Goal: Task Accomplishment & Management: Use online tool/utility

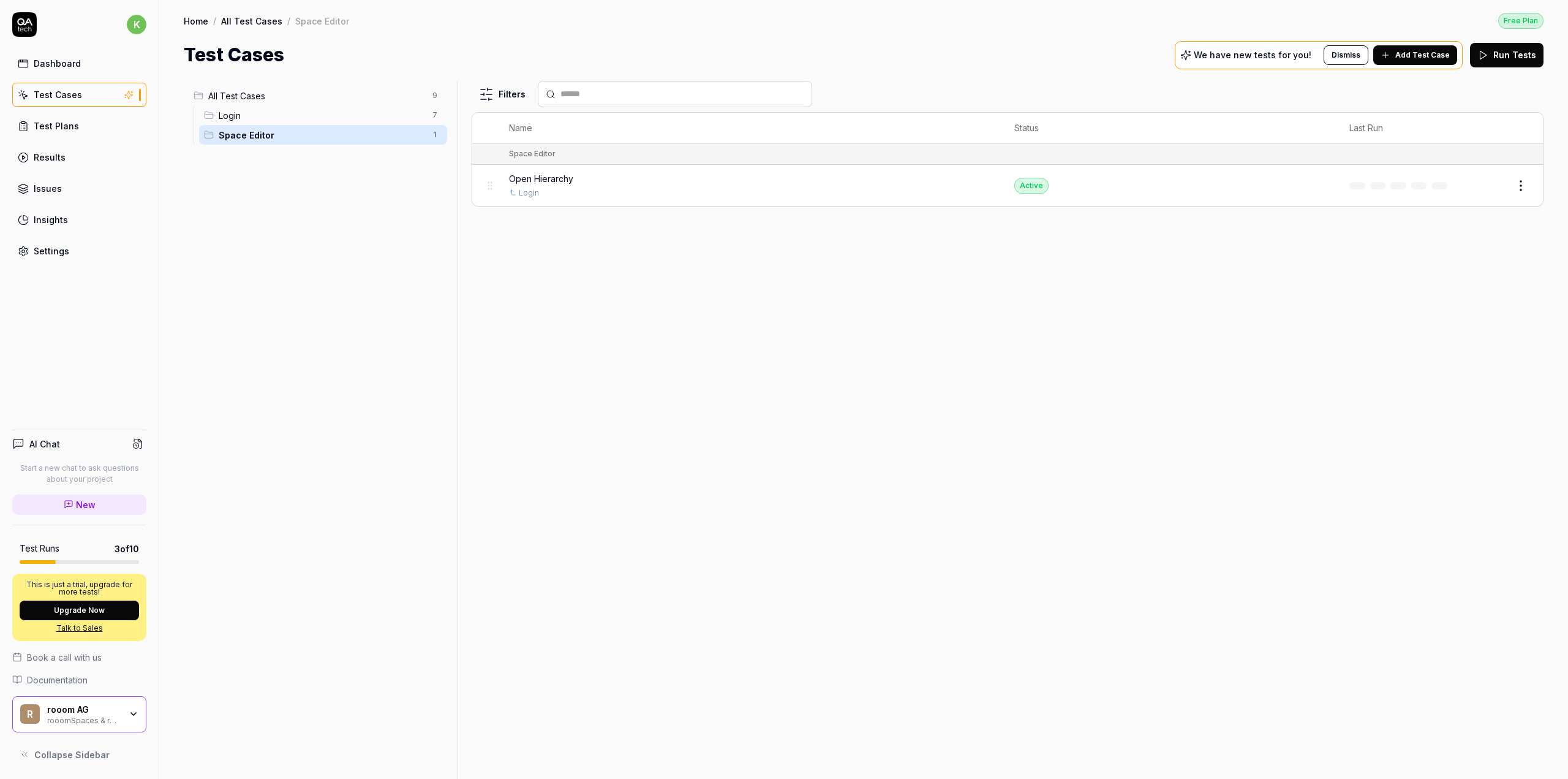
click at [74, 56] on link "Dashboard" at bounding box center [80, 63] width 134 height 24
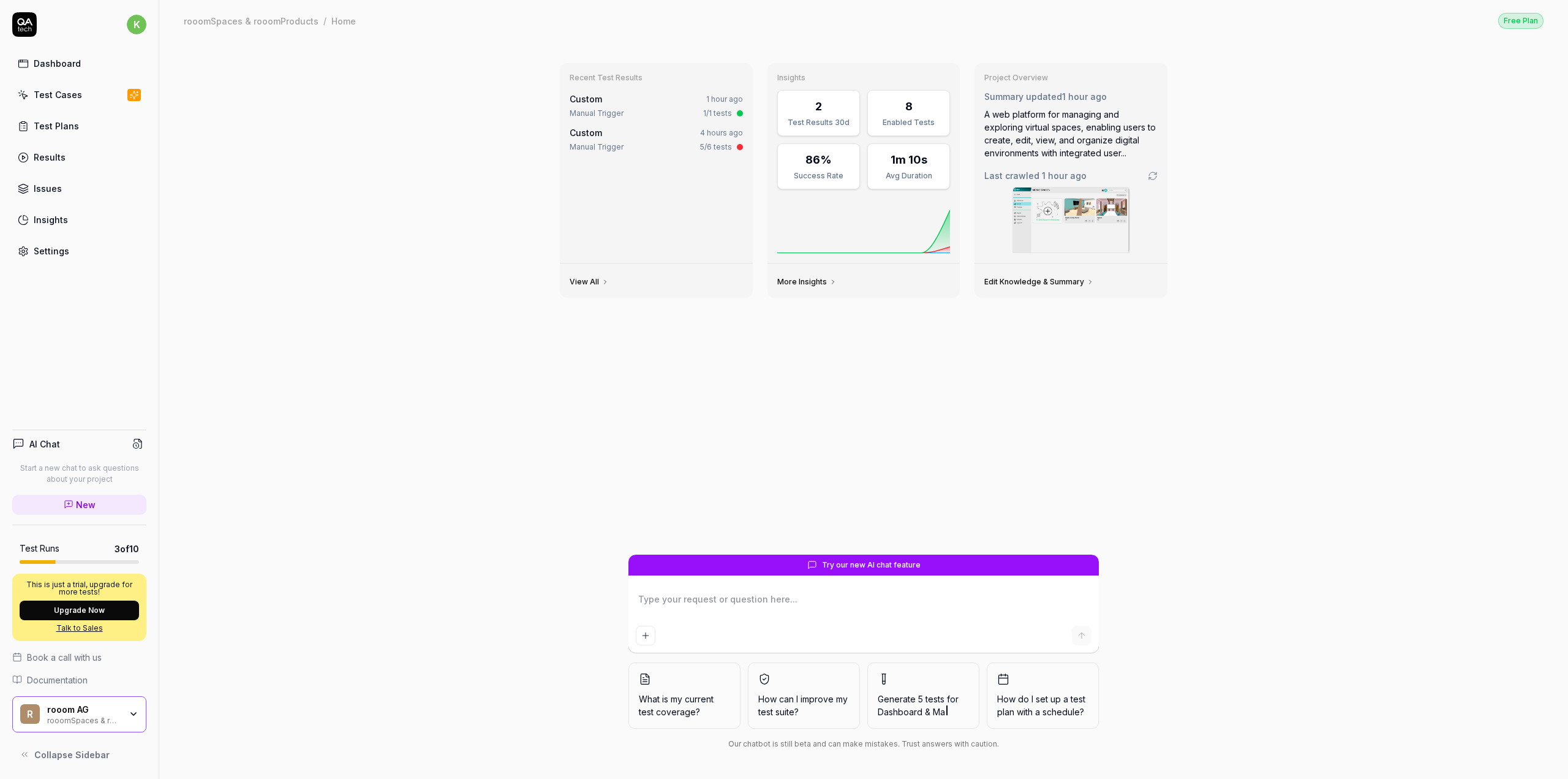
click at [63, 127] on div "Test Plans" at bounding box center [56, 126] width 45 height 13
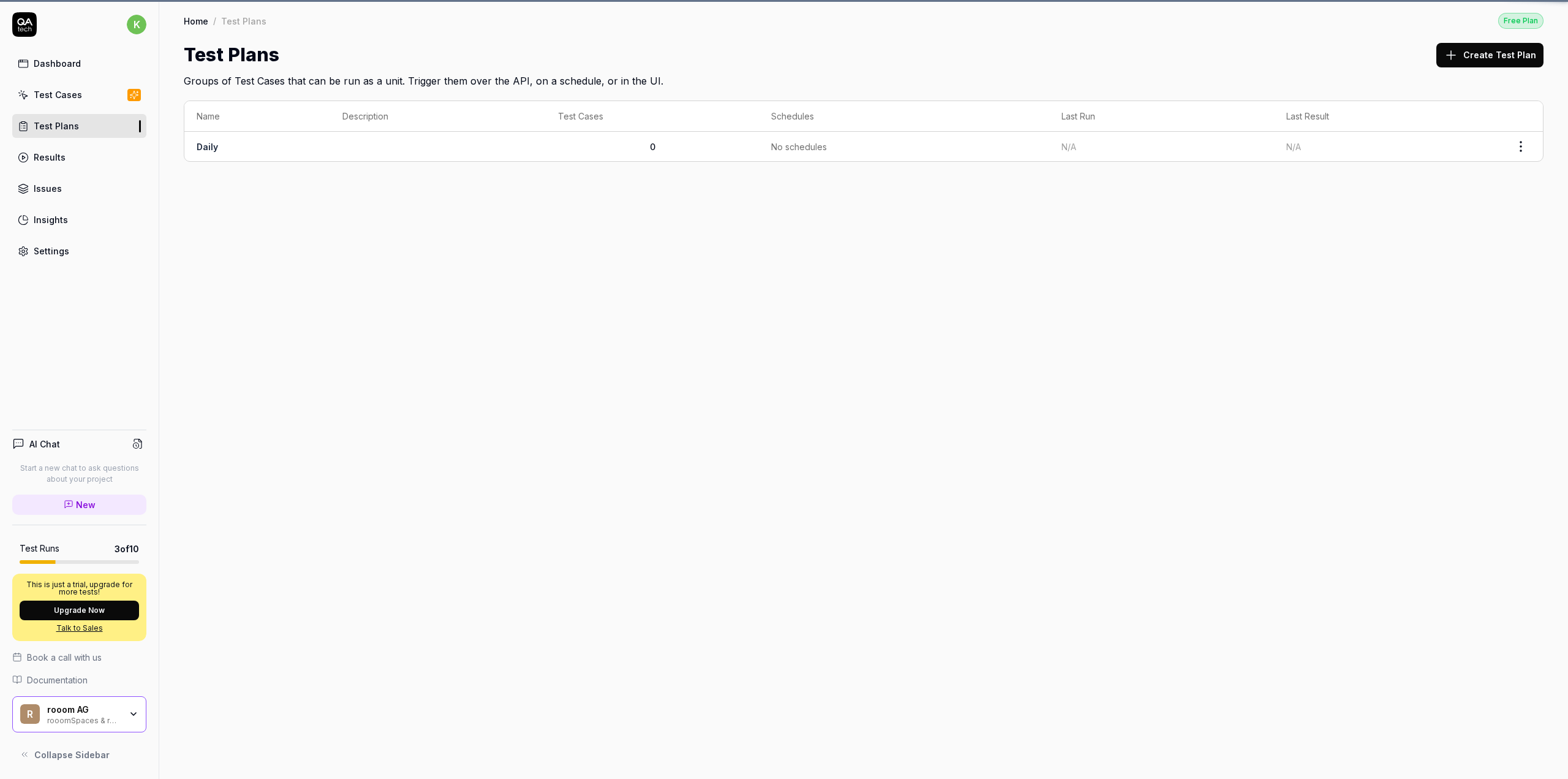
click at [59, 99] on div "Test Cases" at bounding box center [58, 95] width 49 height 13
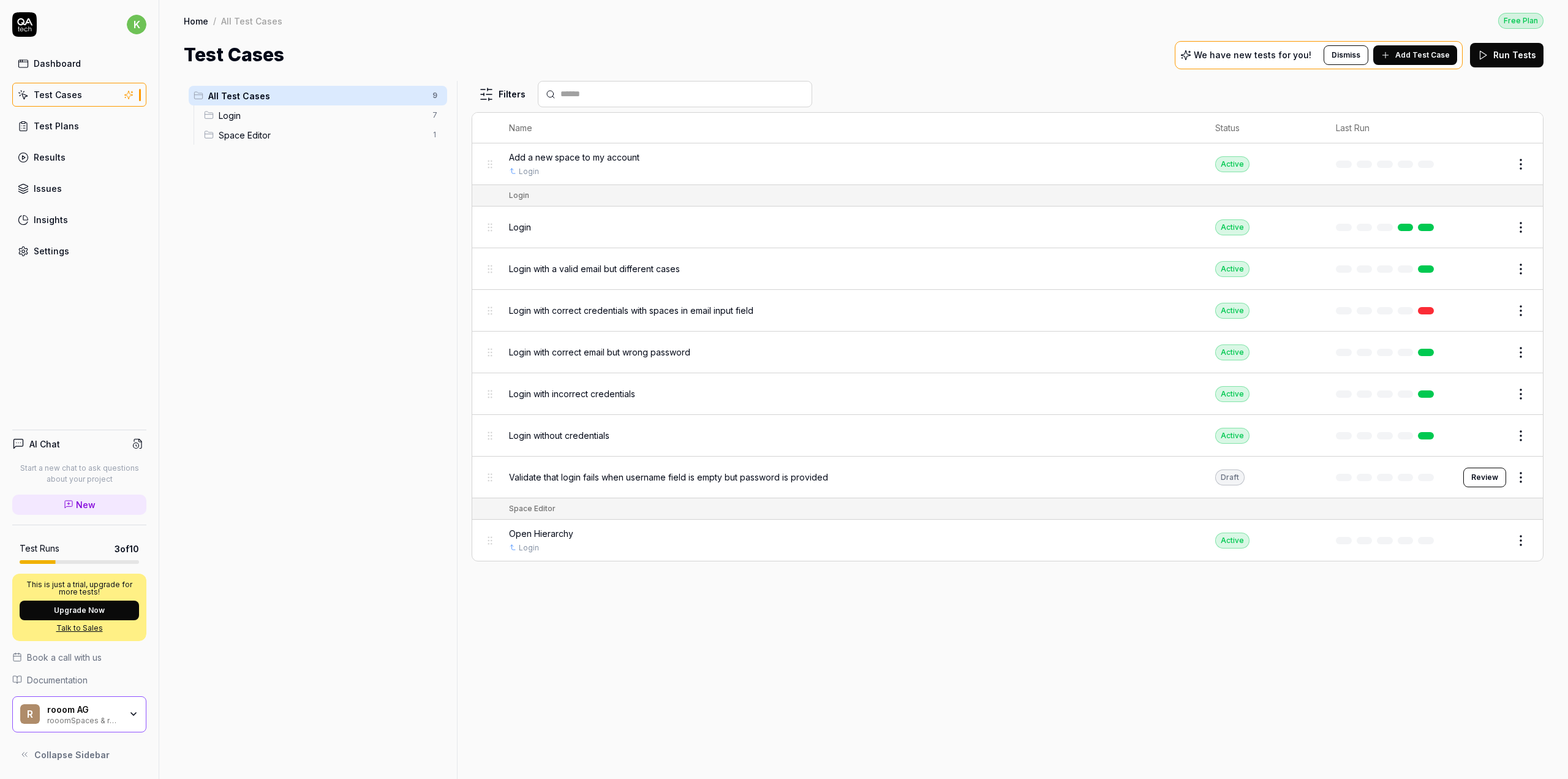
click at [233, 132] on span "Space Editor" at bounding box center [322, 136] width 207 height 13
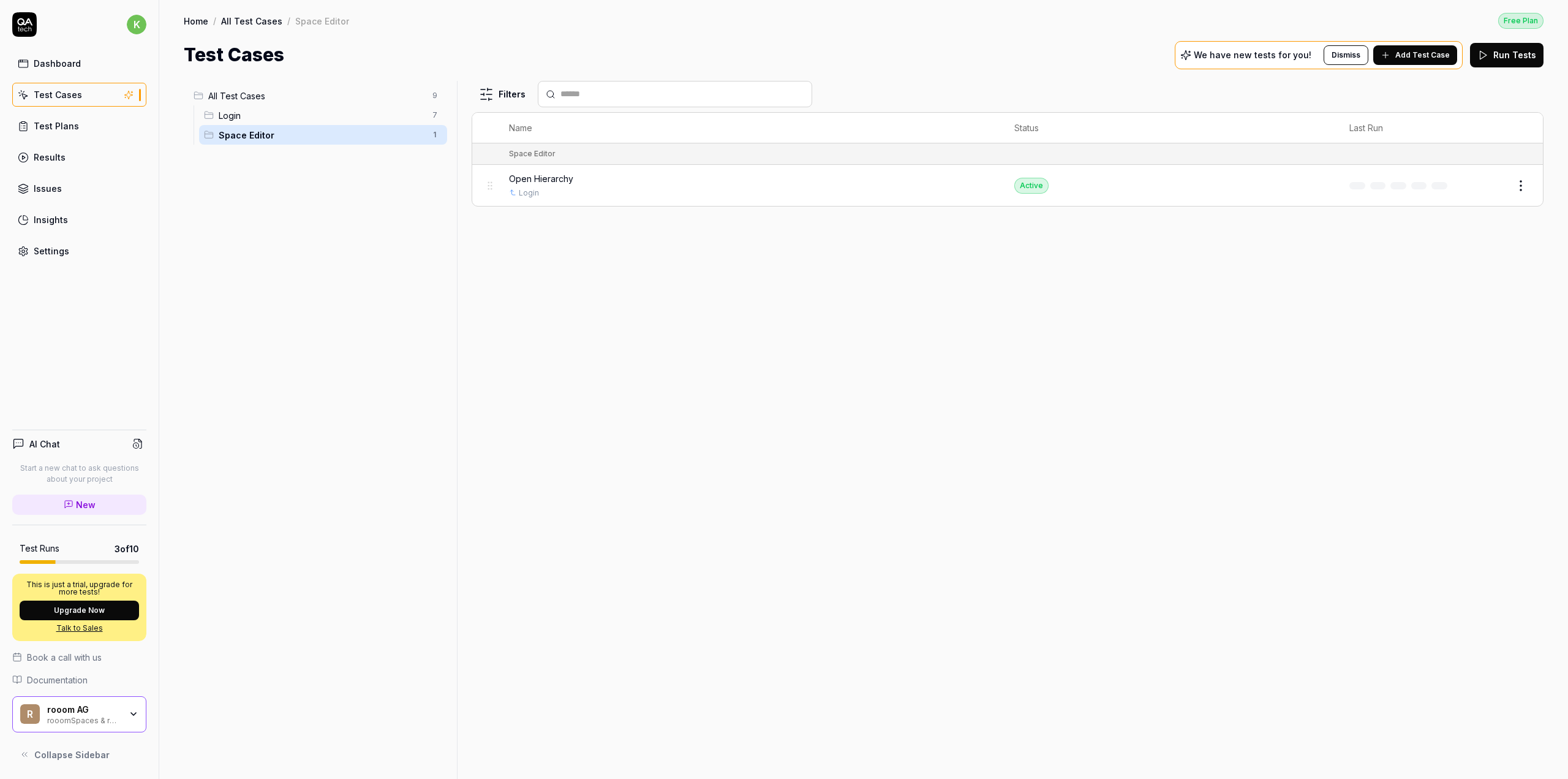
click at [1501, 186] on button "Edit" at bounding box center [1491, 186] width 30 height 20
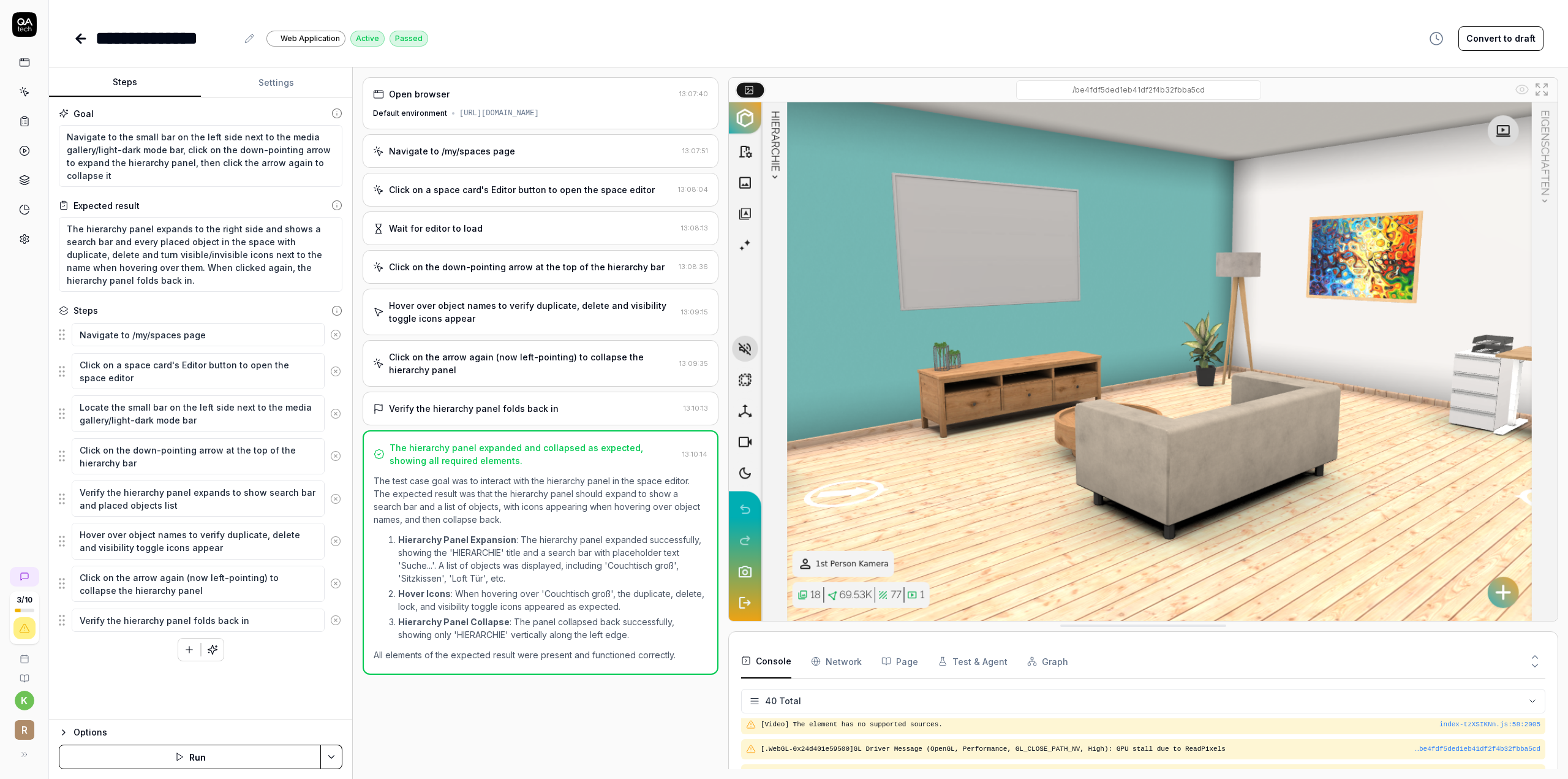
scroll to position [922, 0]
click at [467, 353] on div "Click on the arrow again (now left-pointing) to collapse the hierarchy panel" at bounding box center [531, 363] width 285 height 26
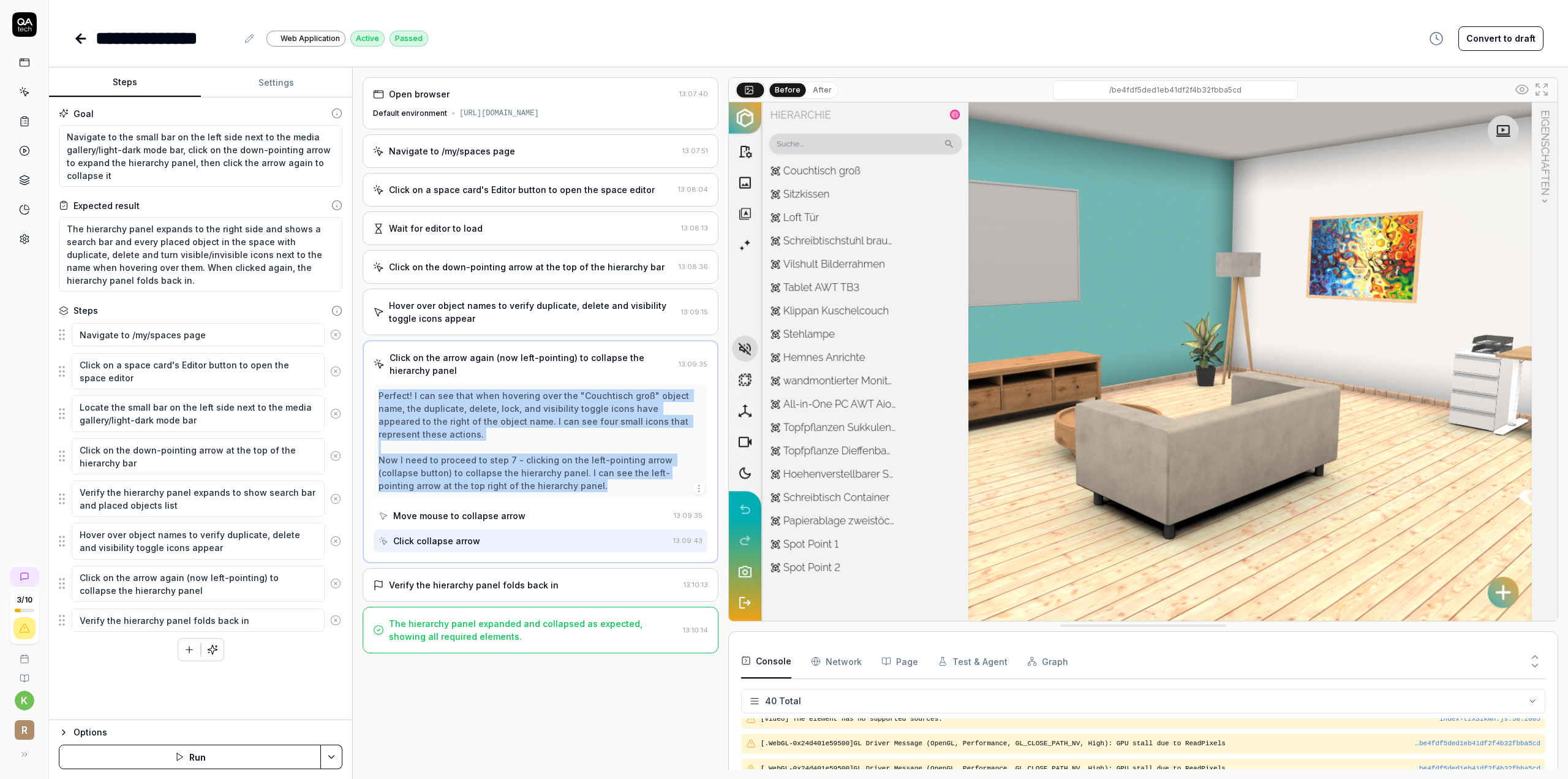
drag, startPoint x: 402, startPoint y: 400, endPoint x: 528, endPoint y: 478, distance: 148.2
click at [528, 478] on div "Perfect! I can see that when hovering over the "Couchtisch groß" object name, t…" at bounding box center [541, 440] width 324 height 103
click at [517, 468] on div "Perfect! I can see that when hovering over the "Couchtisch groß" object name, t…" at bounding box center [541, 440] width 324 height 103
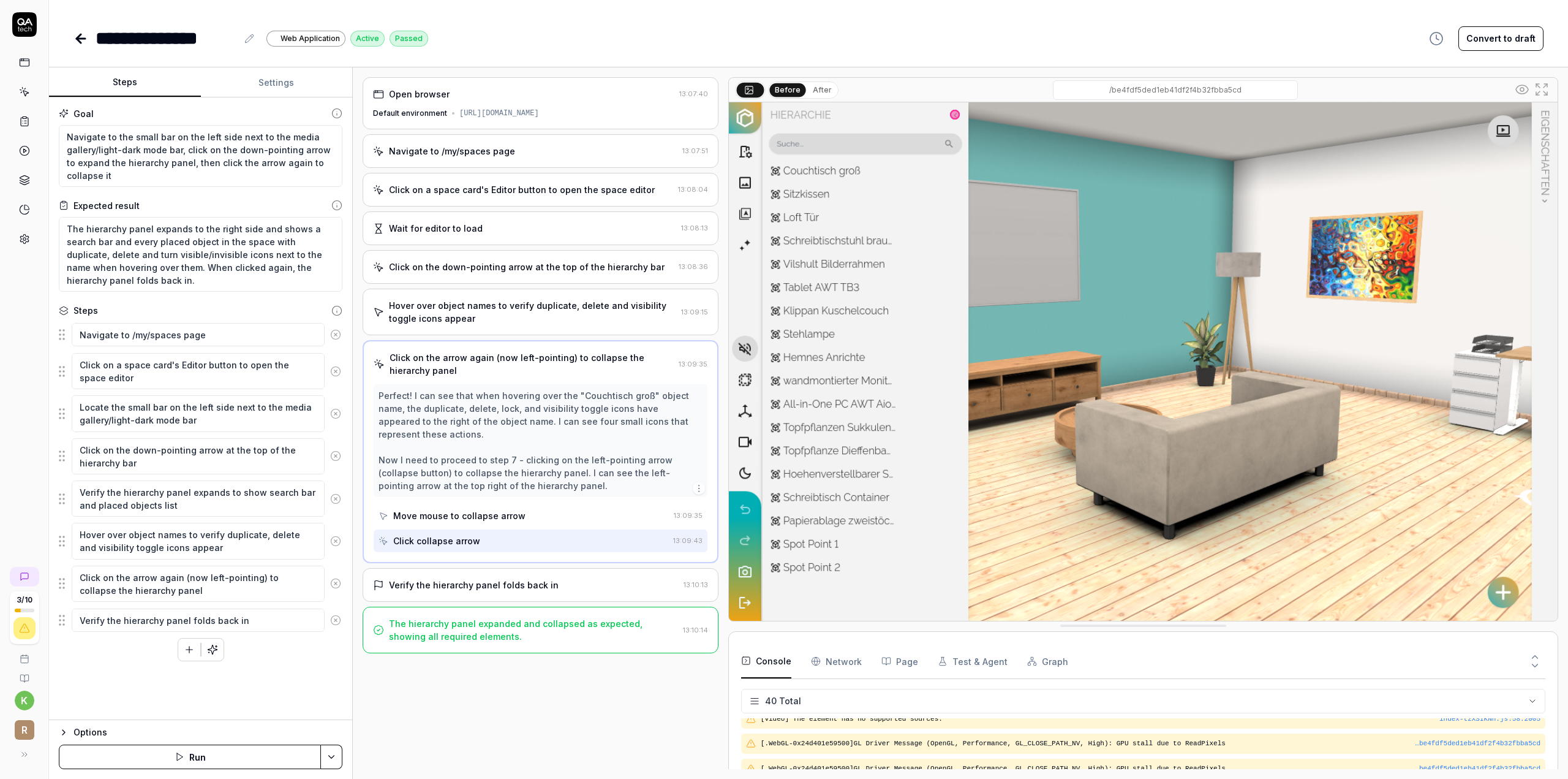
click at [26, 63] on icon at bounding box center [24, 63] width 11 height 11
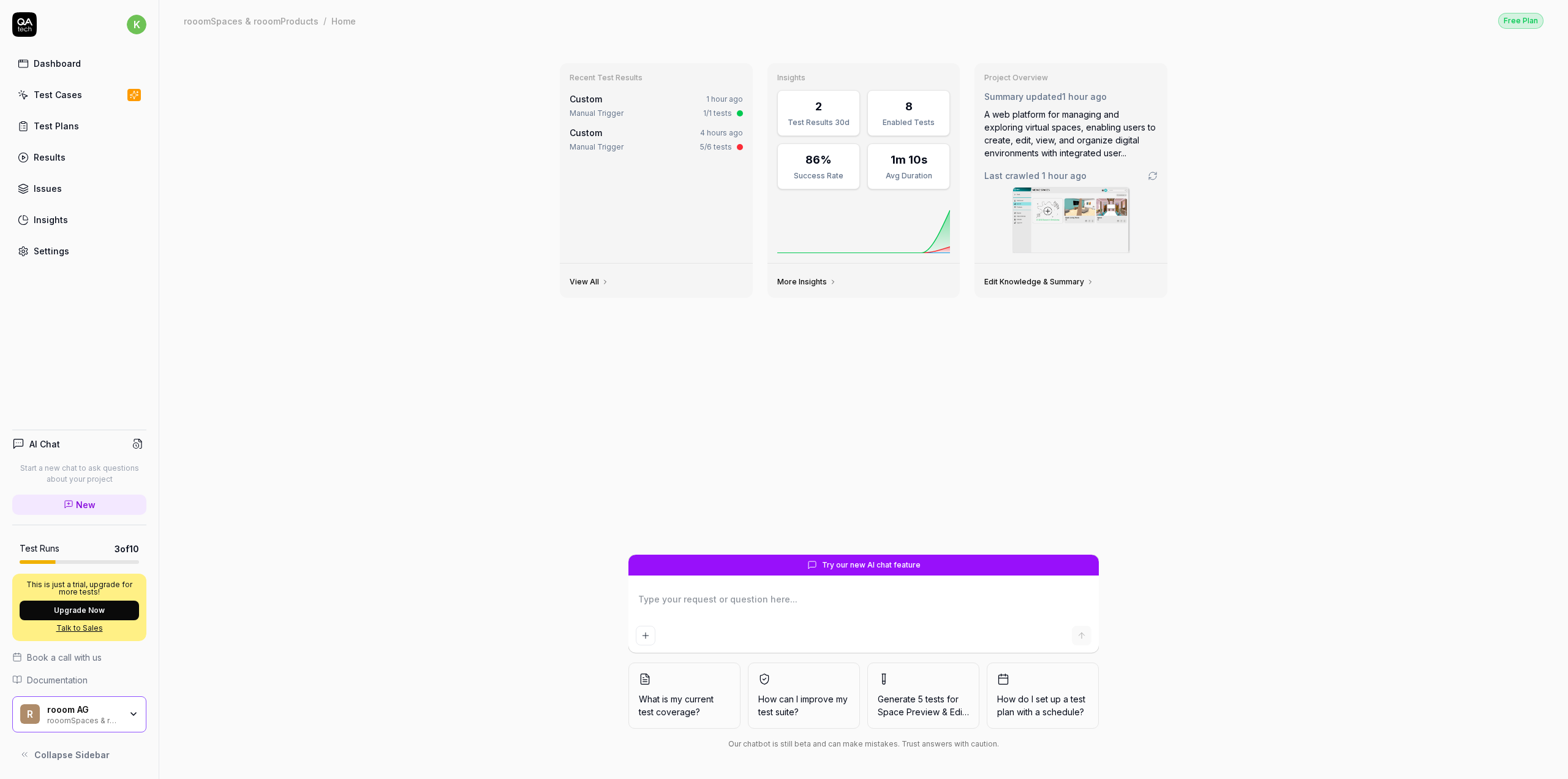
click at [718, 599] on textarea at bounding box center [864, 605] width 456 height 31
paste textarea "Space Editor Login > Space Editor: Rauminfo "- User goes to URL https://www.roo…"
type textarea "*"
type textarea "Space Editor Login > Space Editor: Rauminfo "- User goes to URL https://www.roo…"
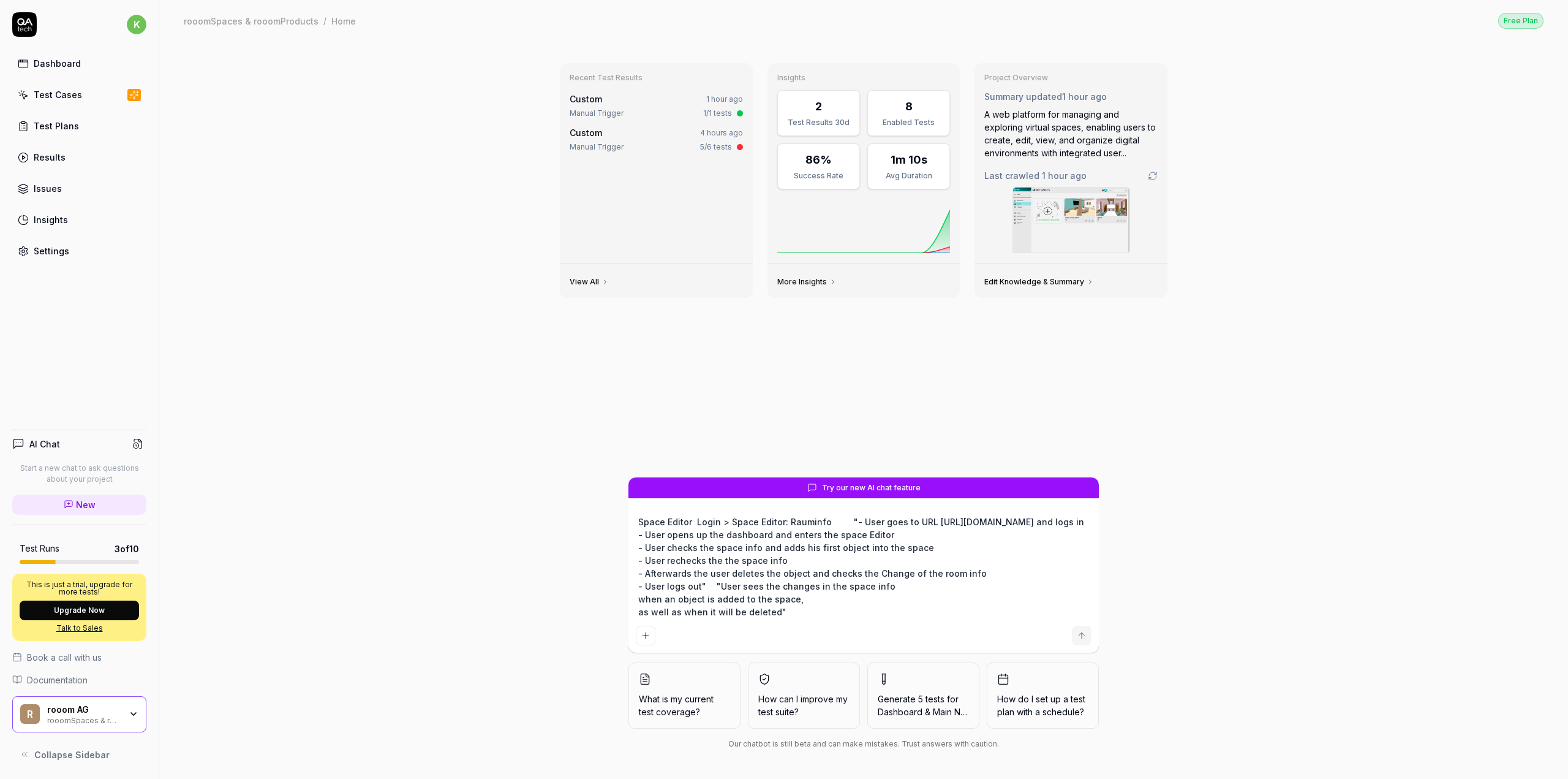
click at [637, 522] on textarea "Space Editor Login > Space Editor: Rauminfo "- User goes to URL https://www.roo…" at bounding box center [864, 566] width 456 height 108
type textarea "*"
type textarea "Space Editor Login > Space Editor: Rauminfo "- User goes to URL https://www.roo…"
click at [680, 516] on textarea "Space Editor Login > Space Editor: Rauminfo "- User goes to URL https://www.roo…" at bounding box center [864, 566] width 456 height 108
type textarea "*"
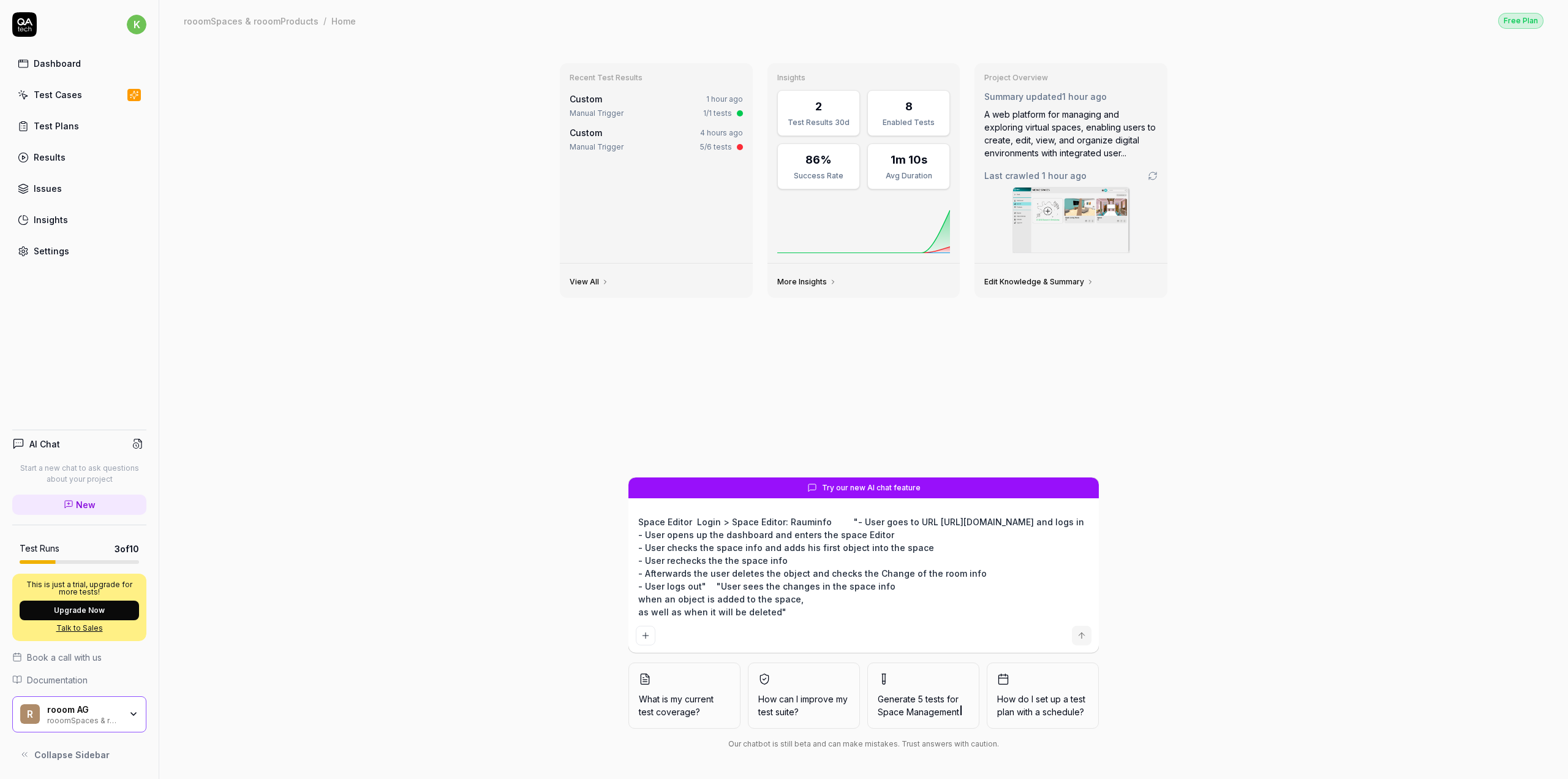
type textarea "I Space Editor Login > Space Editor: Rauminfo "- User goes to URL https://www.r…"
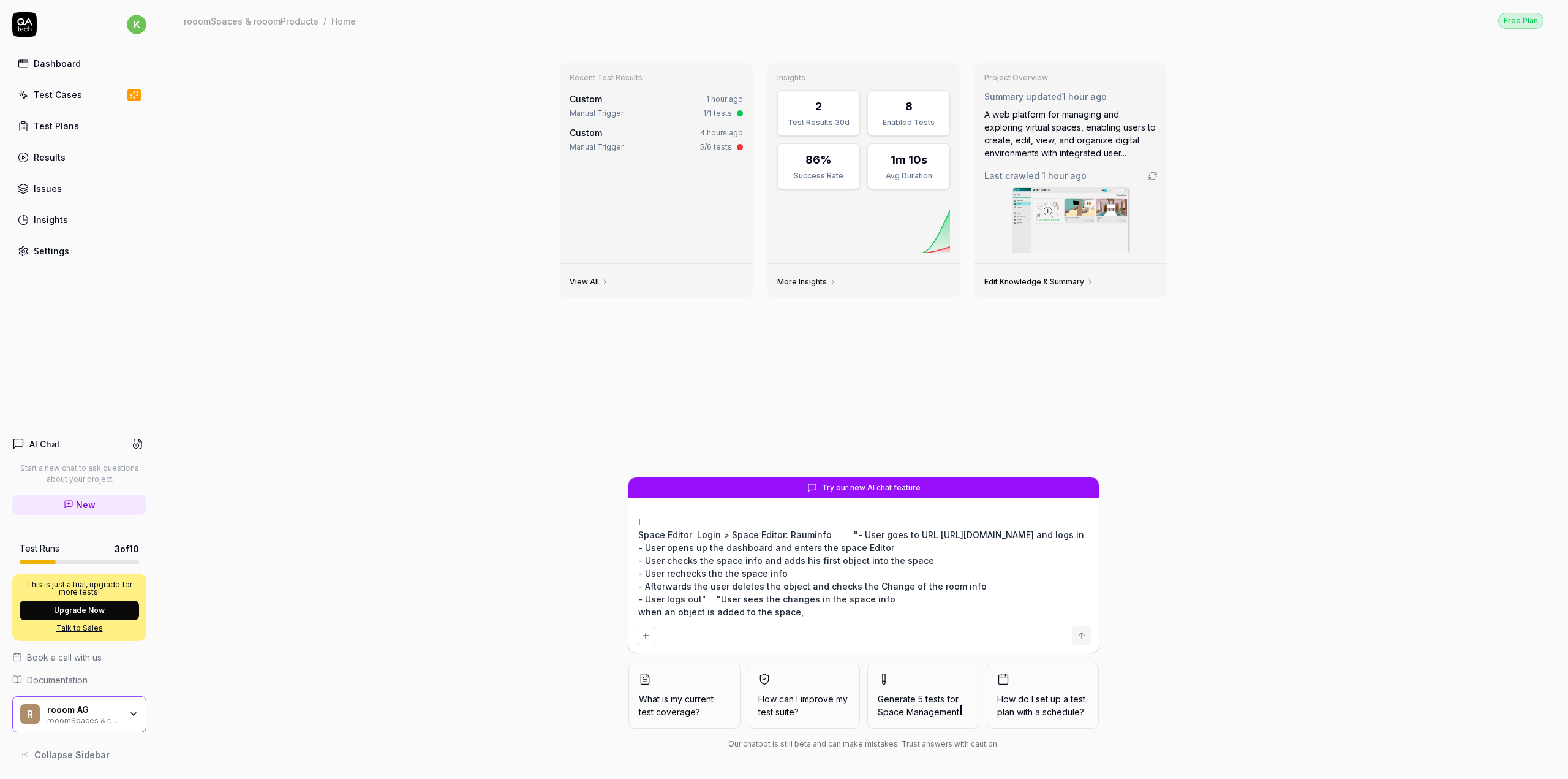
type textarea "*"
type textarea "Iw Space Editor Login > Space Editor: Rauminfo "- User goes to URL https://www.…"
type textarea "*"
type textarea "Iwa Space Editor Login > Space Editor: Rauminfo "- User goes to URL https://www…"
type textarea "*"
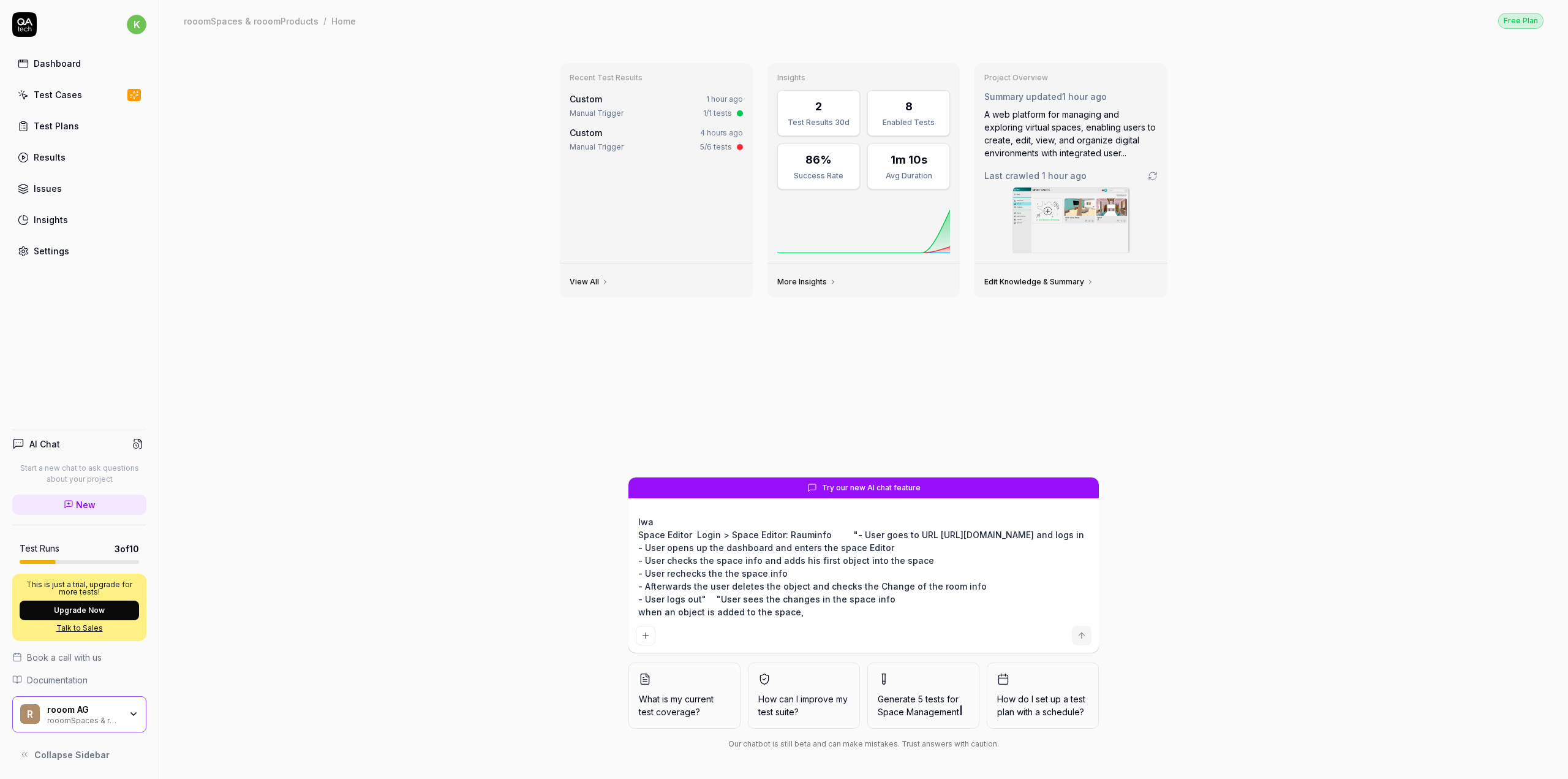
type textarea "Iwan Space Editor Login > Space Editor: Rauminfo "- User goes to URL https://ww…"
type textarea "*"
type textarea "Iwant Space Editor Login > Space Editor: Rauminfo "- User goes to URL https://w…"
type textarea "*"
type textarea "Iwant Space Editor Login > Space Editor: Rauminfo "- User goes to URL https://w…"
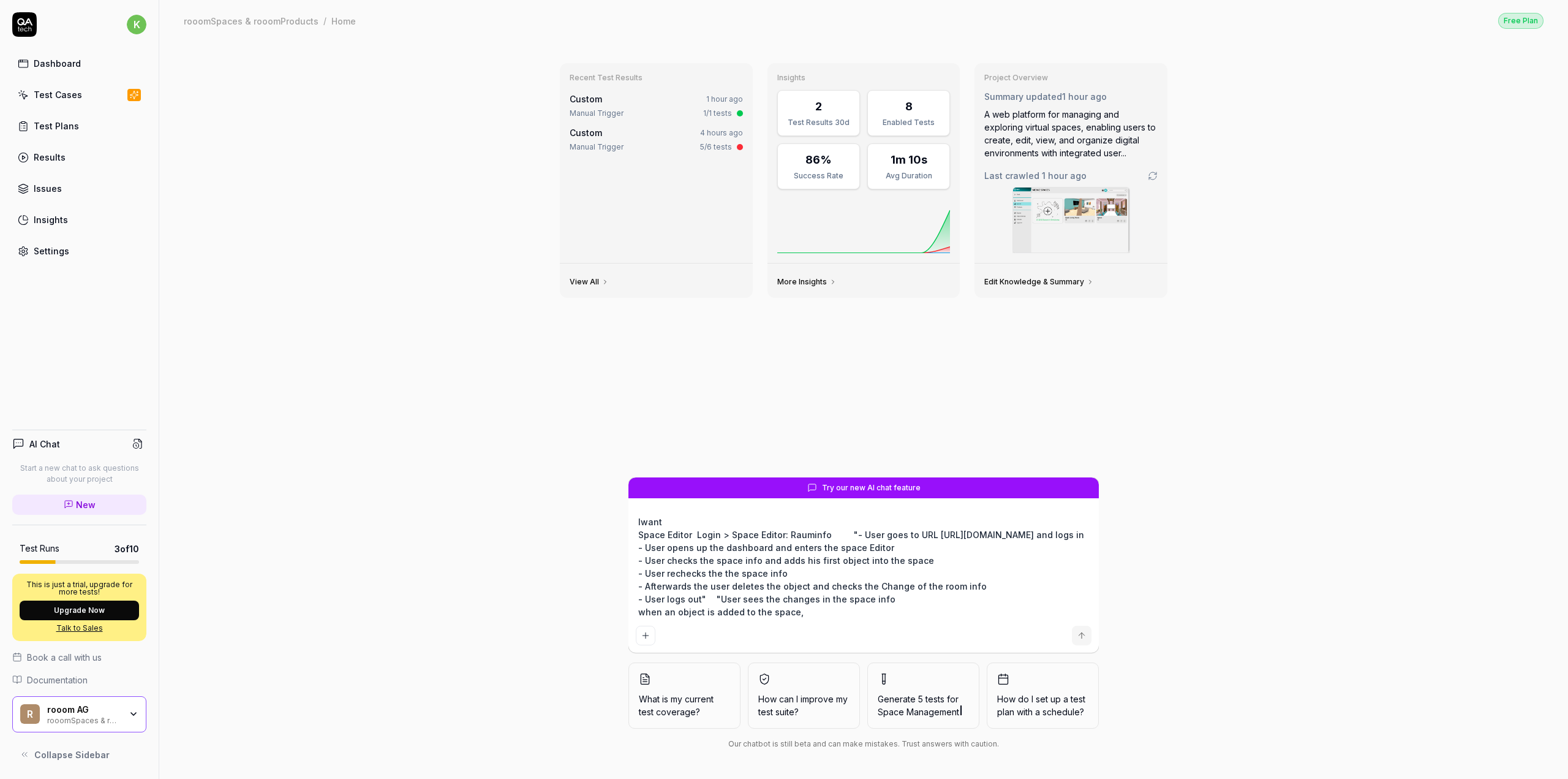
type textarea "*"
type textarea "Iwant t Space Editor Login > Space Editor: Rauminfo "- User goes to URL https:/…"
type textarea "*"
type textarea "Iwant to Space Editor Login > Space Editor: Rauminfo "- User goes to URL https:…"
type textarea "*"
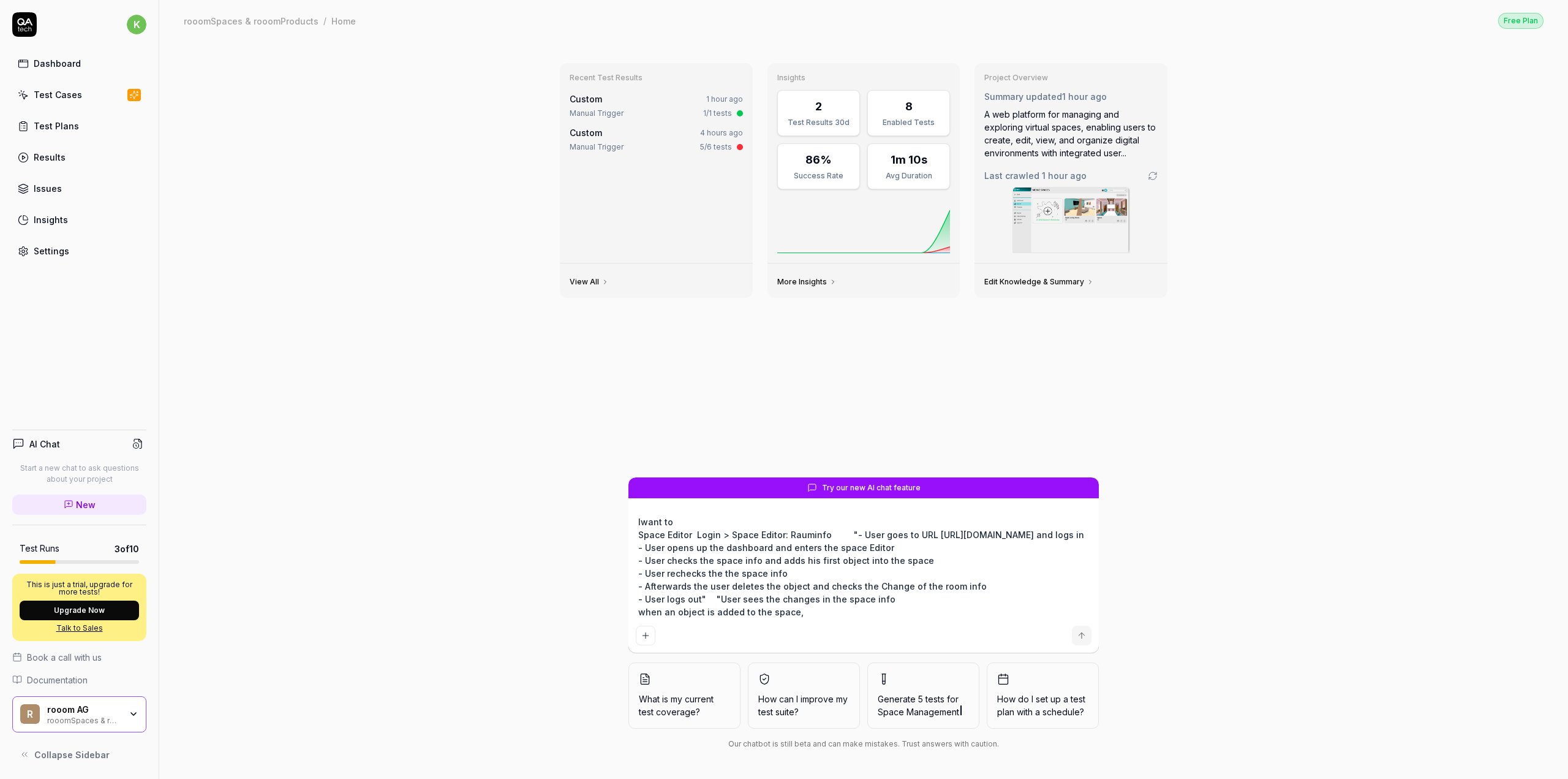
type textarea "Iwant to Space Editor Login > Space Editor: Rauminfo "- User goes to URL https:…"
type textarea "*"
type textarea "Iwant to t Space Editor Login > Space Editor: Rauminfo "- User goes to URL http…"
type textarea "*"
type textarea "Iwant to te Space Editor Login > Space Editor: Rauminfo "- User goes to URL htt…"
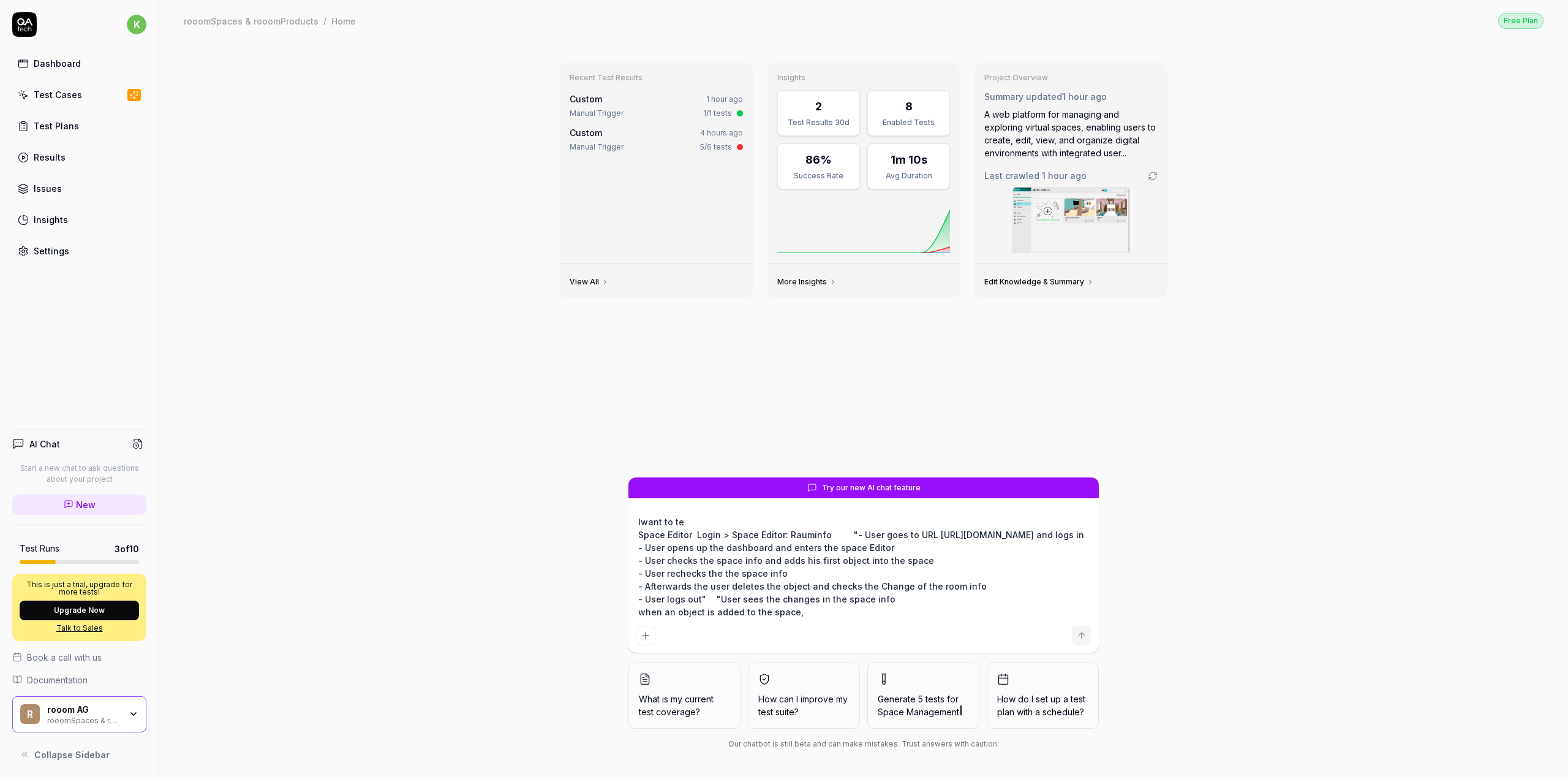
type textarea "*"
type textarea "Iwant to tes Space Editor Login > Space Editor: Rauminfo "- User goes to URL ht…"
type textarea "*"
type textarea "Iwant to test Space Editor Login > Space Editor: Rauminfo "- User goes to URL h…"
type textarea "*"
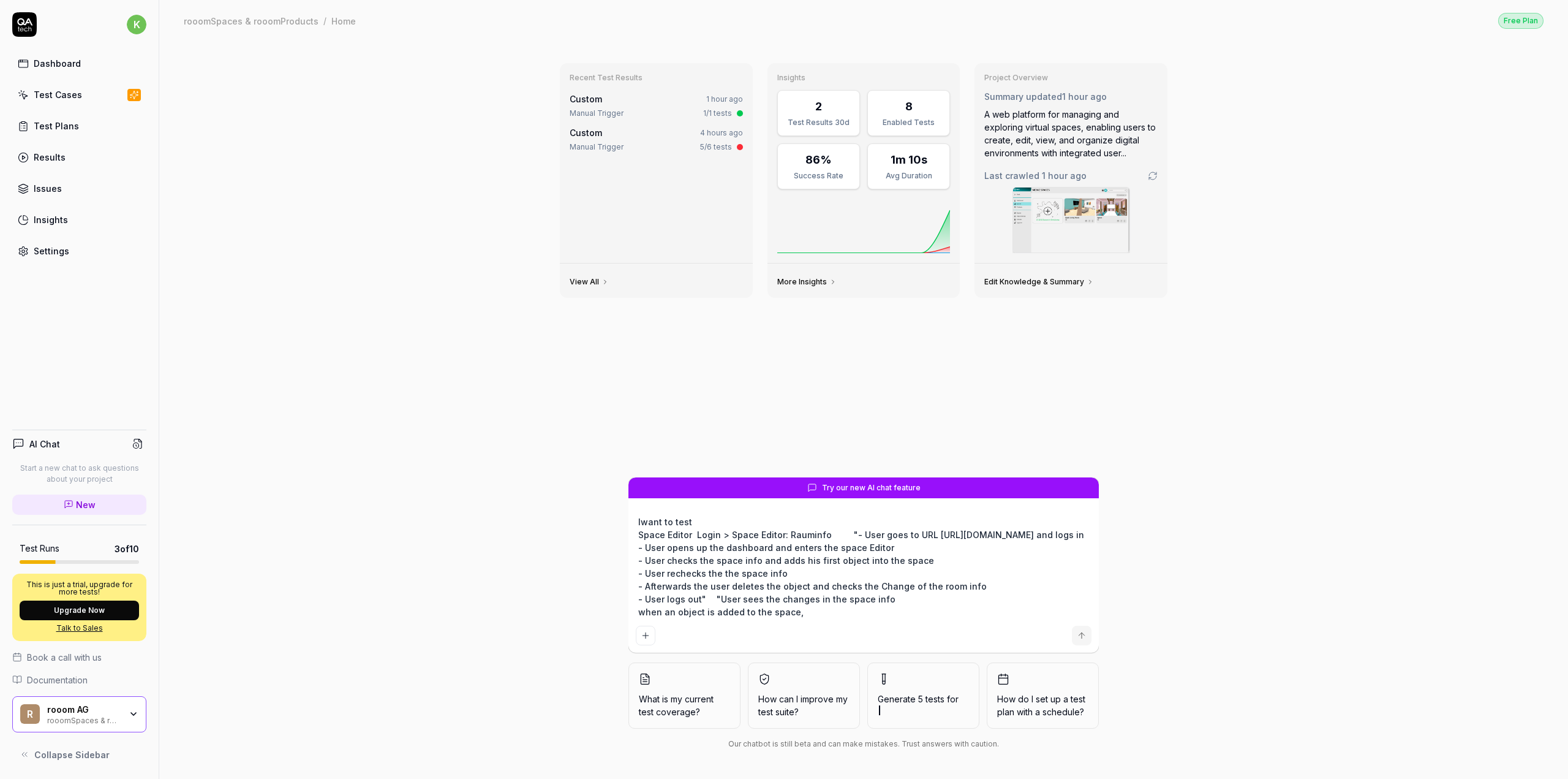
type textarea "Iwant to test Space Editor Login > Space Editor: Rauminfo "- User goes to URL h…"
type textarea "*"
type textarea "Iwant to test t Space Editor Login > Space Editor: Rauminfo "- User goes to URL…"
type textarea "*"
type textarea "Iwant to test th Space Editor Login > Space Editor: Rauminfo "- User goes to UR…"
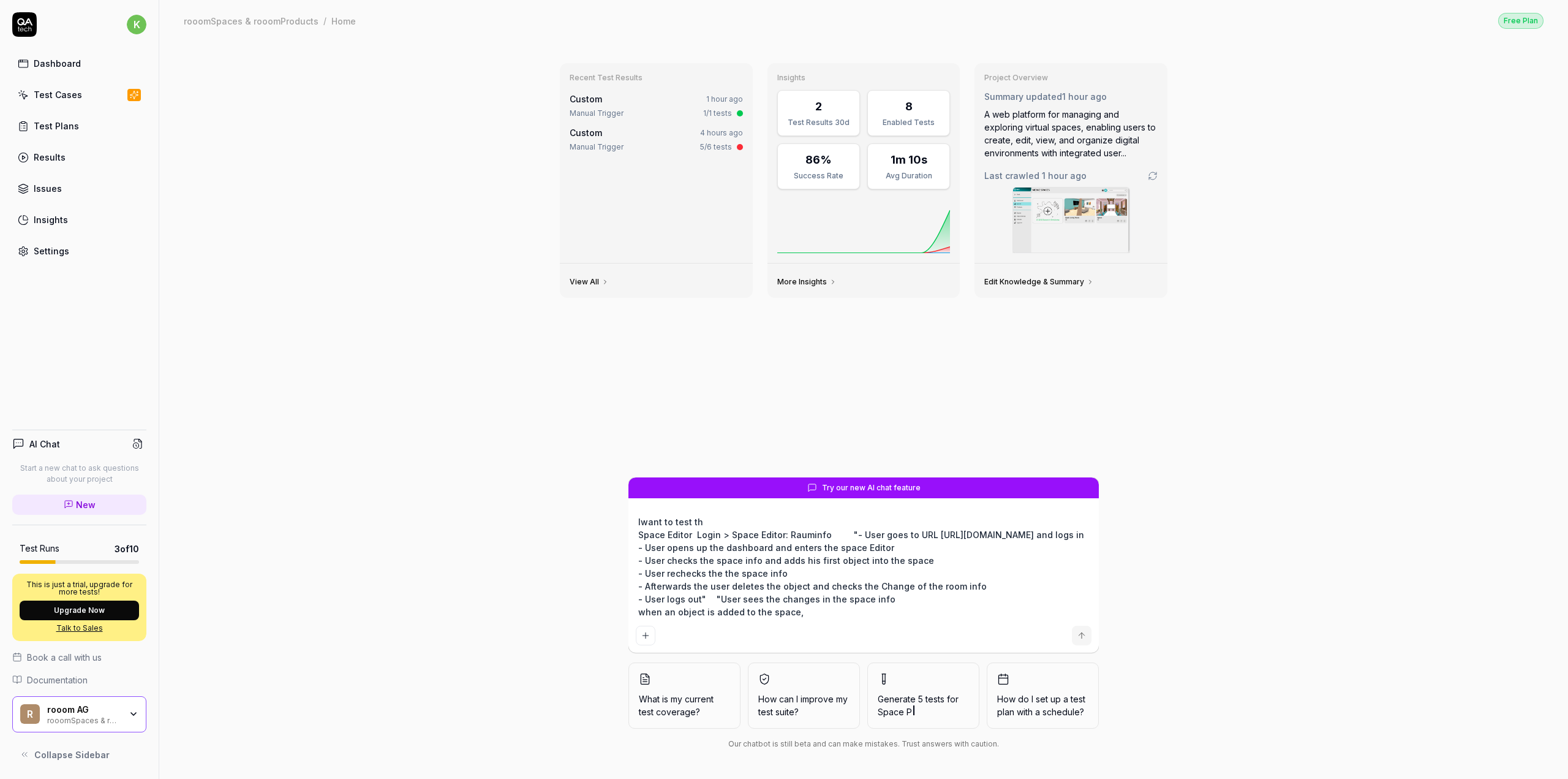
type textarea "*"
type textarea "Iwant to test thi Space Editor Login > Space Editor: Rauminfo "- User goes to U…"
type textarea "*"
type textarea "Iwant to test this Space Editor Login > Space Editor: Rauminfo "- User goes to …"
type textarea "*"
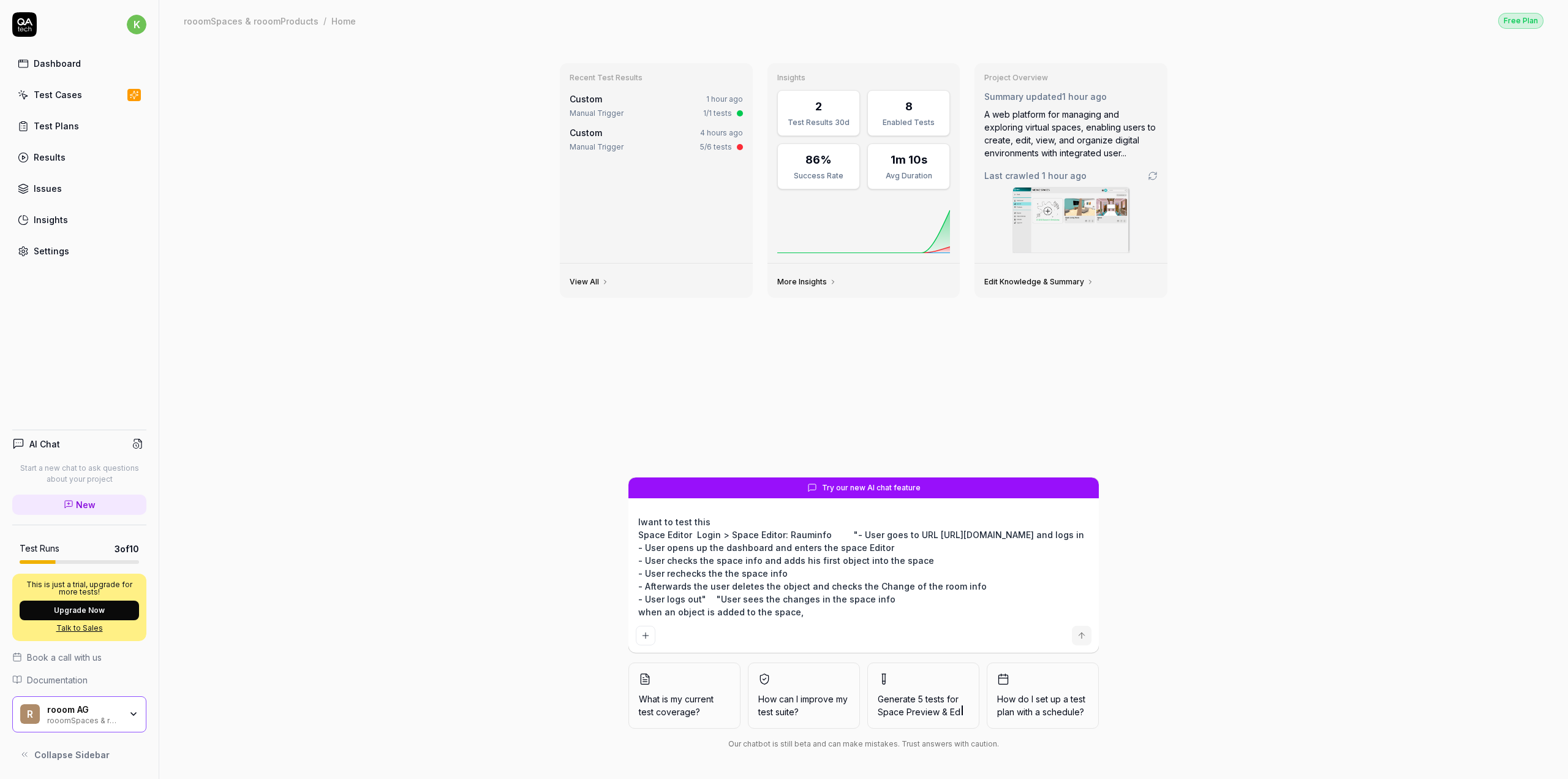
type textarea "Iwant to test this Space Editor Login > Space Editor: Rauminfo "- User goes to …"
type textarea "*"
type textarea "Iwant to test this u Space Editor Login > Space Editor: Rauminfo "- User goes t…"
type textarea "*"
type textarea "Iwant to test this us Space Editor Login > Space Editor: Rauminfo "- User goes …"
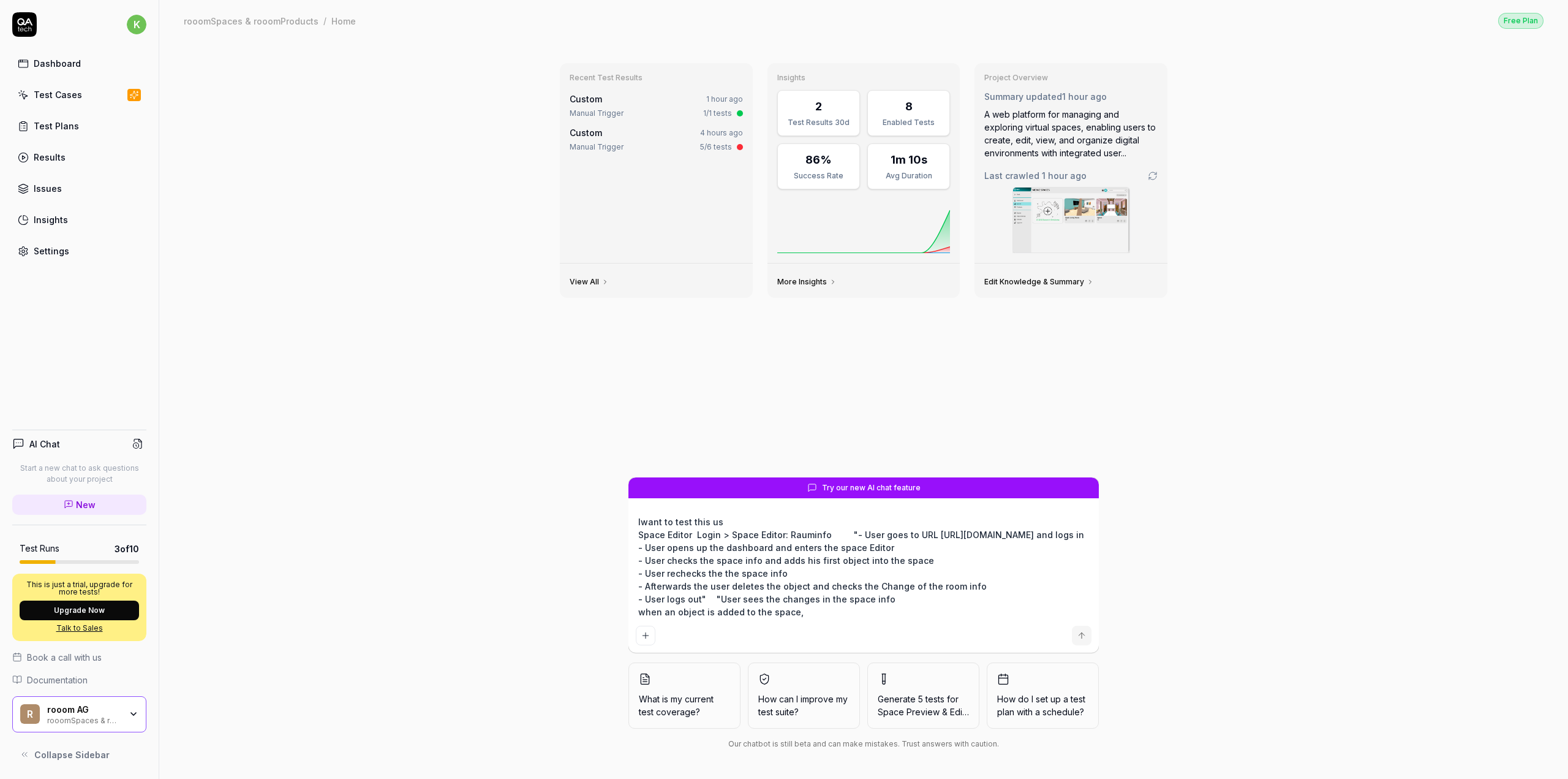
type textarea "*"
type textarea "Iwant to test this use Space Editor Login > Space Editor: Rauminfo "- User goes…"
type textarea "*"
type textarea "Iwant to test this use Space Editor Login > Space Editor: Rauminfo "- User goes…"
type textarea "*"
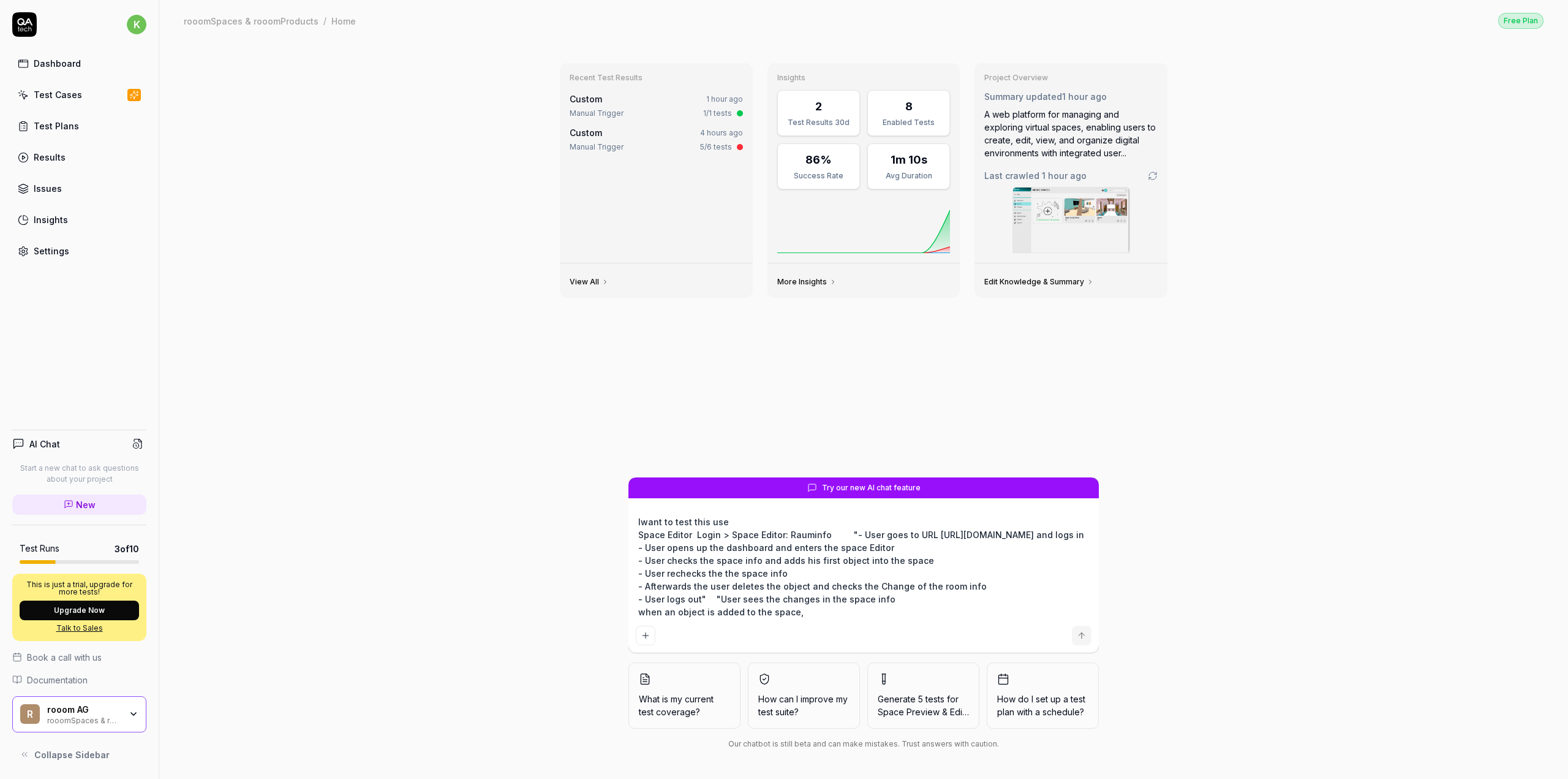
type textarea "Iwant to test this use c Space Editor Login > Space Editor: Rauminfo "- User go…"
type textarea "*"
type textarea "Iwant to test this use ca Space Editor Login > Space Editor: Rauminfo "- User g…"
type textarea "*"
type textarea "Iwant to test this use cas Space Editor Login > Space Editor: Rauminfo "- User …"
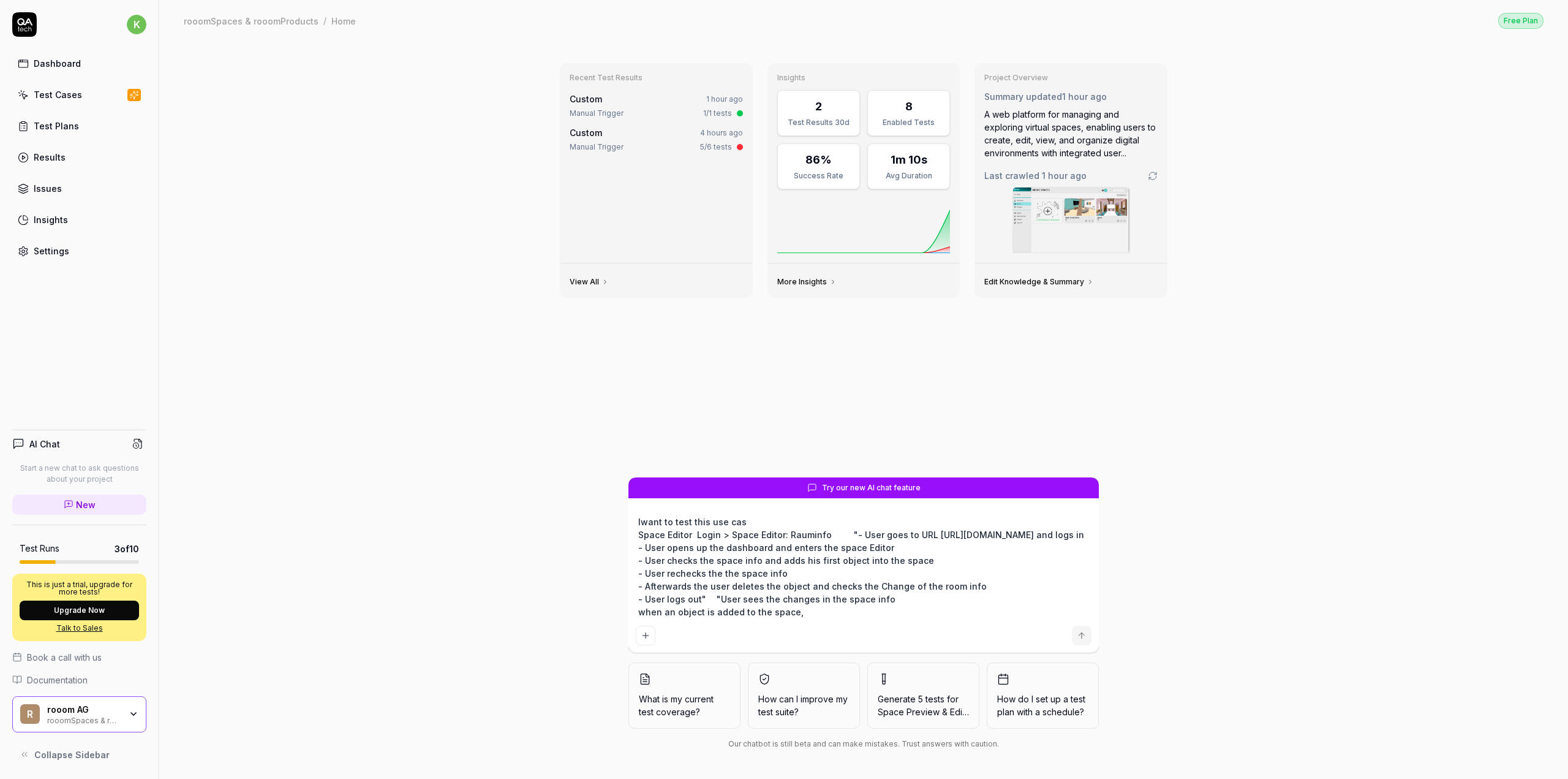
type textarea "*"
type textarea "Iwant to test this use case Space Editor Login > Space Editor: Rauminfo "- User…"
click at [642, 520] on textarea "Iwant to test this use case Space Editor Login > Space Editor: Rauminfo "- User…" at bounding box center [864, 566] width 456 height 108
type textarea "*"
type textarea "I want to test this use case Space Editor Login > Space Editor: Rauminfo "- Use…"
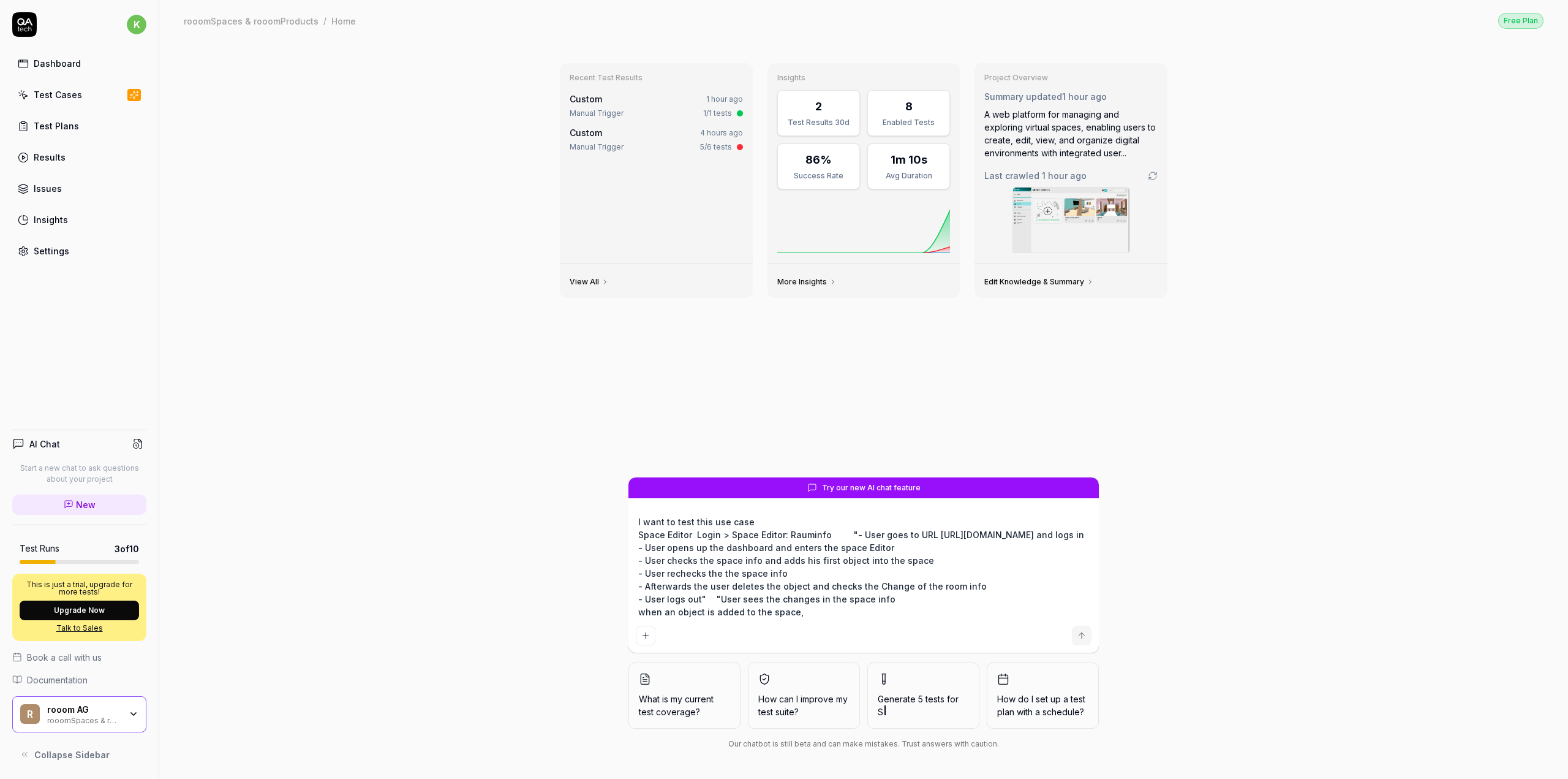
click at [994, 618] on textarea "I want to test this use case Space Editor Login > Space Editor: Rauminfo "- Use…" at bounding box center [864, 566] width 456 height 108
type textarea "*"
type textarea "I want to test this use case Space Editor Login > Space Editor: Rauminfo "- Use…"
click at [1086, 633] on icon "submit" at bounding box center [1081, 635] width 10 height 10
type textarea "*"
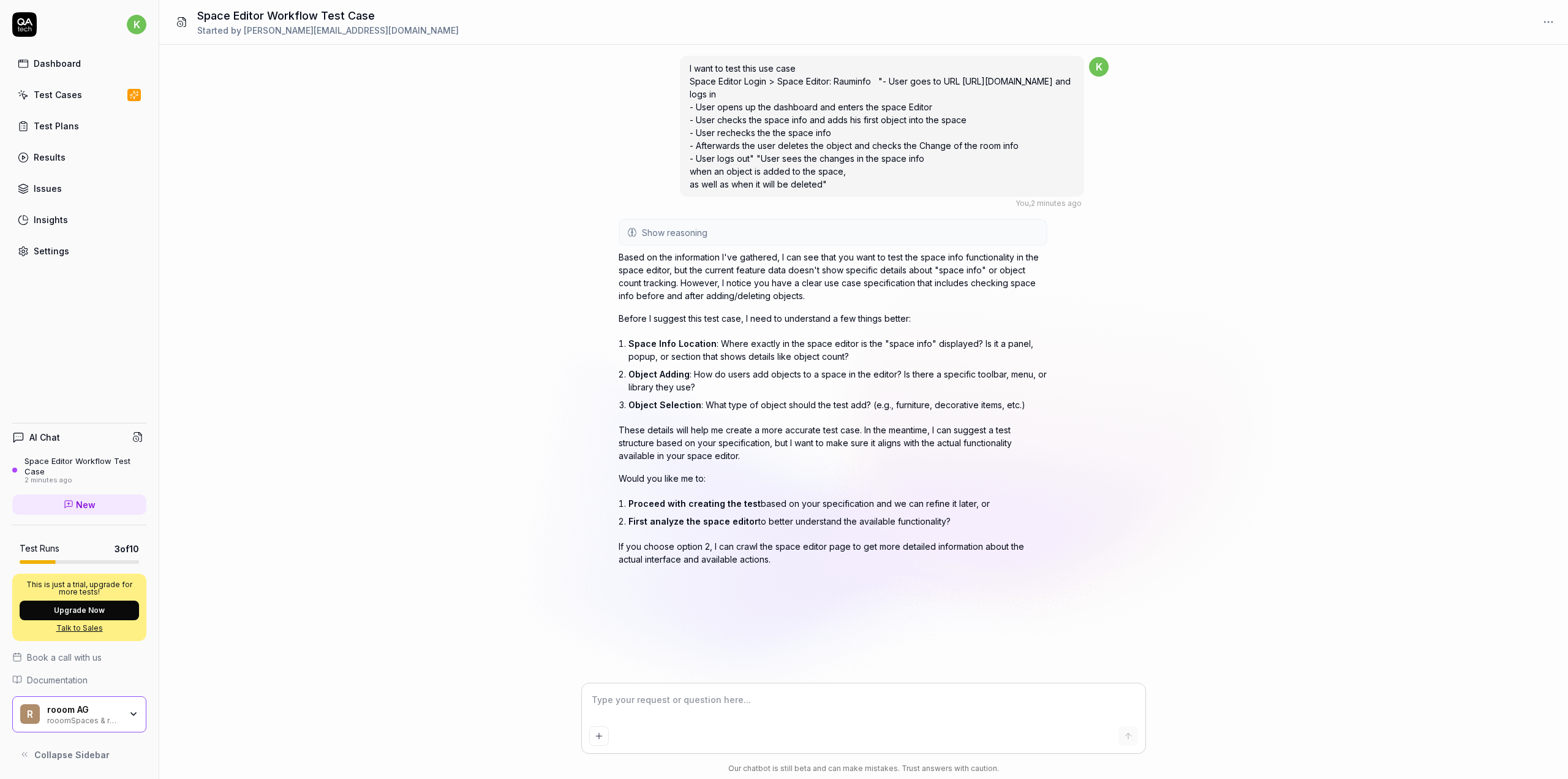
click at [659, 711] on textarea at bounding box center [864, 706] width 549 height 31
type textarea "*"
type textarea "1"
type textarea "*"
type textarea "1."
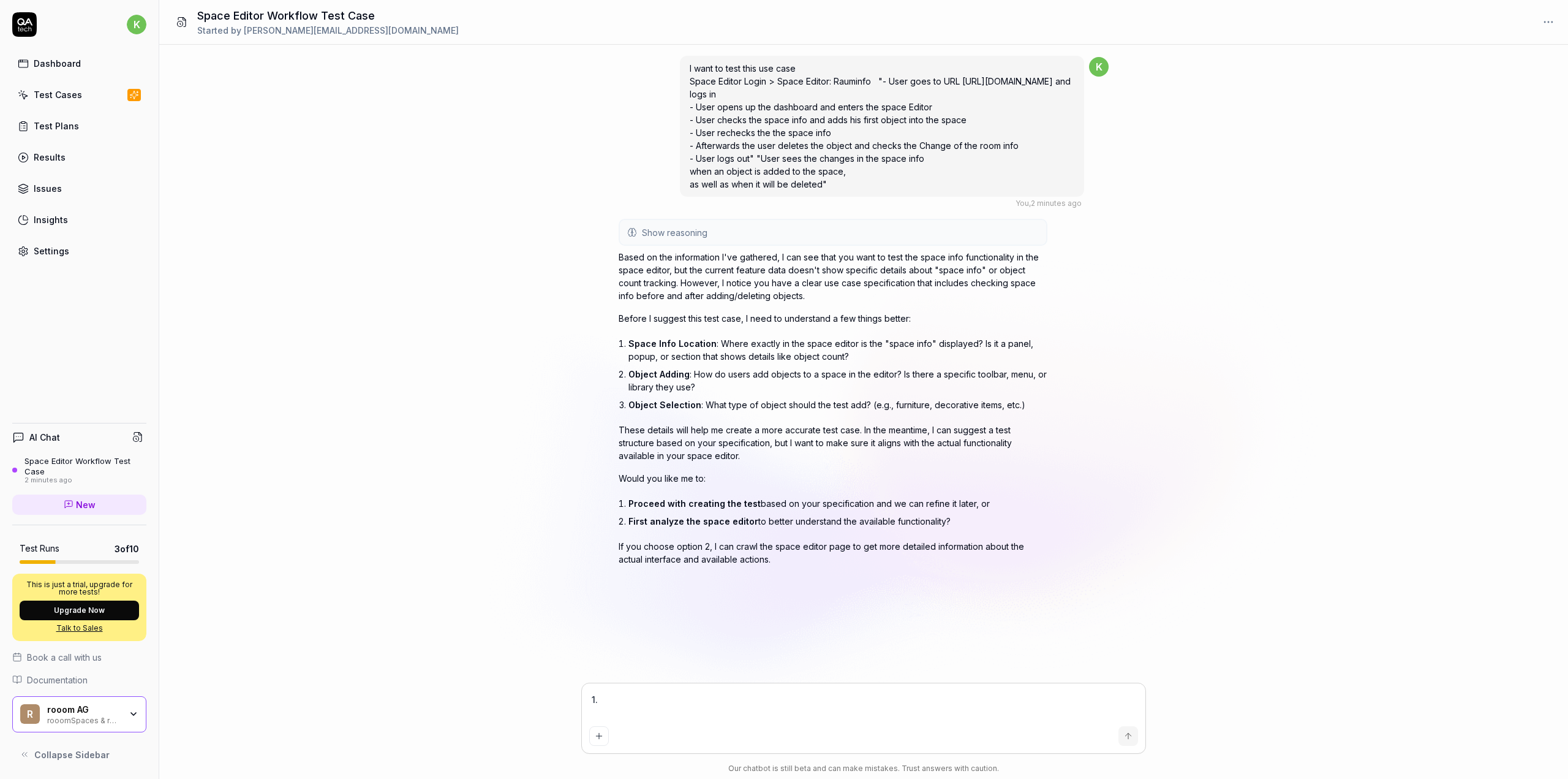
type textarea "*"
type textarea "1."
click at [671, 691] on textarea "1." at bounding box center [864, 706] width 549 height 31
type textarea "*"
type textarea "1. y"
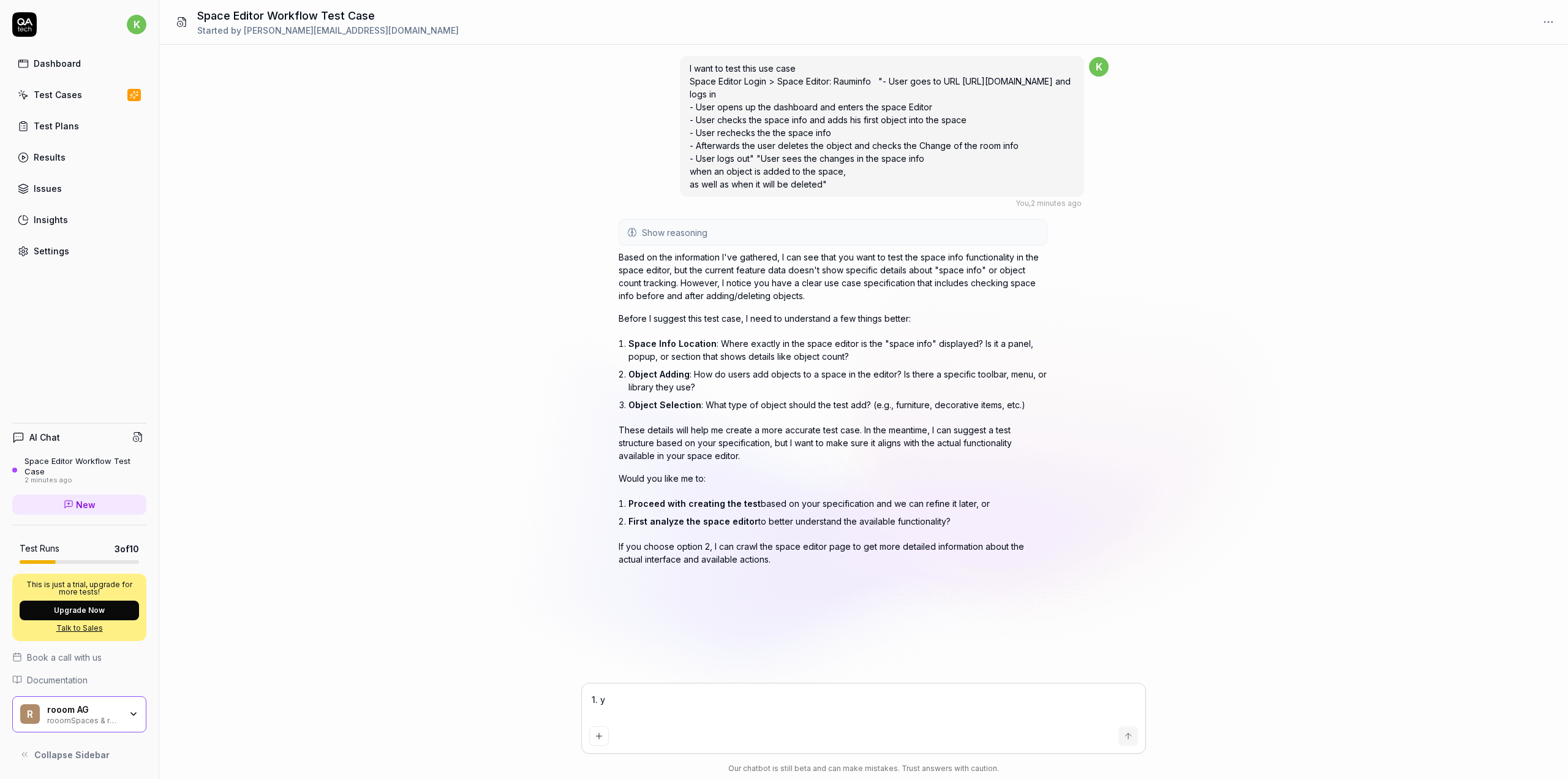
type textarea "*"
type textarea "1. yo"
type textarea "*"
type textarea "1. you"
type textarea "*"
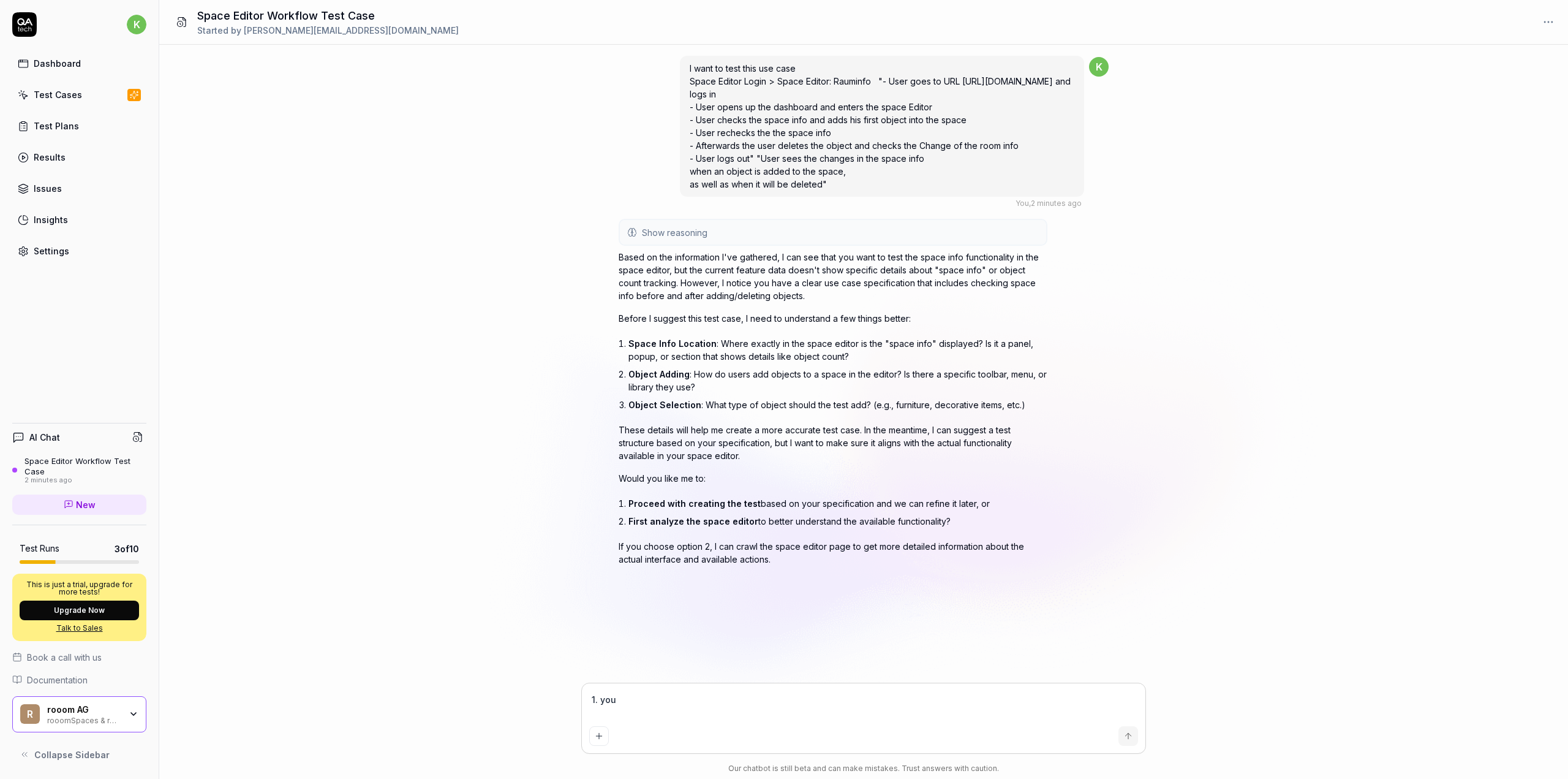
type textarea "1. you"
type textarea "*"
type textarea "1. you c"
type textarea "*"
type textarea "1. you ca"
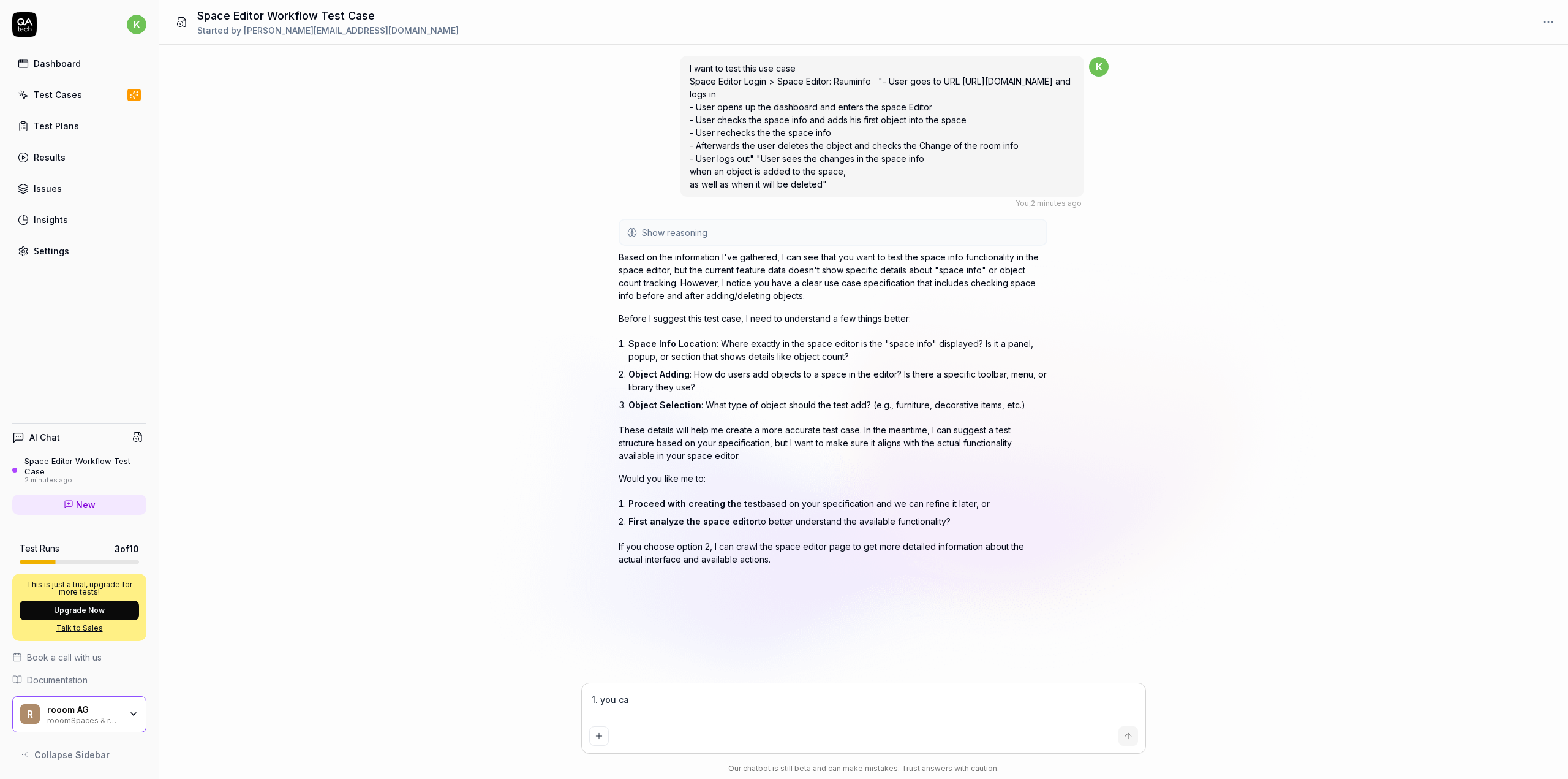
type textarea "*"
type textarea "1. you can"
type textarea "*"
type textarea "1. you can"
type textarea "*"
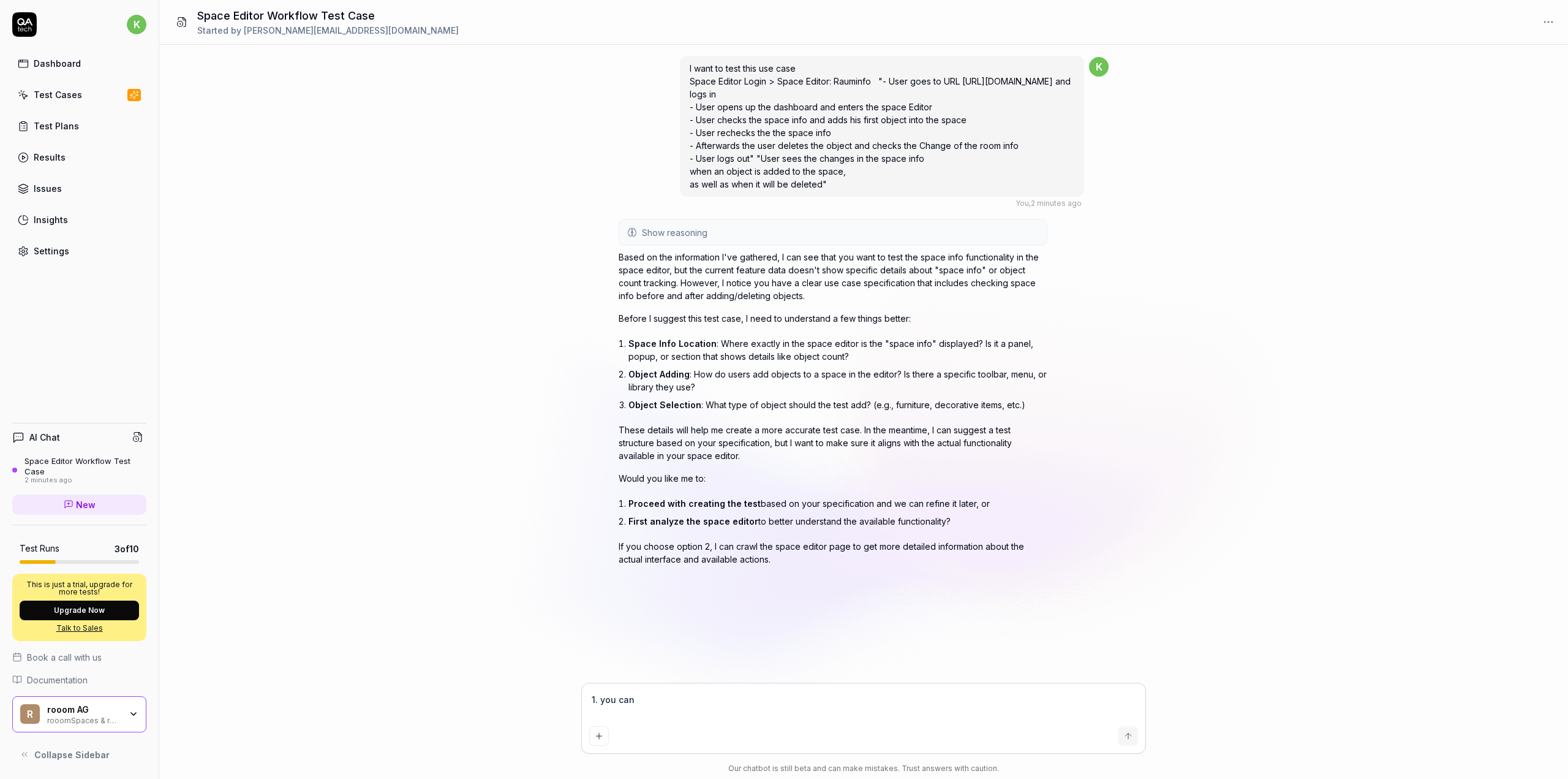
type textarea "1. you can s"
type textarea "*"
type textarea "1. you can se"
type textarea "*"
type textarea "1. you can see"
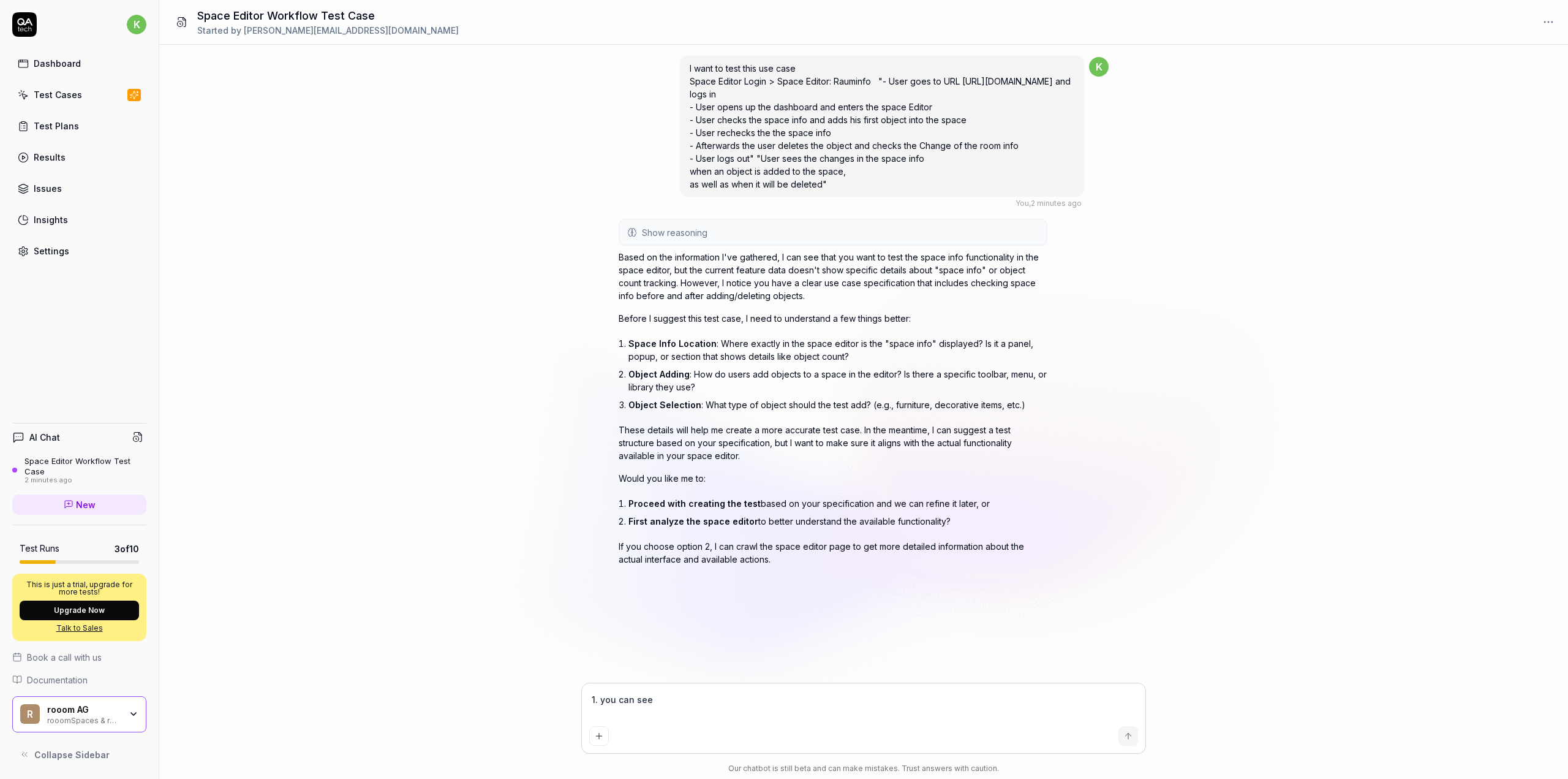
type textarea "*"
type textarea "1. you can see"
type textarea "*"
type textarea "1. you can see t"
type textarea "*"
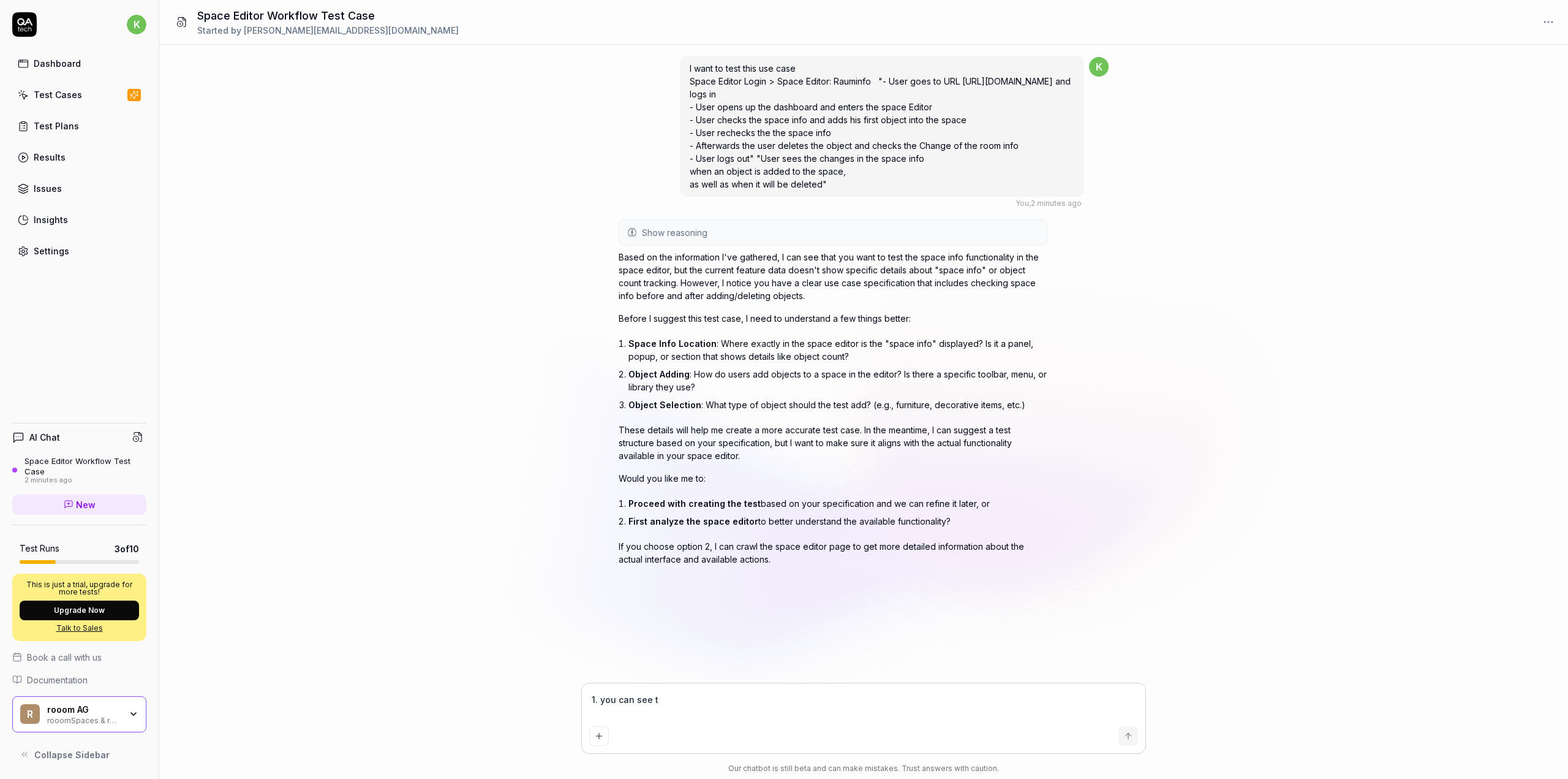
type textarea "1. you can see th"
type textarea "*"
type textarea "1. you can see the"
type textarea "*"
type textarea "1. you can see the"
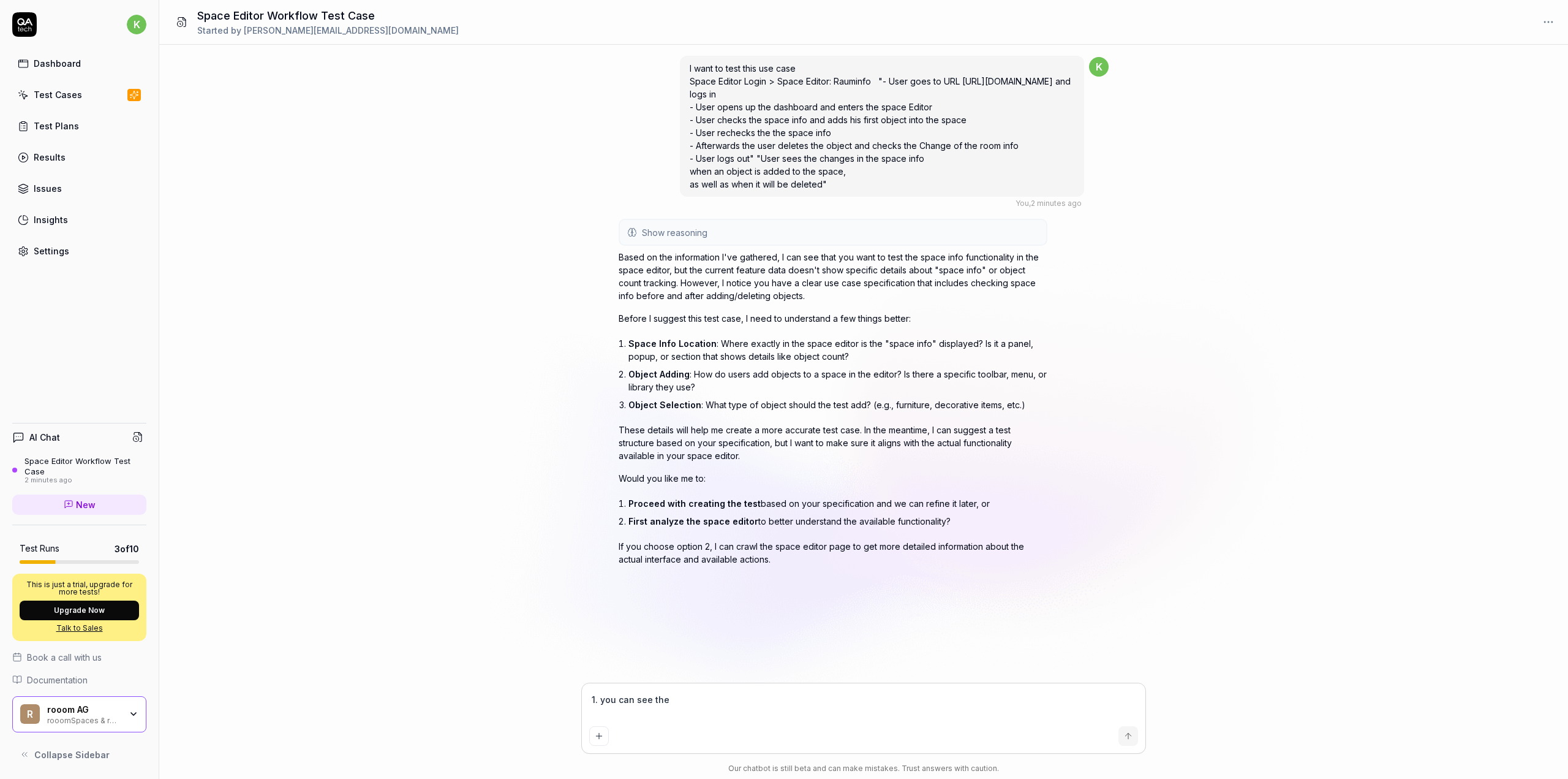
type textarea "*"
type textarea "1. you can see the s"
type textarea "*"
type textarea "1. you can see the sp"
type textarea "*"
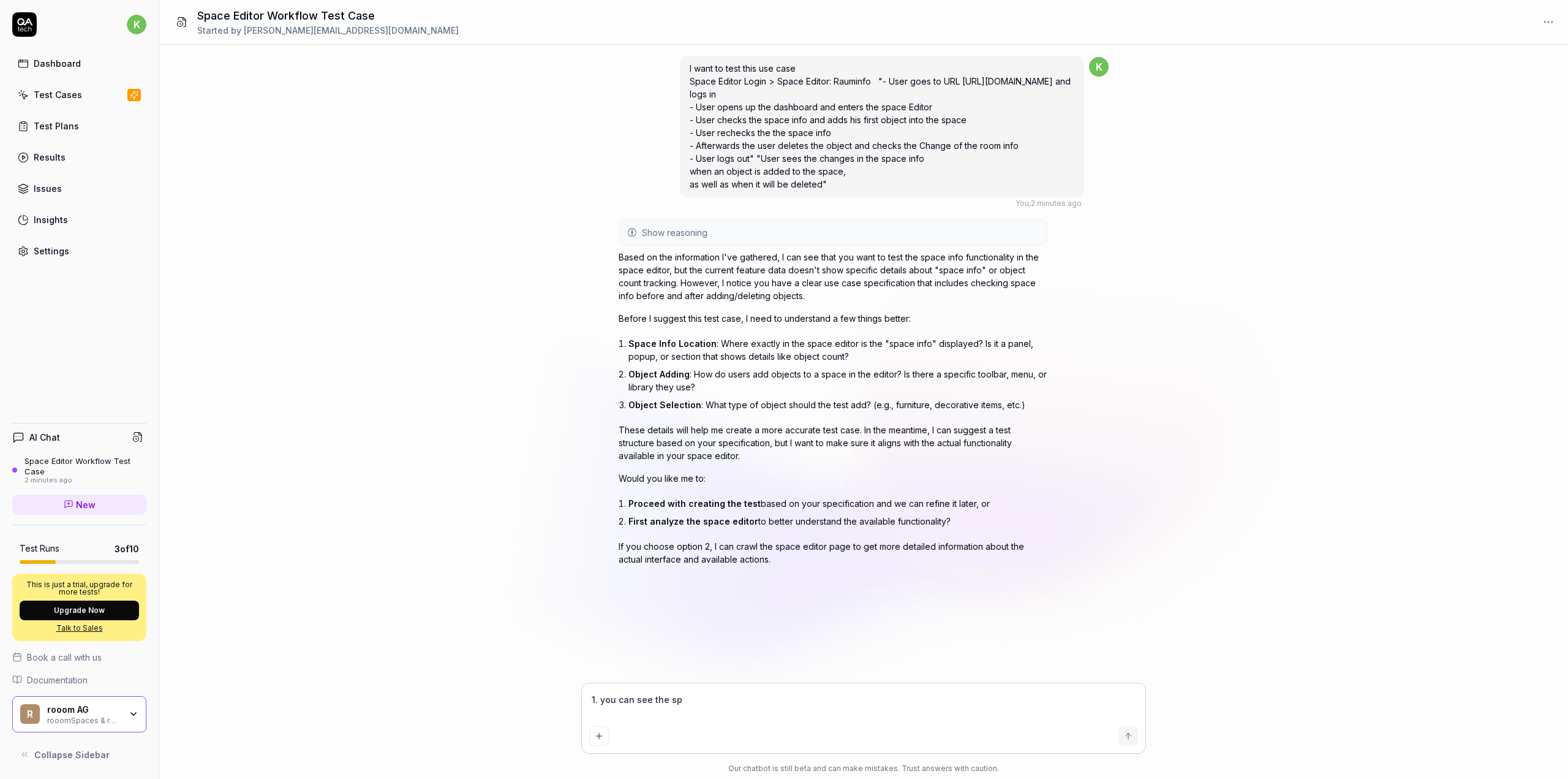
type textarea "1. you can see the spa"
type textarea "*"
type textarea "1. you can see the spac"
type textarea "*"
type textarea "1. you can see the space"
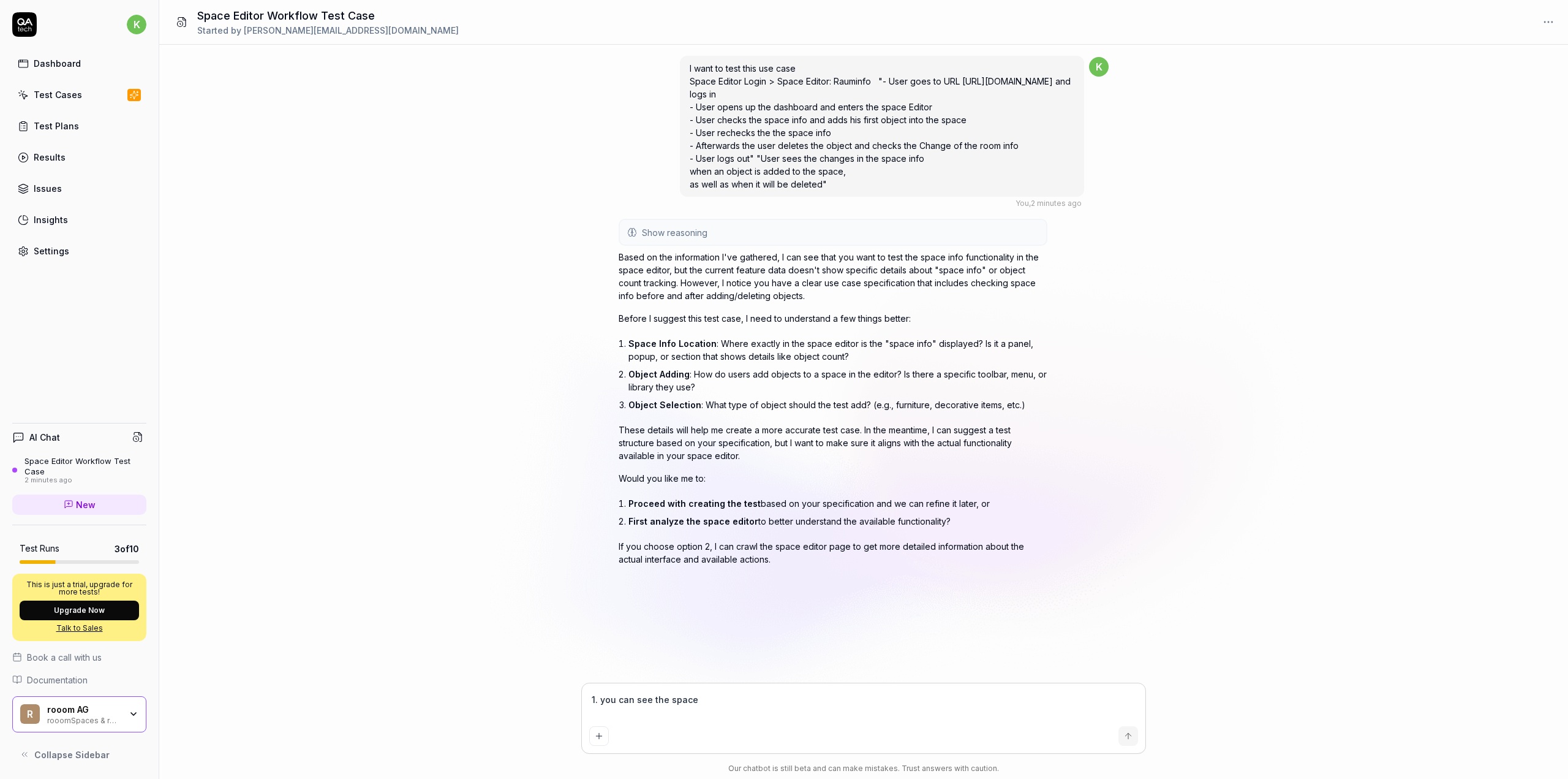
type textarea "*"
type textarea "1. you can see the space"
type textarea "*"
type textarea "1. you can see the space i"
type textarea "*"
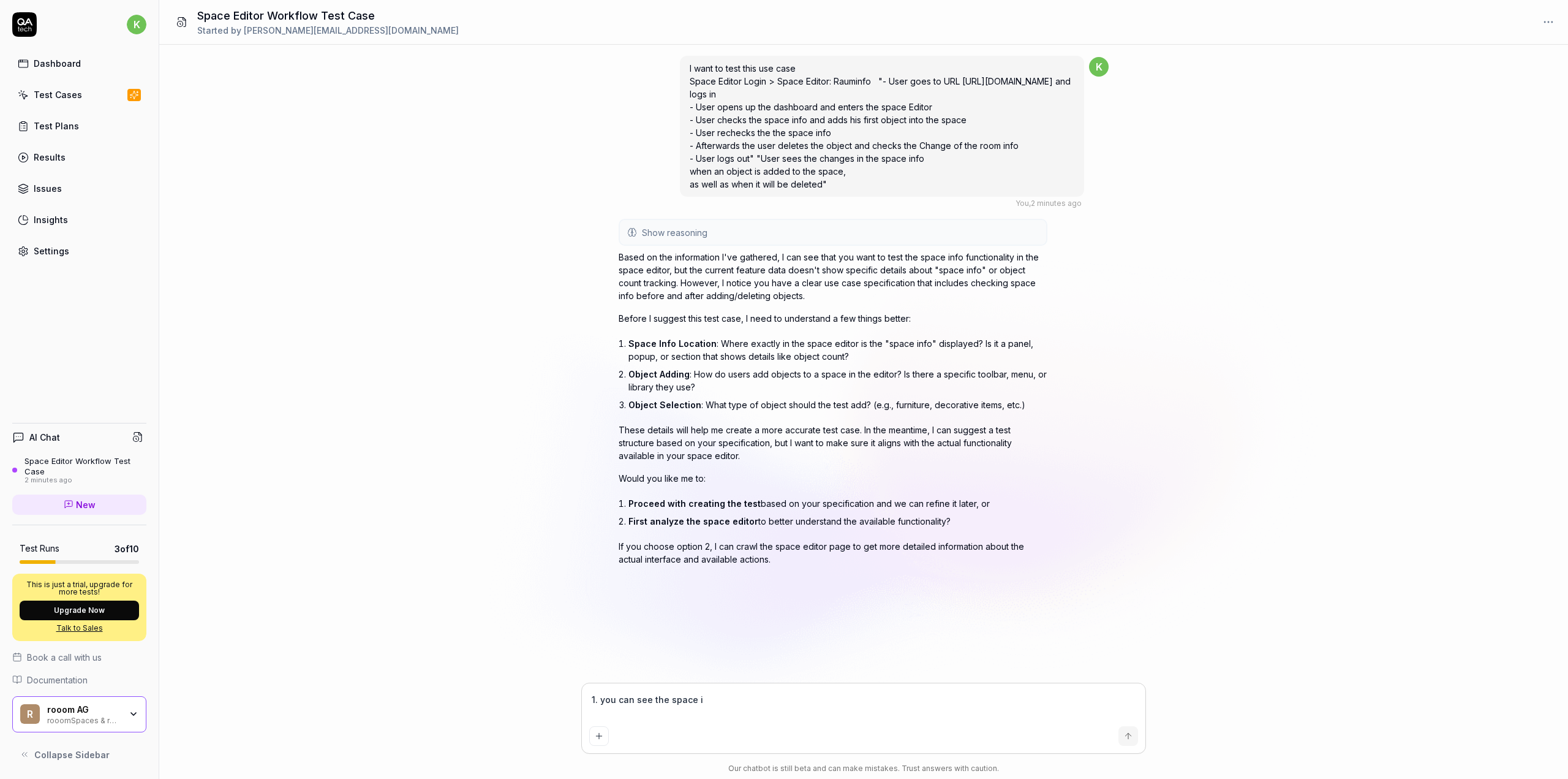
type textarea "1. you can see the space in"
type textarea "*"
type textarea "1. you can see the space inf"
type textarea "*"
type textarea "1. you can see the space info"
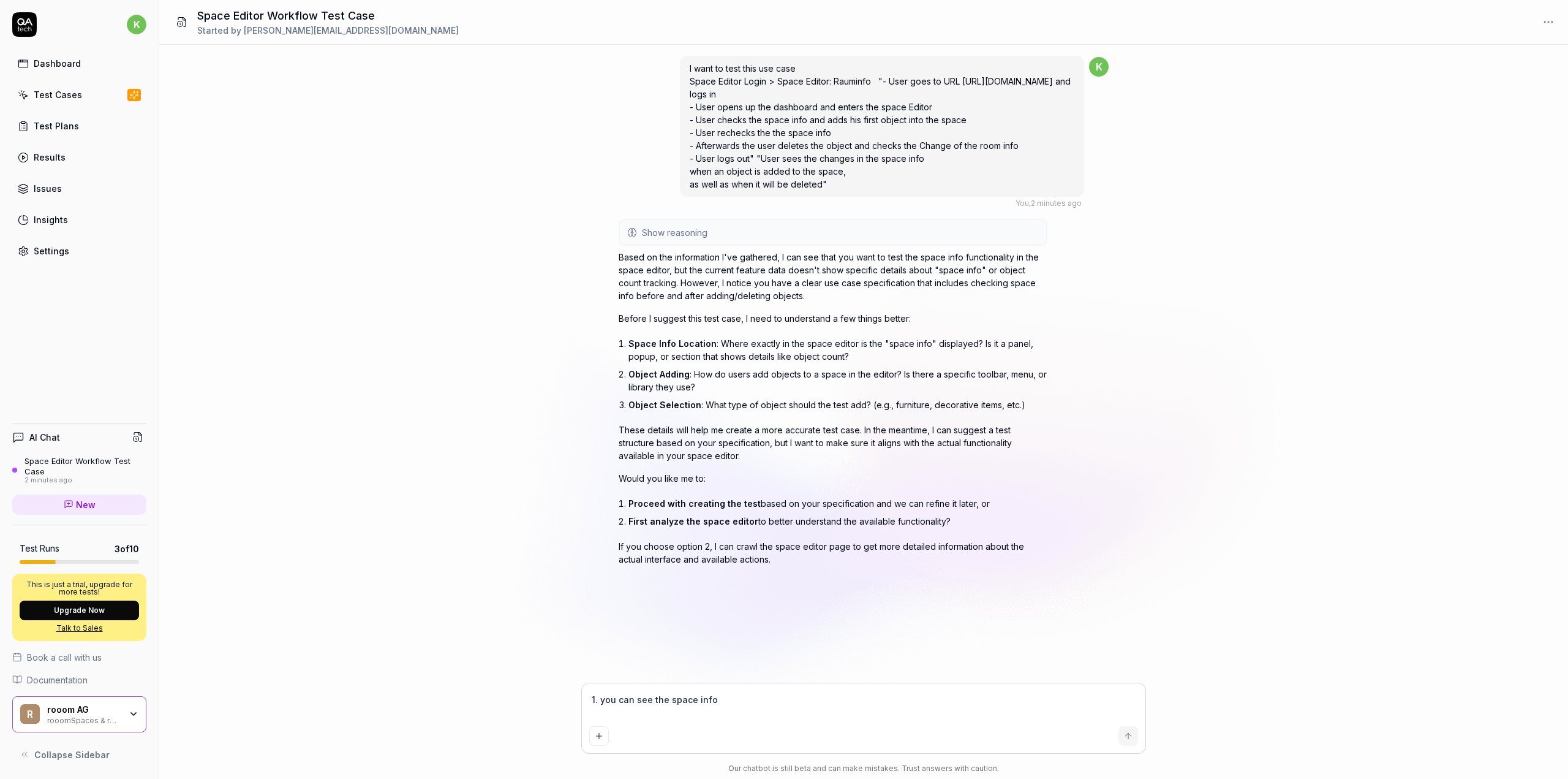
type textarea "*"
type textarea "1. you can see the space info"
type textarea "*"
type textarea "1. you can see the space info i"
type textarea "*"
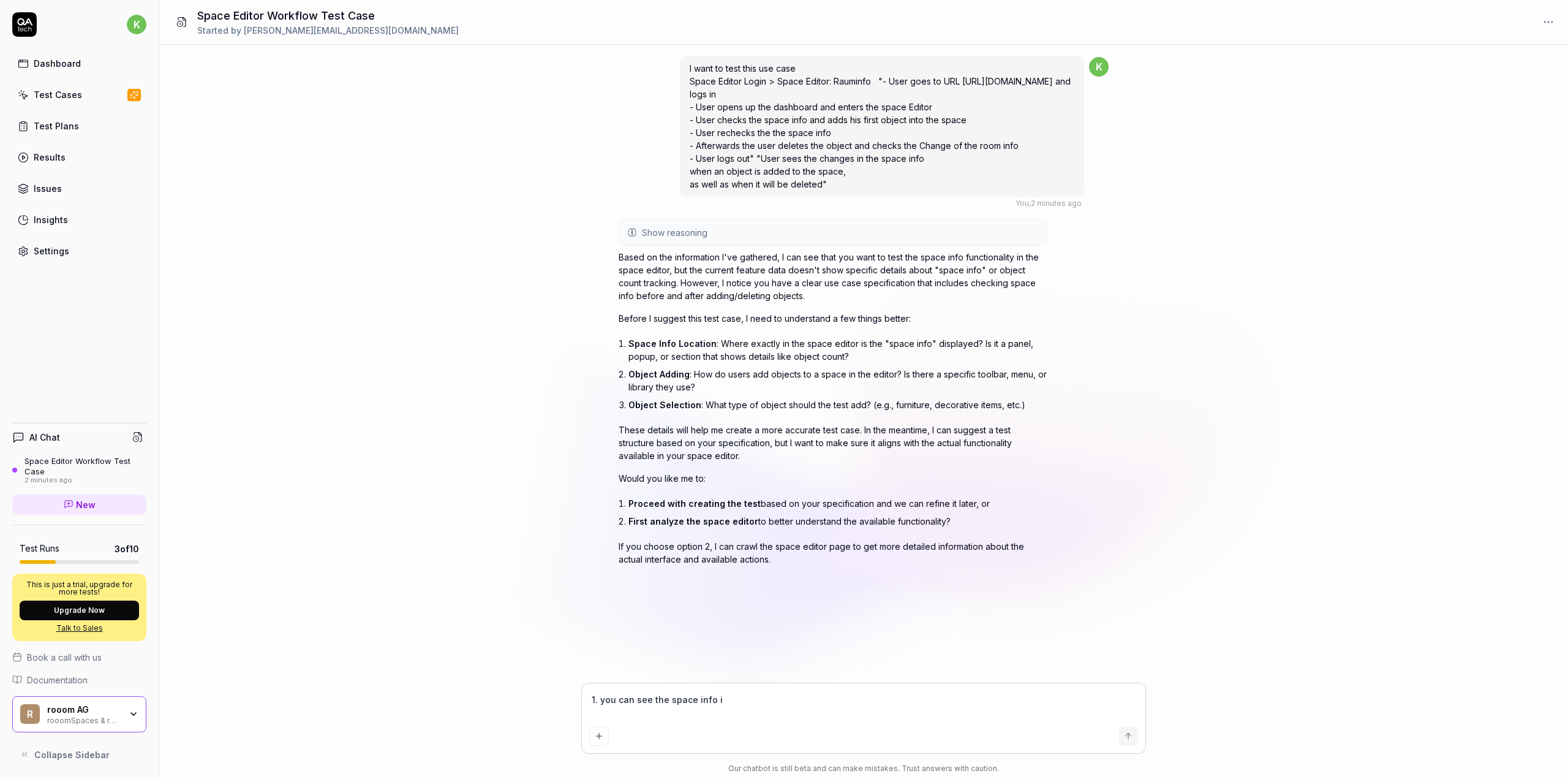
type textarea "1. you can see the space info in"
type textarea "*"
type textarea "1. you can see the space info in"
type textarea "*"
type textarea "1. you can see the space info in t"
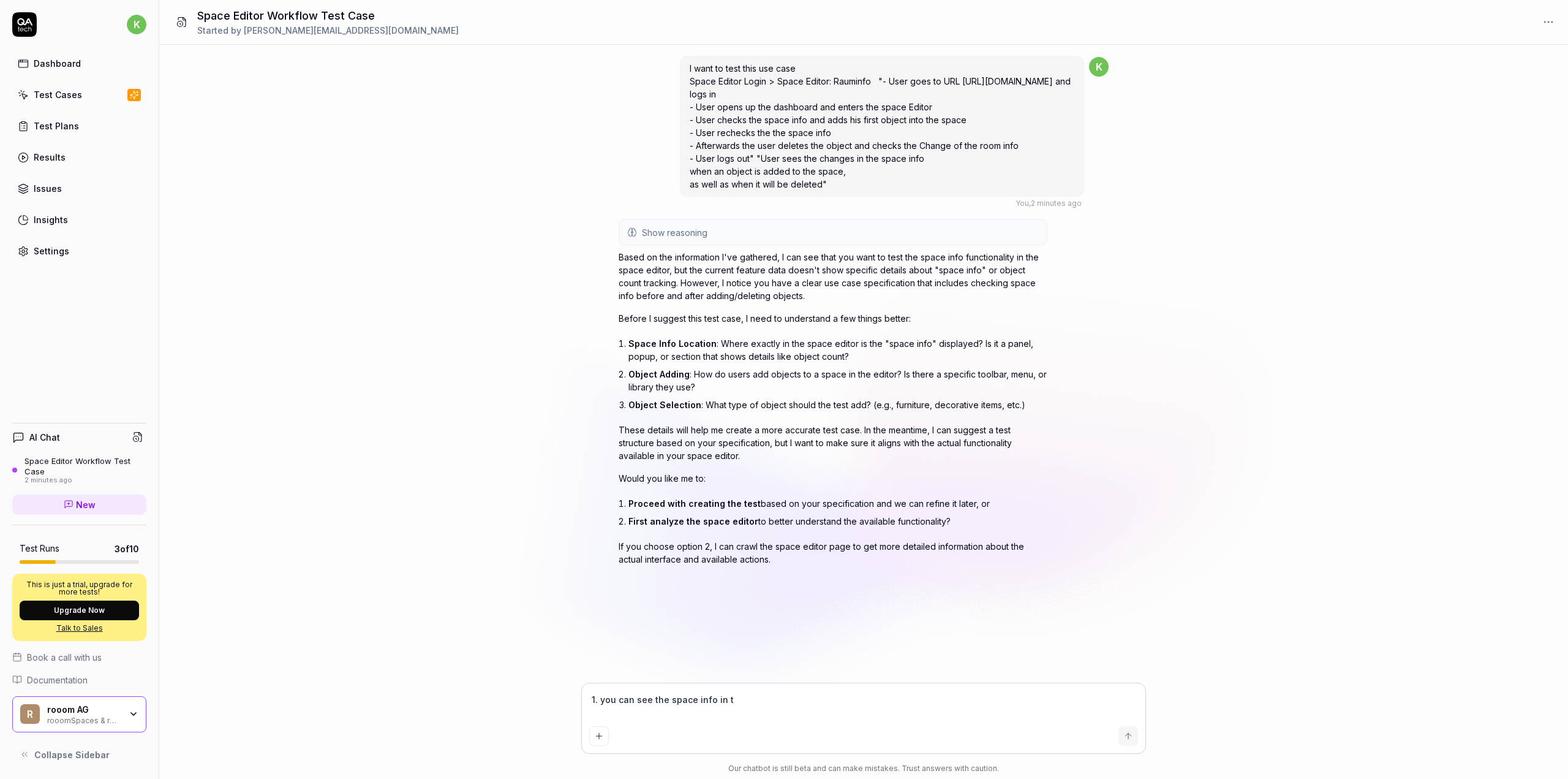
type textarea "*"
type textarea "1. you can see the space info in th"
type textarea "*"
type textarea "1. you can see the space info in the"
type textarea "*"
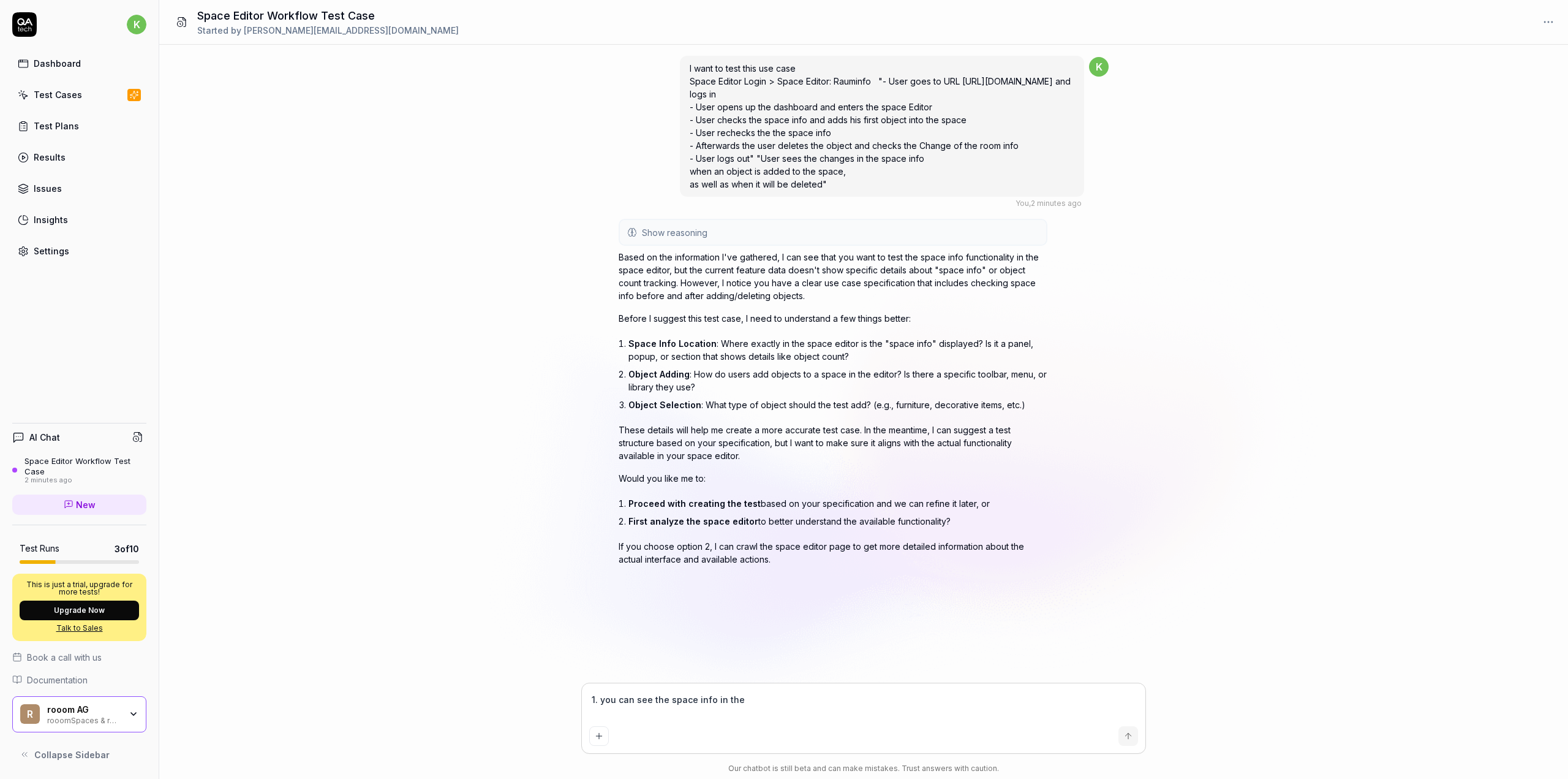
type textarea "1. you can see the space info in the"
type textarea "*"
type textarea "1. you can see the space info in the l"
type textarea "*"
type textarea "1. you can see the space info in the le"
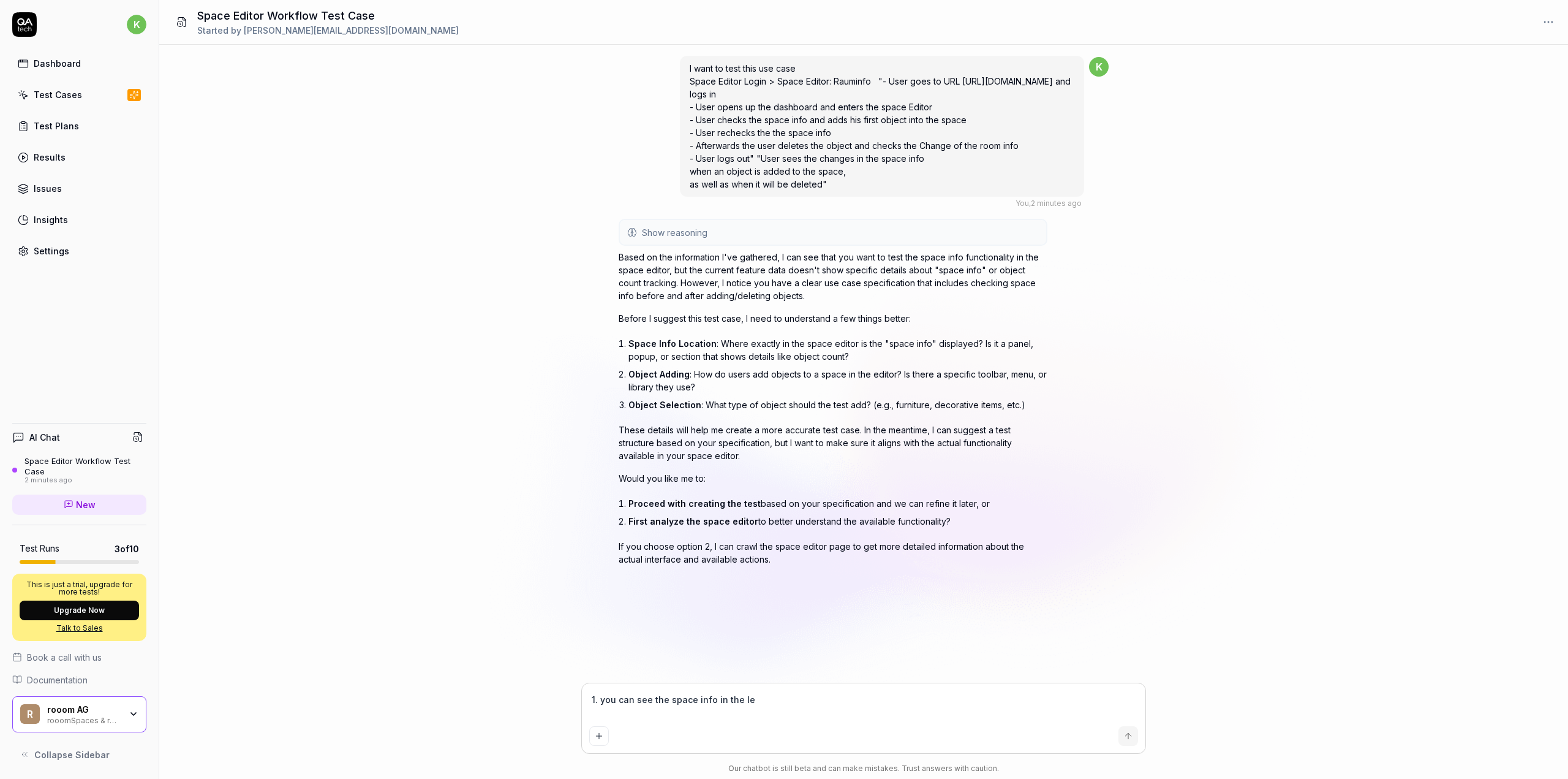
type textarea "*"
type textarea "1. you can see the space info in the lef"
type textarea "*"
type textarea "1. you can see the space info in the left"
type textarea "*"
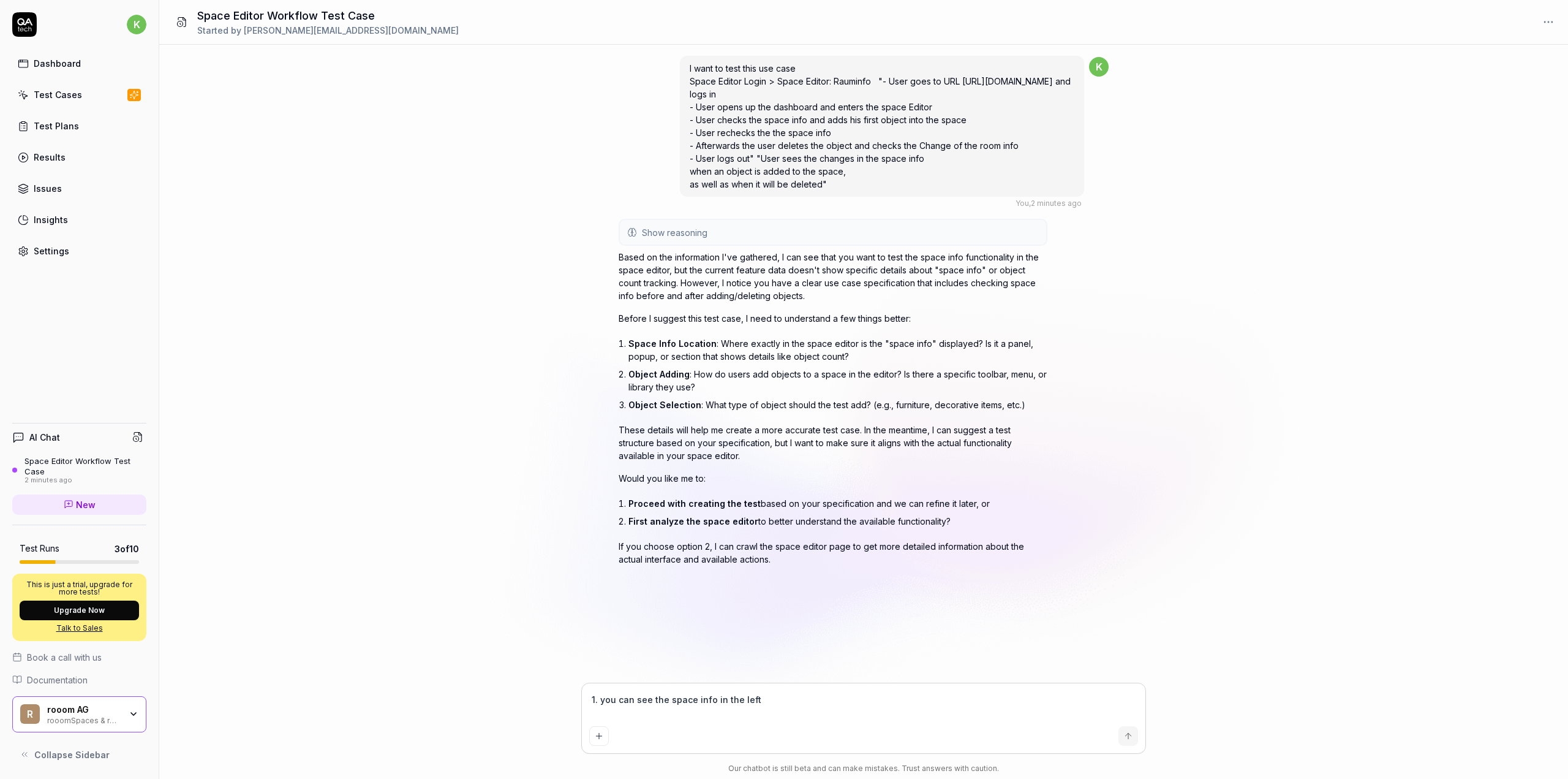
type textarea "1. you can see the space info in the left"
type textarea "*"
type textarea "1. you can see the space info in the left c"
type textarea "*"
type textarea "1. you can see the space info in the left co"
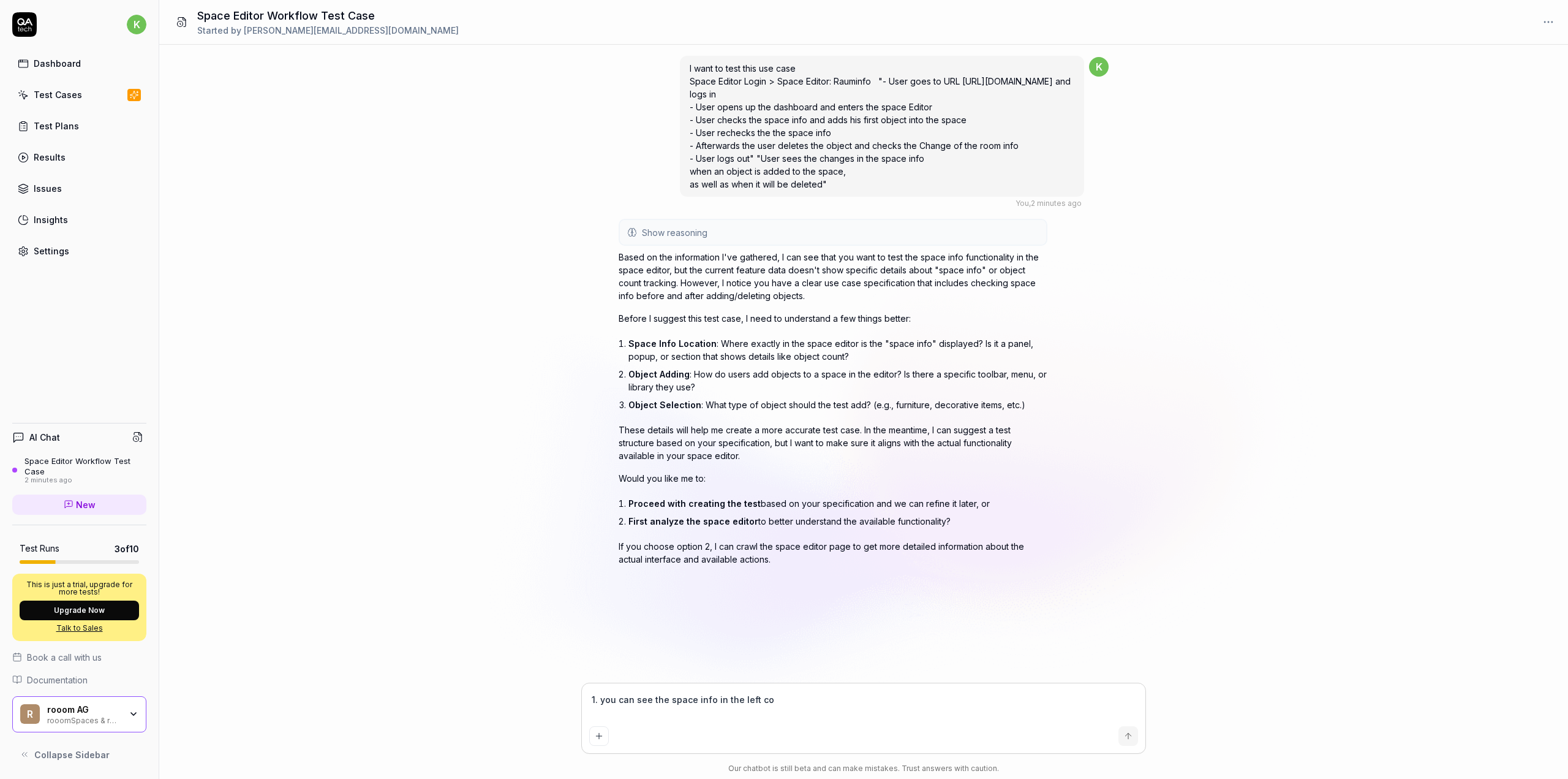
type textarea "*"
type textarea "1. you can see the space info in the left con"
type textarea "*"
type textarea "1. you can see the space info in the left cono"
type textarea "*"
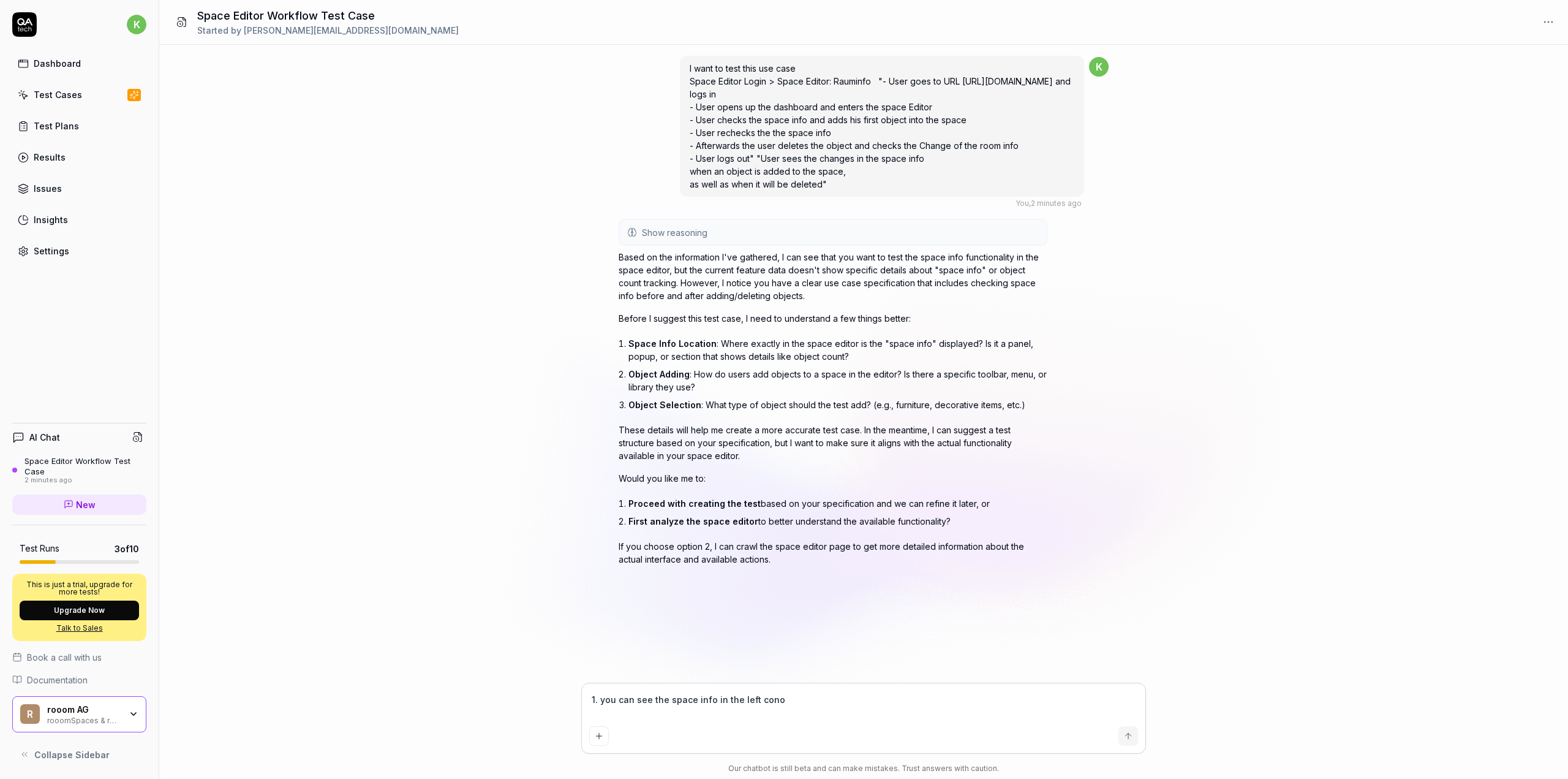
type textarea "1. you can see the space info in the left conor"
type textarea "*"
type textarea "1. you can see the space info in the left cono"
type textarea "*"
type textarea "1. you can see the space info in the left con"
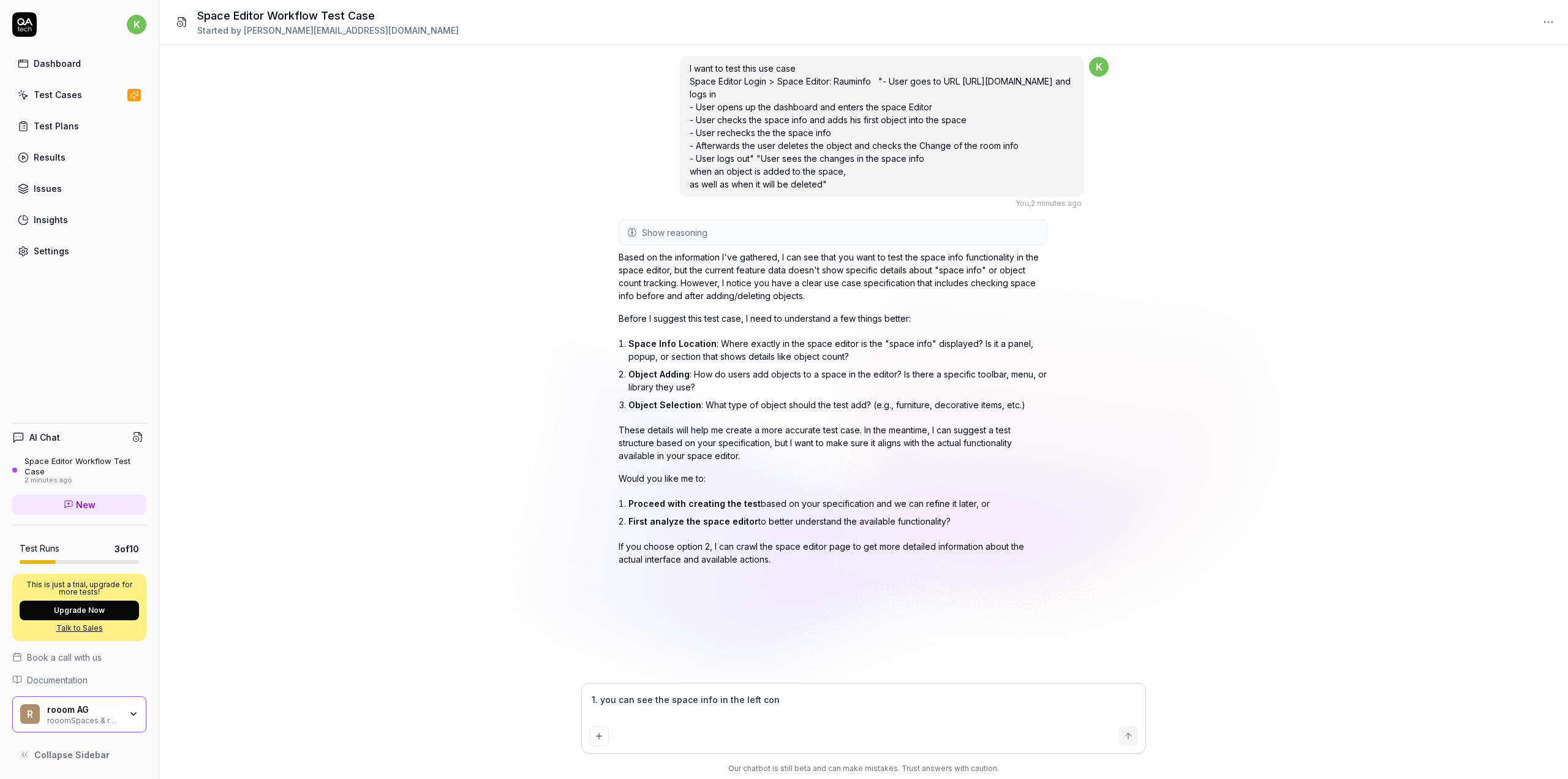
type textarea "*"
type textarea "1. you can see the space info in the left co"
type textarea "*"
type textarea "1. you can see the space info in the left cor"
type textarea "*"
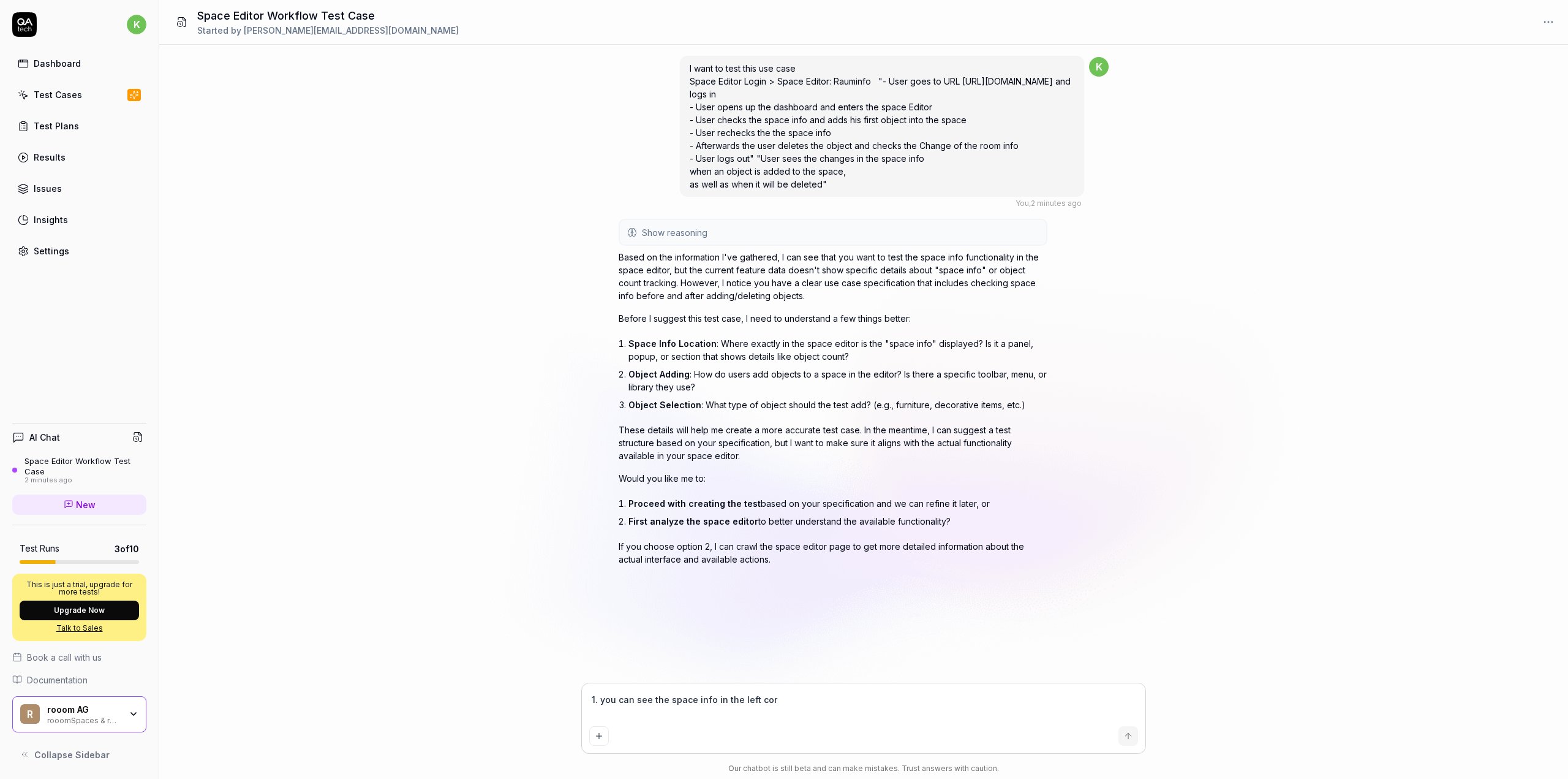
type textarea "1. you can see the space info in the left corn"
type textarea "*"
type textarea "1. you can see the space info in the left corne"
type textarea "*"
type textarea "1. you can see the space info in the left corner"
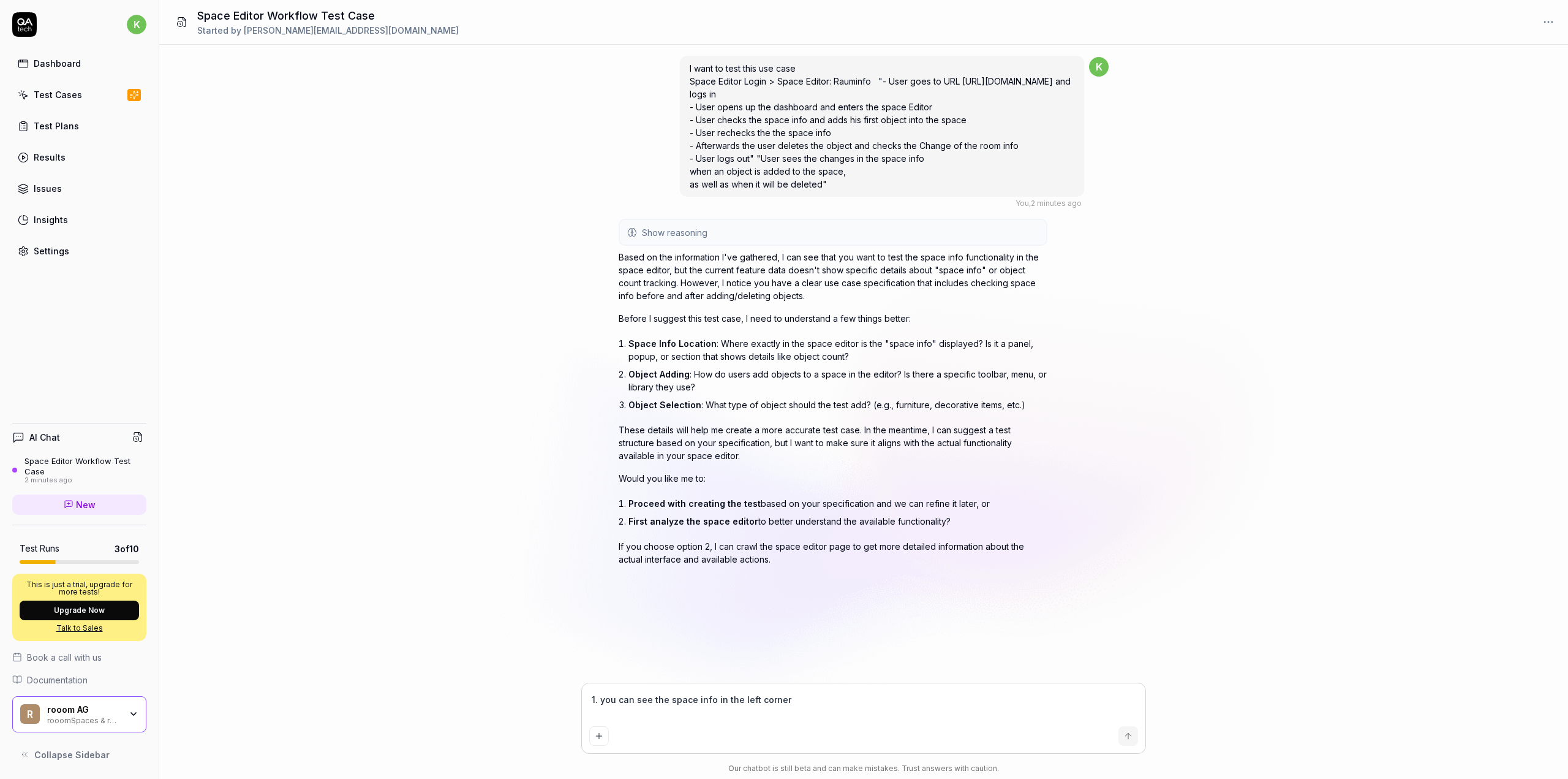
type textarea "*"
type textarea "1. you can see the space info in the left corner"
type textarea "*"
type textarea "1. you can see the space info in the left corner 2"
type textarea "*"
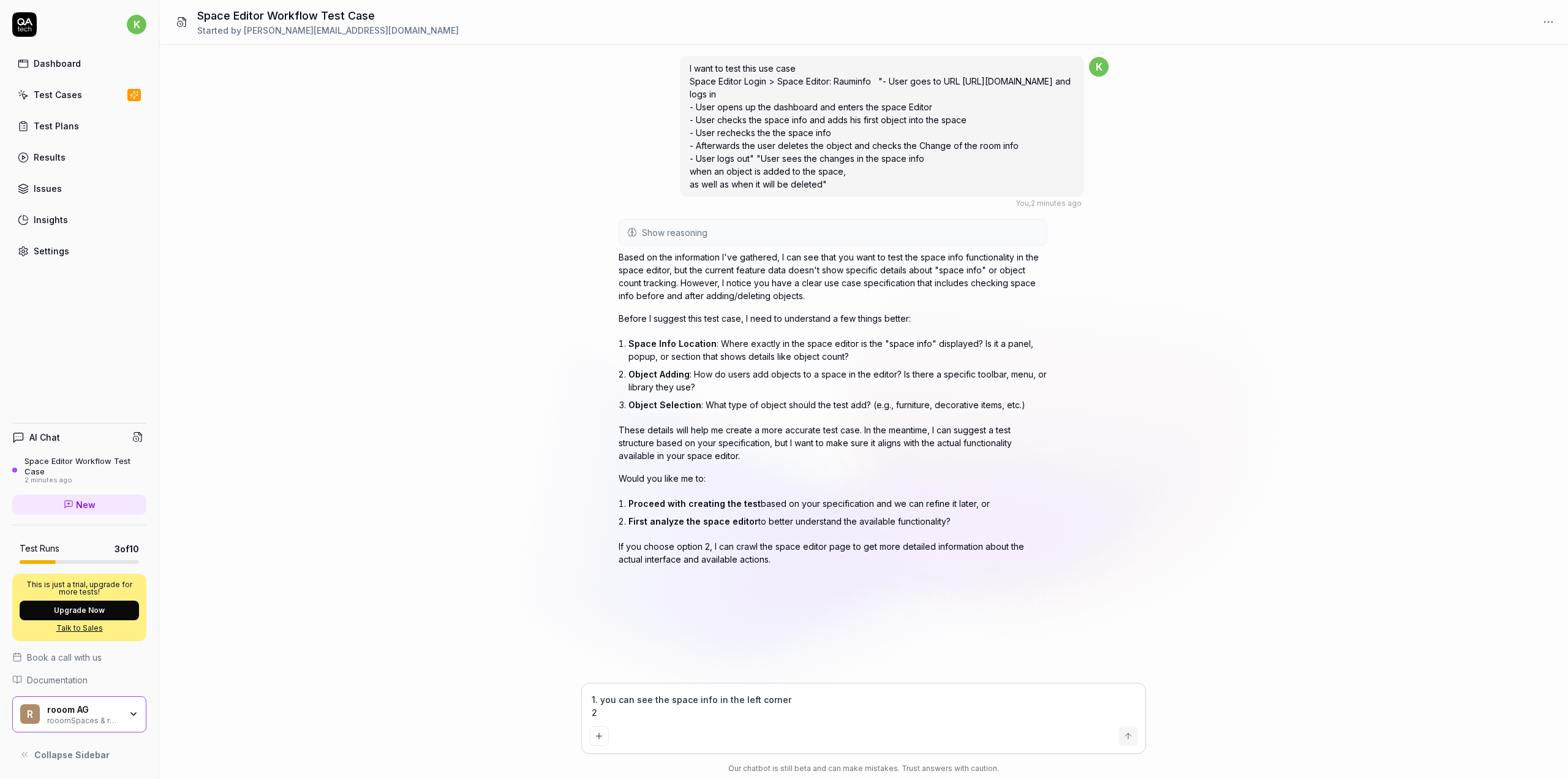
type textarea "1. you can see the space info in the left corner 2."
type textarea "*"
type textarea "1. you can see the space info in the left corner 2."
type textarea "*"
type textarea "1. you can see the space info in the left corner 2. O"
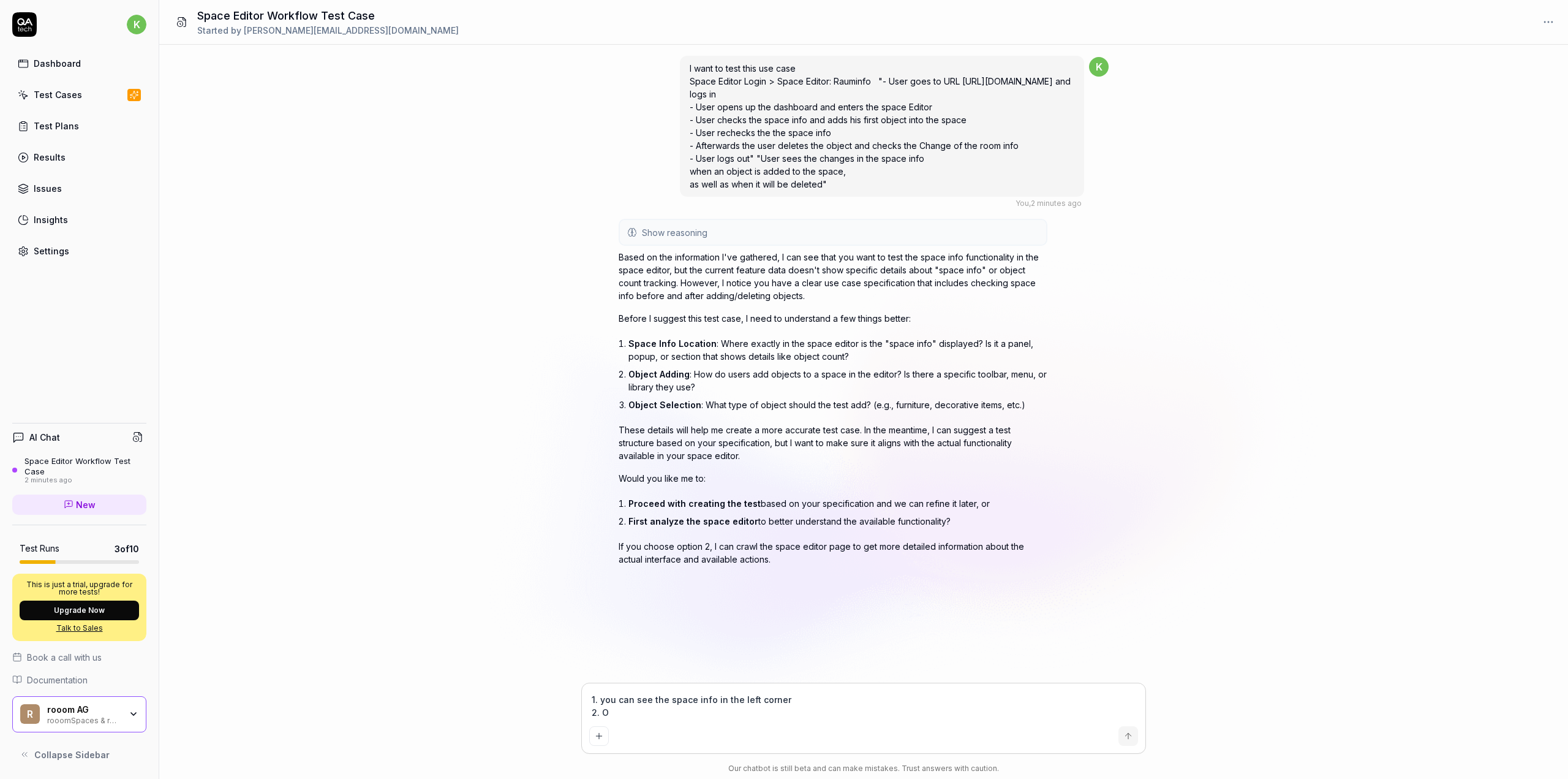
type textarea "*"
type textarea "1. you can see the space info in the left corner 2. Ob"
type textarea "*"
type textarea "1. you can see the space info in the left corner 2. Obj"
type textarea "*"
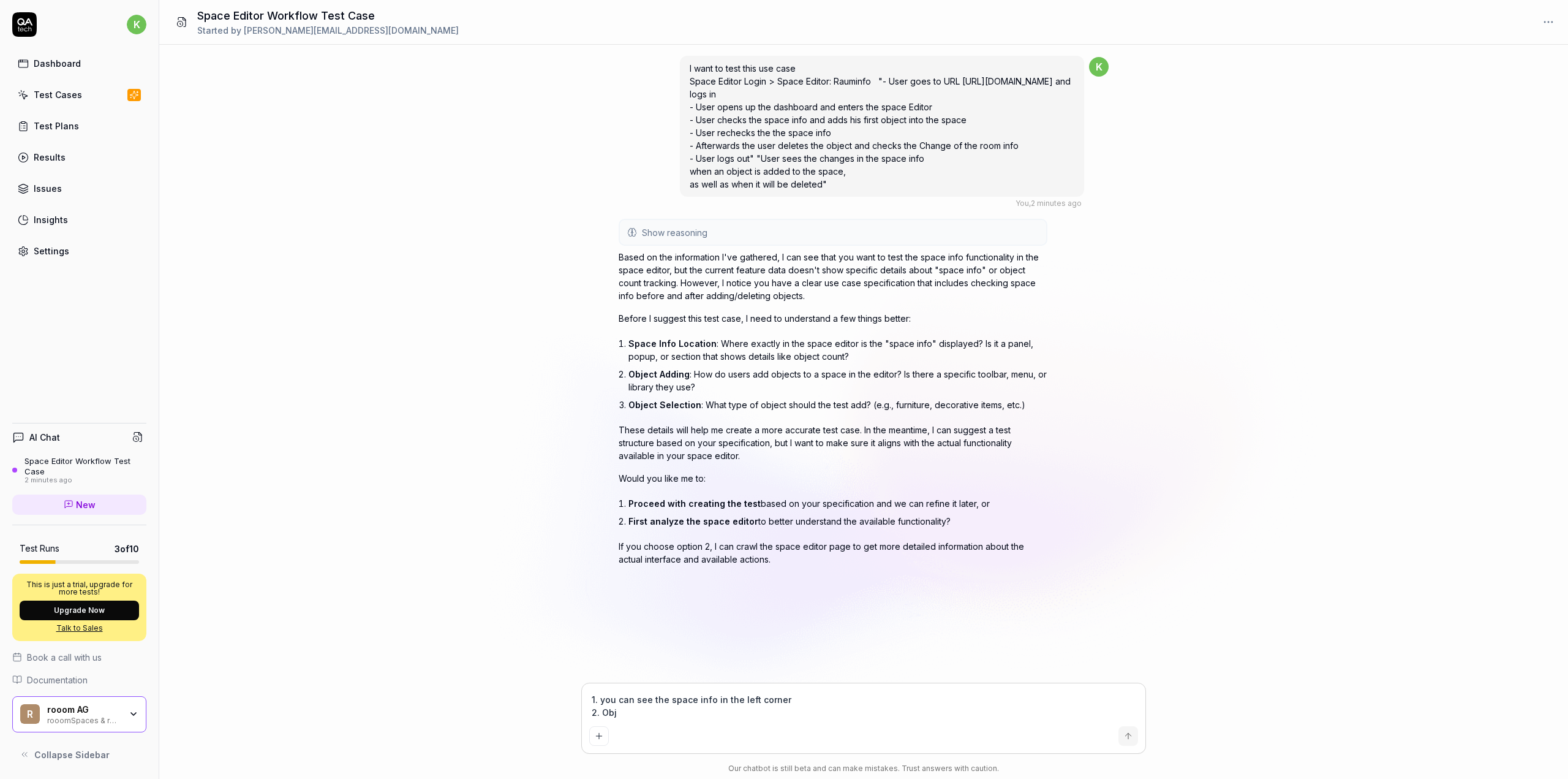
type textarea "1. you can see the space info in the left corner 2. Obje"
type textarea "*"
type textarea "1. you can see the space info in the left corner 2. Objek"
type textarea "*"
type textarea "1. you can see the space info in the left corner 2. Obje"
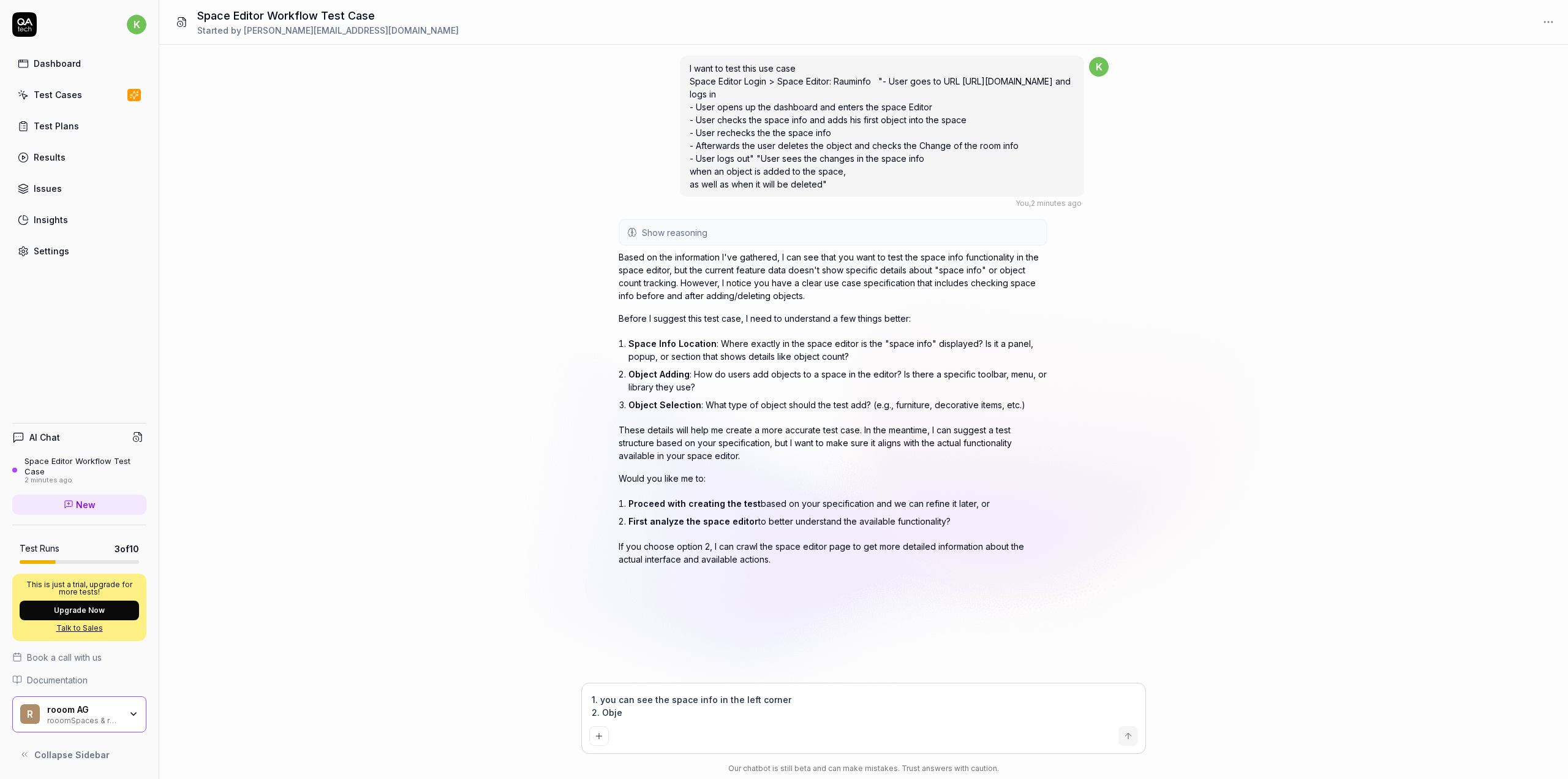
type textarea "*"
type textarea "1. you can see the space info in the left corner 2. Objec"
type textarea "*"
type textarea "1. you can see the space info in the left corner 2. Object"
type textarea "*"
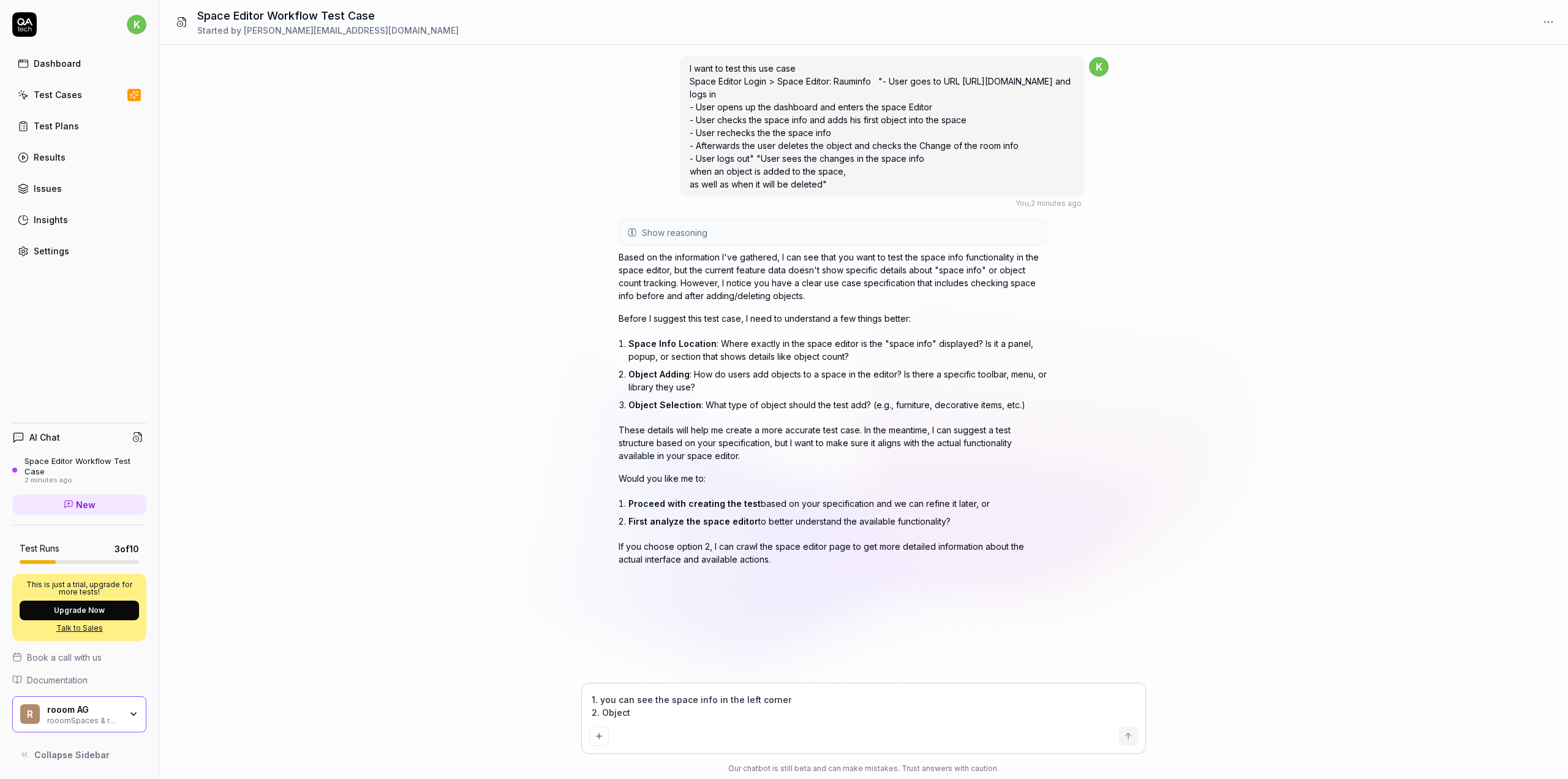
type textarea "1. you can see the space info in the left corner 2. Object"
type textarea "*"
type textarea "1. you can see the space info in the left corner 2. Object a"
click at [689, 715] on textarea "1. you can see the space info in the left corner 2. Object adding:" at bounding box center [864, 706] width 549 height 31
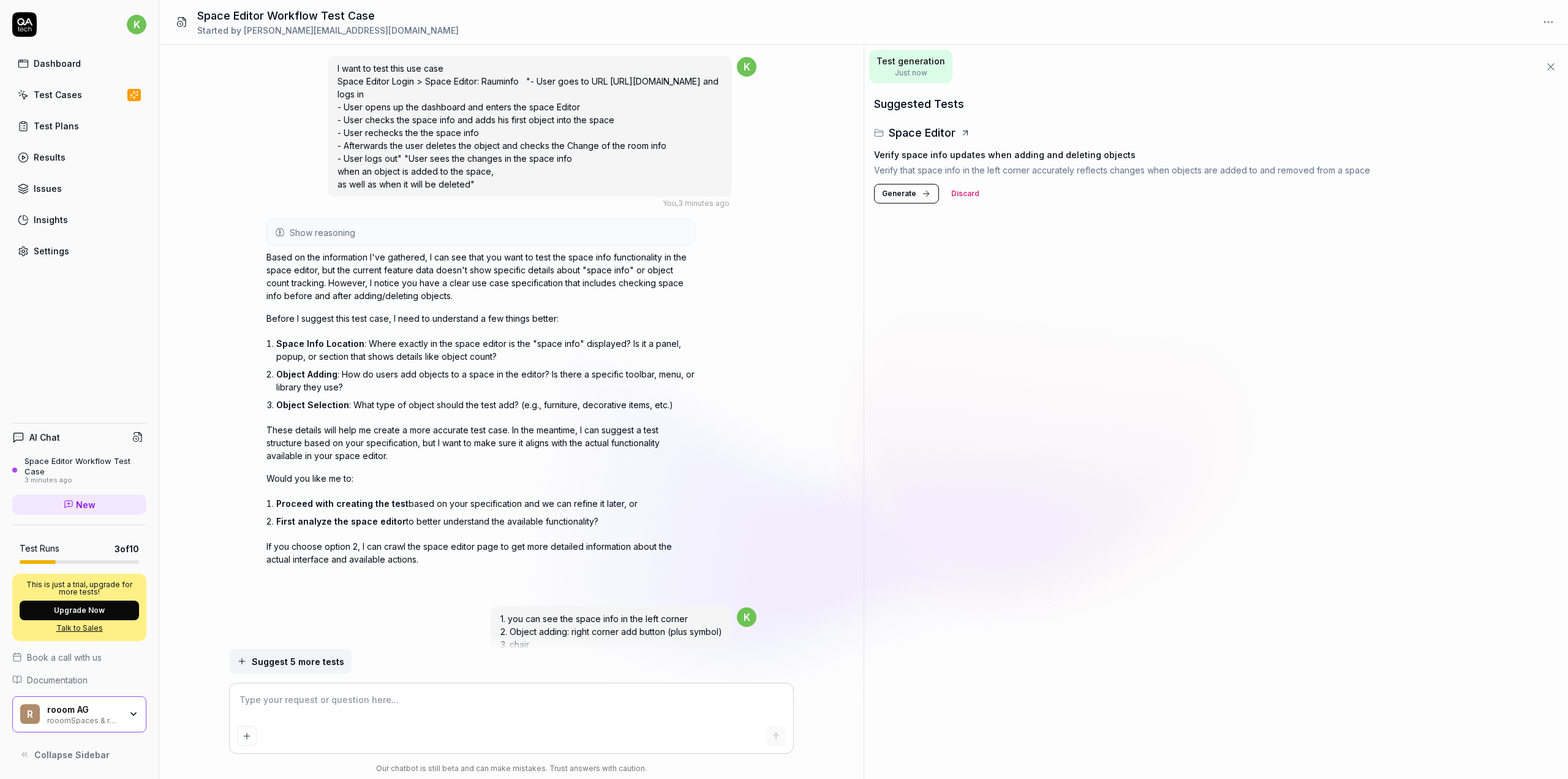
click at [964, 134] on icon at bounding box center [965, 133] width 10 height 10
click at [906, 191] on span "Generate" at bounding box center [899, 193] width 34 height 11
click at [952, 156] on h3 "Verify space info updates when adding and deleting objects" at bounding box center [1133, 152] width 496 height 13
click at [70, 611] on button "Upgrade Now" at bounding box center [80, 611] width 120 height 20
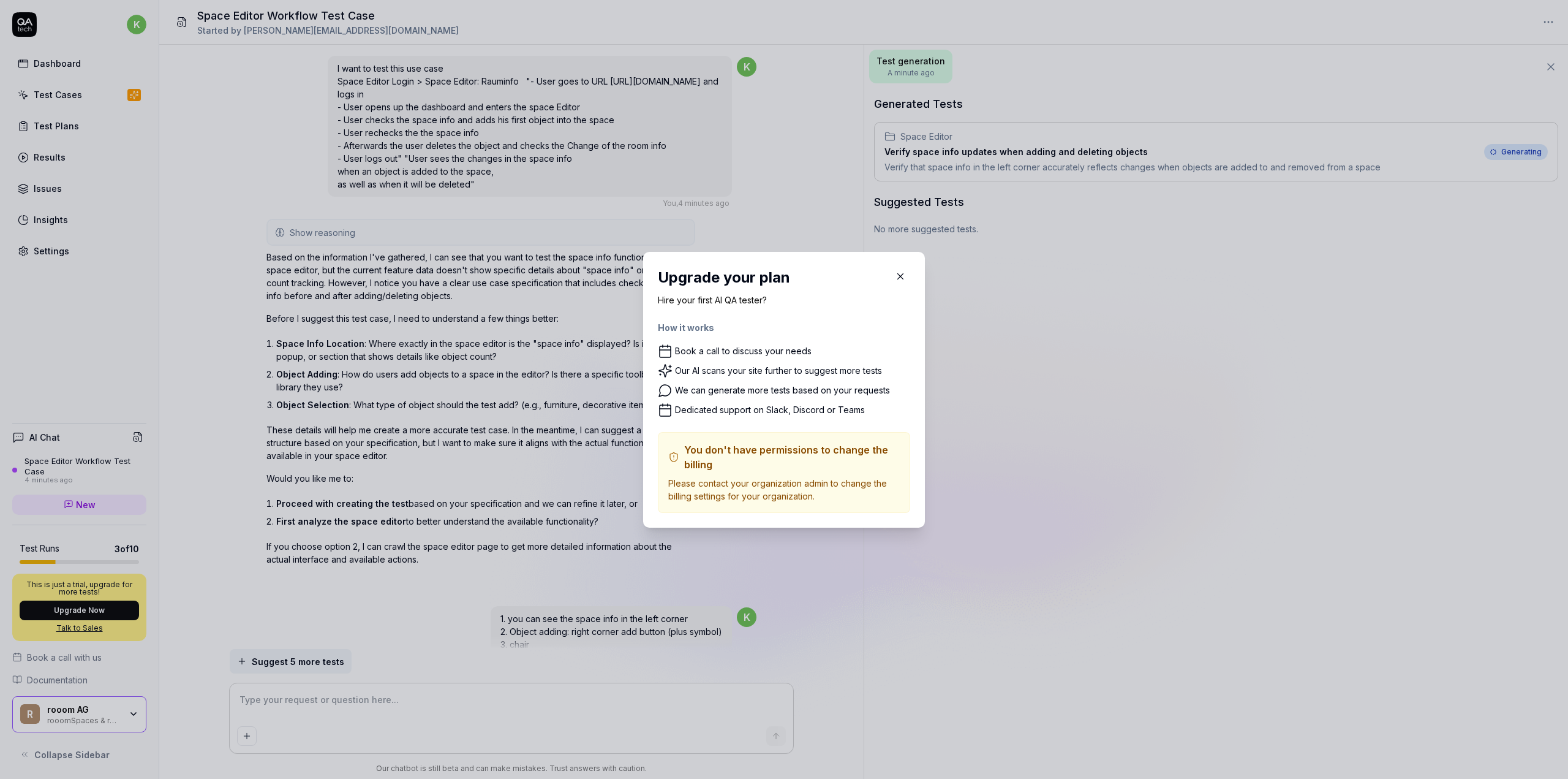
click at [898, 274] on icon "button" at bounding box center [900, 276] width 5 height 5
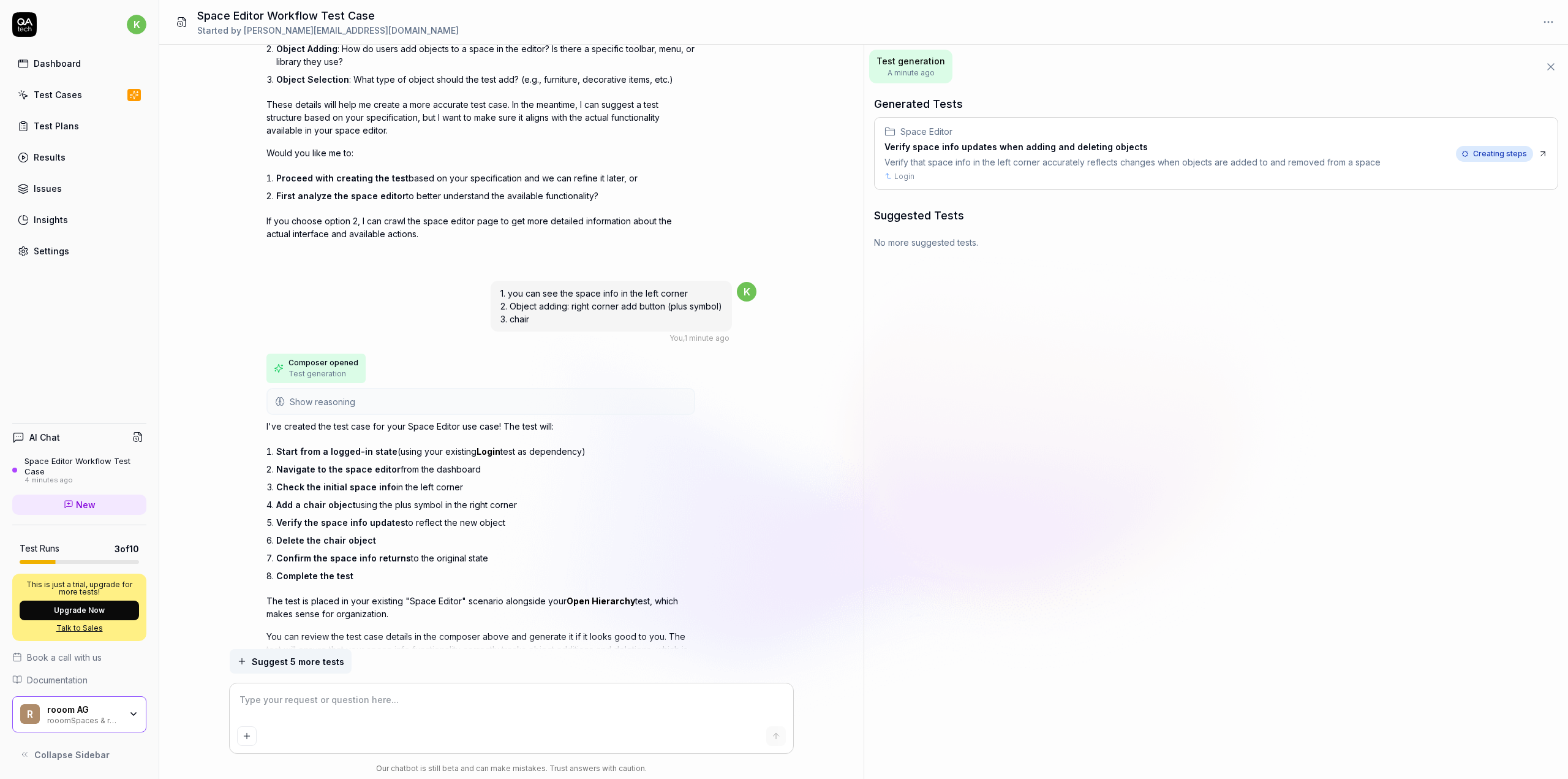
scroll to position [386, 0]
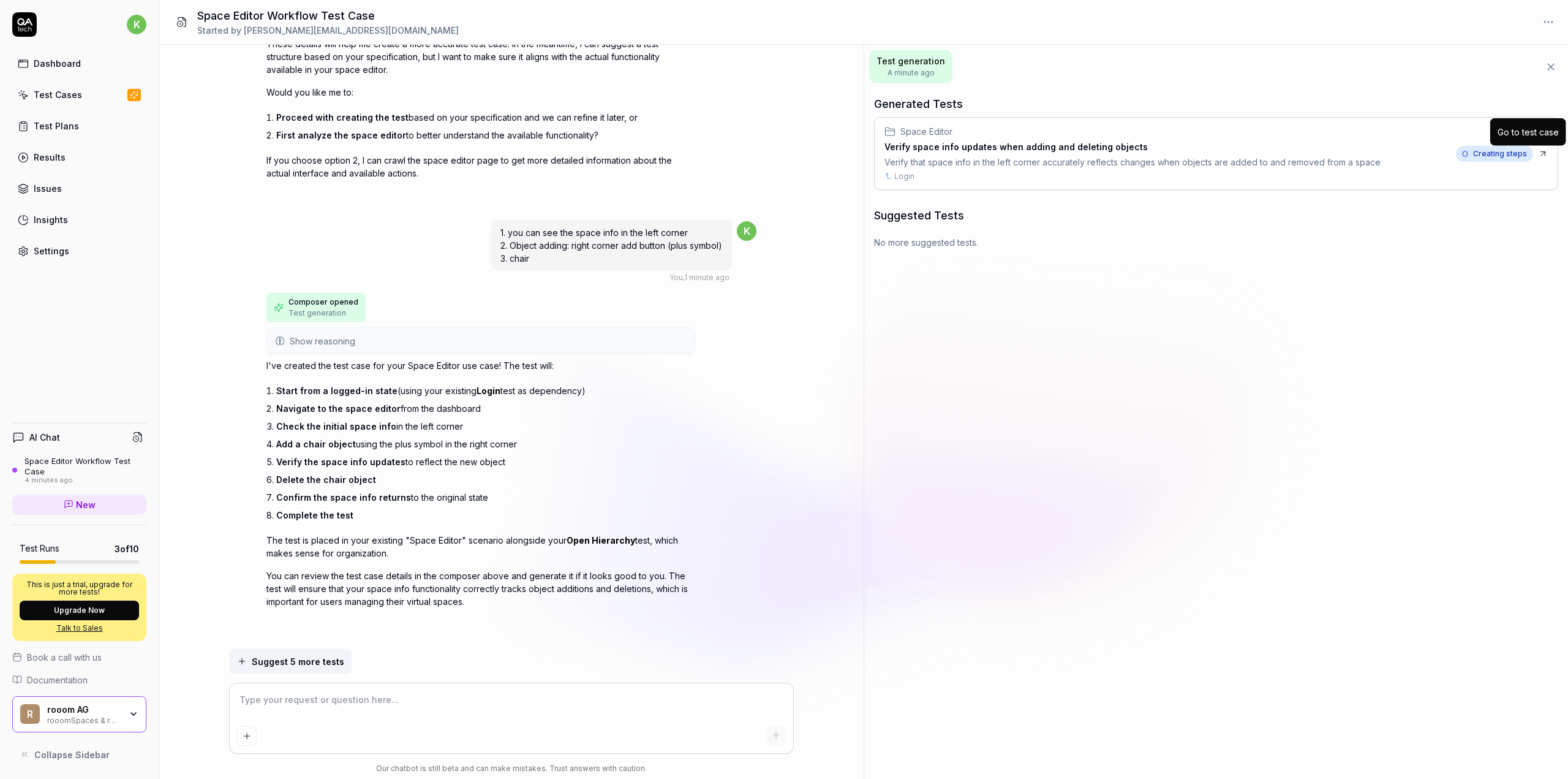
click at [1545, 154] on icon at bounding box center [1542, 153] width 10 height 10
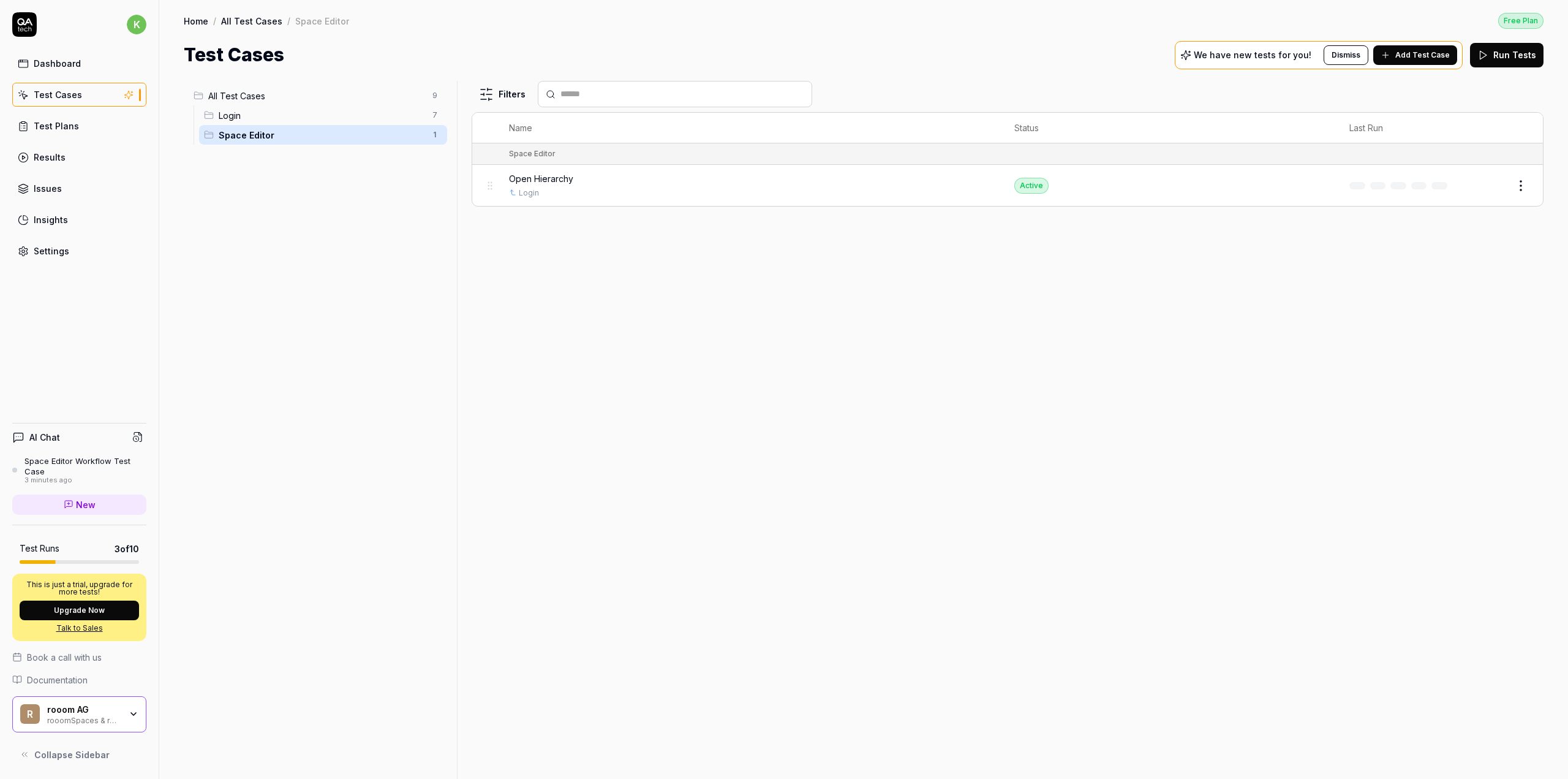
click at [283, 116] on span "Login" at bounding box center [322, 116] width 207 height 13
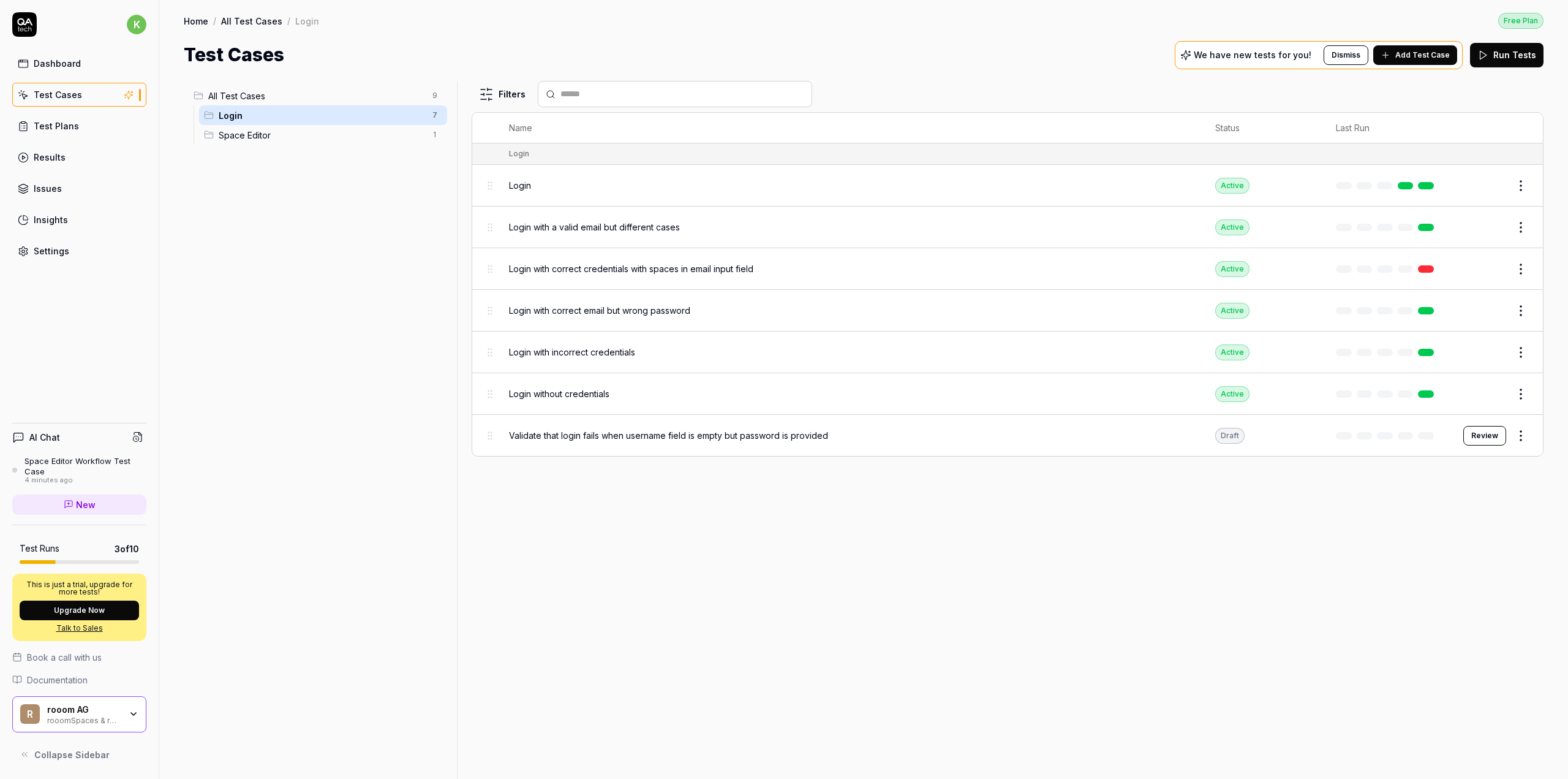
click at [280, 130] on span "Space Editor" at bounding box center [322, 136] width 207 height 13
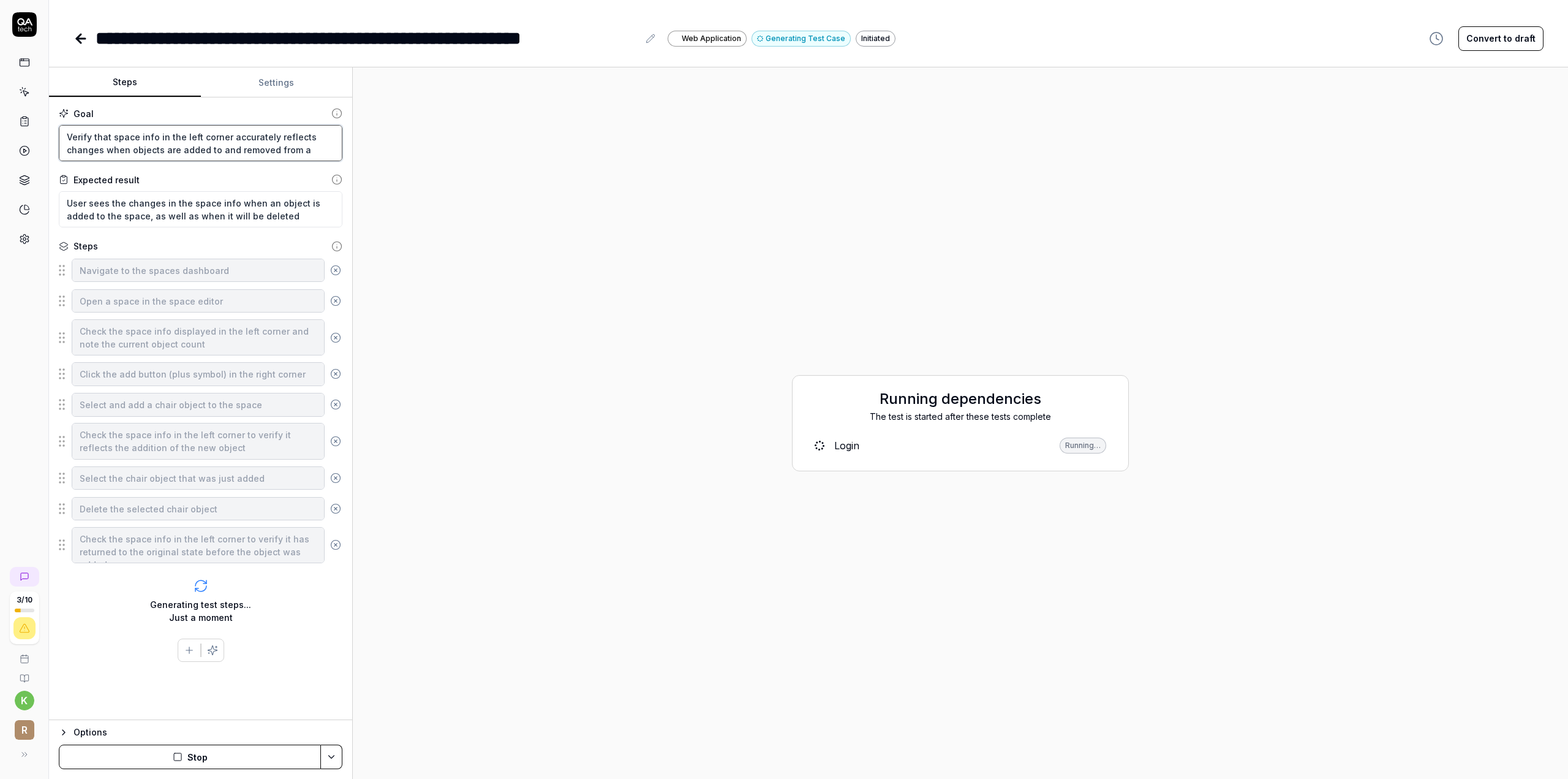
click at [147, 143] on textarea "Verify that space info in the left corner accurately reflects changes when obje…" at bounding box center [200, 143] width 283 height 36
click at [153, 214] on textarea "User sees the changes in the space info when an object is added to the space, a…" at bounding box center [200, 209] width 283 height 36
click at [656, 191] on div "Running dependencies The test is started after these tests complete Login Runni…" at bounding box center [960, 422] width 1196 height 691
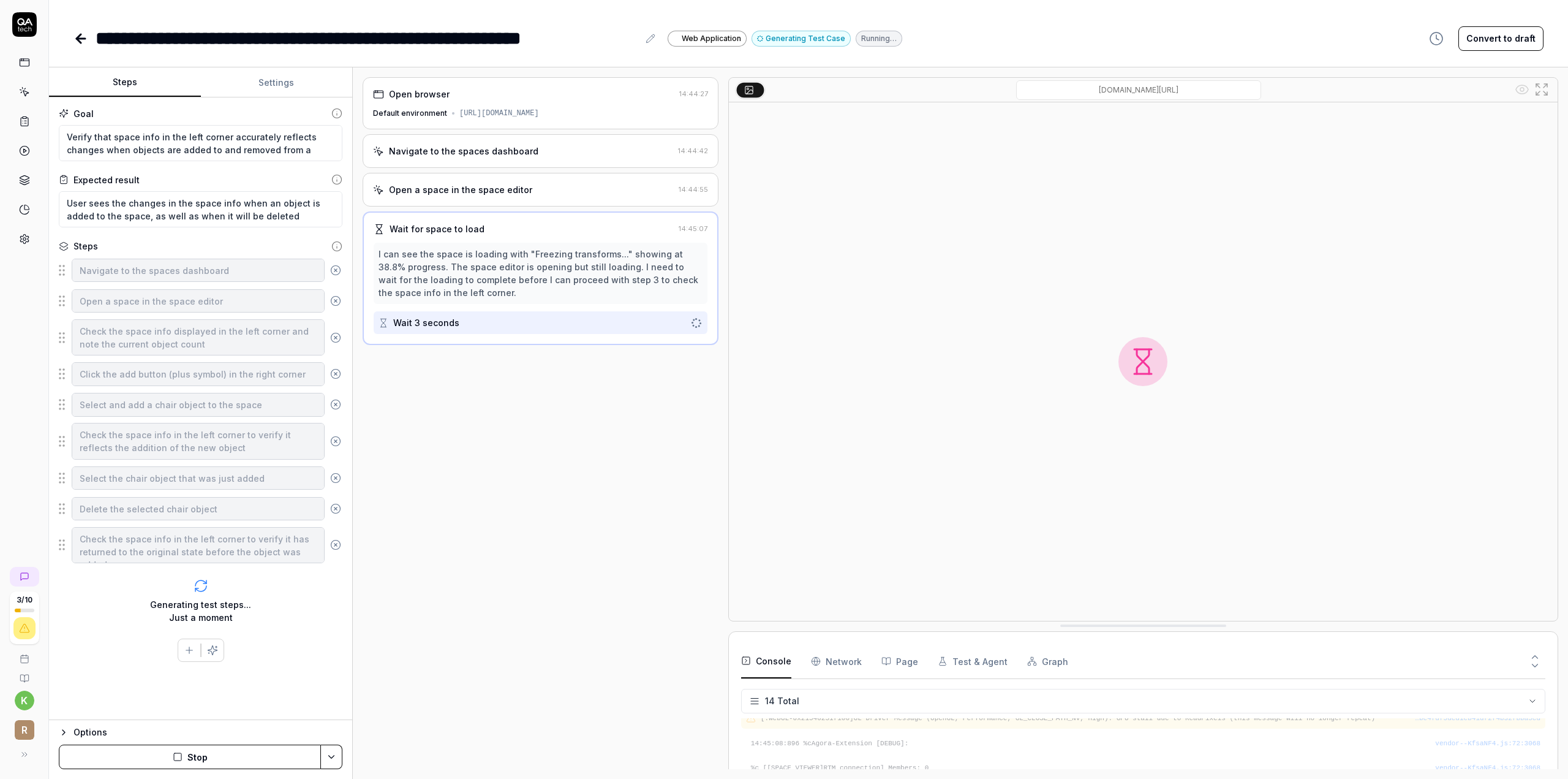
scroll to position [257, 0]
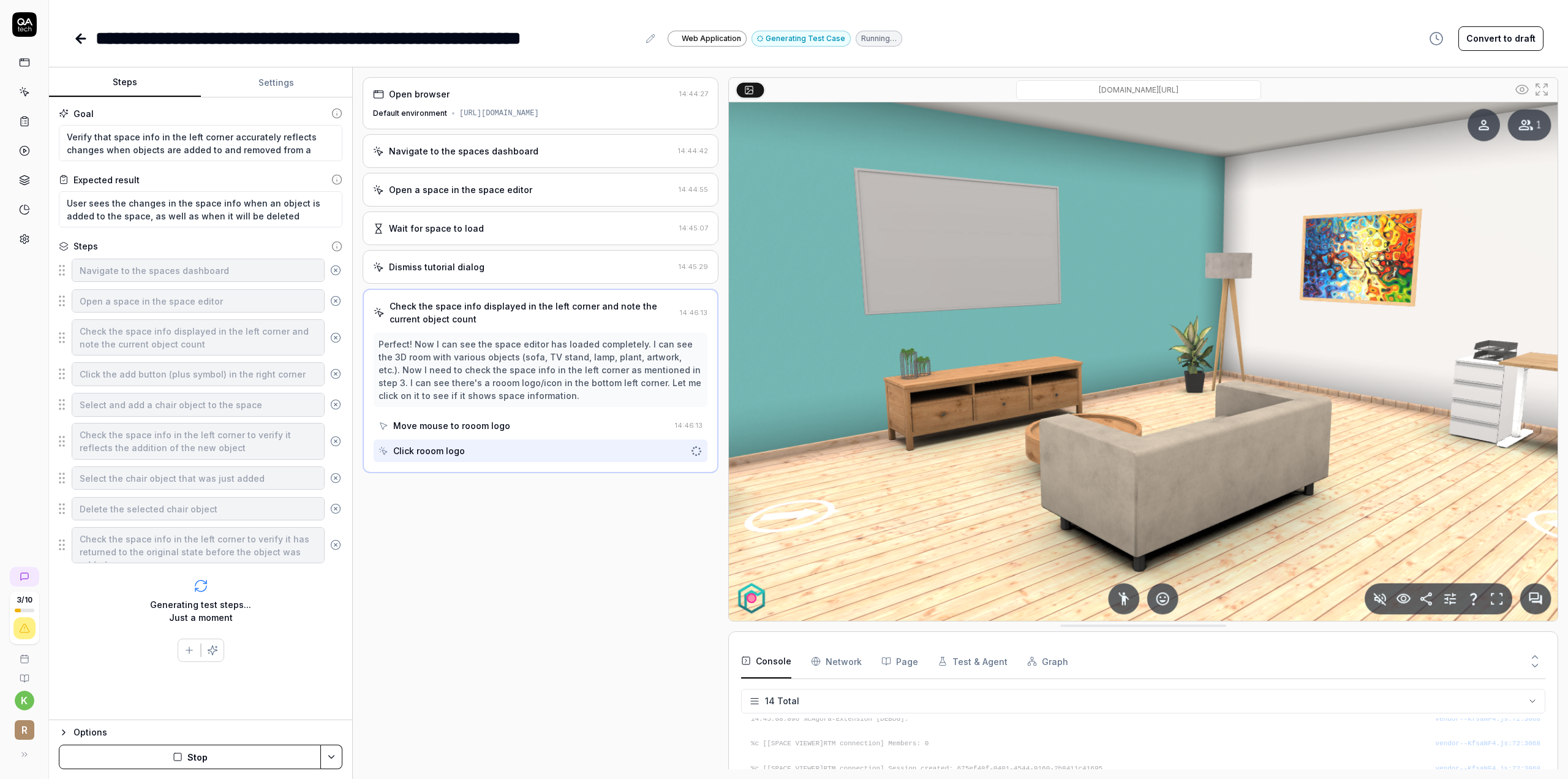
click at [81, 39] on icon at bounding box center [80, 39] width 9 height 0
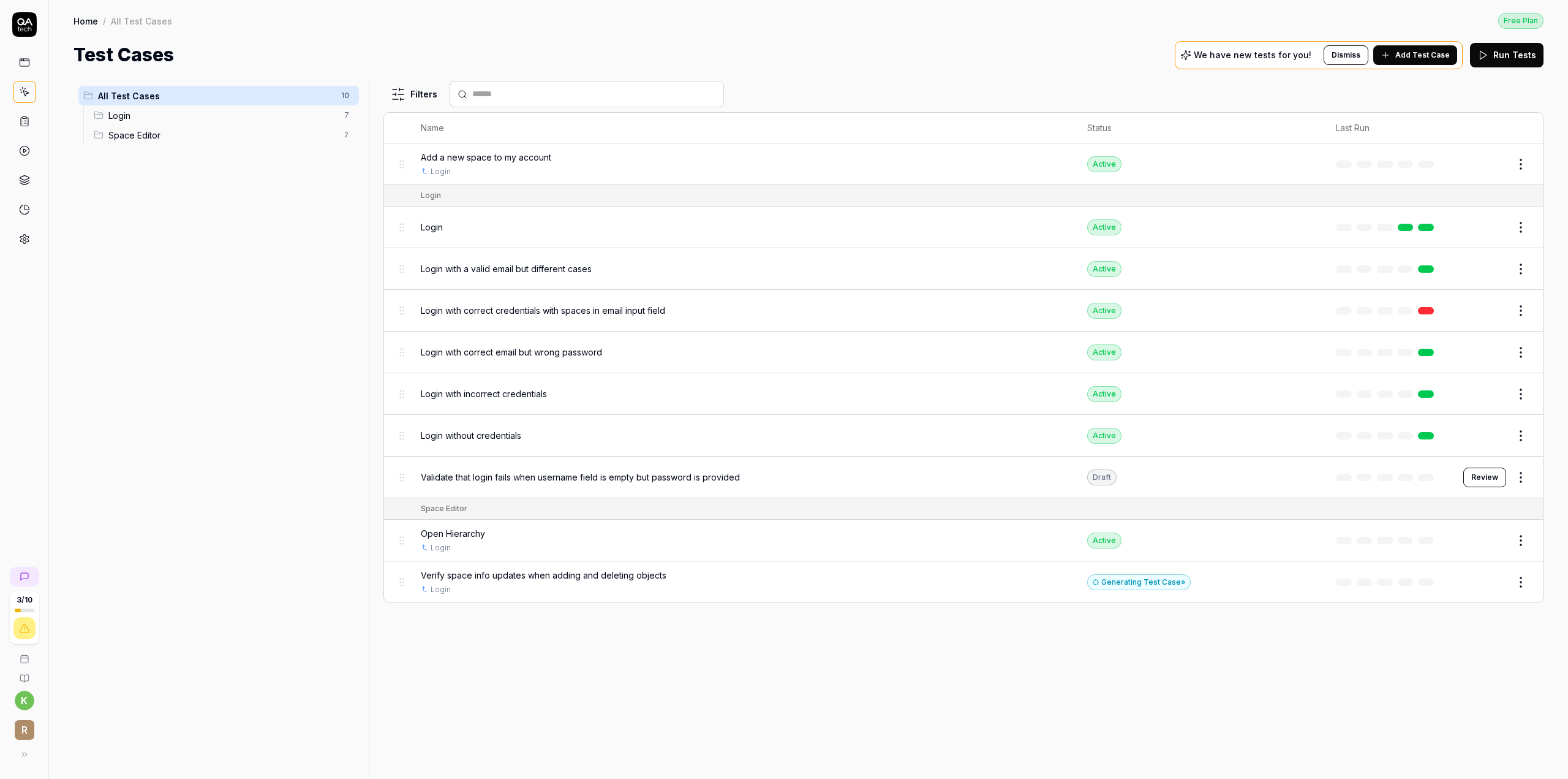
click at [1156, 580] on div "Generating Test Case »" at bounding box center [1139, 582] width 103 height 16
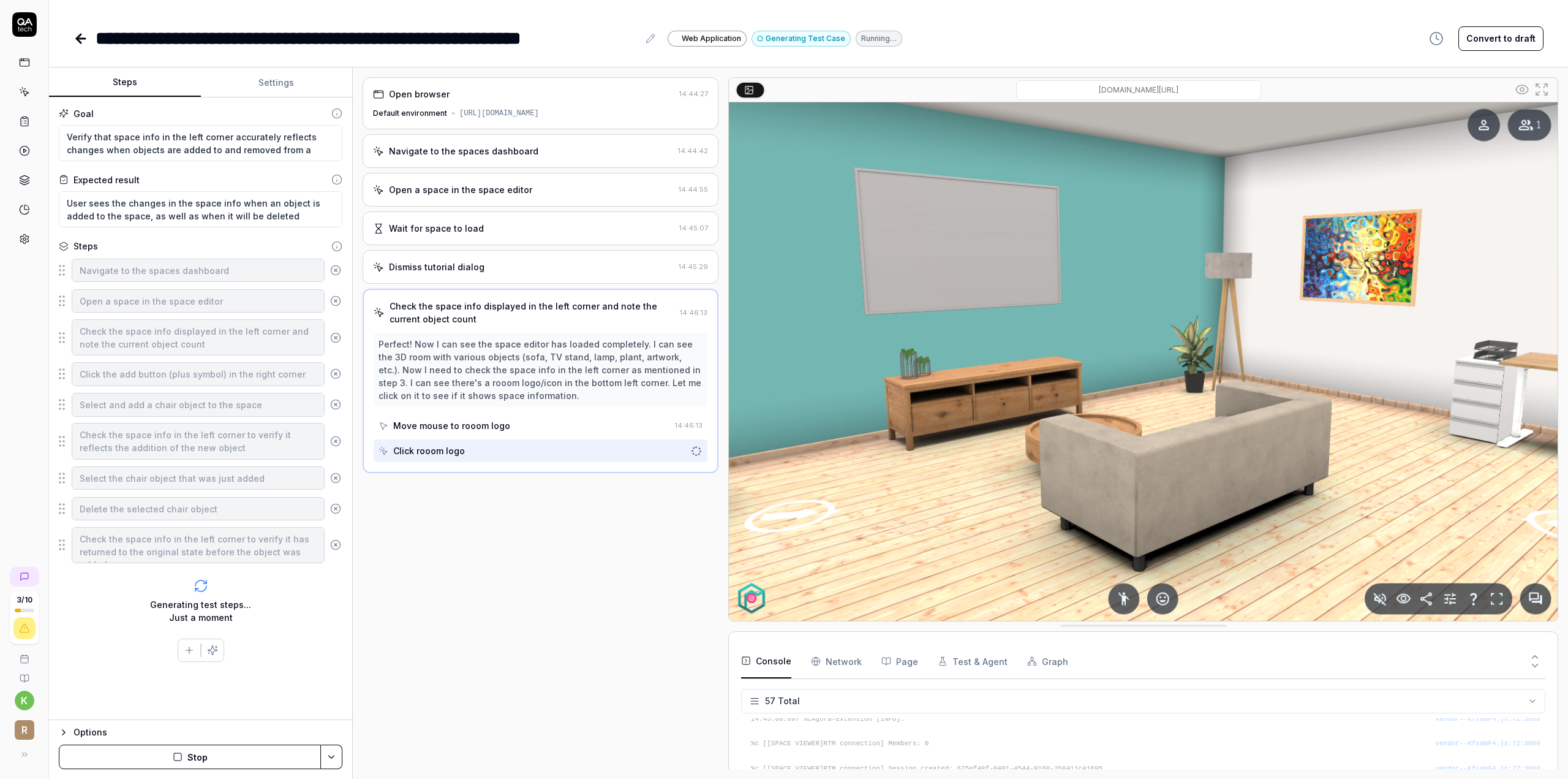
scroll to position [1345, 0]
click at [16, 65] on link at bounding box center [24, 63] width 22 height 22
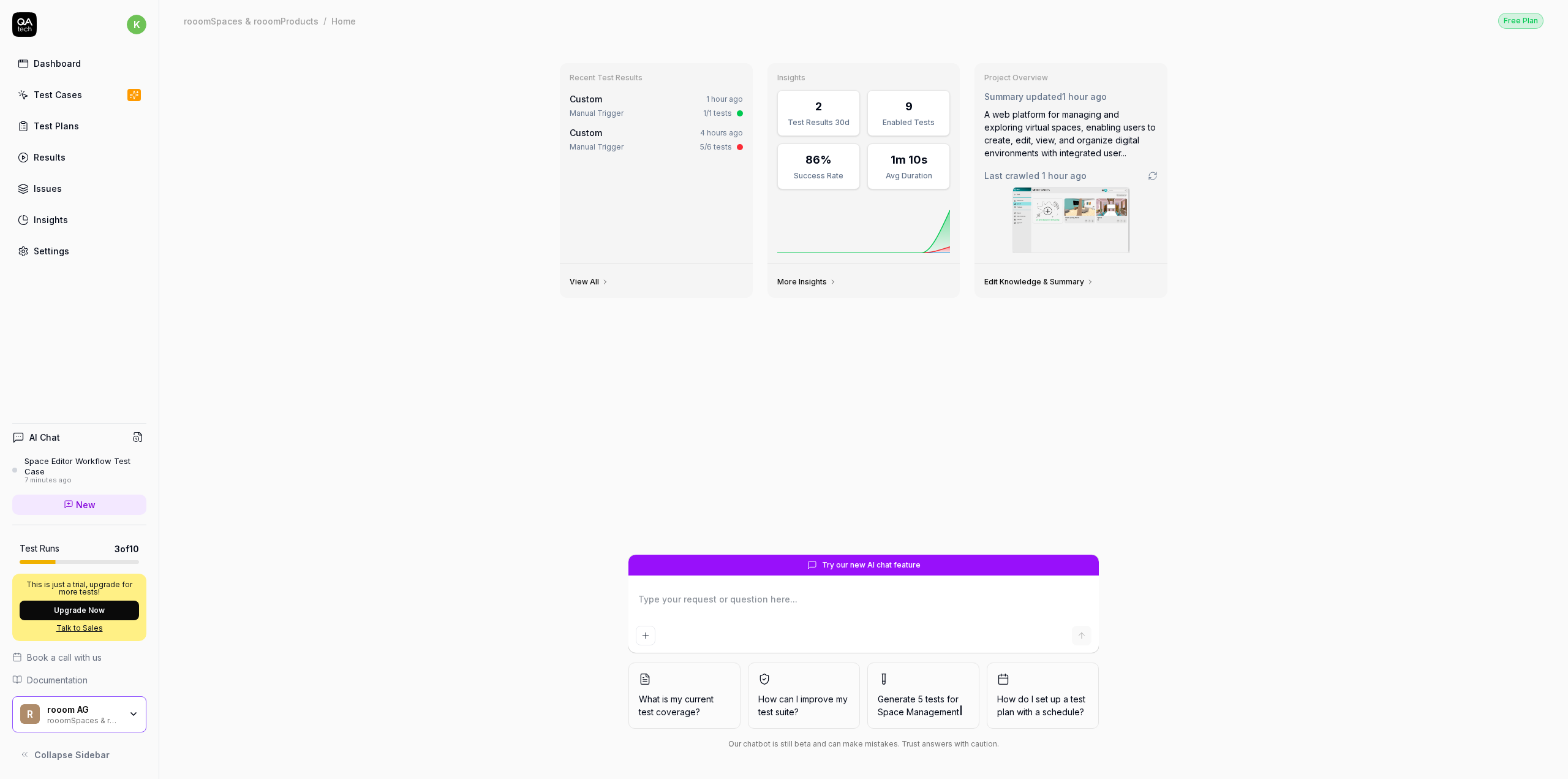
click at [24, 95] on icon at bounding box center [25, 96] width 5 height 5
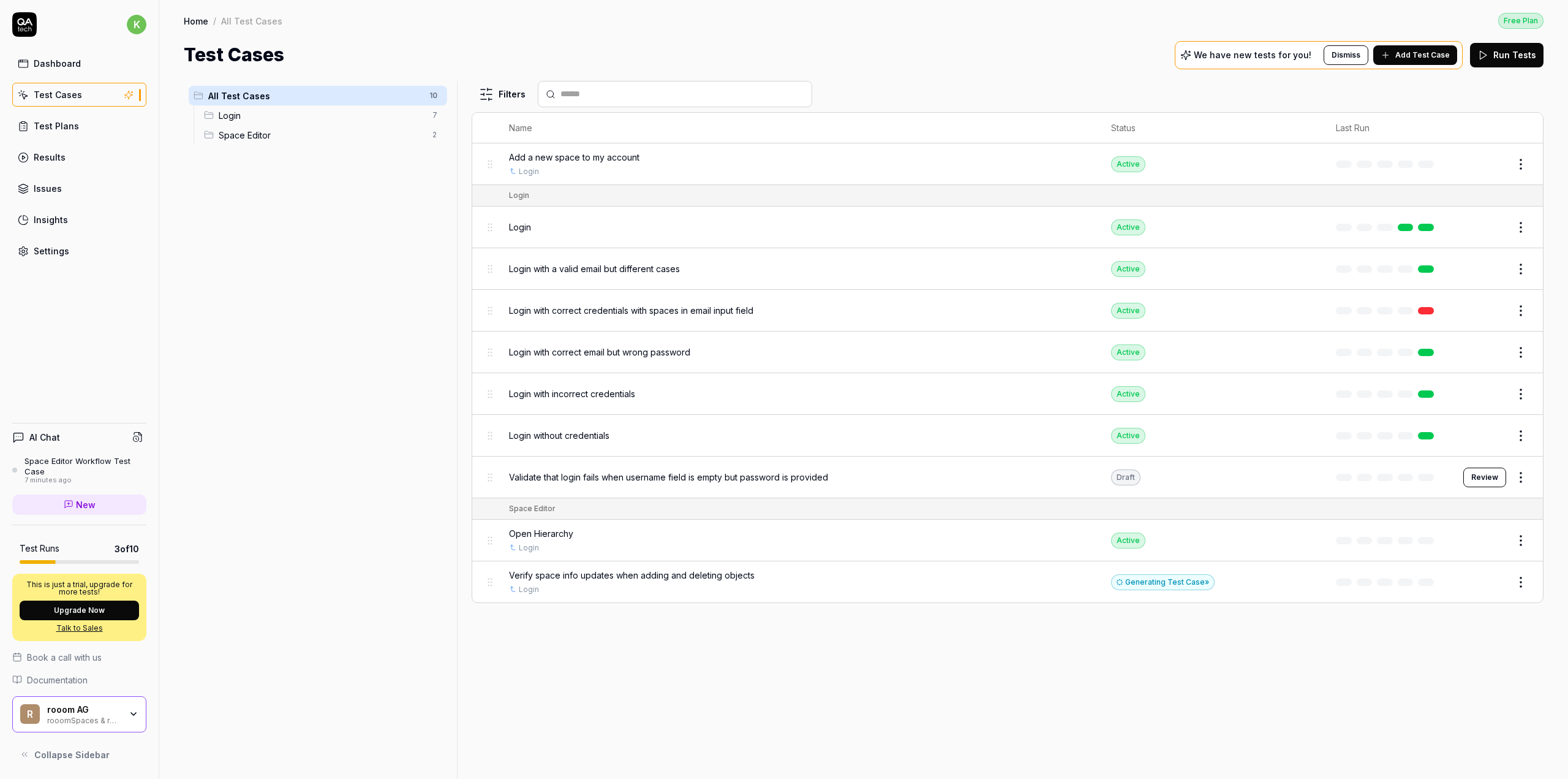
click at [1486, 575] on button "Edit" at bounding box center [1491, 582] width 30 height 20
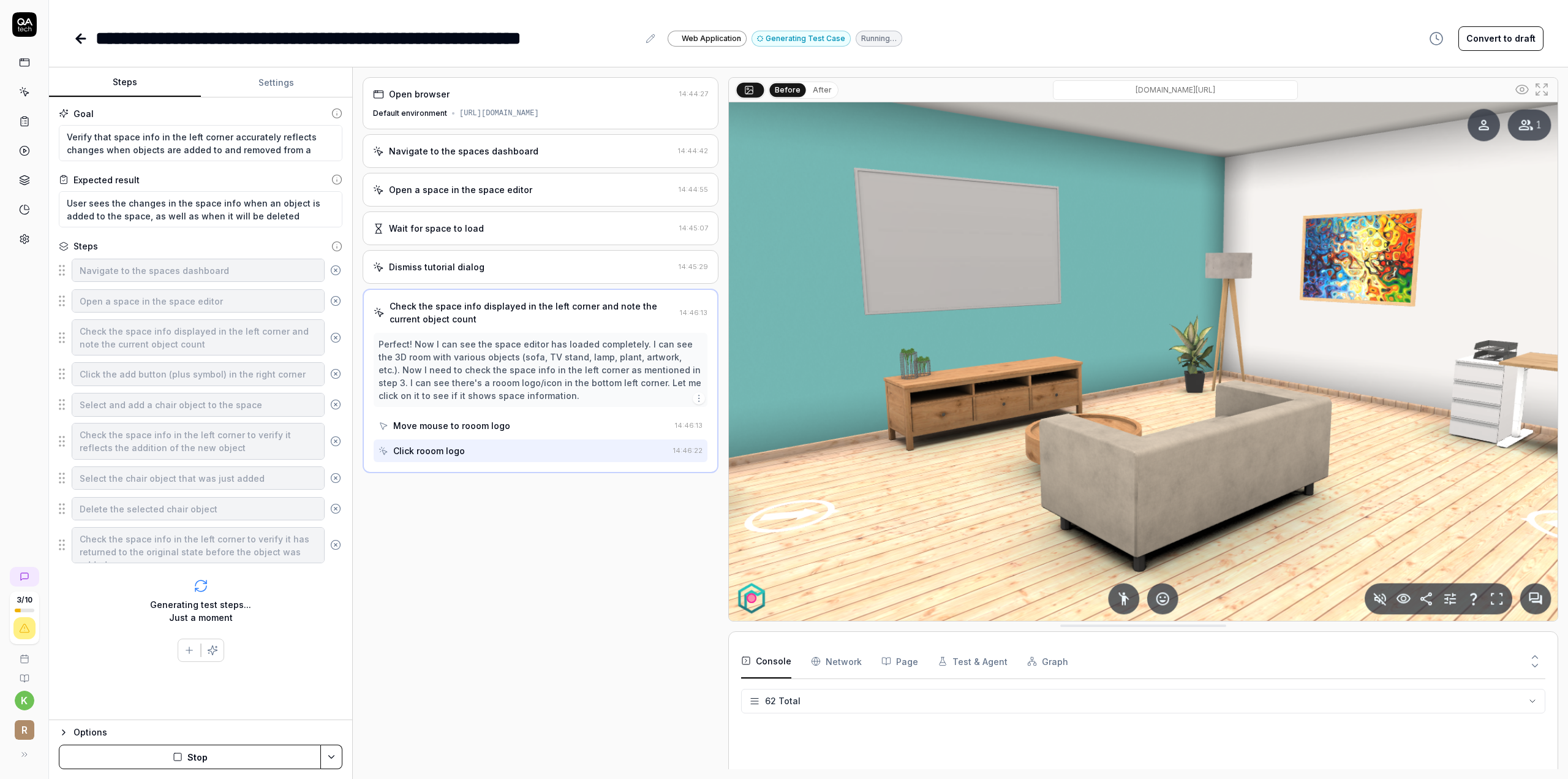
scroll to position [1469, 0]
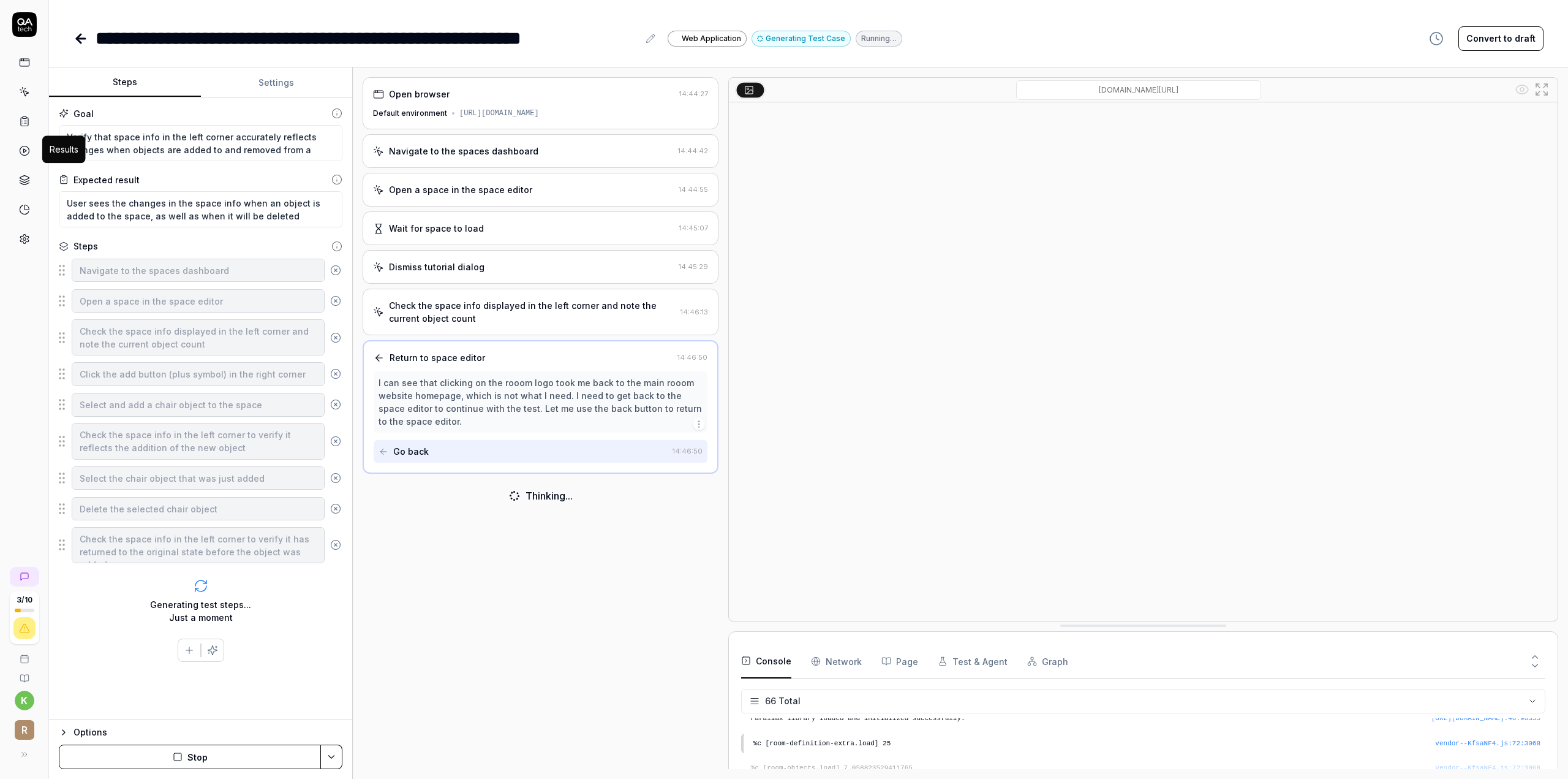
scroll to position [1569, 0]
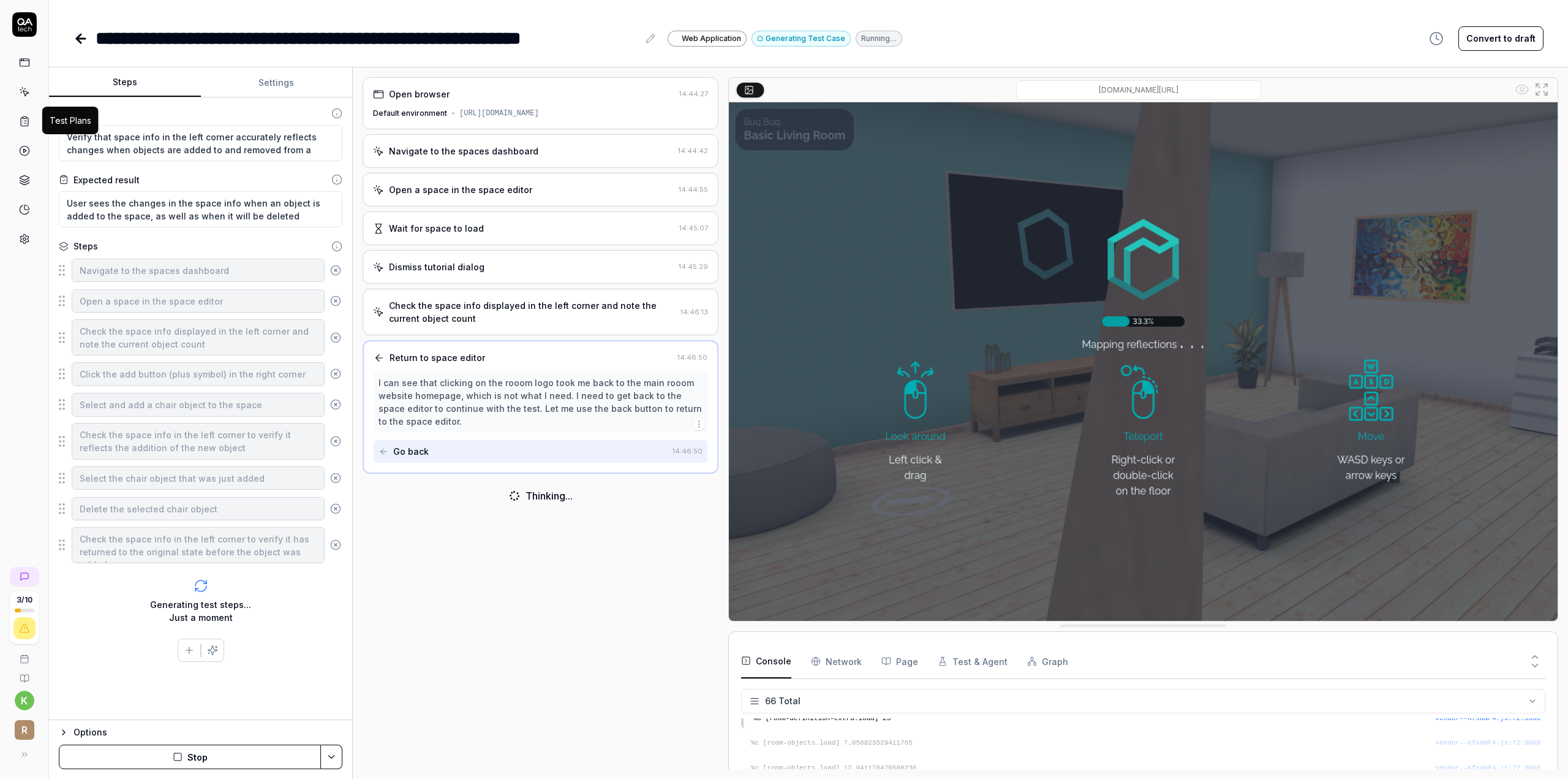
click at [26, 123] on icon at bounding box center [25, 123] width 2 height 0
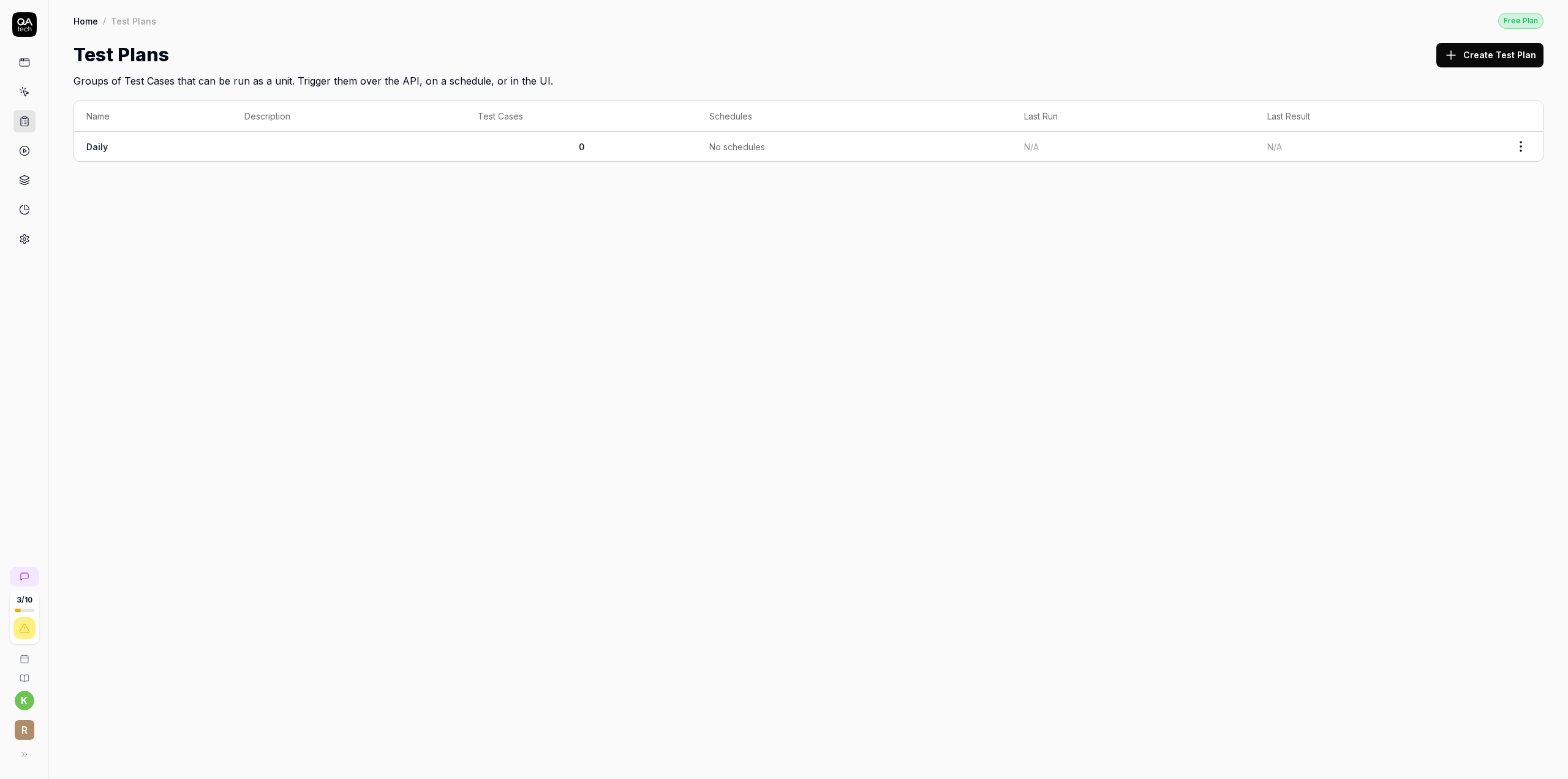
click at [469, 153] on td "0" at bounding box center [581, 146] width 232 height 30
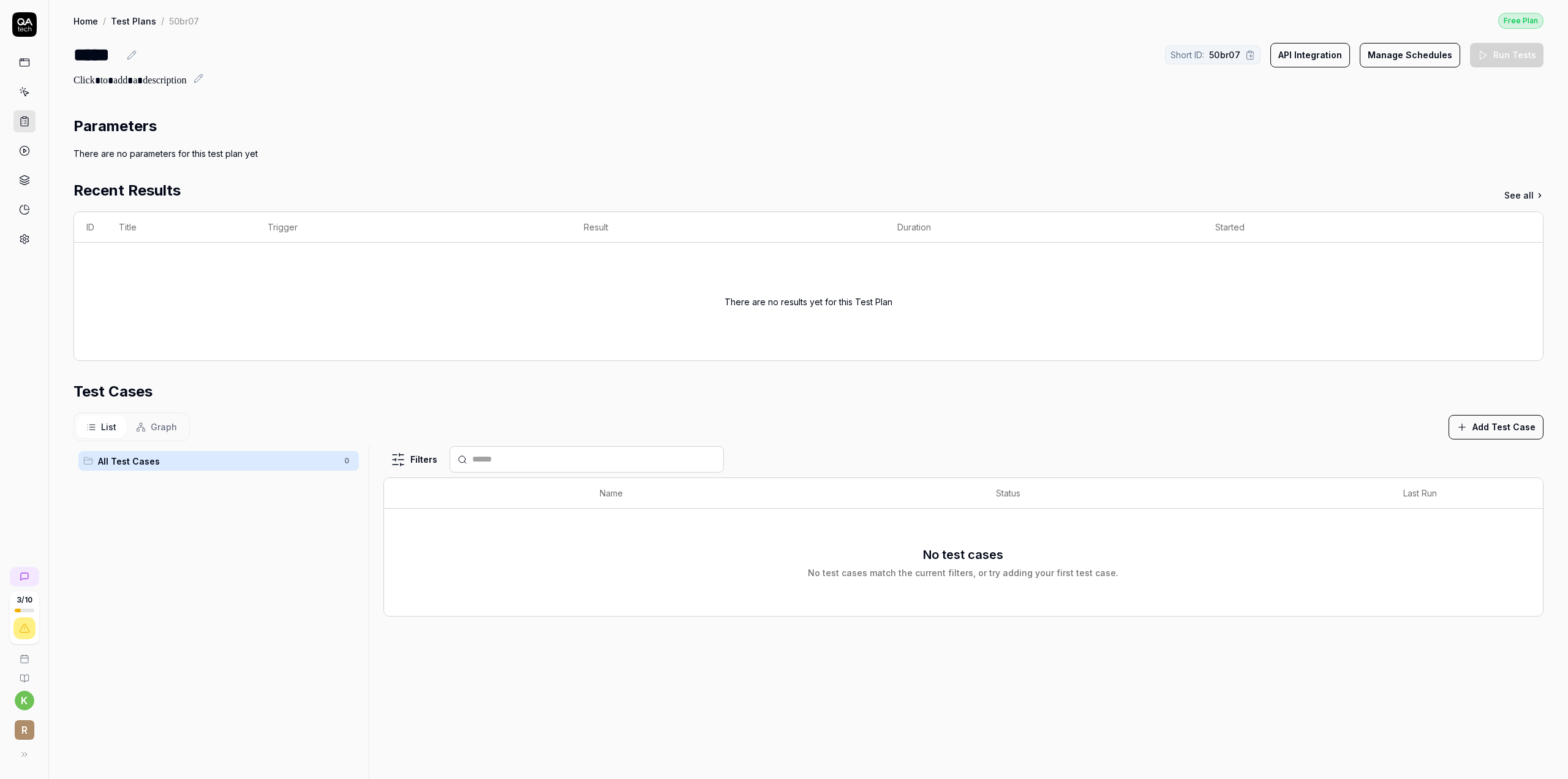
click at [28, 67] on icon at bounding box center [24, 63] width 11 height 11
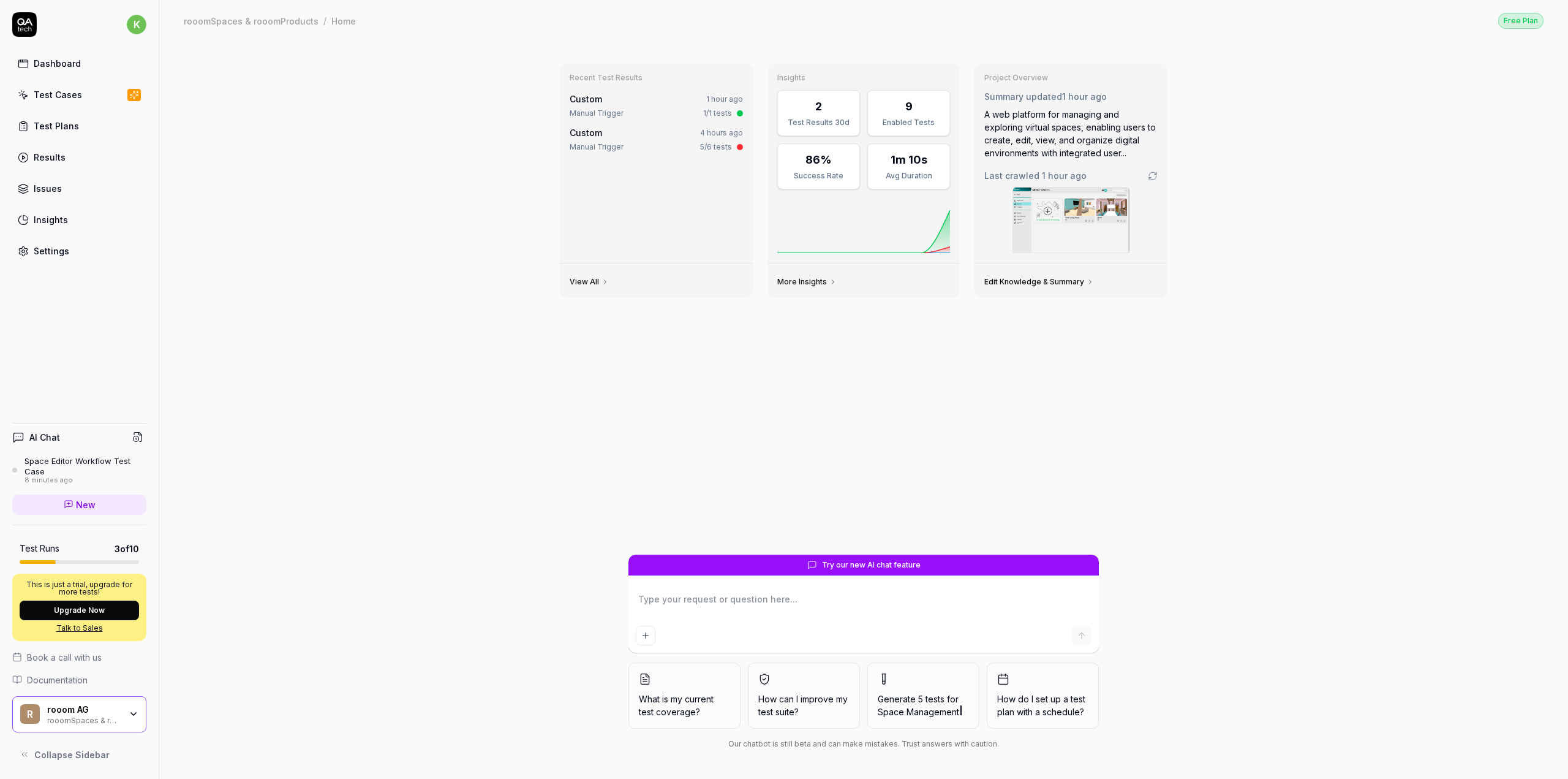
click at [37, 97] on div "Test Cases" at bounding box center [58, 95] width 49 height 13
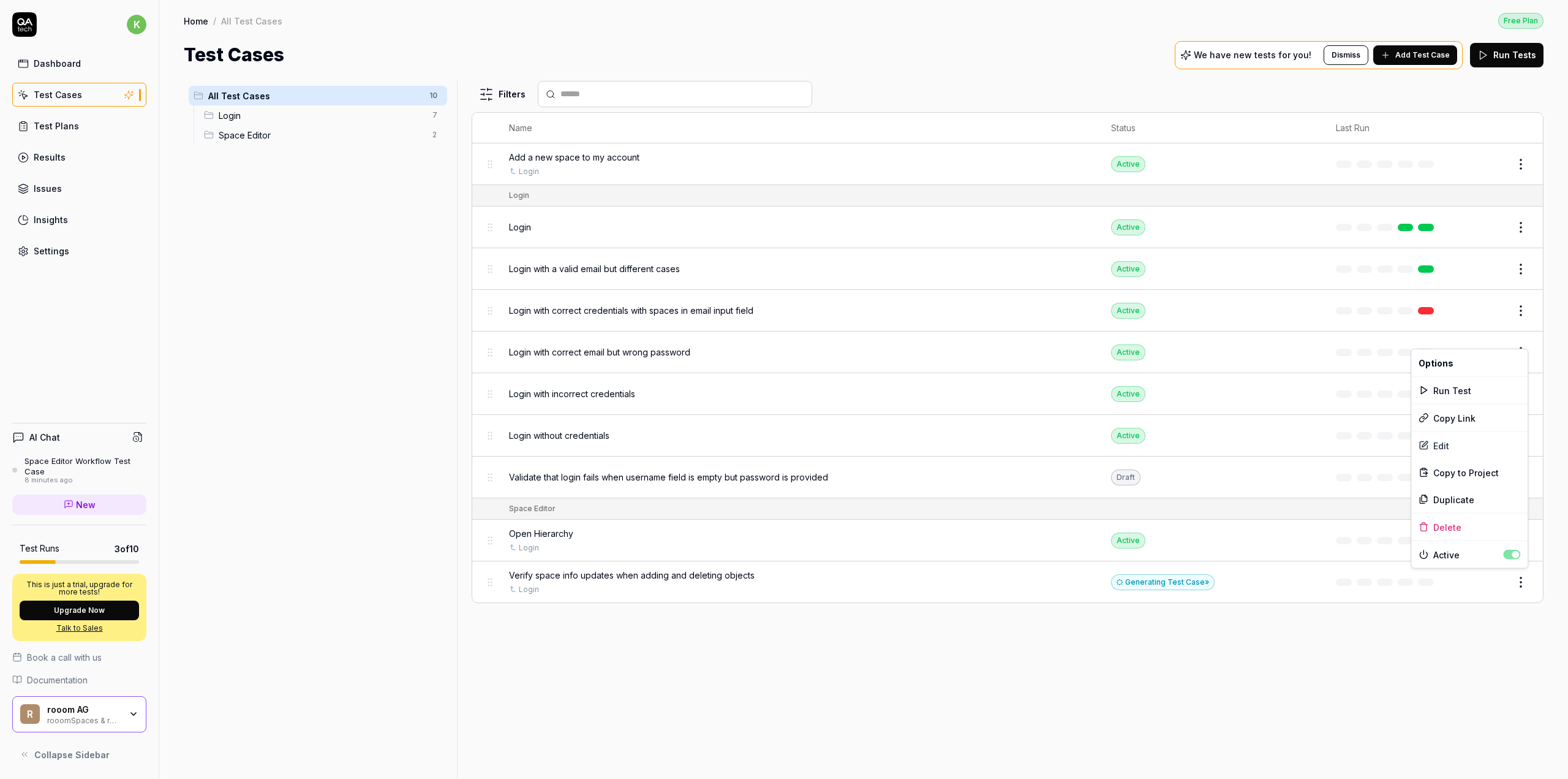
click at [1519, 580] on html "k Dashboard Test Cases Test Plans Results Issues Insights Settings AI Chat Spac…" at bounding box center [784, 390] width 1568 height 779
click at [1438, 446] on div "Edit" at bounding box center [1469, 445] width 116 height 27
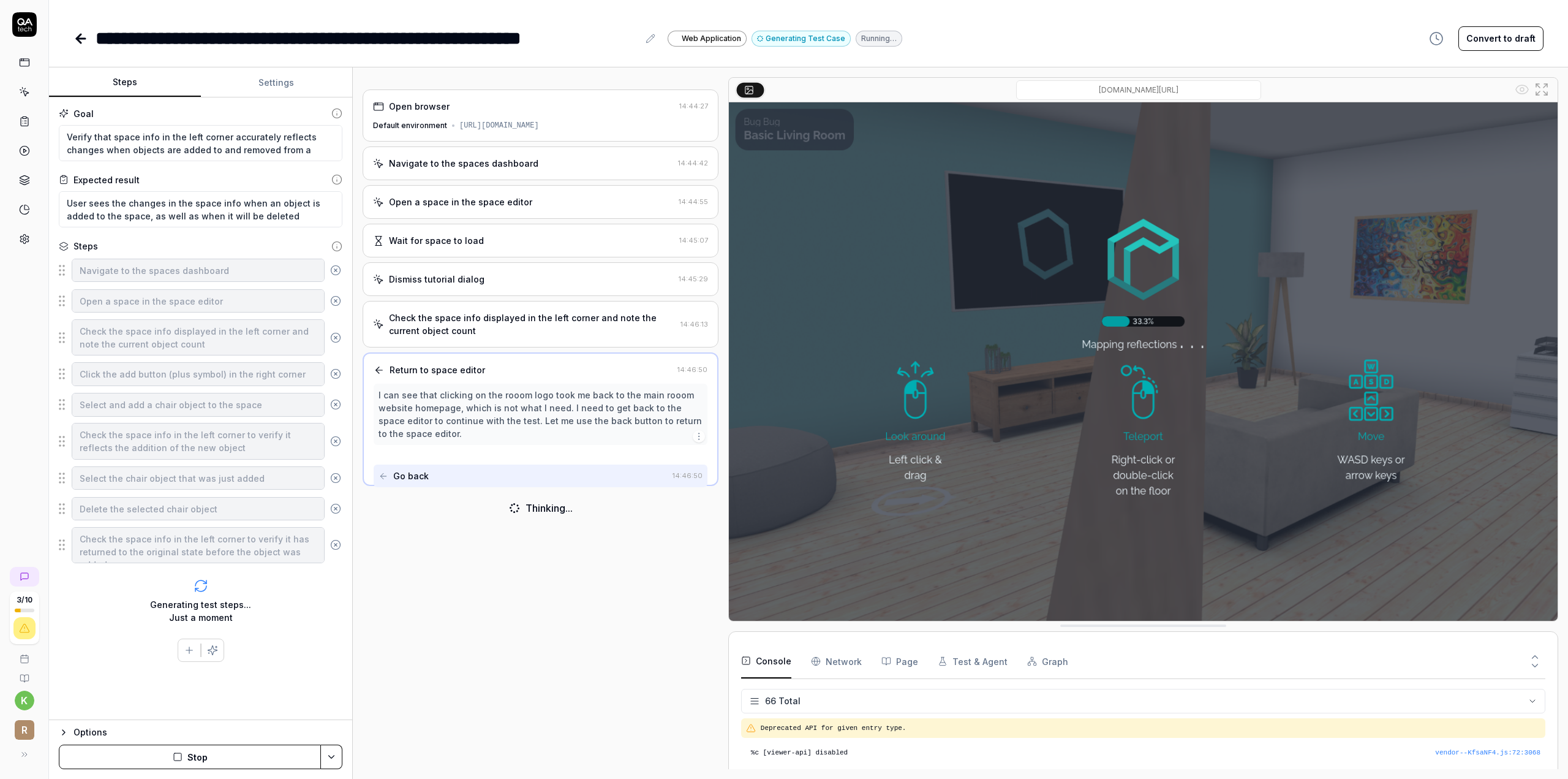
scroll to position [1569, 0]
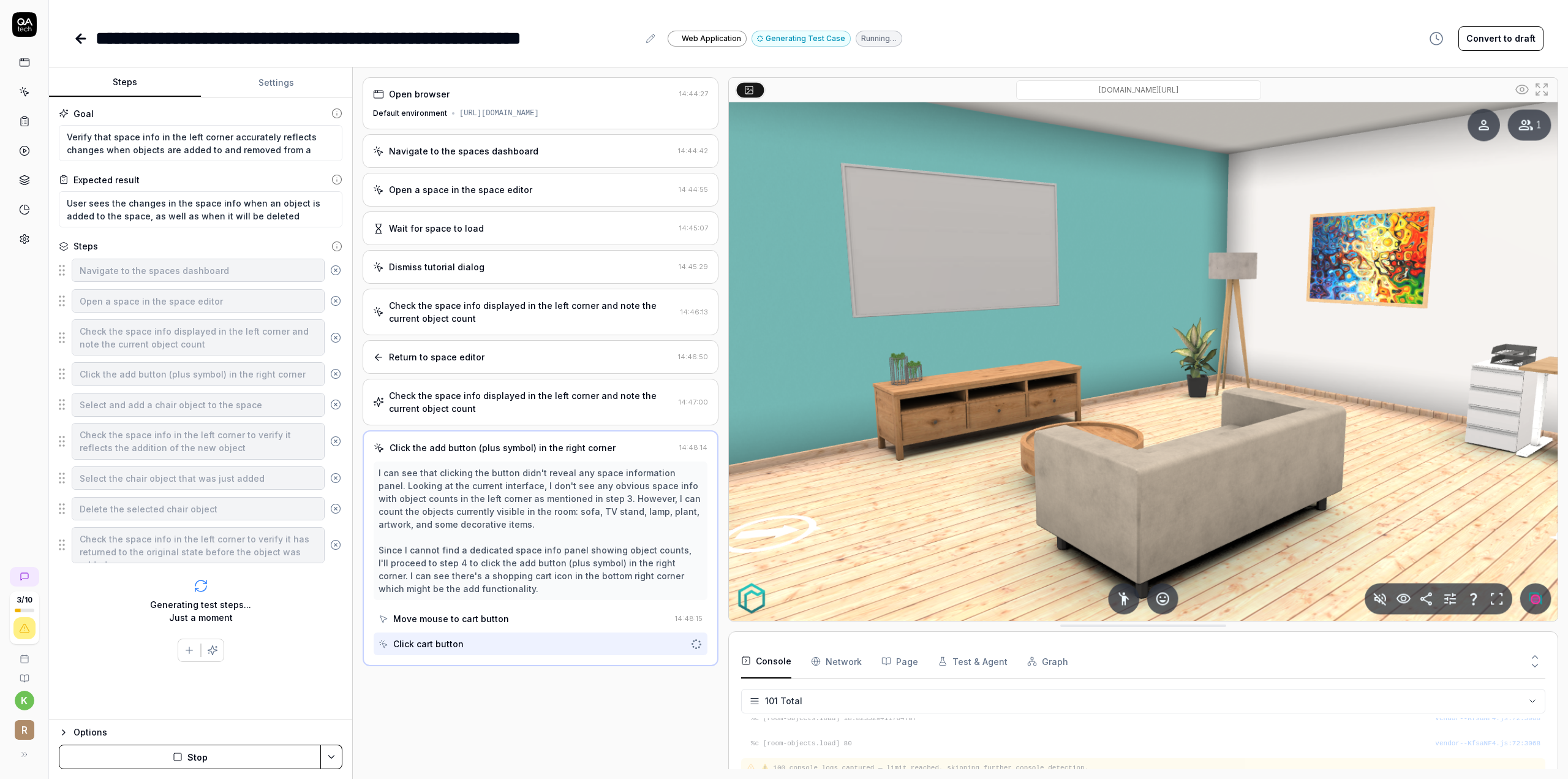
click at [66, 730] on icon "button" at bounding box center [63, 732] width 10 height 10
click at [64, 605] on icon "button" at bounding box center [63, 605] width 10 height 10
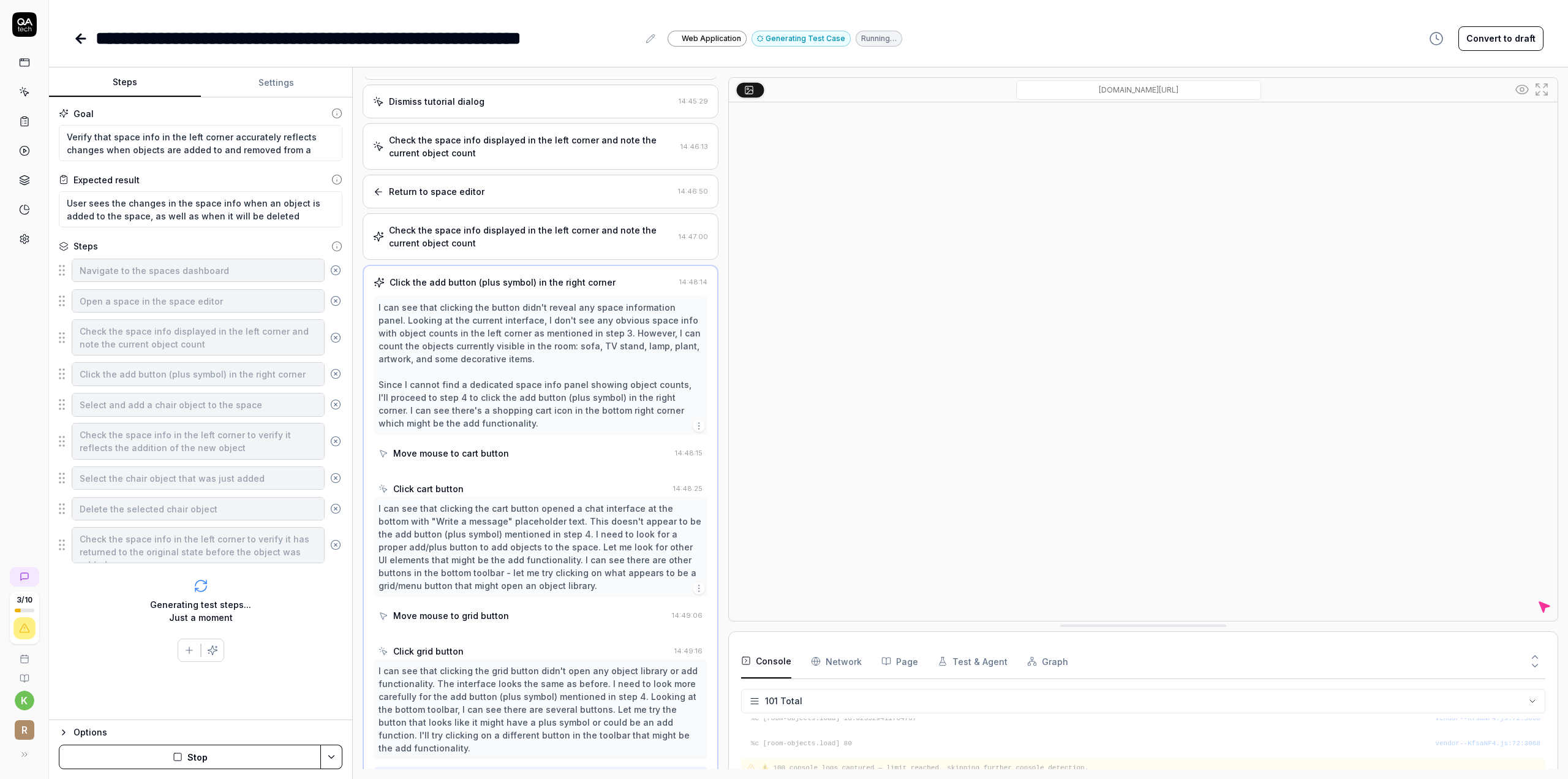
scroll to position [192, 0]
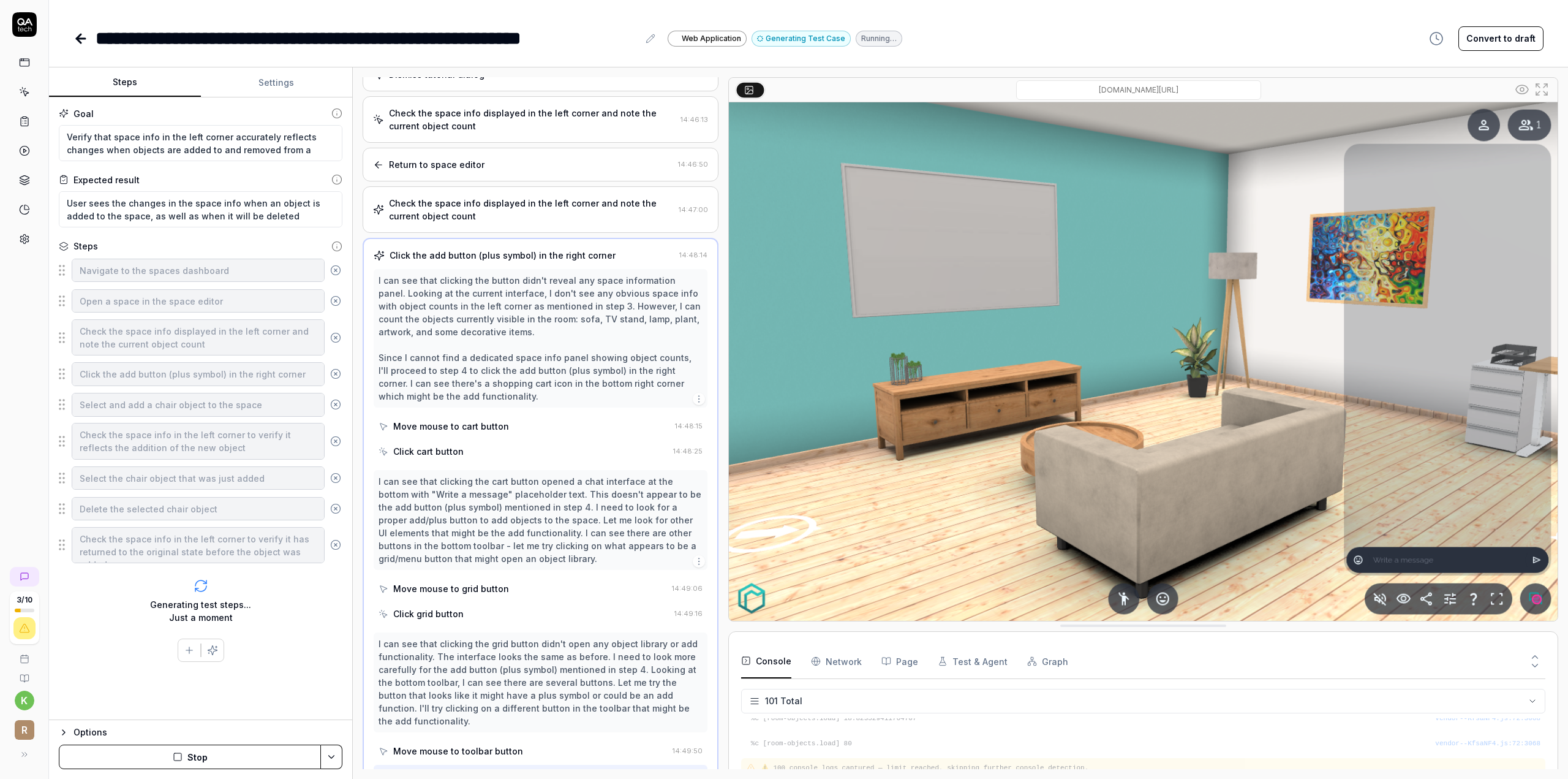
click at [232, 752] on button "Stop" at bounding box center [189, 756] width 262 height 24
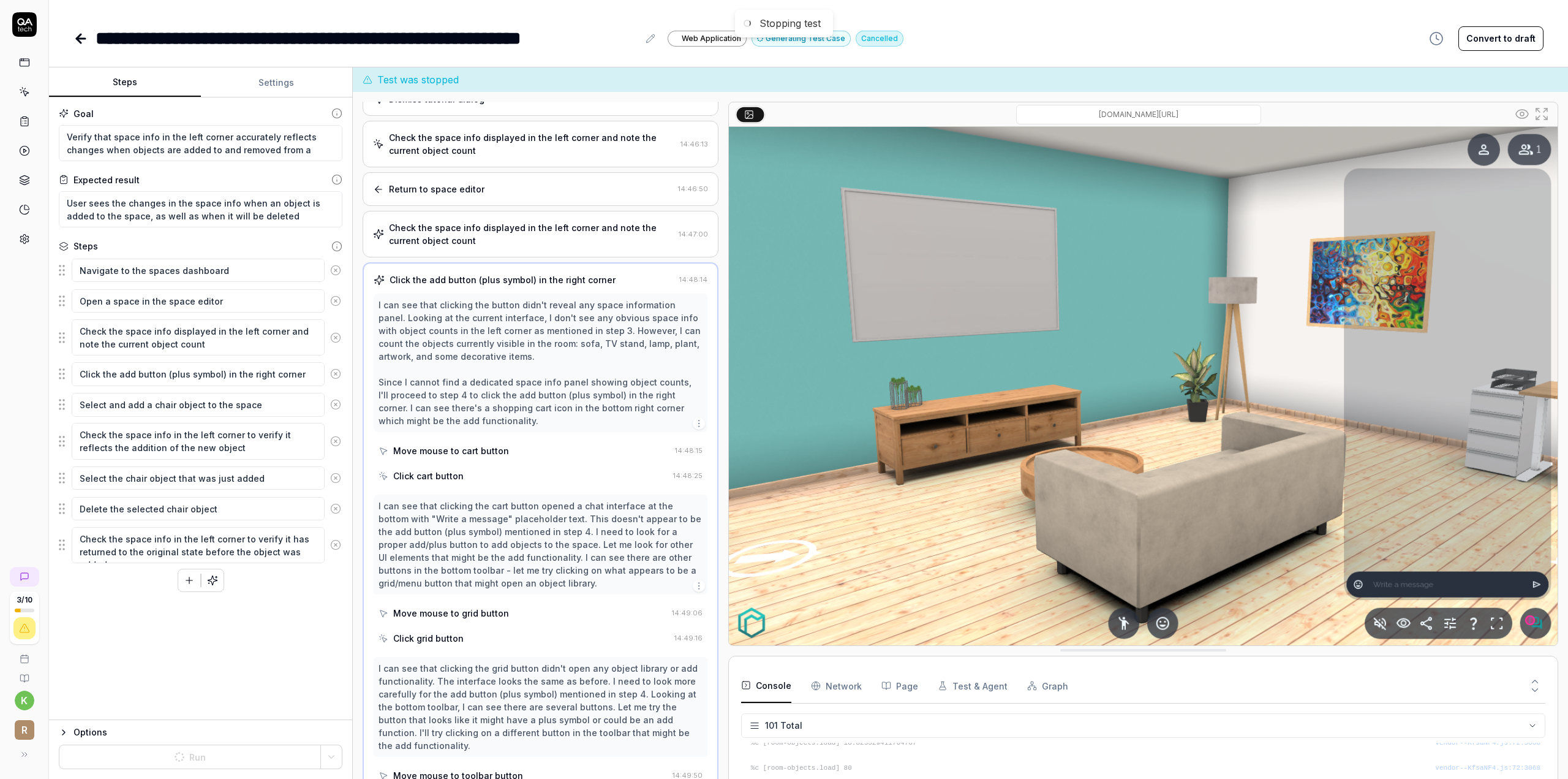
scroll to position [2457, 0]
click at [84, 40] on icon at bounding box center [81, 38] width 14 height 14
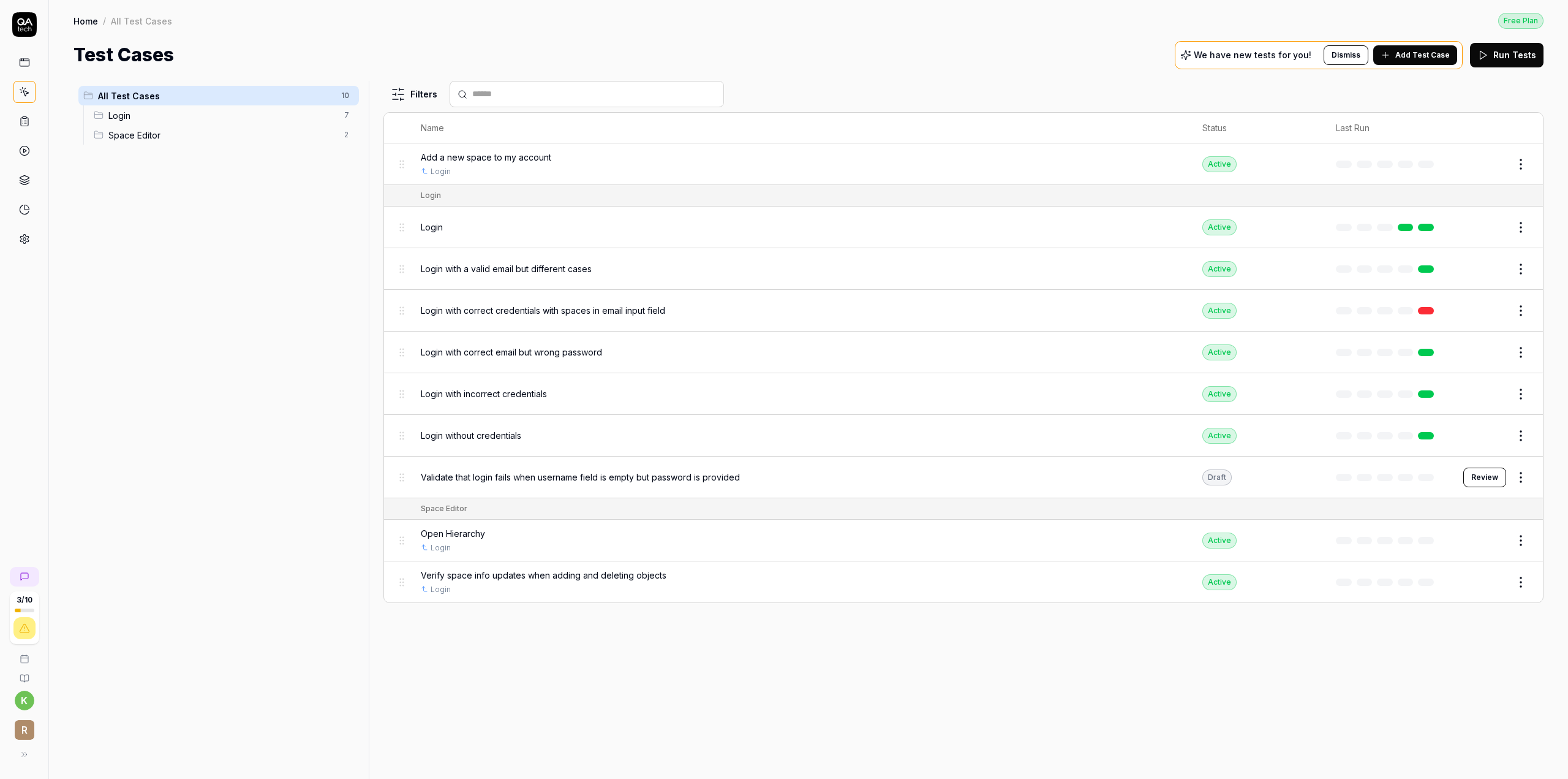
click at [576, 570] on span "Verify space info updates when adding and deleting objects" at bounding box center [543, 575] width 245 height 13
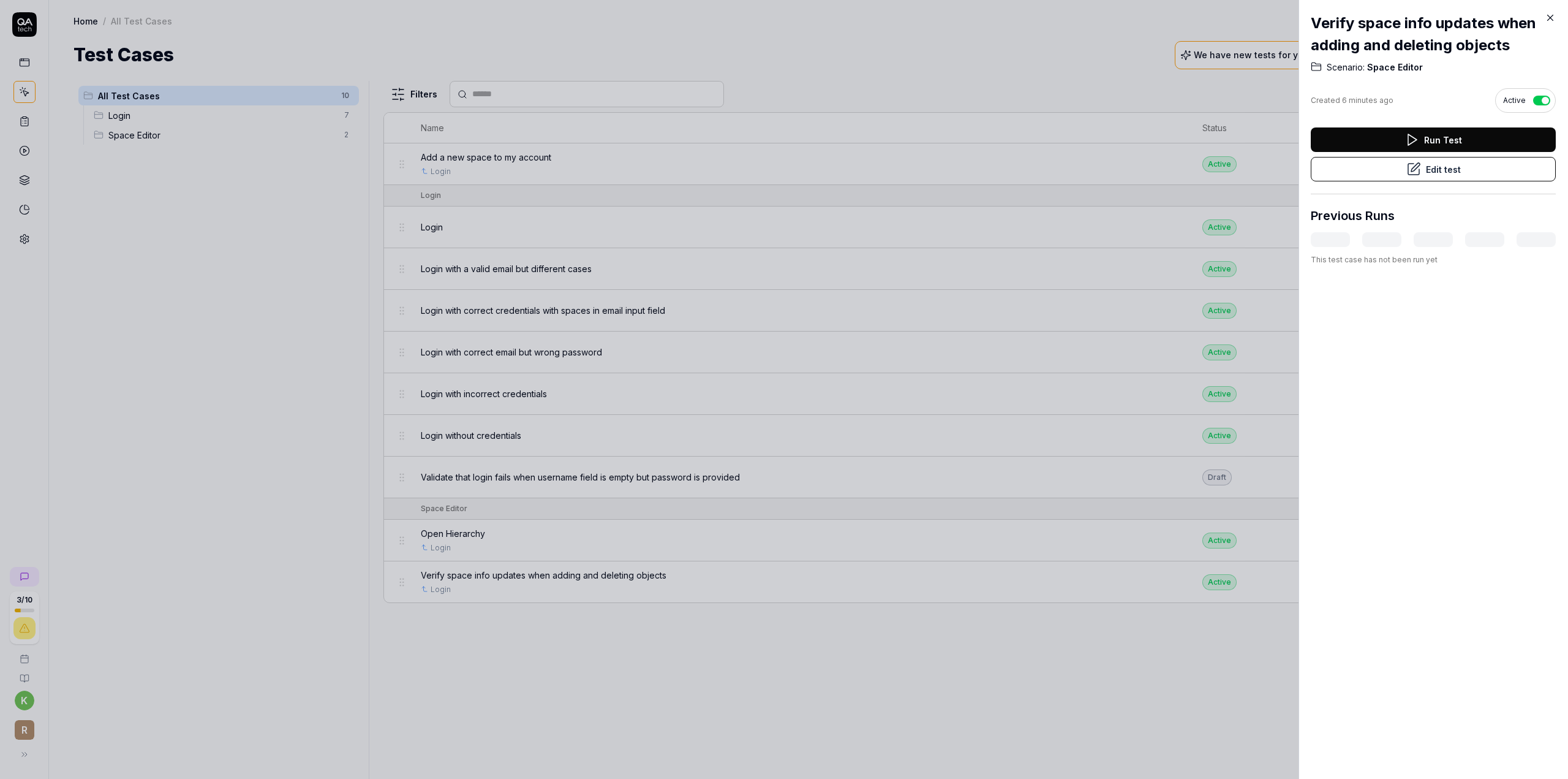
click at [1439, 172] on button "Edit test" at bounding box center [1433, 168] width 245 height 24
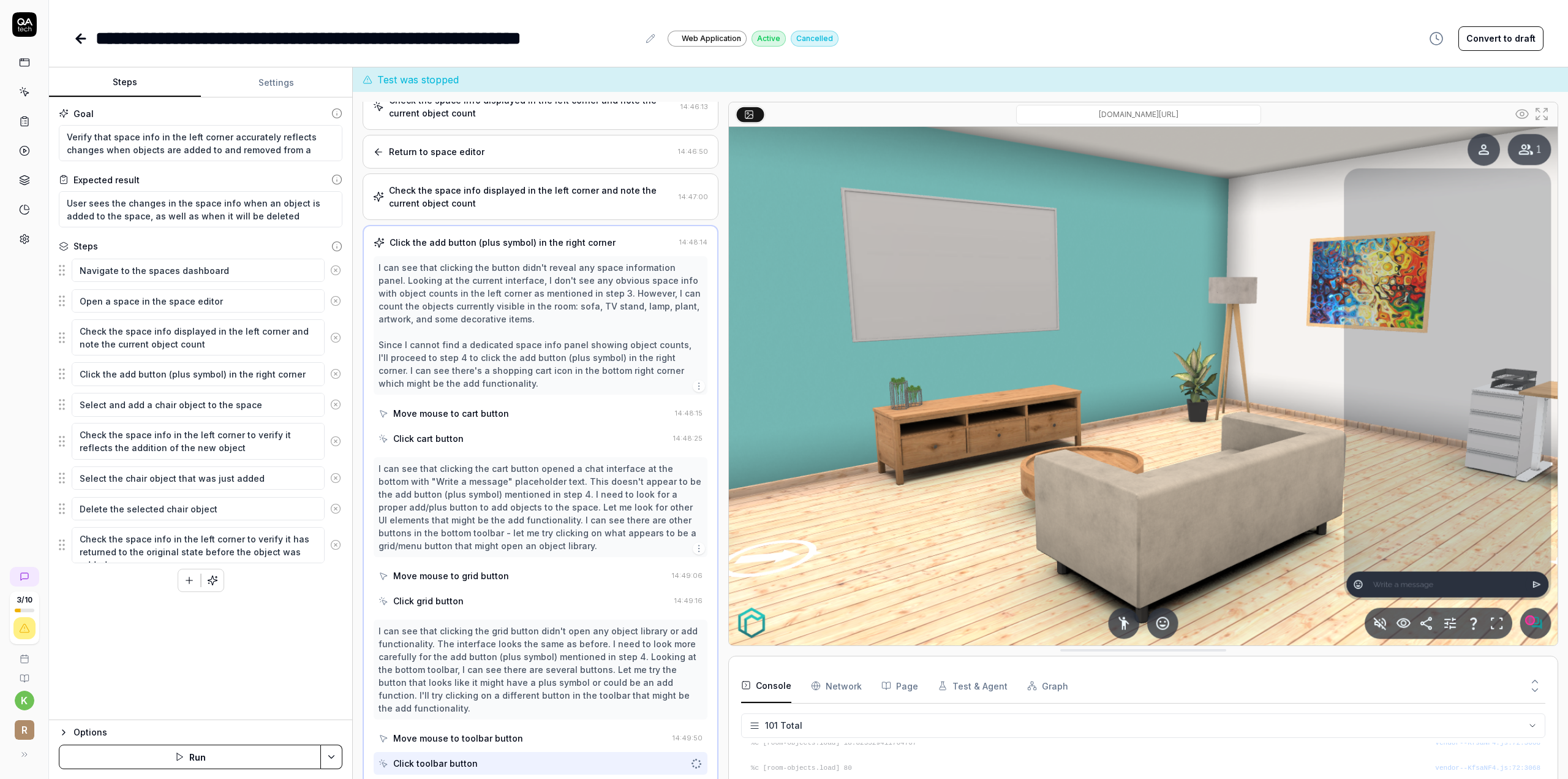
scroll to position [230, 0]
click at [1490, 38] on button "Convert to draft" at bounding box center [1500, 38] width 85 height 24
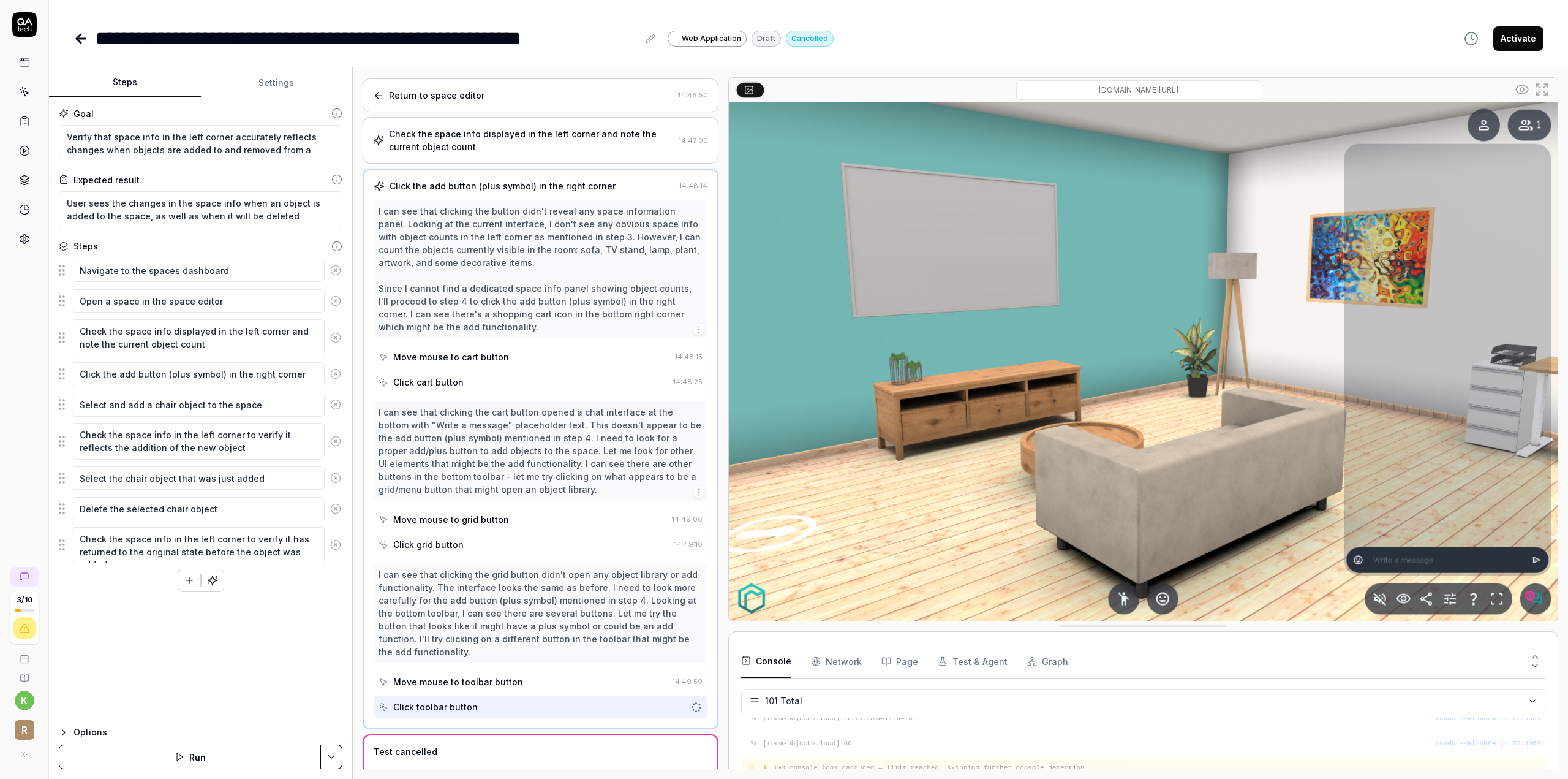
scroll to position [278, 0]
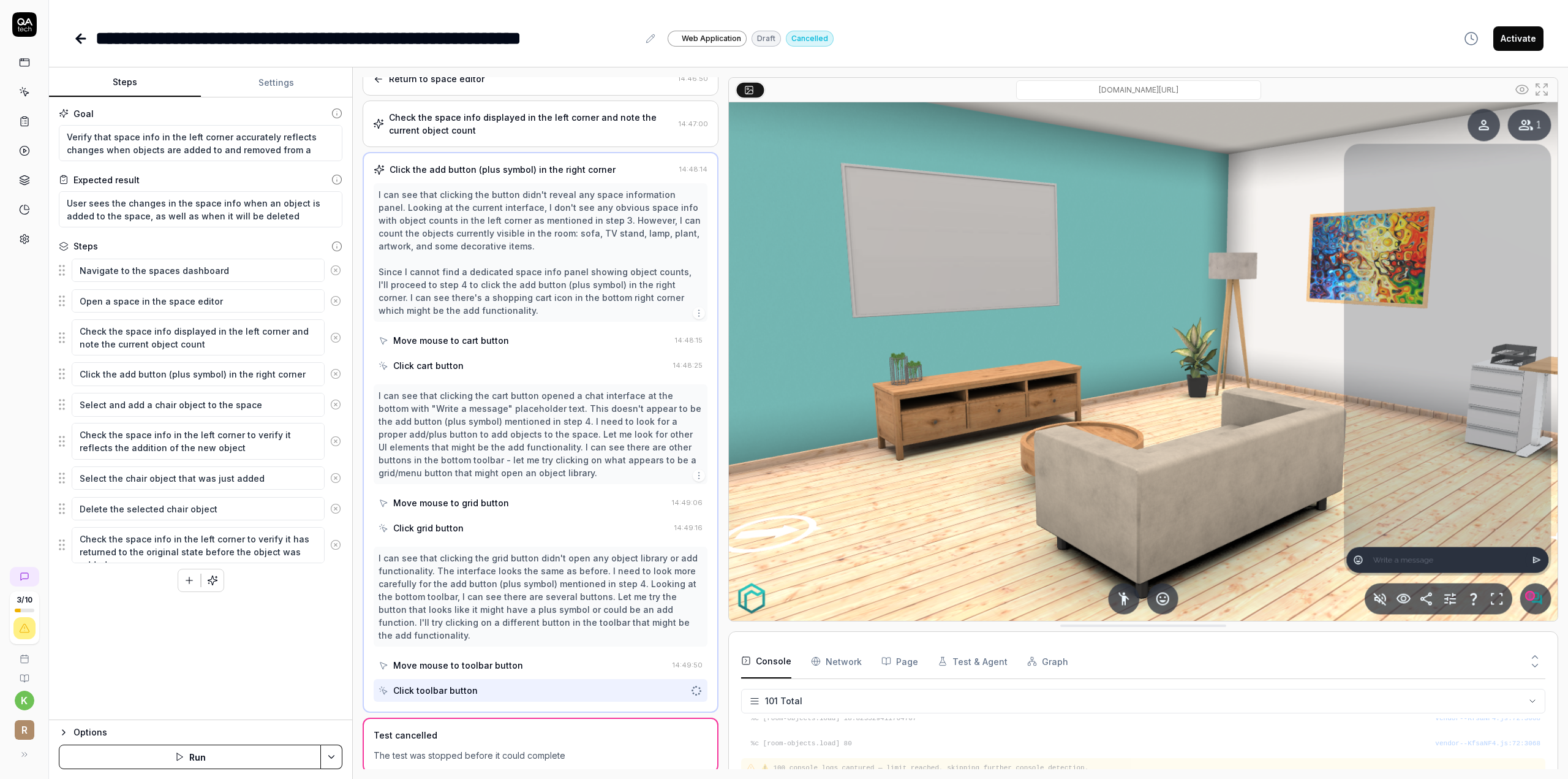
click at [29, 63] on rect at bounding box center [24, 62] width 9 height 7
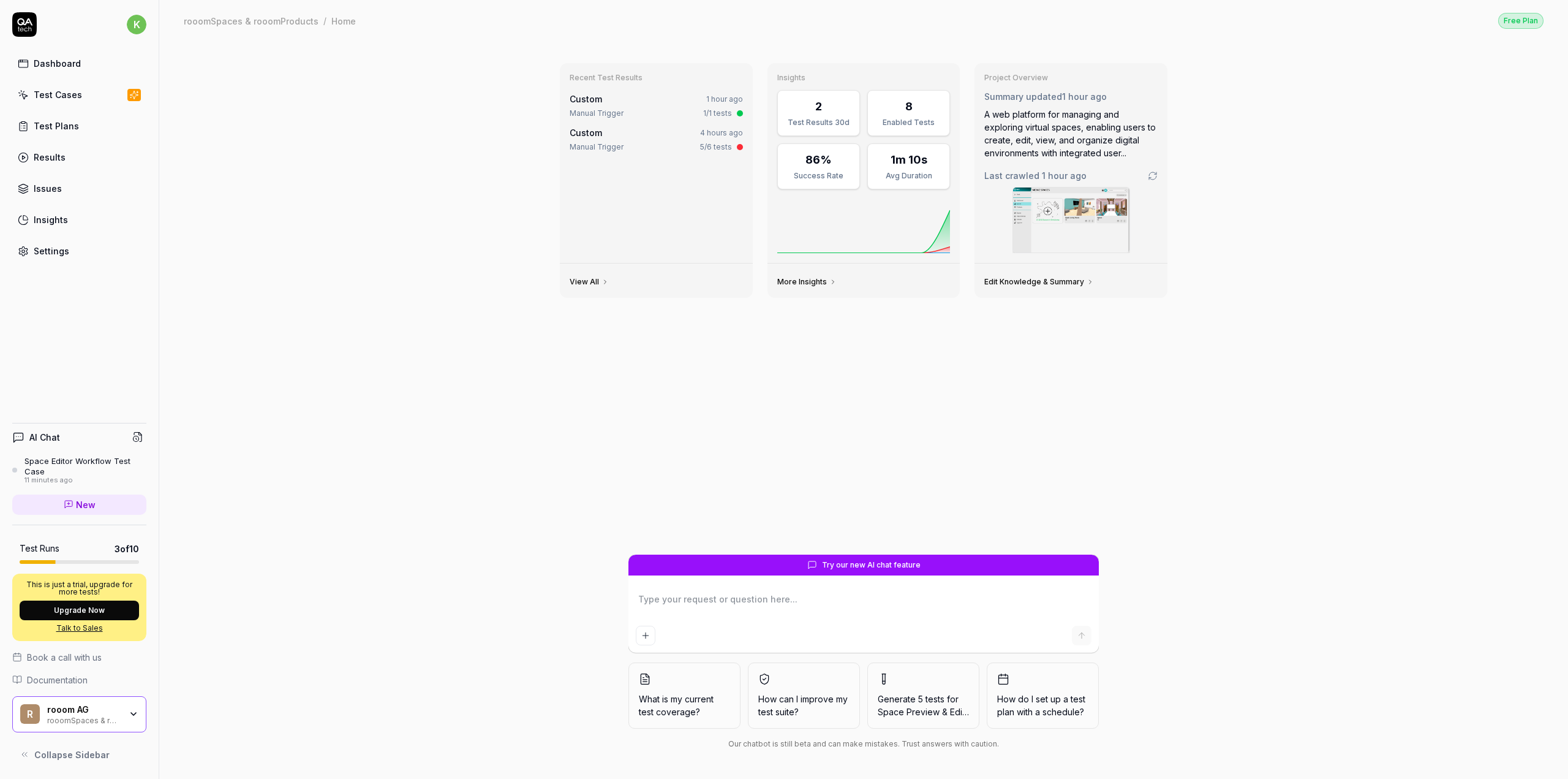
click at [60, 89] on div "Test Cases" at bounding box center [58, 95] width 49 height 13
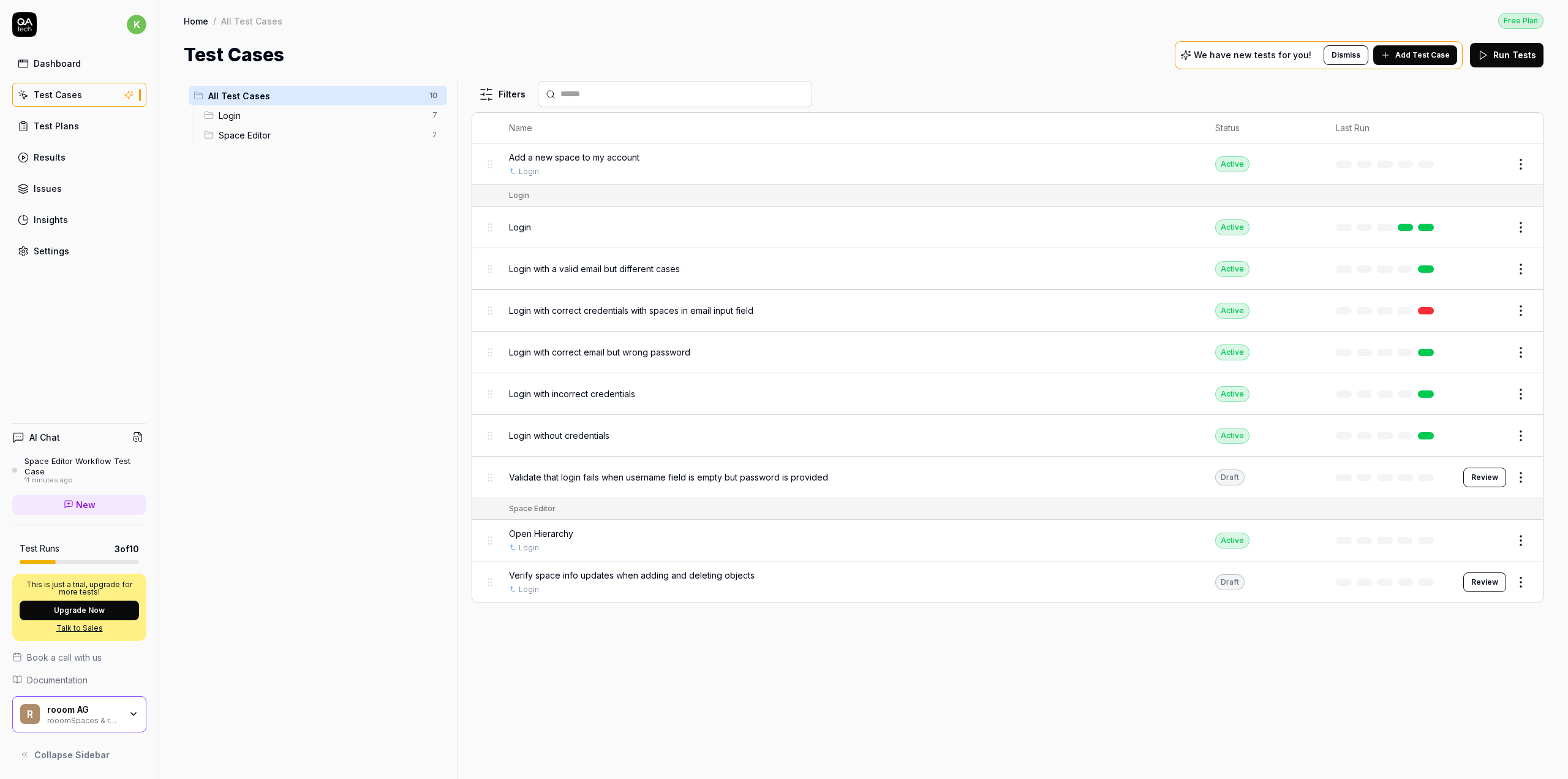
click at [1526, 578] on html "k Dashboard Test Cases Test Plans Results Issues Insights Settings AI Chat Spac…" at bounding box center [784, 390] width 1568 height 779
click at [1400, 682] on html "k Dashboard Test Cases Test Plans Results Issues Insights Settings AI Chat Spac…" at bounding box center [784, 390] width 1568 height 779
click at [1524, 580] on html "k Dashboard Test Cases Test Plans Results Issues Insights Settings AI Chat Spac…" at bounding box center [784, 390] width 1568 height 779
click at [249, 558] on html "k Dashboard Test Cases Test Plans Results Issues Insights Settings AI Chat Spac…" at bounding box center [784, 390] width 1568 height 779
click at [718, 655] on div "Filters Name Status Last Run Add a new space to my account Login Active Edit Lo…" at bounding box center [1008, 430] width 1072 height 698
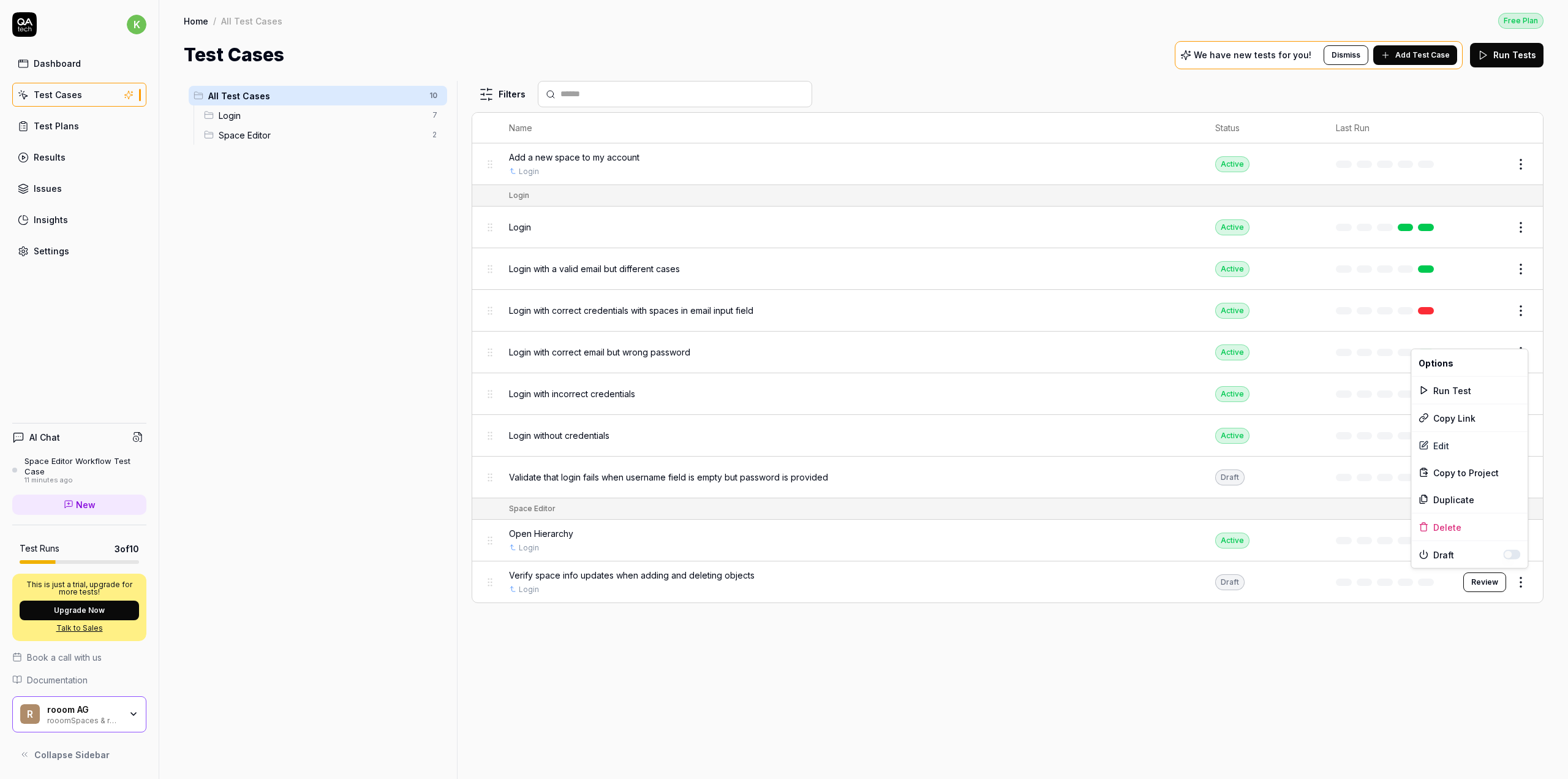
click at [1523, 582] on html "k Dashboard Test Cases Test Plans Results Issues Insights Settings AI Chat Spac…" at bounding box center [784, 390] width 1568 height 779
click at [1523, 699] on html "k Dashboard Test Cases Test Plans Results Issues Insights Settings AI Chat Spac…" at bounding box center [784, 390] width 1568 height 779
click at [683, 542] on div "Login" at bounding box center [850, 547] width 681 height 11
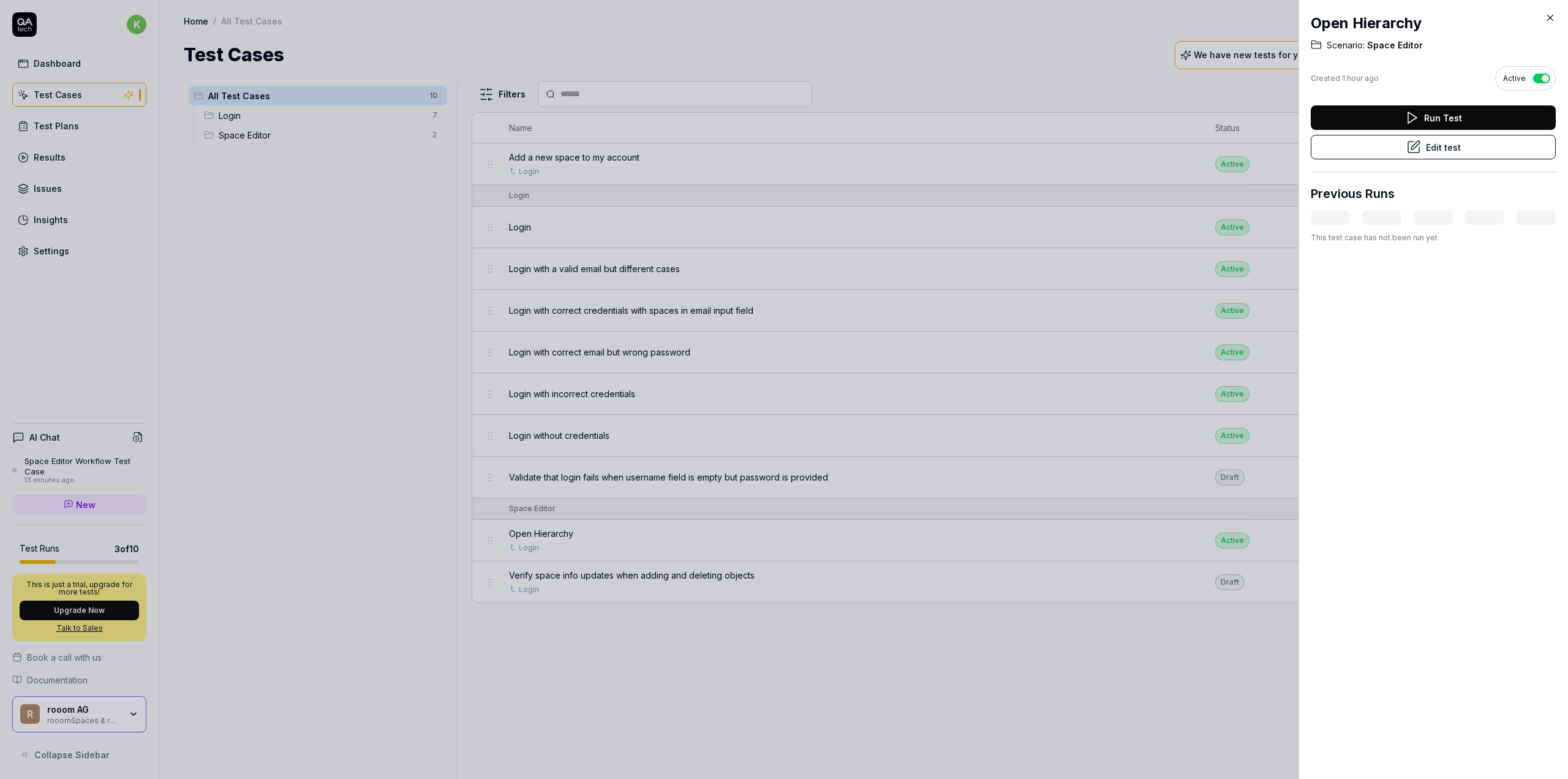
click at [1411, 111] on icon at bounding box center [1411, 118] width 14 height 14
click at [1402, 150] on button "Edit test" at bounding box center [1433, 147] width 245 height 24
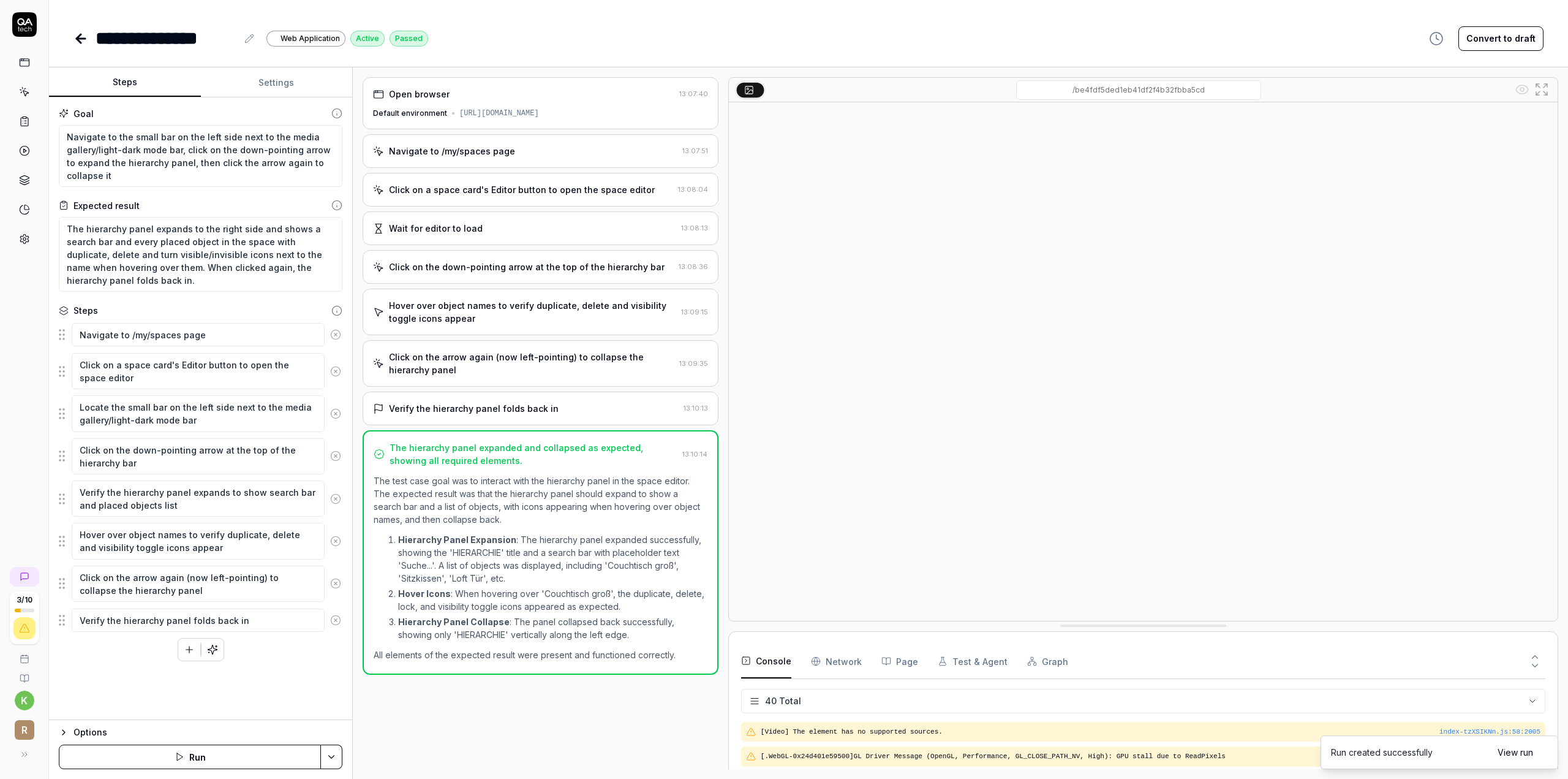
scroll to position [922, 0]
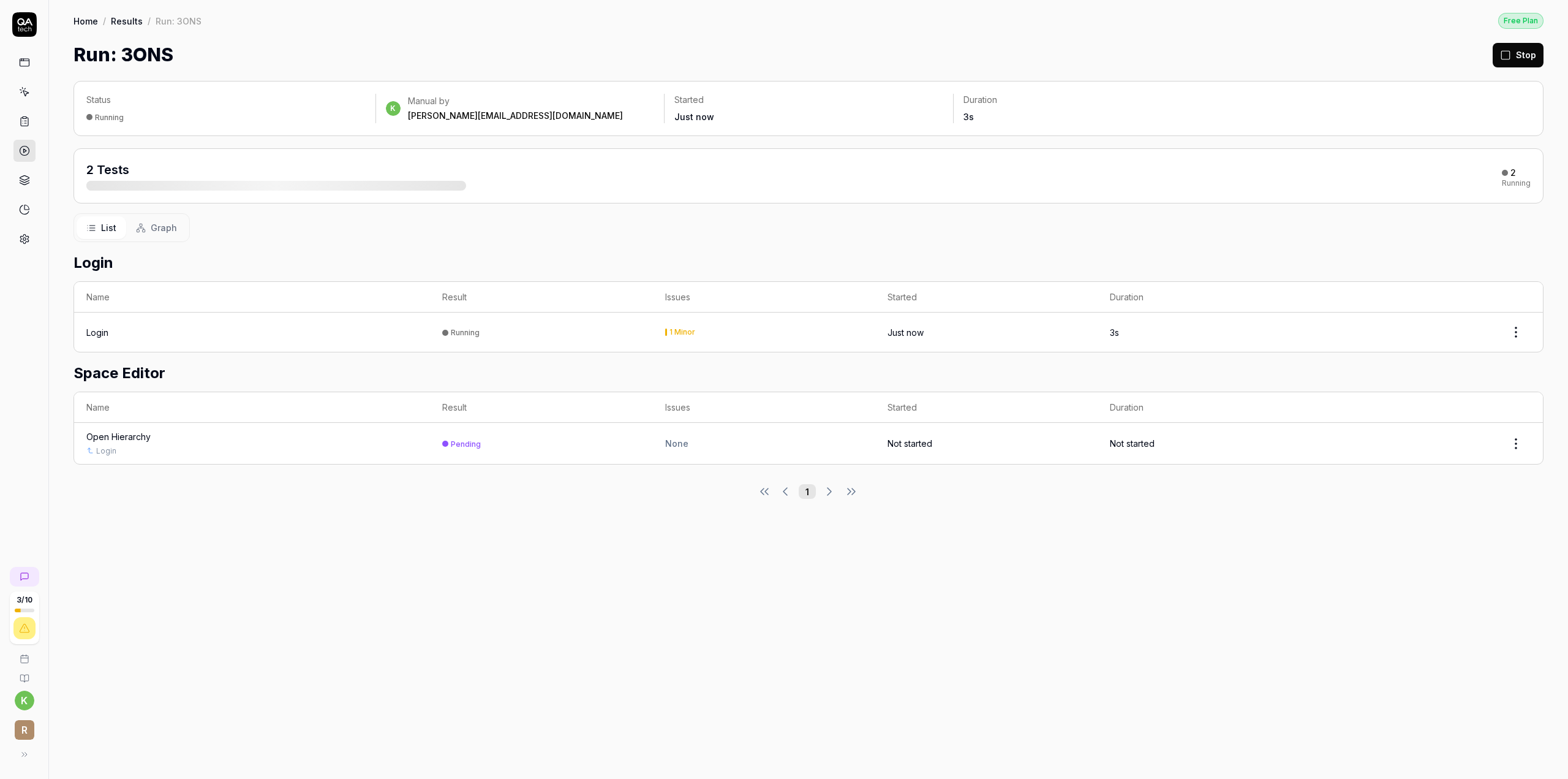
click at [565, 429] on td "Pending" at bounding box center [541, 443] width 222 height 41
click at [123, 432] on div "Open Hierarchy" at bounding box center [118, 437] width 64 height 13
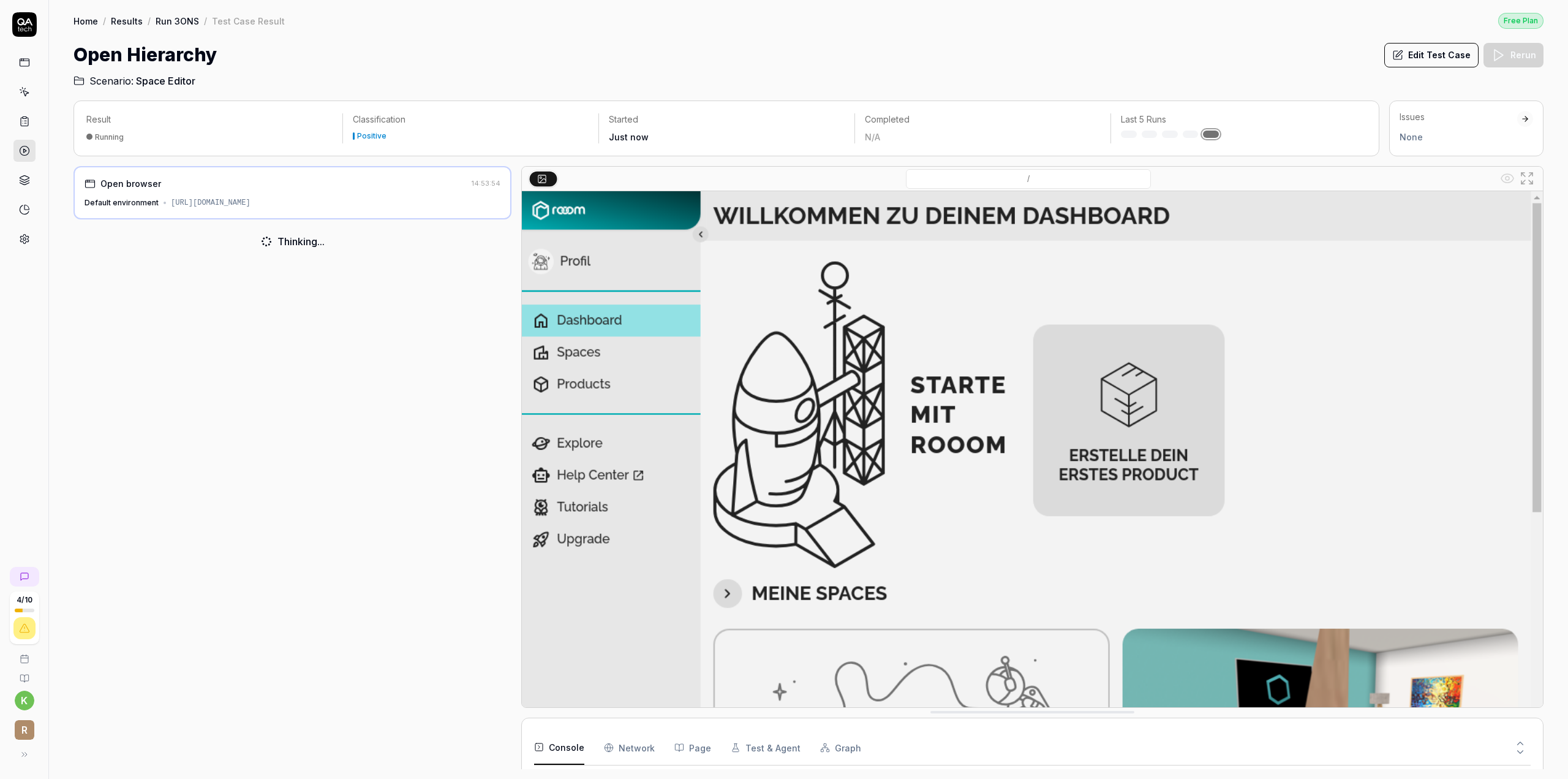
click at [30, 61] on link at bounding box center [24, 63] width 22 height 22
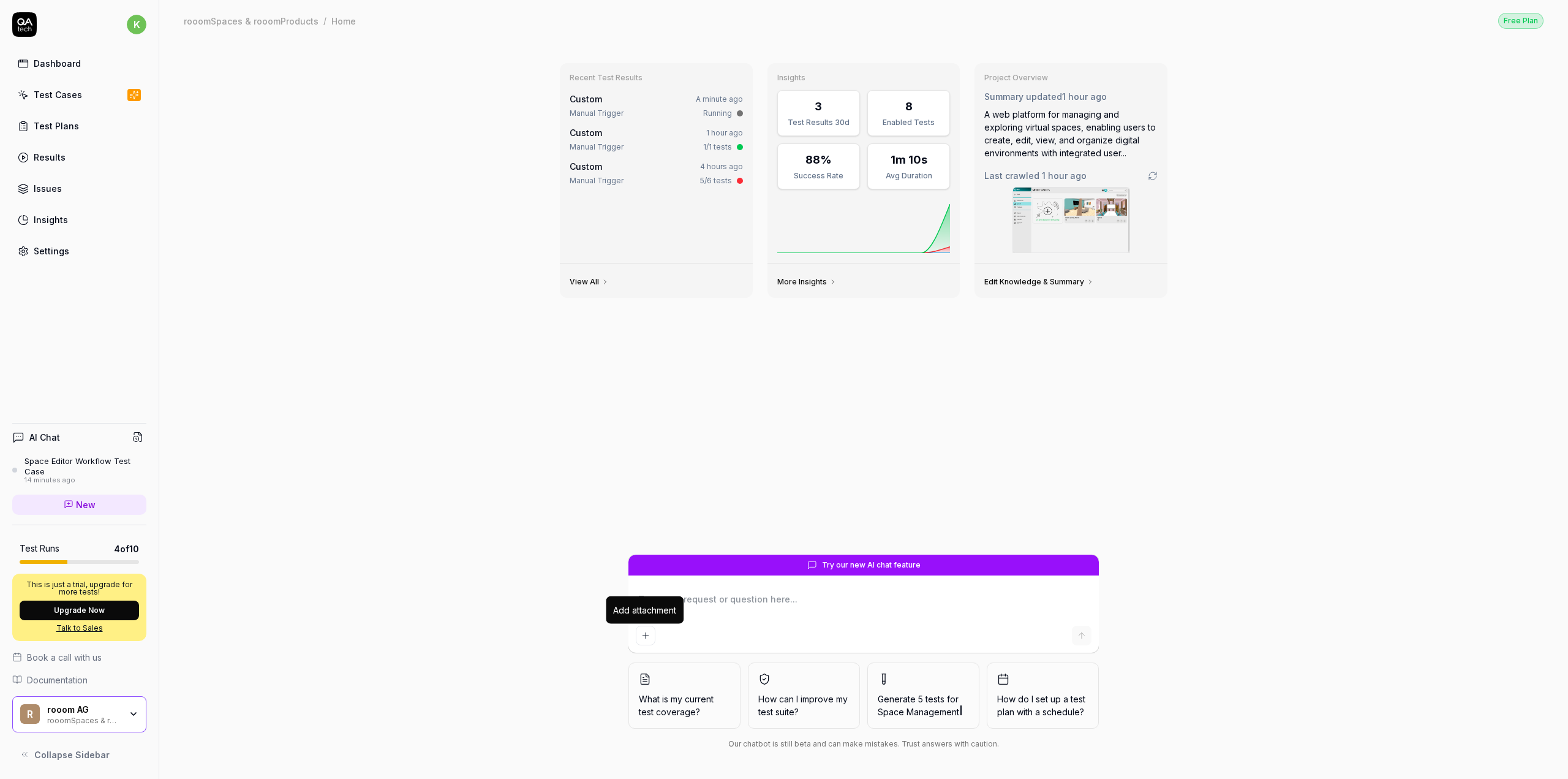
click at [650, 640] on button "Add attachment" at bounding box center [646, 636] width 20 height 20
type textarea "*"
click at [41, 86] on link "Test Cases" at bounding box center [80, 95] width 134 height 24
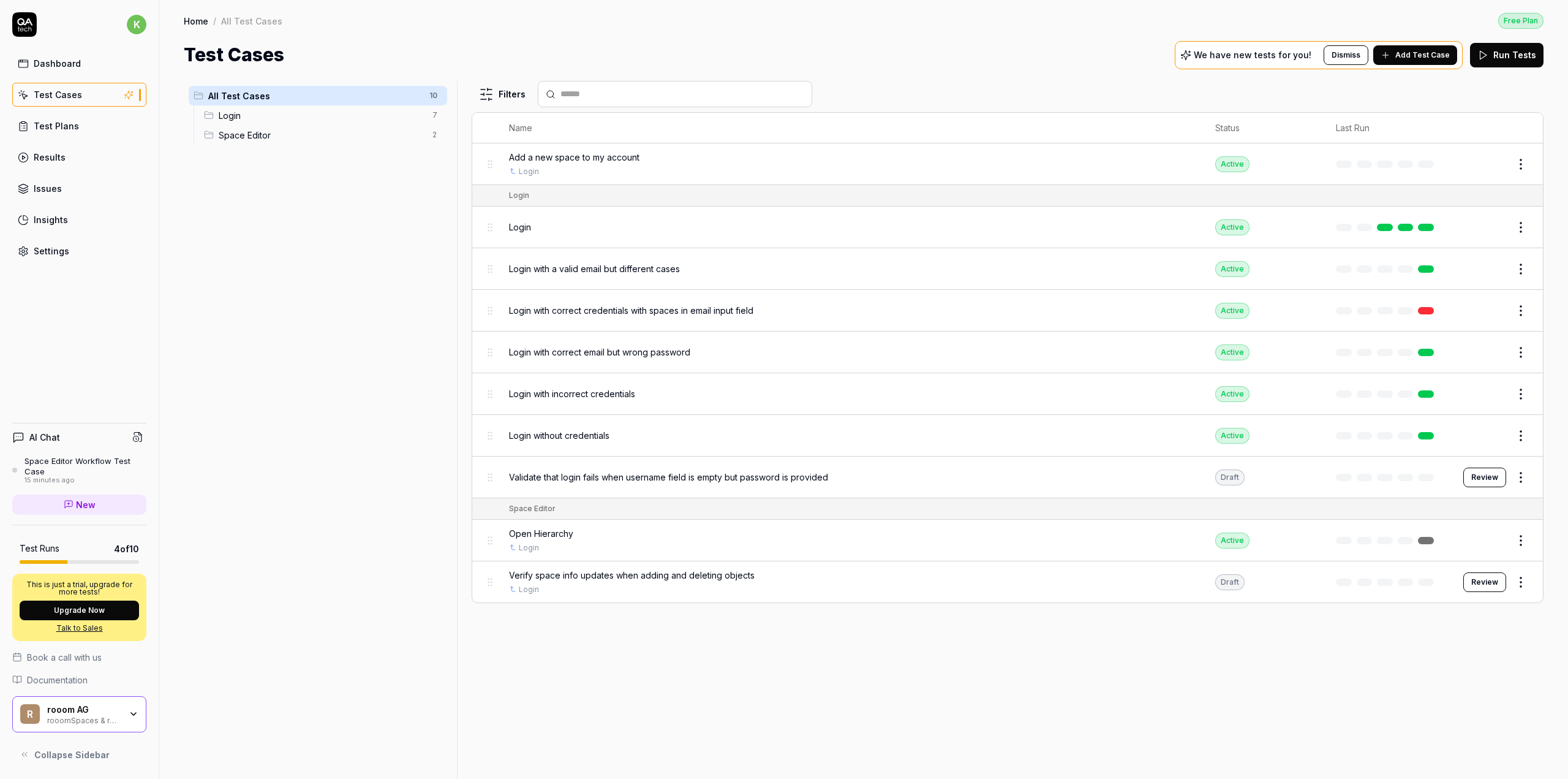
click at [681, 561] on td "Verify space info updates when adding and deleting objects Login" at bounding box center [850, 582] width 706 height 41
click at [1227, 582] on div "Draft" at bounding box center [1230, 582] width 30 height 16
click at [1515, 578] on html "k Dashboard Test Cases Test Plans Results Issues Insights Settings AI Chat Spac…" at bounding box center [784, 390] width 1568 height 779
click at [1363, 583] on html "k Dashboard Test Cases Test Plans Results Issues Insights Settings AI Chat Spac…" at bounding box center [784, 390] width 1568 height 779
click at [1523, 576] on html "k Dashboard Test Cases Test Plans Results Issues Insights Settings AI Chat Spac…" at bounding box center [784, 390] width 1568 height 779
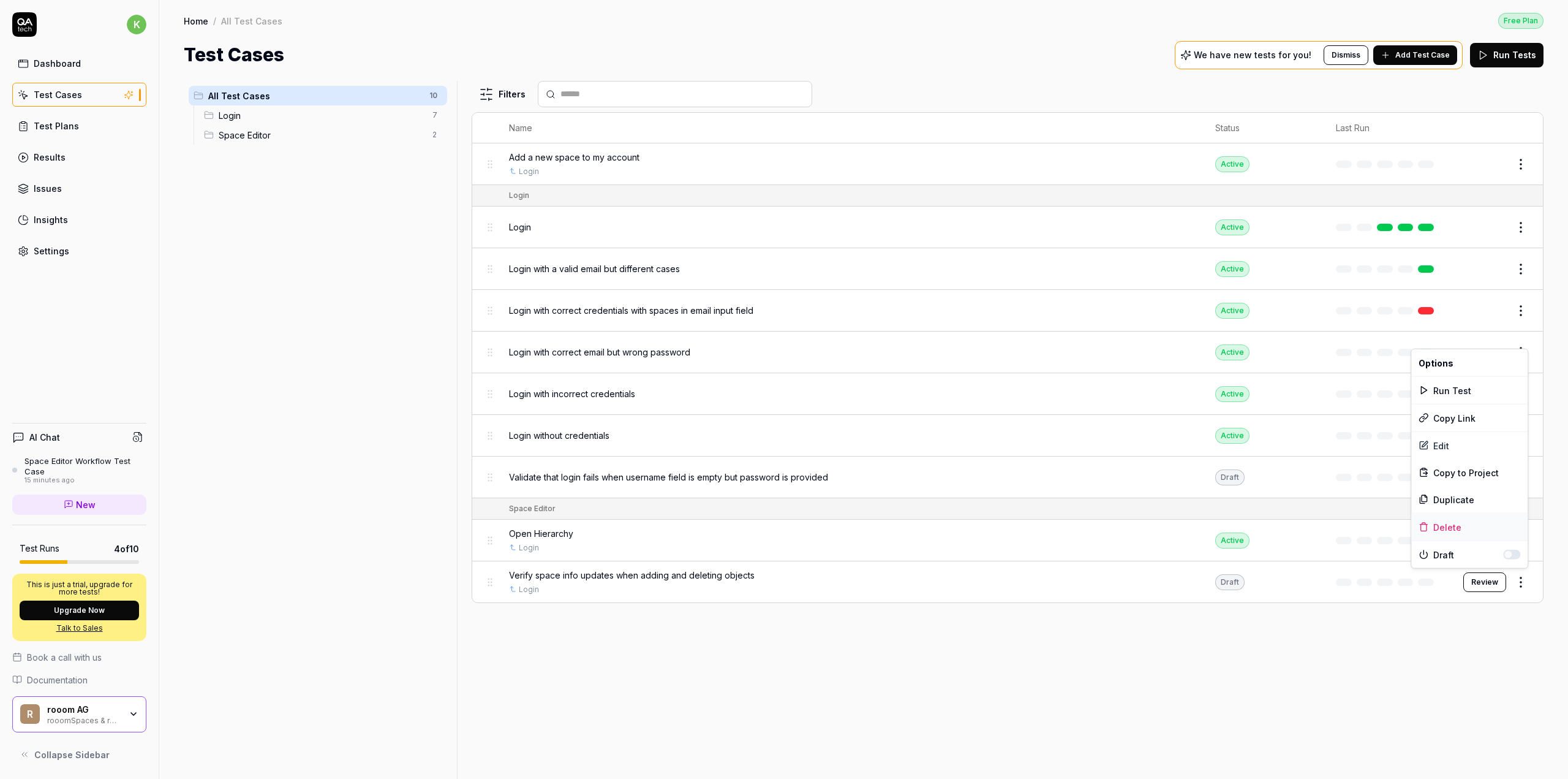
click at [1457, 526] on div "Delete" at bounding box center [1469, 526] width 116 height 27
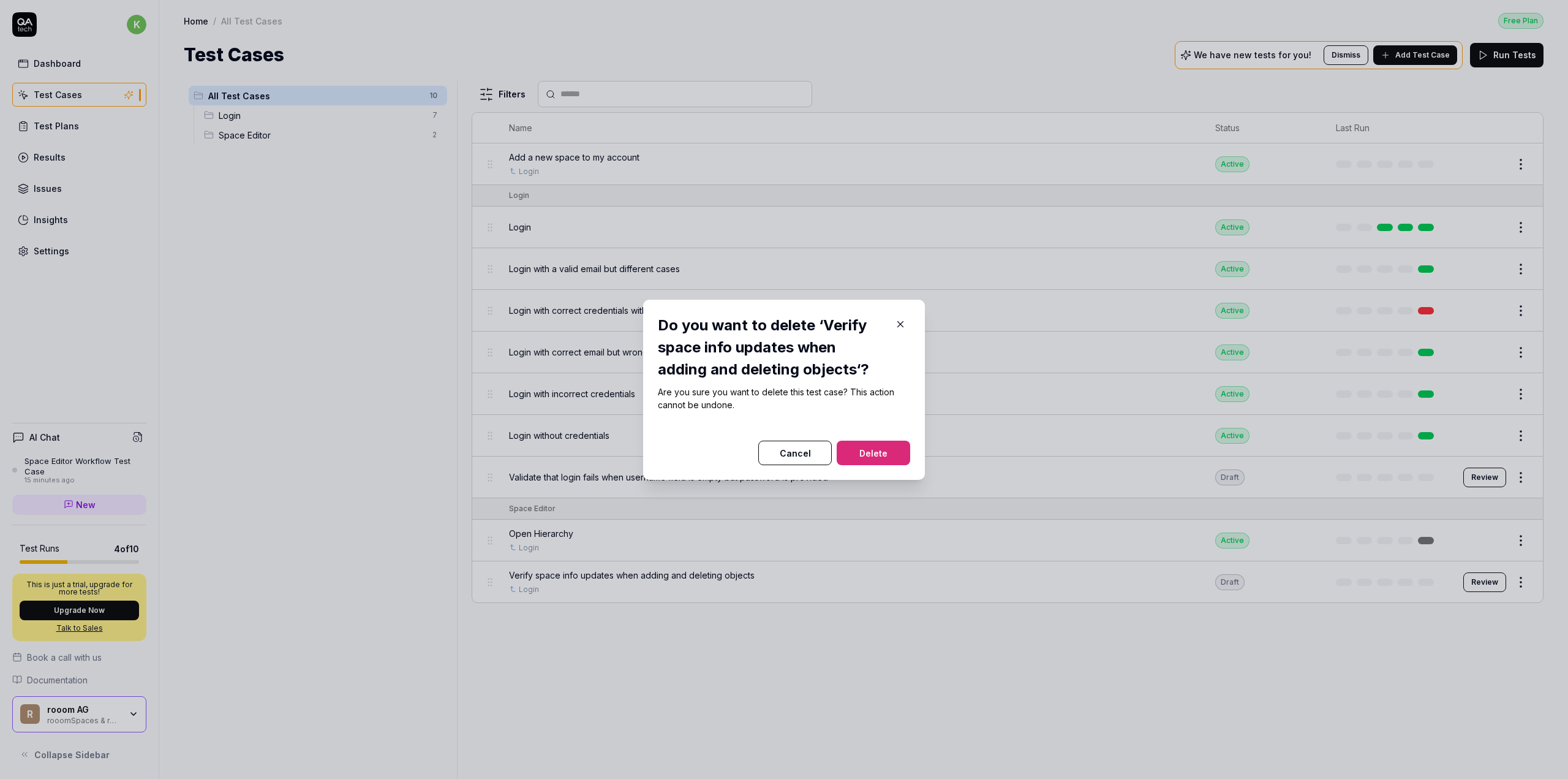
click at [883, 454] on button "Delete" at bounding box center [873, 453] width 74 height 24
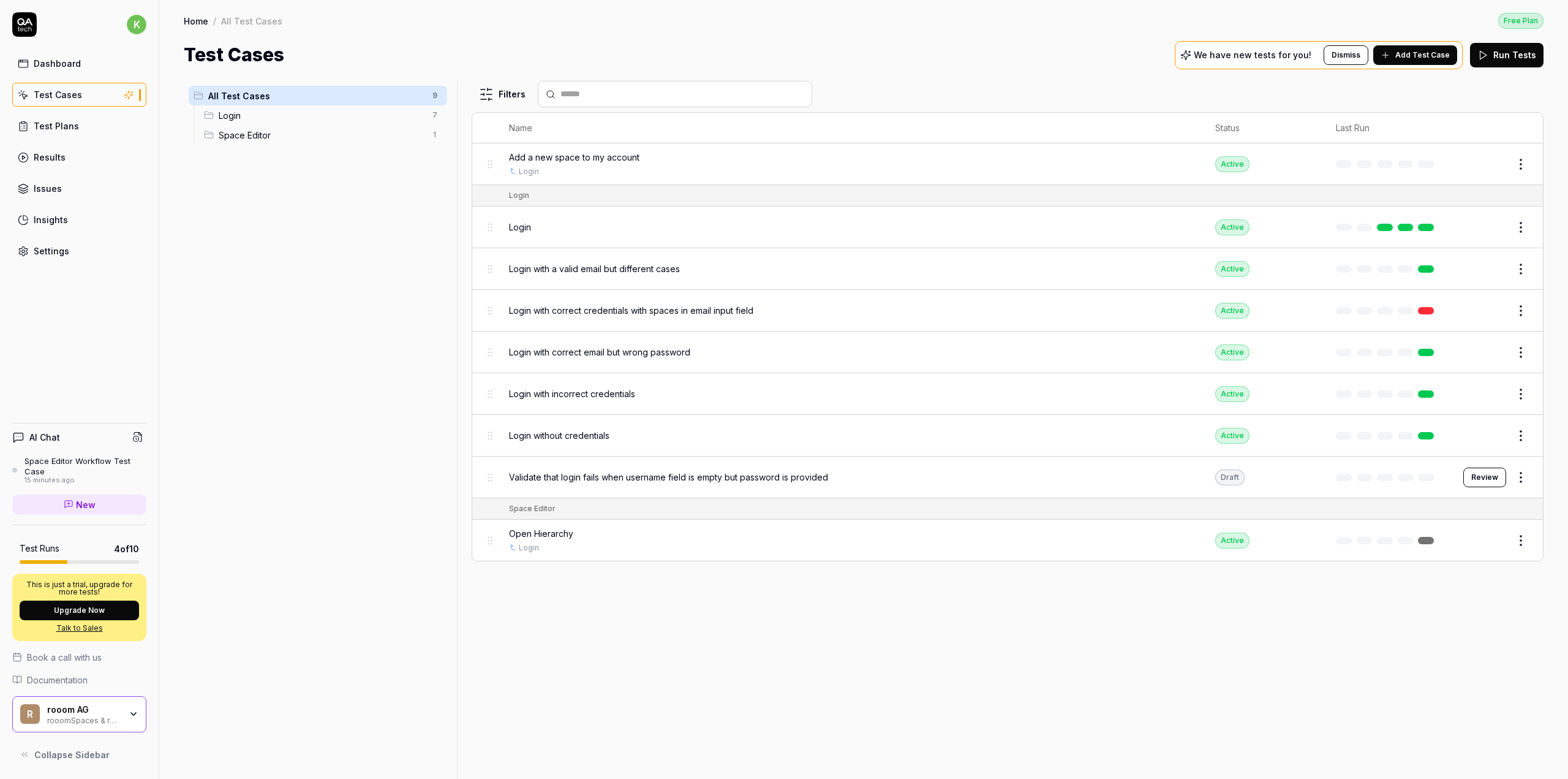
click at [1135, 532] on div "Open Hierarchy" at bounding box center [850, 534] width 681 height 13
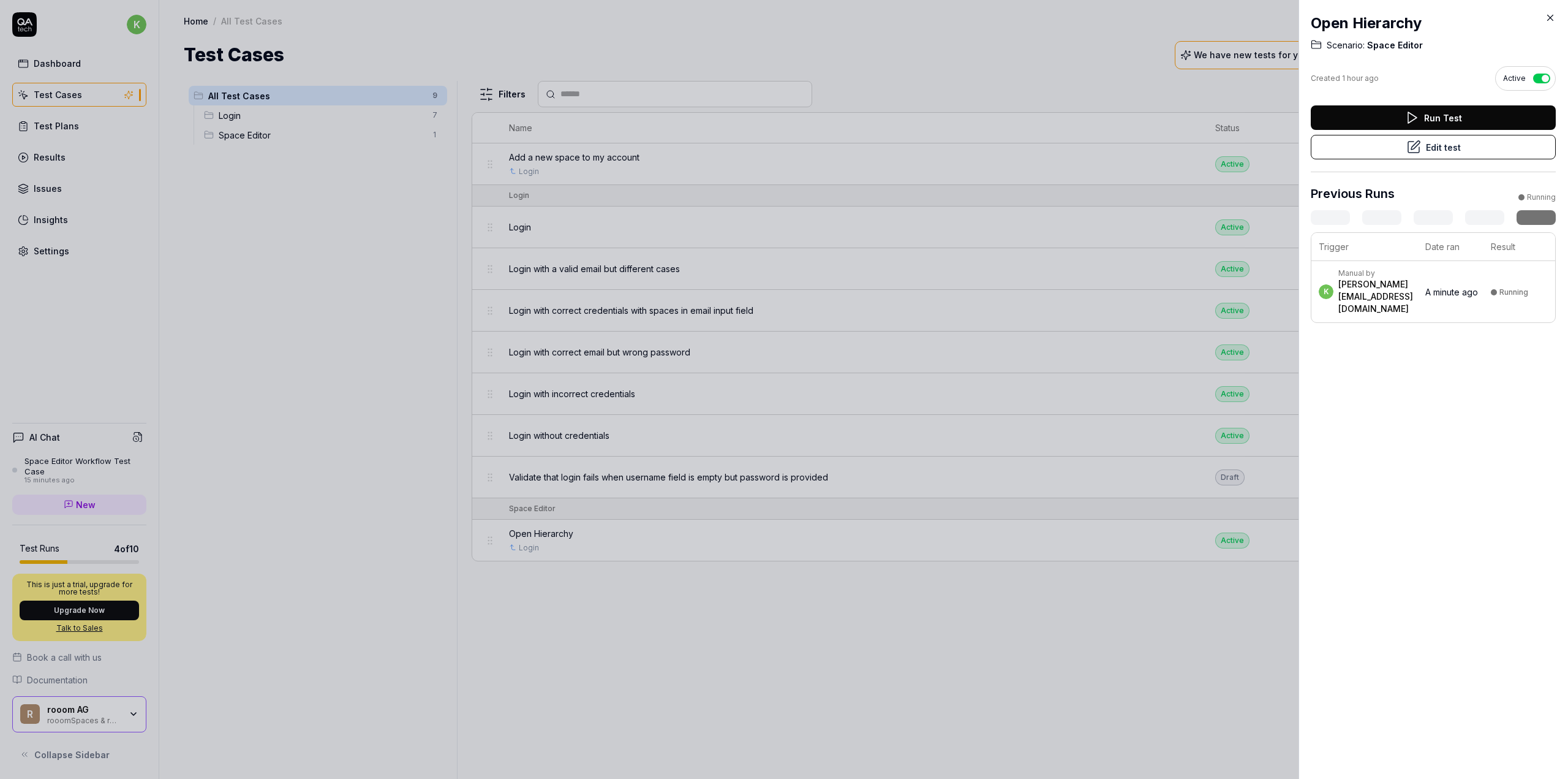
click at [1366, 149] on button "Edit test" at bounding box center [1433, 147] width 245 height 24
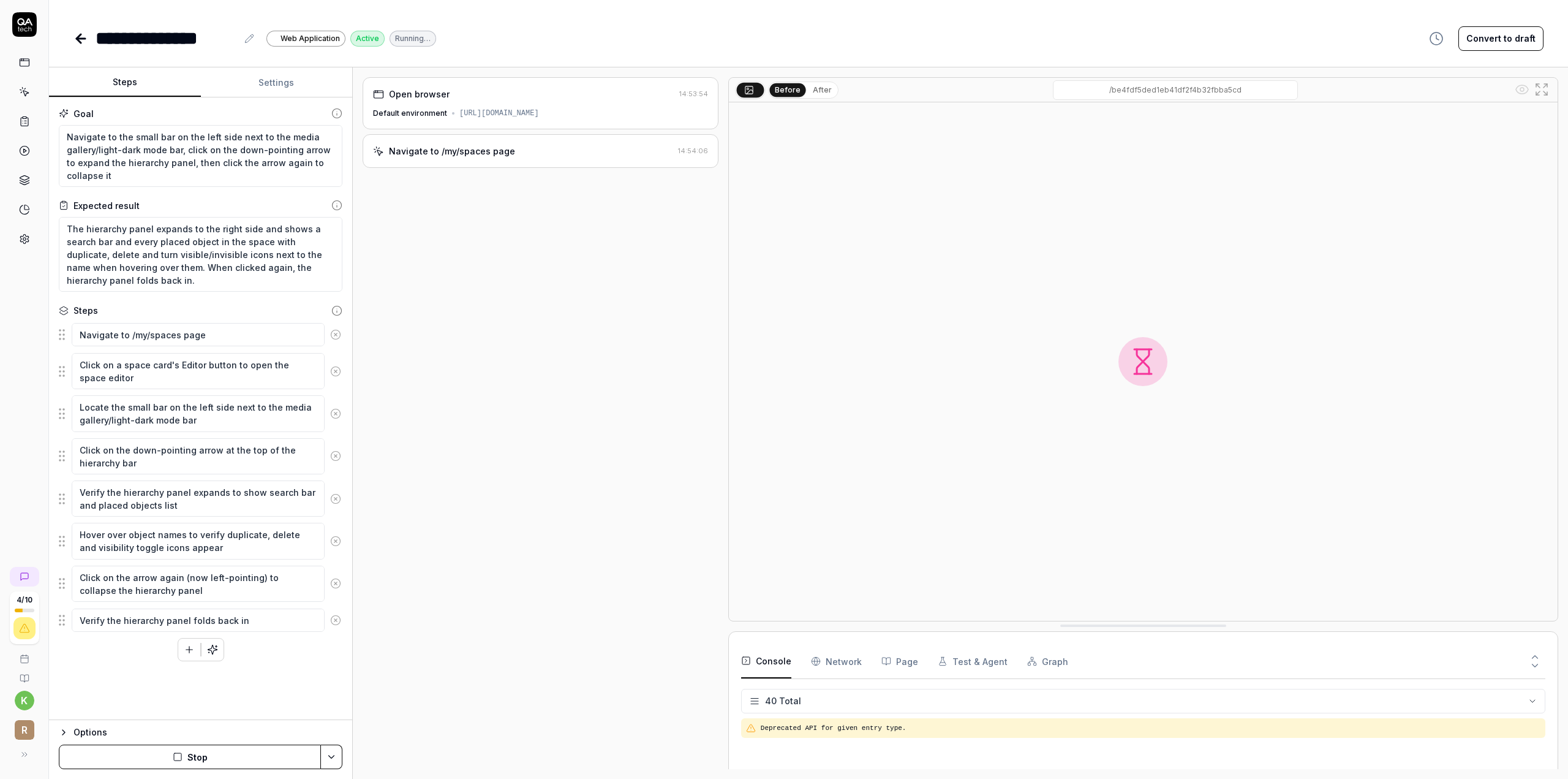
scroll to position [923, 0]
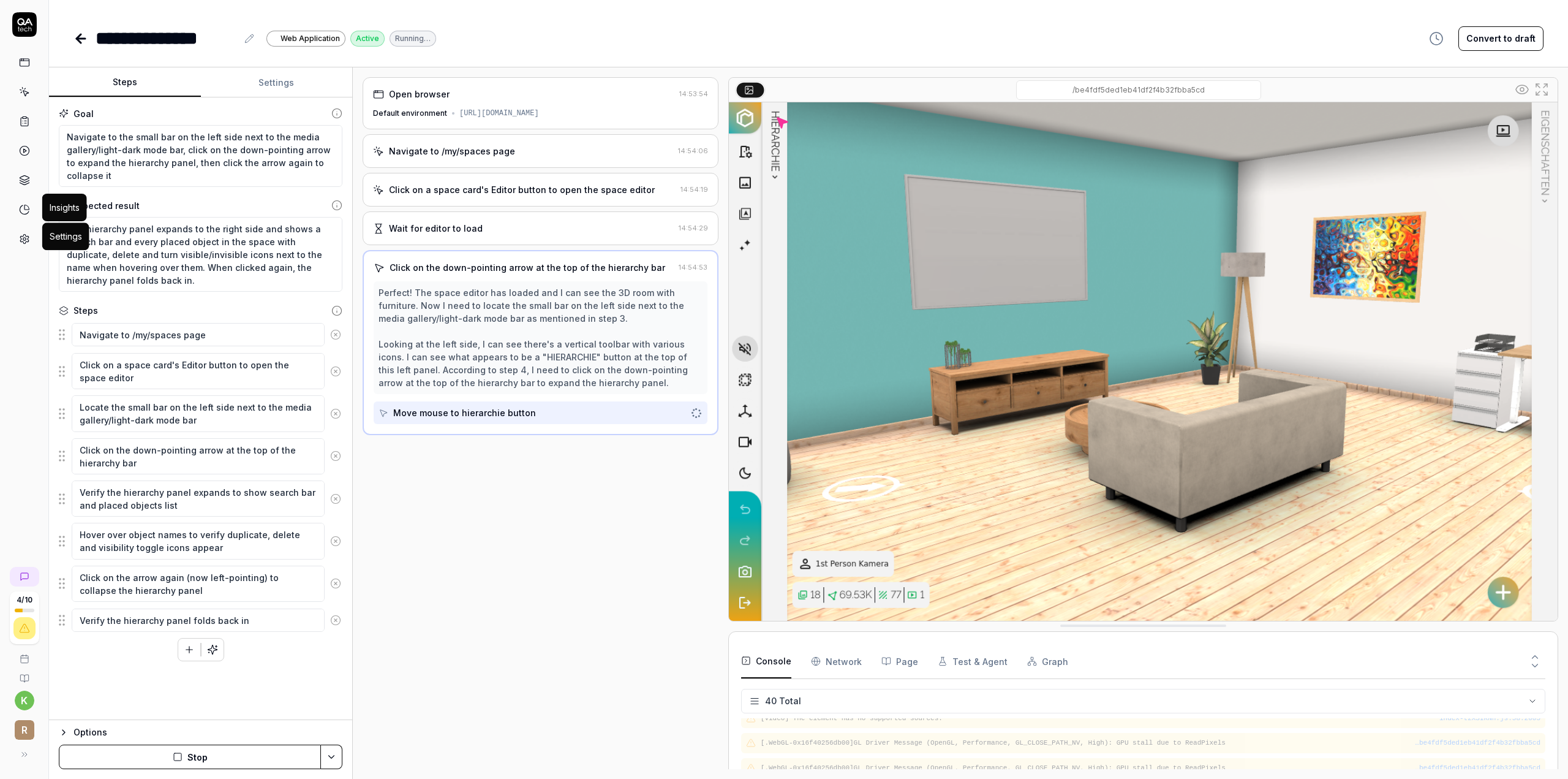
click at [21, 240] on icon at bounding box center [24, 239] width 11 height 11
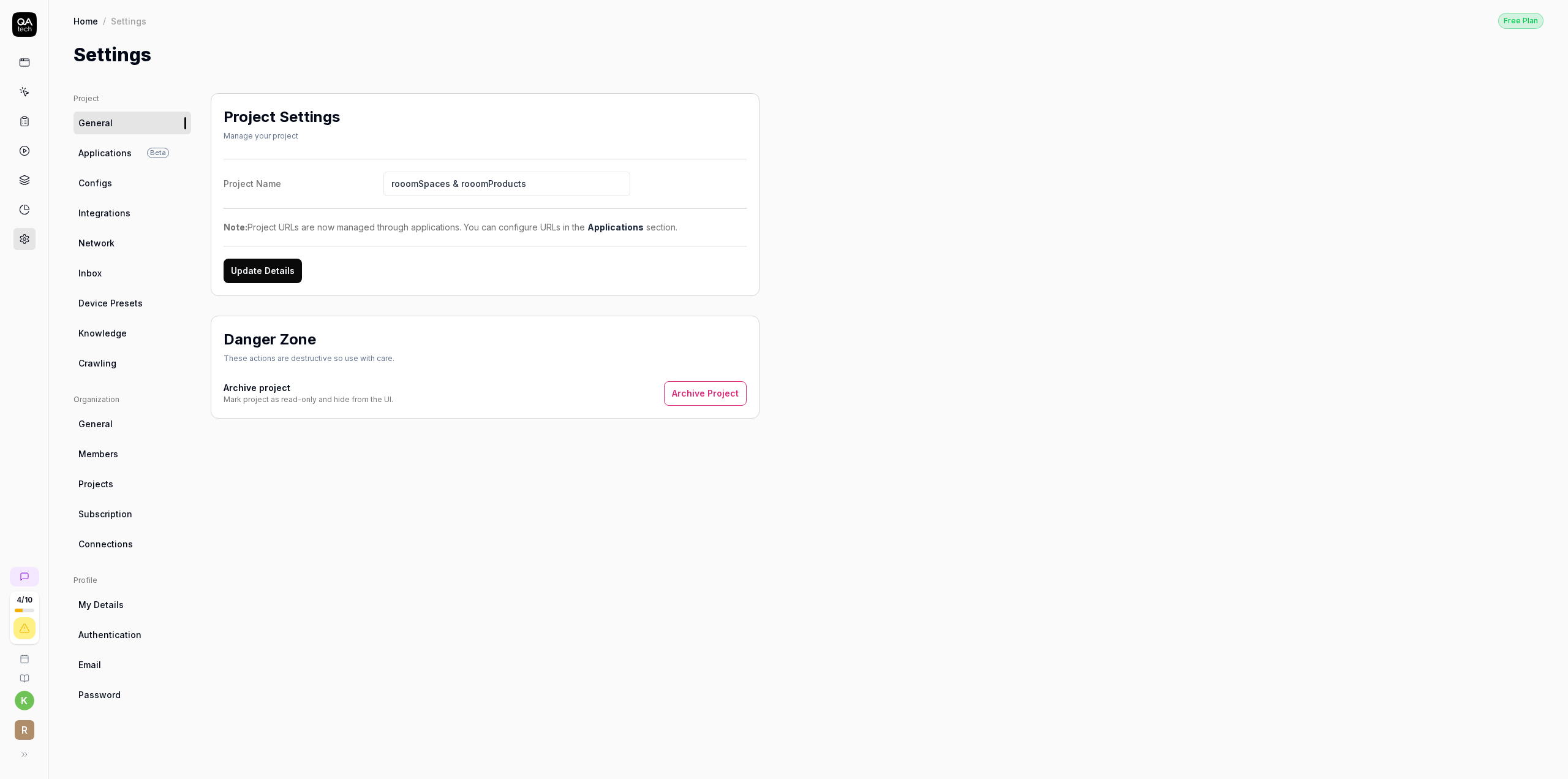
click at [12, 347] on div "4 / 10 k r" at bounding box center [24, 390] width 49 height 779
click at [29, 67] on icon at bounding box center [24, 63] width 11 height 11
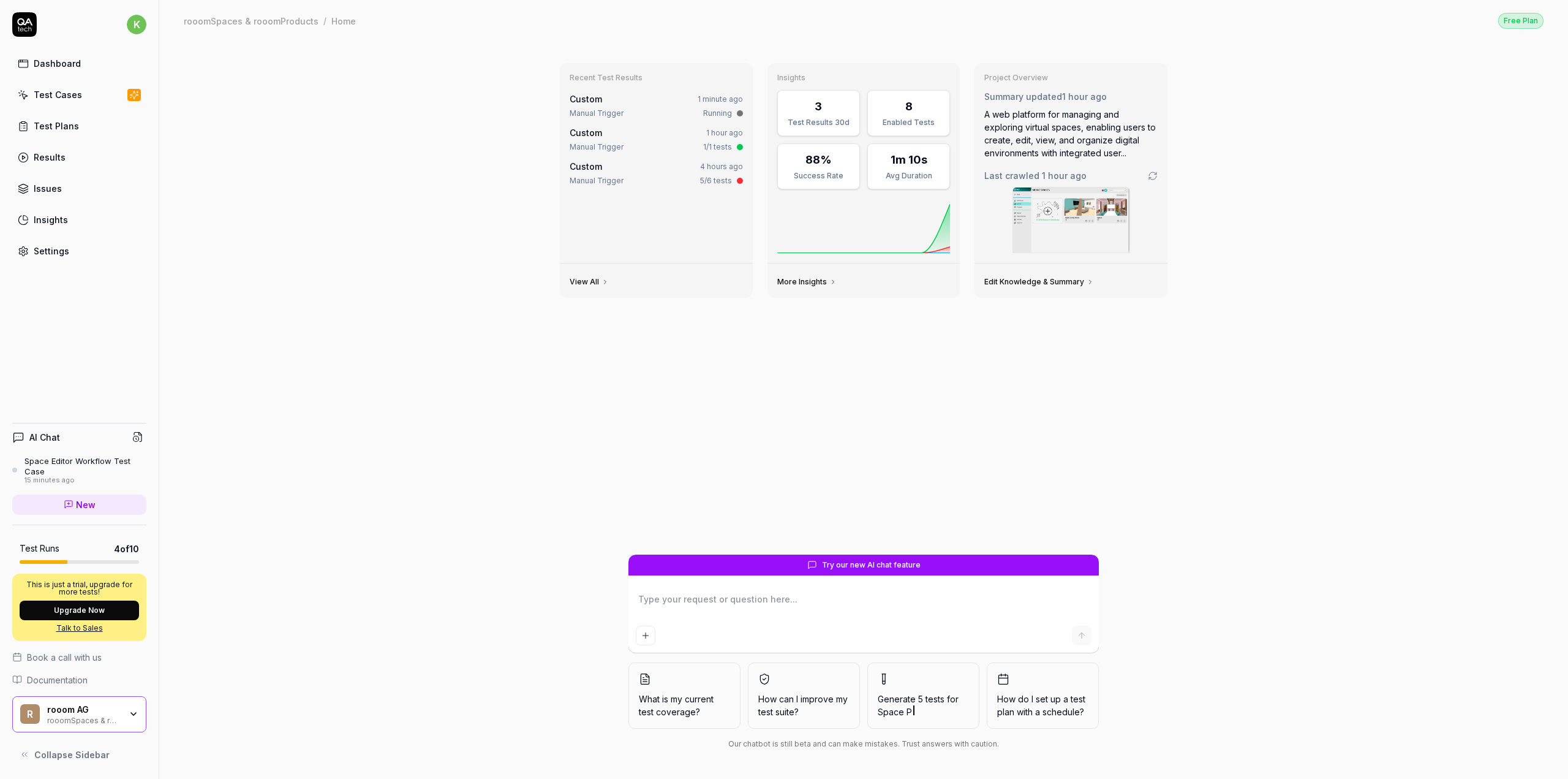
click at [53, 249] on div "Settings" at bounding box center [51, 251] width 36 height 13
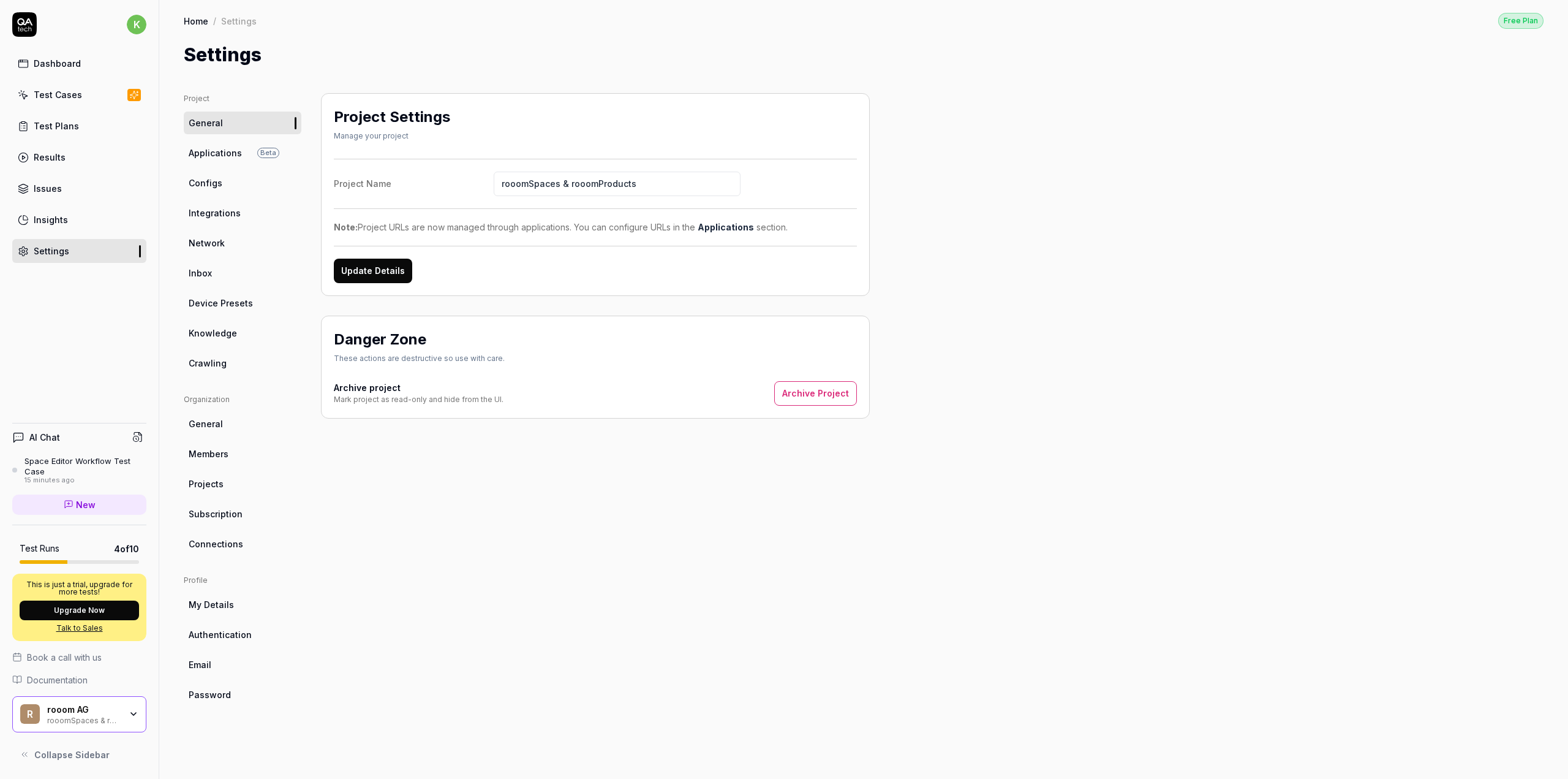
click at [194, 177] on span "Configs" at bounding box center [205, 183] width 34 height 13
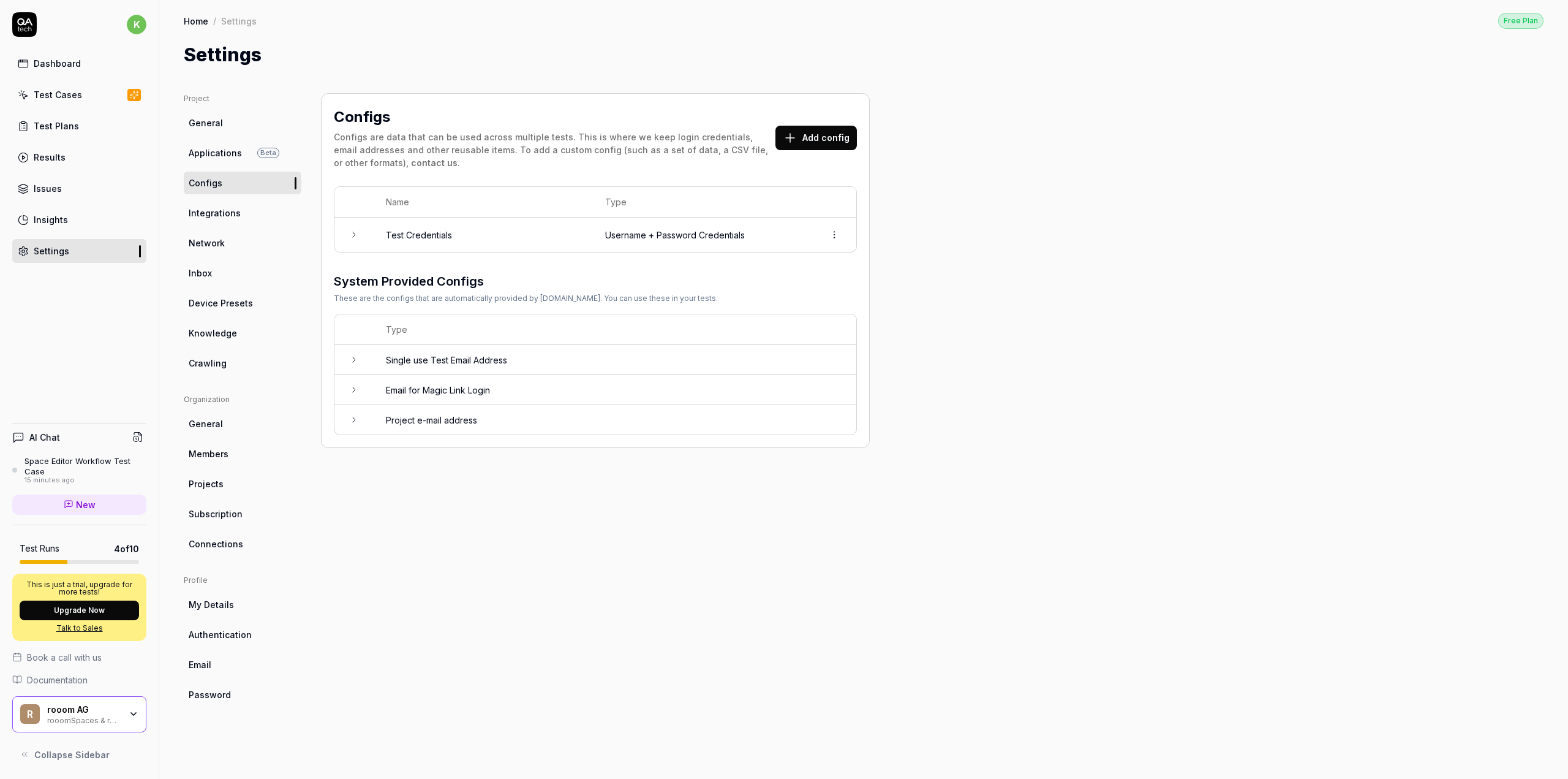
click at [58, 62] on div "Dashboard" at bounding box center [57, 64] width 47 height 13
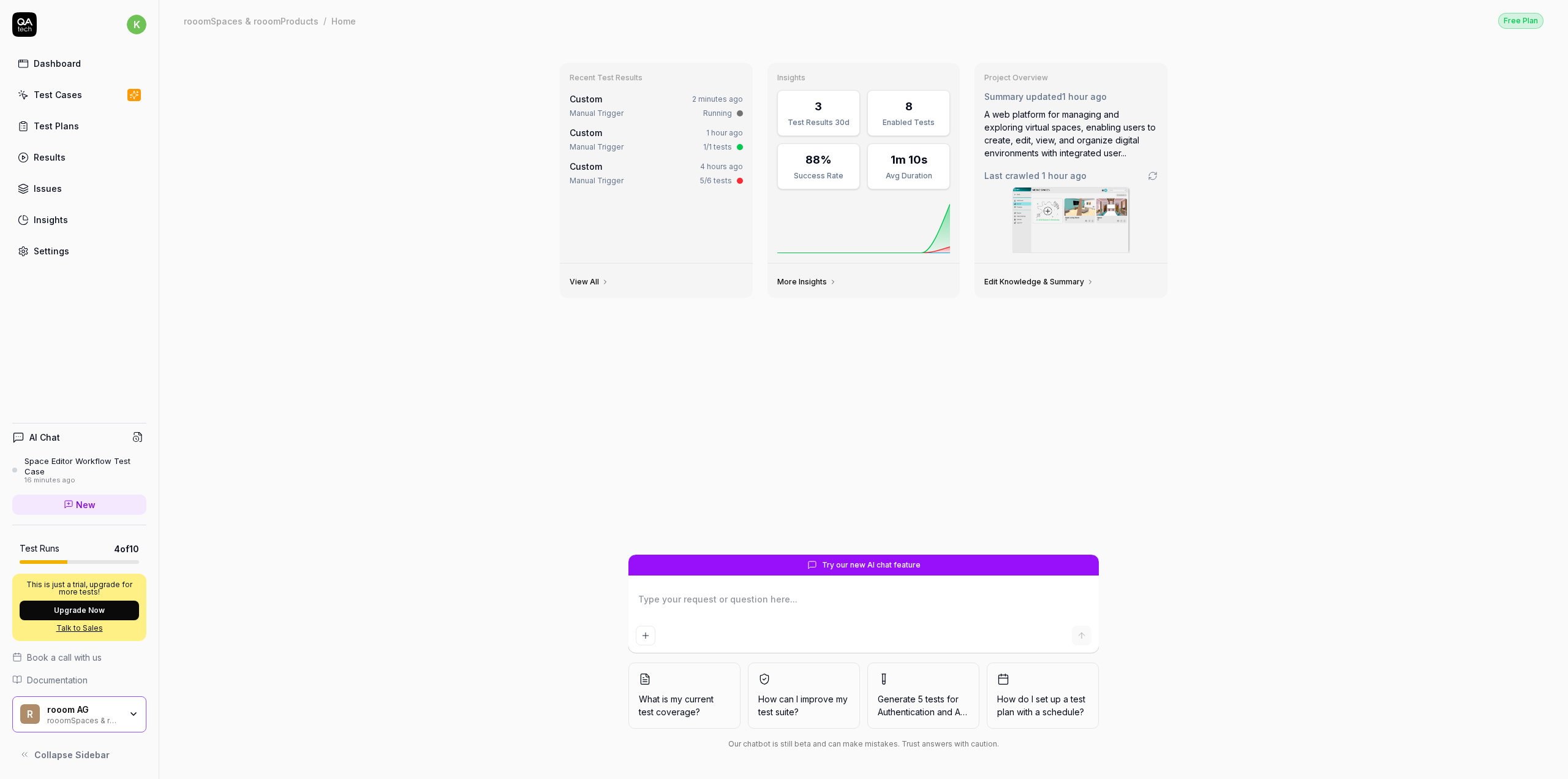
click at [42, 245] on div "Settings" at bounding box center [51, 251] width 36 height 13
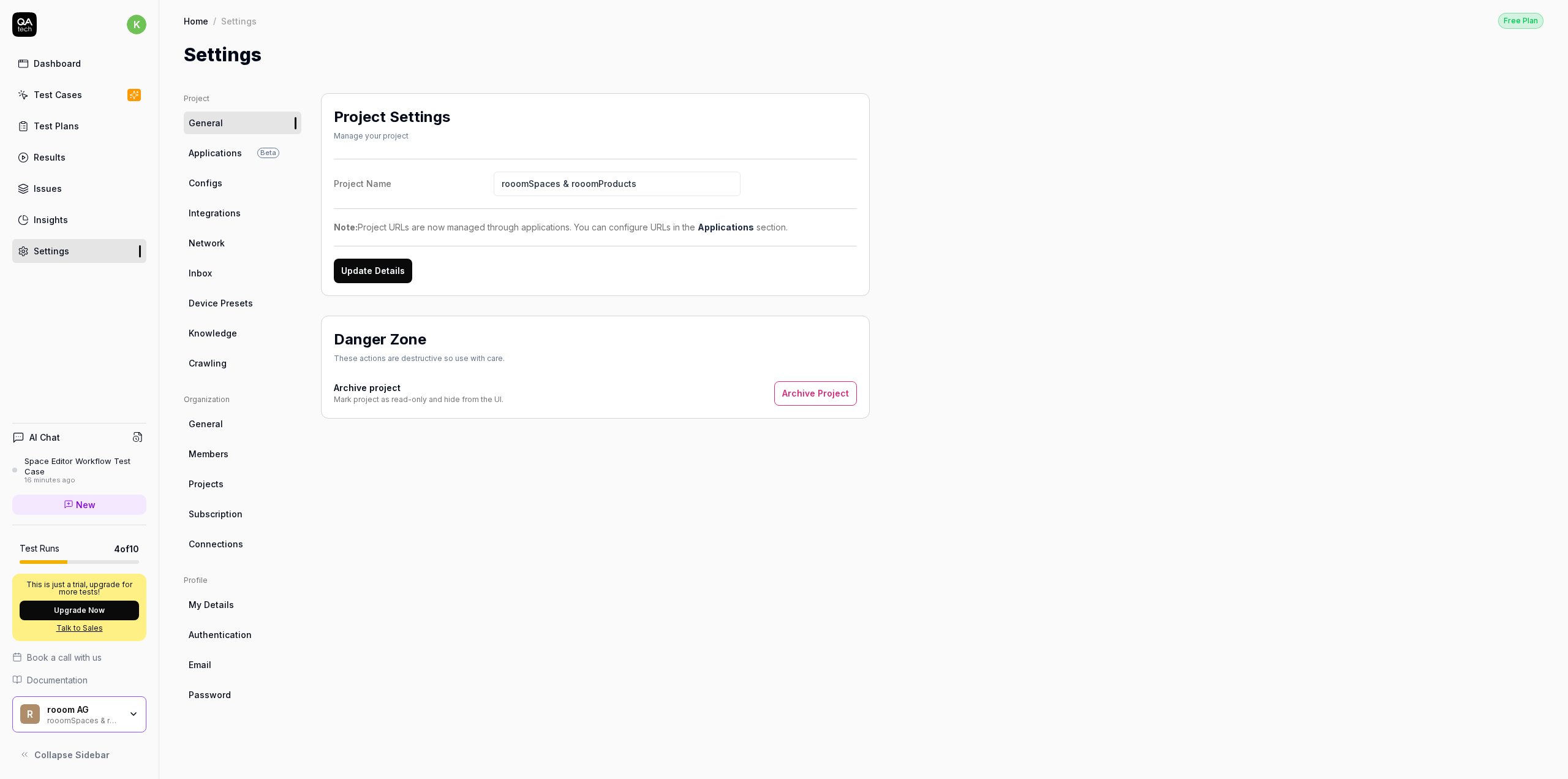
click at [44, 220] on div "Insights" at bounding box center [51, 220] width 34 height 13
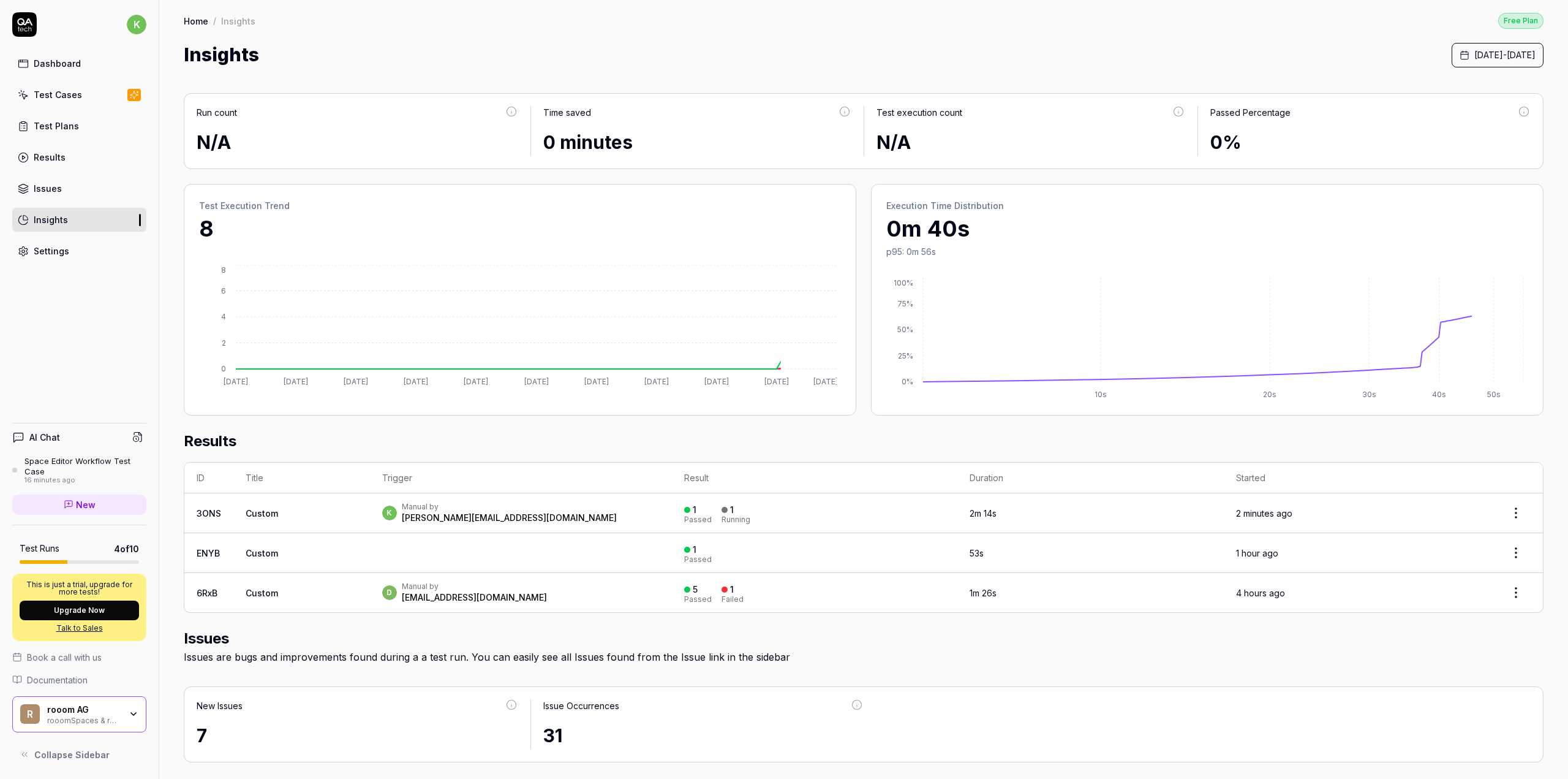
click at [44, 189] on div "Issues" at bounding box center [47, 189] width 28 height 13
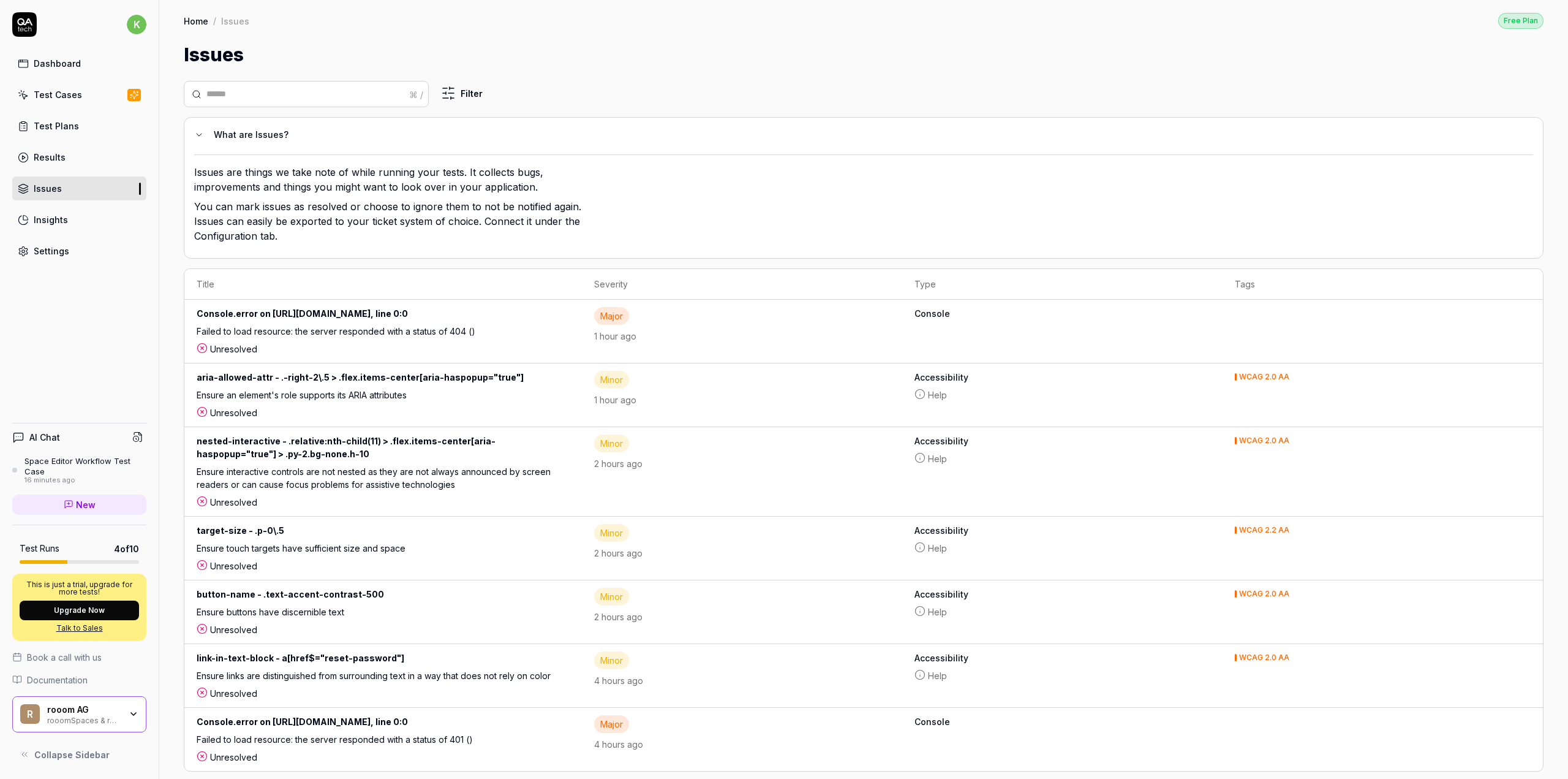
click at [49, 164] on link "Results" at bounding box center [80, 157] width 134 height 24
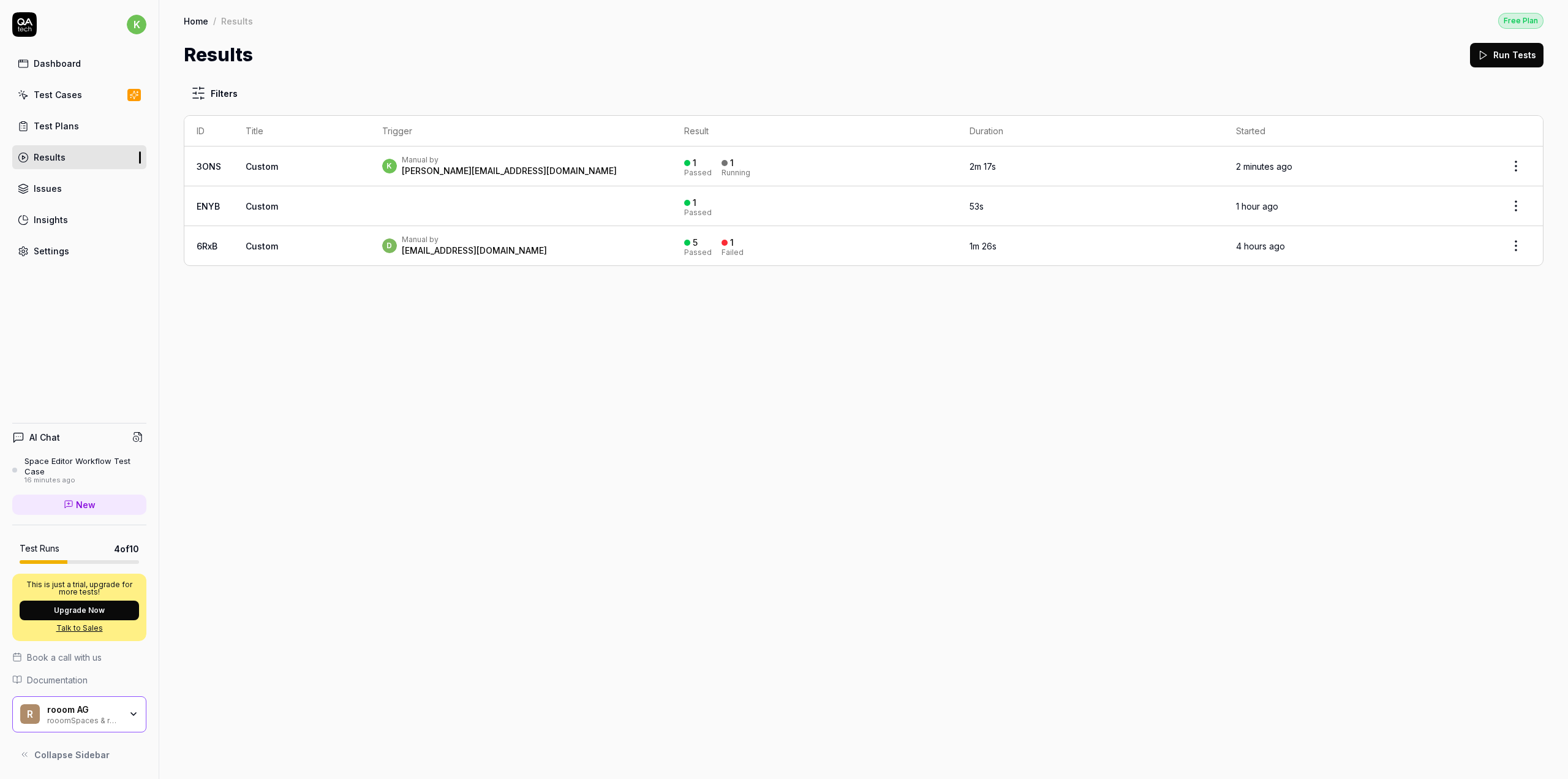
click at [63, 132] on link "Test Plans" at bounding box center [80, 126] width 134 height 24
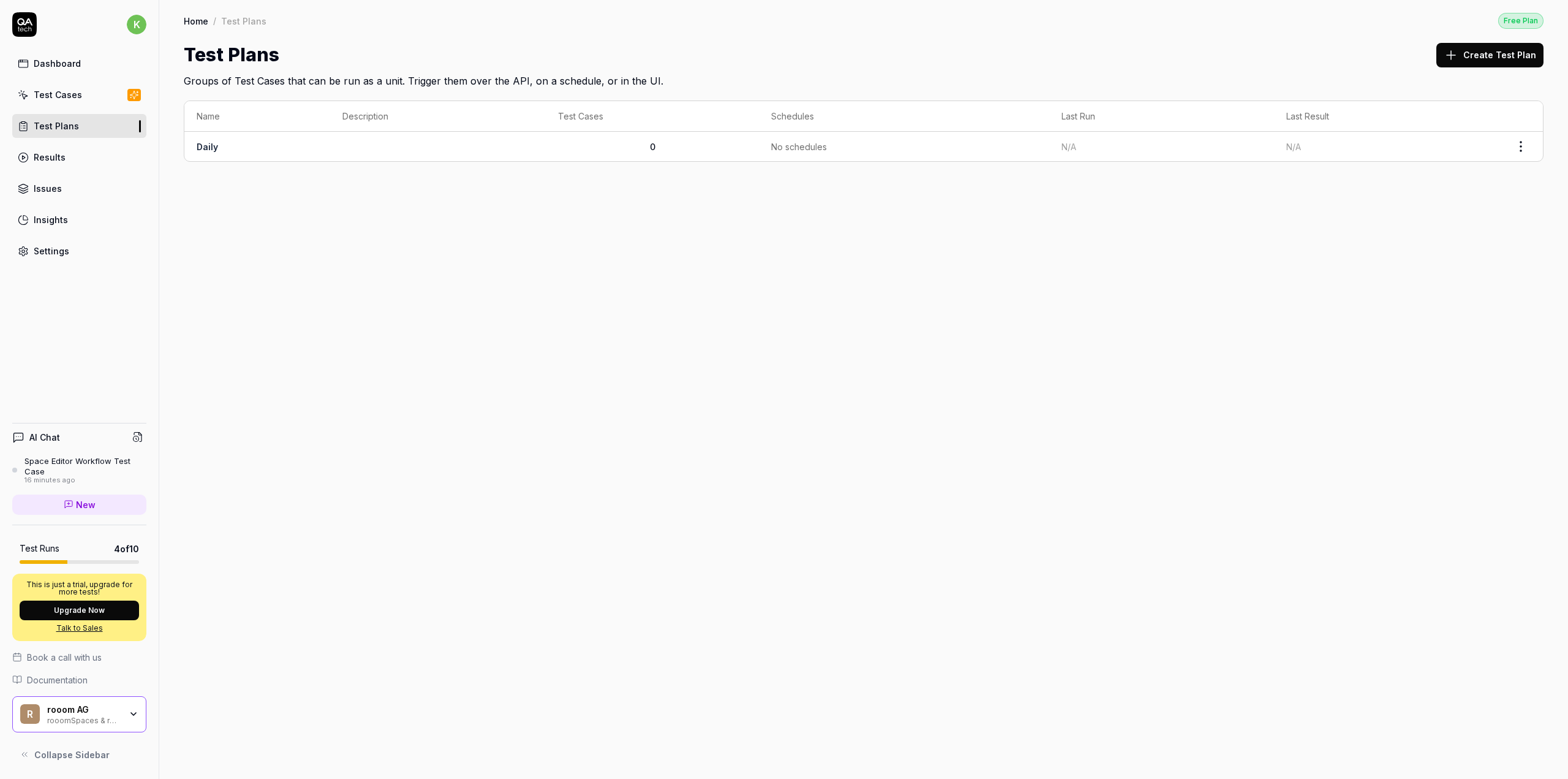
click at [64, 93] on div "Test Cases" at bounding box center [58, 95] width 49 height 13
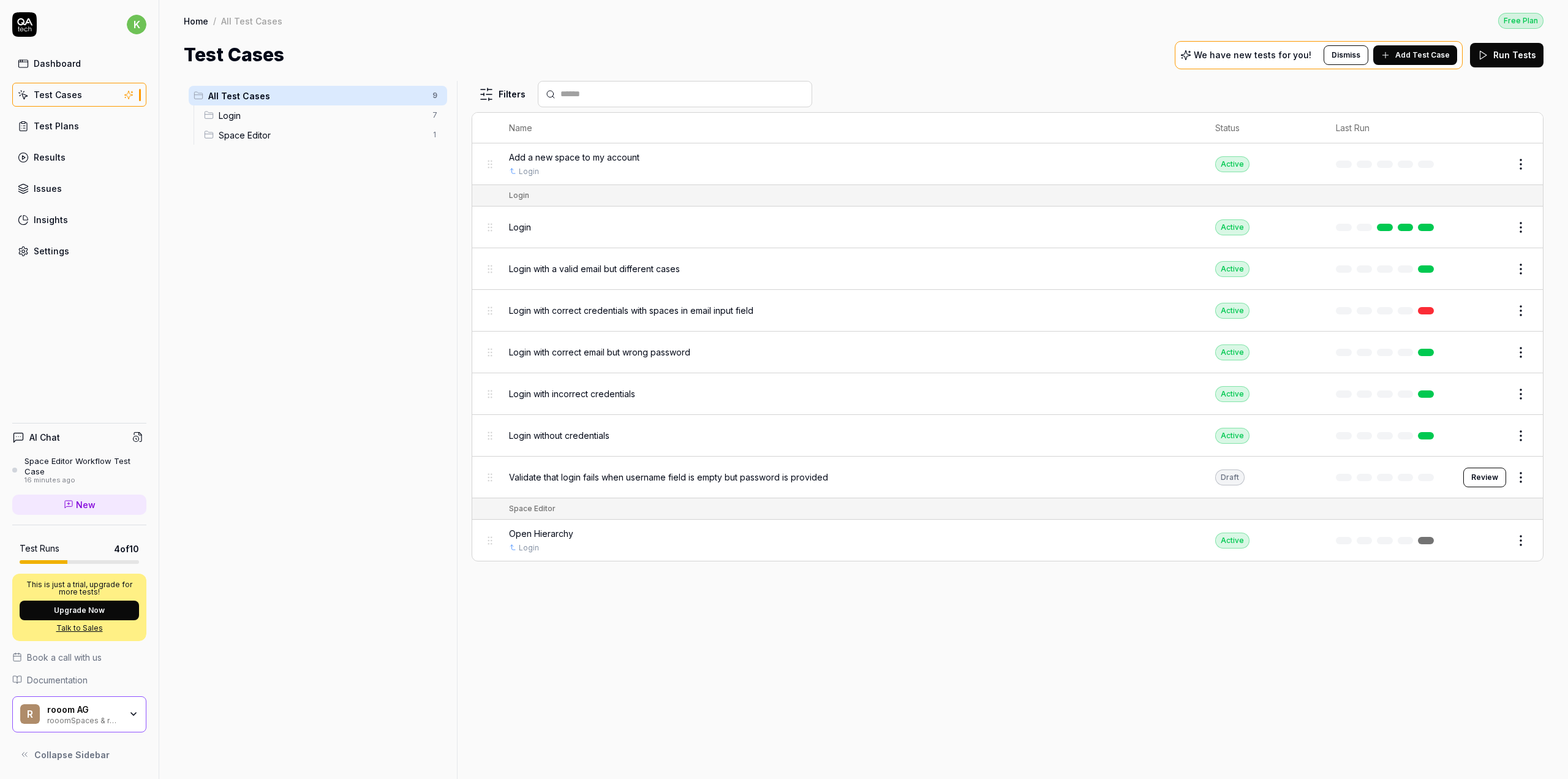
click at [66, 60] on div "Dashboard" at bounding box center [57, 64] width 47 height 13
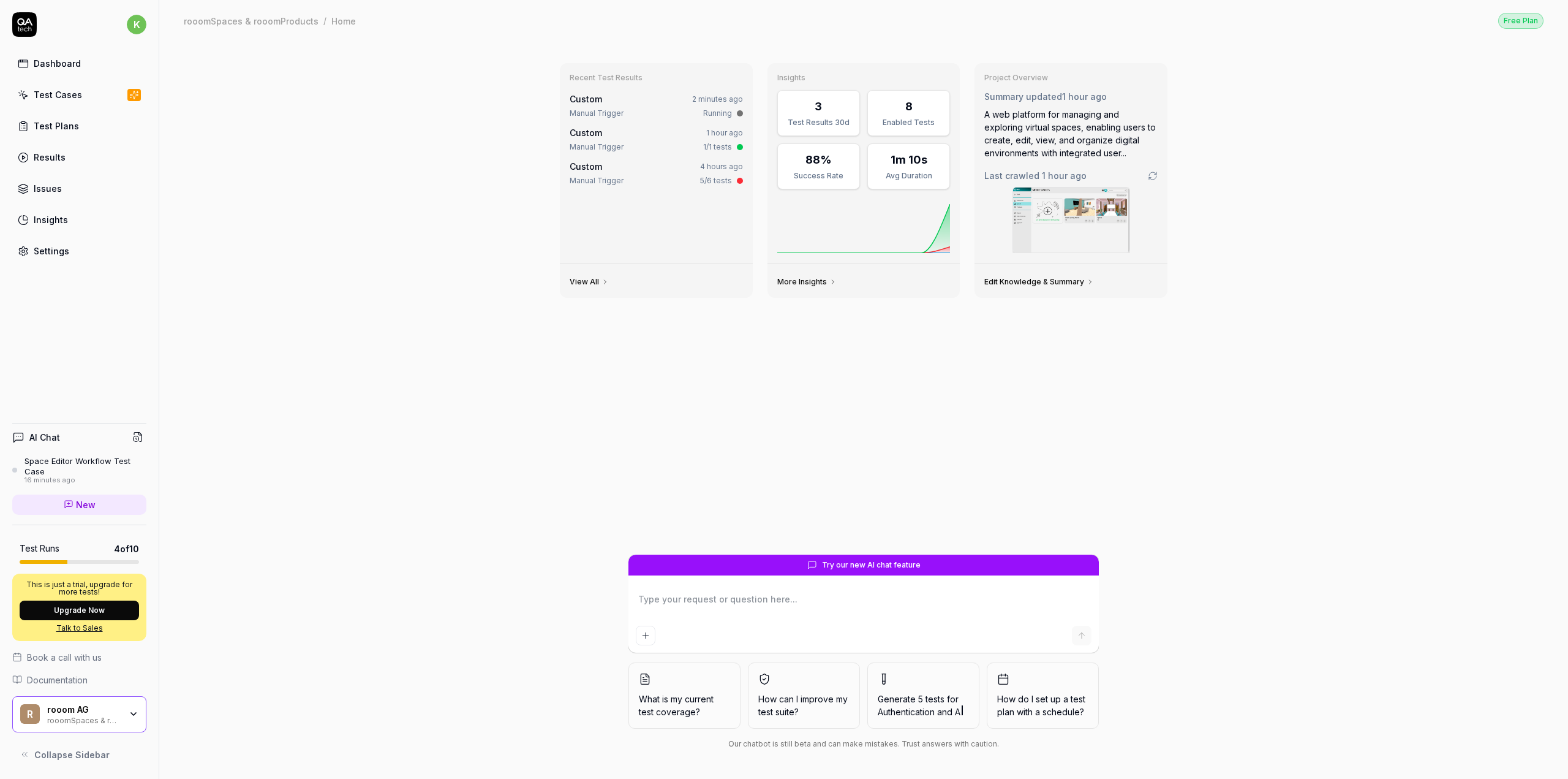
click at [679, 611] on textarea at bounding box center [864, 605] width 456 height 31
paste textarea "TC-00024 Space Editor Login > Space Editor: Rauminfo "- User goes to URL https:…"
type textarea "*"
type textarea "TC-00024 Space Editor Login > Space Editor: Rauminfo "- User goes to URL https:…"
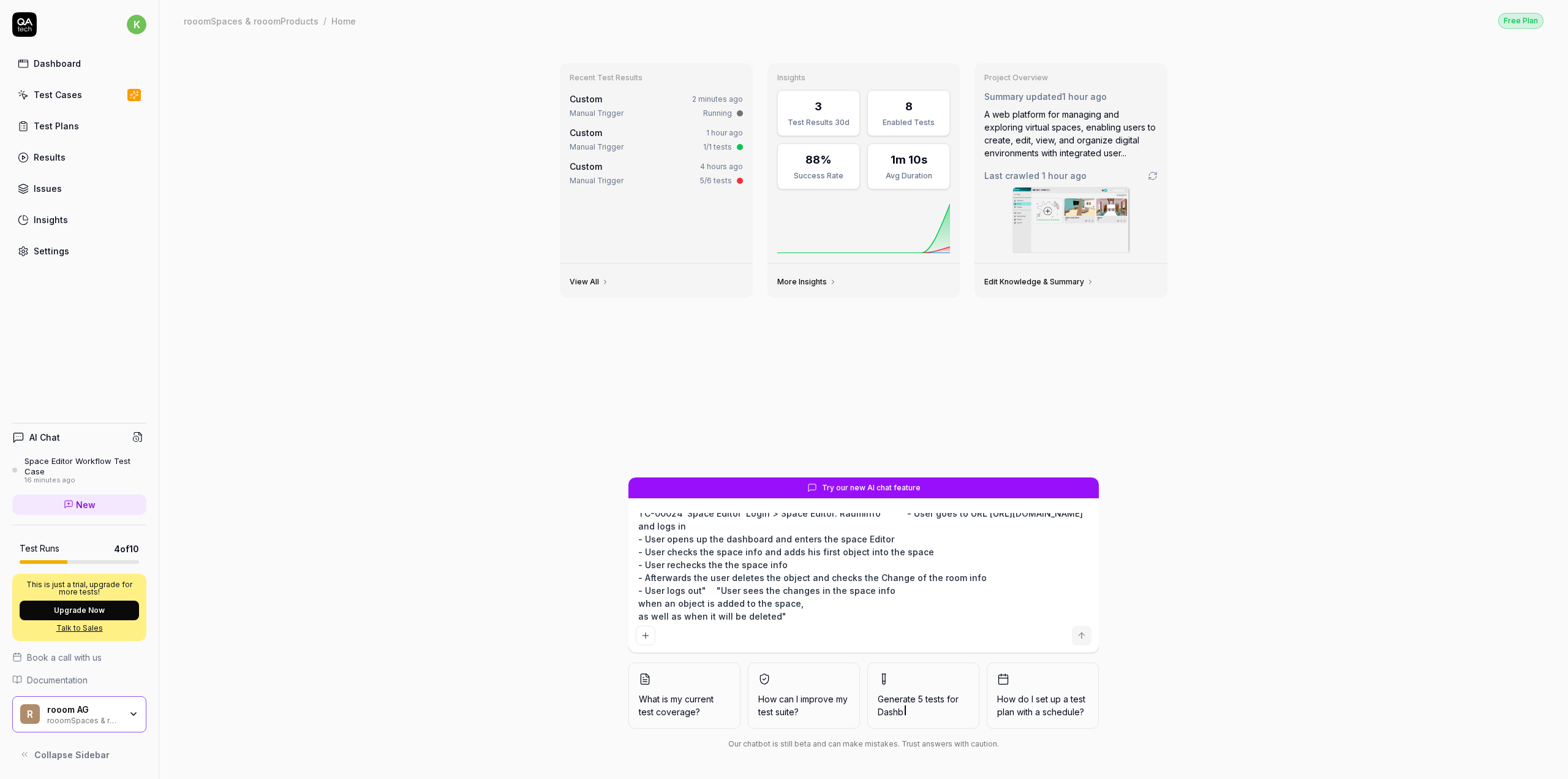
click at [888, 534] on textarea "TC-00024 Space Editor Login > Space Editor: Rauminfo "- User goes to URL https:…" at bounding box center [864, 566] width 456 height 108
type textarea "*"
type textarea "TC-00024 Space Editor Login > Space Editor: Rauminfo "- User goes to URL https:…"
click at [770, 536] on textarea "TC-00024 Space Editor Login > Space Editor: Rauminfo "- User goes to URL https:…" at bounding box center [864, 566] width 456 height 108
type textarea "*"
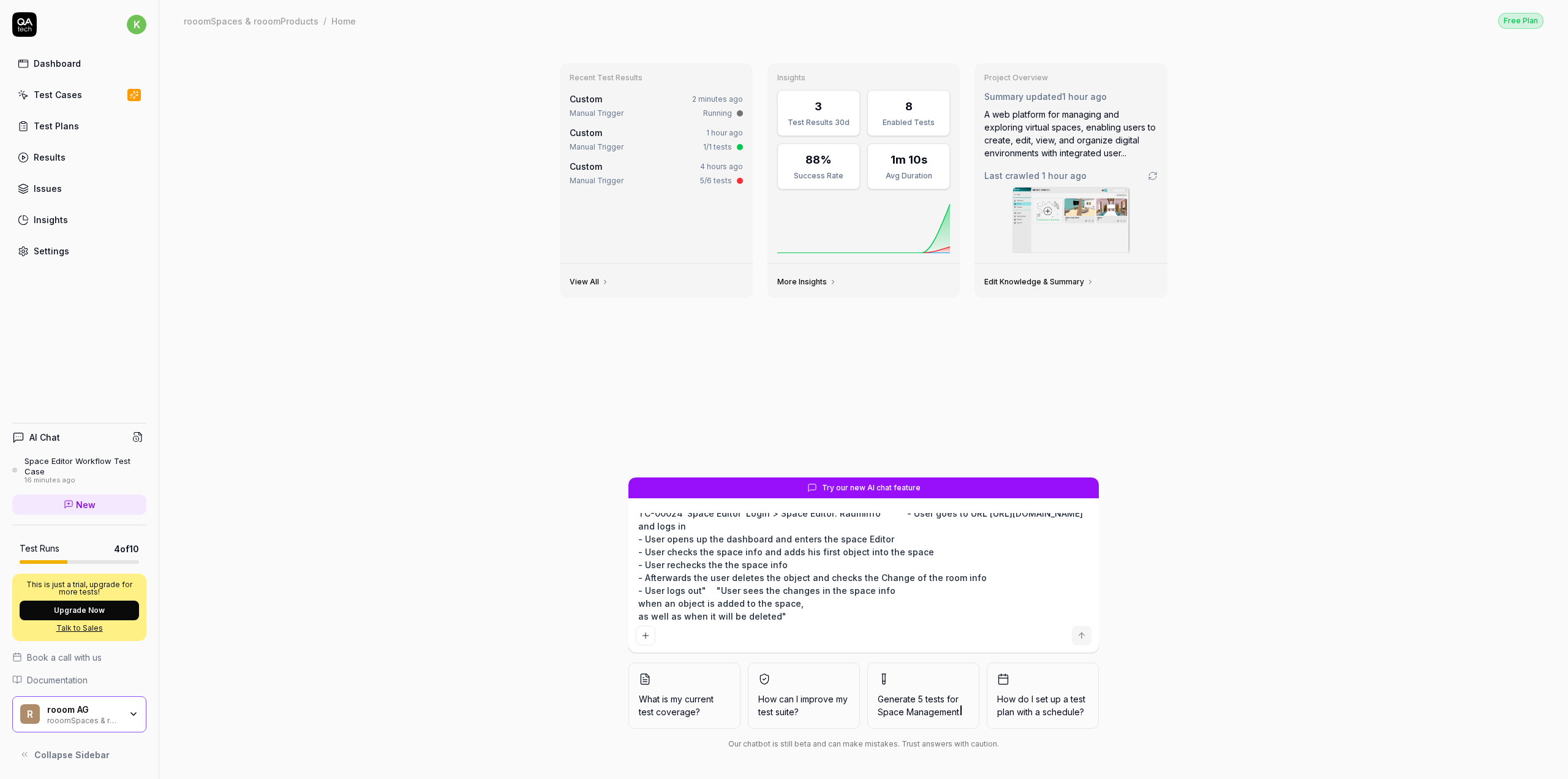
type textarea "TC-00024 Space Editor Login > Space Editor: Rauminfo "- User goes to URL https:…"
type textarea "*"
type textarea "TC-00024 Space Editor Login > Space Editor: Rauminfo "- User goes to URL https:…"
type textarea "*"
type textarea "TC-00024 Space Editor Login > Space Editor: Rauminfo "- User goes to URL https:…"
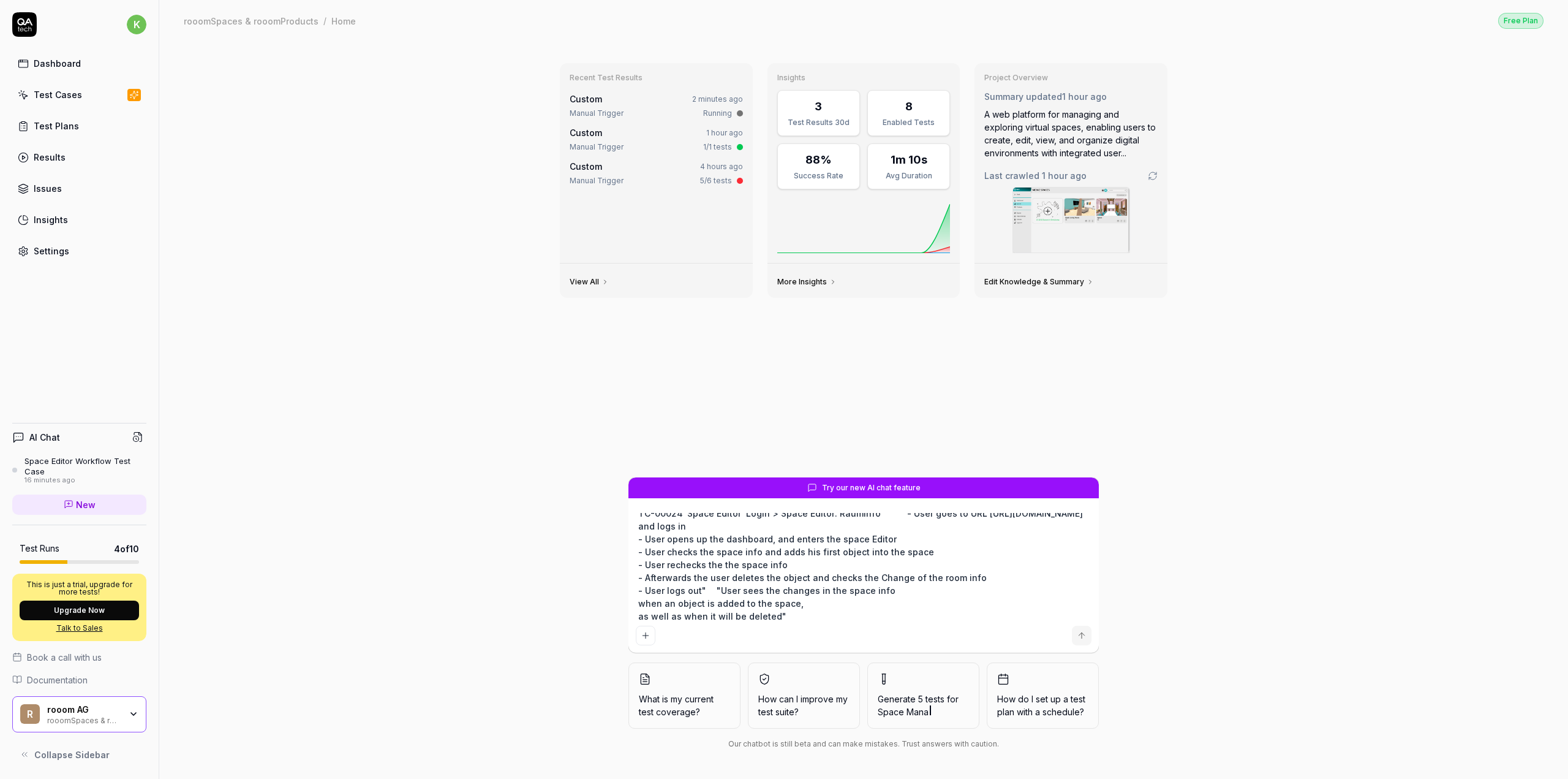
type textarea "*"
type textarea "TC-00024 Space Editor Login > Space Editor: Rauminfo "- User goes to URL https:…"
type textarea "*"
type textarea "TC-00024 Space Editor Login > Space Editor: Rauminfo "- User goes to URL https:…"
type textarea "*"
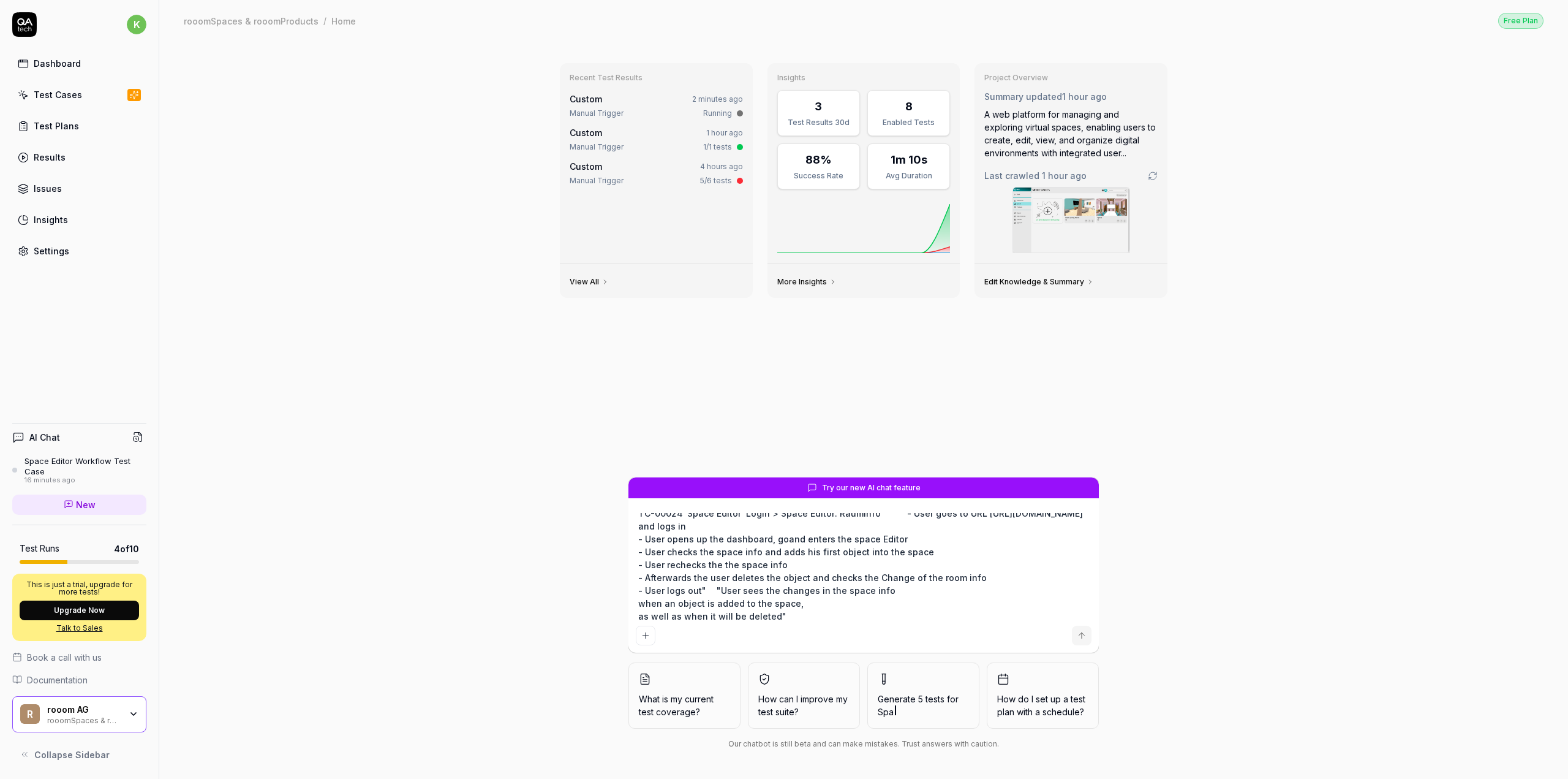
type textarea "TC-00024 Space Editor Login > Space Editor: Rauminfo "- User goes to URL https:…"
type textarea "*"
type textarea "TC-00024 Space Editor Login > Space Editor: Rauminfo "- User goes to URL https:…"
type textarea "*"
type textarea "TC-00024 Space Editor Login > Space Editor: Rauminfo "- User goes to URL https:…"
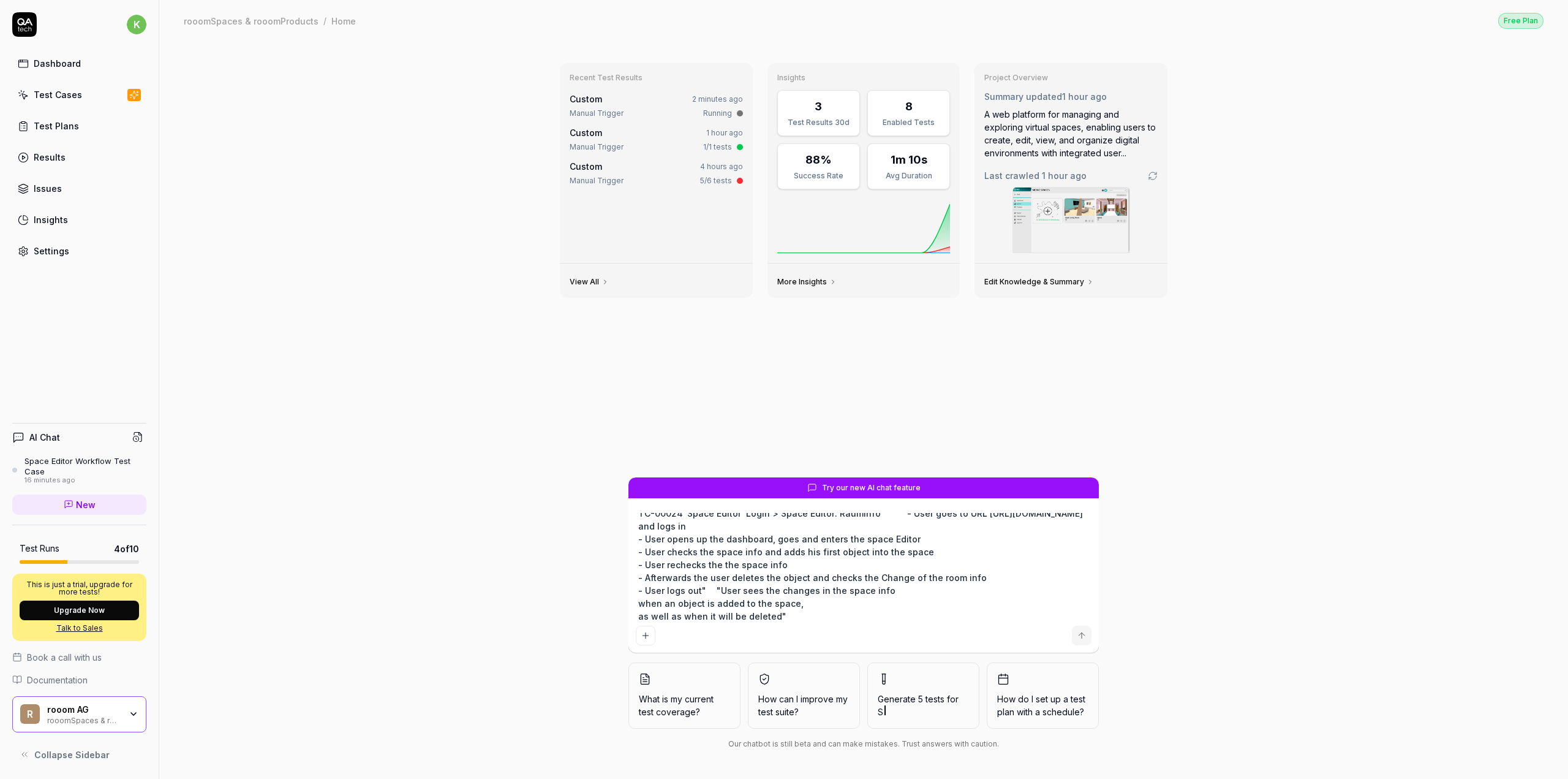
type textarea "*"
type textarea "TC-00024 Space Editor Login > Space Editor: Rauminfo "- User goes to URL https:…"
type textarea "*"
type textarea "TC-00024 Space Editor Login > Space Editor: Rauminfo "- User goes to URL https:…"
type textarea "*"
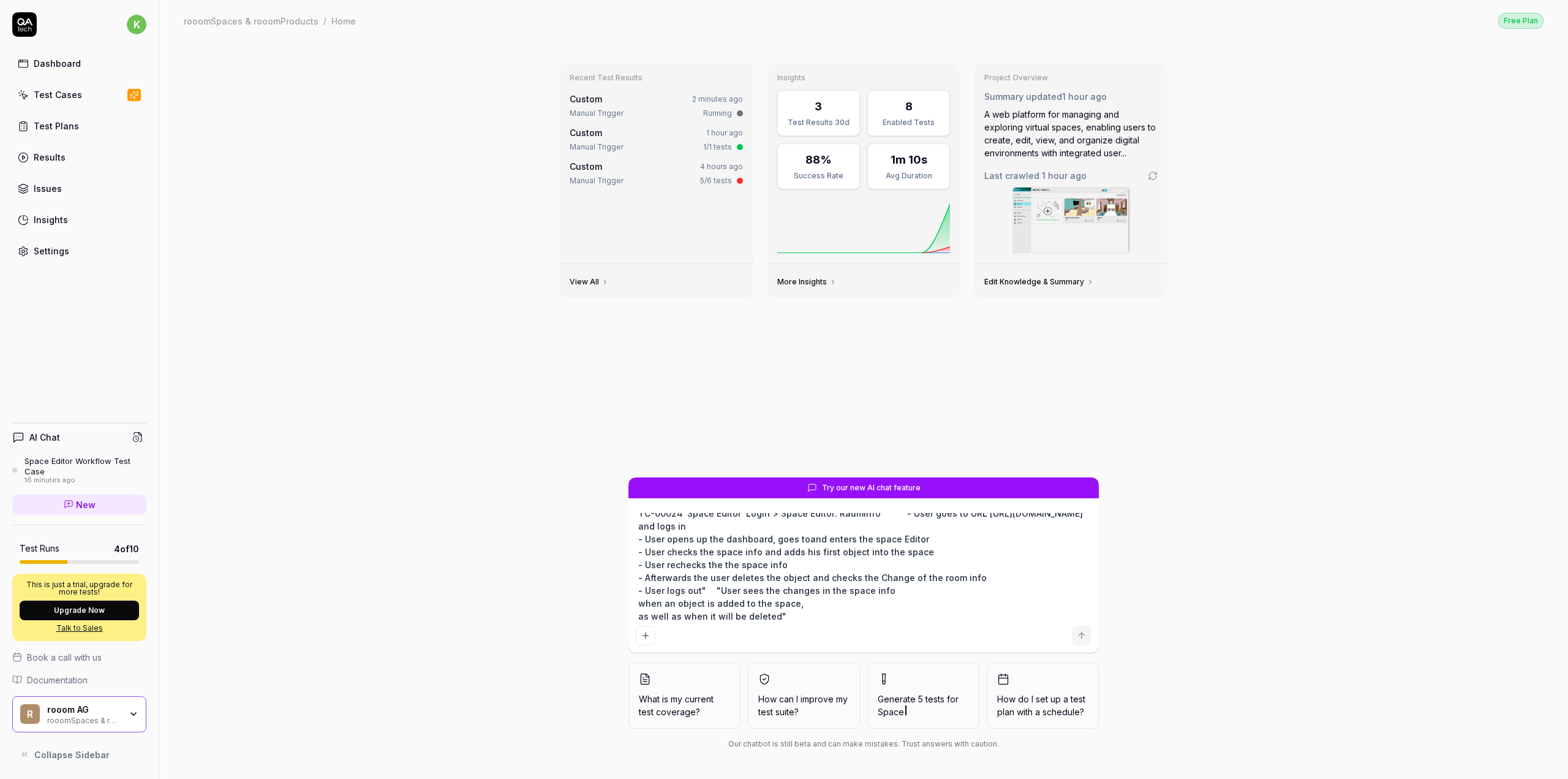
type textarea "TC-00024 Space Editor Login > Space Editor: Rauminfo "- User goes to URL https:…"
type textarea "*"
type textarea "TC-00024 Space Editor Login > Space Editor: Rauminfo "- User goes to URL https:…"
type textarea "*"
type textarea "TC-00024 Space Editor Login > Space Editor: Rauminfo "- User goes to URL https:…"
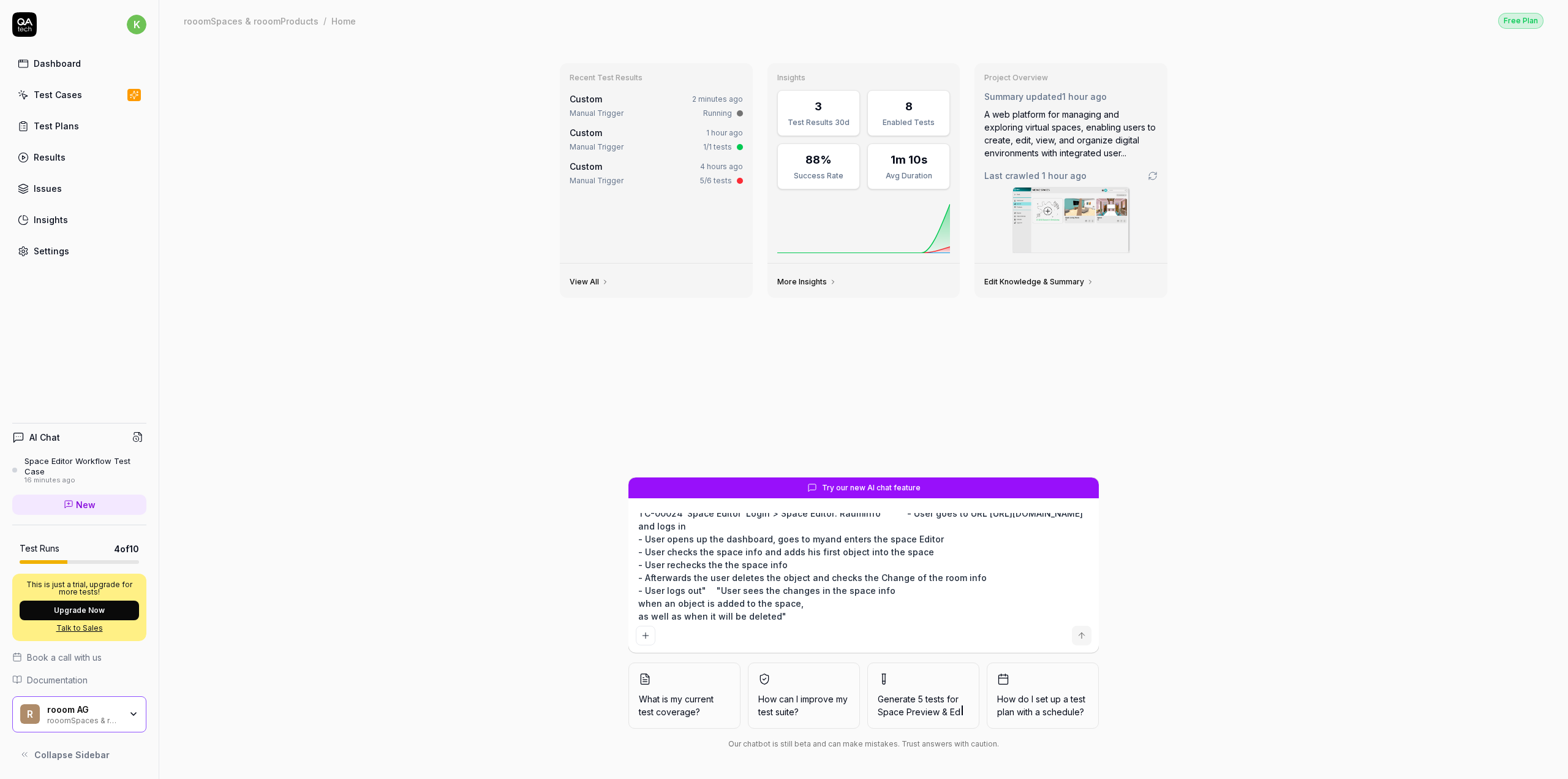
type textarea "*"
type textarea "TC-00024 Space Editor Login > Space Editor: Rauminfo "- User goes to URL https:…"
type textarea "*"
type textarea "TC-00024 Space Editor Login > Space Editor: Rauminfo "- User goes to URL https:…"
type textarea "*"
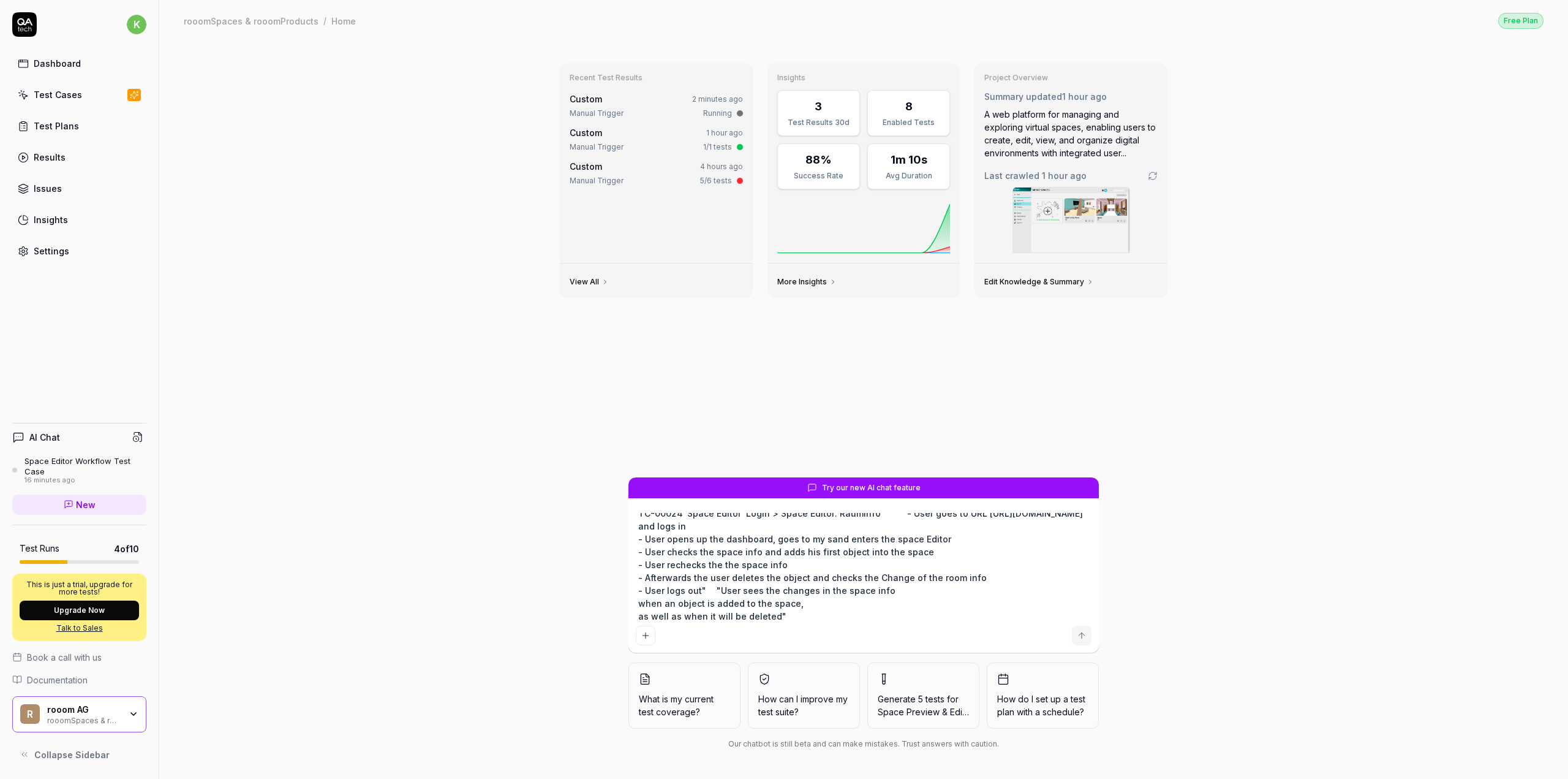
type textarea "TC-00024 Space Editor Login > Space Editor: Rauminfo "- User goes to URL https:…"
type textarea "*"
type textarea "TC-00024 Space Editor Login > Space Editor: Rauminfo "- User goes to URL https:…"
type textarea "*"
type textarea "TC-00024 Space Editor Login > Space Editor: Rauminfo "- User goes to URL https:…"
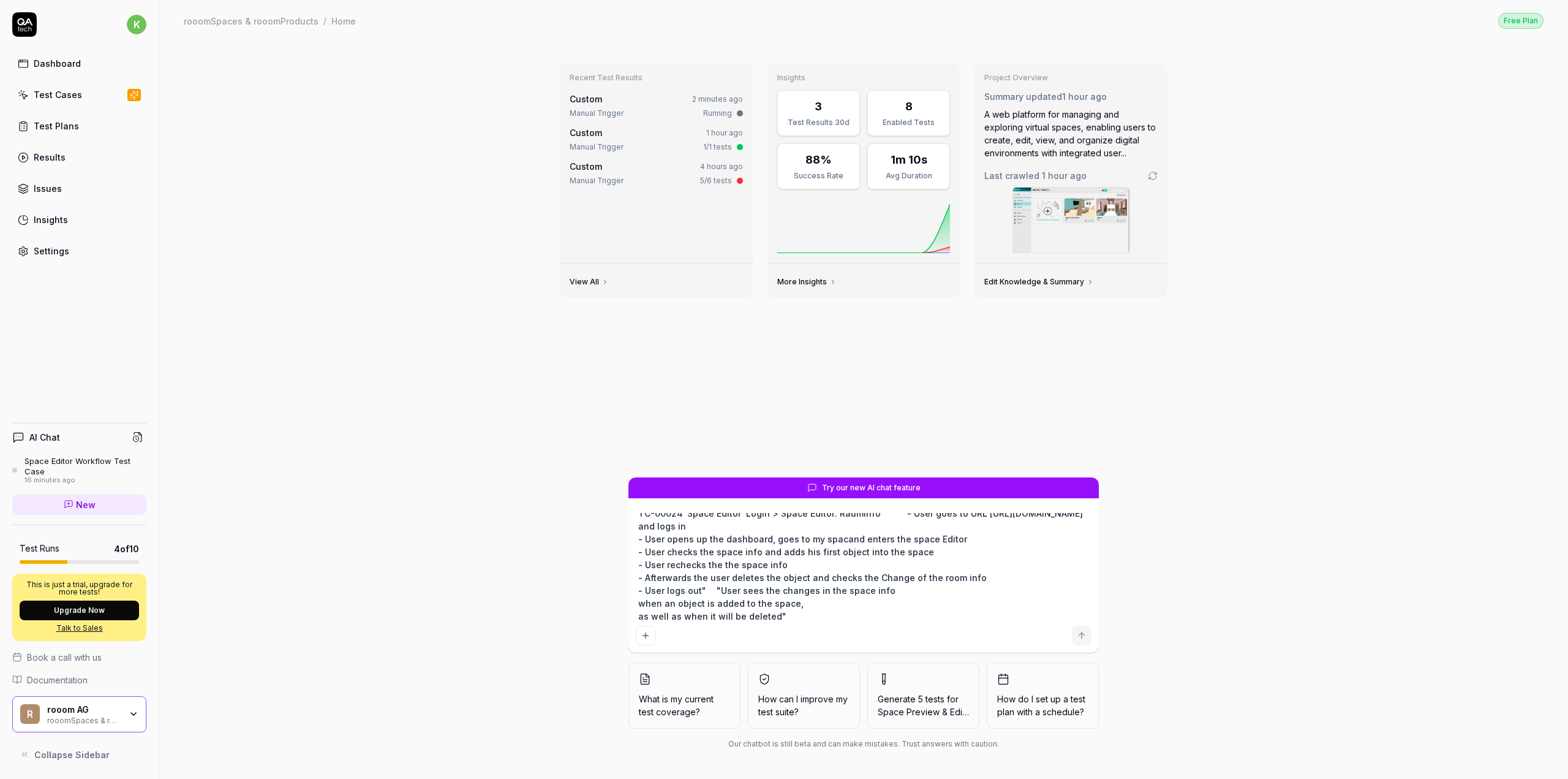
type textarea "*"
type textarea "TC-00024 Space Editor Login > Space Editor: Rauminfo "- User goes to URL https:…"
type textarea "*"
type textarea "TC-00024 Space Editor Login > Space Editor: Rauminfo "- User goes to URL https:…"
type textarea "*"
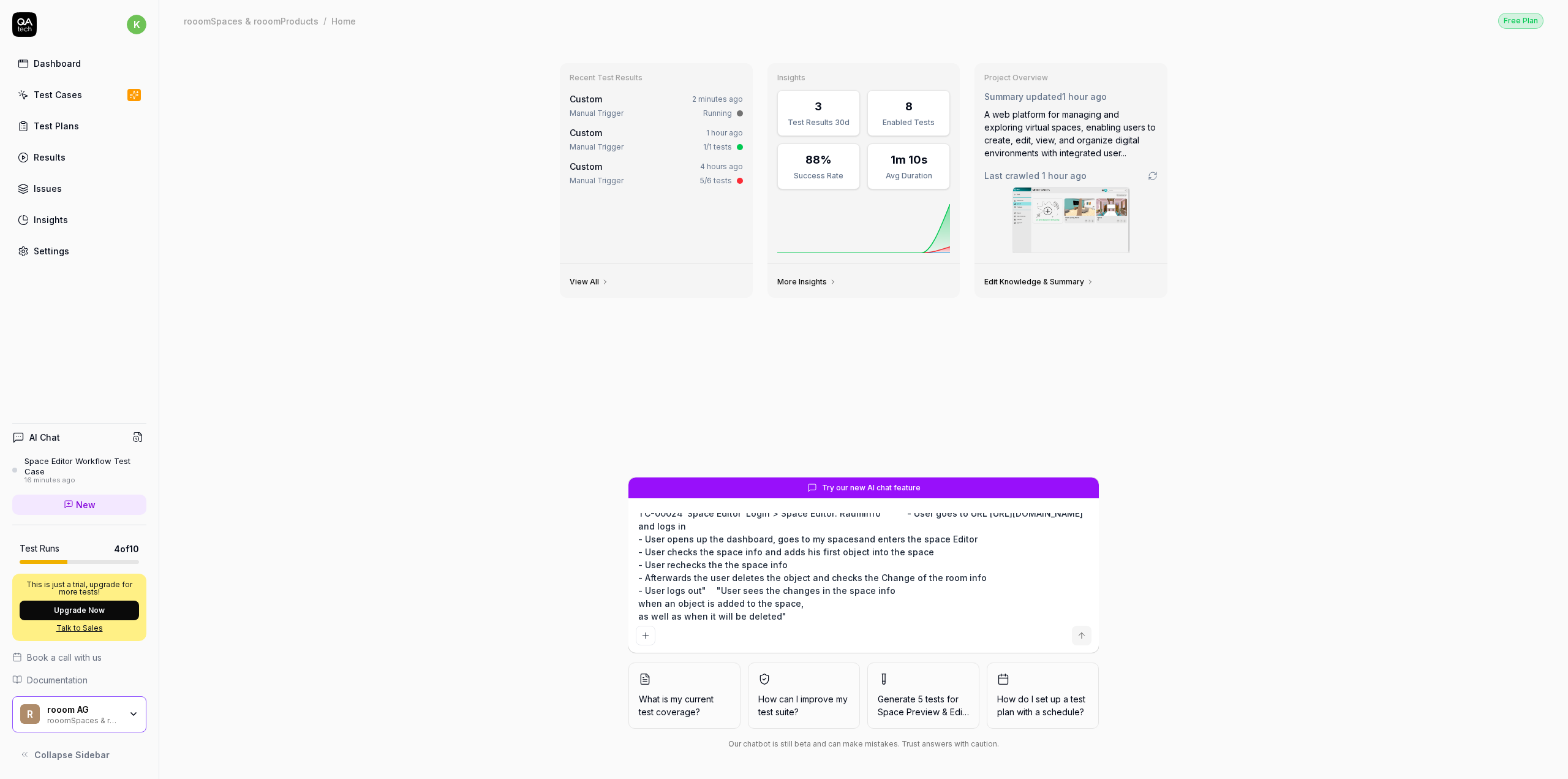
type textarea "TC-00024 Space Editor Login > Space Editor: Rauminfo "- User goes to URL https:…"
click at [985, 543] on textarea "TC-00024 Space Editor Login > Space Editor: Rauminfo "- User goes to URL https:…" at bounding box center [864, 566] width 456 height 108
type textarea "*"
type textarea "TC-00024 Space Editor Login > Space Editor: Rauminfo "- User goes to URL https:…"
type textarea "*"
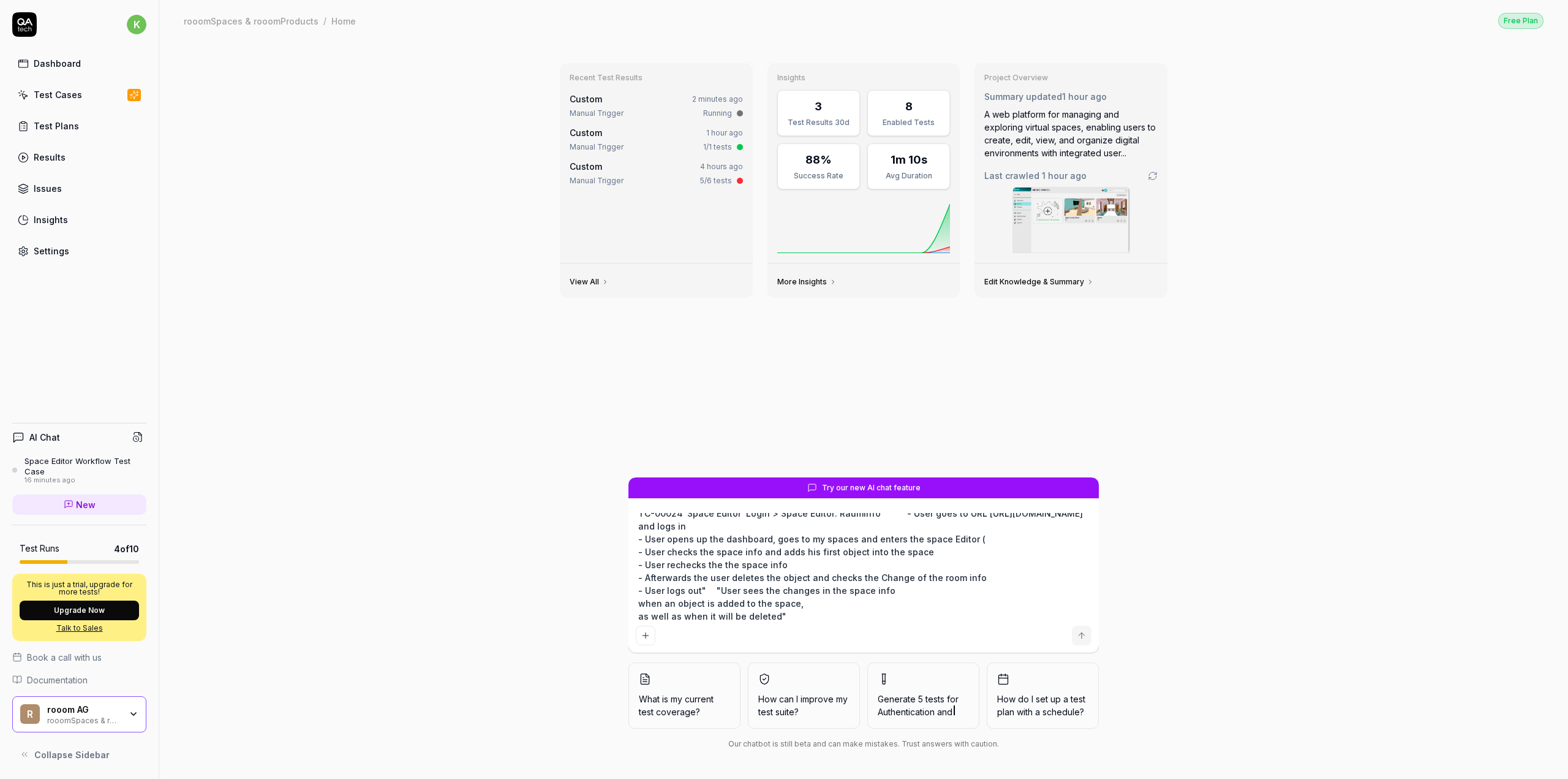
type textarea "TC-00024 Space Editor Login > Space Editor: Rauminfo "- User goes to URL https:…"
type textarea "*"
type textarea "TC-00024 Space Editor Login > Space Editor: Rauminfo "- User goes to URL https:…"
type textarea "*"
type textarea "TC-00024 Space Editor Login > Space Editor: Rauminfo "- User goes to URL https:…"
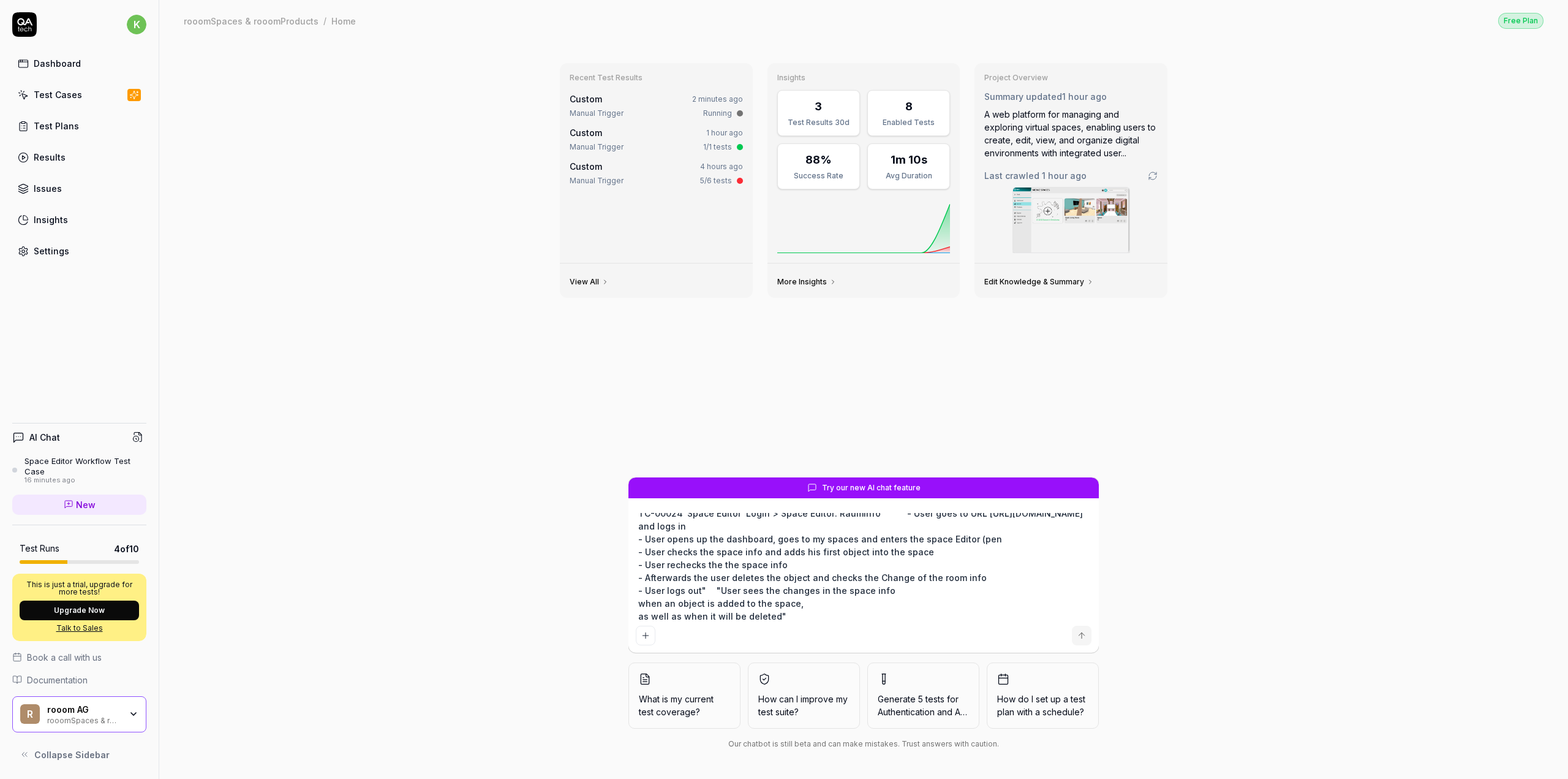
type textarea "*"
type textarea "TC-00024 Space Editor Login > Space Editor: Rauminfo "- User goes to URL https:…"
type textarea "*"
type textarea "TC-00024 Space Editor Login > Space Editor: Rauminfo "- User goes to URL https:…"
type textarea "*"
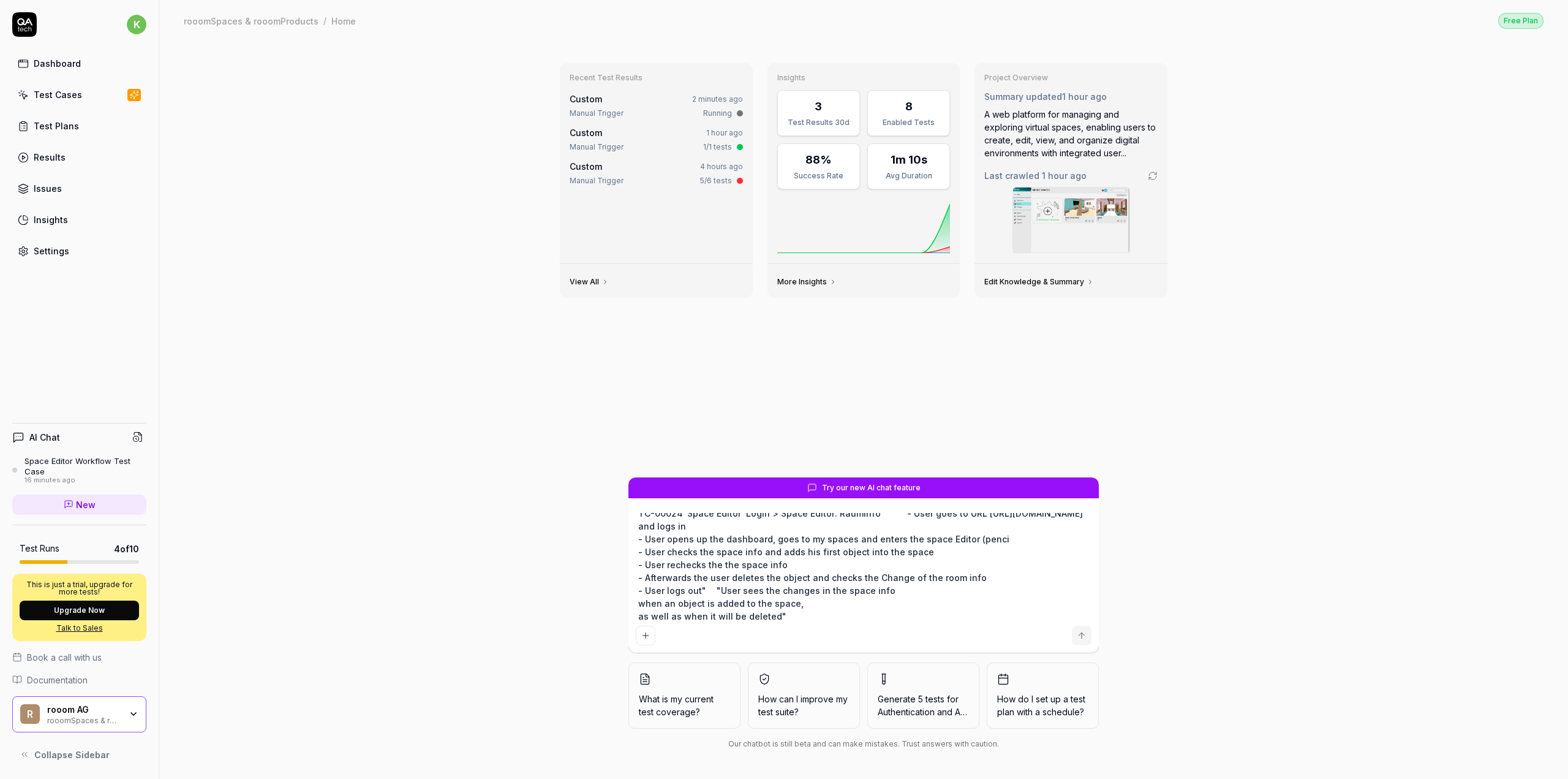
type textarea "TC-00024 Space Editor Login > Space Editor: Rauminfo "- User goes to URL https:…"
type textarea "*"
type textarea "TC-00024 Space Editor Login > Space Editor: Rauminfo "- User goes to URL https:…"
type textarea "*"
type textarea "TC-00024 Space Editor Login > Space Editor: Rauminfo "- User goes to URL https:…"
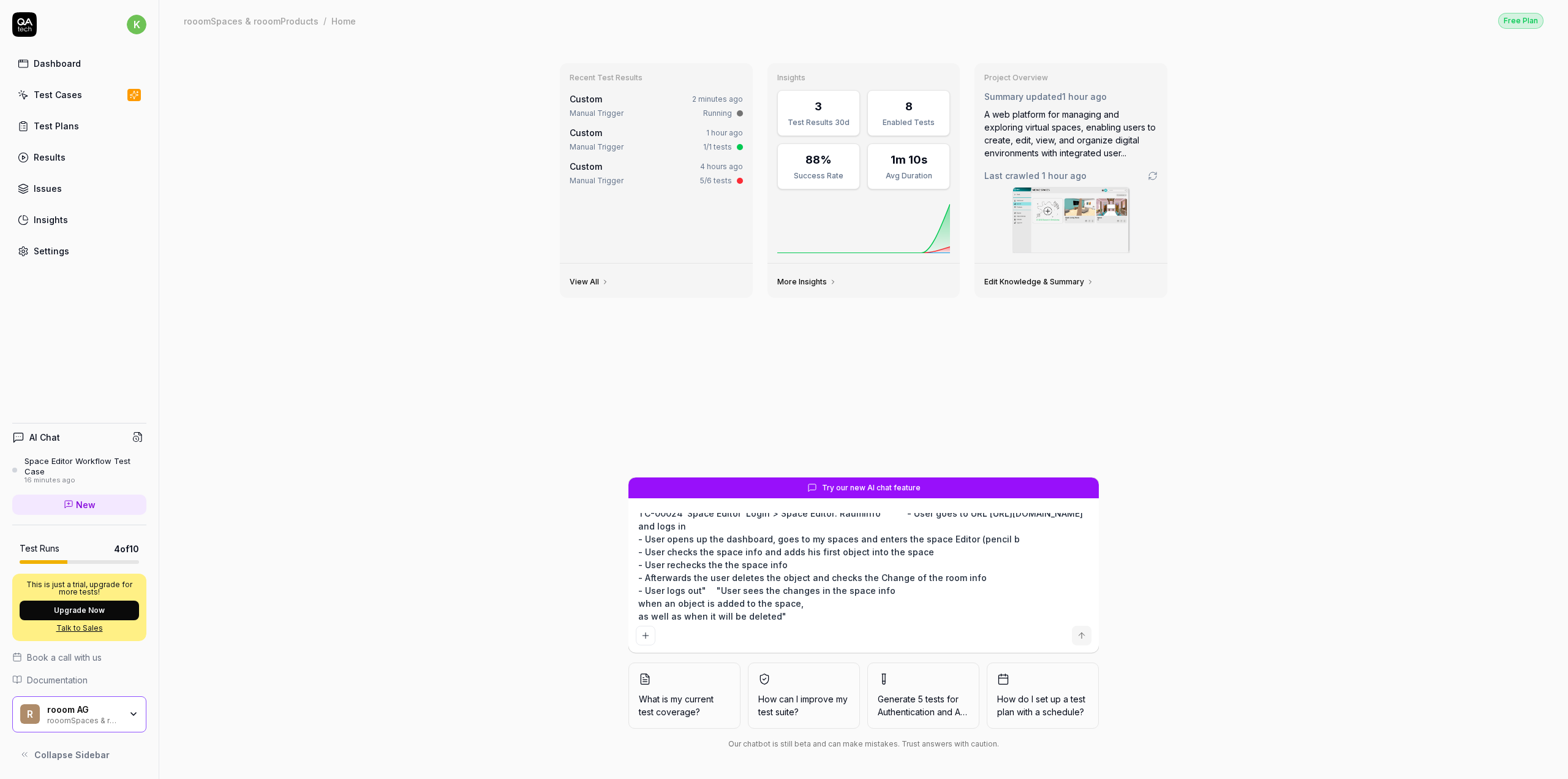
type textarea "*"
type textarea "TC-00024 Space Editor Login > Space Editor: Rauminfo "- User goes to URL https:…"
type textarea "*"
type textarea "TC-00024 Space Editor Login > Space Editor: Rauminfo "- User goes to URL https:…"
type textarea "*"
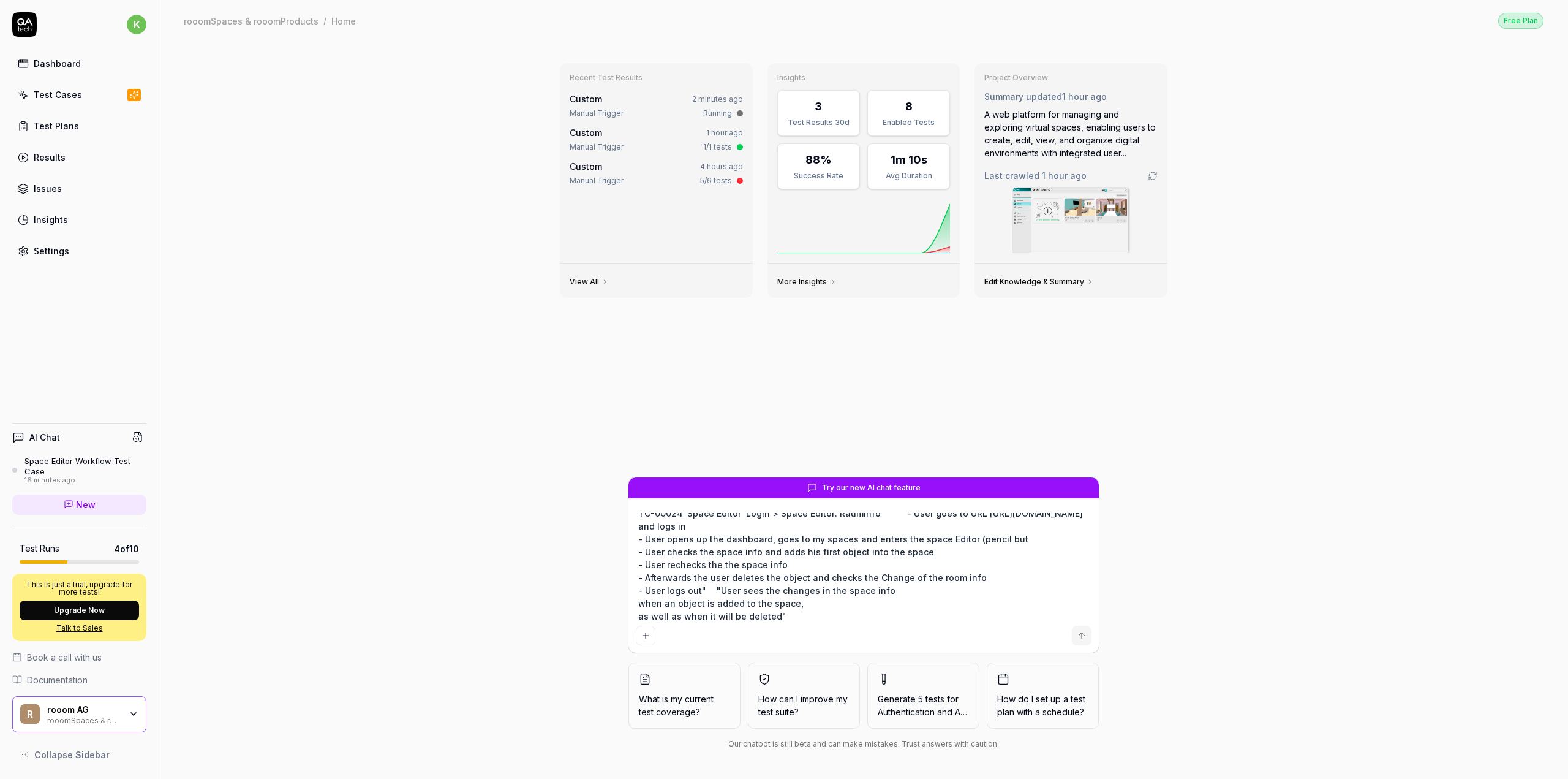
type textarea "TC-00024 Space Editor Login > Space Editor: Rauminfo "- User goes to URL https:…"
type textarea "*"
type textarea "TC-00024 Space Editor Login > Space Editor: Rauminfo "- User goes to URL https:…"
type textarea "*"
type textarea "TC-00024 Space Editor Login > Space Editor: Rauminfo "- User goes to URL https:…"
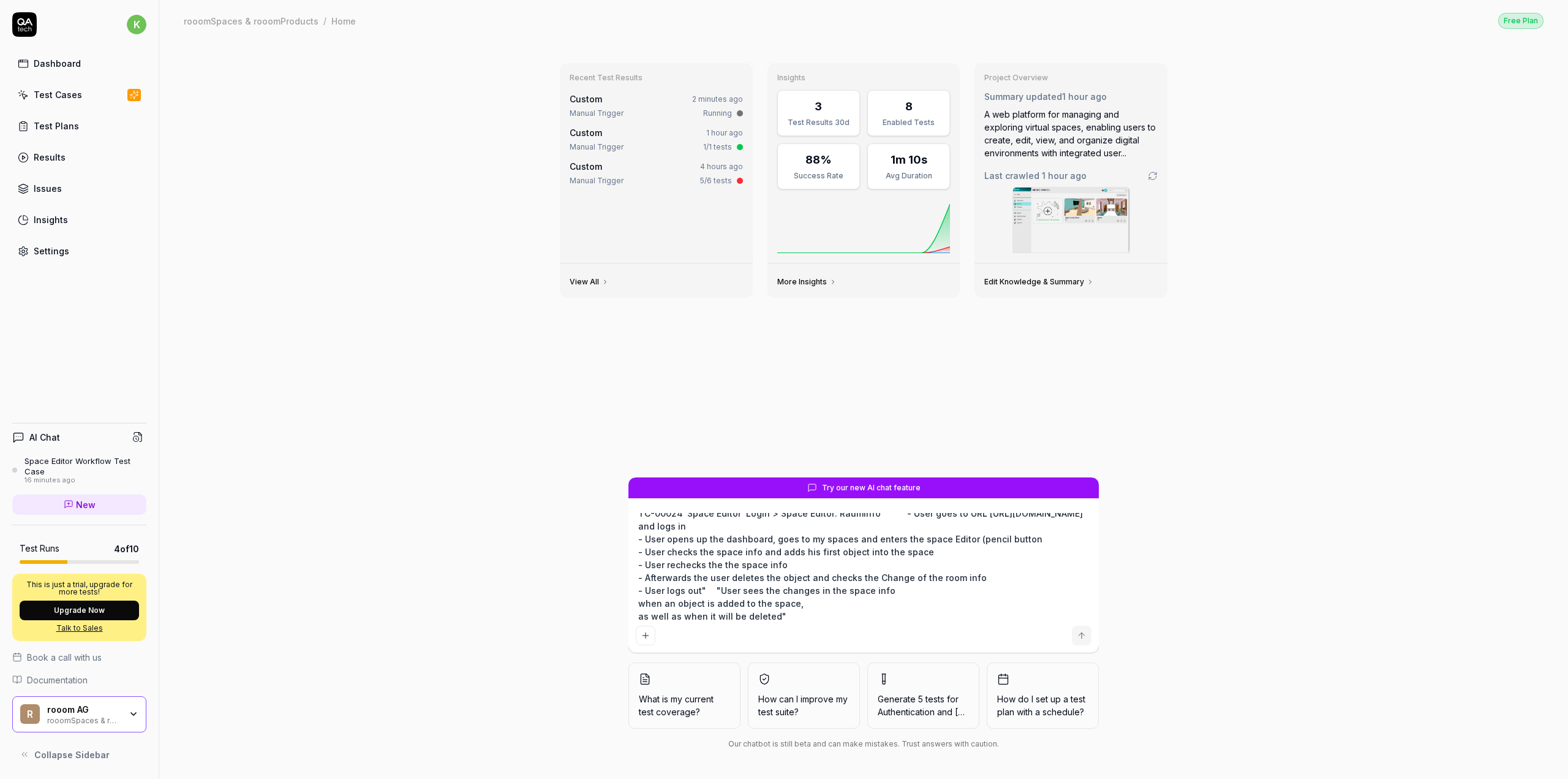
type textarea "*"
type textarea "TC-00024 Space Editor Login > Space Editor: Rauminfo "- User goes to URL https:…"
type textarea "*"
type textarea "TC-00024 Space Editor Login > Space Editor: Rauminfo "- User goes to URL https:…"
click at [1088, 638] on button "submit" at bounding box center [1082, 636] width 20 height 20
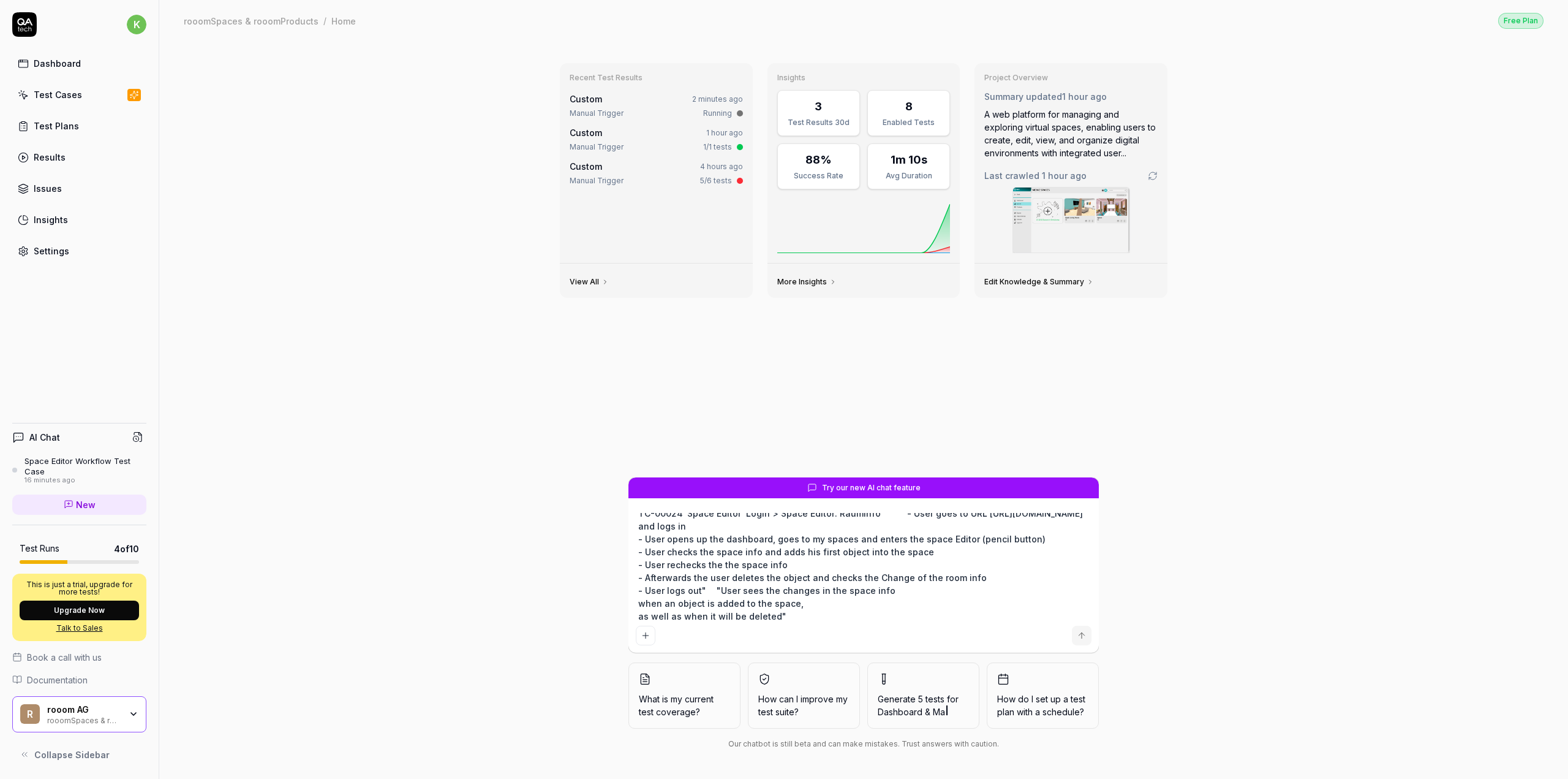
type textarea "*"
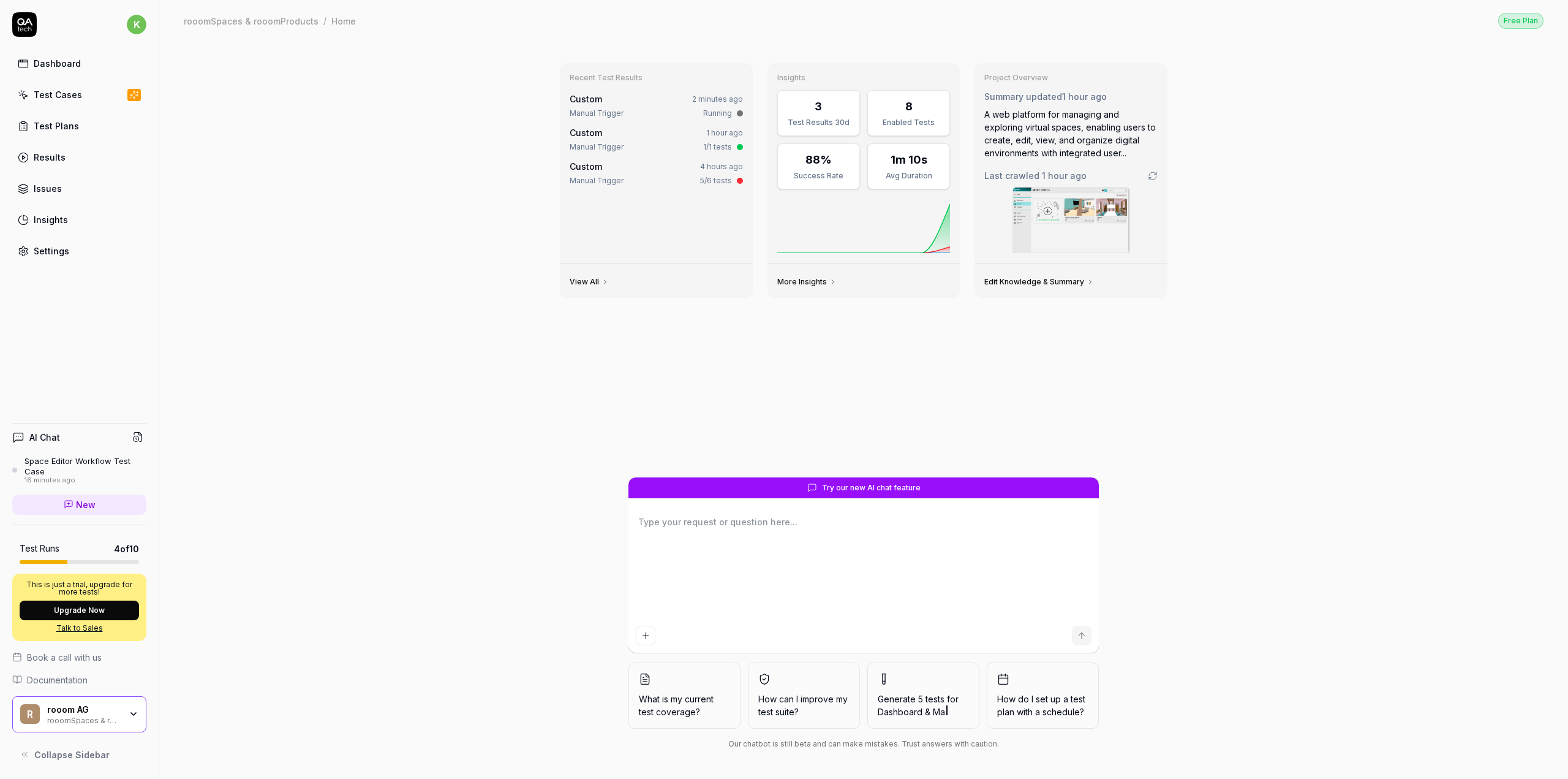
scroll to position [0, 0]
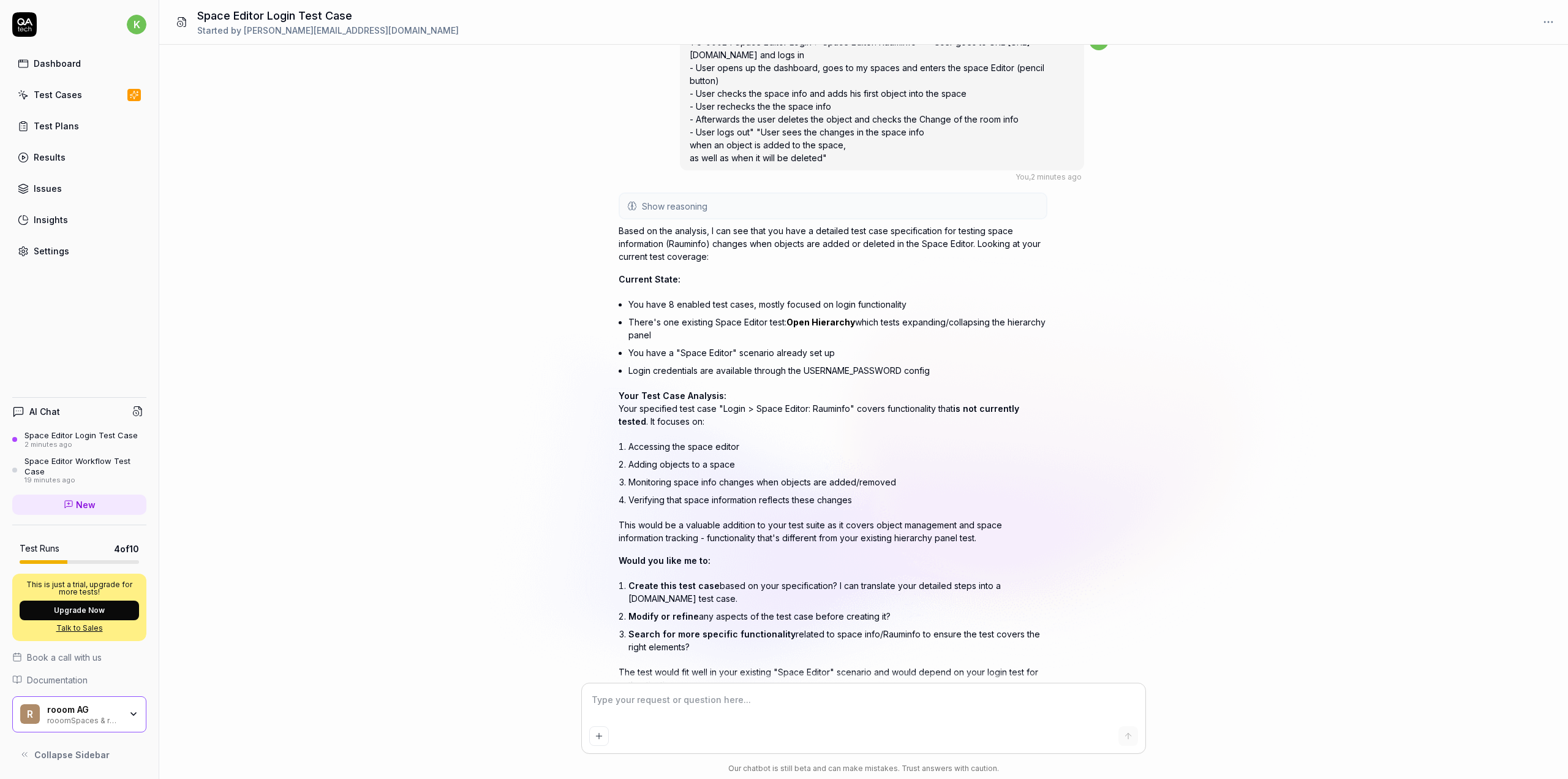
scroll to position [63, 0]
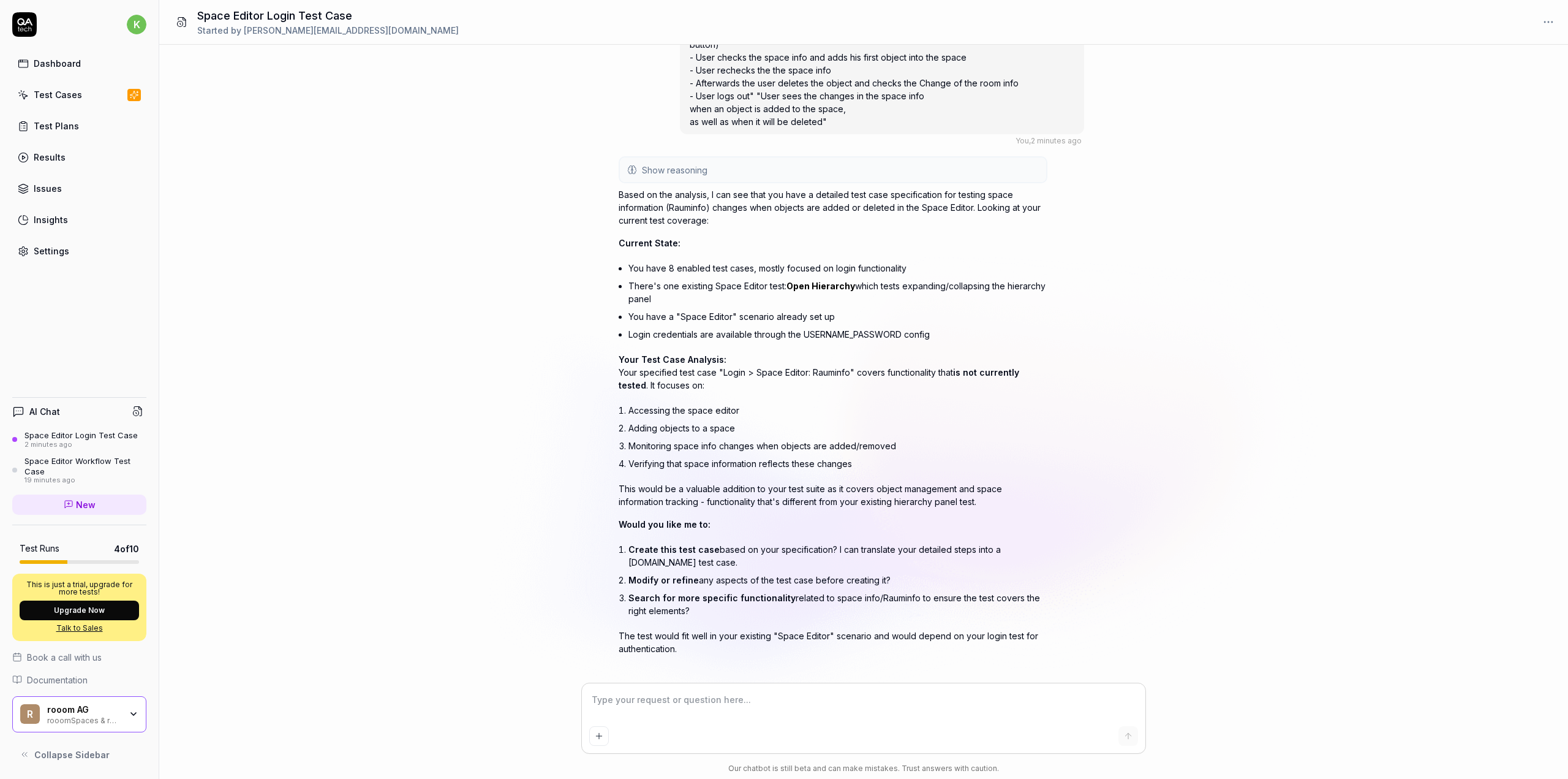
type textarea "*"
type textarea "p"
type textarea "*"
type textarea "pe"
type textarea "*"
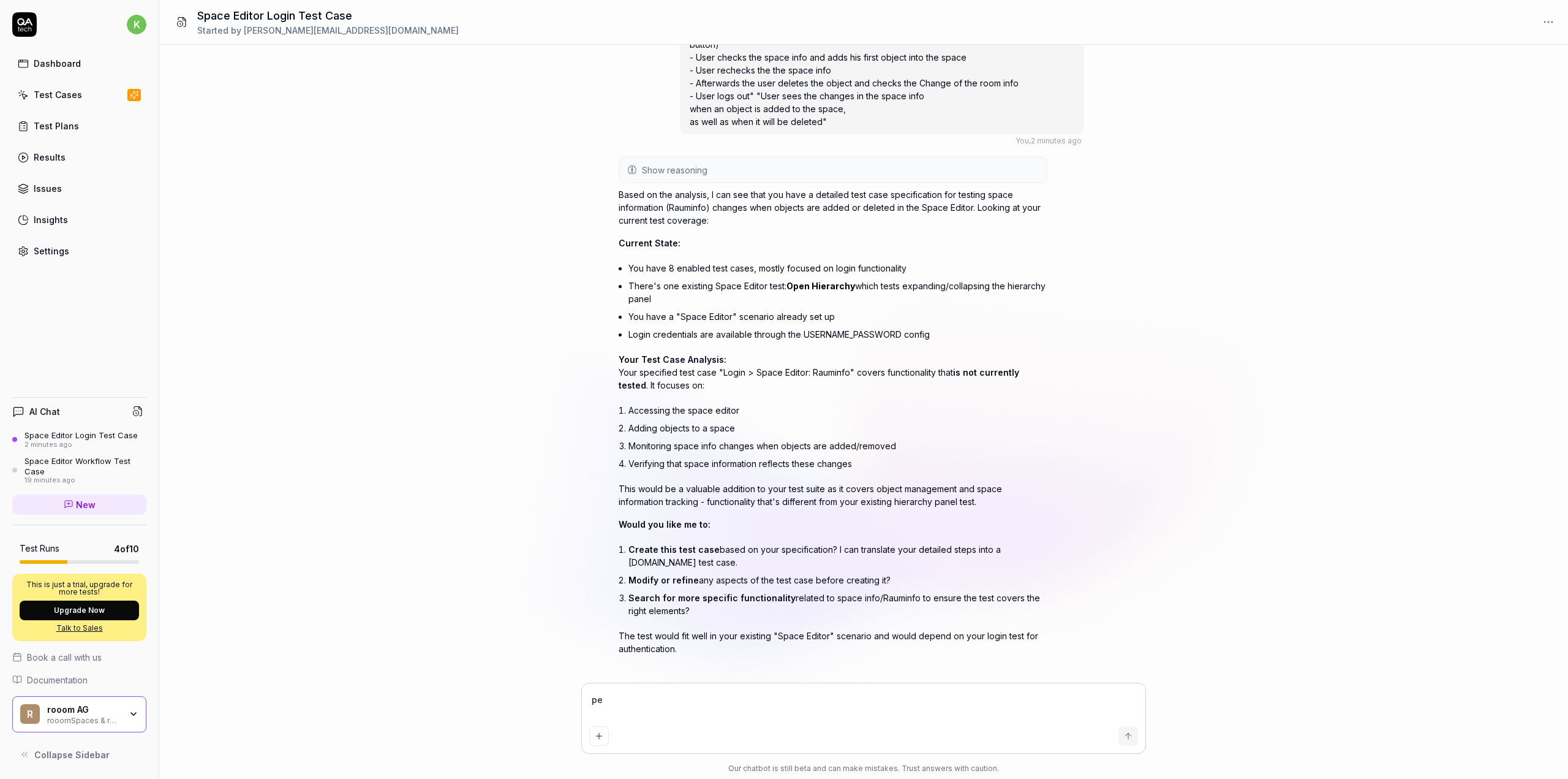
type textarea "p"
type textarea "*"
type textarea "pl"
type textarea "*"
type textarea "ple"
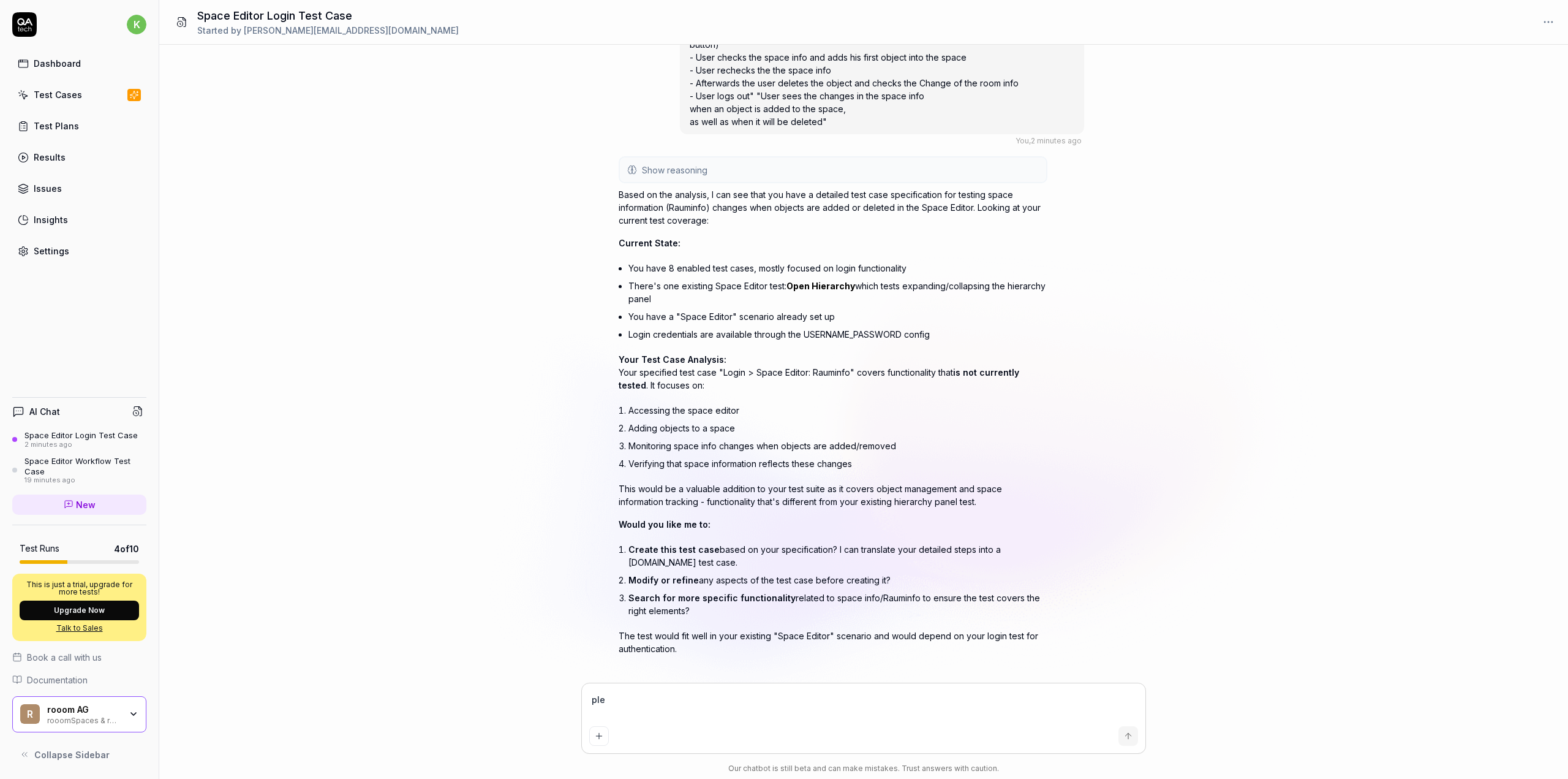
type textarea "*"
type textarea "plea"
type textarea "*"
type textarea "pleas"
type textarea "*"
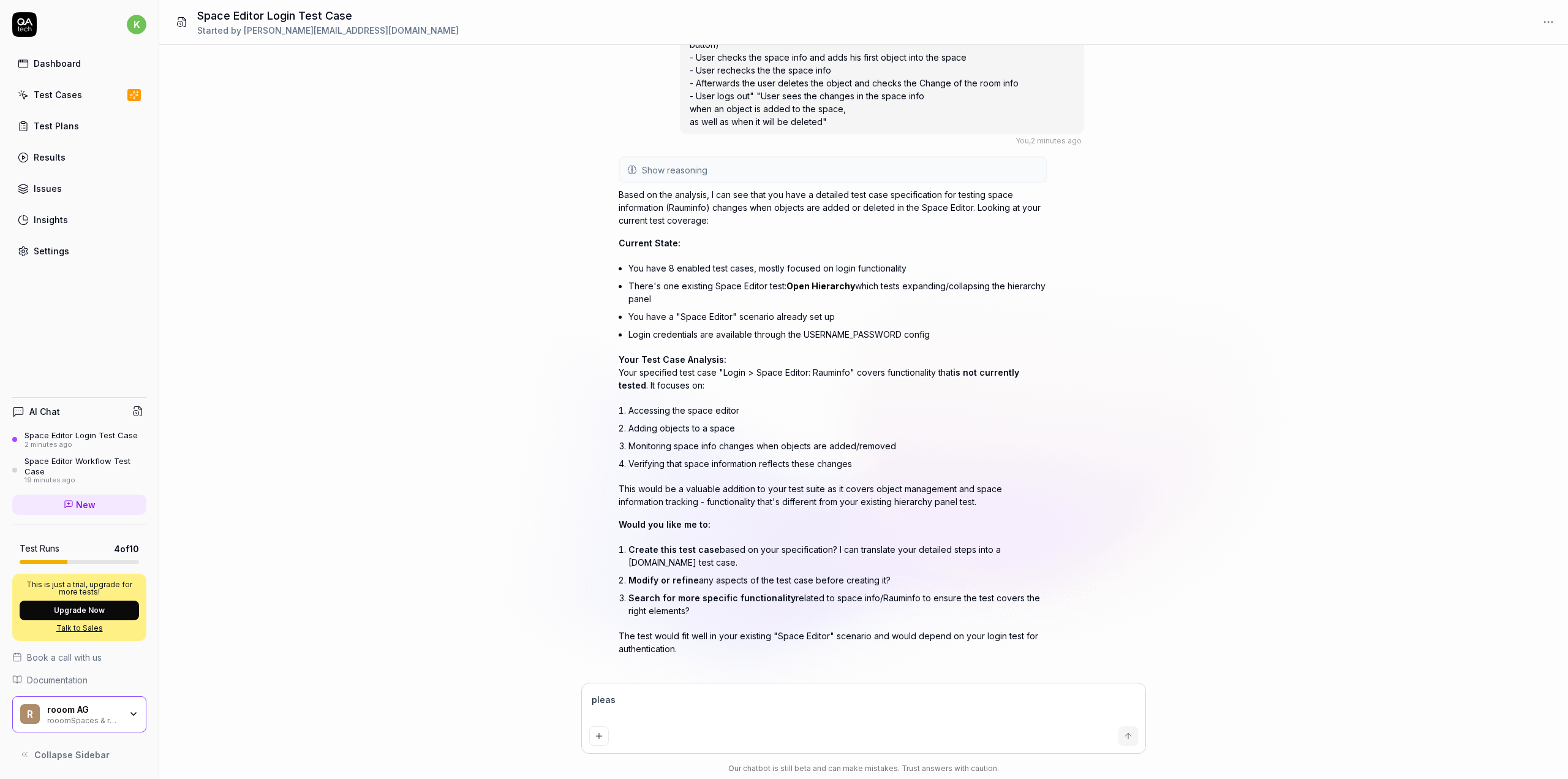
type textarea "please"
type textarea "*"
type textarea "please"
type textarea "*"
type textarea "please c"
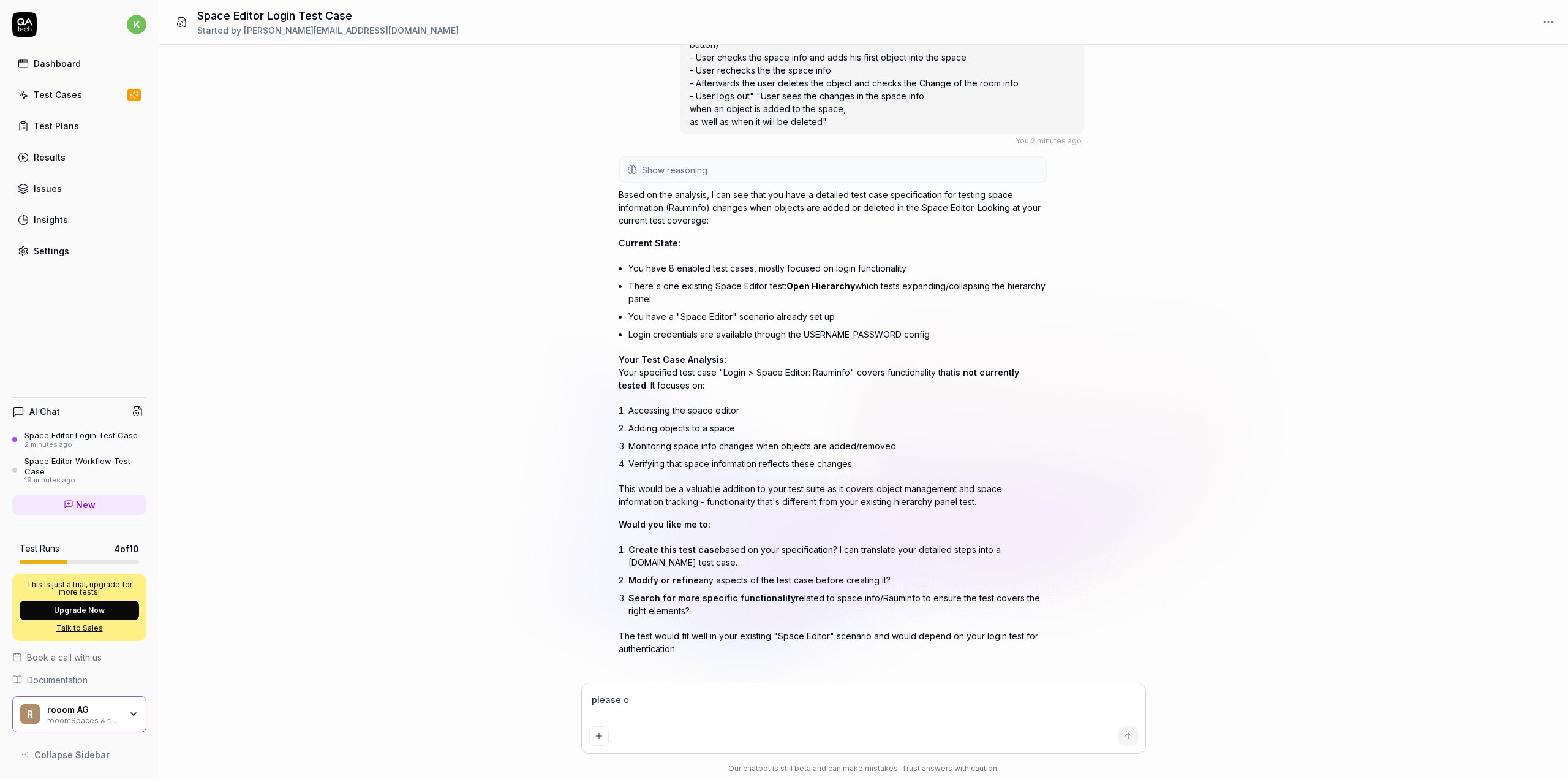
type textarea "*"
type textarea "please cr"
type textarea "*"
type textarea "please cre"
type textarea "*"
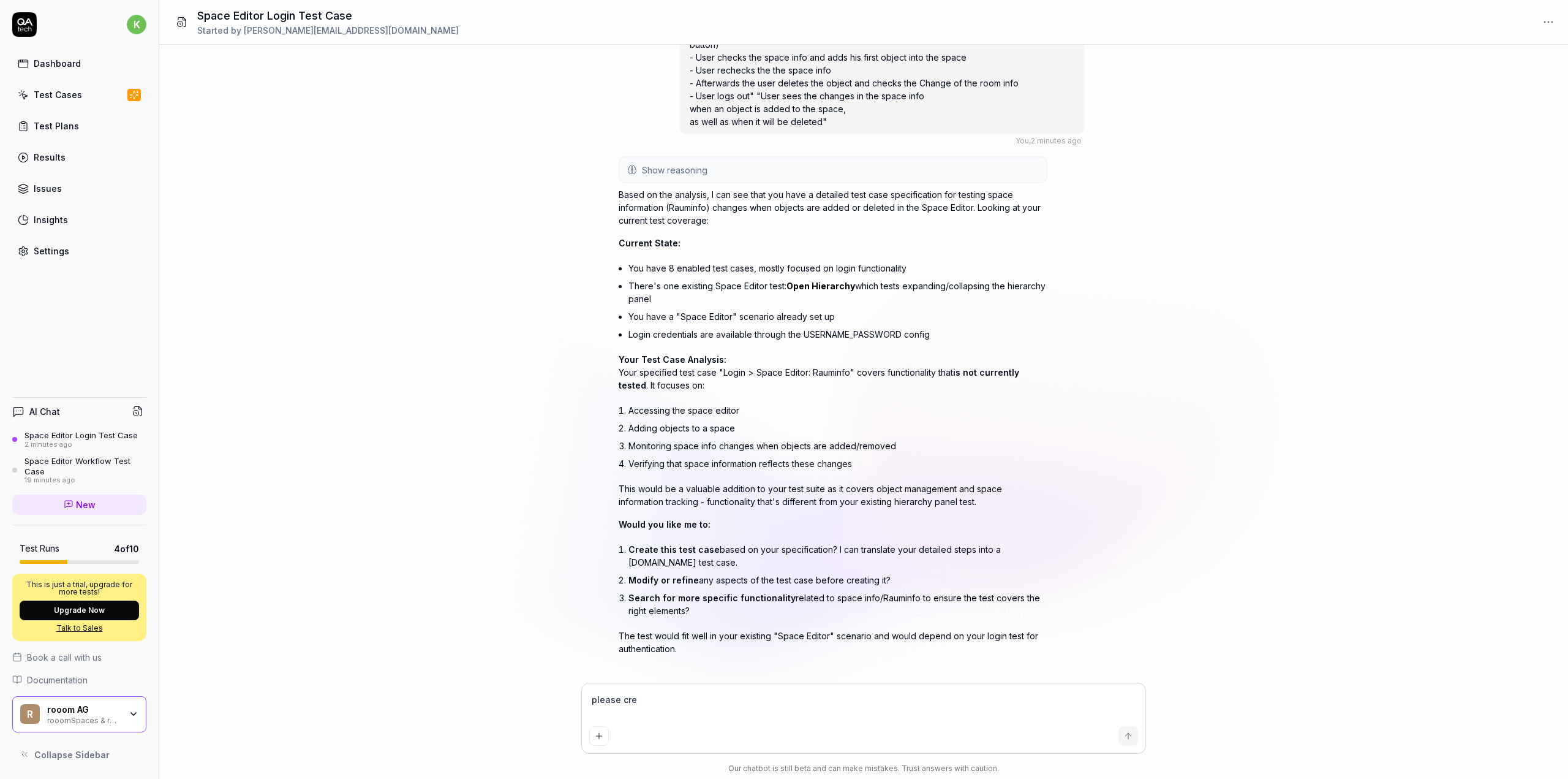
type textarea "please crea"
type textarea "*"
type textarea "please creat"
type textarea "*"
type textarea "please create"
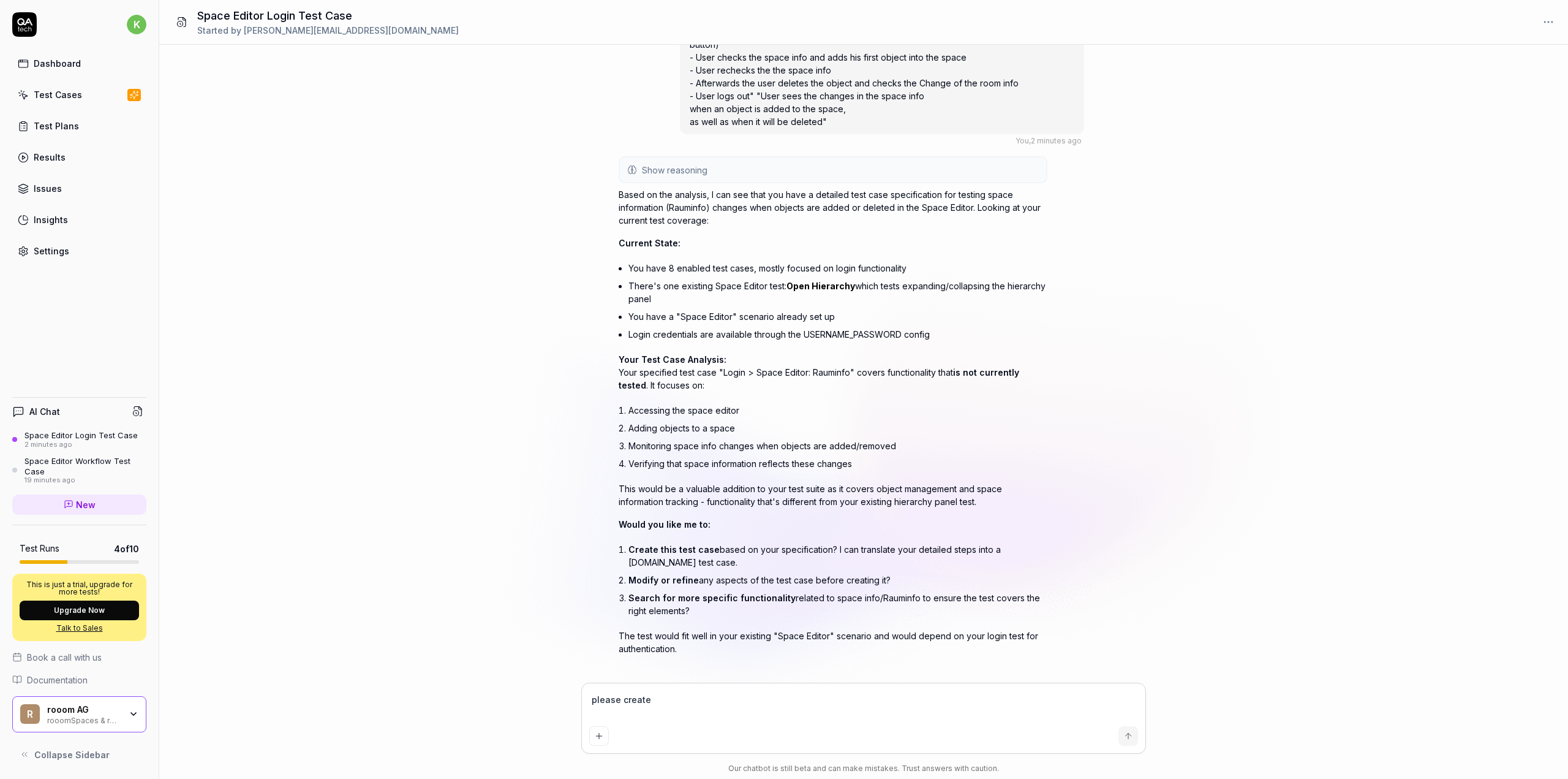
type textarea "*"
type textarea "please create"
type textarea "*"
type textarea "please create a"
type textarea "*"
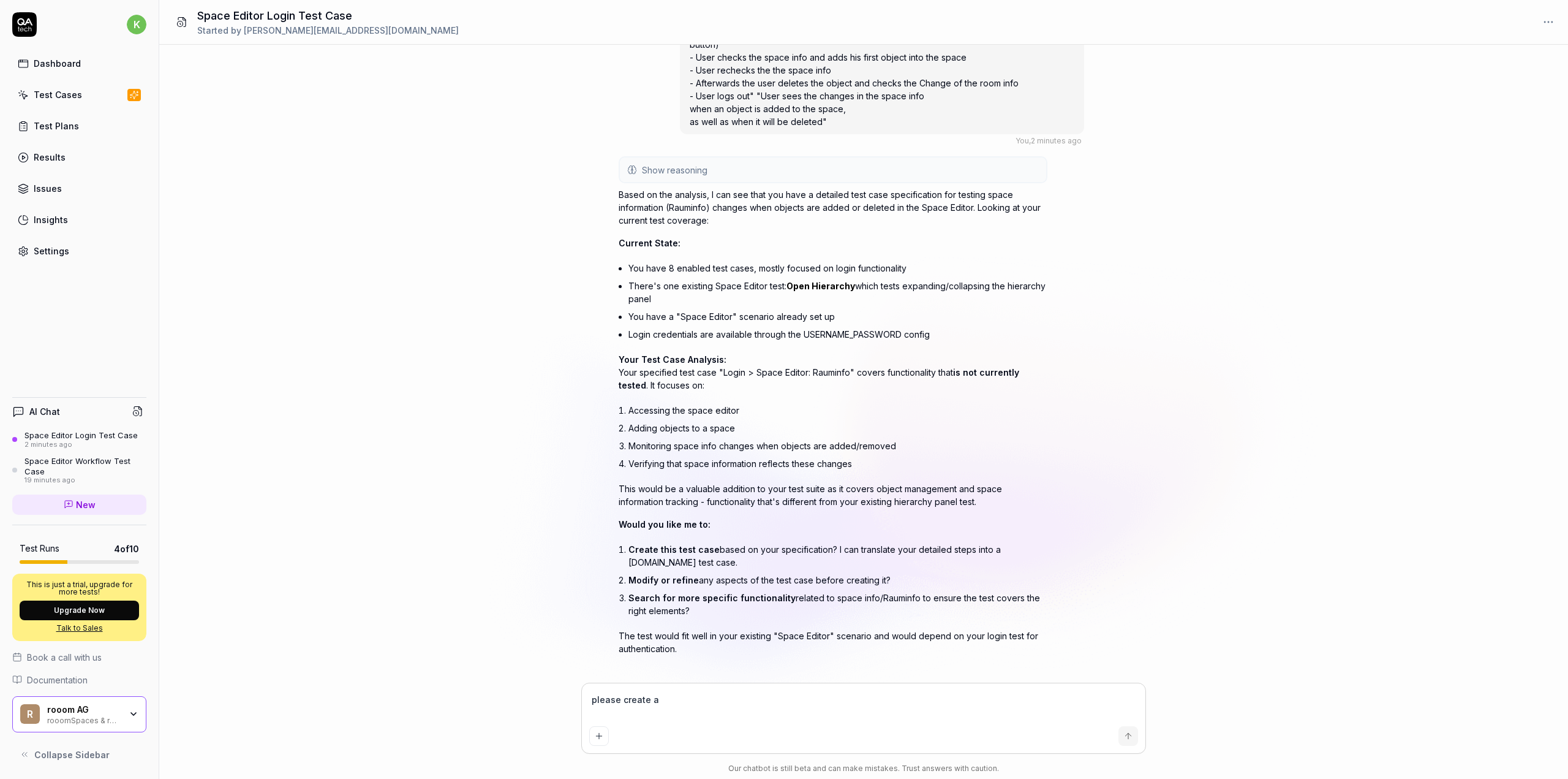
type textarea "please create a"
type textarea "*"
type textarea "please create a t"
type textarea "*"
type textarea "please create a te"
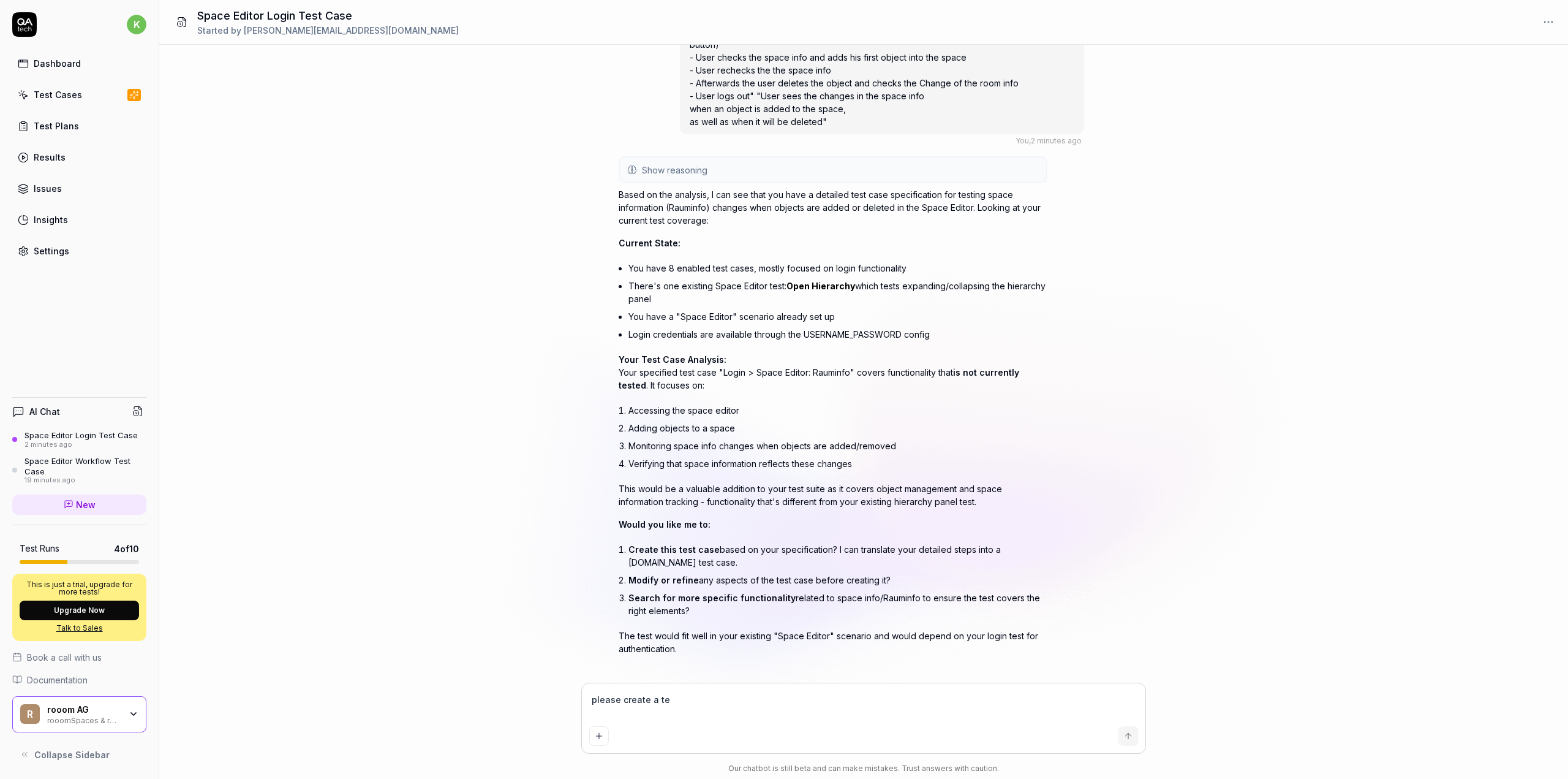
type textarea "*"
type textarea "please create a tes"
type textarea "*"
type textarea "please create a test"
type textarea "*"
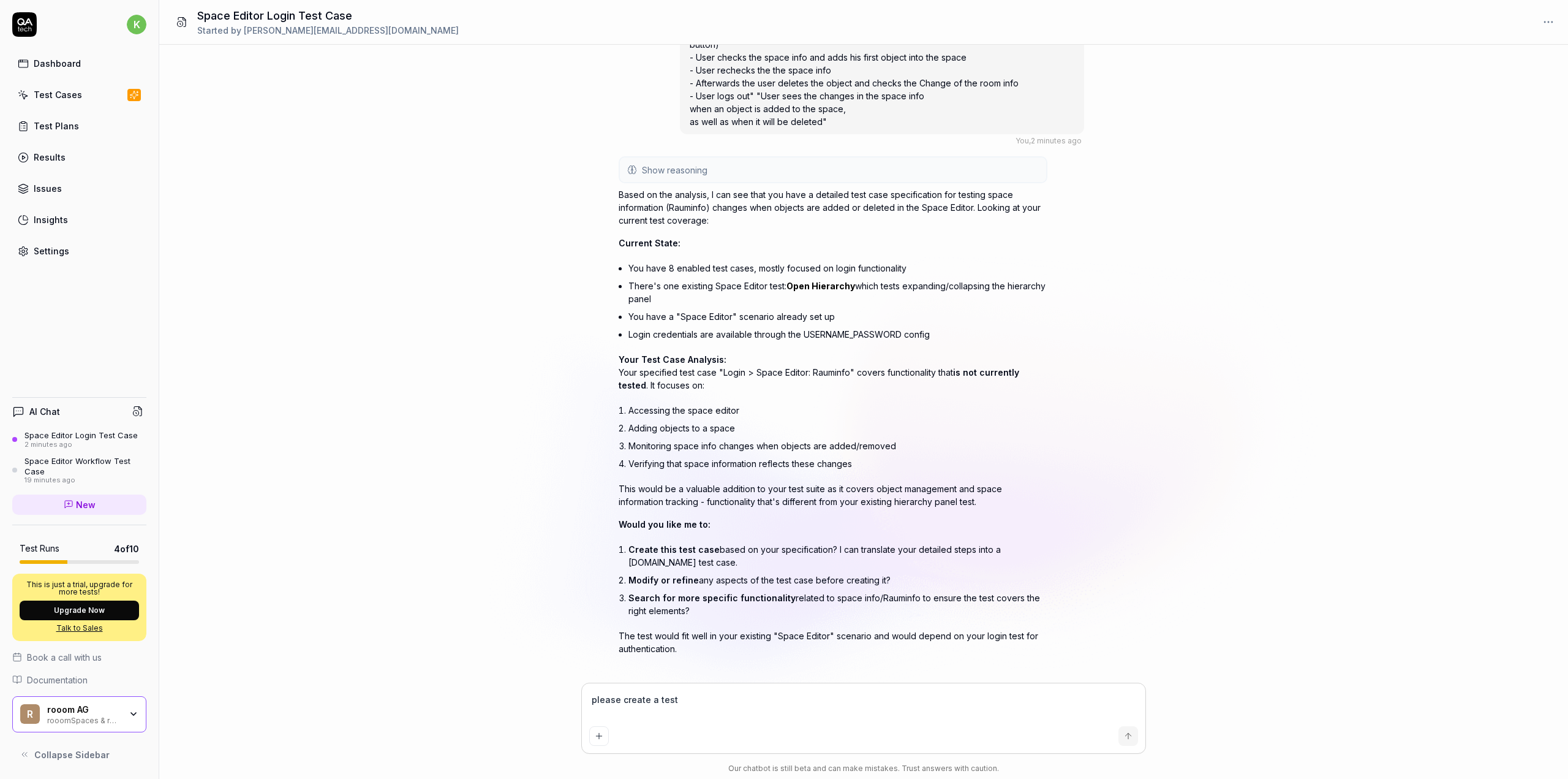
type textarea "please create a test"
type textarea "*"
type textarea "please create a test c"
type textarea "*"
type textarea "please create a test ca"
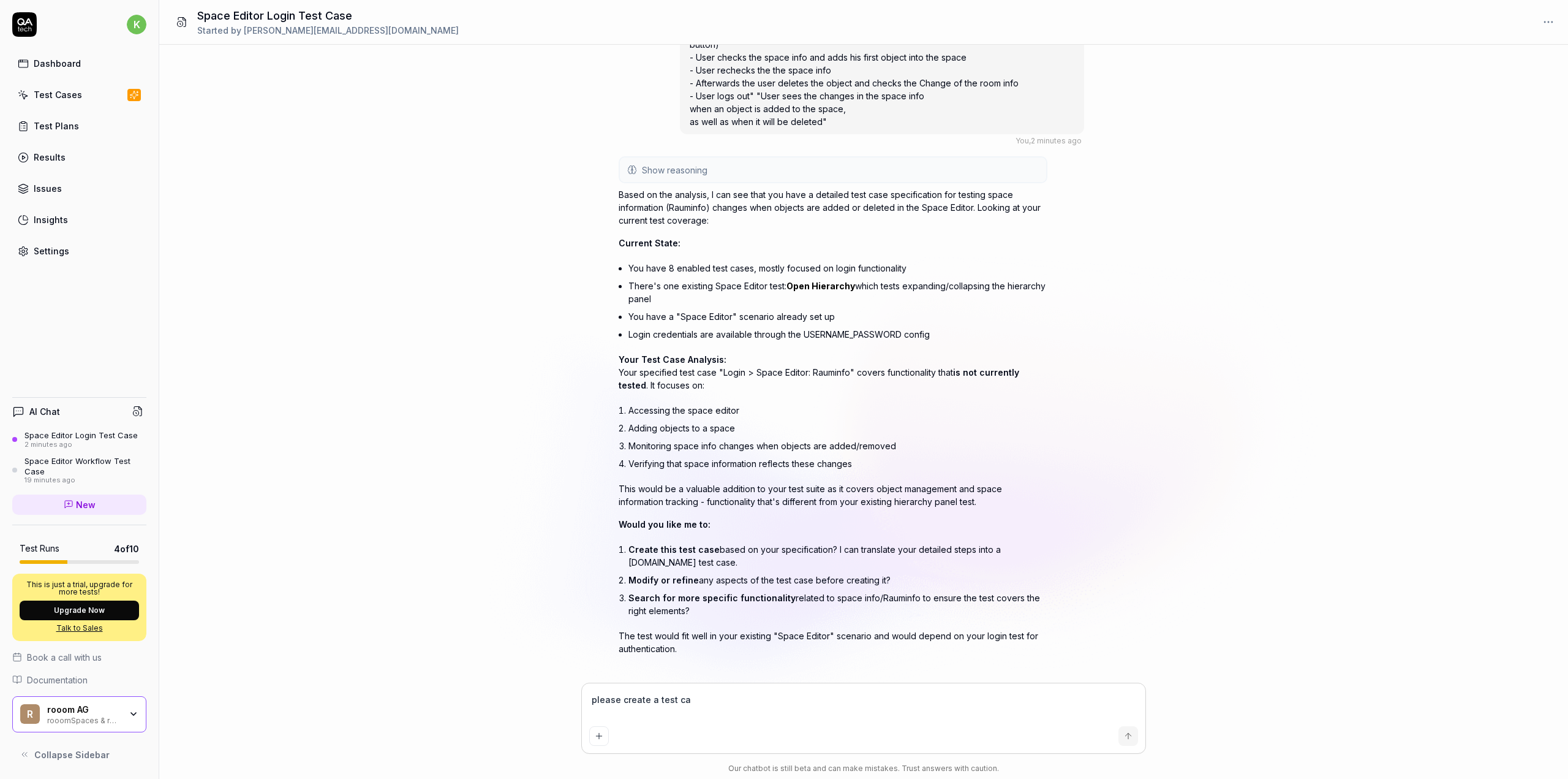
type textarea "*"
type textarea "please create a test cas"
type textarea "*"
type textarea "please create a test case"
type textarea "*"
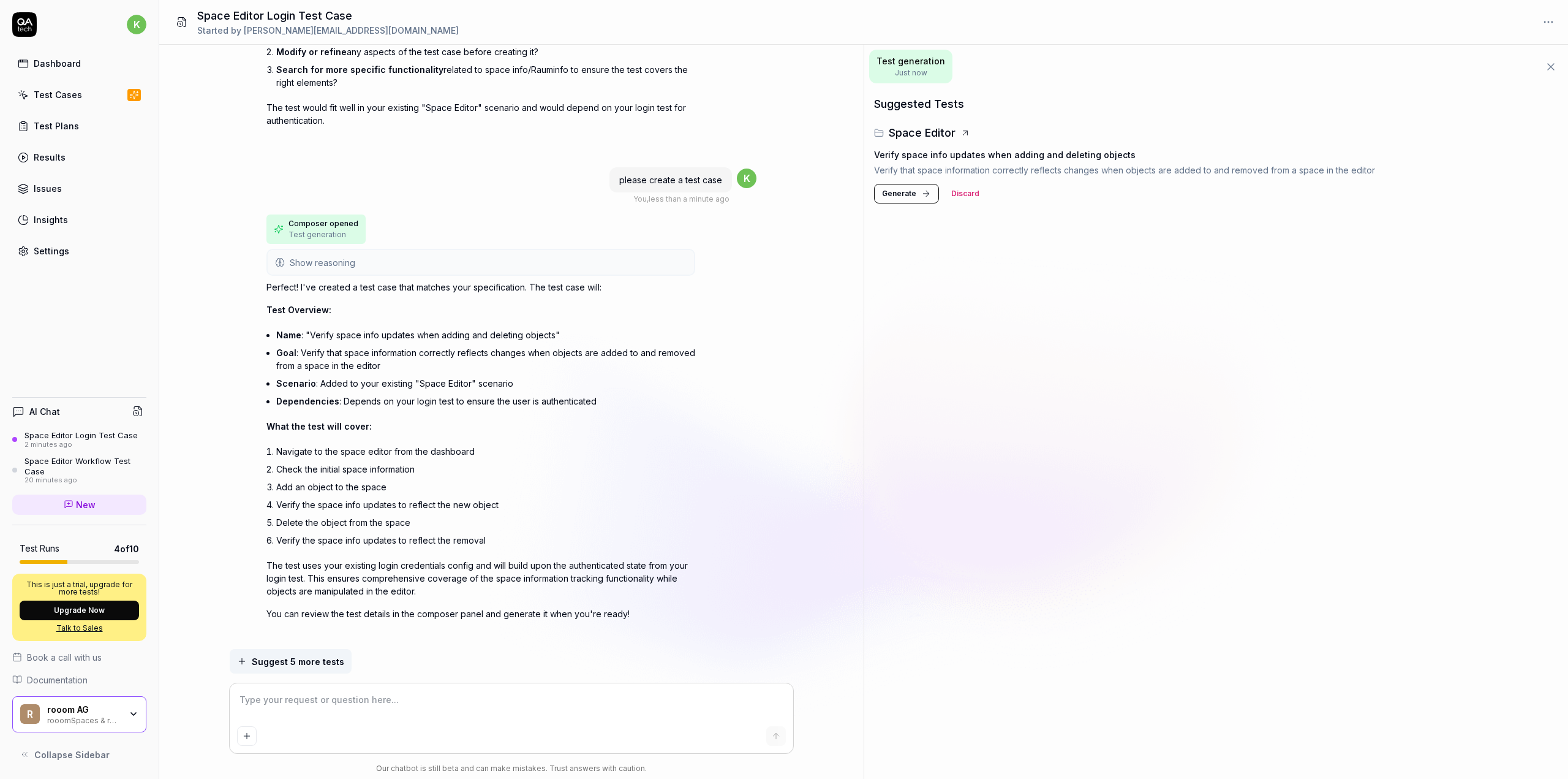
scroll to position [590, 0]
click at [893, 187] on button "Generate" at bounding box center [906, 193] width 65 height 20
click at [1206, 161] on div "Verify that space information correctly reflects changes when objects are added…" at bounding box center [1135, 167] width 501 height 13
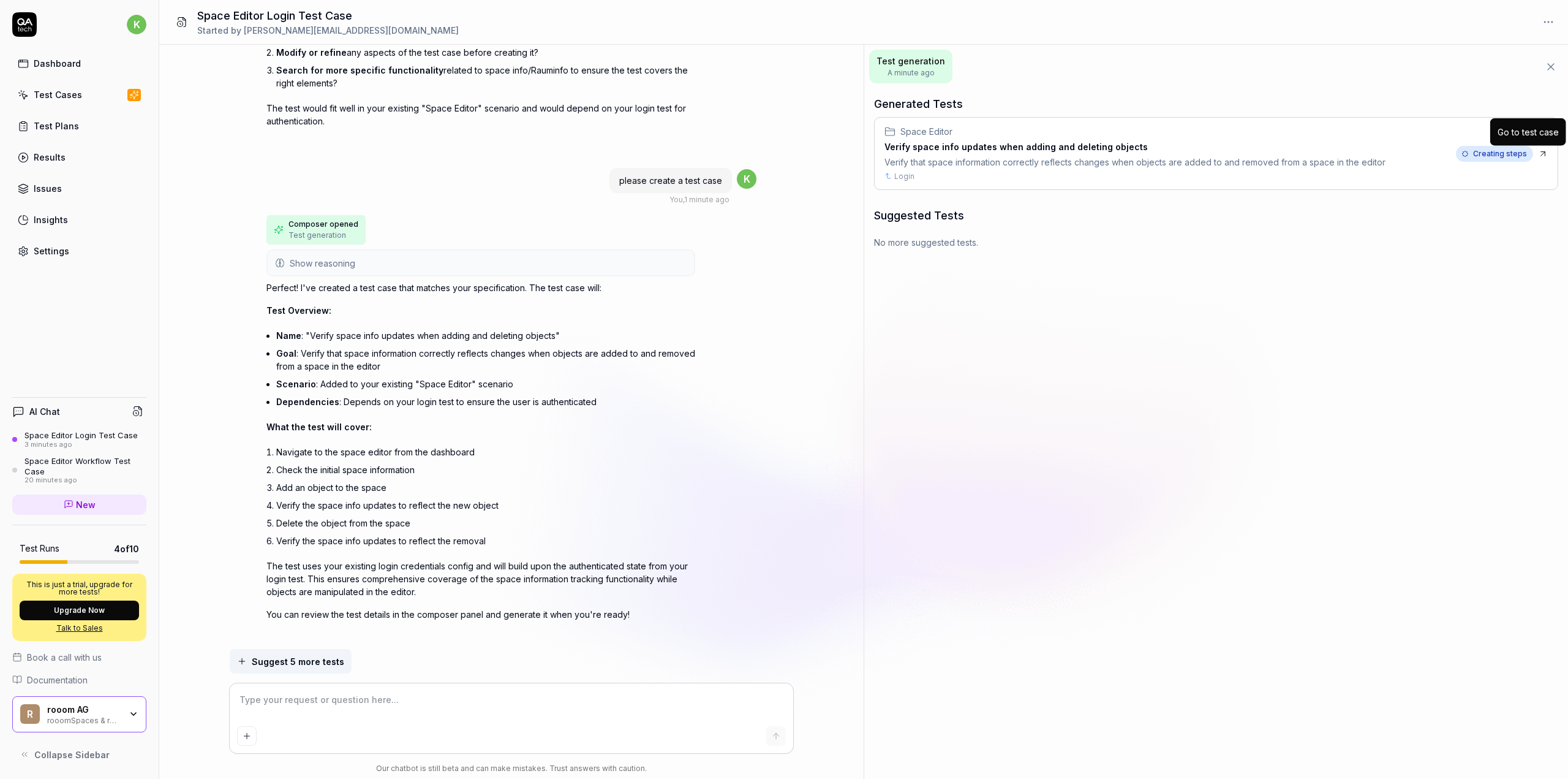
click at [1540, 149] on icon at bounding box center [1542, 153] width 10 height 10
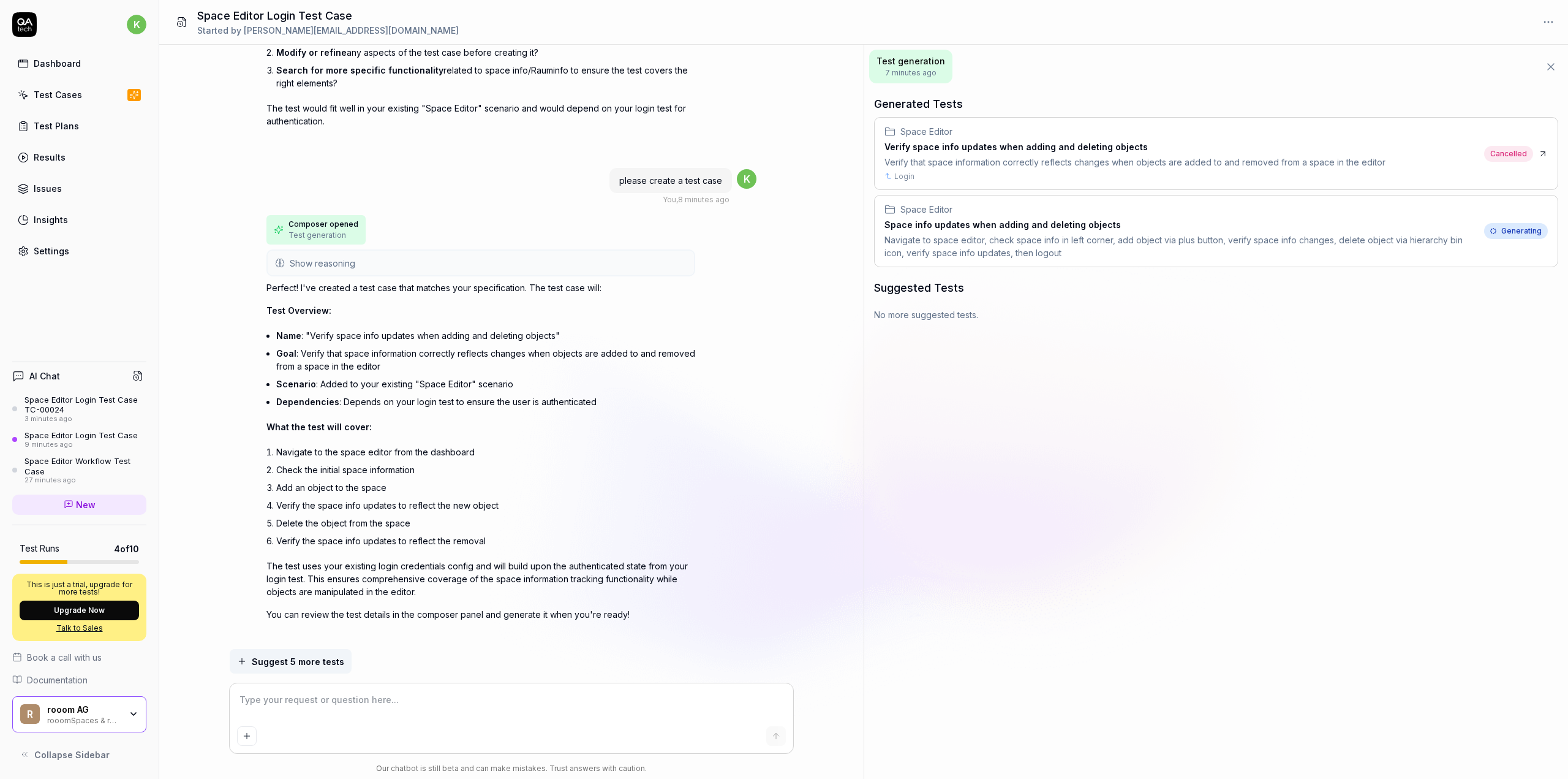
type textarea "*"
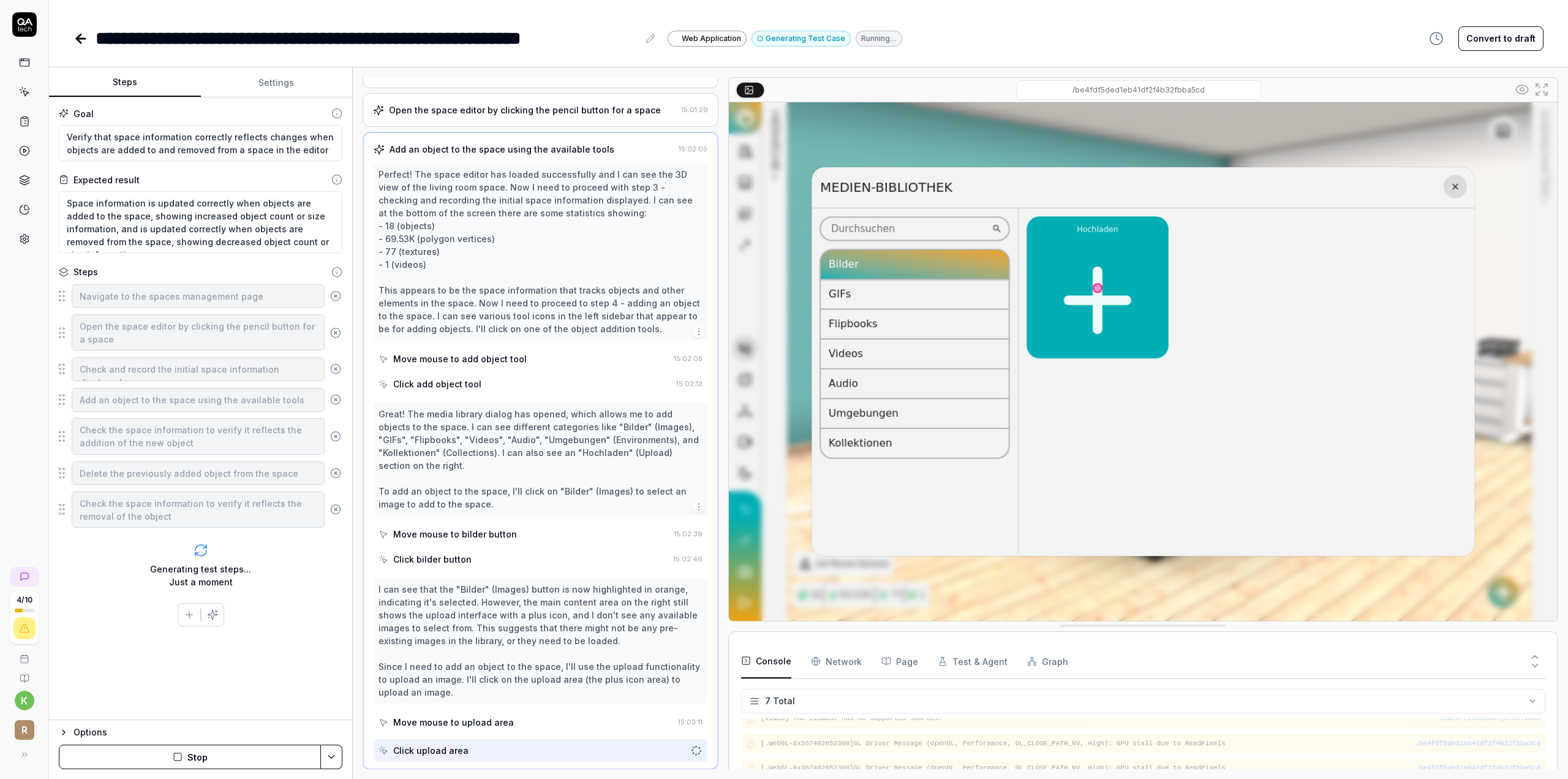
scroll to position [78, 0]
click at [167, 770] on div "Options Stop" at bounding box center [201, 749] width 303 height 59
click at [168, 757] on button "Stop" at bounding box center [189, 756] width 262 height 24
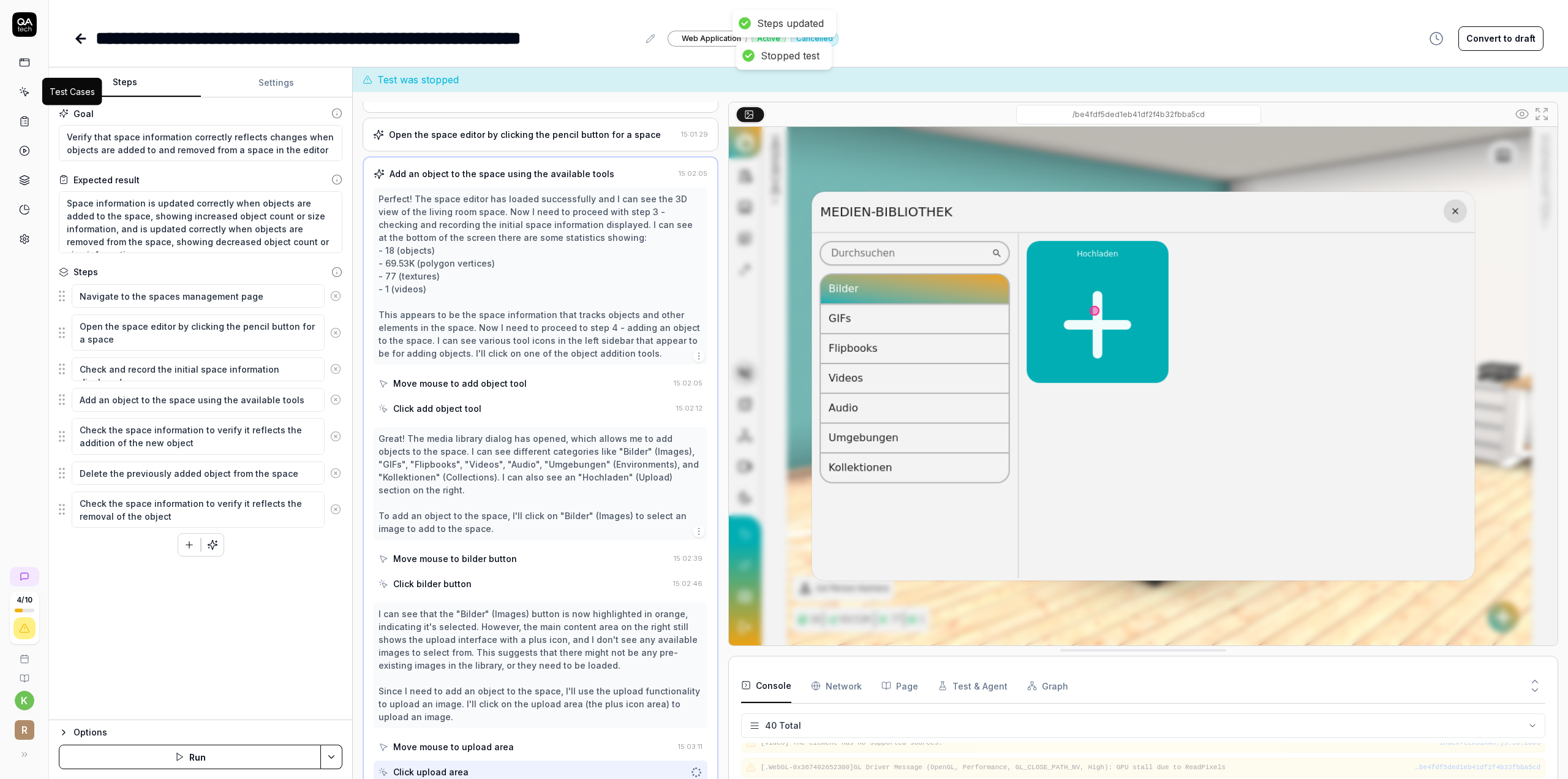
click at [26, 88] on icon at bounding box center [24, 91] width 11 height 11
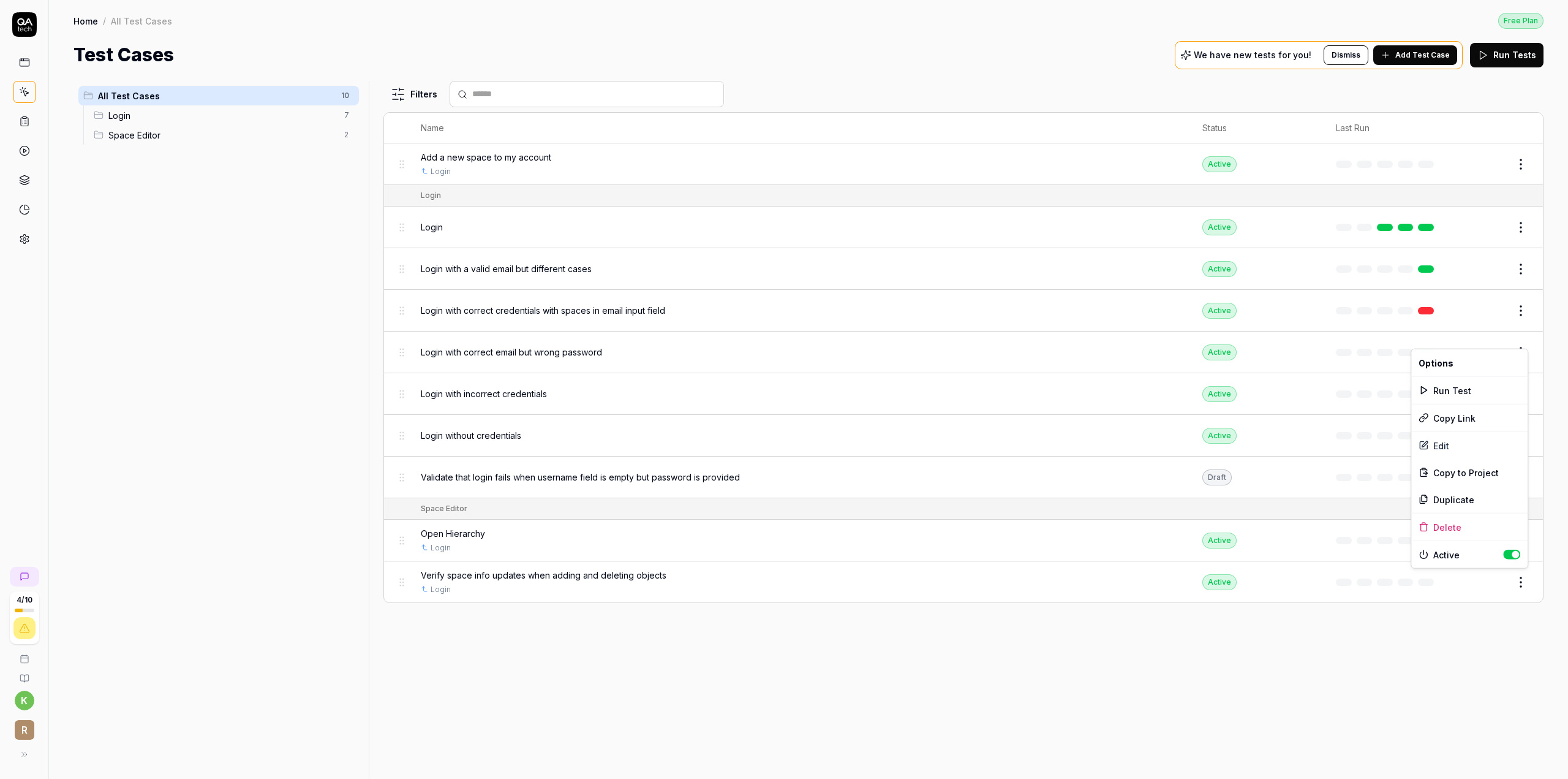
click at [1524, 584] on html "4 / 10 k r Home / All Test Cases Free Plan Home / All Test Cases Free Plan Test…" at bounding box center [784, 390] width 1568 height 779
click at [1444, 526] on div "Delete" at bounding box center [1469, 526] width 116 height 27
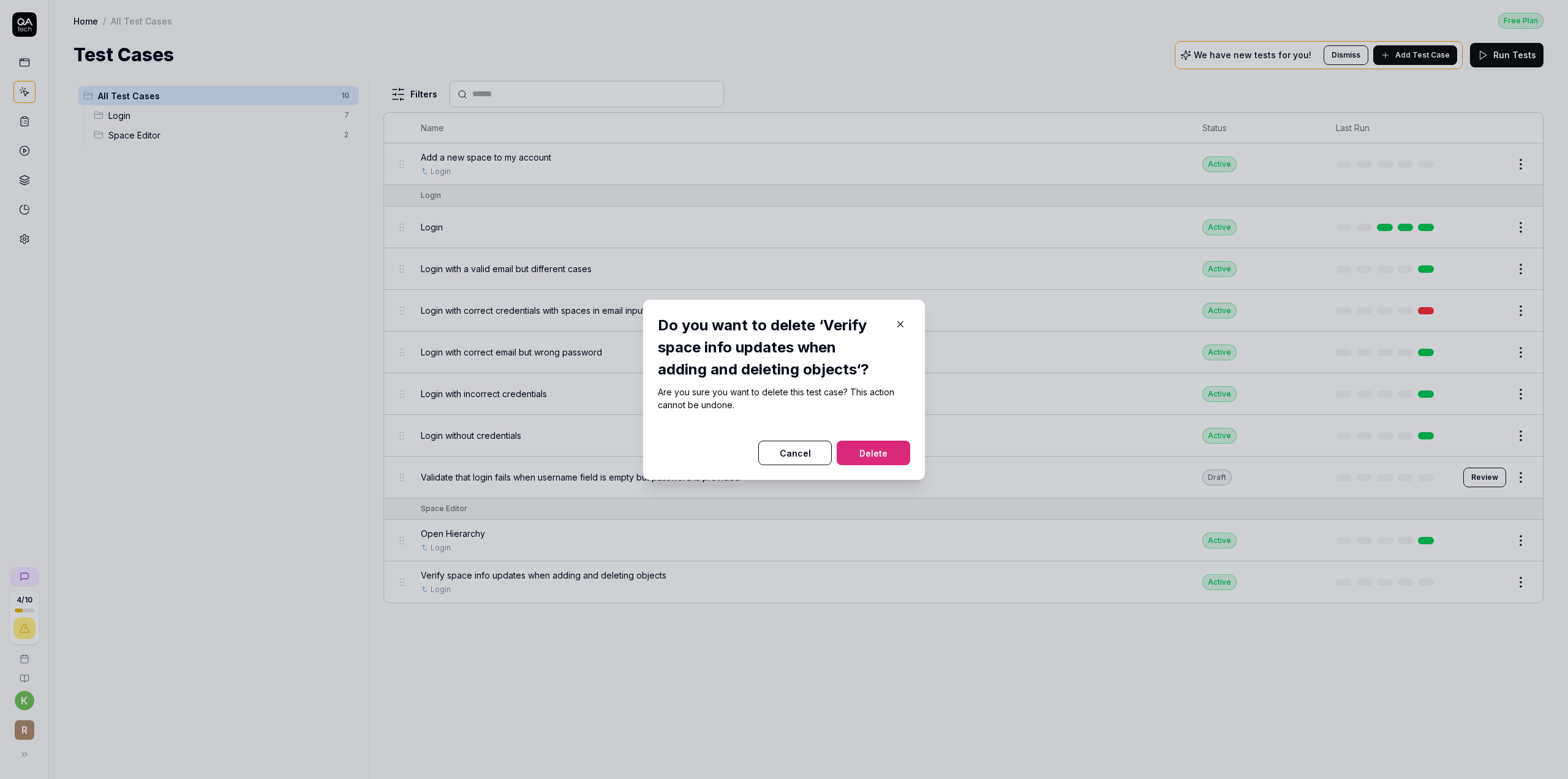
click at [873, 451] on button "Delete" at bounding box center [873, 453] width 74 height 24
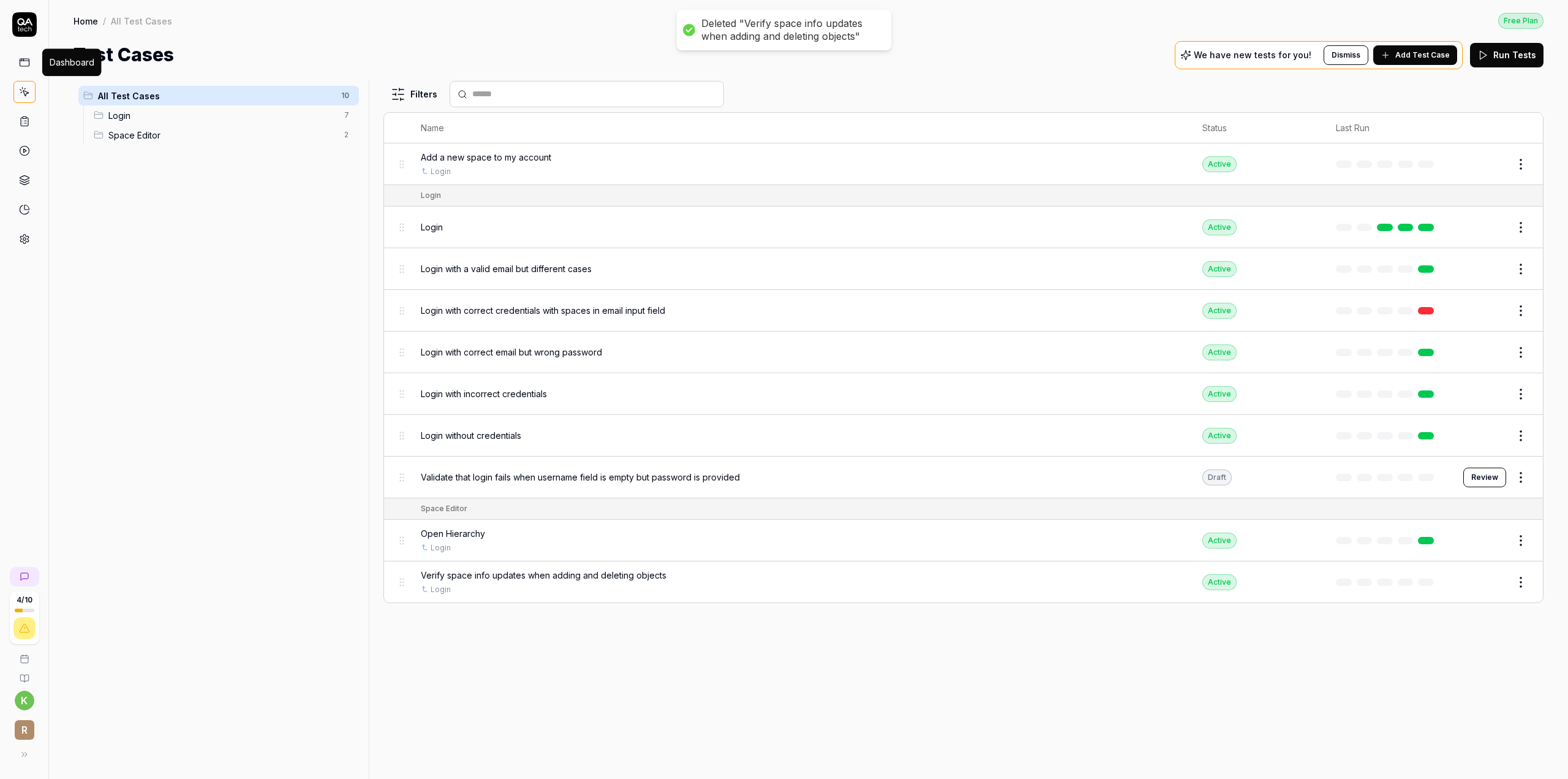
click at [22, 59] on icon at bounding box center [22, 59] width 0 height 2
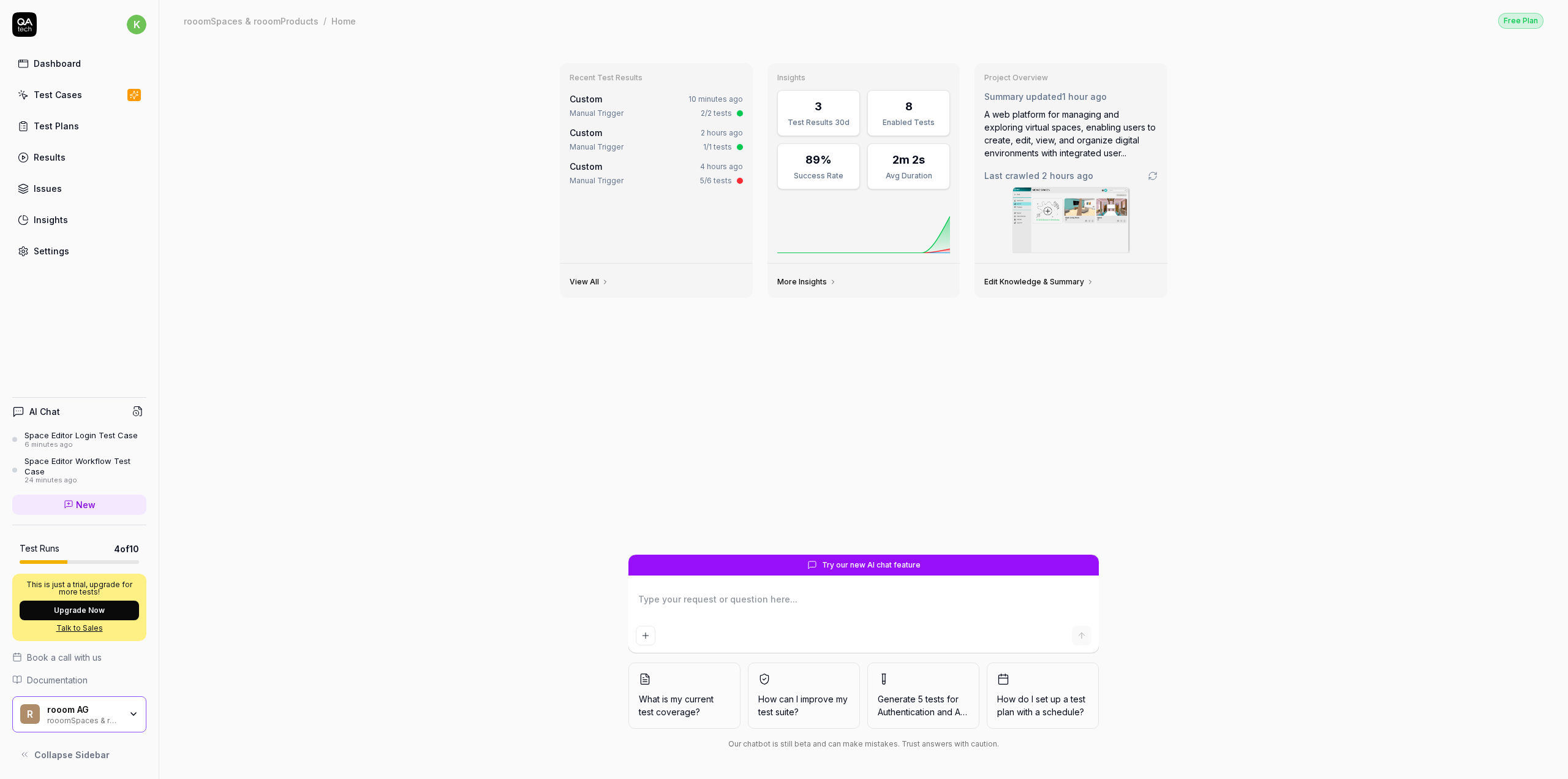
click at [754, 610] on textarea at bounding box center [864, 605] width 456 height 31
paste textarea "please create a test case TC-00024 Space Editor Login > Space Editor: Rauminfo …"
type textarea "*"
type textarea "please create a test case TC-00024 Space Editor Login > Space Editor: Rauminfo …"
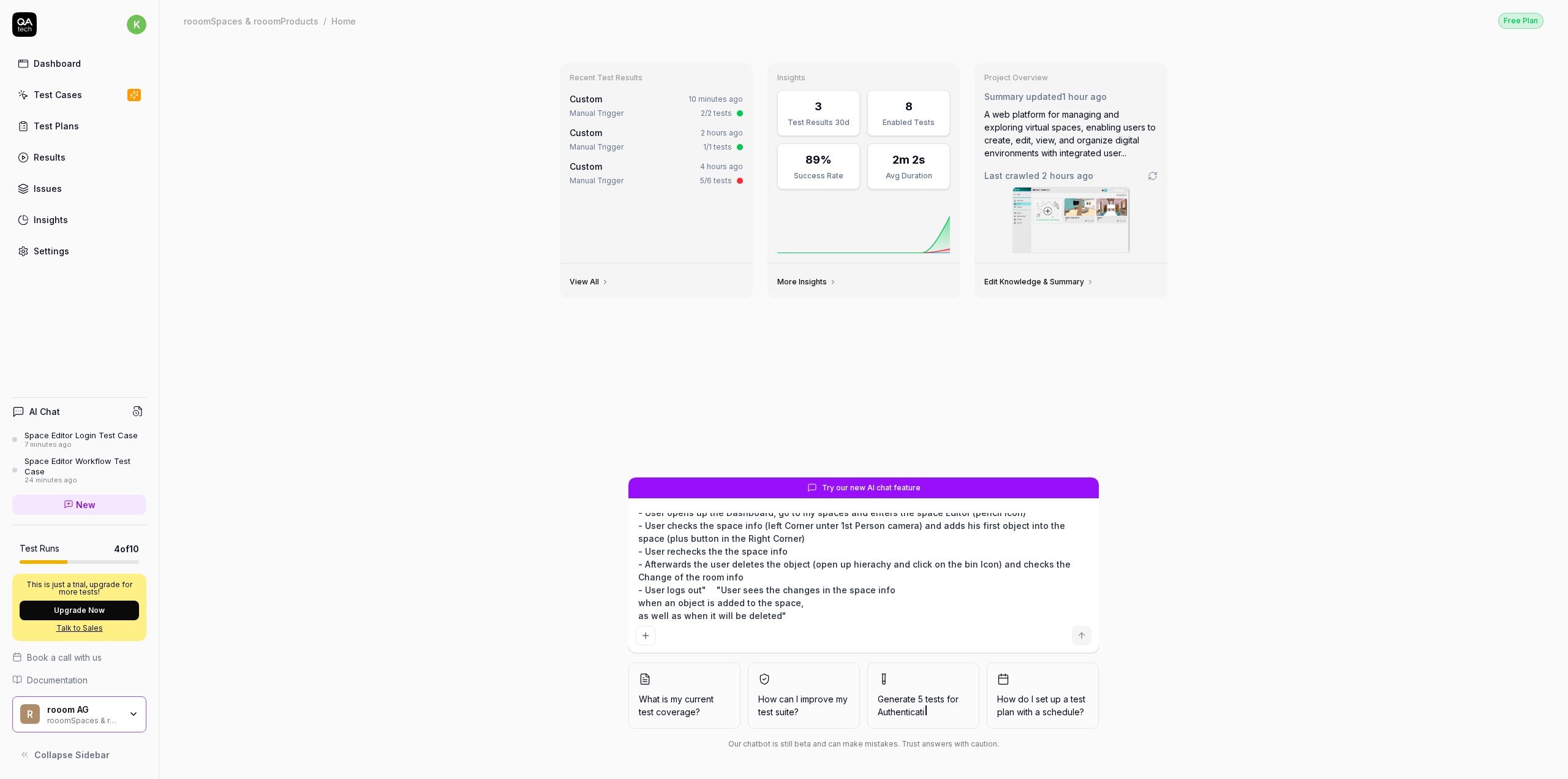
type textarea "*"
type textarea "please create a test case TC-00024 Space Editor Login > Space Editor: Rauminfo …"
click at [1077, 637] on icon "submit" at bounding box center [1081, 635] width 10 height 10
type textarea "*"
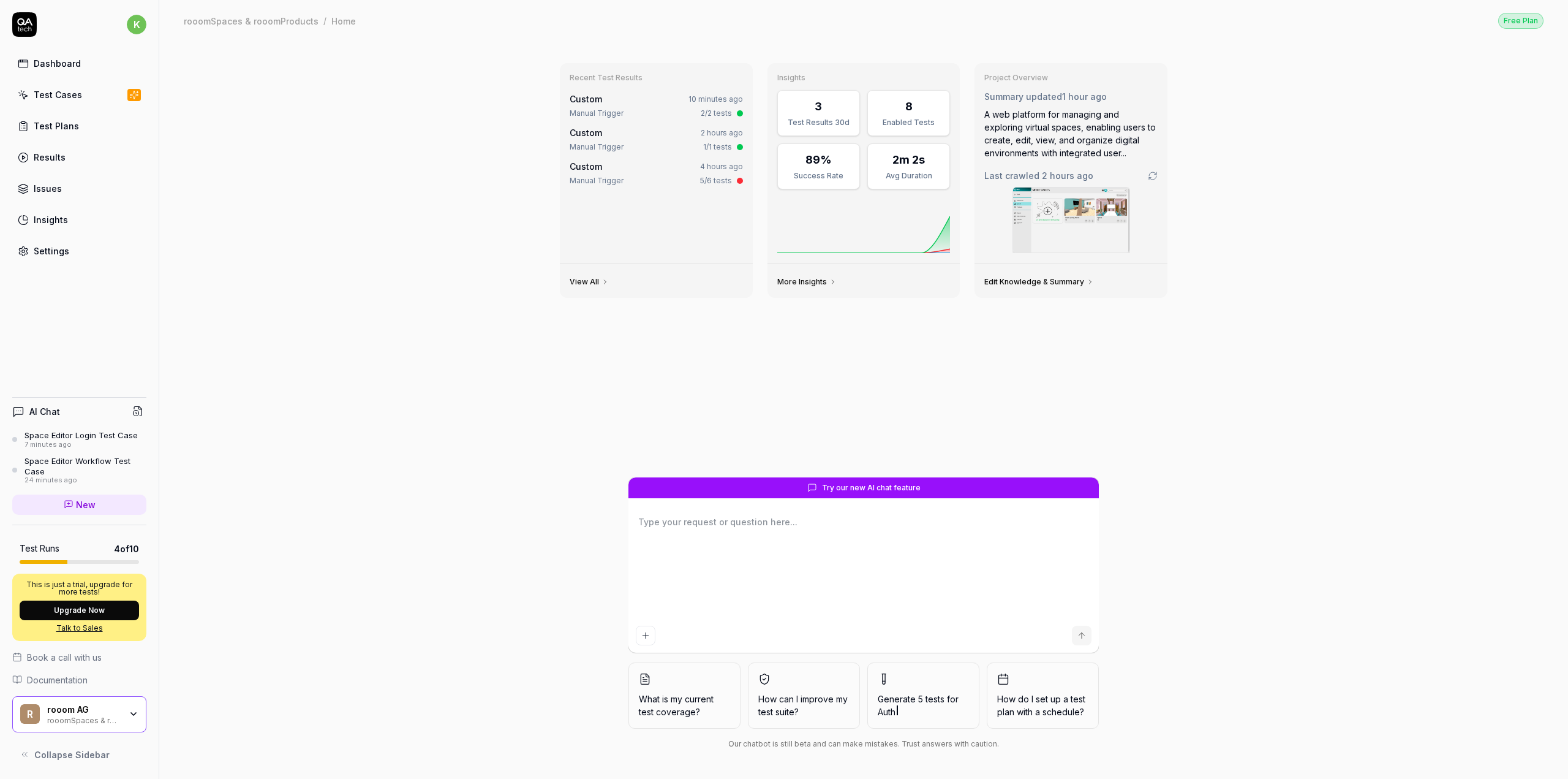
scroll to position [0, 0]
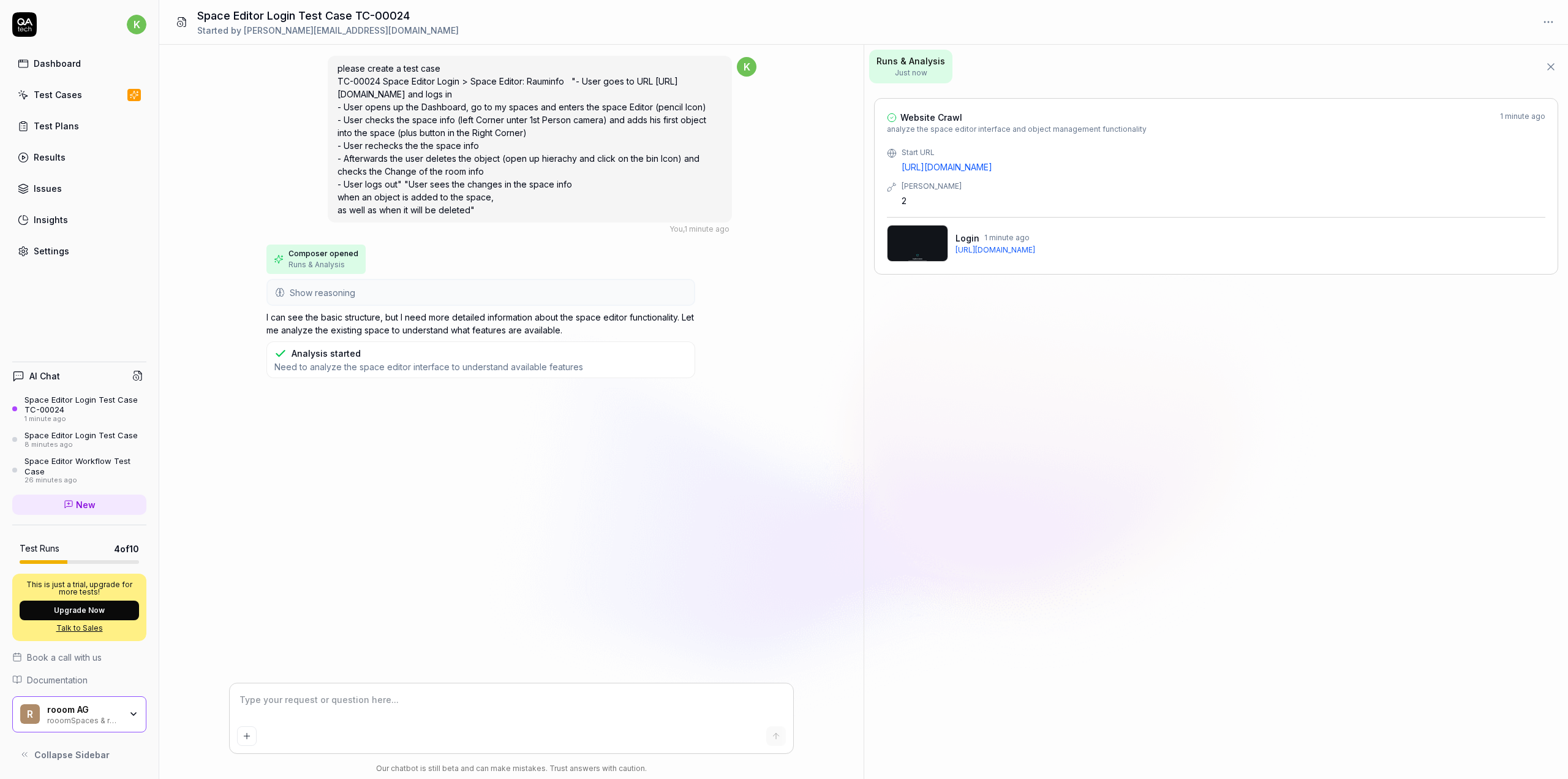
click at [70, 428] on div "Space Editor Login Test Case TC-00024 1 minute ago Space Editor Login Test Case…" at bounding box center [80, 440] width 134 height 90
click at [66, 440] on div "Space Editor Login Test Case" at bounding box center [81, 435] width 113 height 10
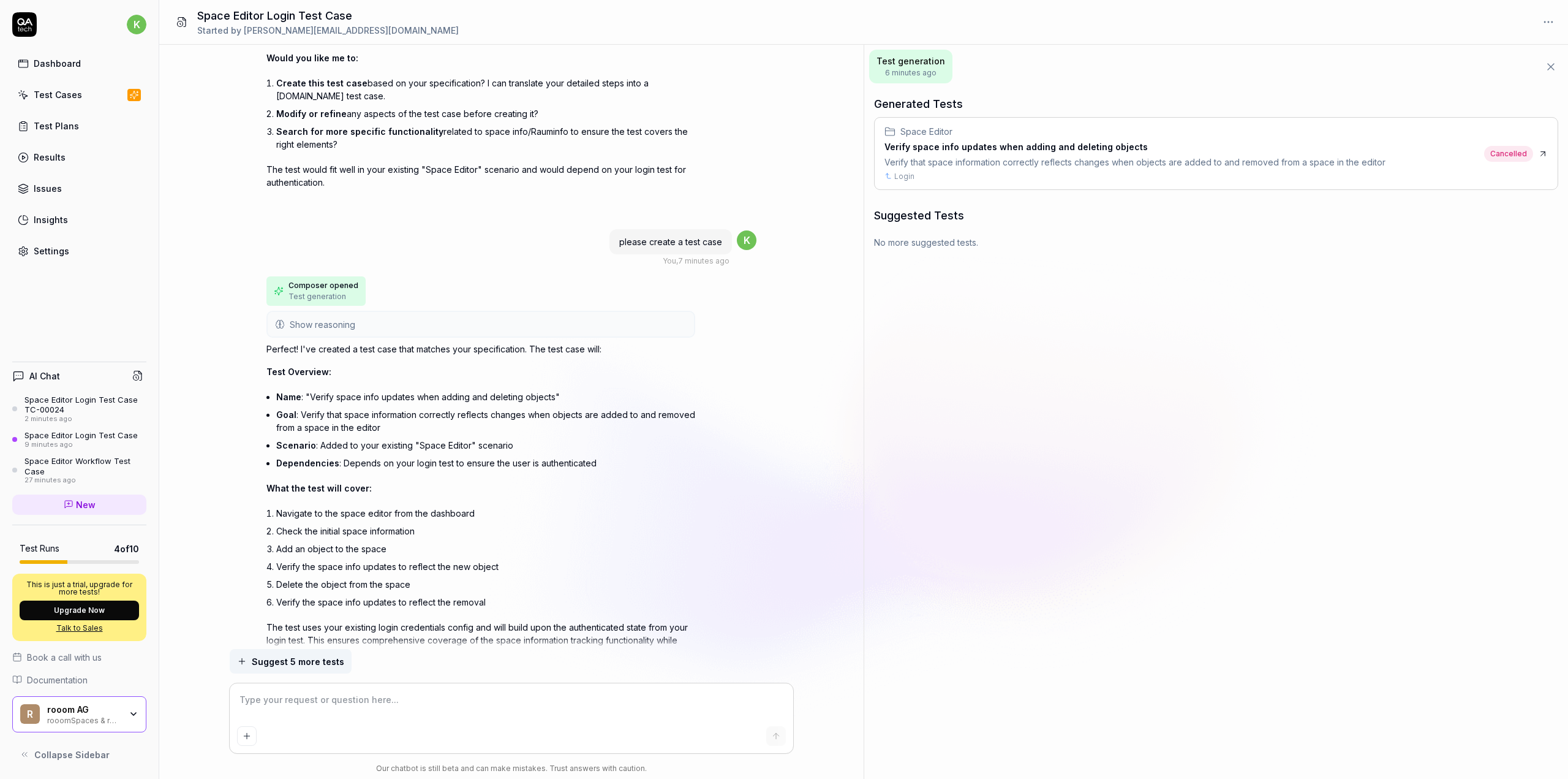
scroll to position [590, 0]
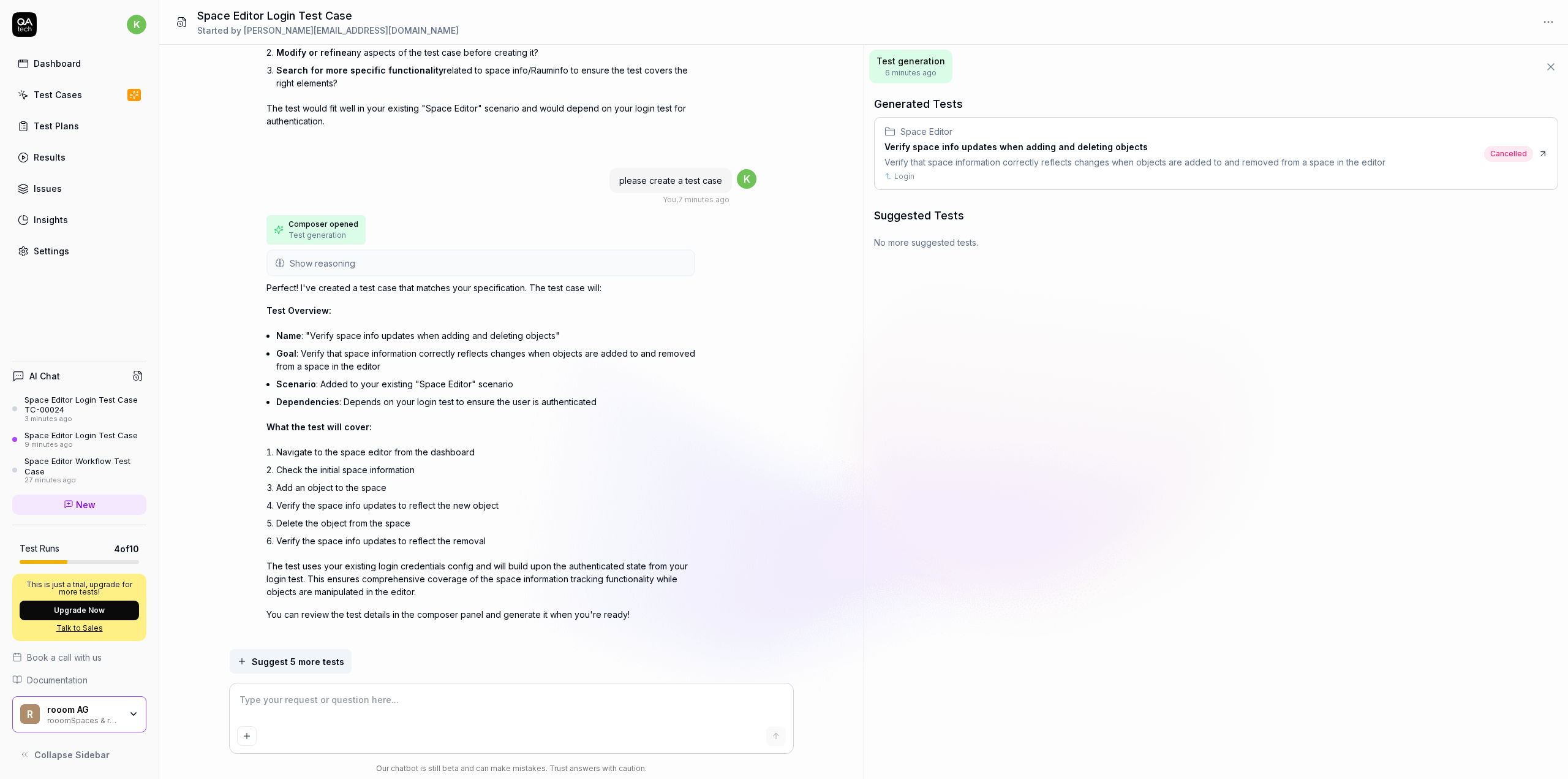
click at [393, 704] on textarea at bounding box center [511, 706] width 549 height 31
paste textarea "TC-00024 Space Editor Login > Space Editor: Rauminfo "- User goes to URL https:…"
type textarea "*"
type textarea "TC-00024 Space Editor Login > Space Editor: Rauminfo "- User goes to URL https:…"
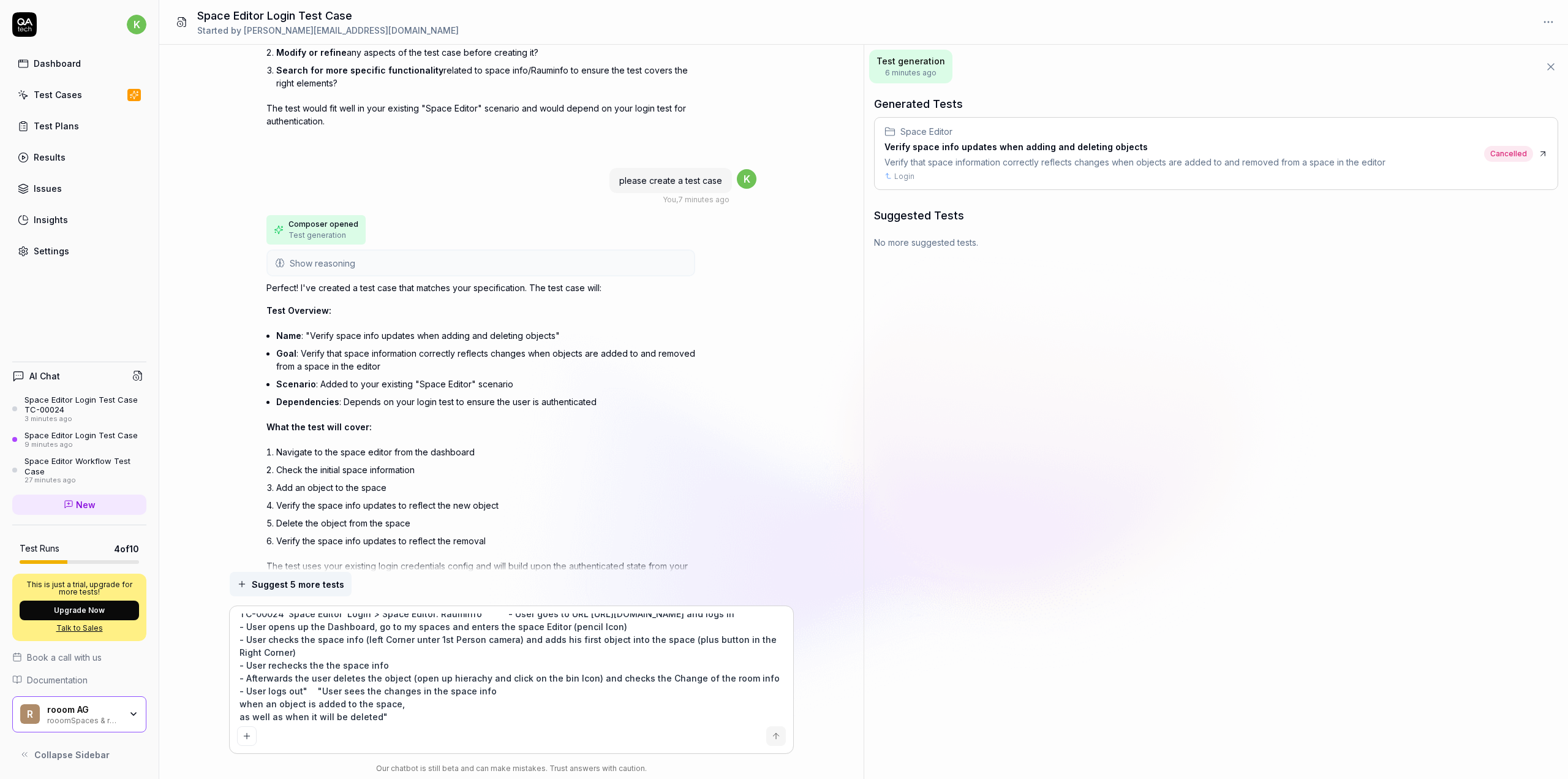
scroll to position [667, 0]
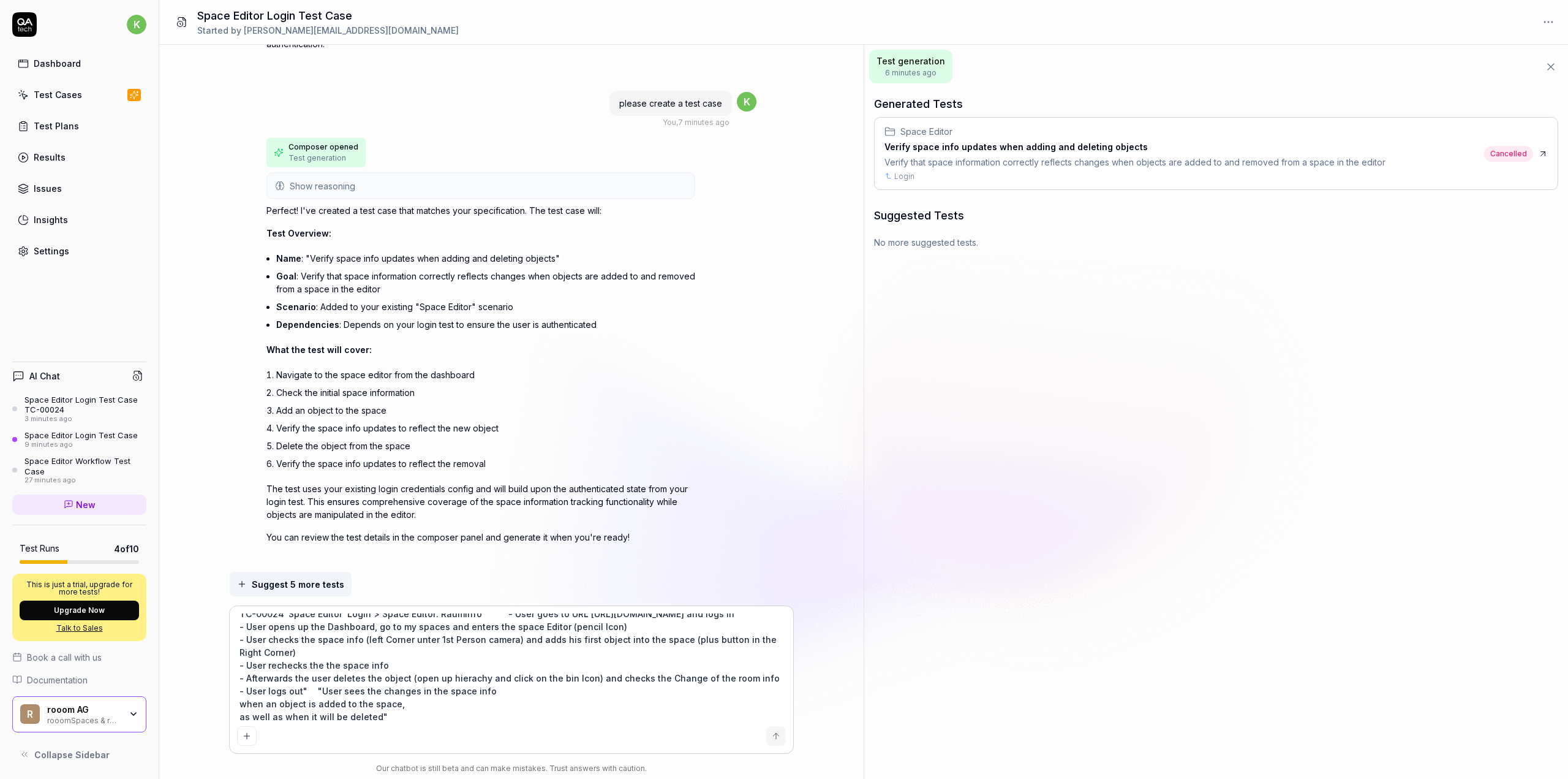
type textarea "*"
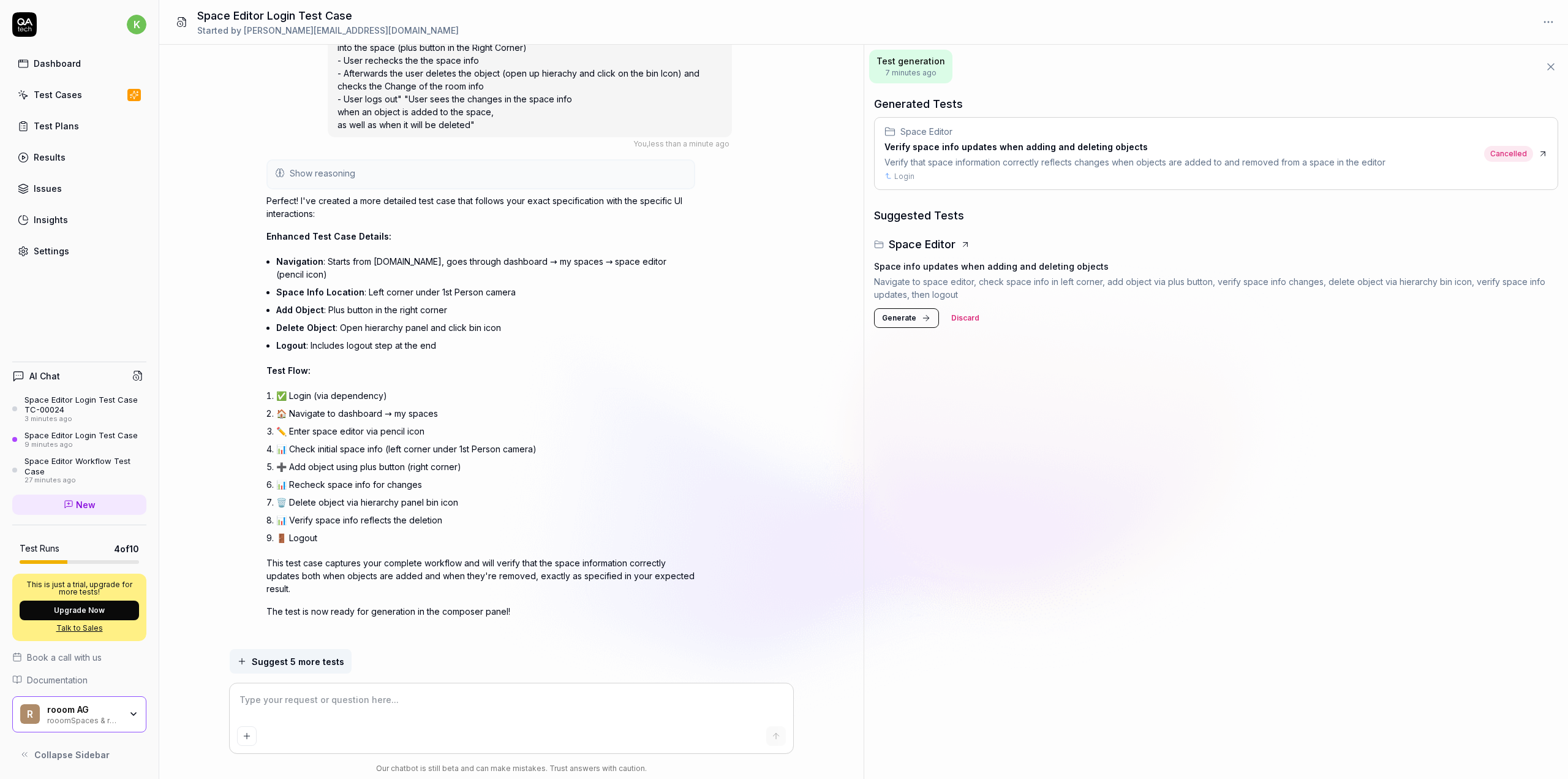
scroll to position [1261, 0]
click at [923, 316] on icon at bounding box center [926, 318] width 10 height 10
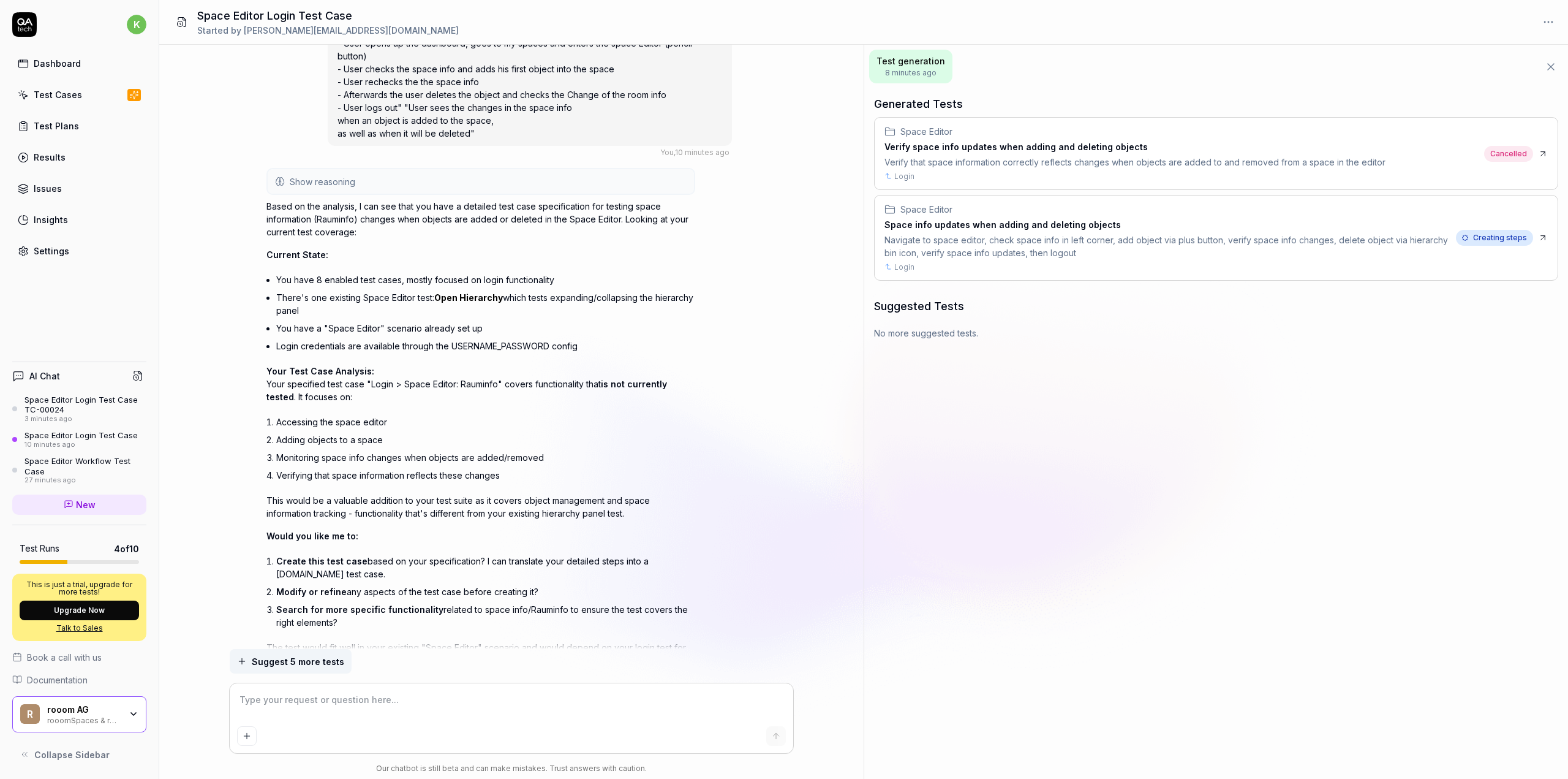
scroll to position [0, 0]
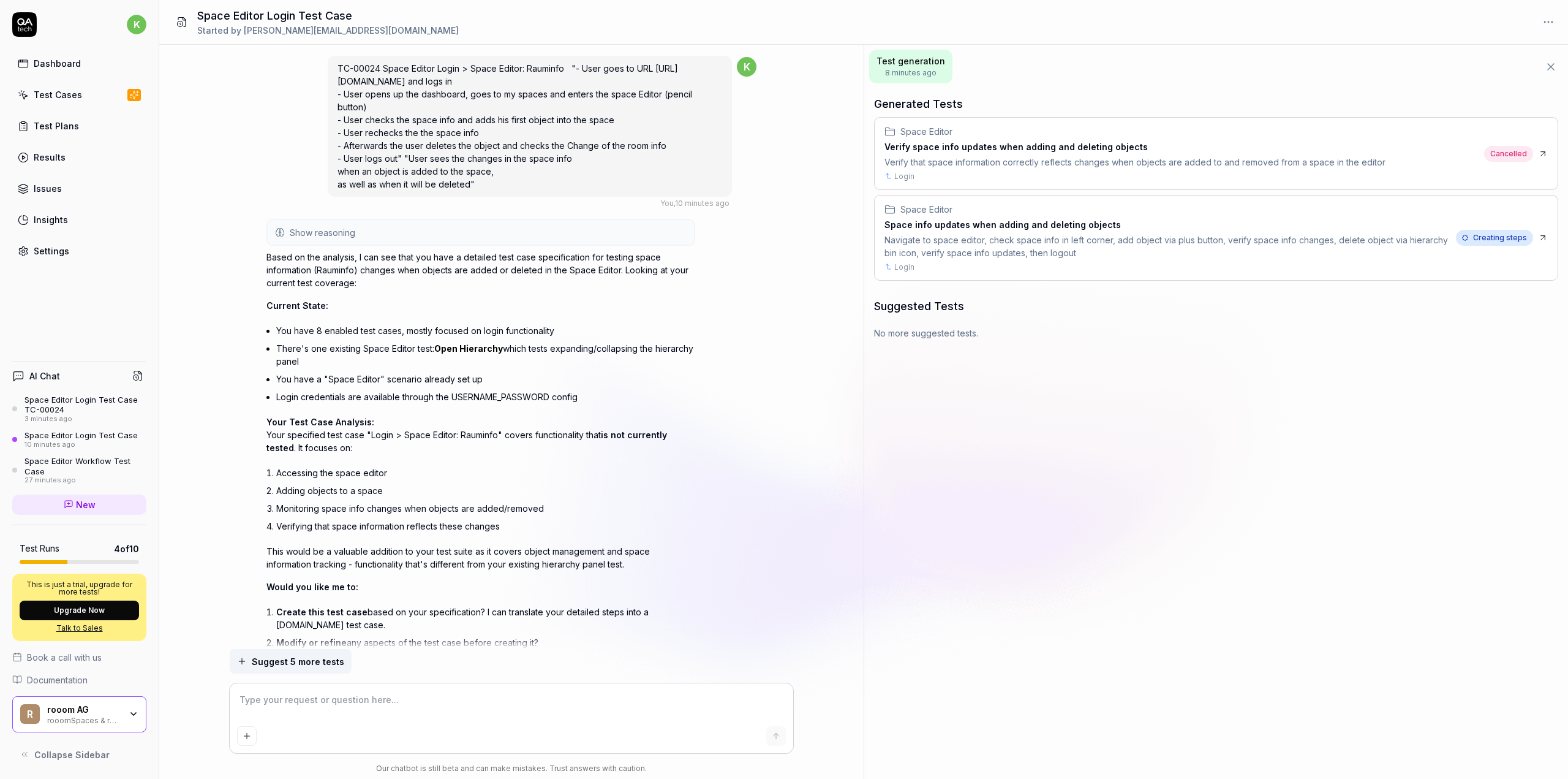
click at [49, 470] on div "Space Editor Workflow Test Case" at bounding box center [85, 466] width 122 height 20
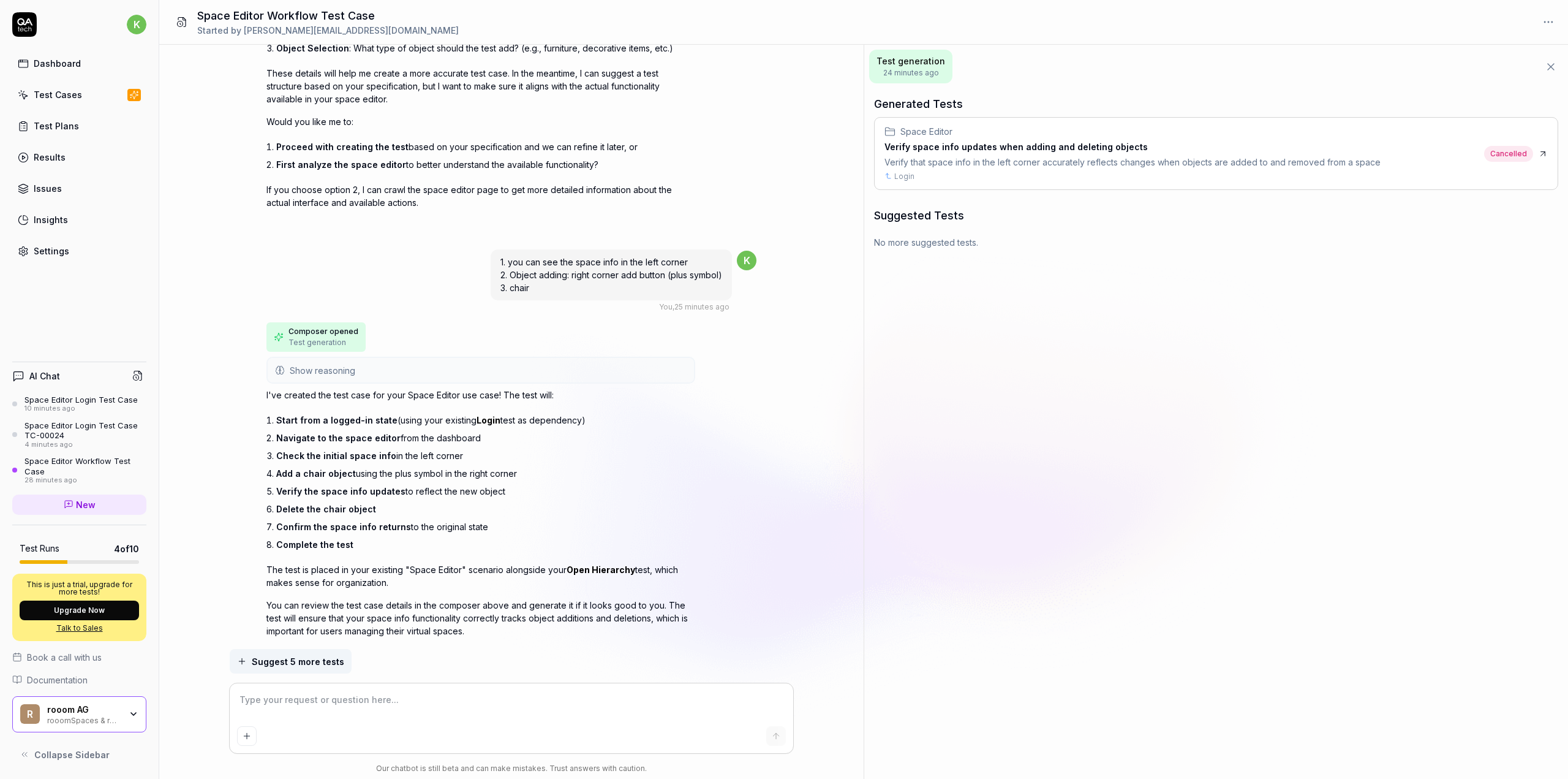
scroll to position [386, 0]
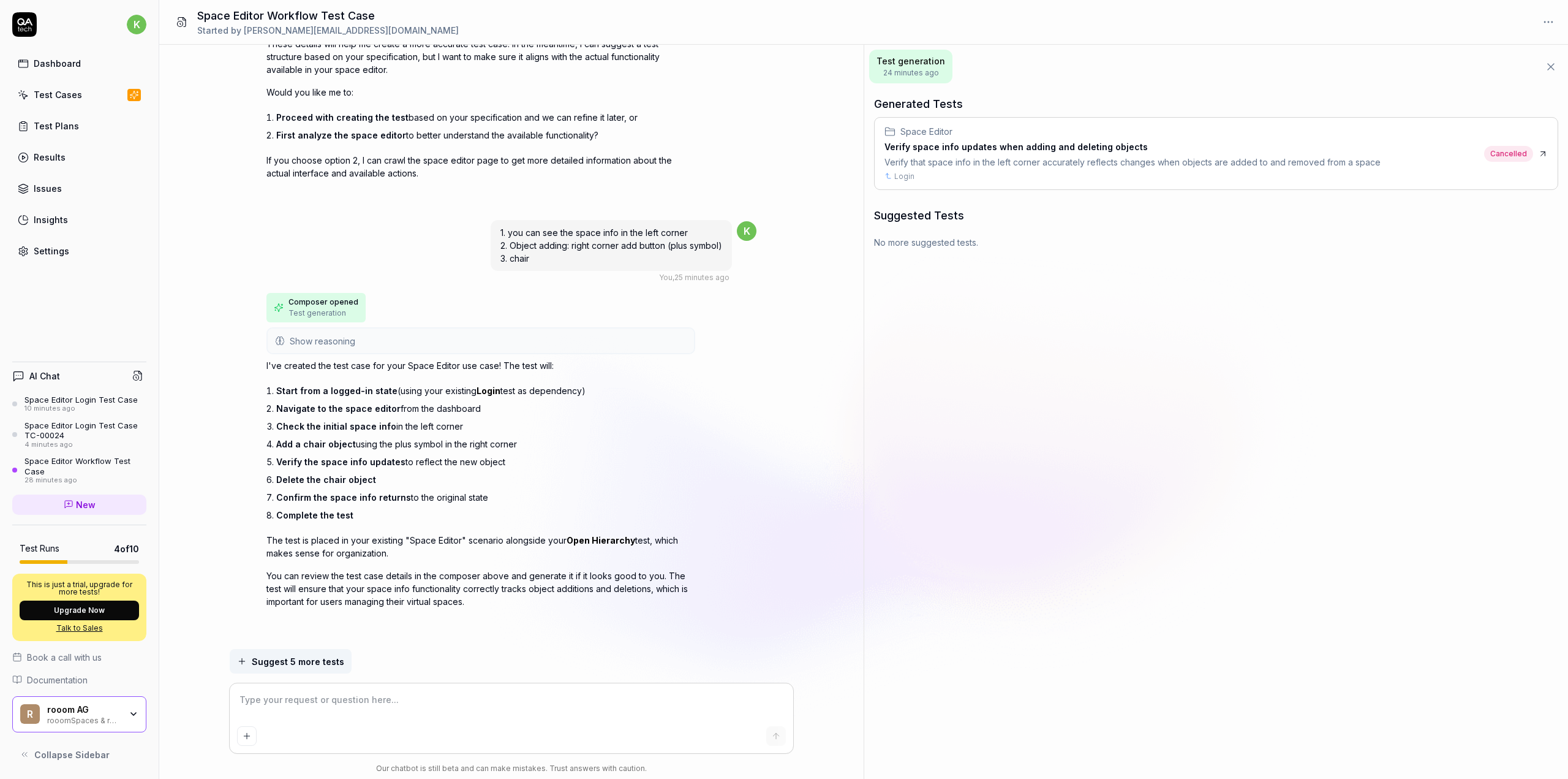
click at [48, 409] on div "10 minutes ago" at bounding box center [81, 409] width 113 height 9
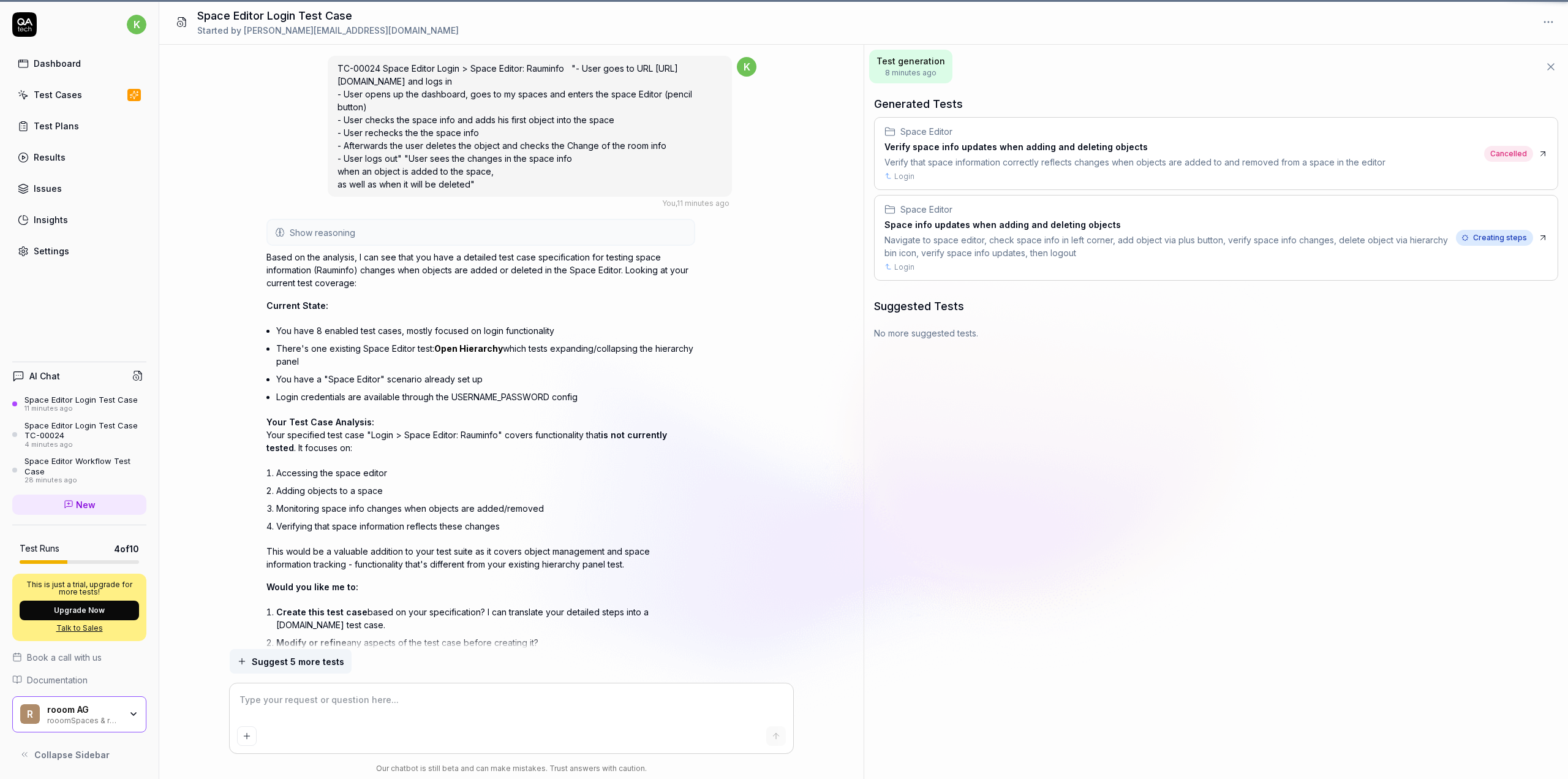
scroll to position [1261, 0]
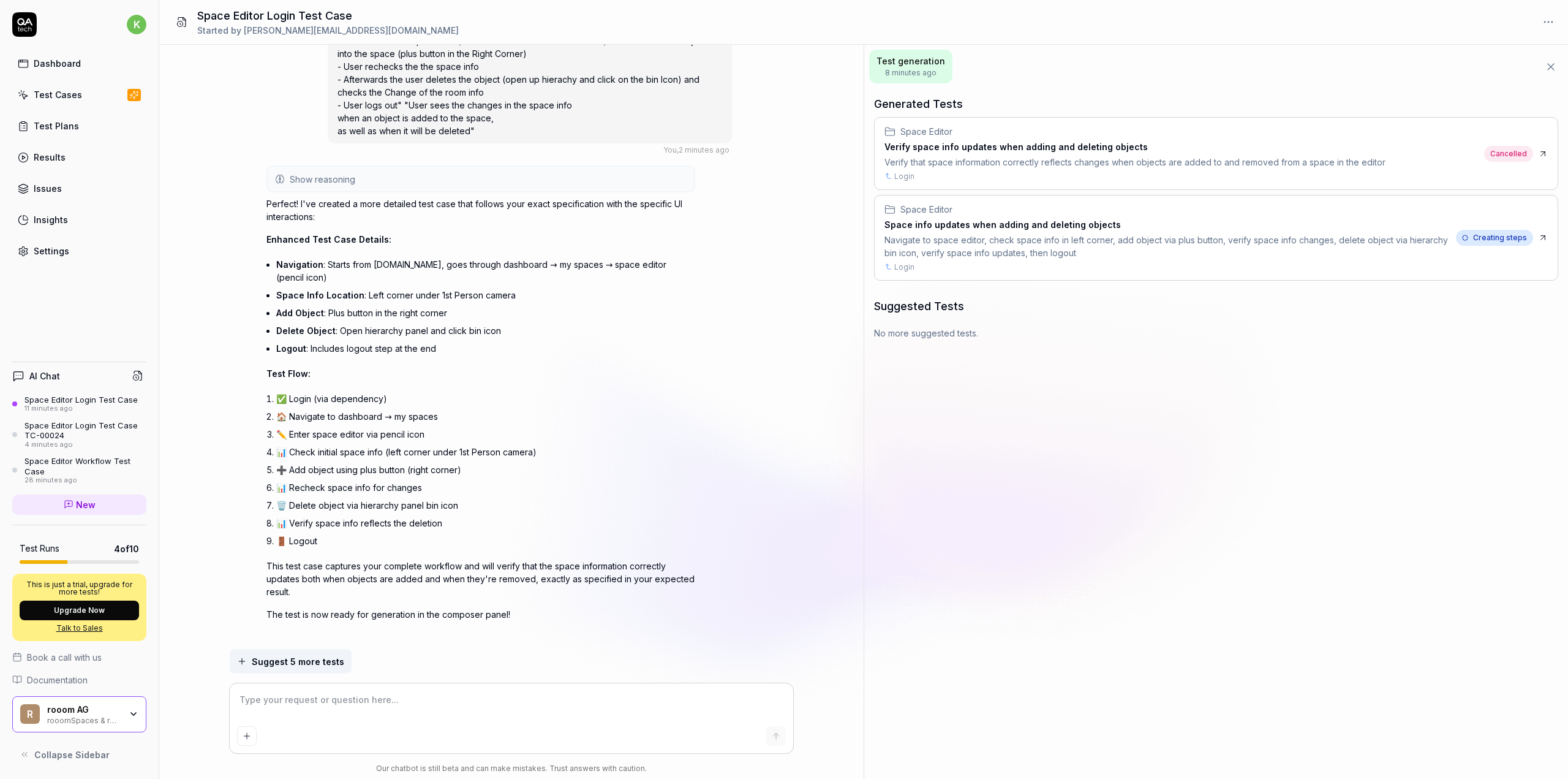
click at [1513, 236] on span "Creating steps" at bounding box center [1494, 238] width 77 height 16
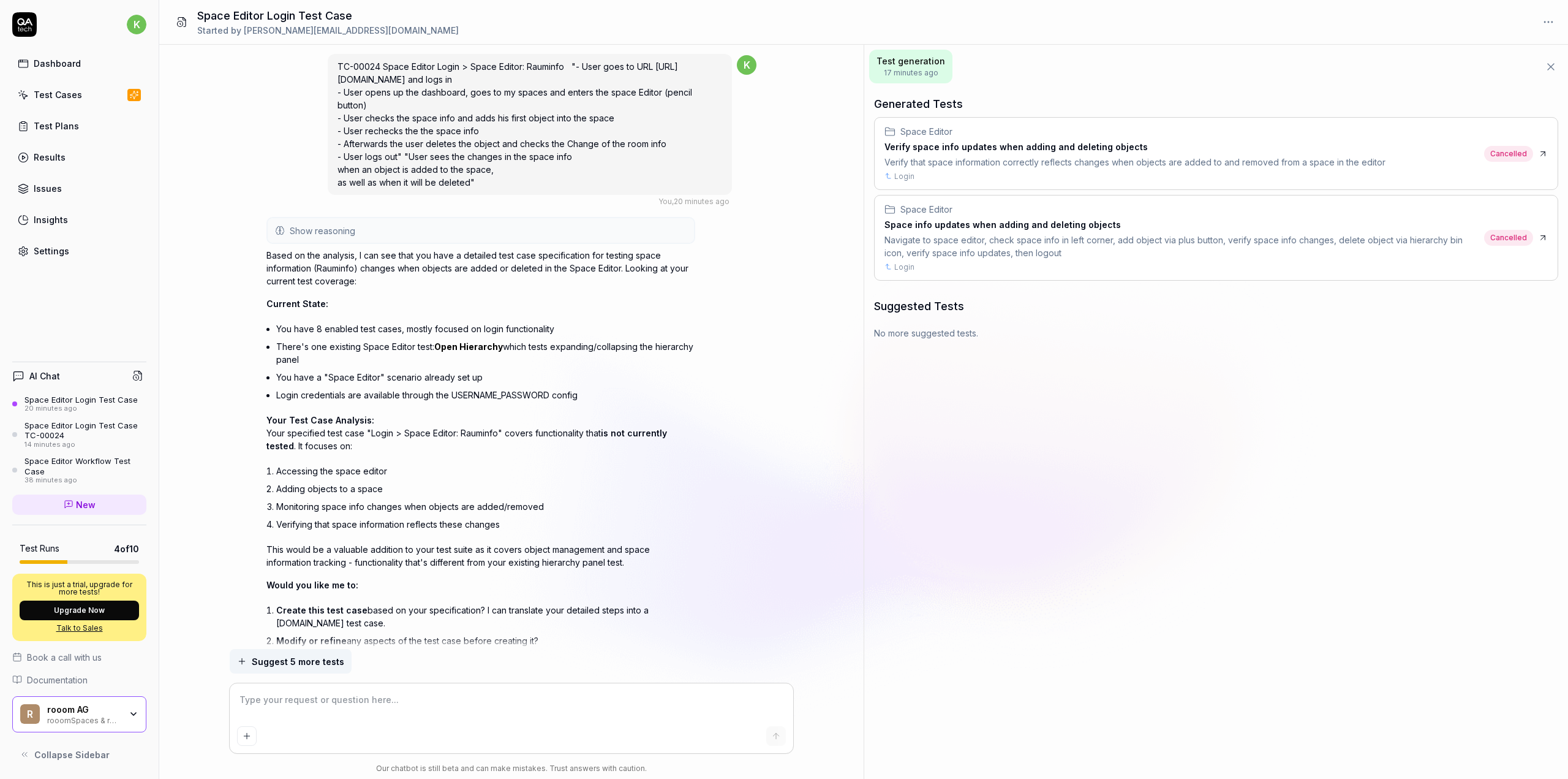
scroll to position [0, 0]
click at [85, 469] on div "Space Editor Workflow Test Case" at bounding box center [85, 466] width 122 height 20
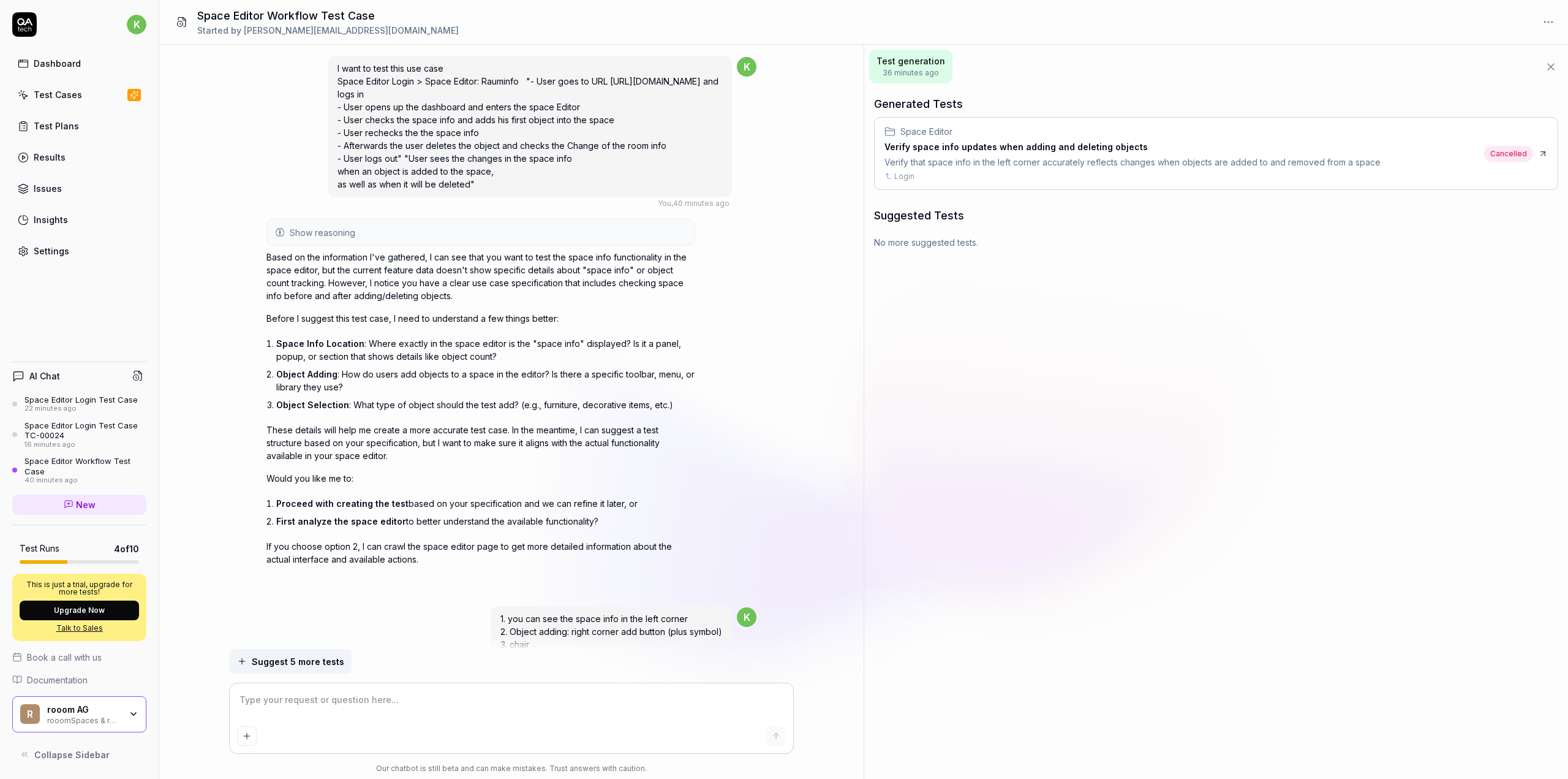
type textarea "*"
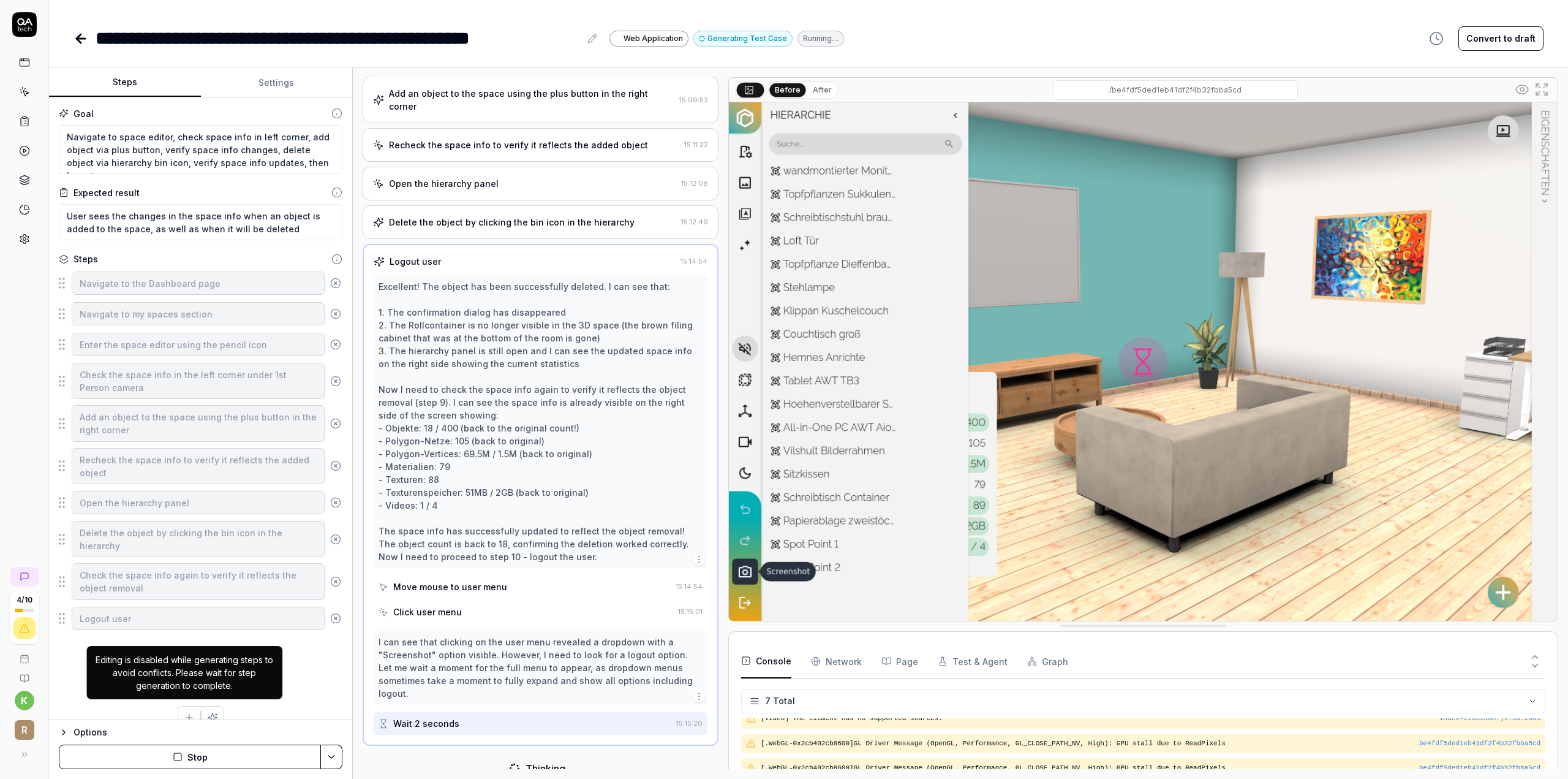
scroll to position [211, 0]
click at [185, 759] on button "Stop" at bounding box center [189, 756] width 262 height 24
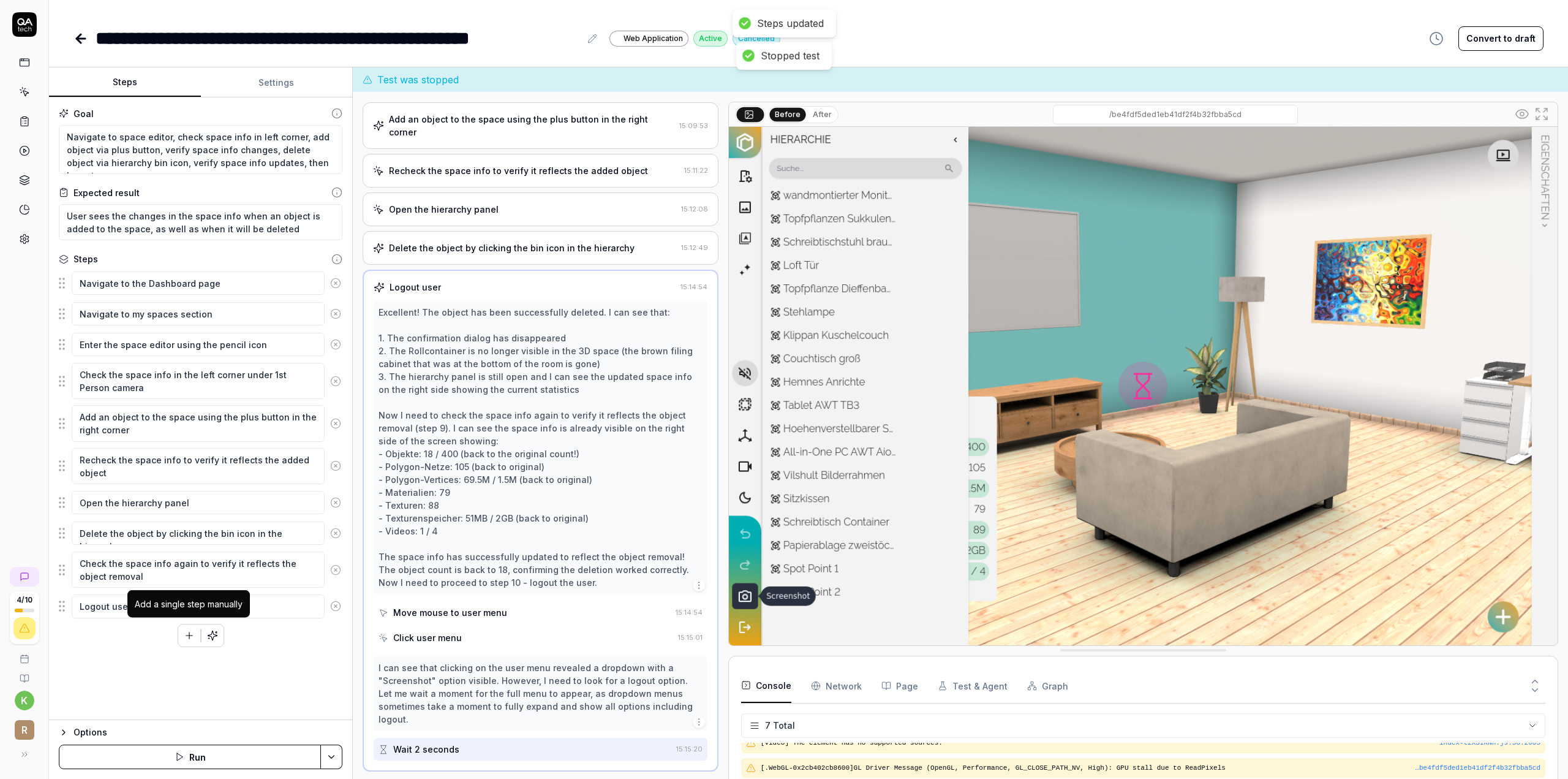
scroll to position [888, 0]
click at [189, 637] on button "button" at bounding box center [189, 636] width 22 height 22
click at [122, 656] on div "Navigate to the Dashboard page Navigate to my spaces section Enter the space ed…" at bounding box center [200, 474] width 283 height 407
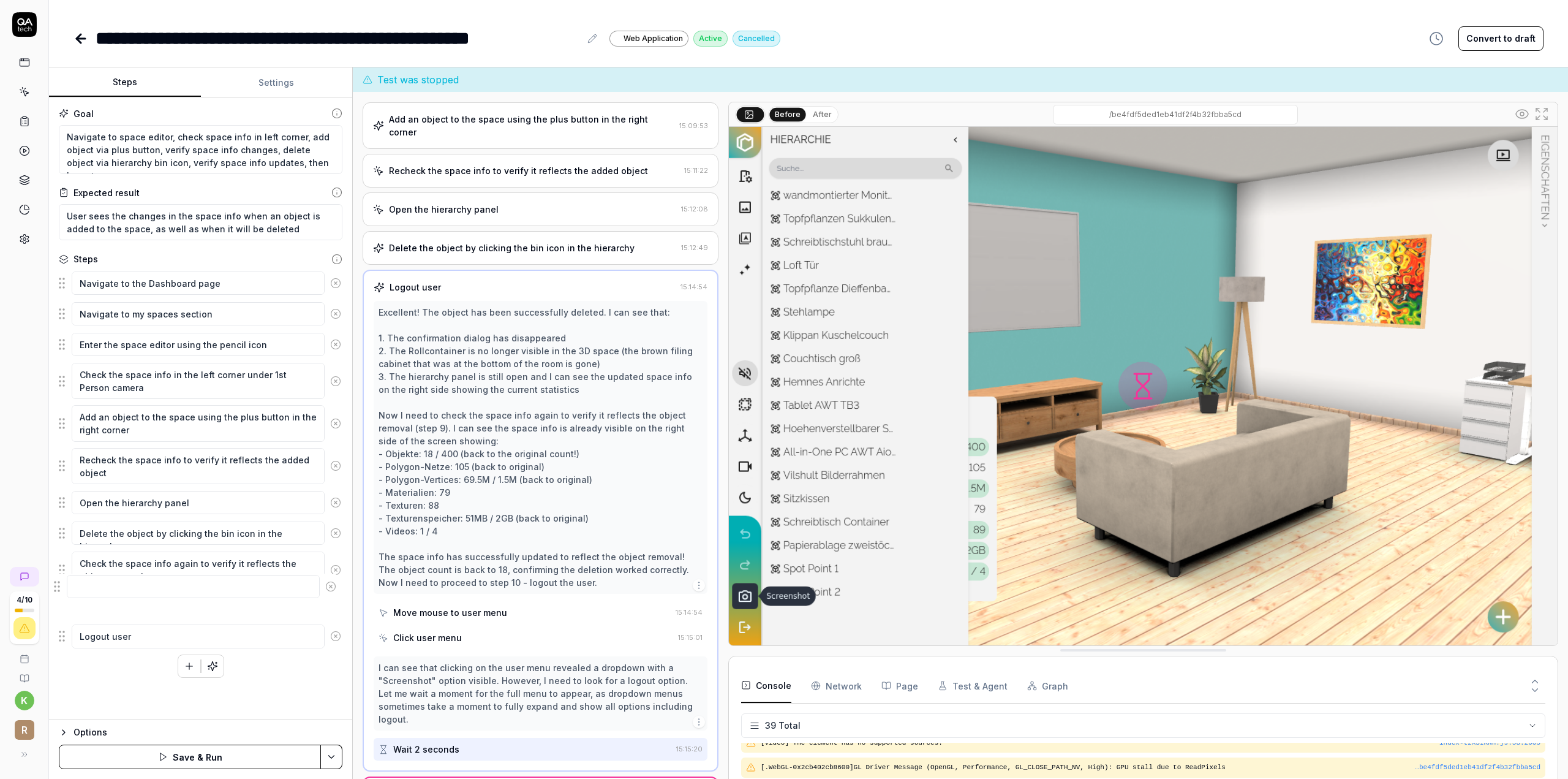
drag, startPoint x: 63, startPoint y: 632, endPoint x: 58, endPoint y: 586, distance: 46.3
click at [59, 586] on fieldset "Navigate to the Dashboard page Navigate to my spaces section Enter the space ed…" at bounding box center [200, 460] width 283 height 379
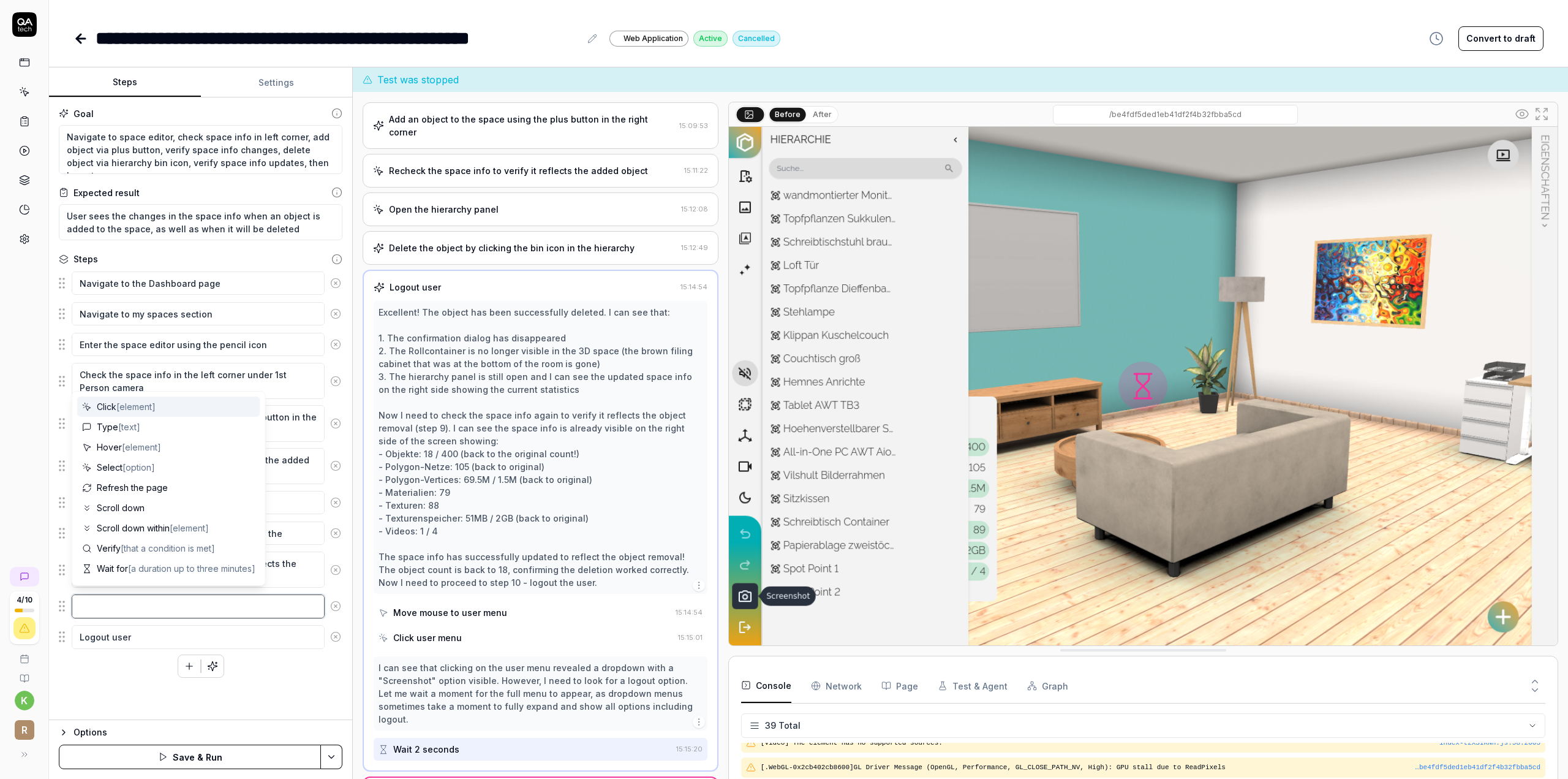
click at [122, 599] on textarea at bounding box center [198, 605] width 253 height 23
type textarea "*"
type textarea "g"
type textarea "*"
type textarea "go"
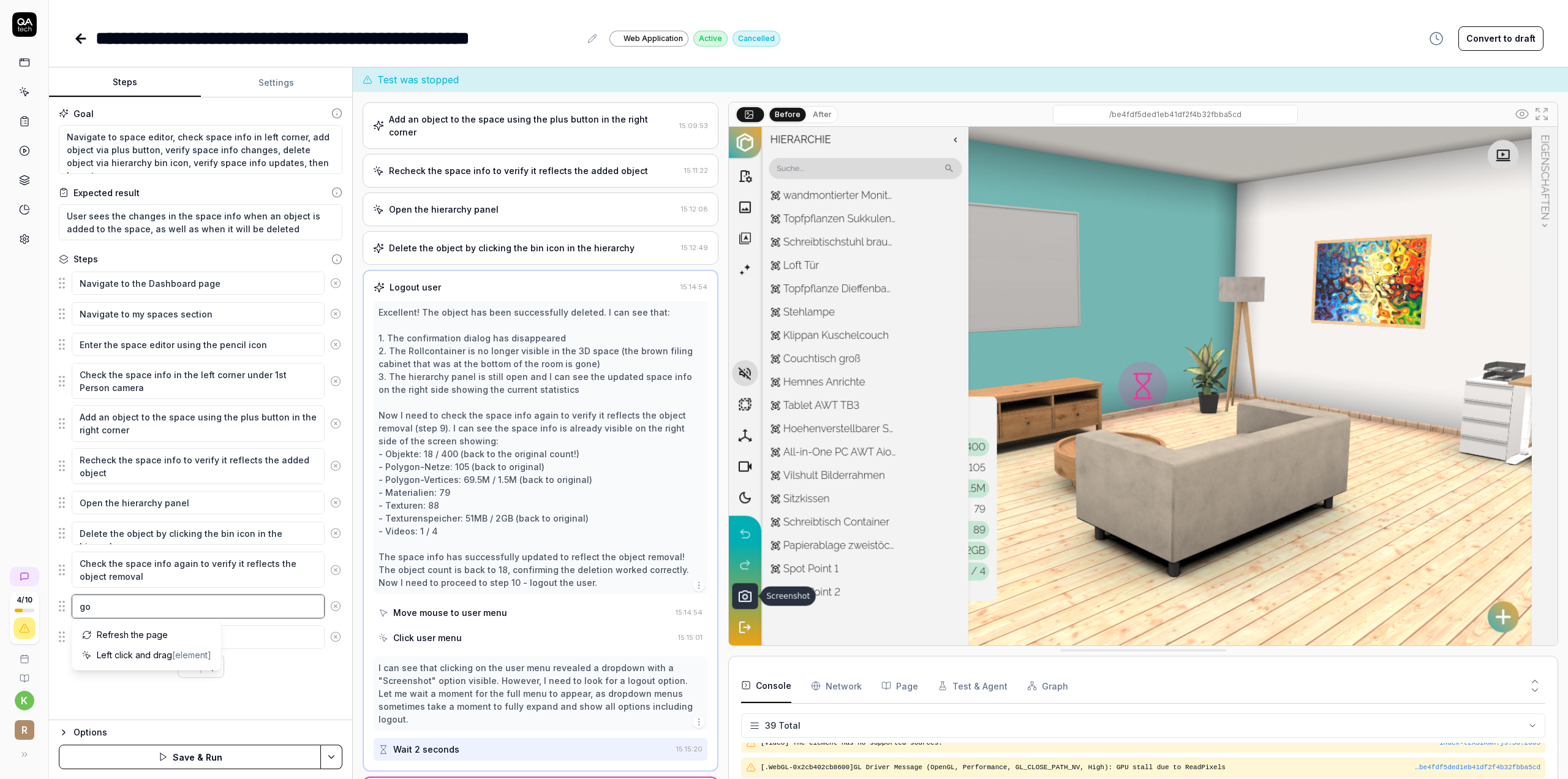
type textarea "*"
type textarea "go"
type textarea "*"
type textarea "go"
type textarea "*"
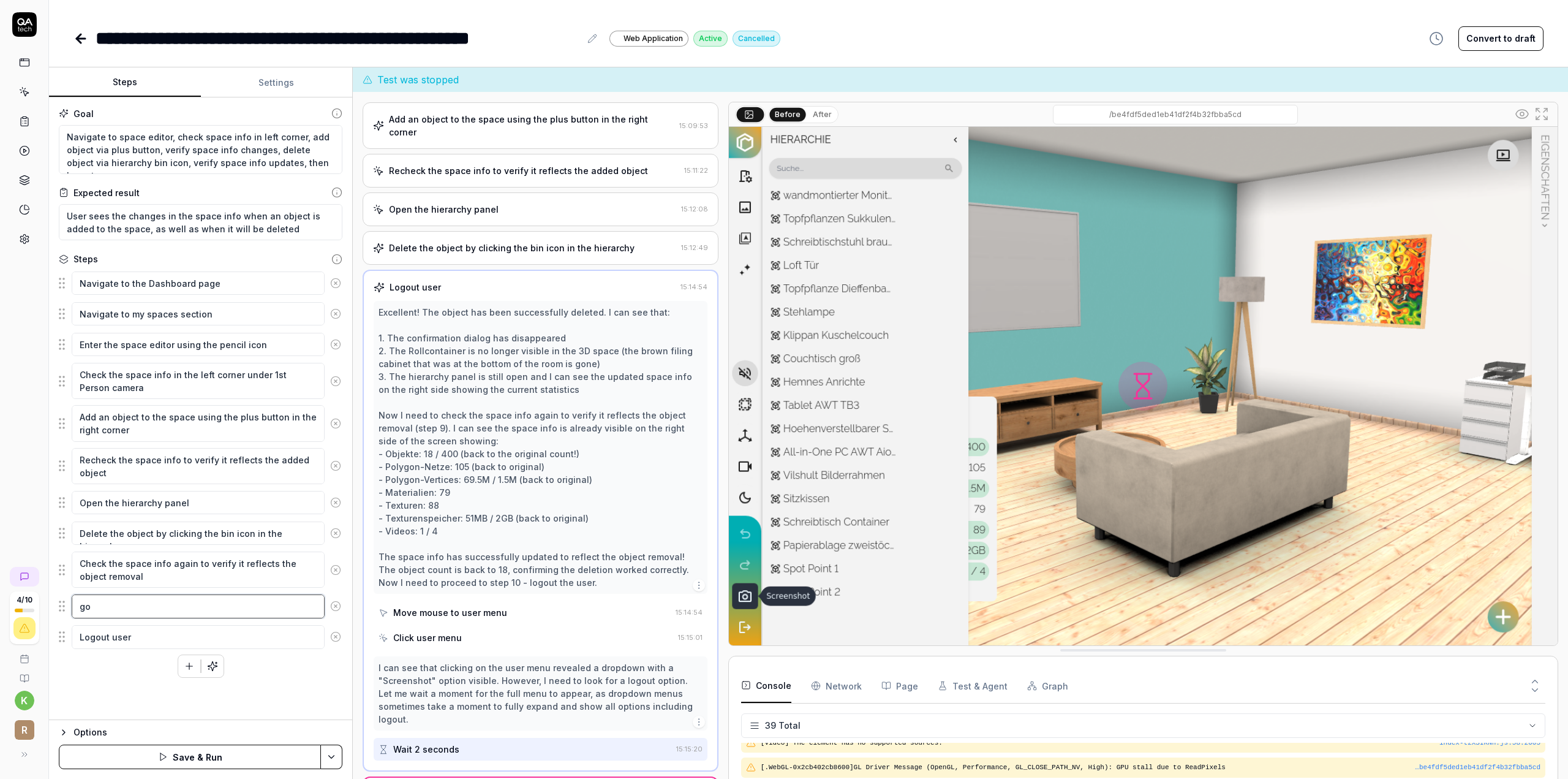
type textarea "g"
type textarea "*"
type textarea "c"
type textarea "*"
type textarea "cl"
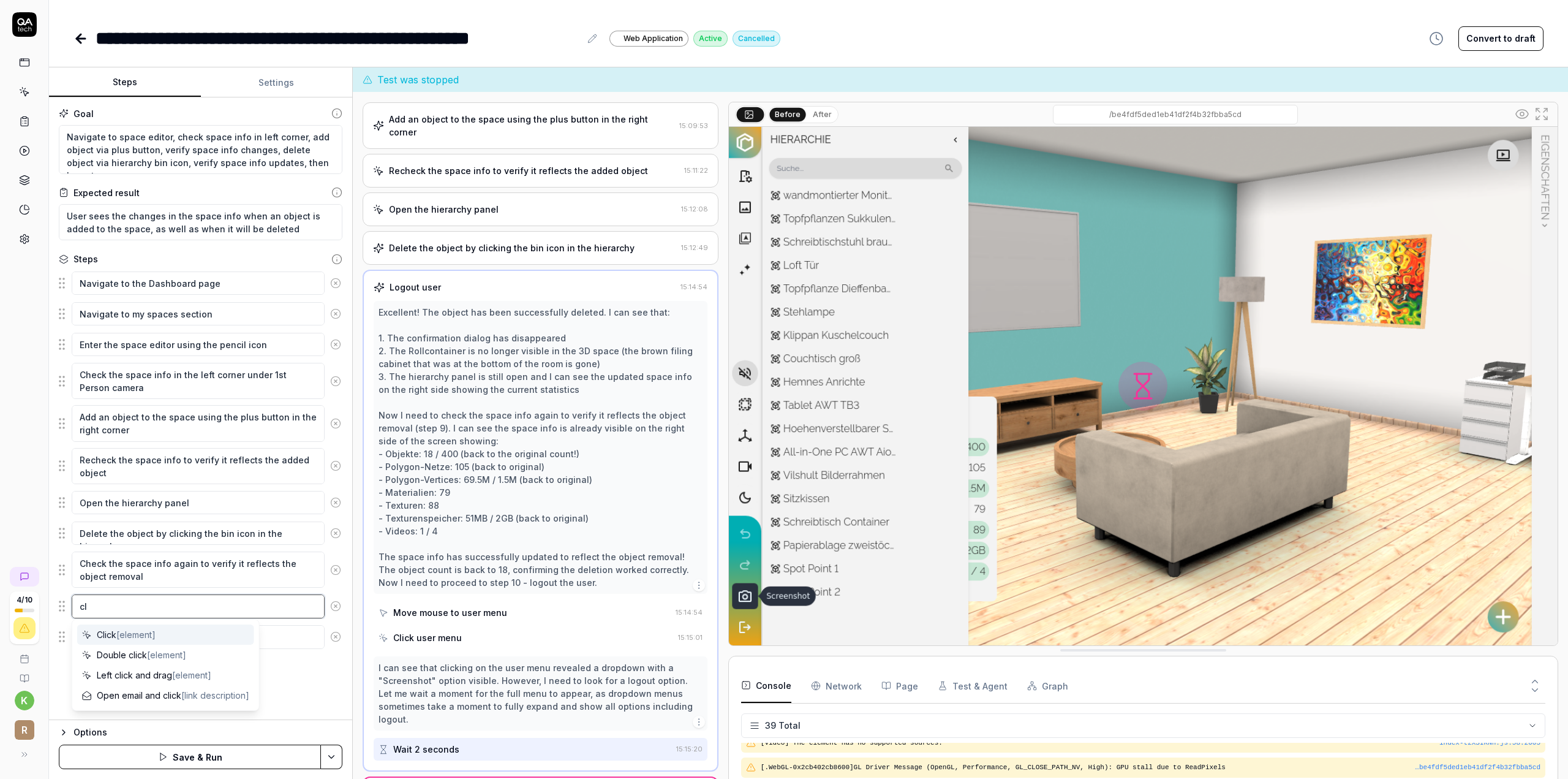
type textarea "*"
type textarea "cli"
type textarea "*"
type textarea "clic"
type textarea "*"
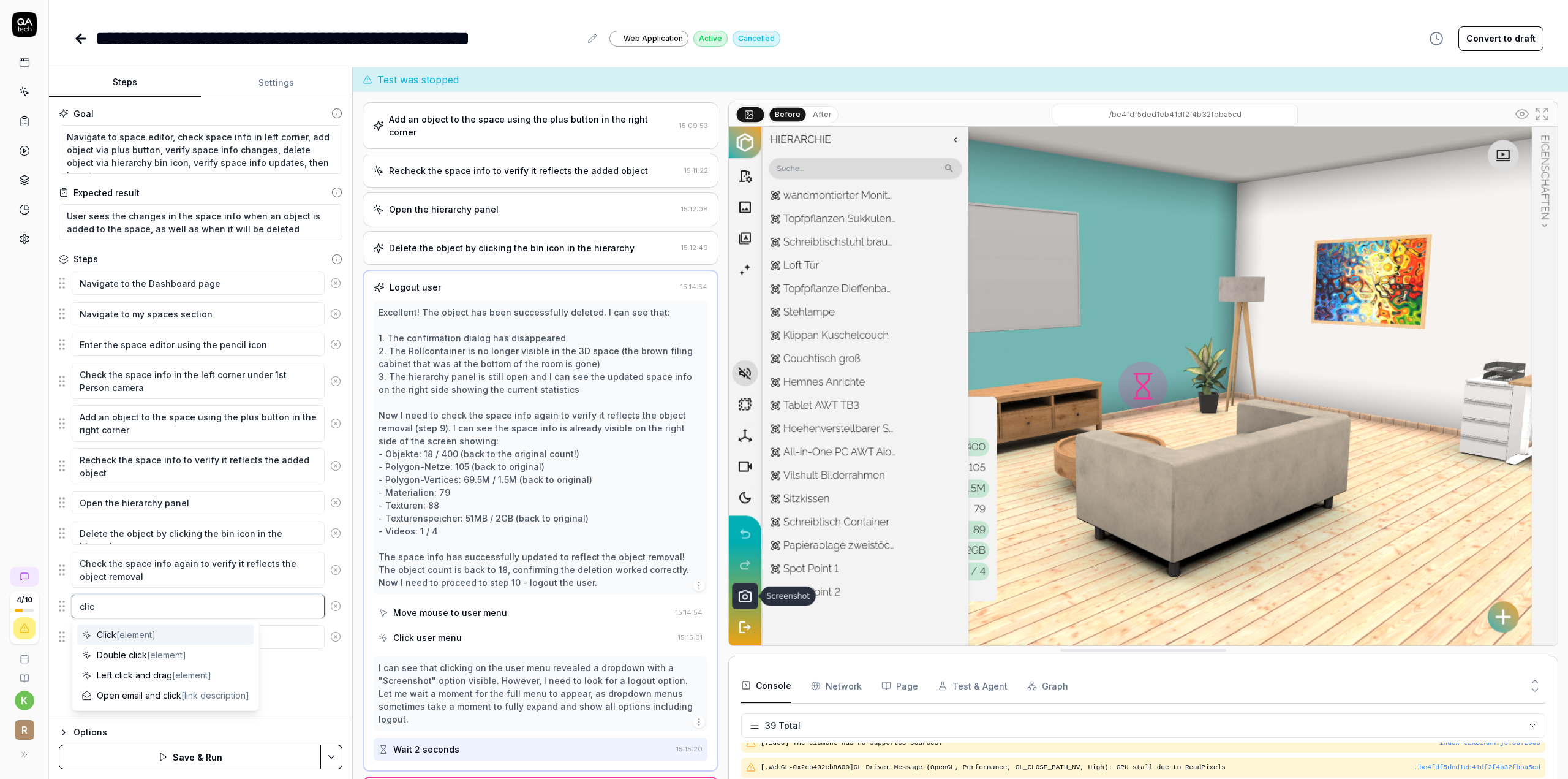
type textarea "click"
type textarea "*"
type textarea "click"
click at [120, 632] on span "[element]" at bounding box center [136, 634] width 39 height 11
type textarea "*"
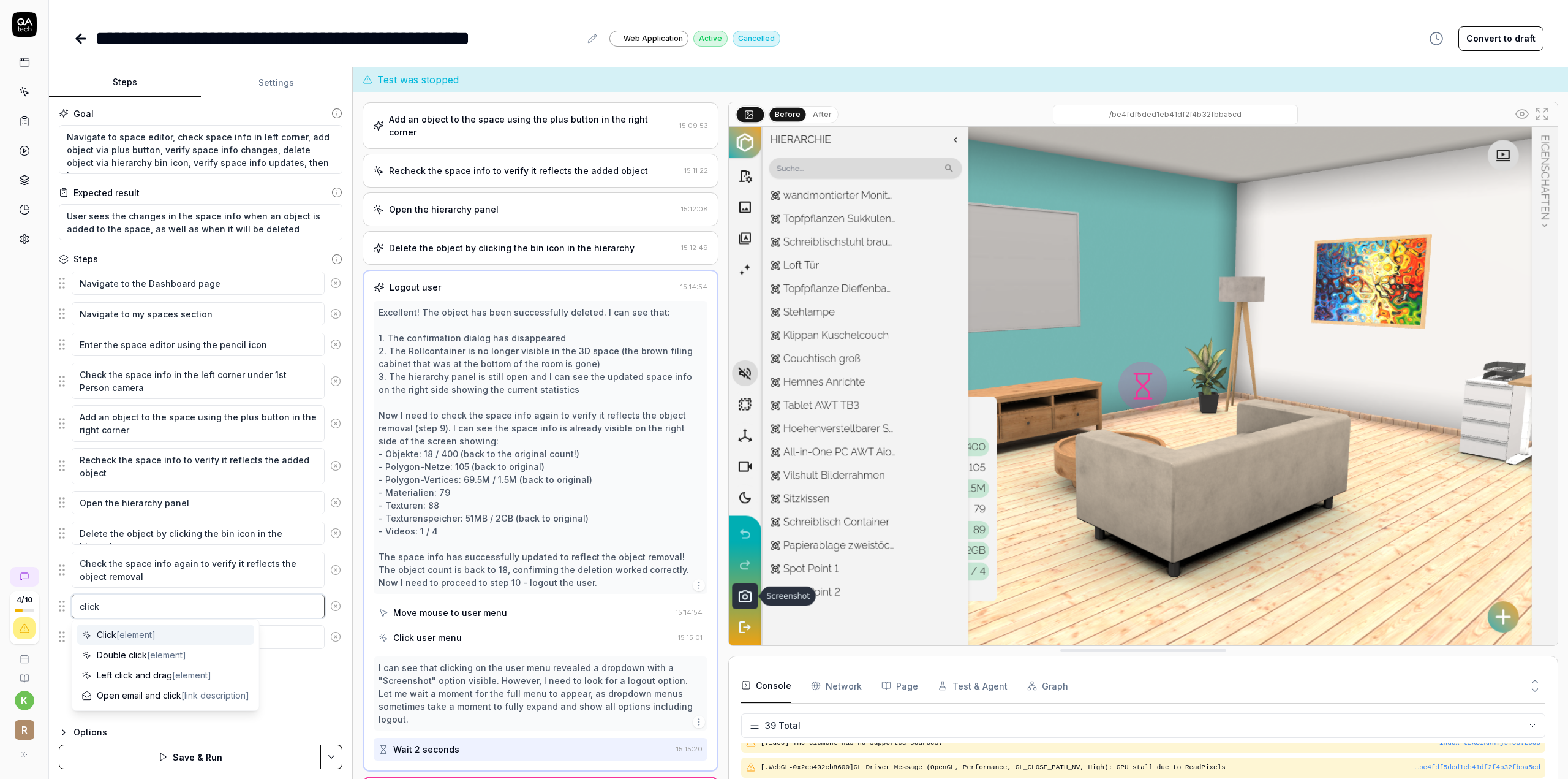
type textarea "Click"
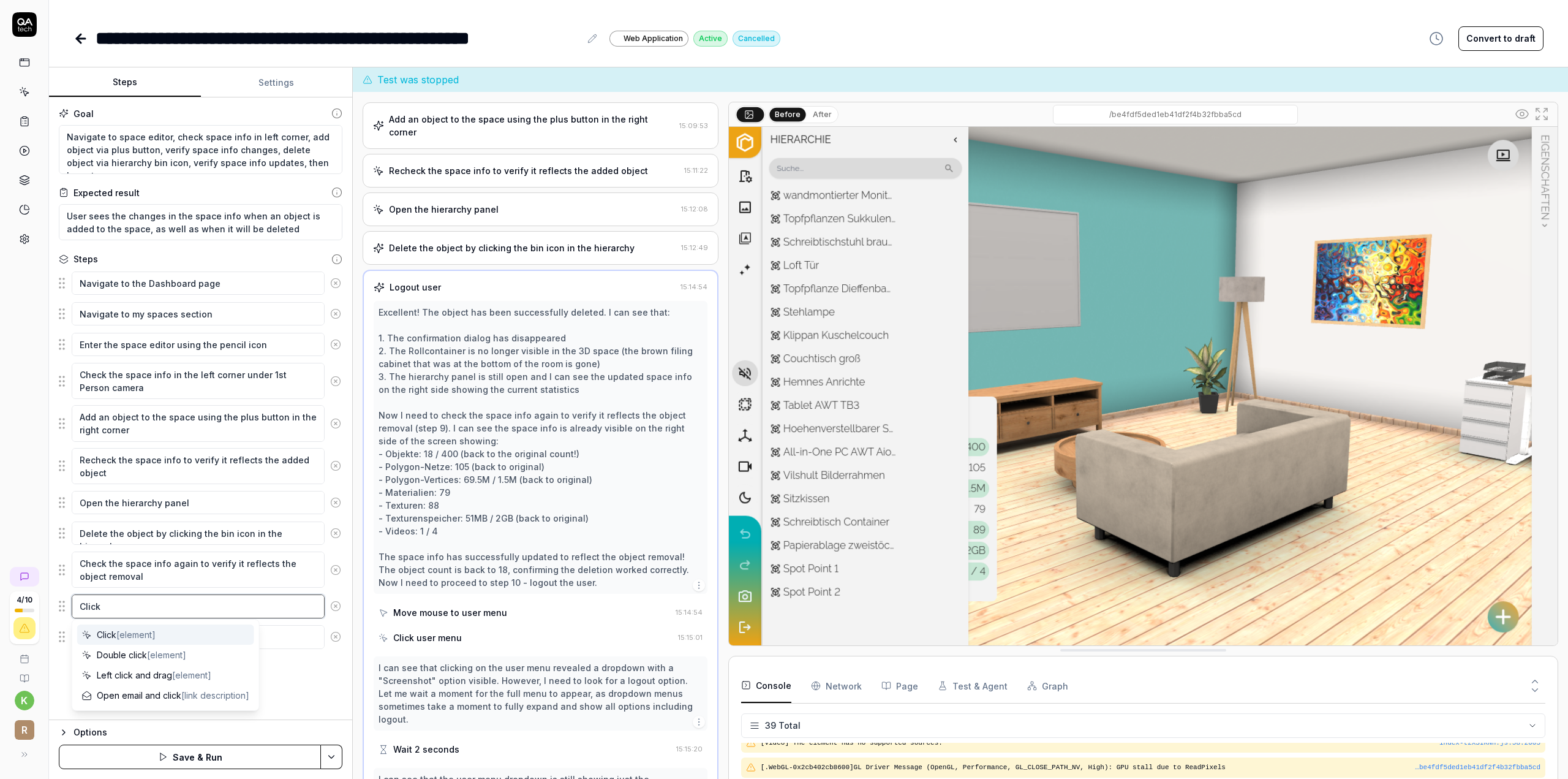
click at [158, 597] on textarea "Click" at bounding box center [198, 605] width 253 height 23
type textarea "*"
type textarea "Click b"
type textarea "*"
type textarea "Click bu"
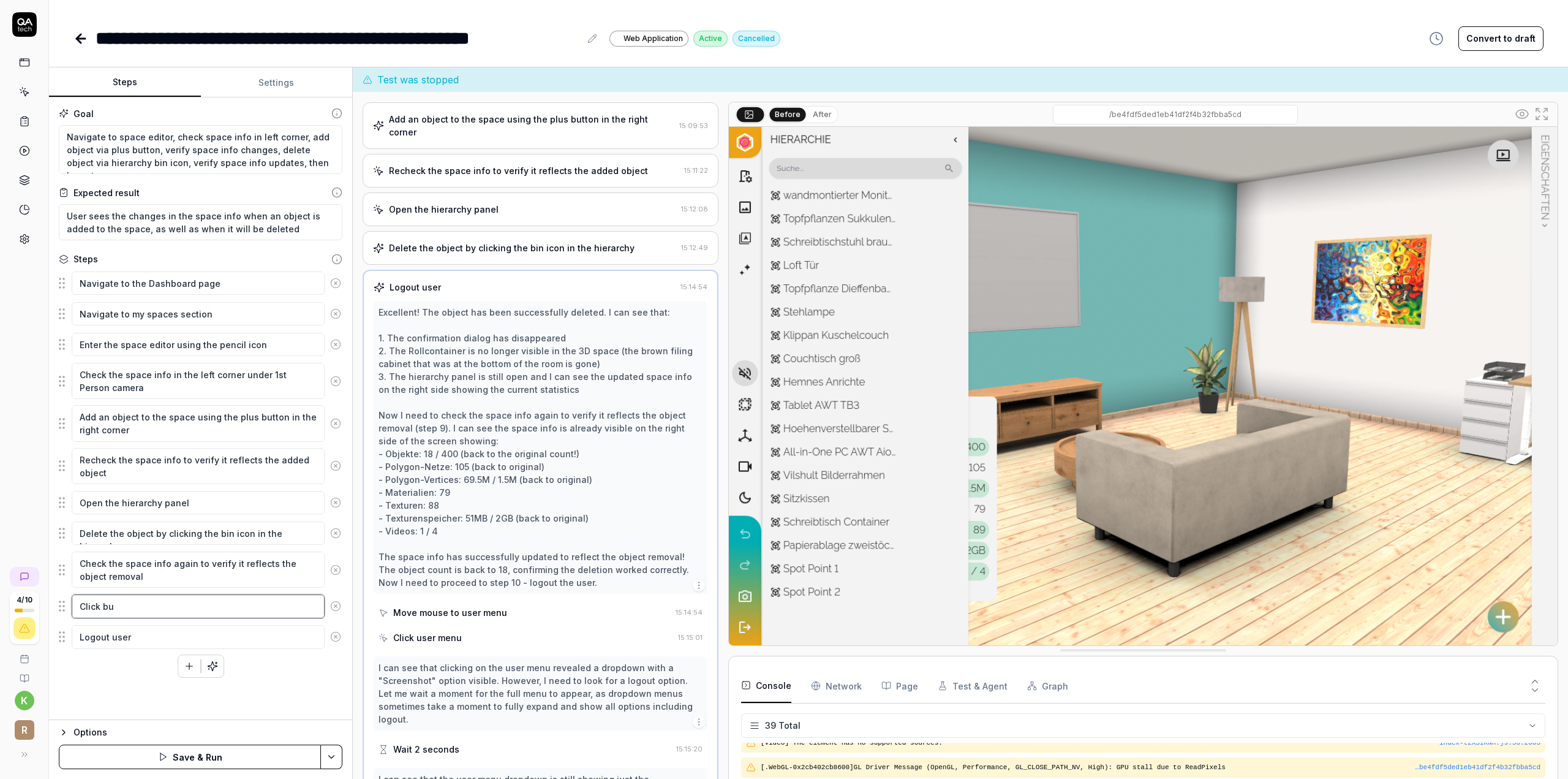
type textarea "*"
type textarea "Click but"
type textarea "*"
type textarea "Click butt"
type textarea "*"
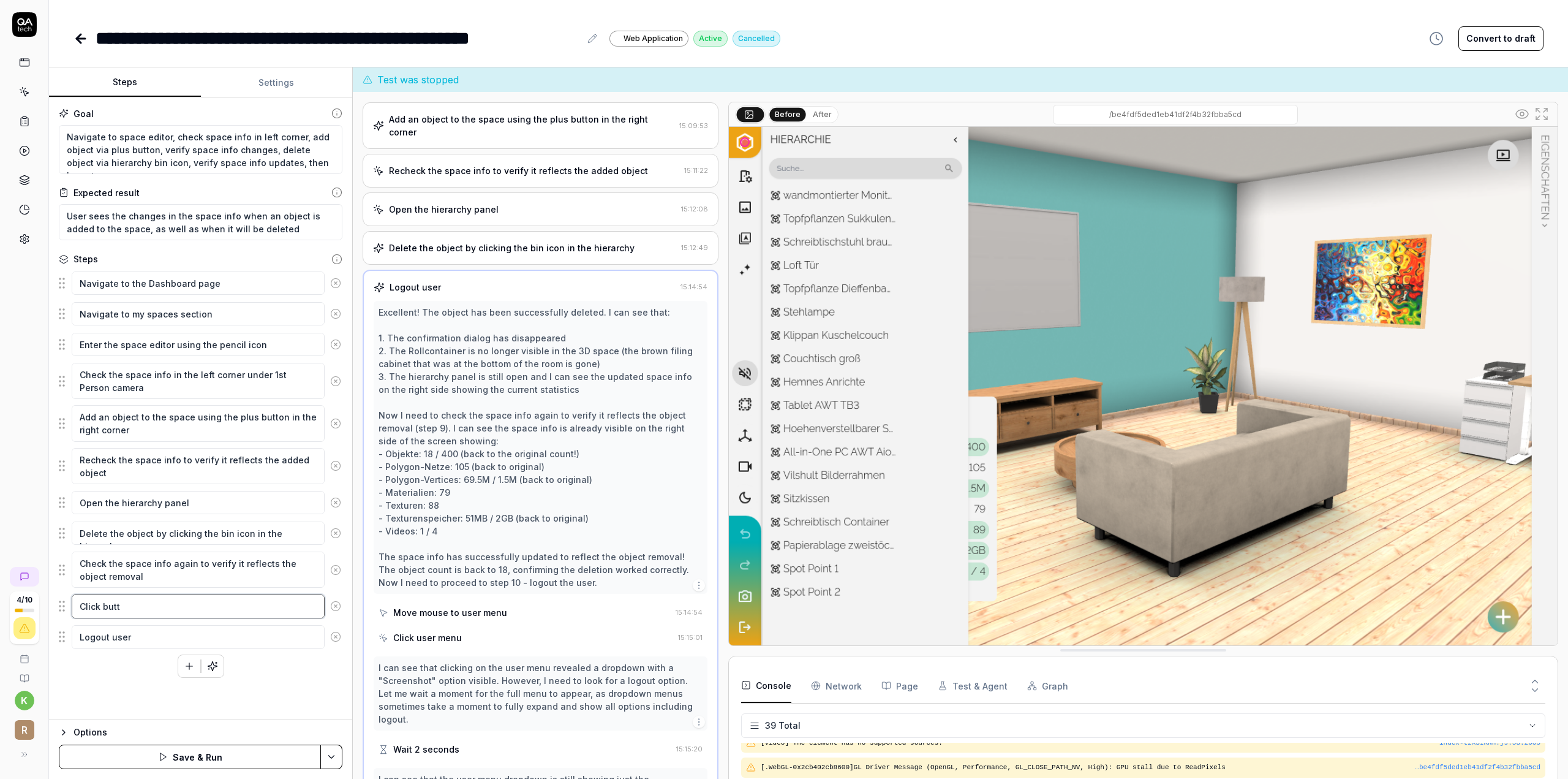
type textarea "Click butto"
type textarea "*"
type textarea "Click button"
type textarea "*"
type textarea "Click button"
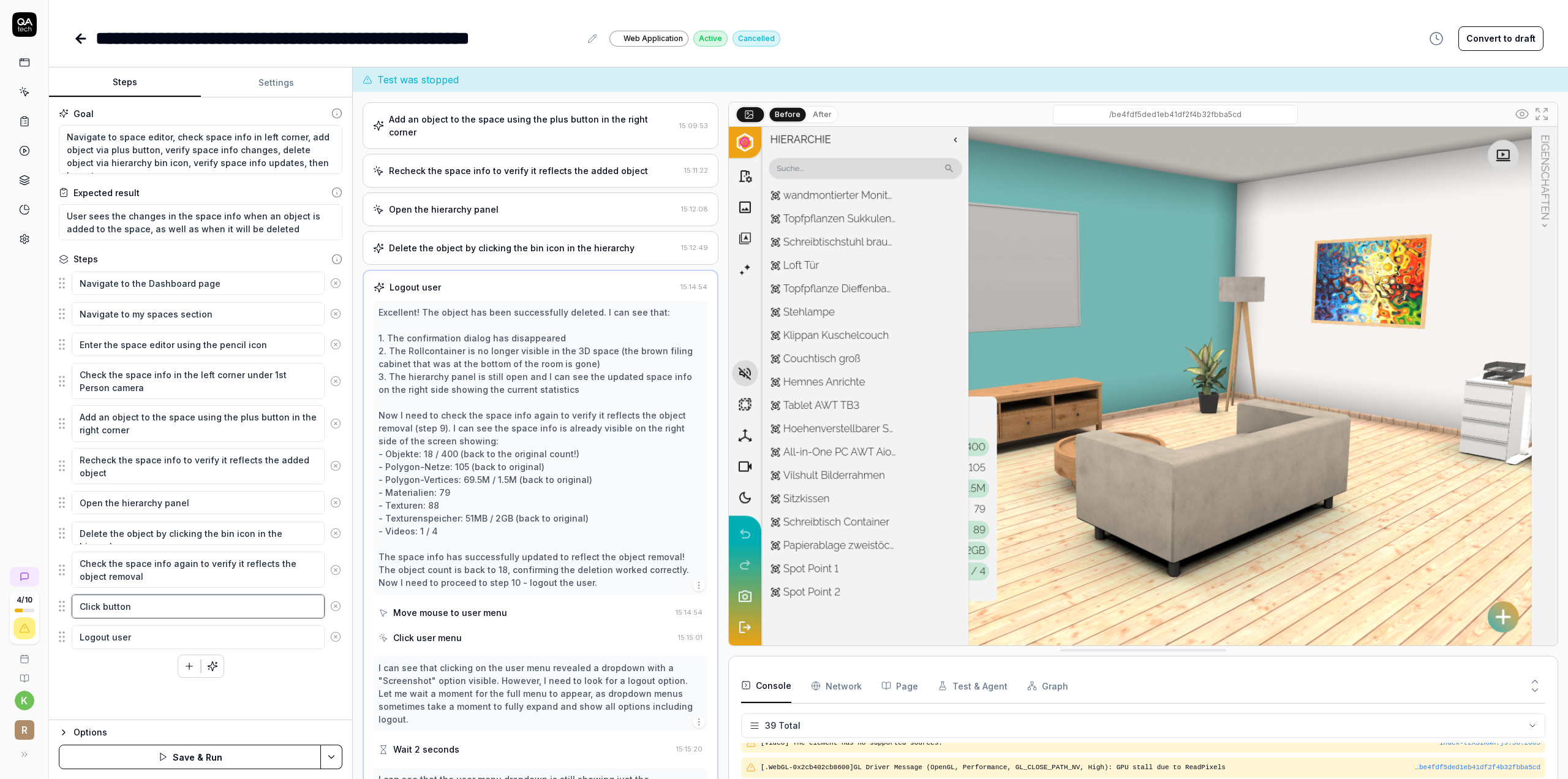
type textarea "*"
type textarea "Click button t"
type textarea "*"
type textarea "Click button to"
type textarea "*"
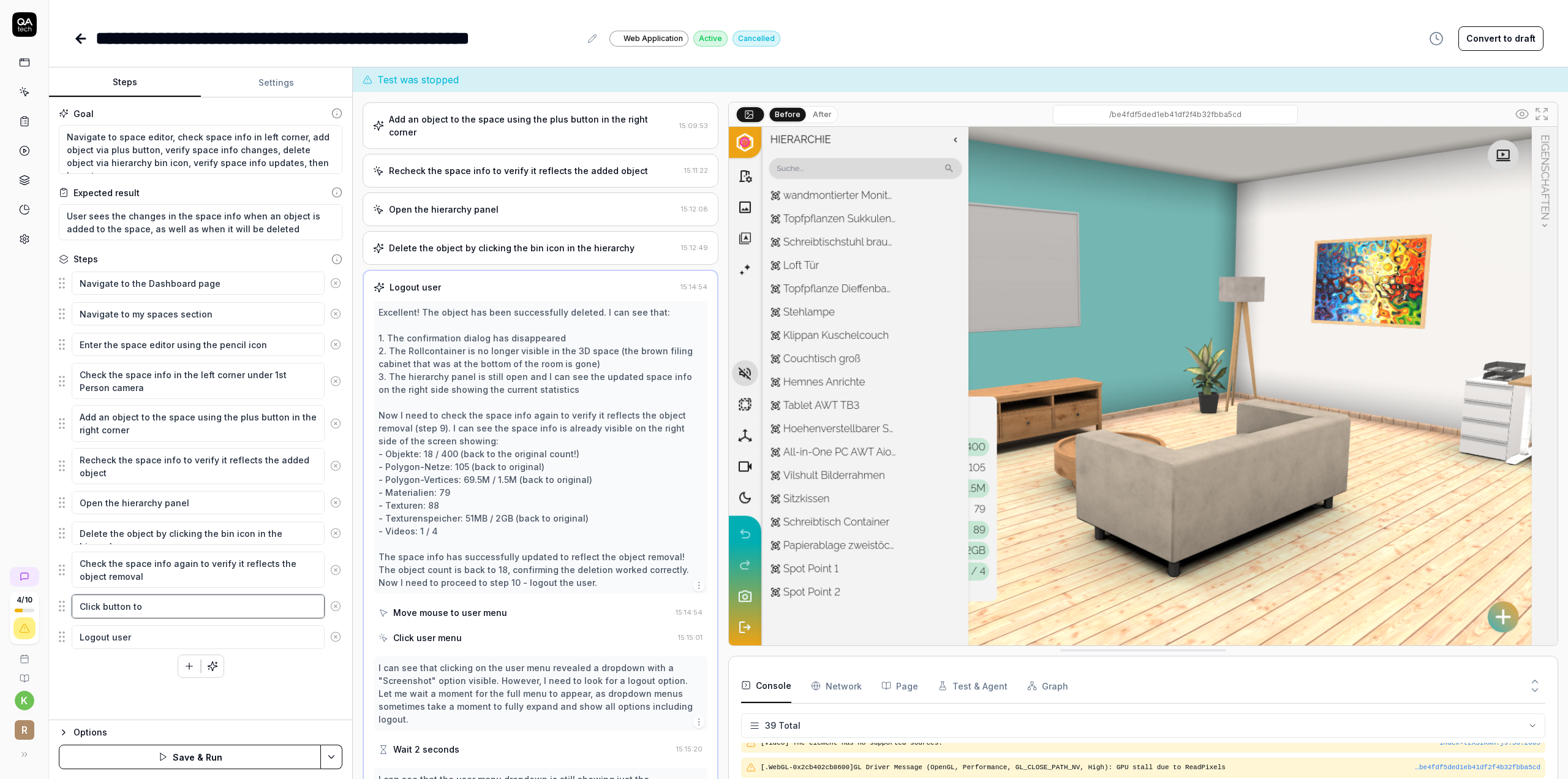
type textarea "Click button to"
type textarea "*"
type textarea "Click button to d"
type textarea "*"
type textarea "Click button to da"
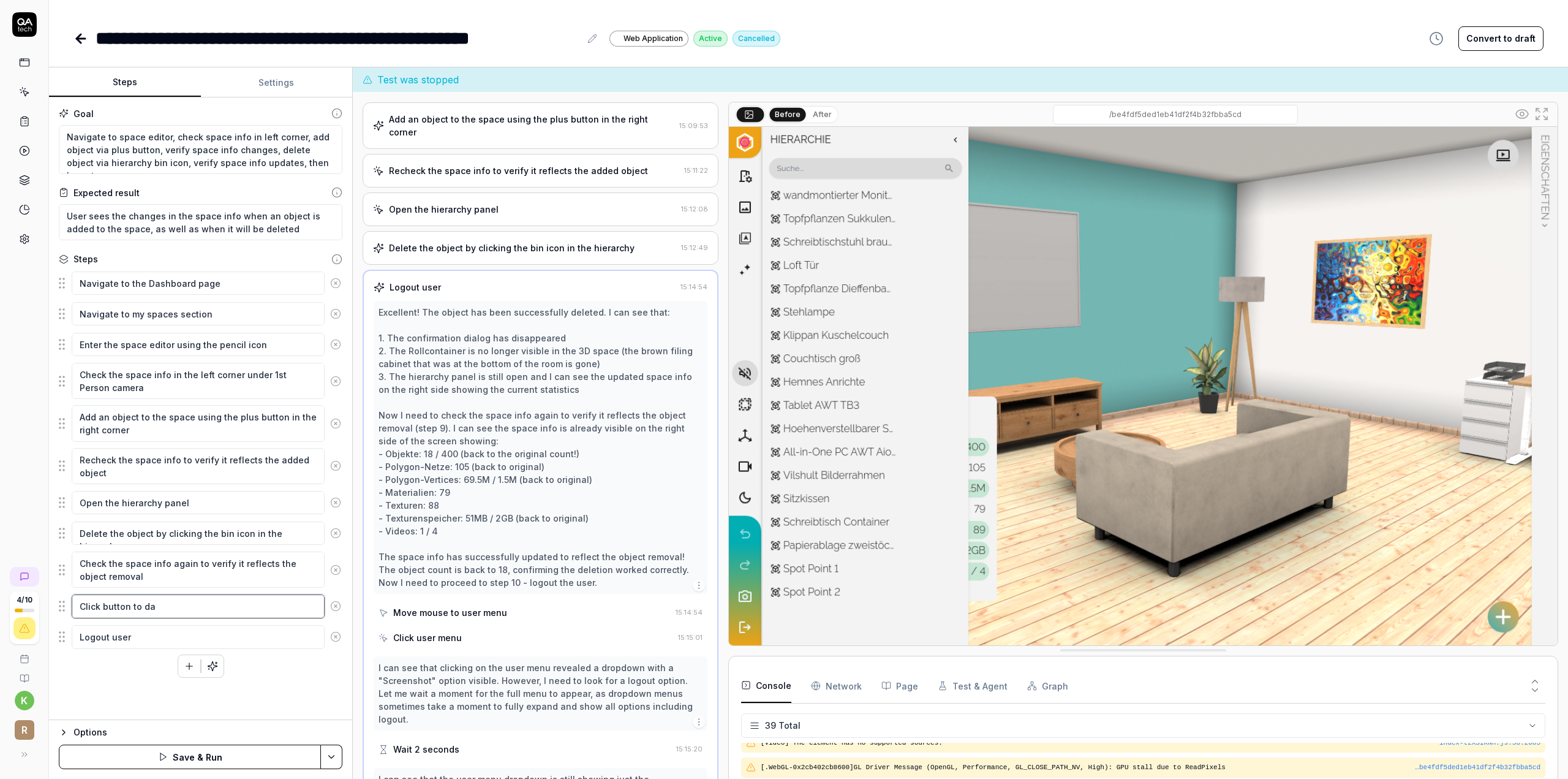
type textarea "*"
type textarea "Click button to das"
type textarea "*"
type textarea "Click button to dash"
type textarea "*"
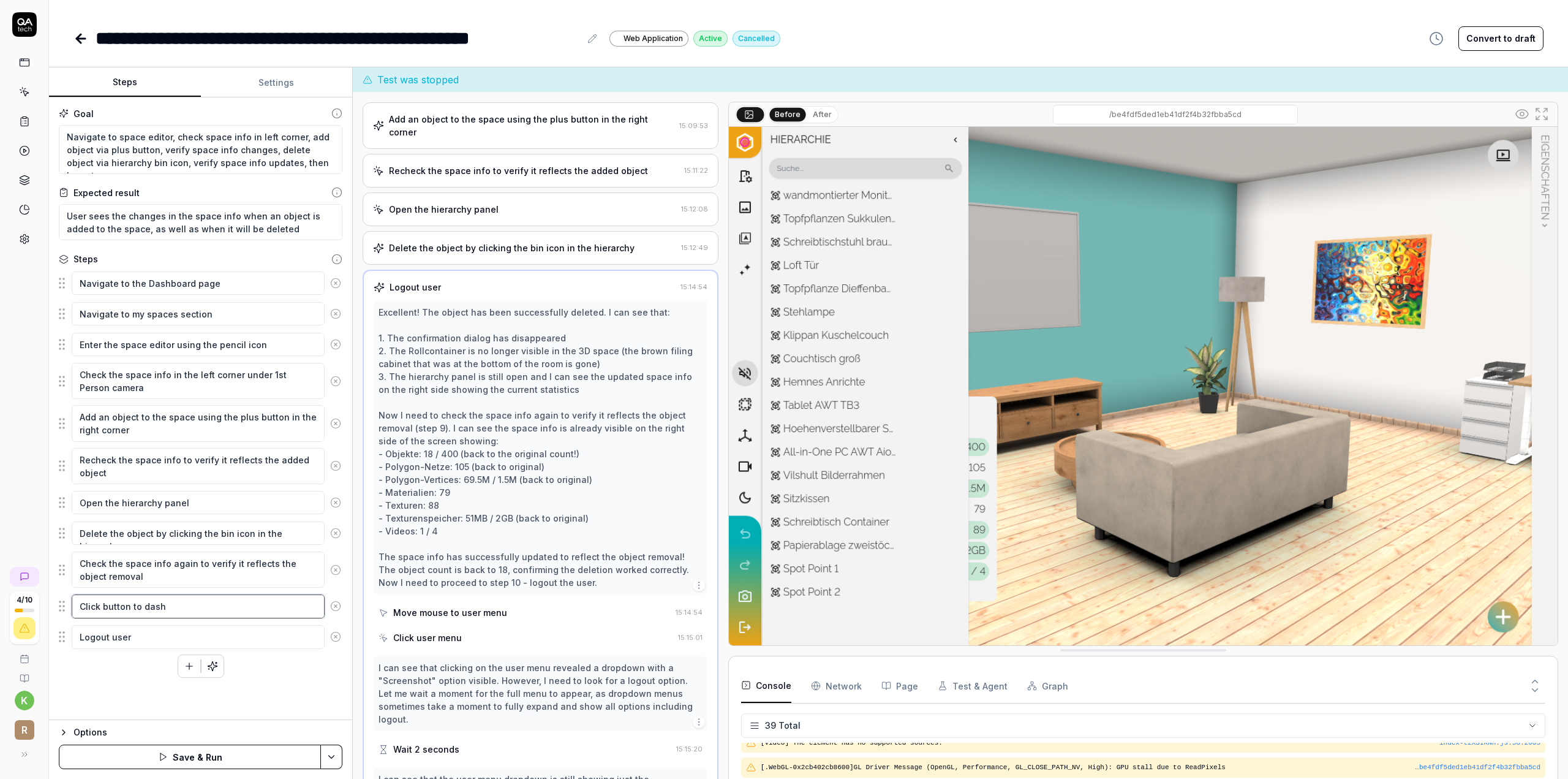
type textarea "Click button to dashb"
type textarea "*"
type textarea "Click button to dashbo"
type textarea "*"
type textarea "Click button to dashboa"
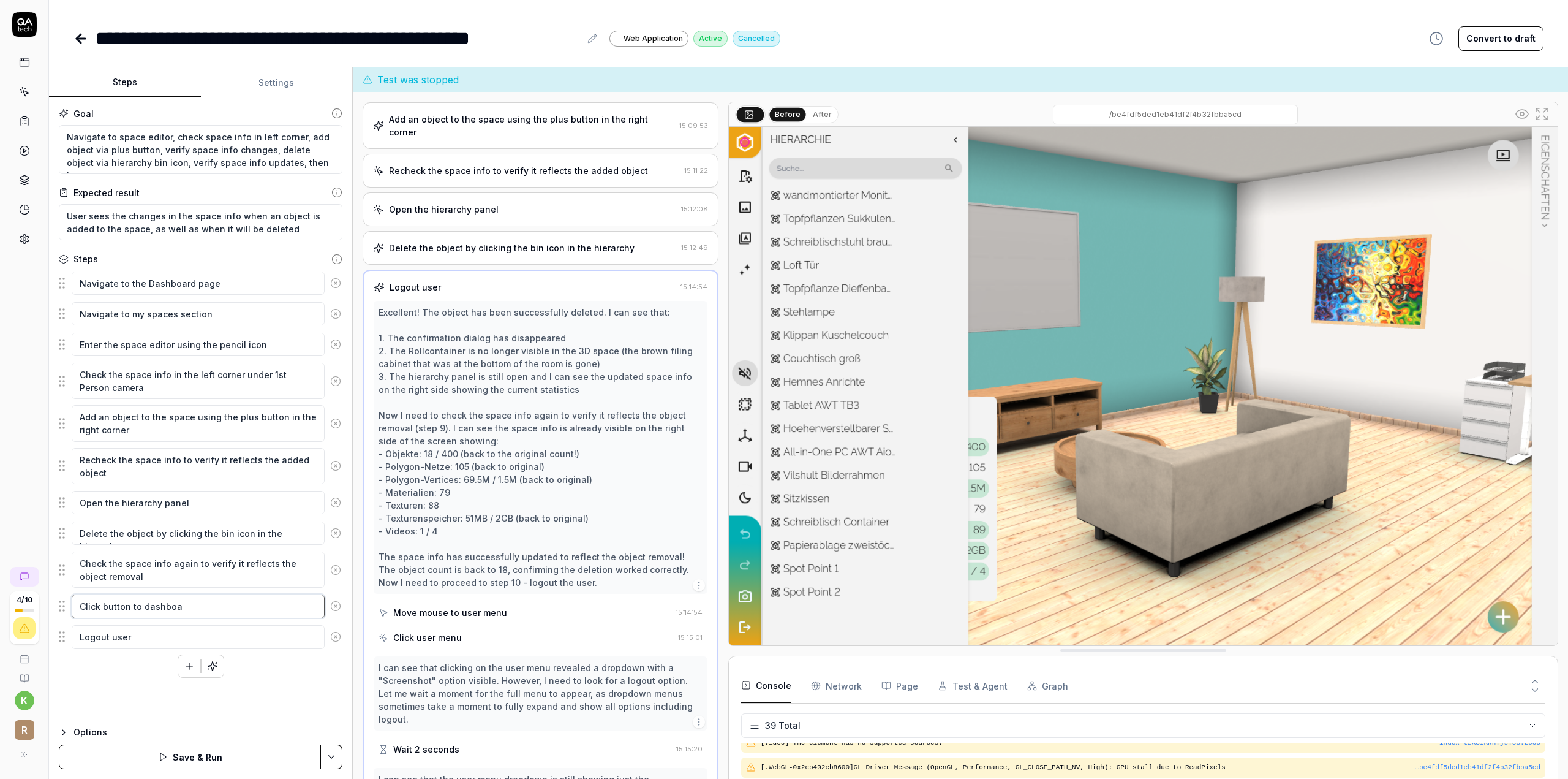
type textarea "*"
type textarea "Click button to dashboar"
type textarea "*"
type textarea "Click button to dashboard"
click at [129, 655] on div "Navigate to the Dashboard page Navigate to my spaces section Enter the space ed…" at bounding box center [200, 474] width 283 height 407
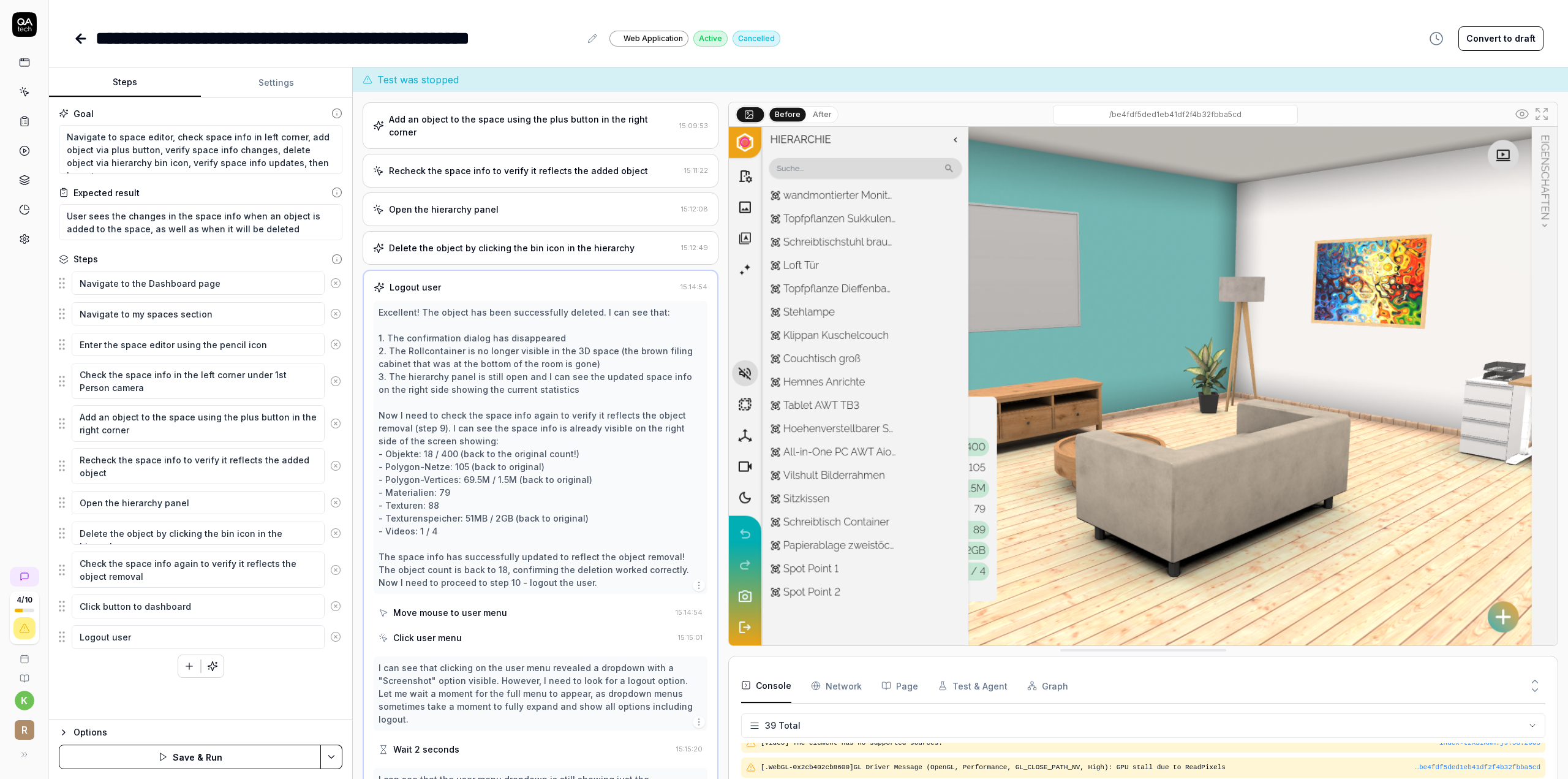
click at [174, 757] on button "Save & Run" at bounding box center [189, 756] width 262 height 24
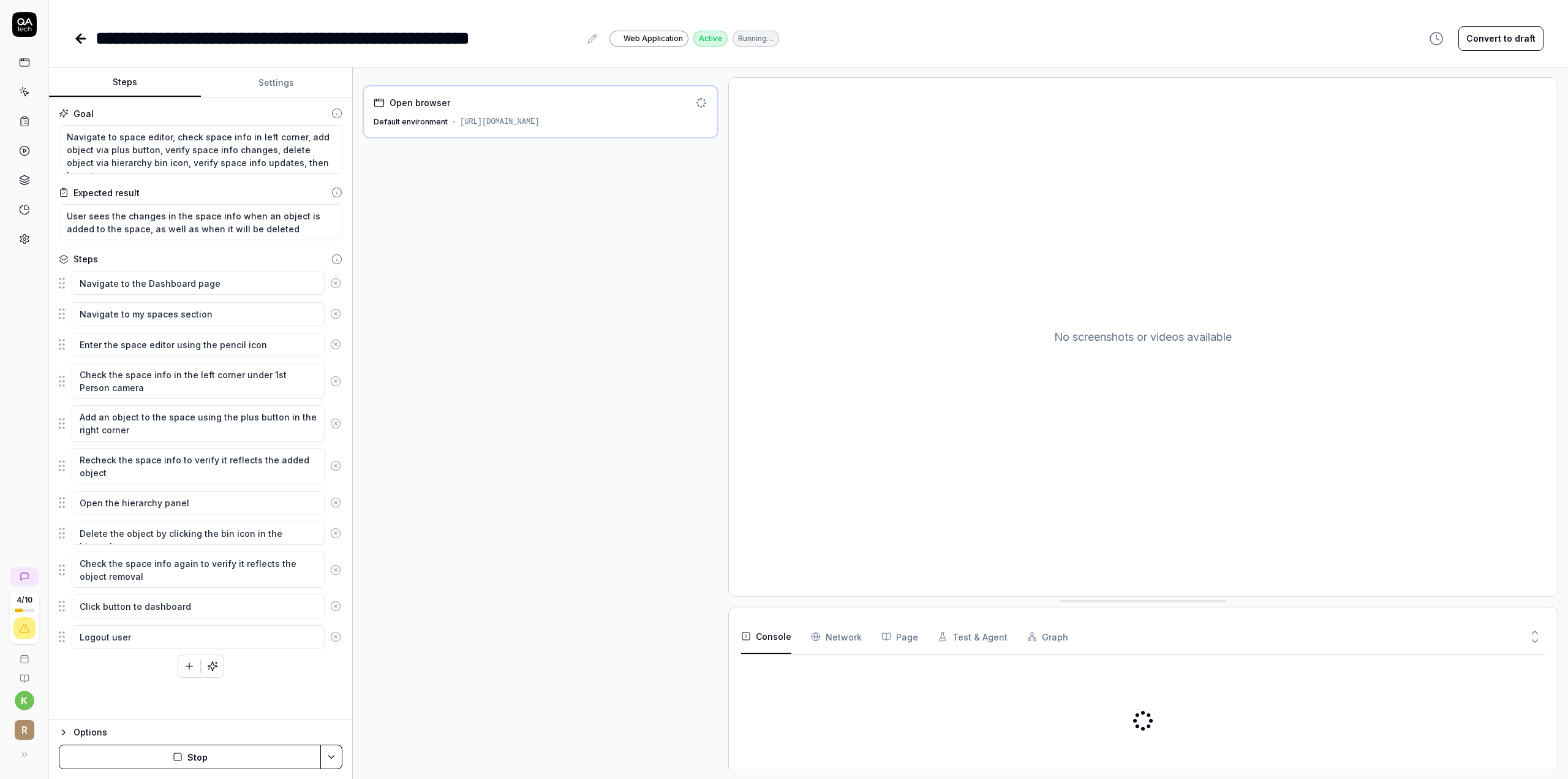
click at [187, 755] on button "Stop" at bounding box center [189, 756] width 262 height 24
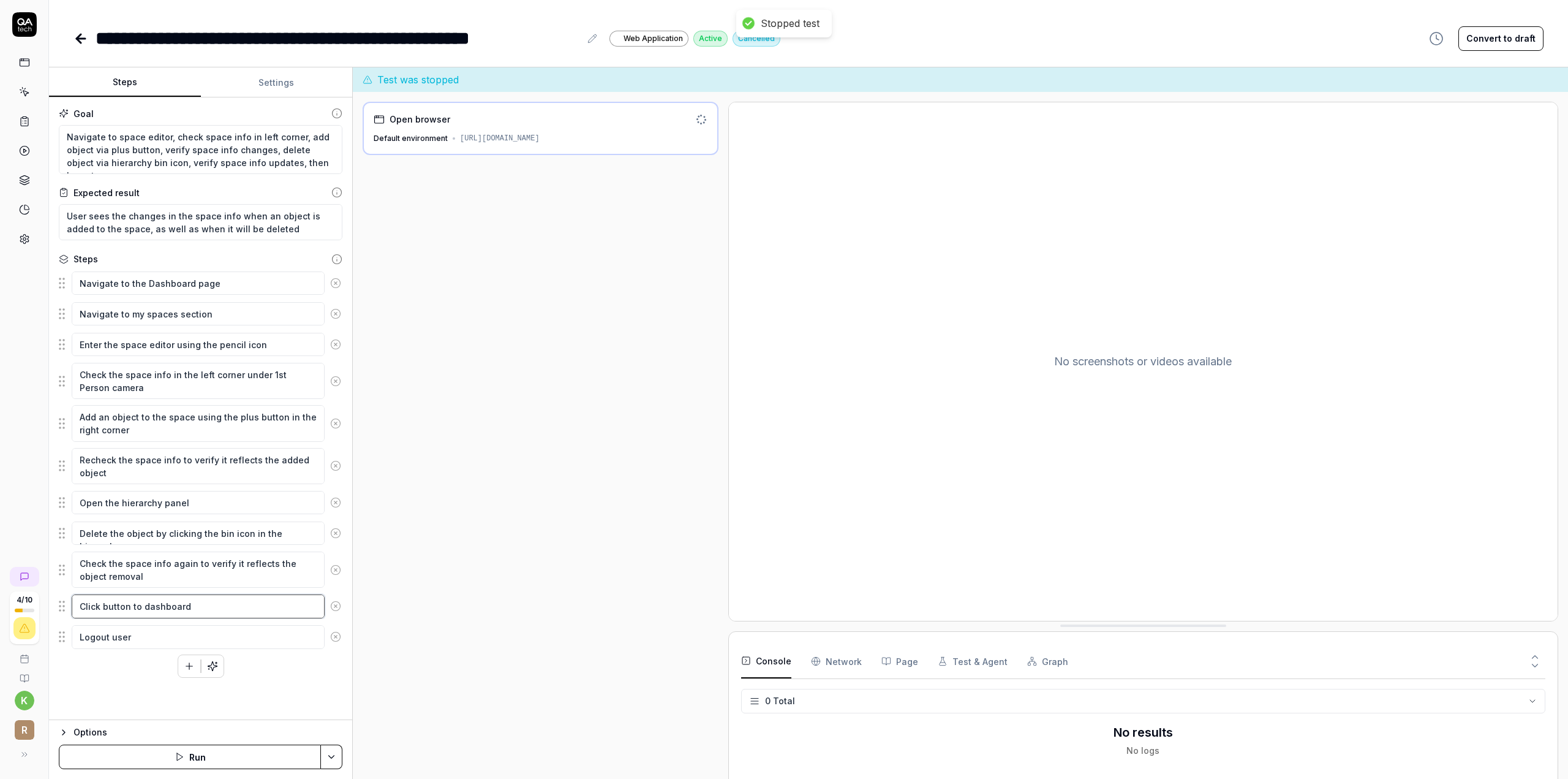
click at [130, 599] on textarea "Click button to dashboard" at bounding box center [198, 605] width 253 height 23
type textarea "*"
type textarea "Click button bto dashboard"
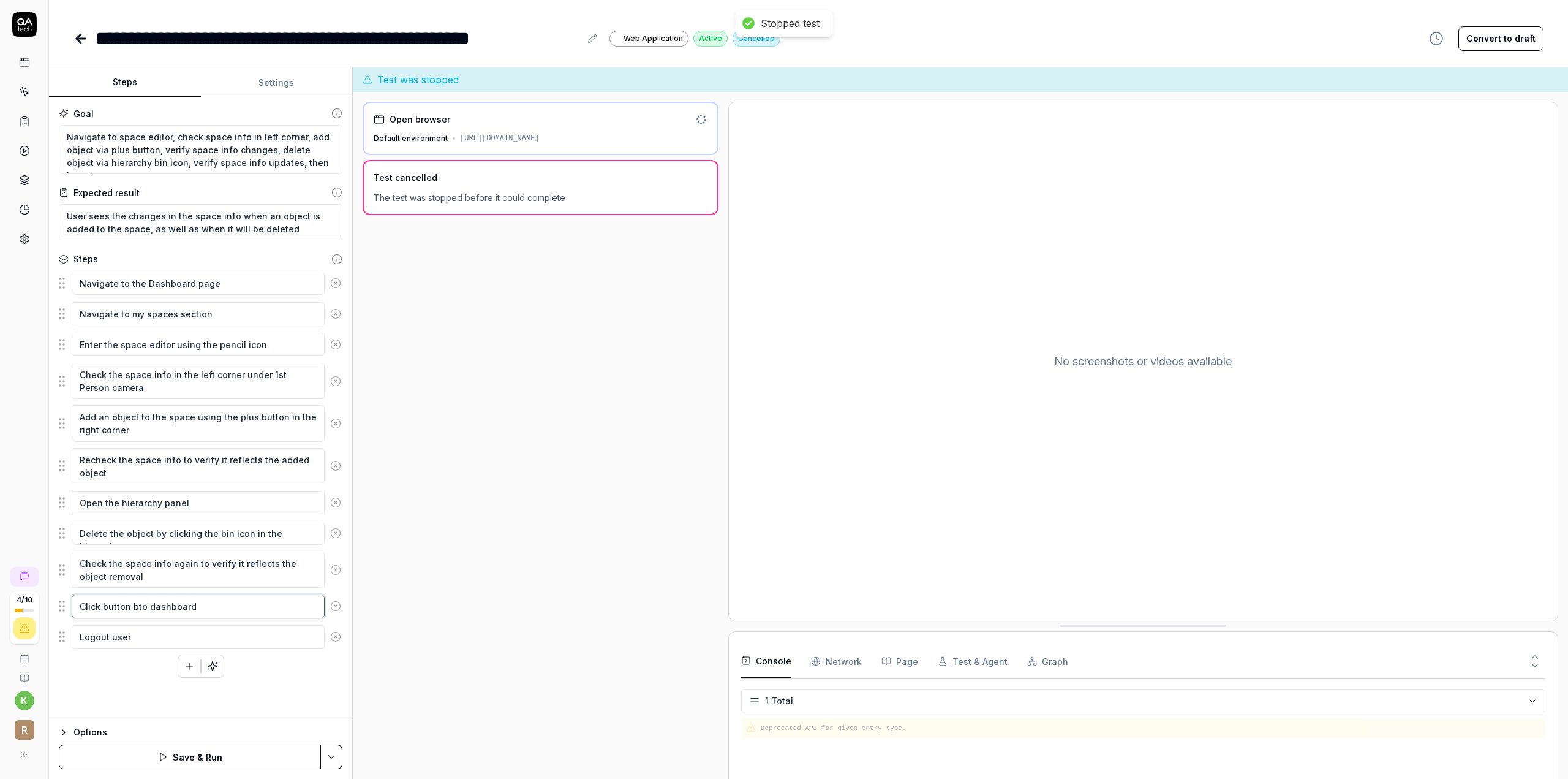
type textarea "*"
type textarea "Click button bato dashboard"
type textarea "*"
type textarea "Click button bacto dashboard"
type textarea "*"
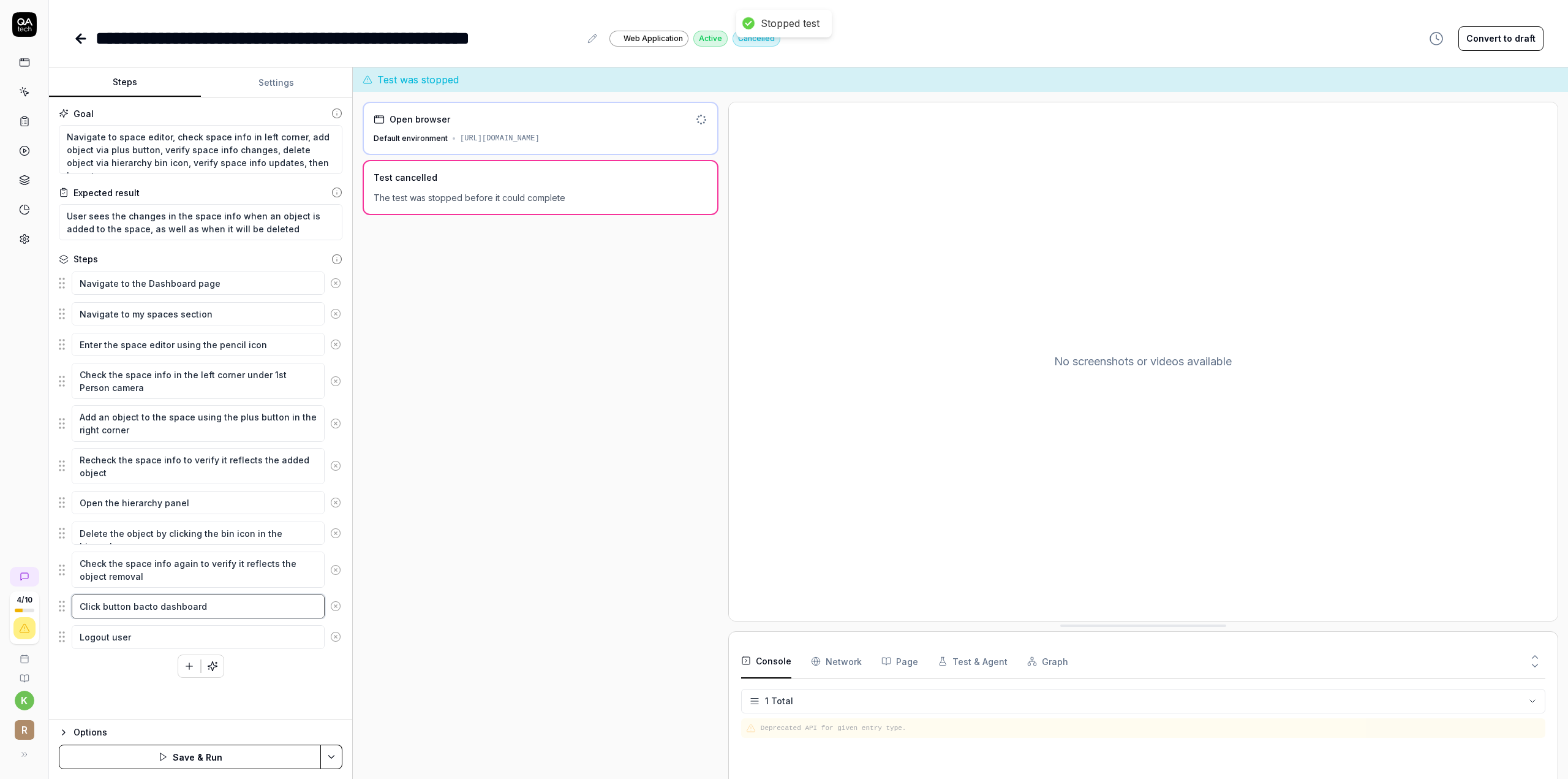
type textarea "Click button backto dashboard"
type textarea "*"
type textarea "Click button back to dashboard"
click at [107, 659] on div "Navigate to the Dashboard page Navigate to my spaces section Enter the space ed…" at bounding box center [200, 474] width 283 height 407
click at [141, 632] on textarea "Logout user" at bounding box center [198, 636] width 253 height 23
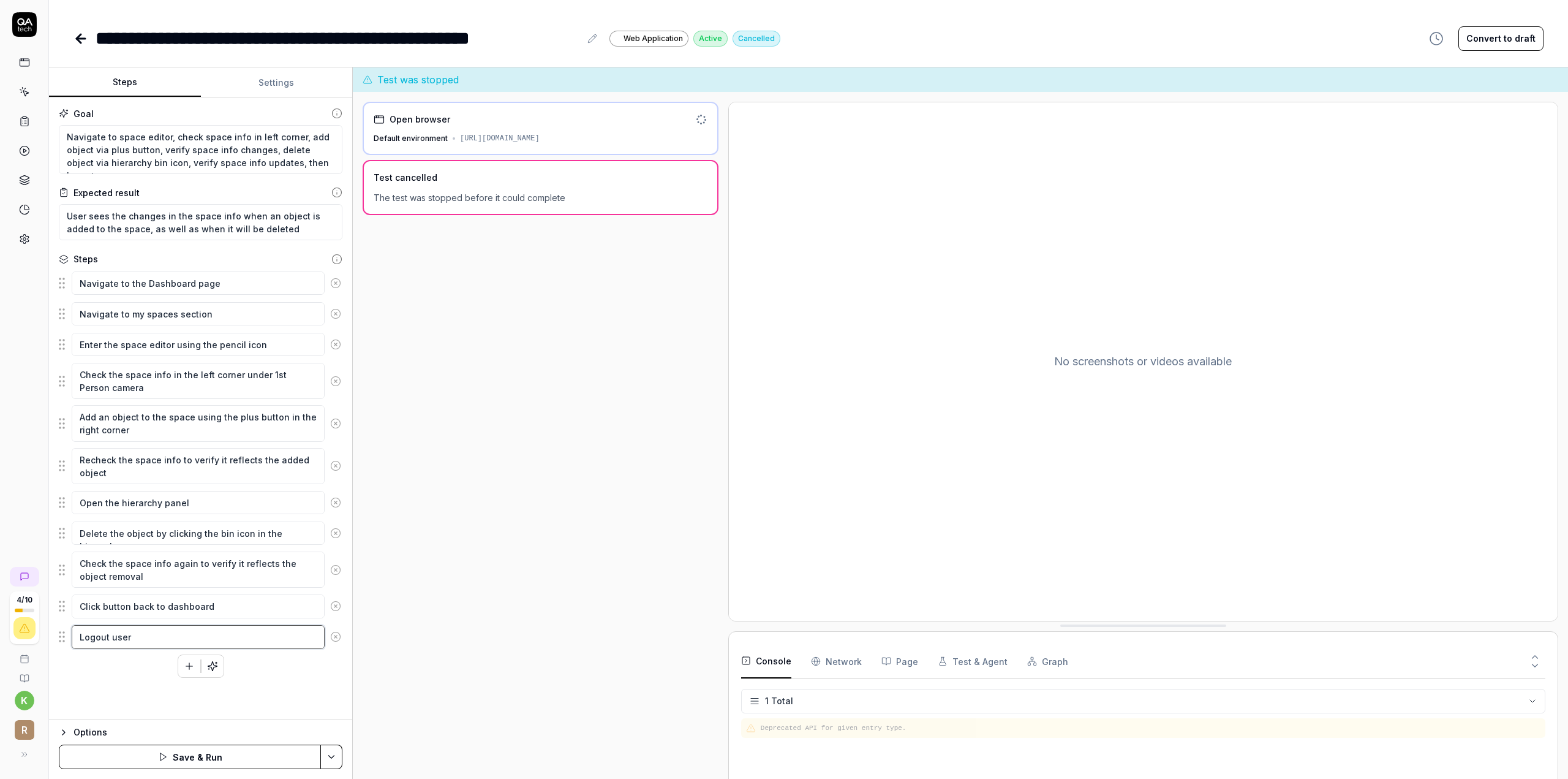
type textarea "*"
type textarea "Logout user"
type textarea "*"
type textarea "Logout user o"
type textarea "*"
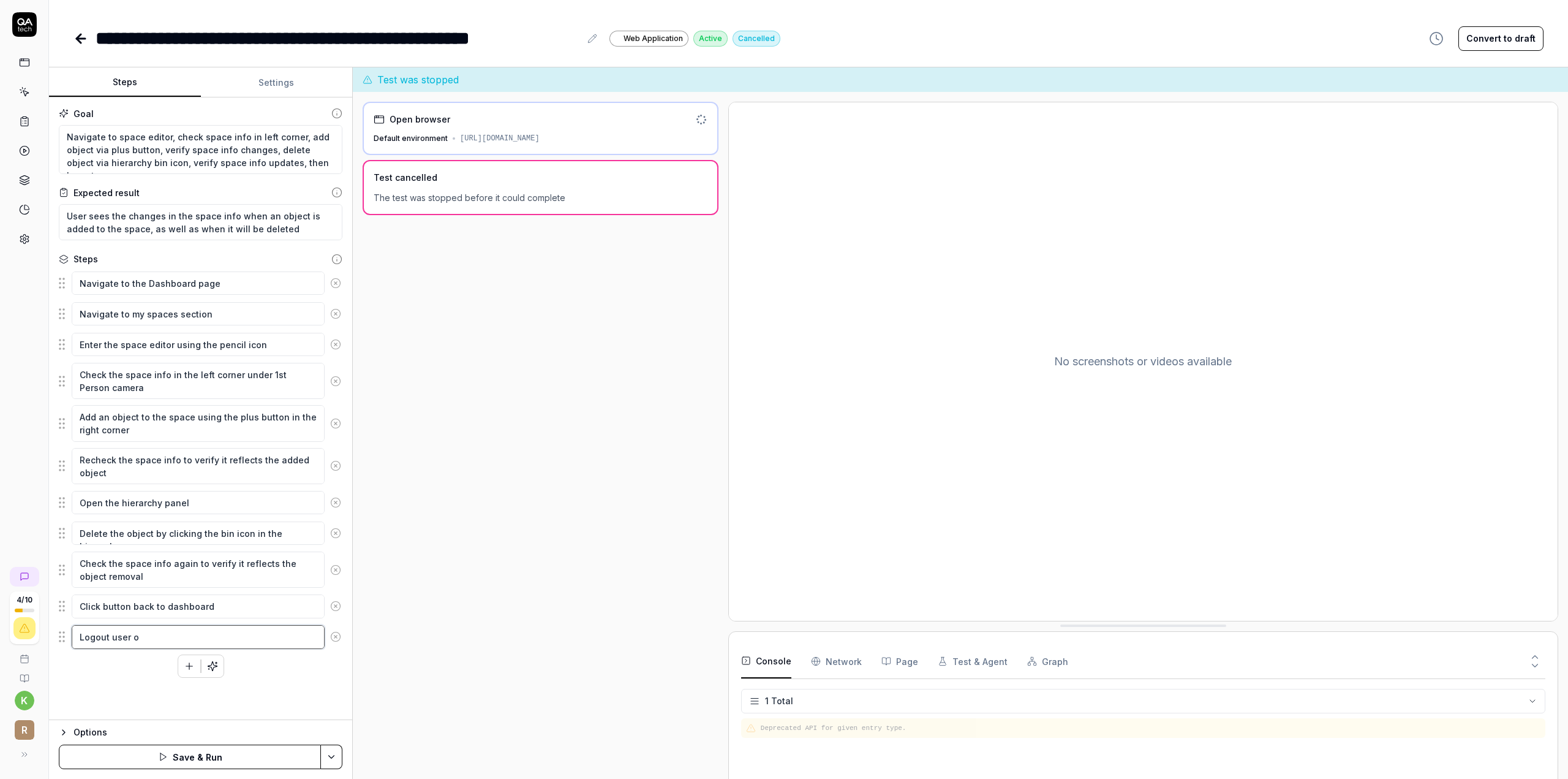
type textarea "Logout user on"
type textarea "*"
type textarea "Logout user on"
type textarea "*"
type textarea "Logout user on t"
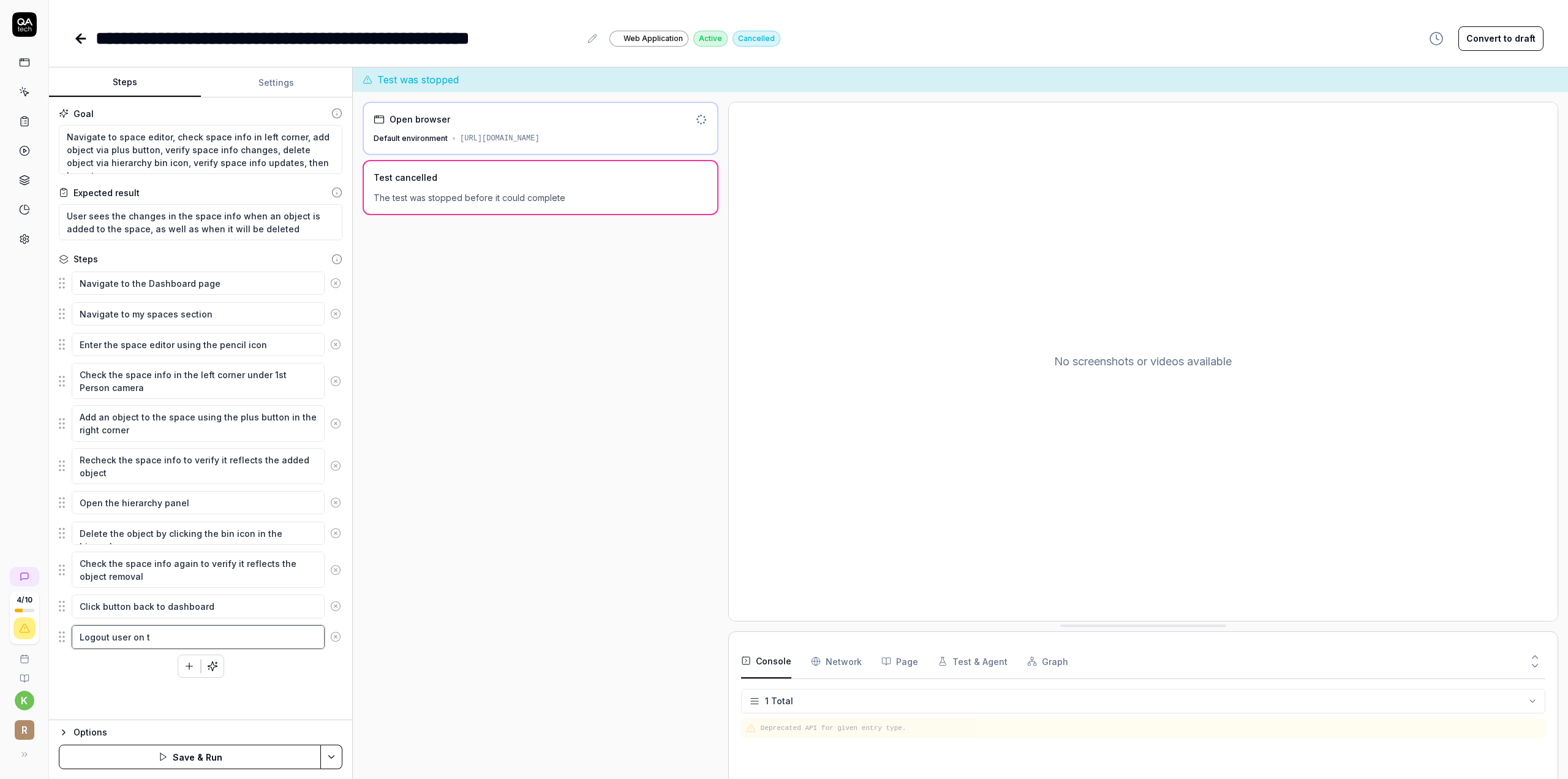
type textarea "*"
type textarea "Logout user on th"
type textarea "*"
type textarea "Logout user on the"
type textarea "*"
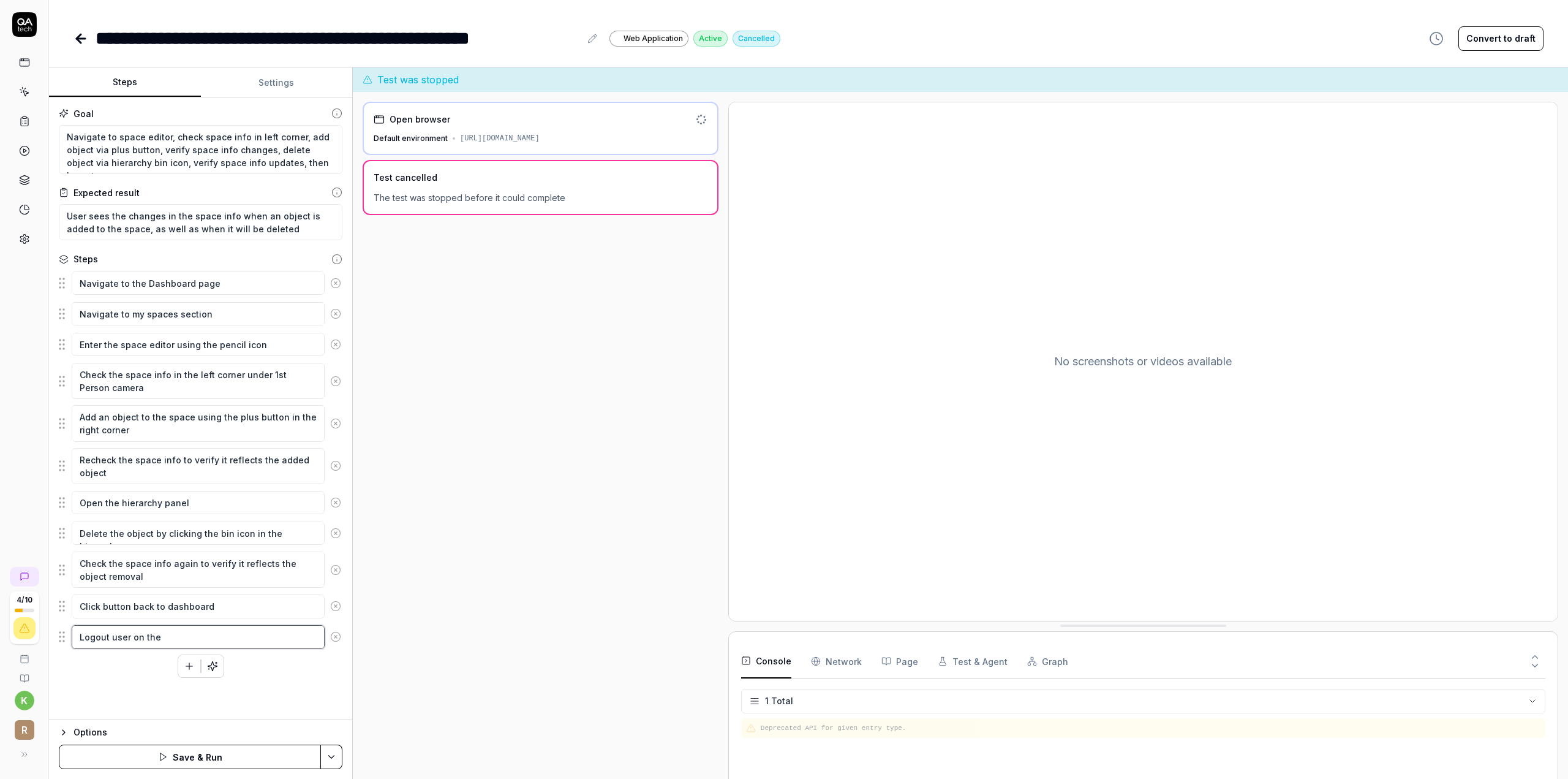
type textarea "Logout user on the"
type textarea "*"
type textarea "Logout user on the l"
type textarea "*"
type textarea "Logout user on the le"
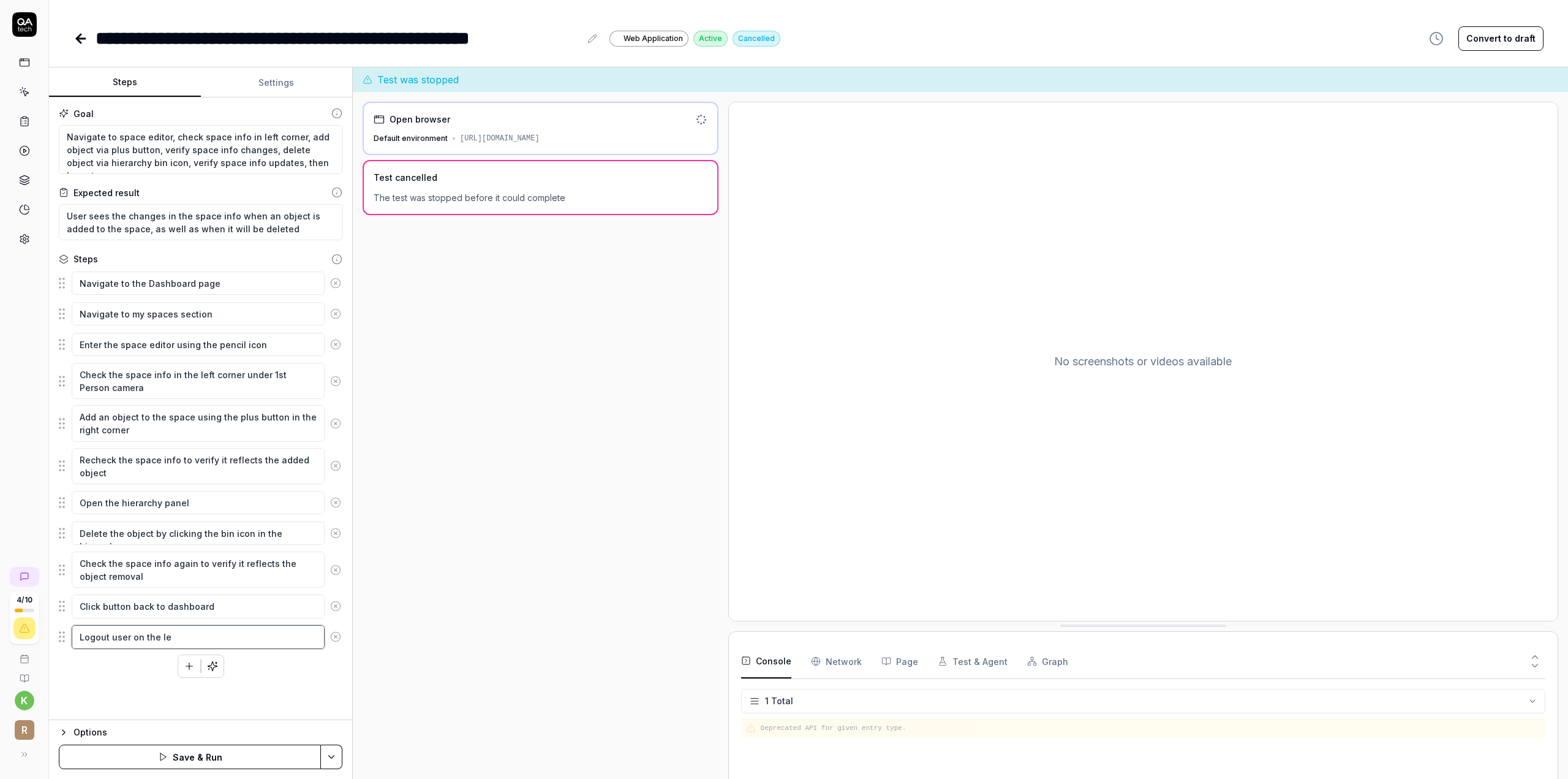
type textarea "*"
type textarea "Logout user on the lef"
type textarea "*"
type textarea "Logout user on the left"
type textarea "*"
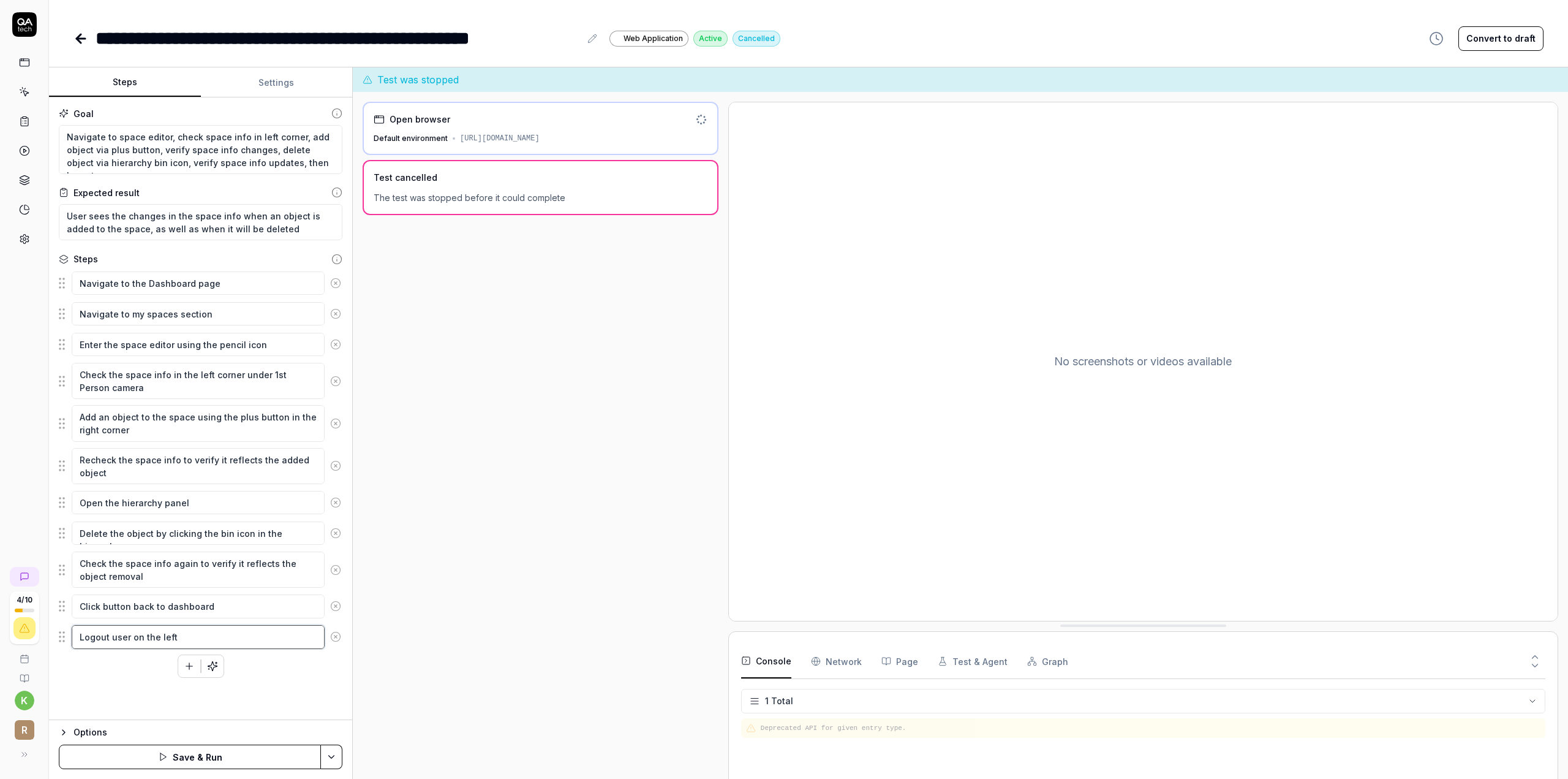
type textarea "Logout user on the left"
type textarea "*"
type textarea "Logout user on the left m"
type textarea "*"
type textarea "Logout user on the left me"
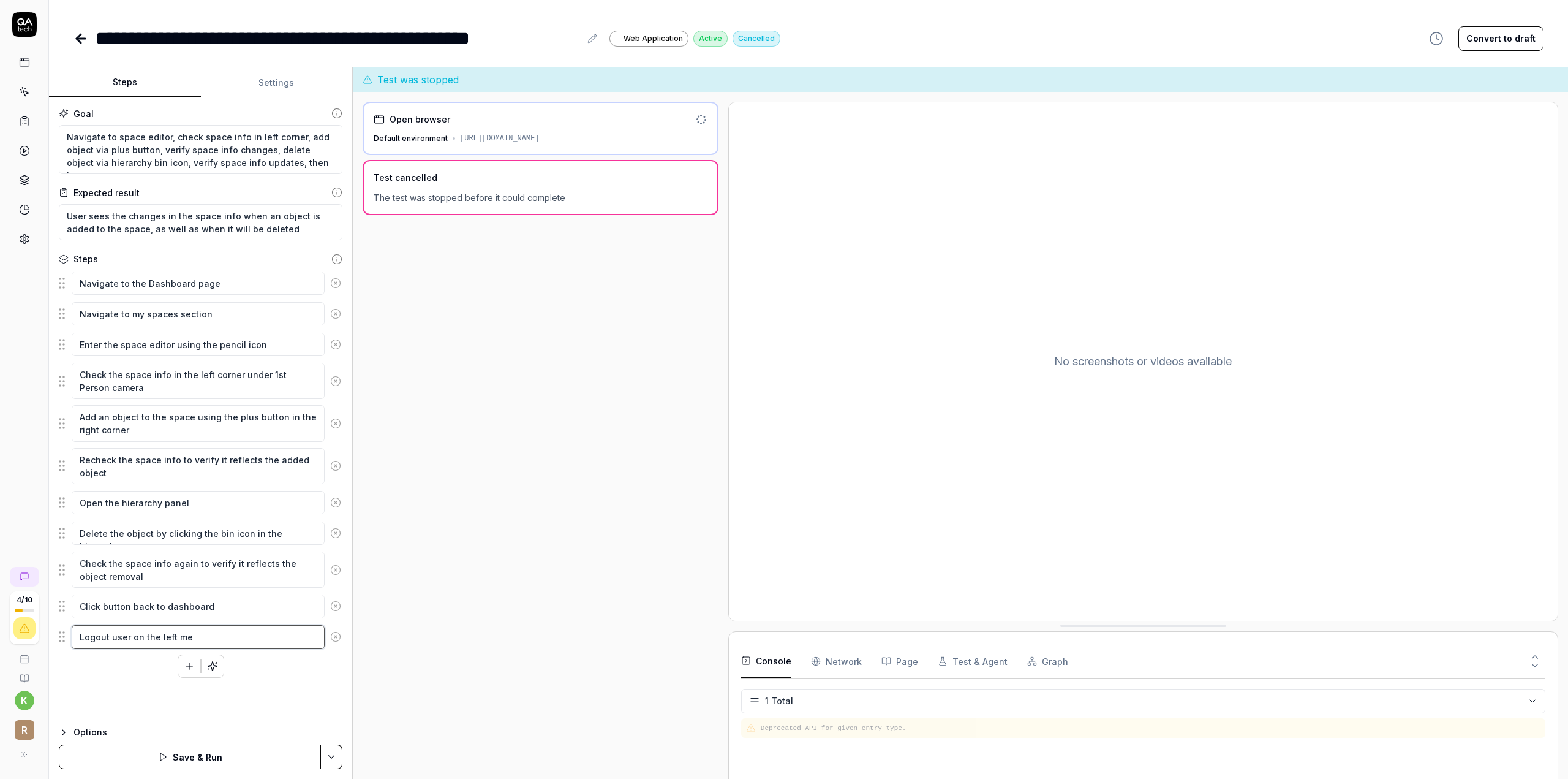
type textarea "*"
type textarea "Logout user on the left men"
type textarea "*"
type textarea "Logout user on the left menü"
type textarea "*"
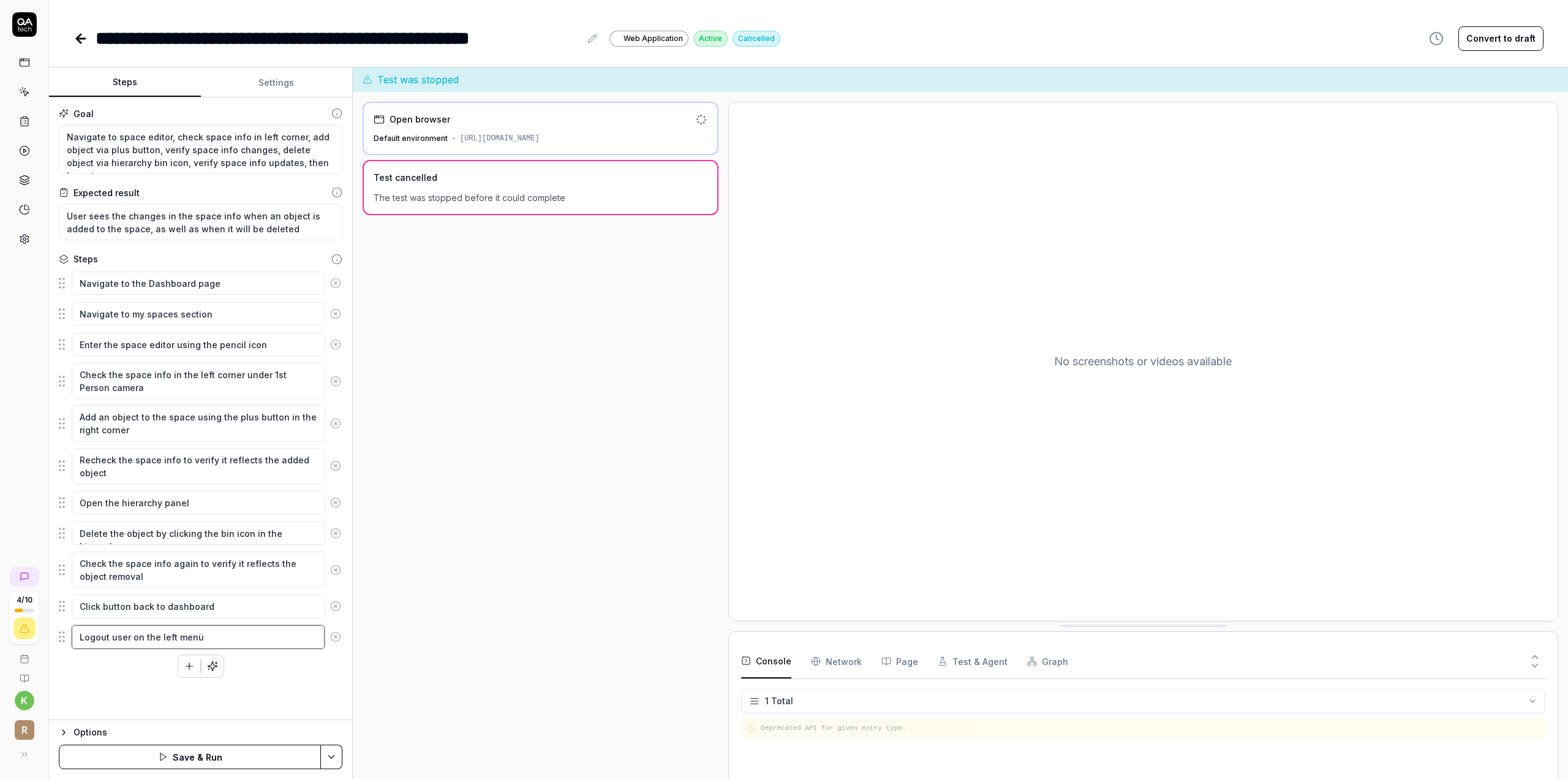
type textarea "Logout user on the left menü"
type textarea "*"
type textarea "Logout user on the left menü"
type textarea "*"
type textarea "Logout user on the left men"
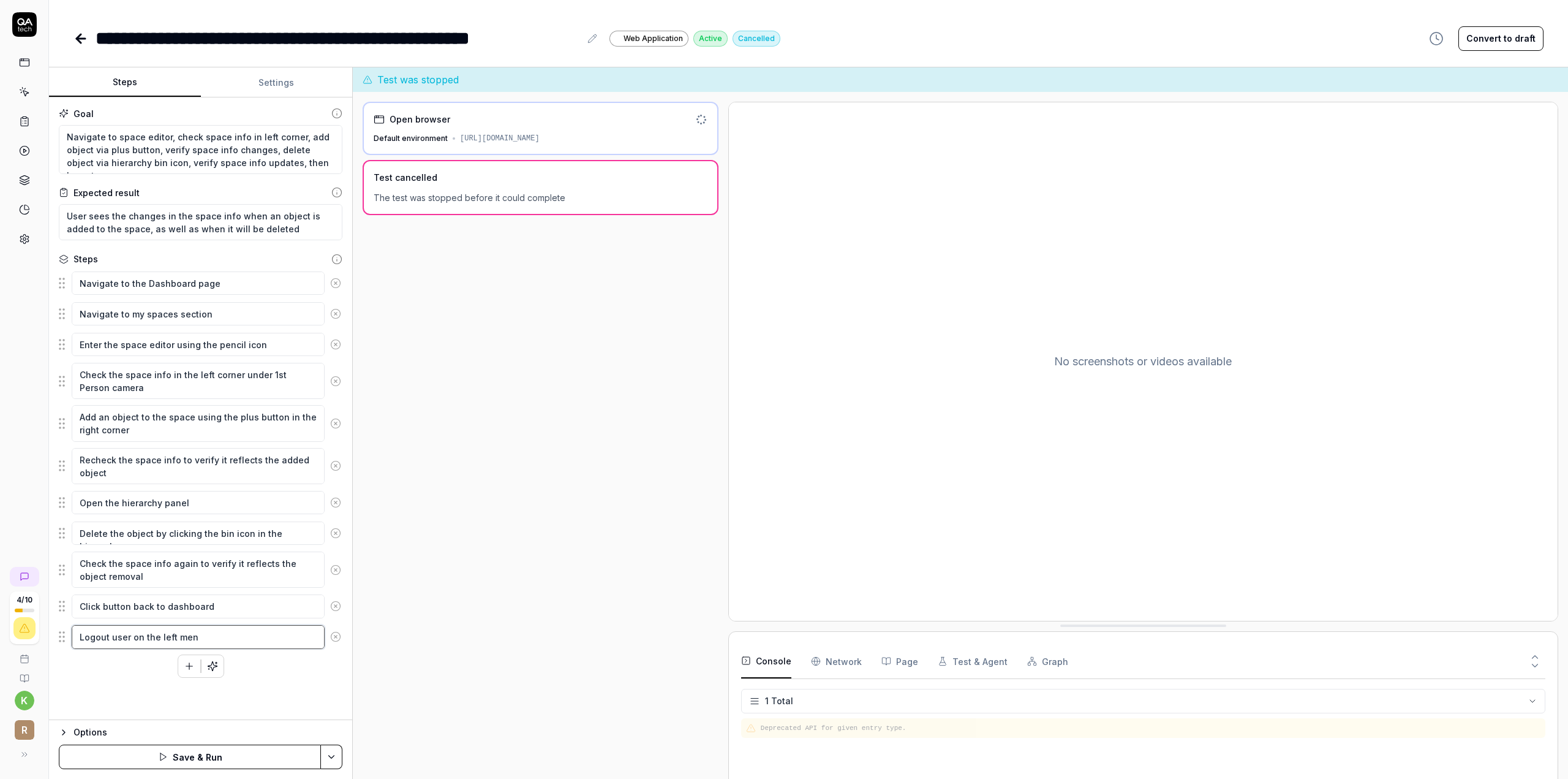
type textarea "*"
type textarea "Logout user on the left menu"
type textarea "*"
type textarea "Logout user on the left menu"
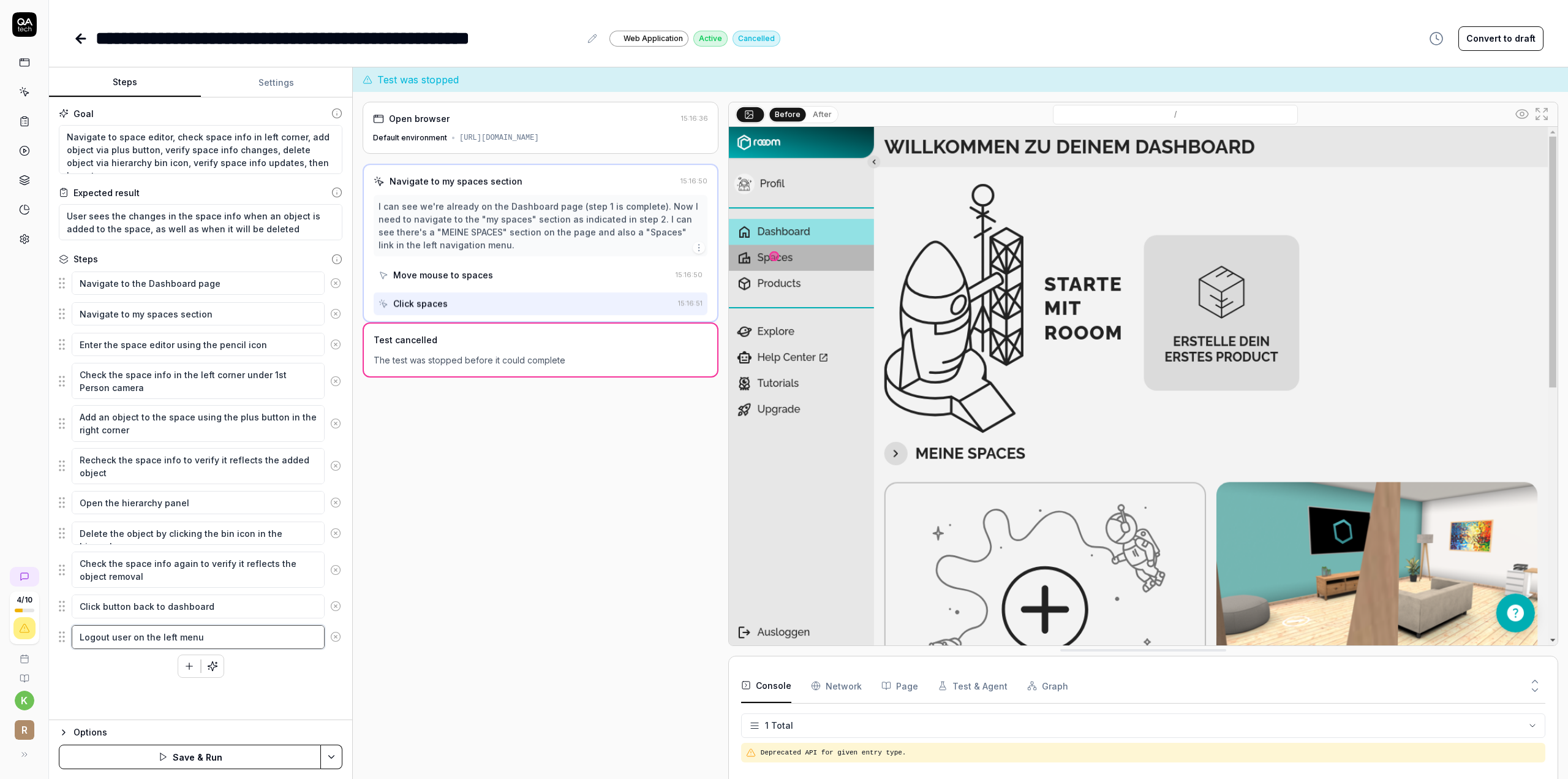
click at [212, 633] on textarea "Logout user on the left menu" at bounding box center [198, 636] width 253 height 23
drag, startPoint x: 176, startPoint y: 632, endPoint x: 227, endPoint y: 632, distance: 51.0
click at [227, 632] on textarea "Logout user on the left menu" at bounding box center [198, 636] width 253 height 23
type textarea "*"
type textarea "Logout user on the left c"
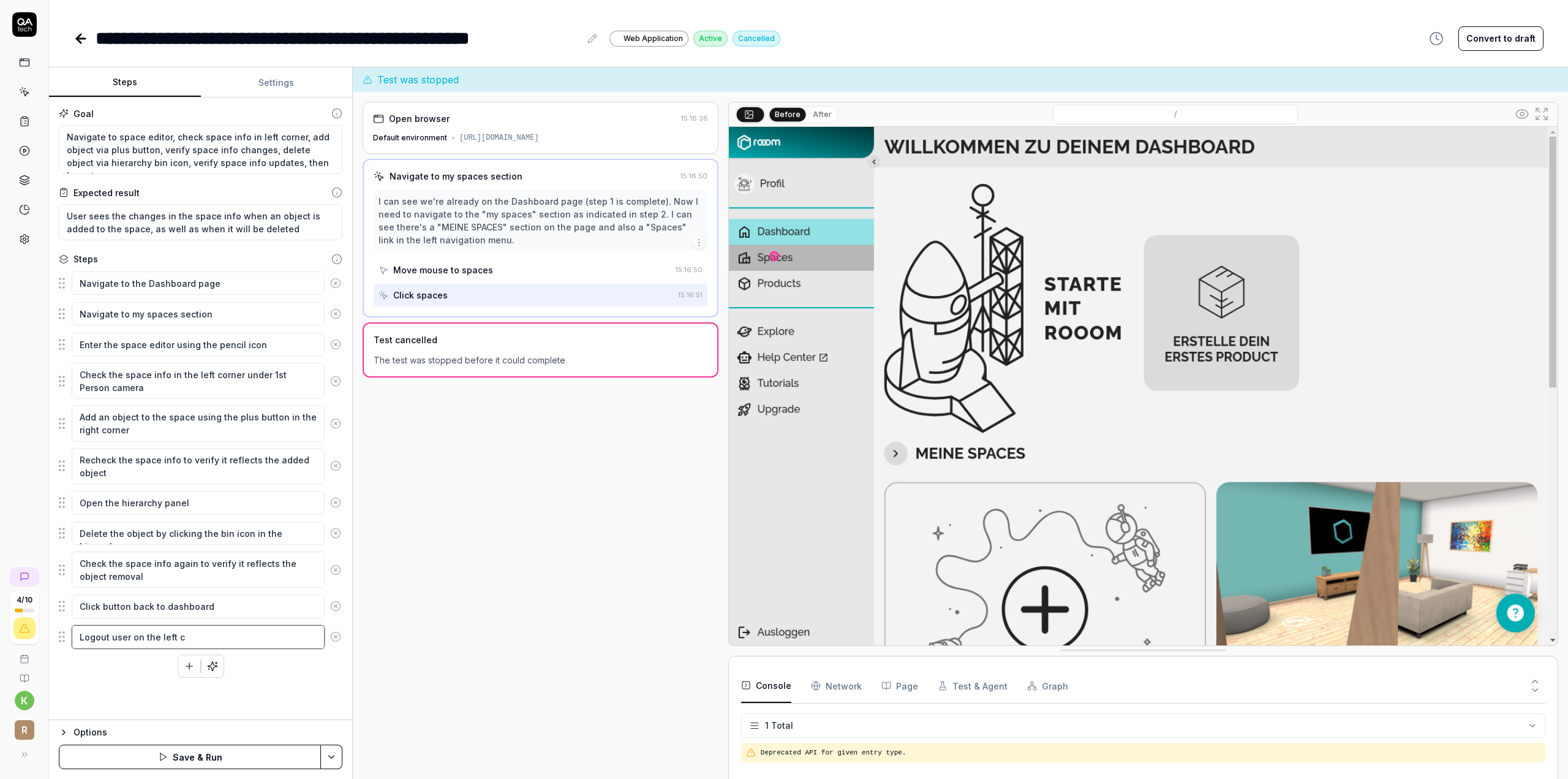
type textarea "*"
type textarea "Logout user on the left co"
type textarea "*"
type textarea "Logout user on the left cor"
type textarea "*"
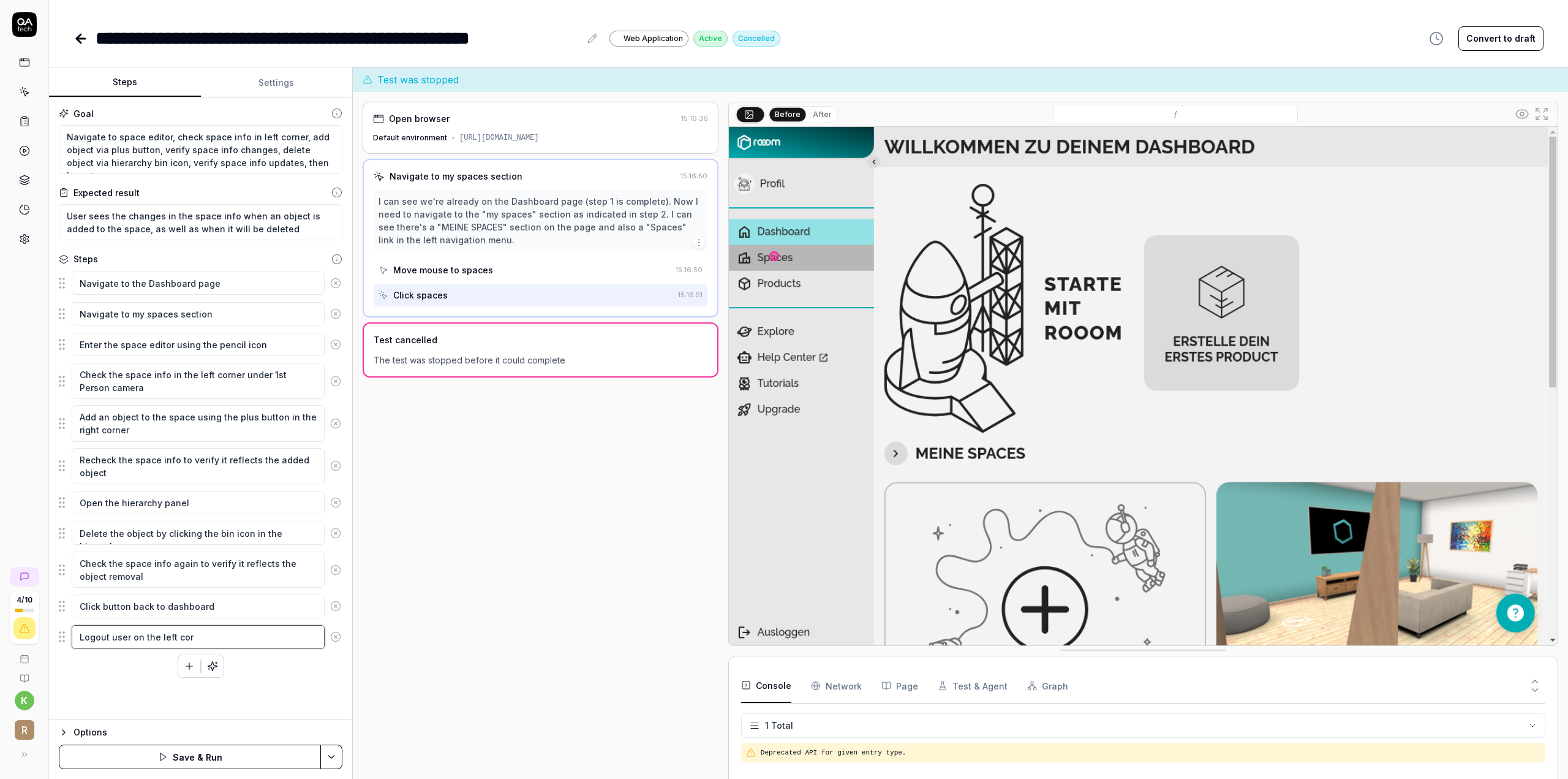
type textarea "Logout user on the left corn"
type textarea "*"
type textarea "Logout user on the left corne"
type textarea "*"
type textarea "Logout user on the left corner"
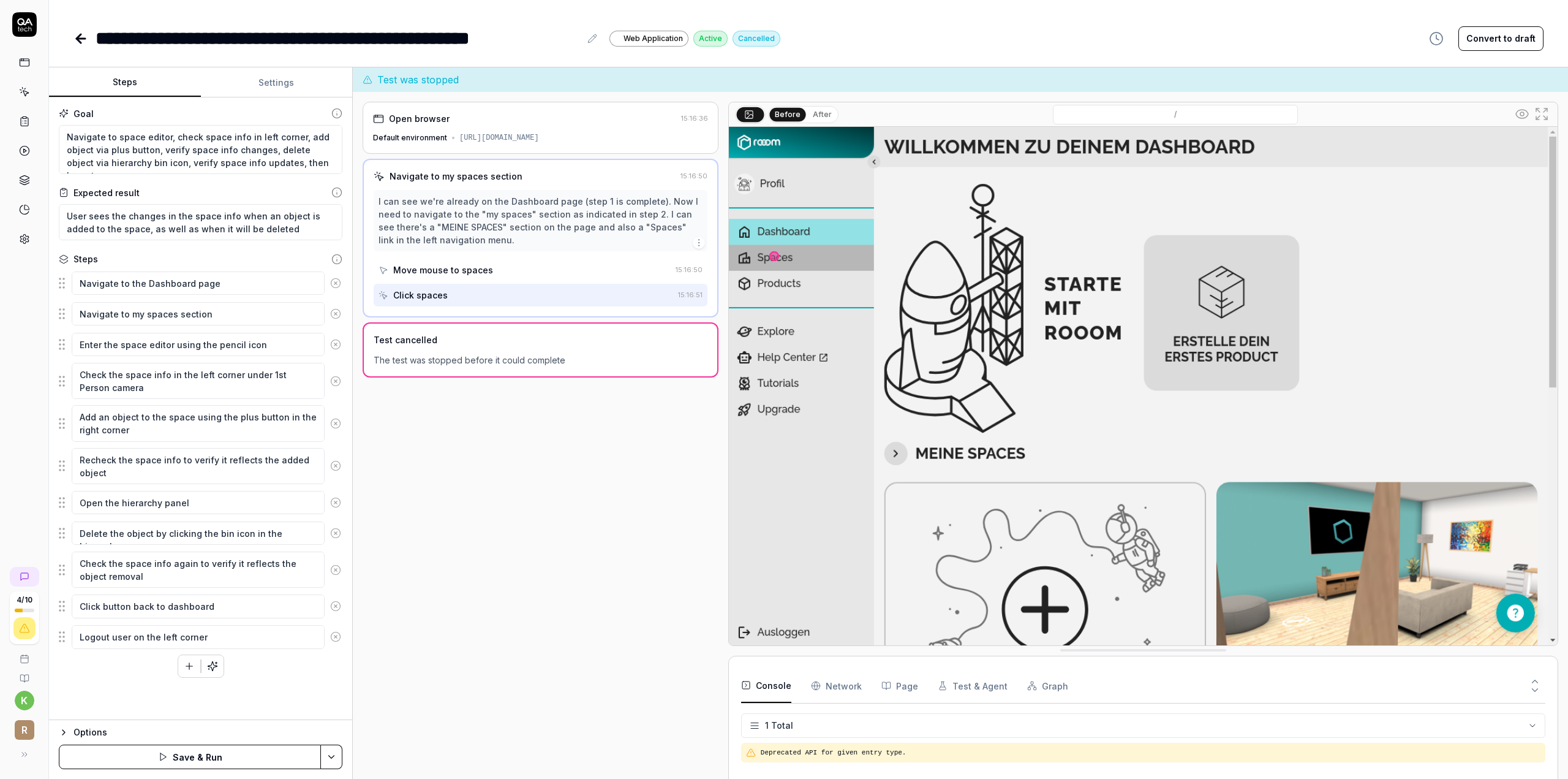
click at [513, 632] on div "Open browser 15:16:36 Default environment https://app.rooom.com/ Navigate to my…" at bounding box center [540, 447] width 356 height 691
click at [300, 700] on div "Goal Navigate to space editor, check space info in left corner, add object via …" at bounding box center [201, 409] width 303 height 622
click at [274, 762] on button "Save & Run" at bounding box center [189, 756] width 262 height 24
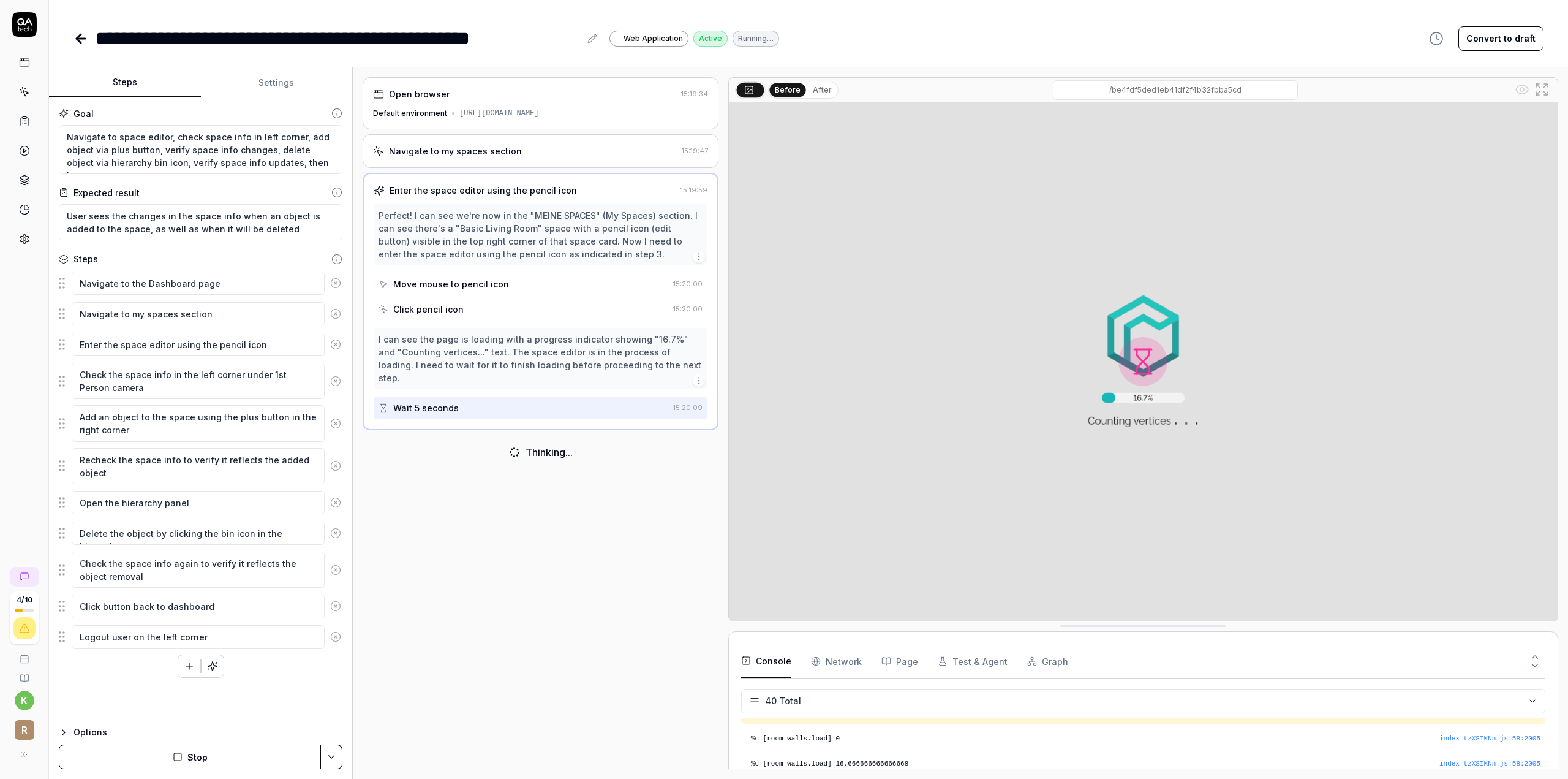
scroll to position [922, 0]
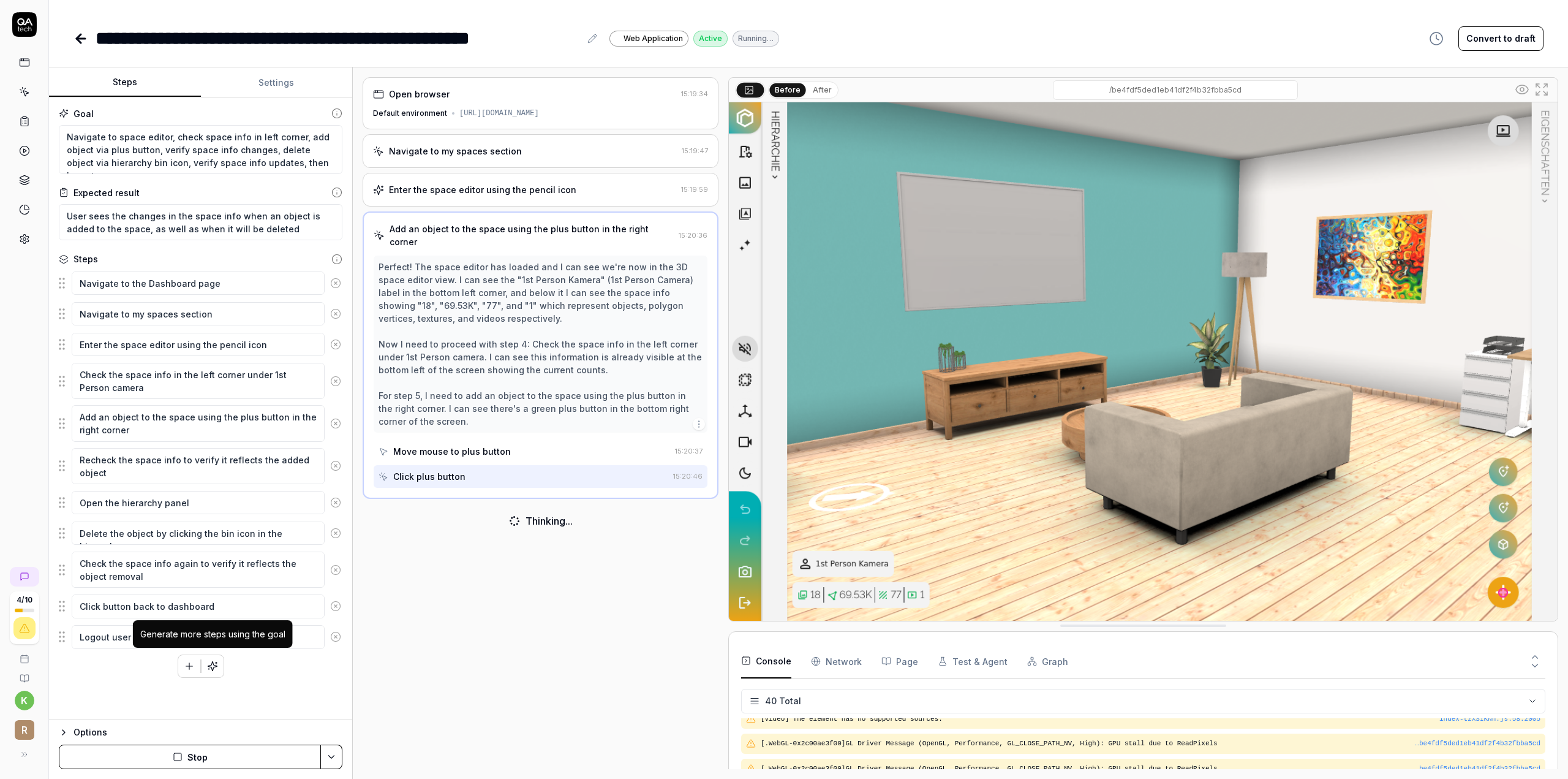
click at [209, 663] on icon "button" at bounding box center [212, 666] width 11 height 11
click at [210, 665] on icon "button" at bounding box center [212, 666] width 11 height 11
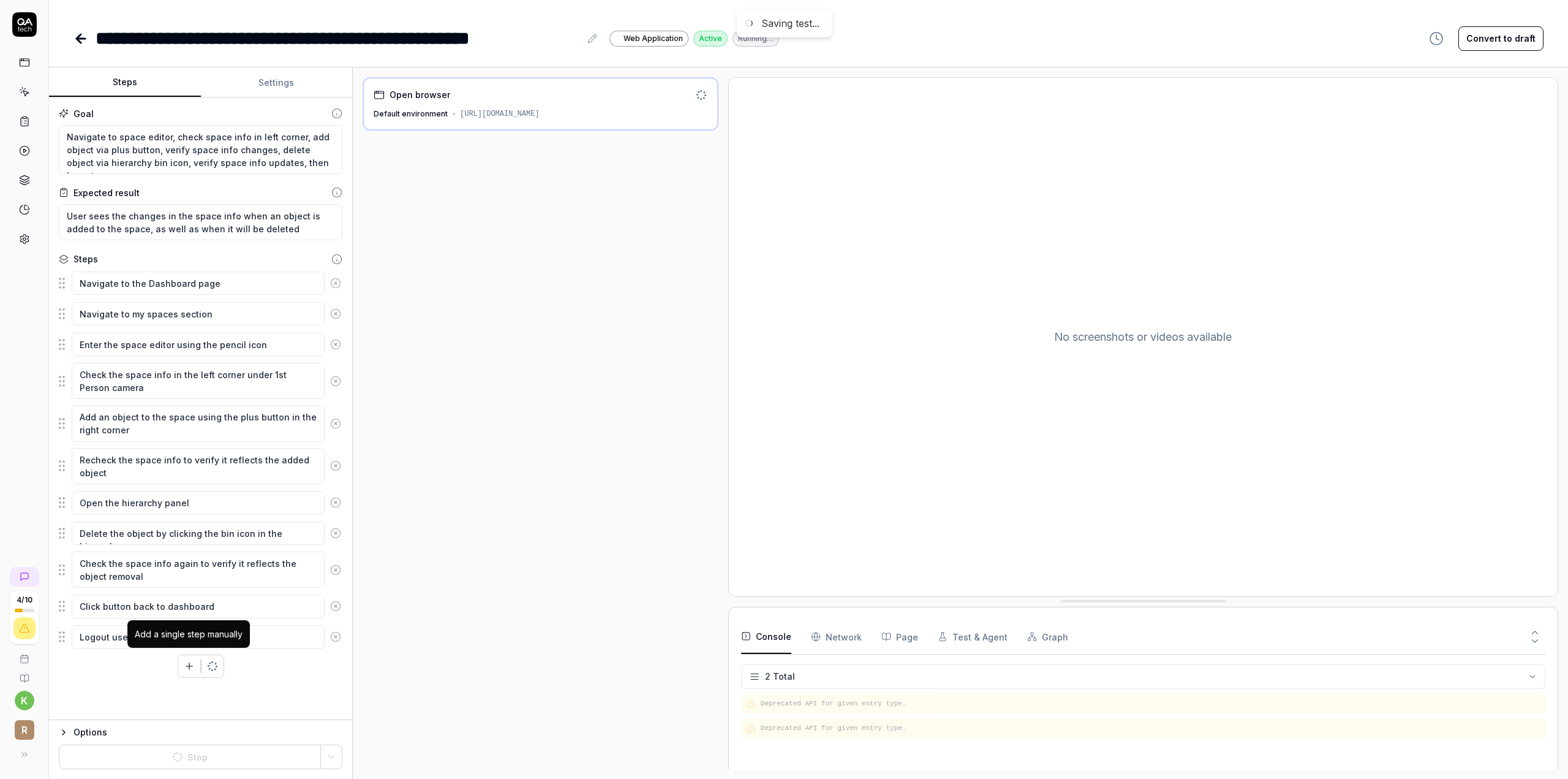
click at [195, 664] on button "button" at bounding box center [189, 666] width 22 height 22
click at [414, 662] on div "Open browser Default environment https://app.rooom.com/" at bounding box center [540, 422] width 356 height 691
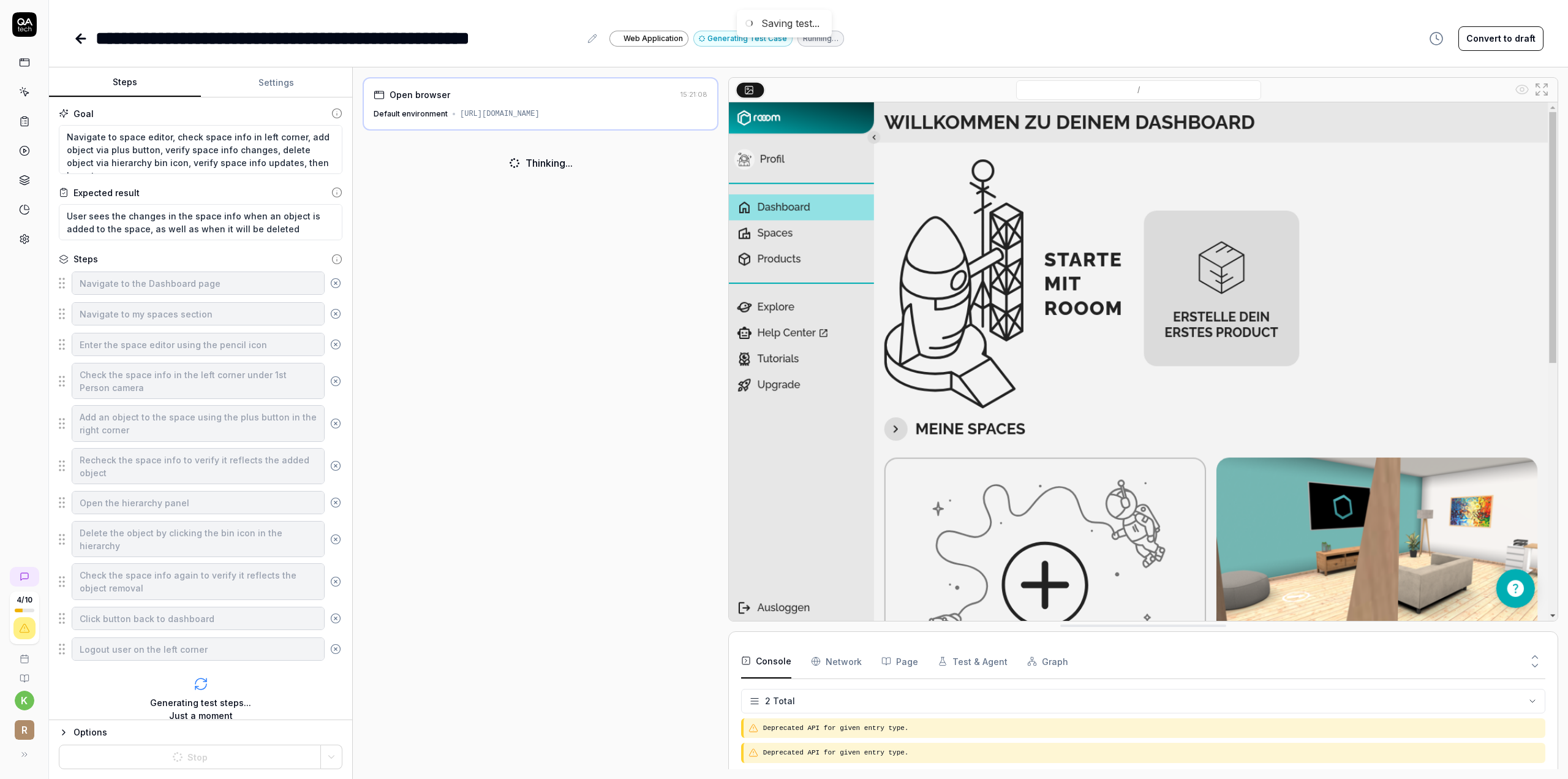
click at [323, 672] on div "Generating test steps... Just a moment" at bounding box center [200, 699] width 283 height 65
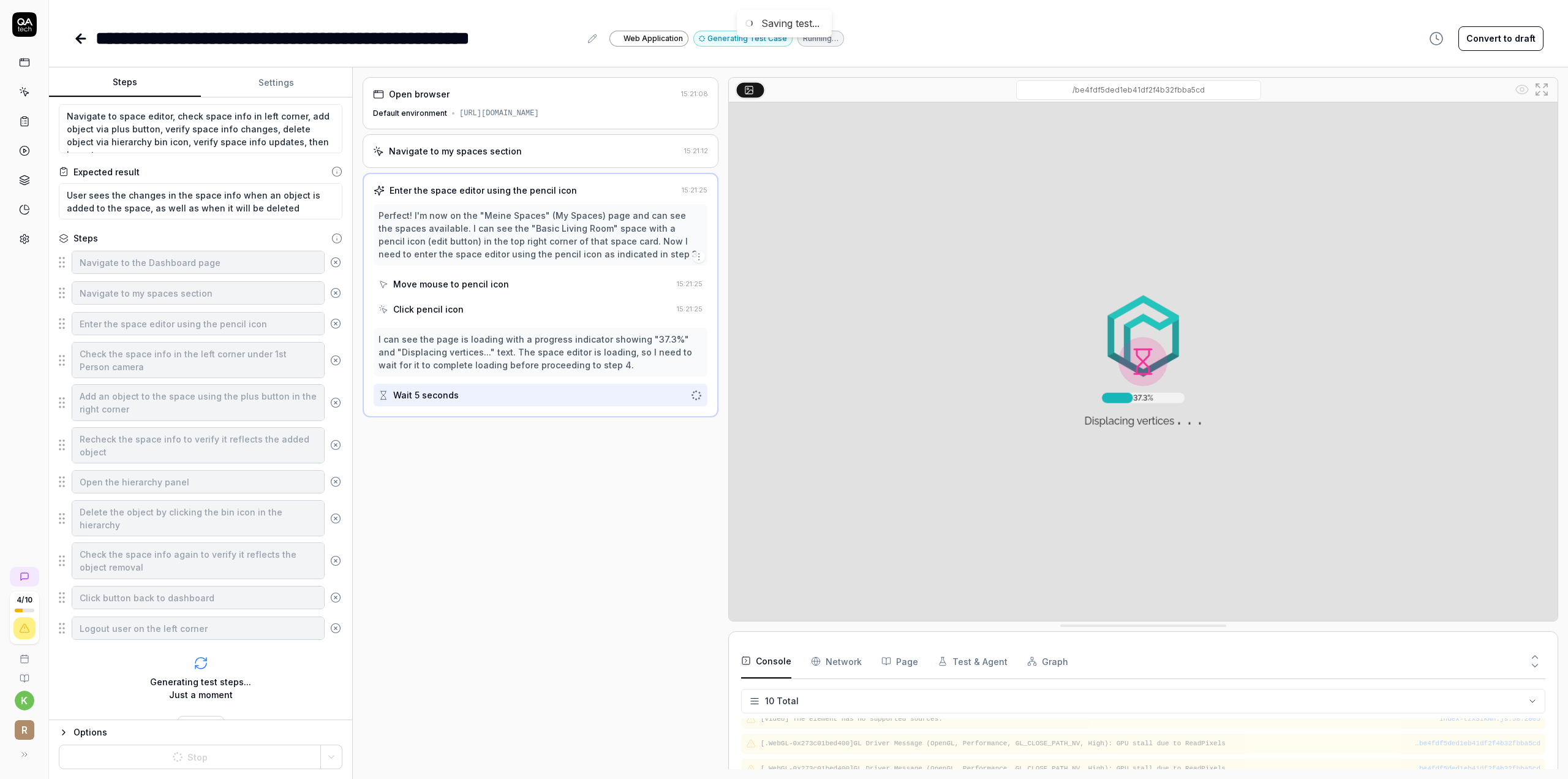
scroll to position [44, 0]
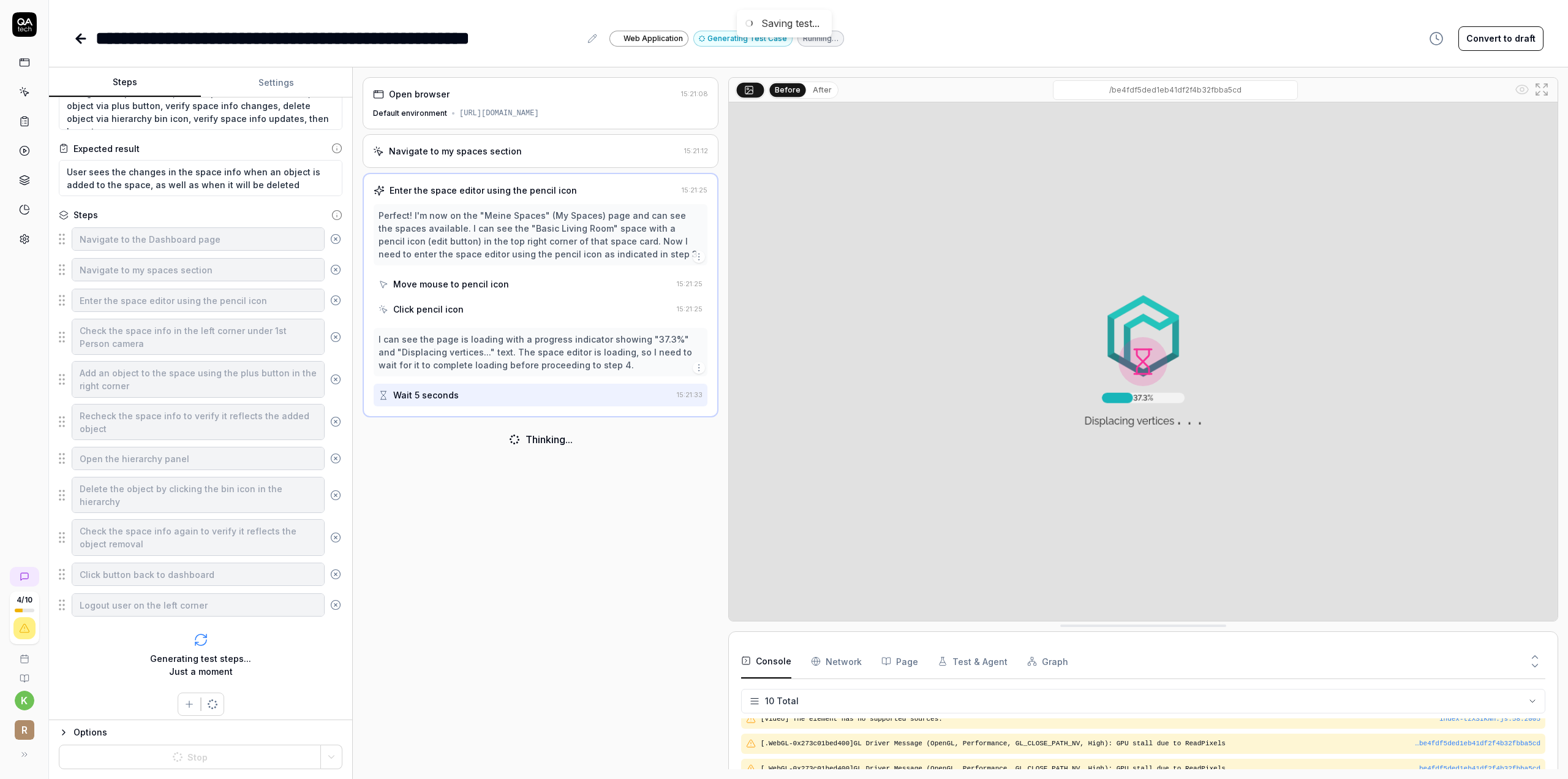
click at [714, 37] on button "Generating Test Case" at bounding box center [743, 39] width 99 height 16
click at [639, 43] on span "Web Application" at bounding box center [653, 38] width 59 height 11
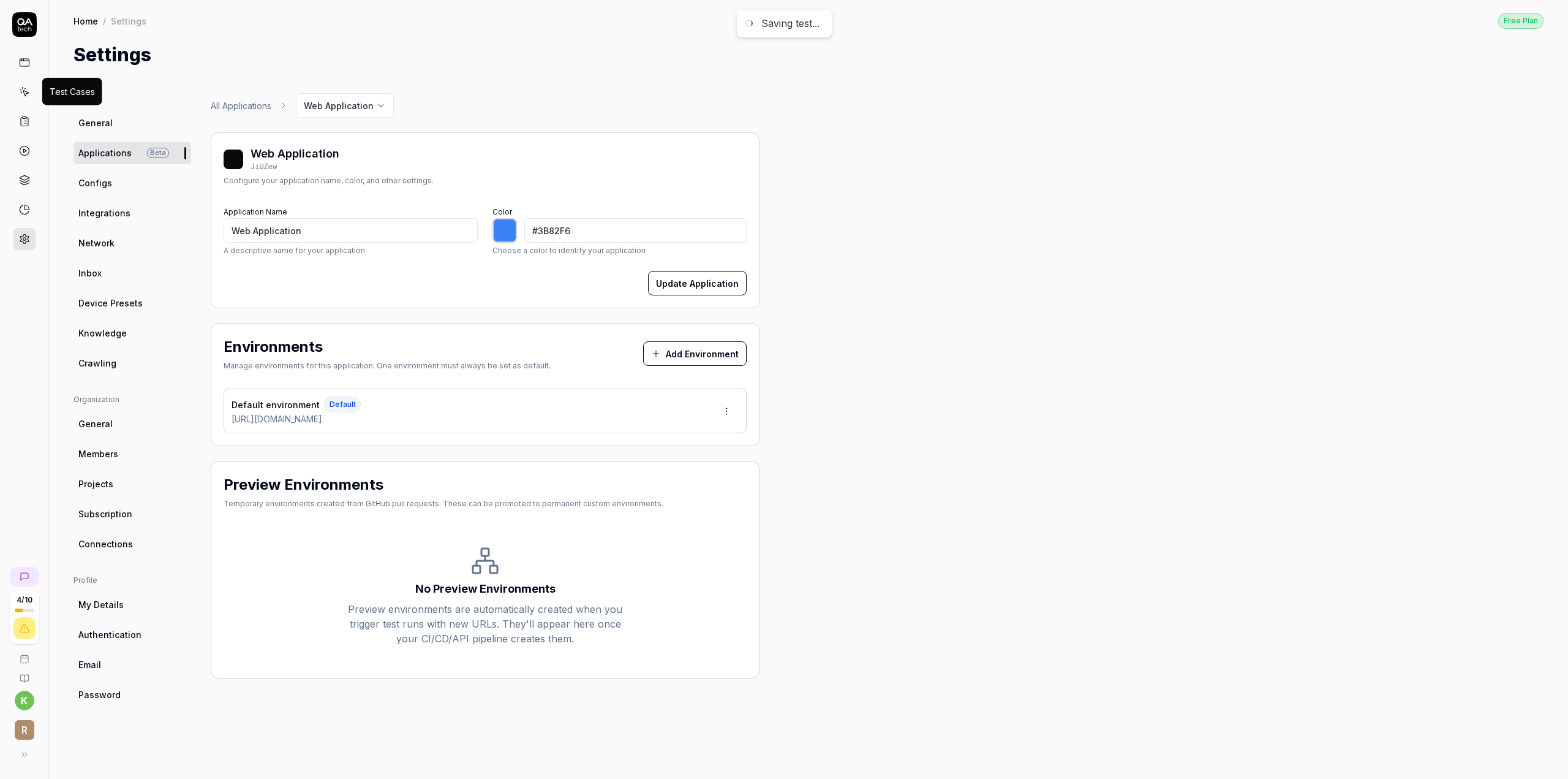
click at [24, 94] on icon at bounding box center [25, 93] width 5 height 5
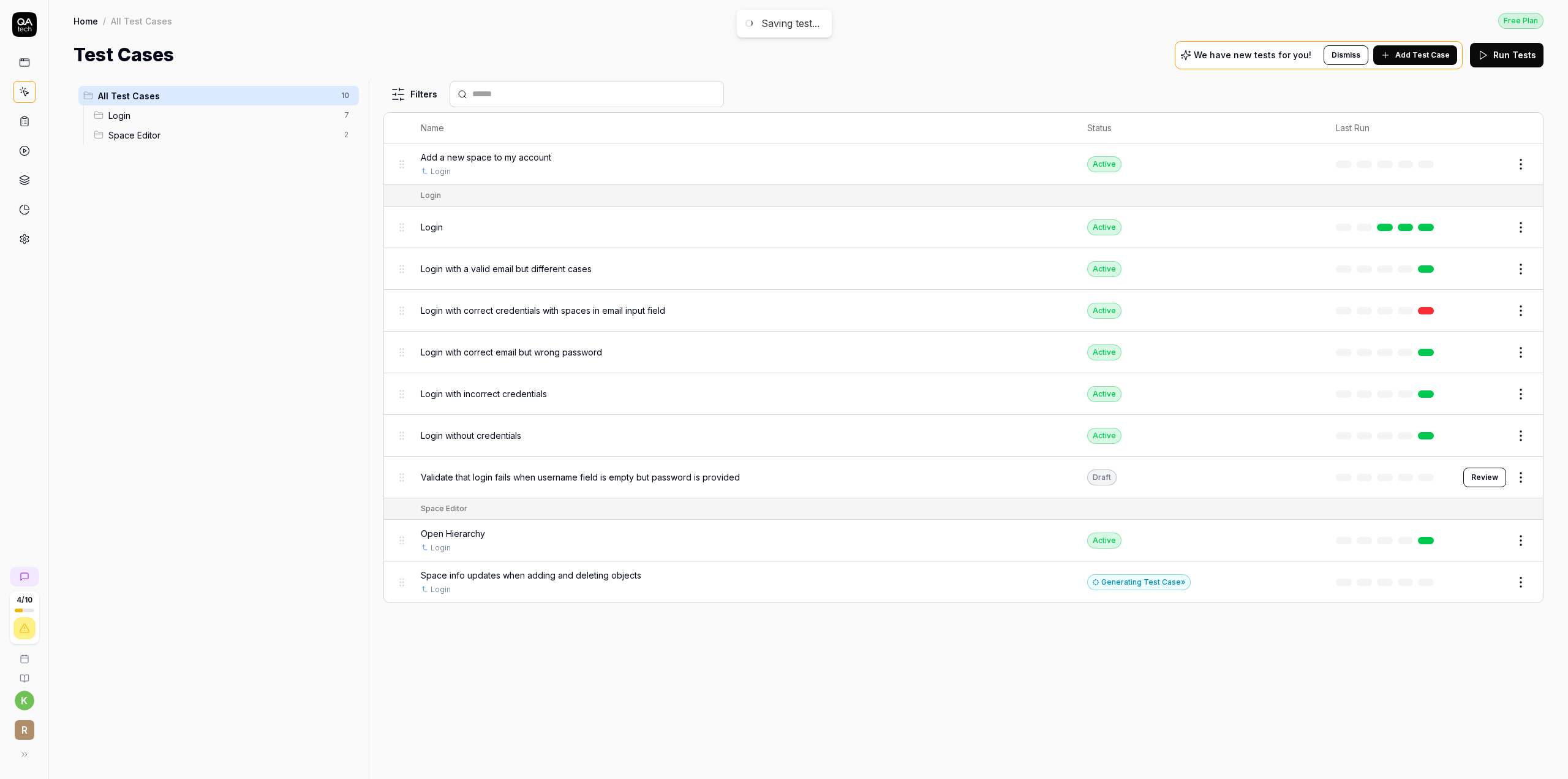
click at [512, 577] on span "Space info updates when adding and deleting objects" at bounding box center [531, 575] width 220 height 13
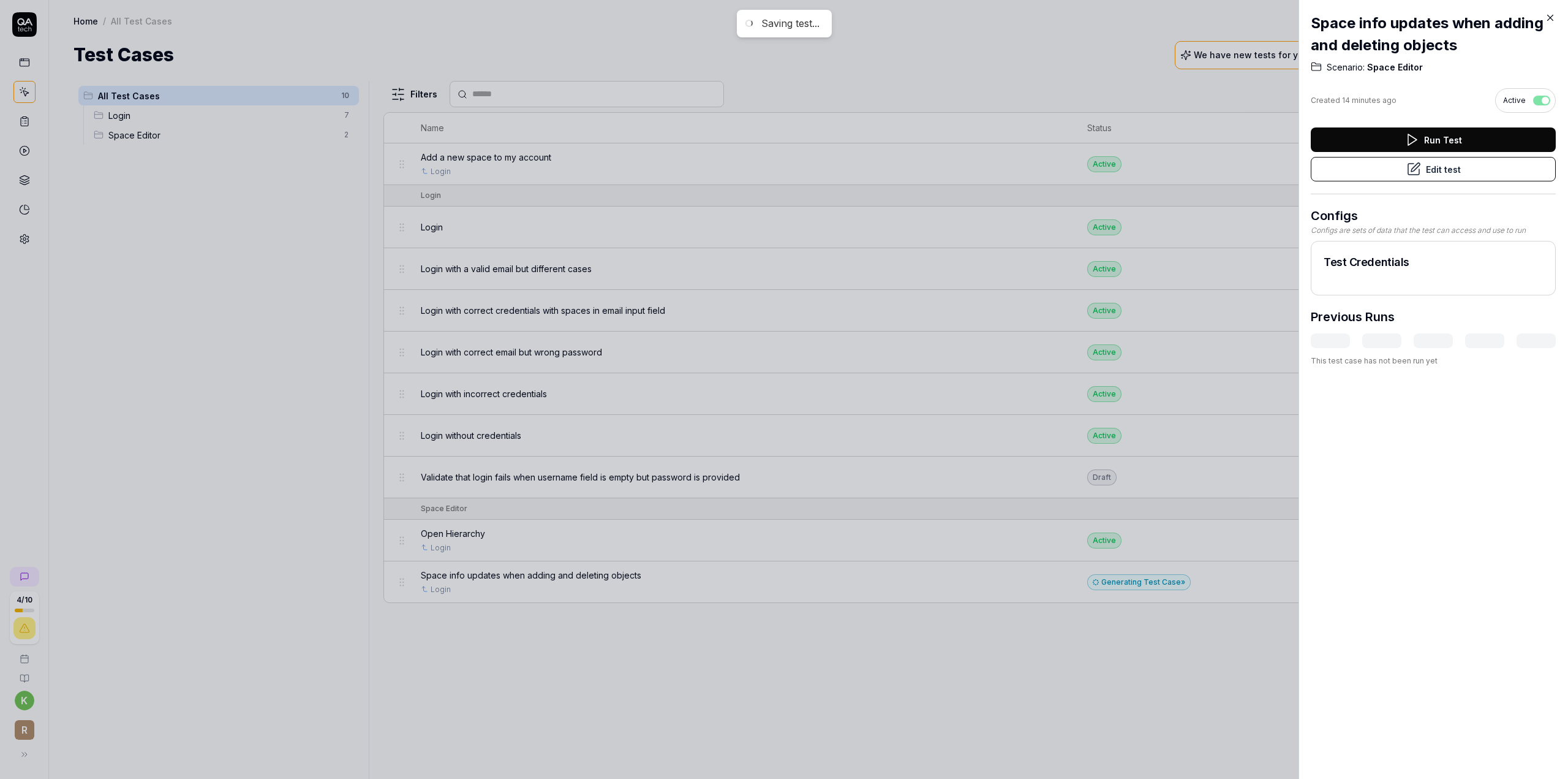
click at [1427, 171] on button "Edit test" at bounding box center [1433, 168] width 245 height 24
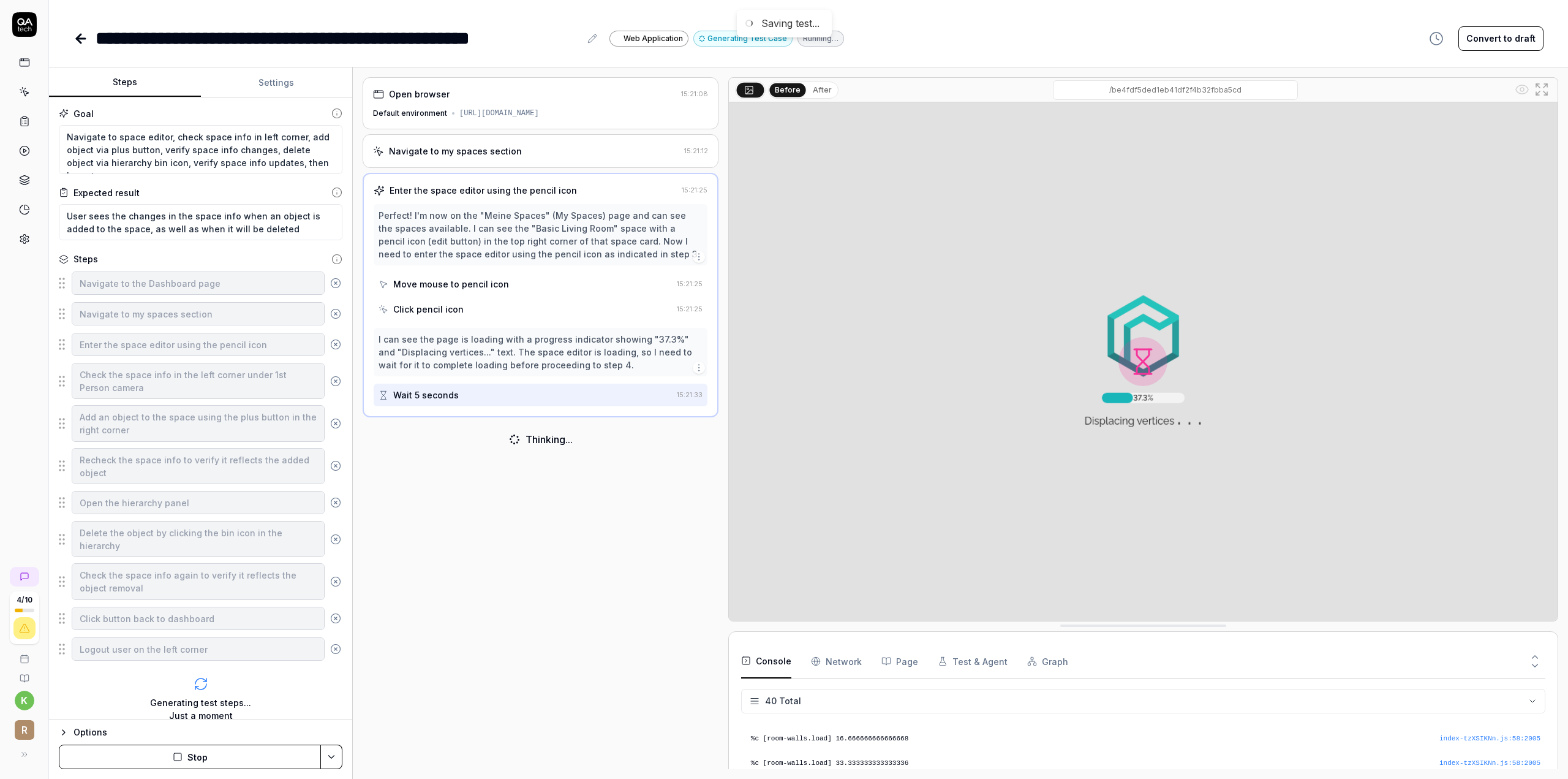
scroll to position [923, 0]
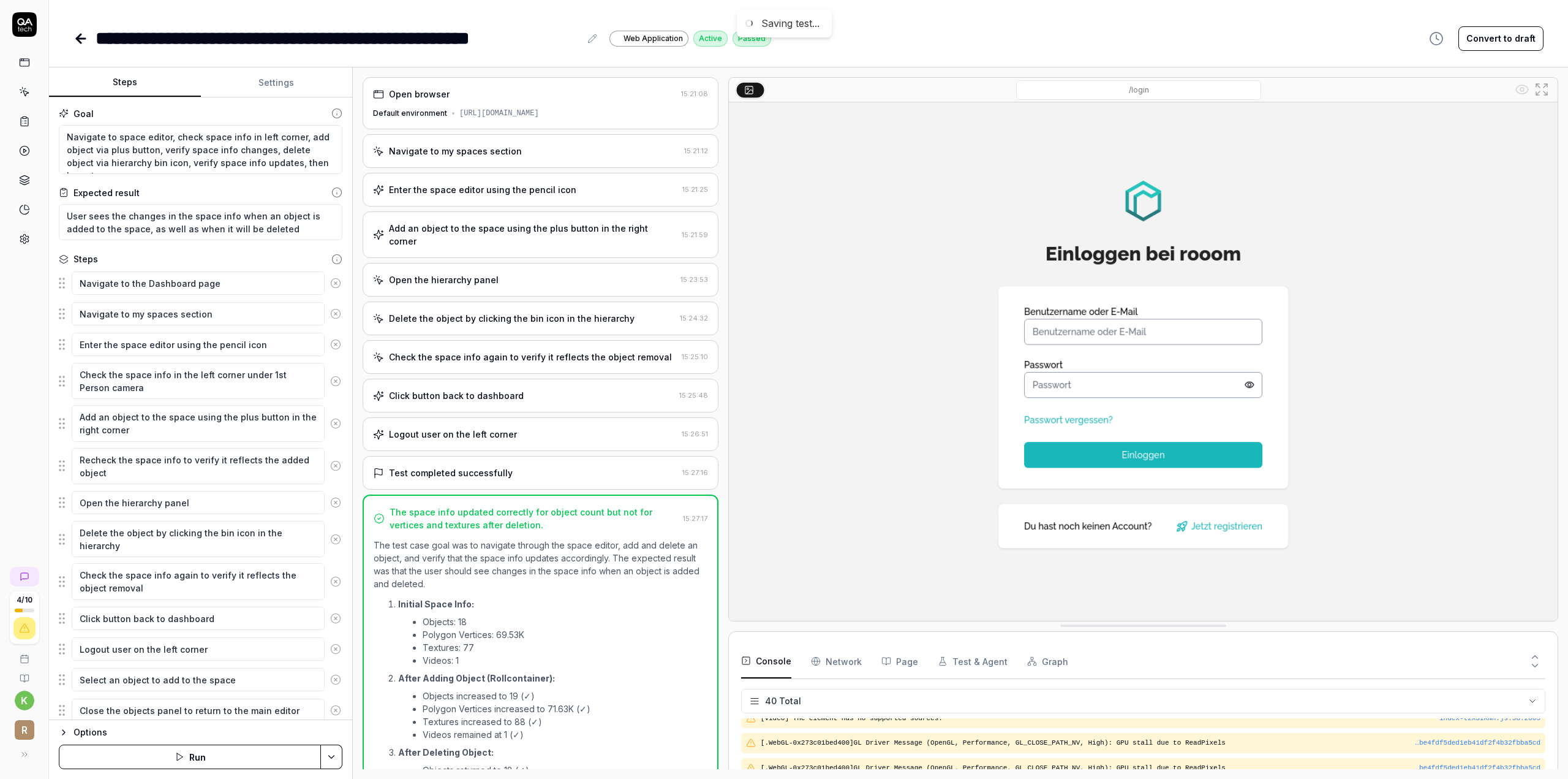
click at [74, 39] on icon at bounding box center [81, 38] width 14 height 14
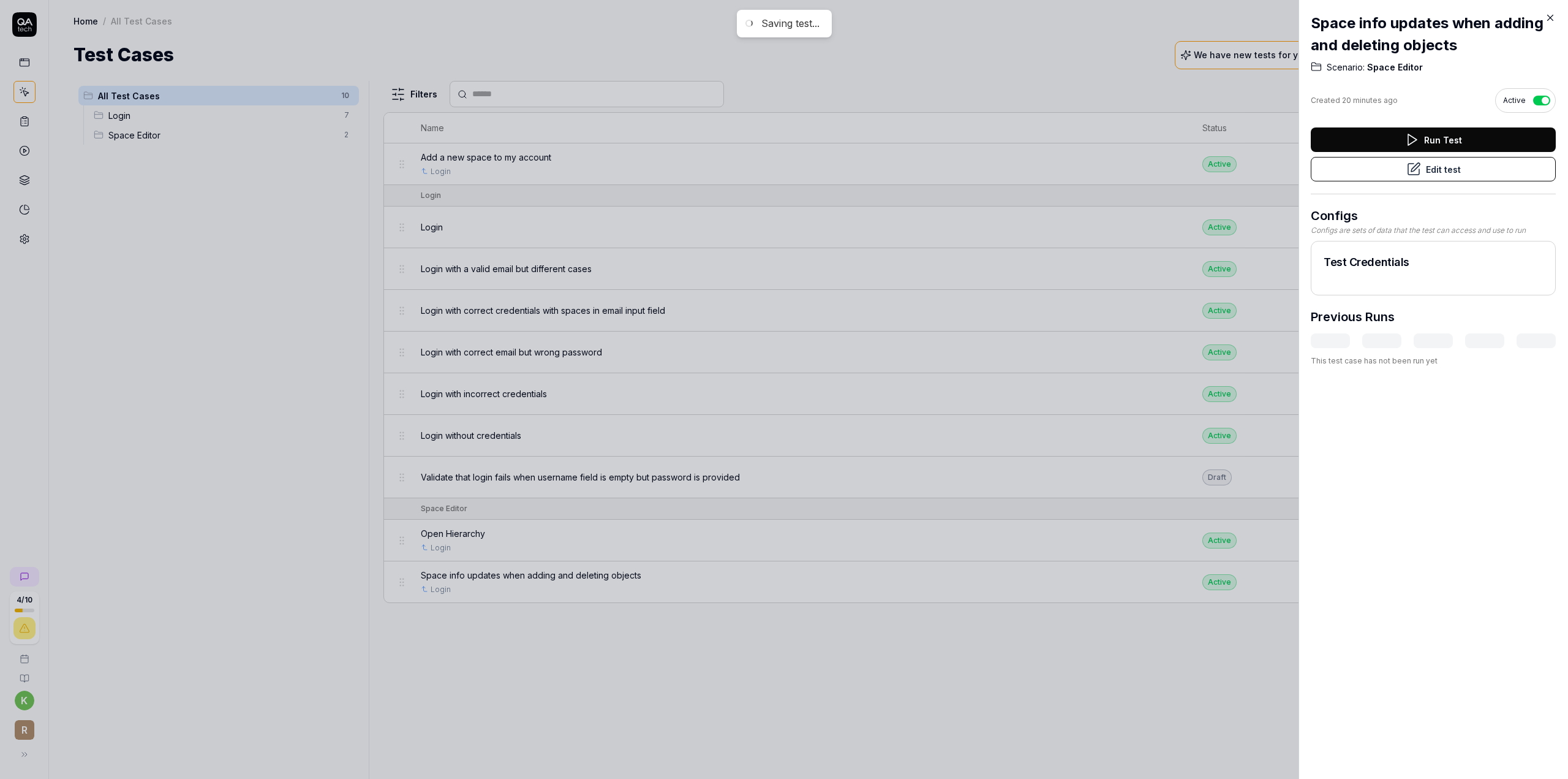
click at [1548, 19] on icon at bounding box center [1550, 18] width 11 height 11
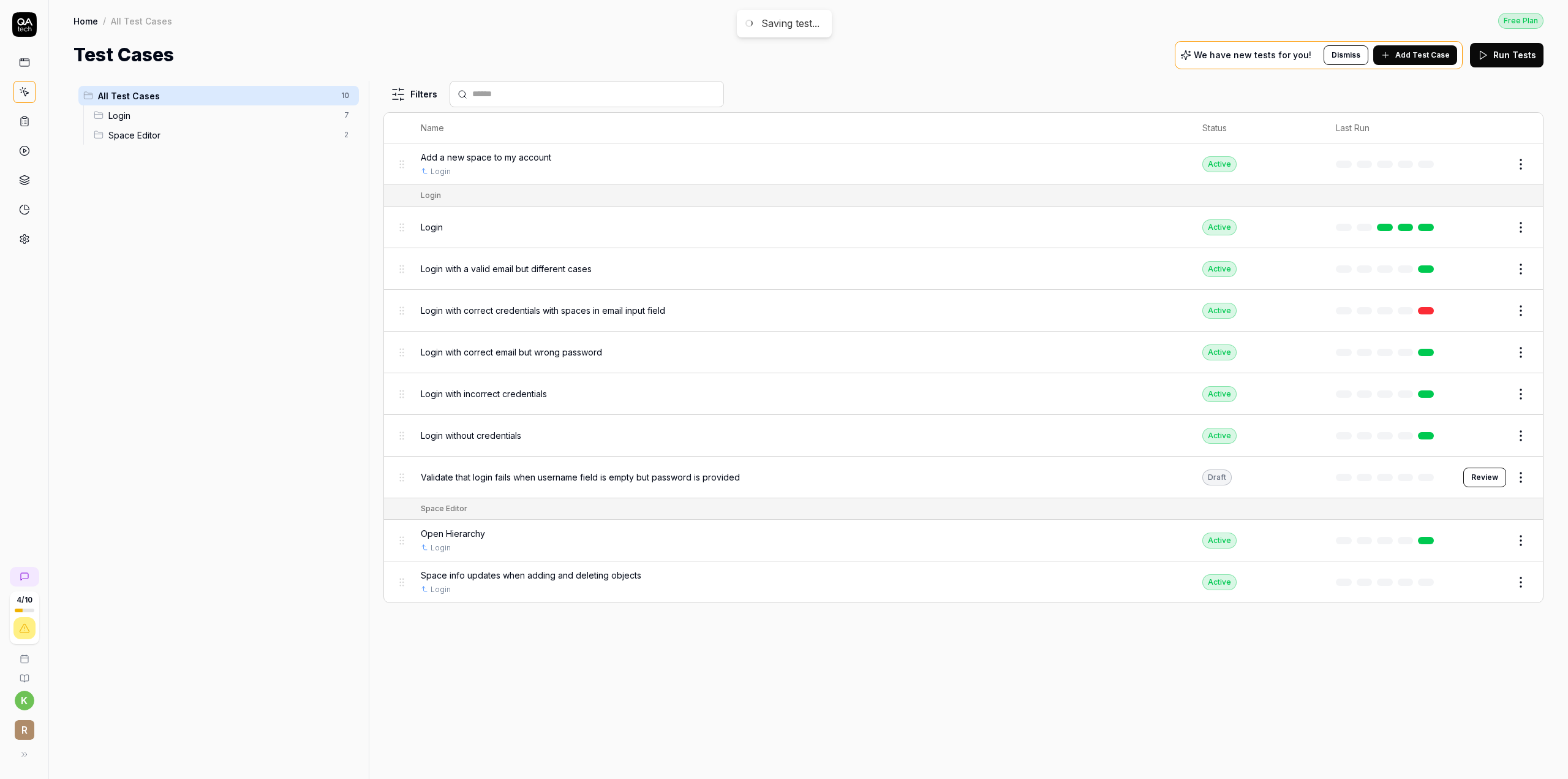
click at [33, 59] on link at bounding box center [24, 63] width 22 height 22
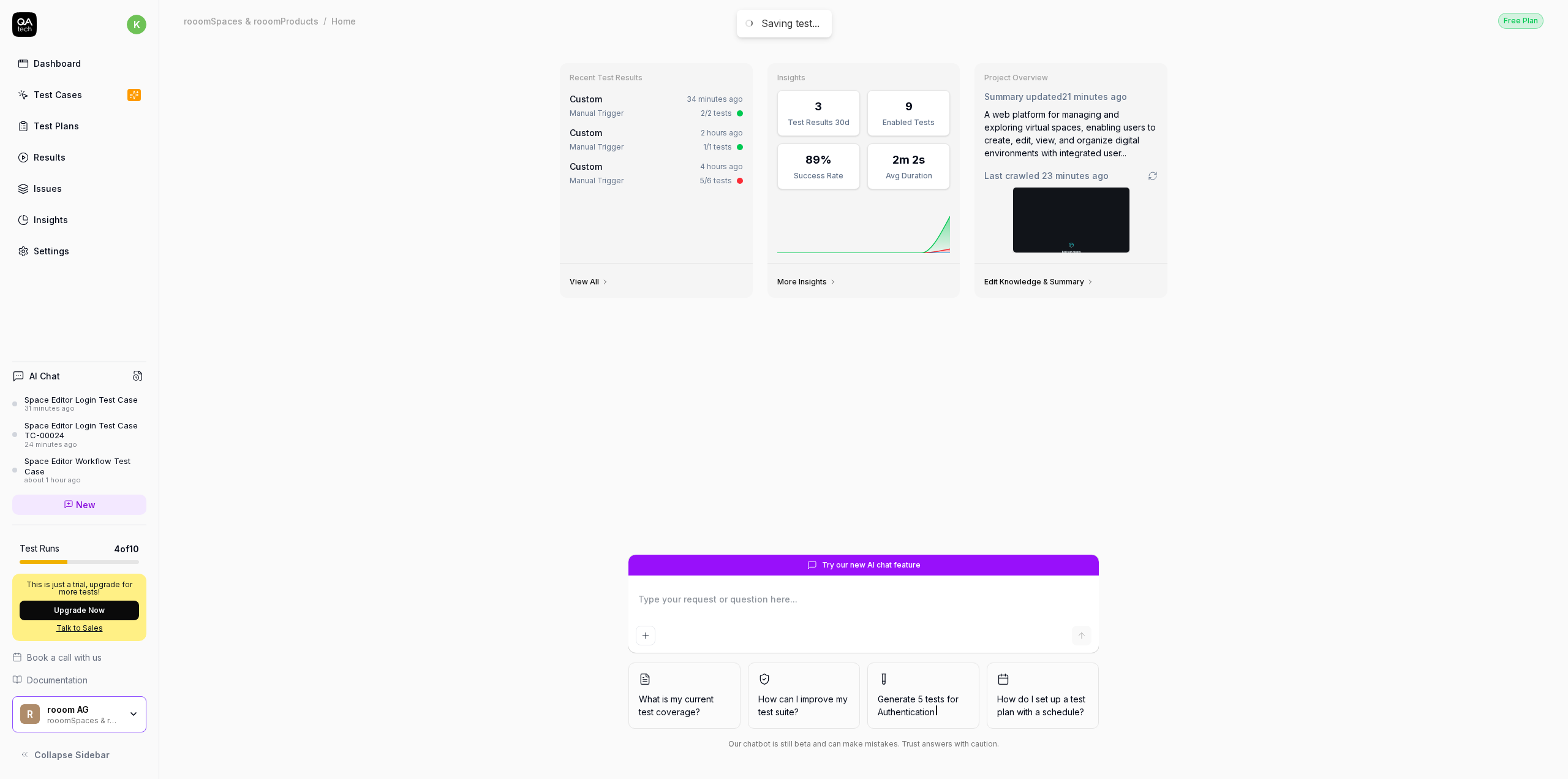
click at [50, 100] on div "Test Cases" at bounding box center [58, 95] width 49 height 13
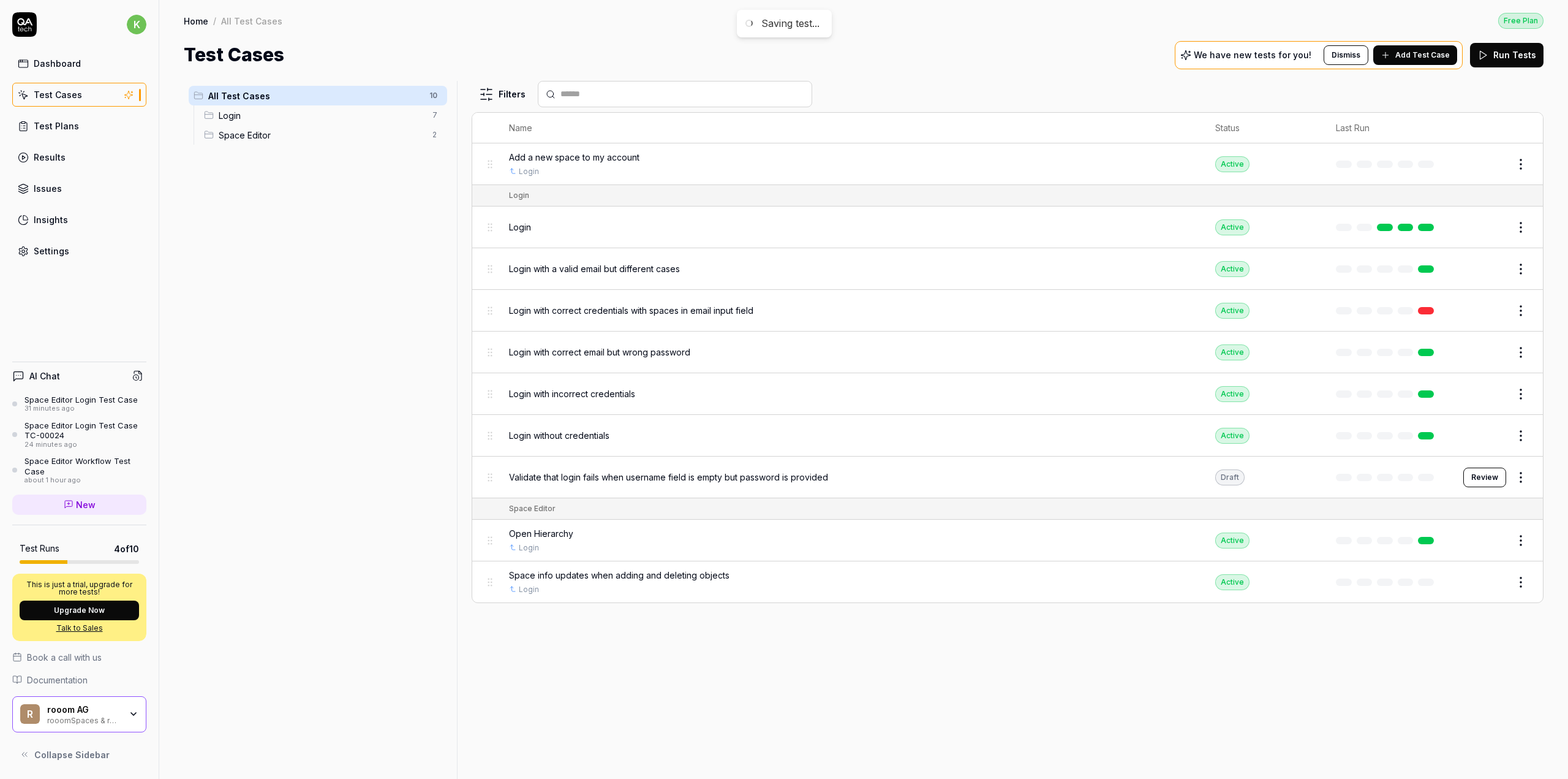
click at [1496, 534] on button "Edit" at bounding box center [1491, 540] width 30 height 20
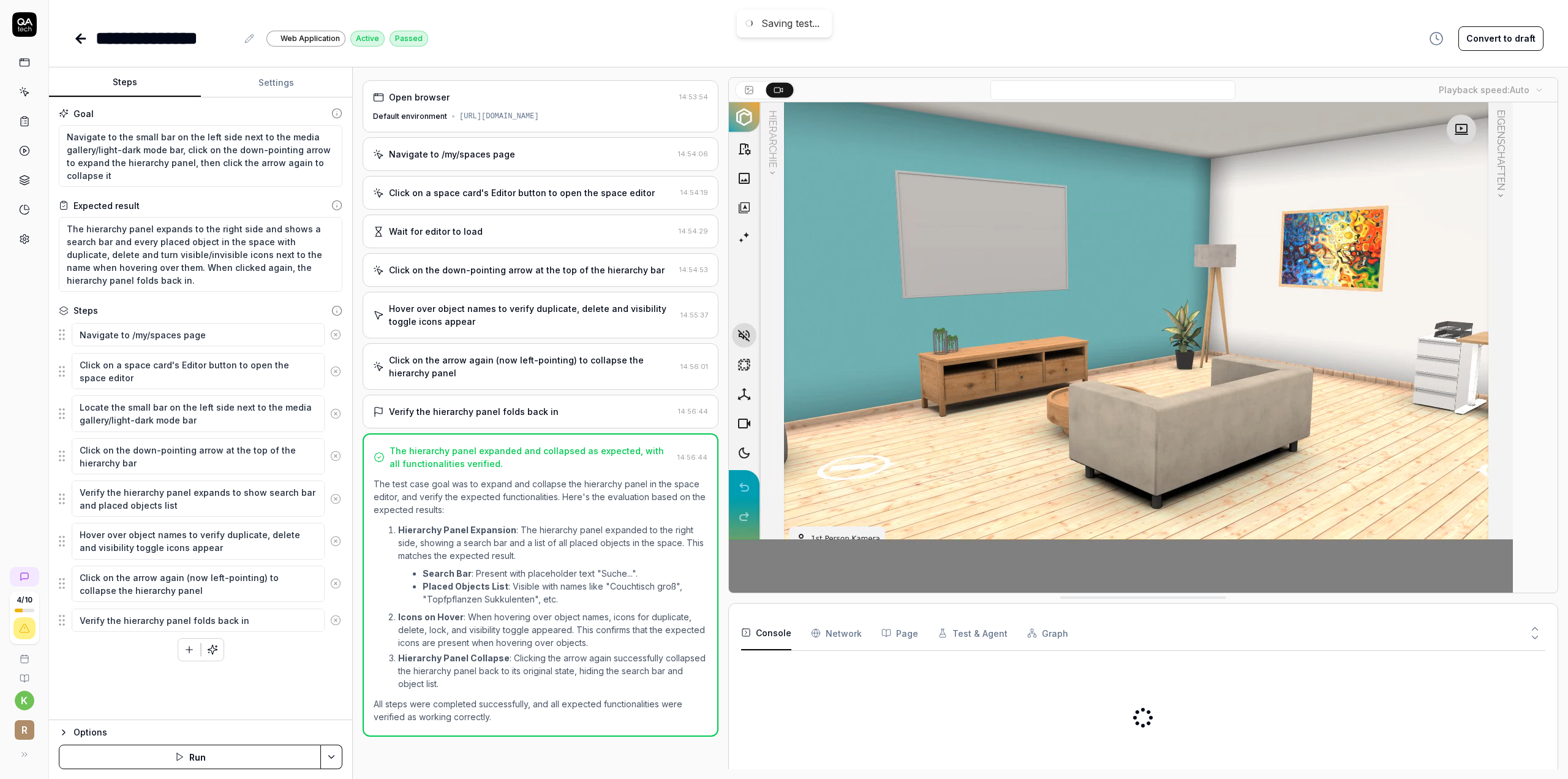
click at [245, 40] on icon at bounding box center [249, 38] width 10 height 10
click at [149, 31] on div "**********" at bounding box center [166, 38] width 141 height 28
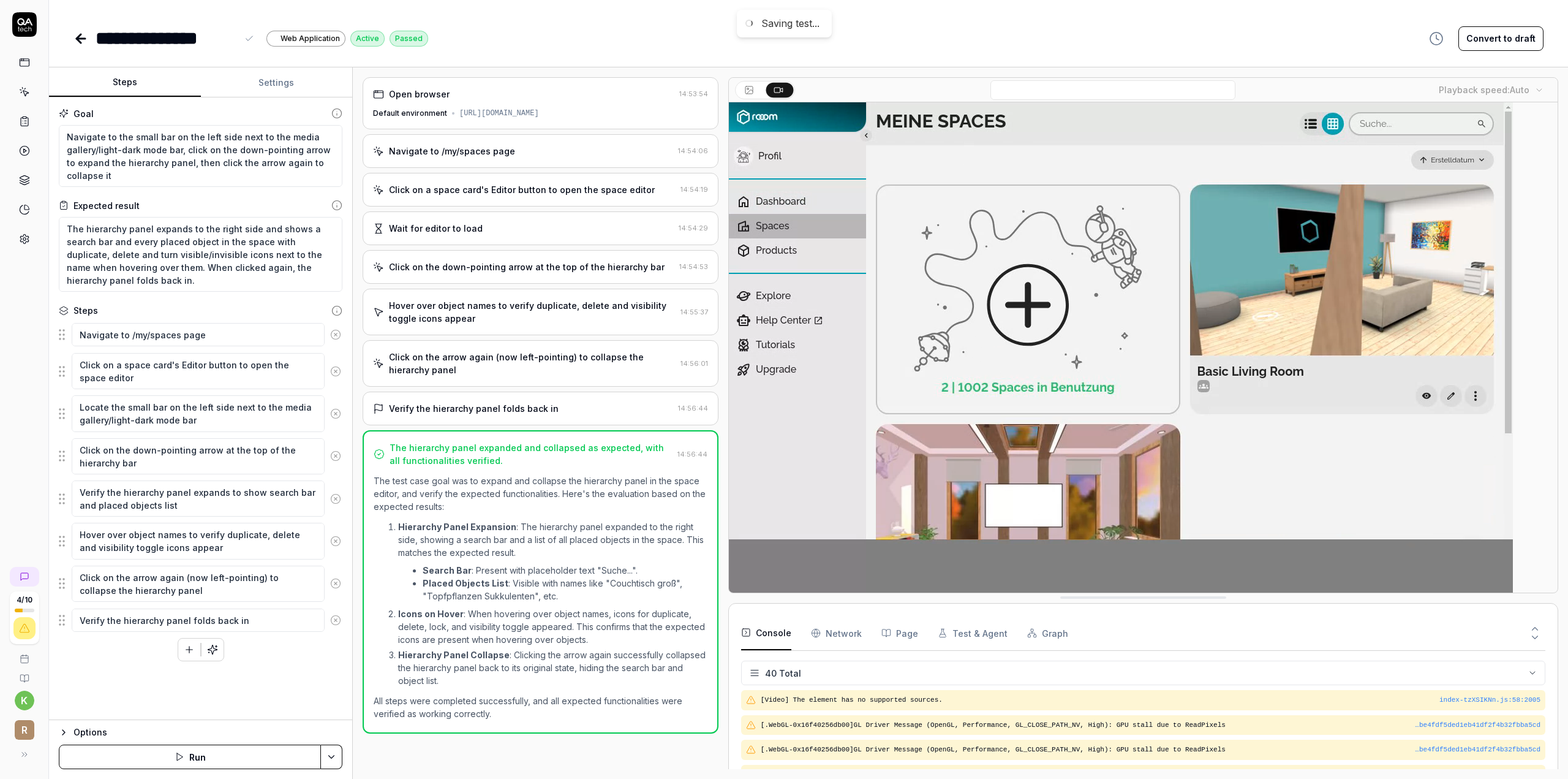
scroll to position [922, 0]
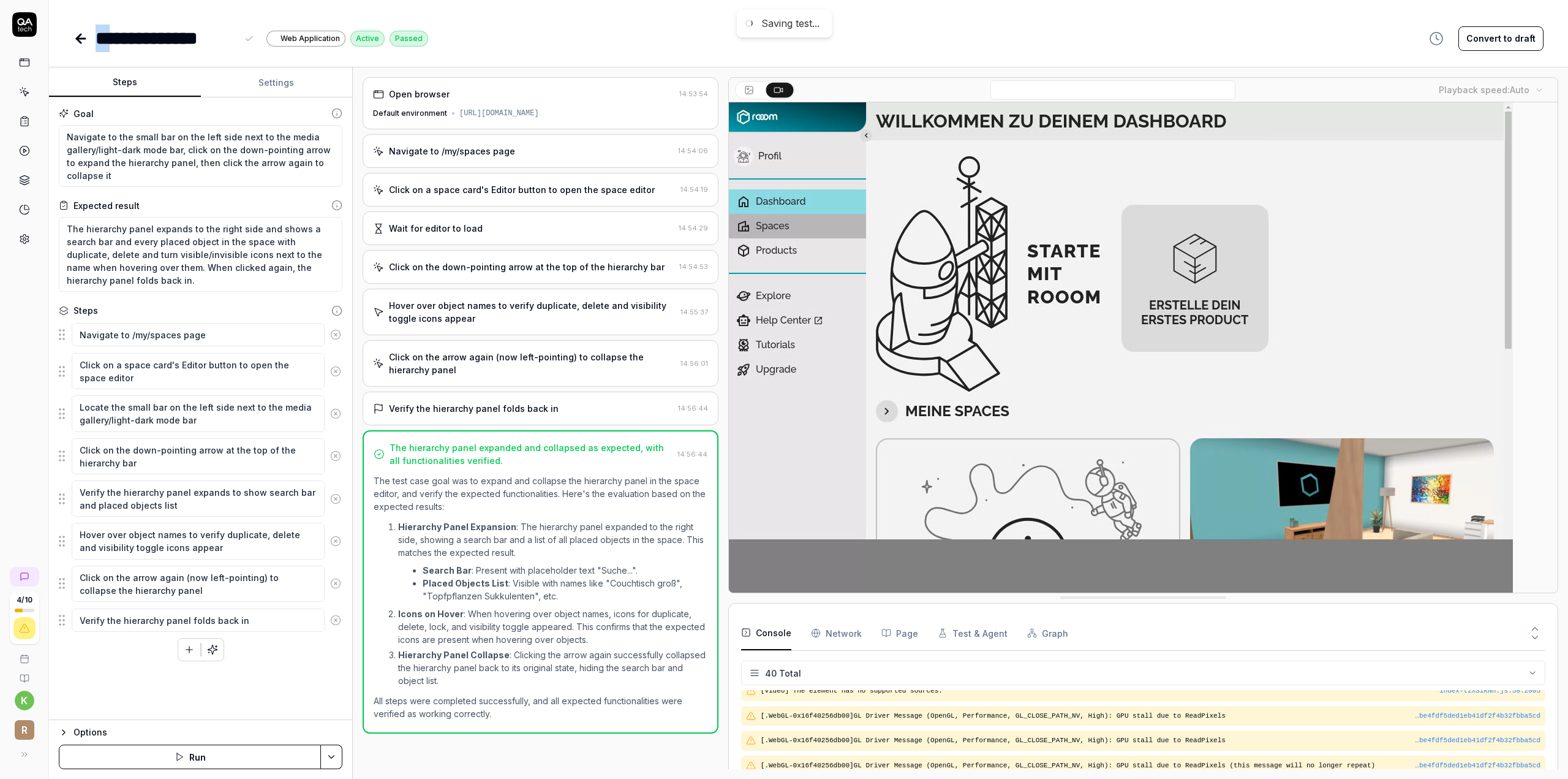
drag, startPoint x: 119, startPoint y: 42, endPoint x: 85, endPoint y: 41, distance: 34.0
click at [85, 41] on div "**********" at bounding box center [251, 38] width 355 height 28
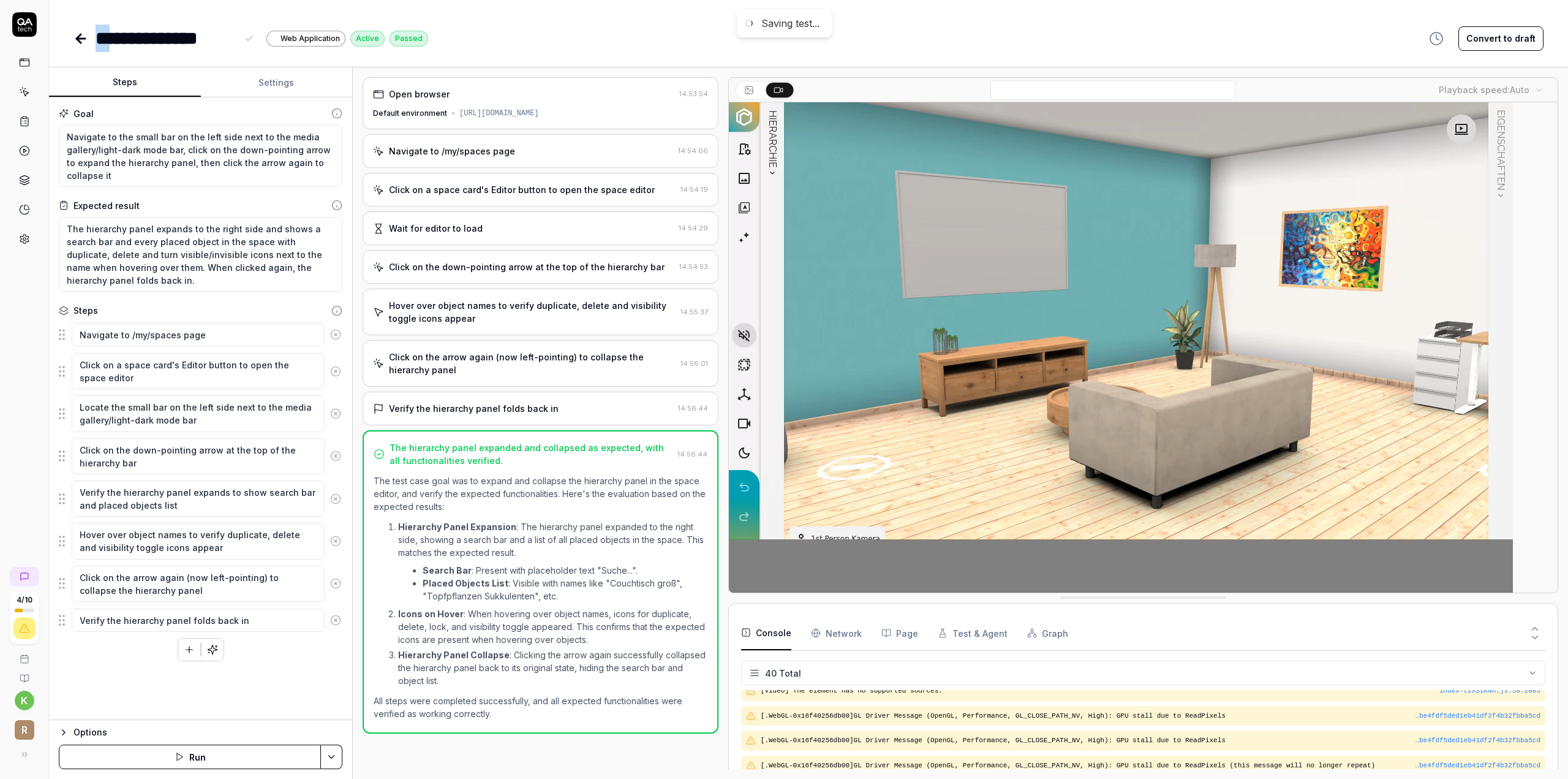
click at [103, 35] on div "**********" at bounding box center [166, 38] width 141 height 28
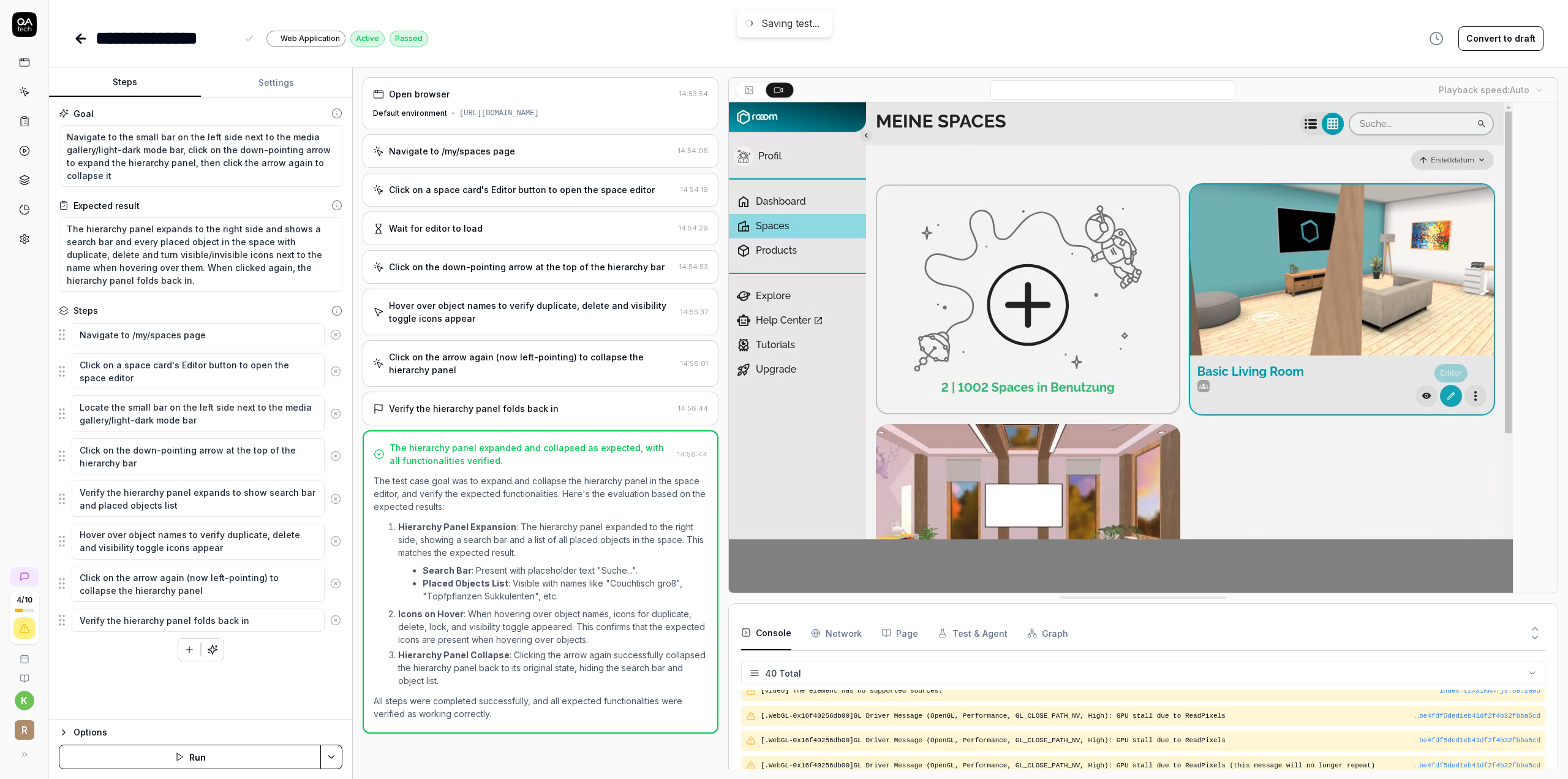
click at [98, 34] on div "**********" at bounding box center [166, 38] width 141 height 28
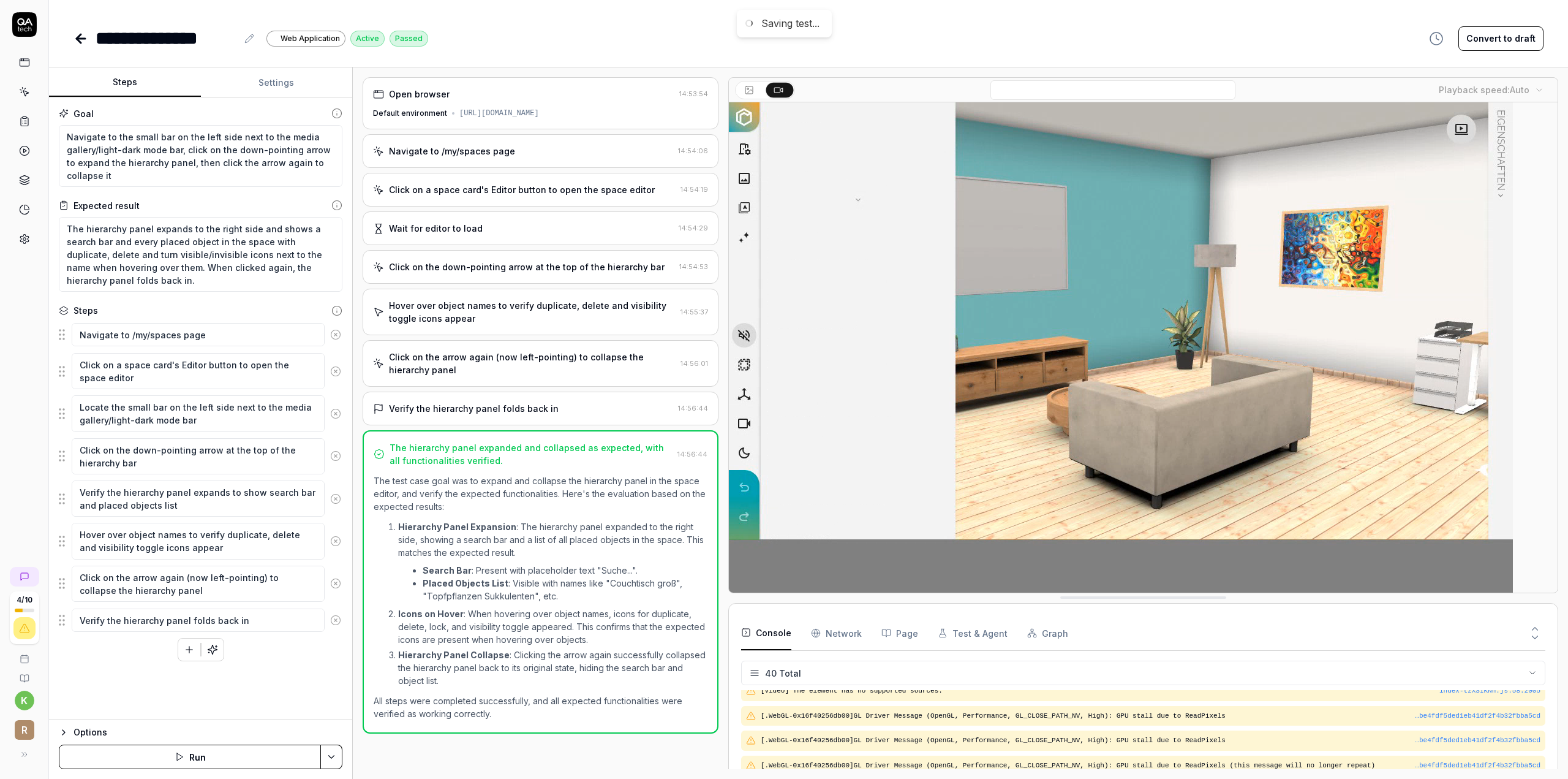
drag, startPoint x: 251, startPoint y: 37, endPoint x: 243, endPoint y: 37, distance: 8.0
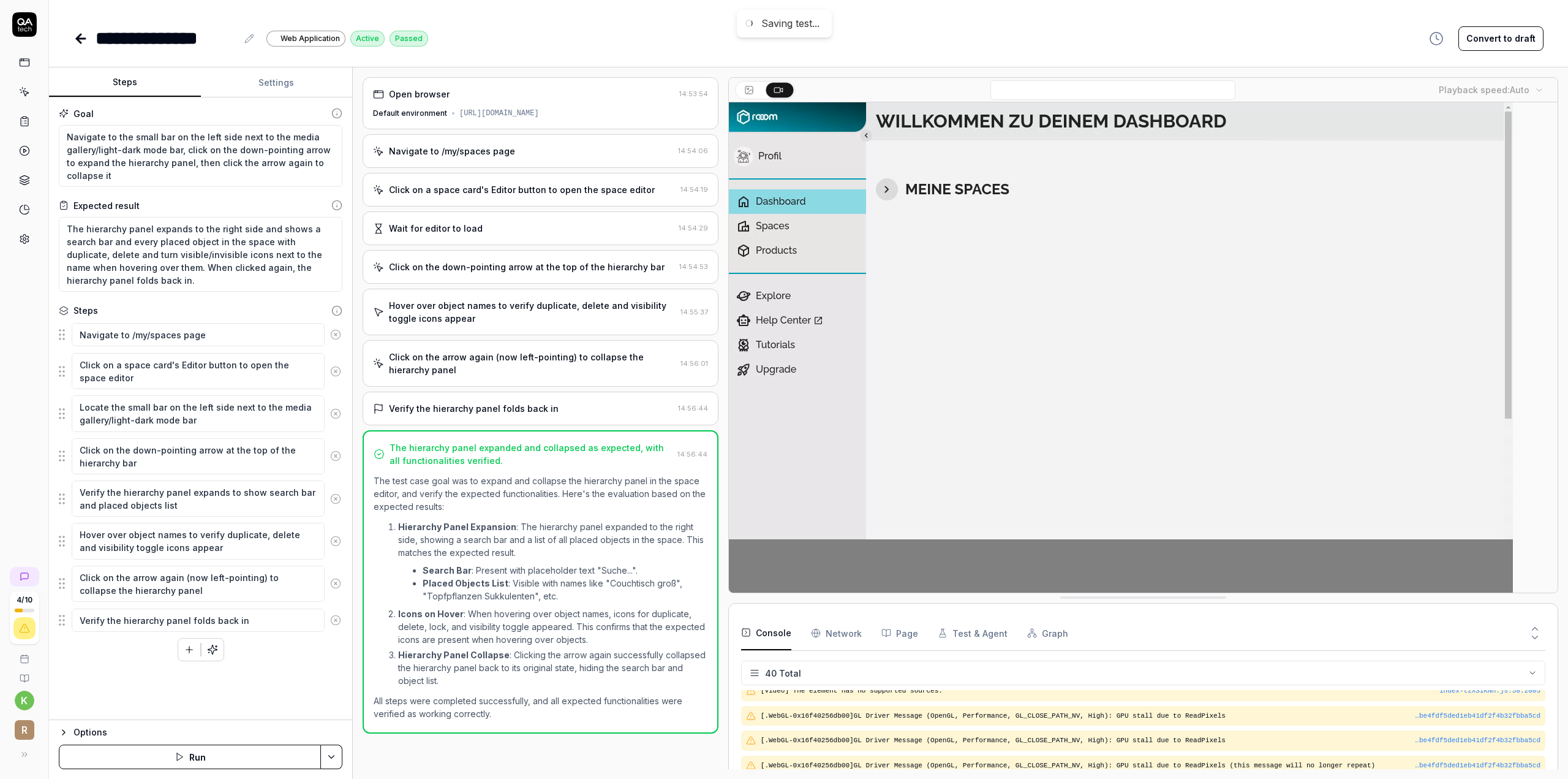
click at [251, 37] on icon at bounding box center [251, 36] width 2 height 2
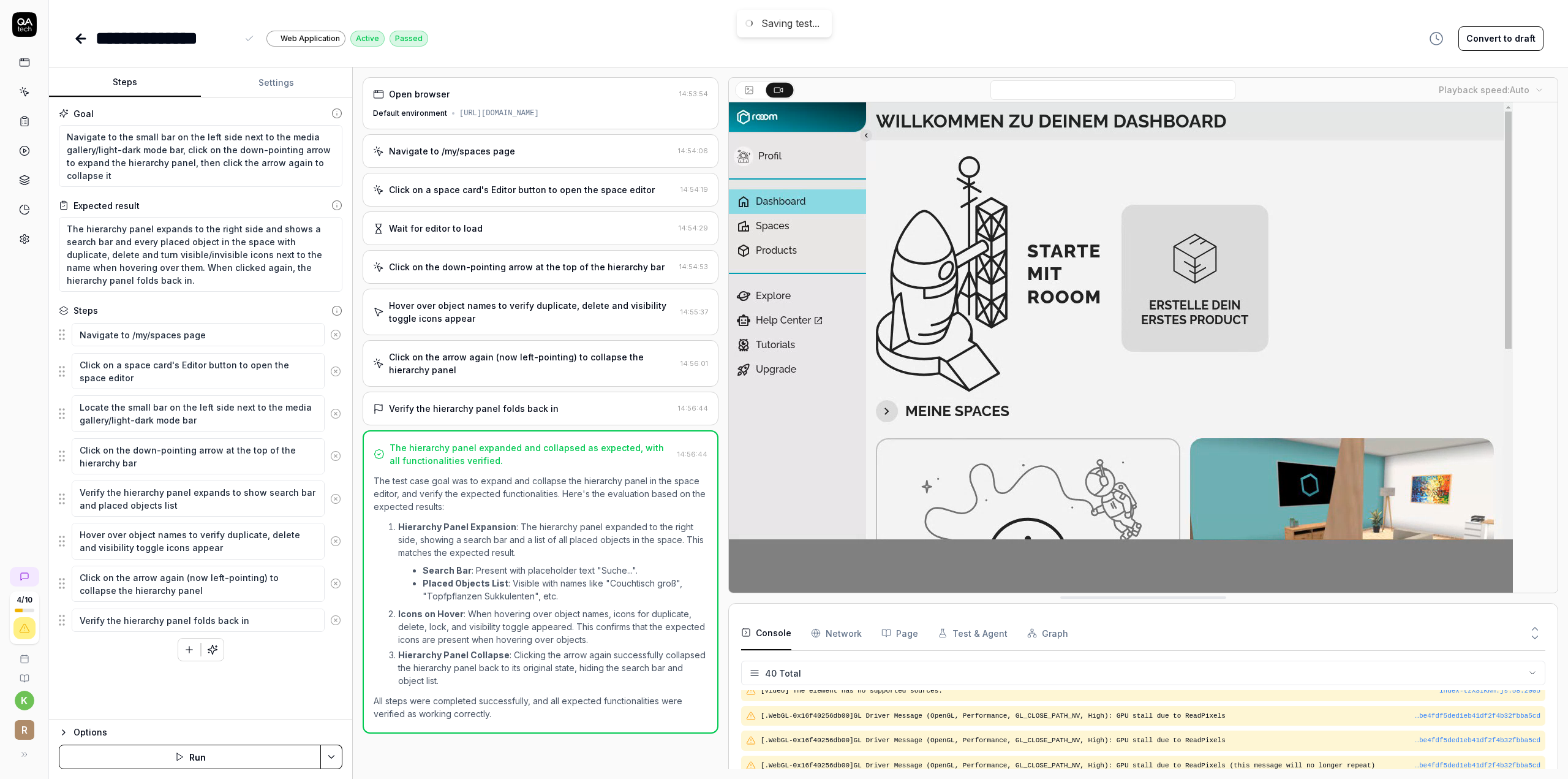
type textarea "*"
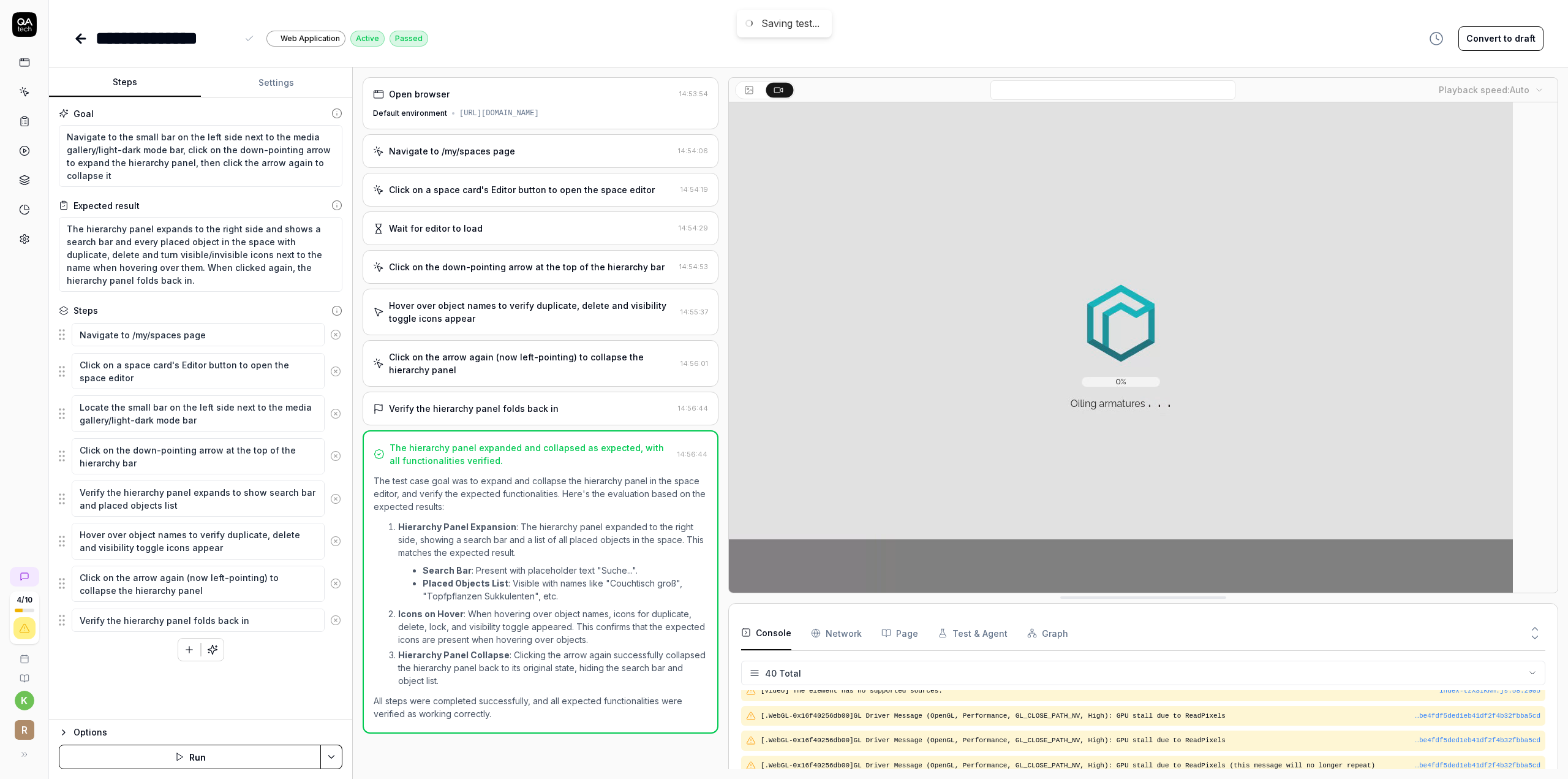
click at [103, 37] on div "**********" at bounding box center [166, 38] width 141 height 28
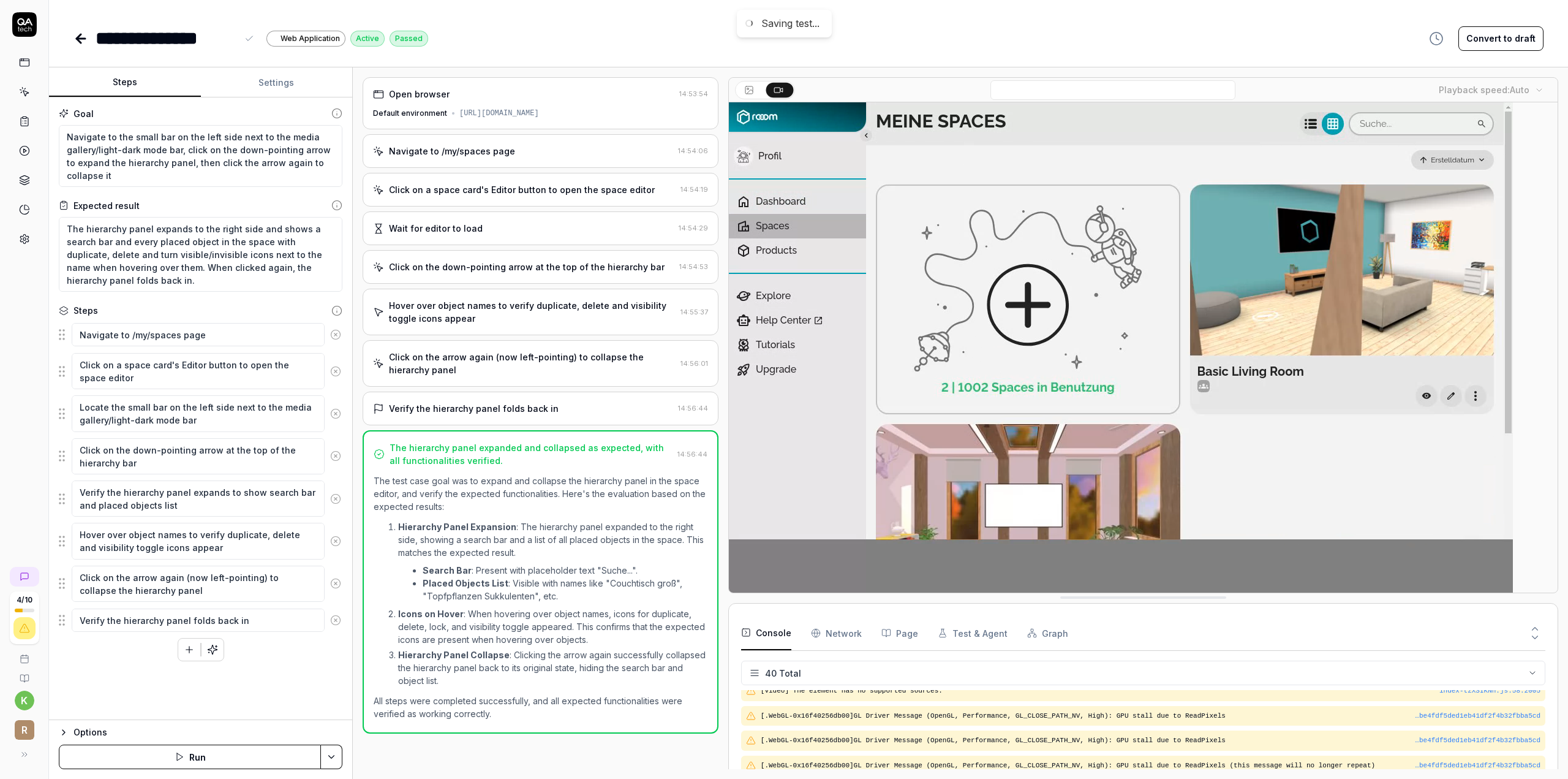
click at [101, 37] on div "**********" at bounding box center [166, 38] width 141 height 28
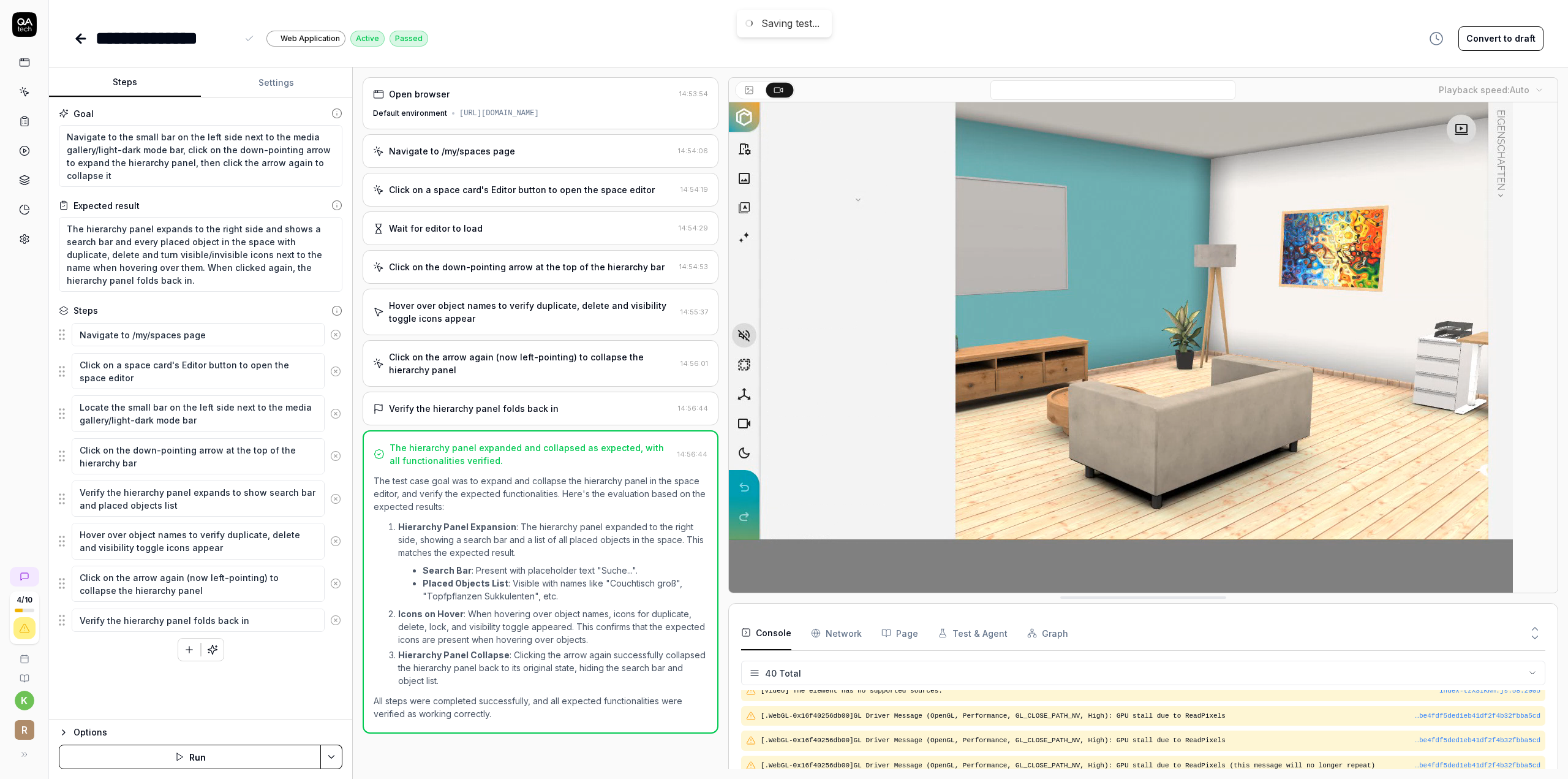
paste div
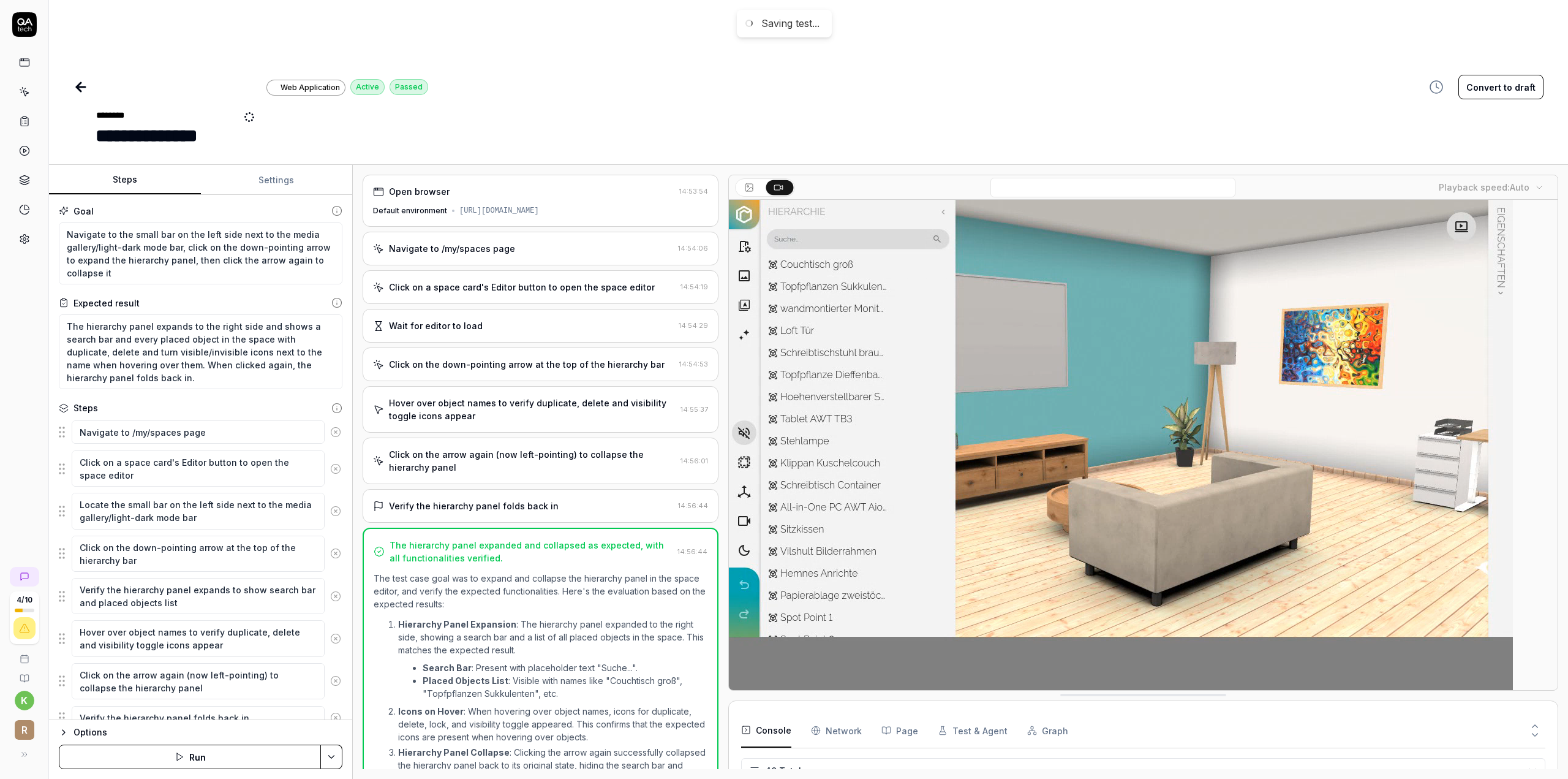
click at [320, 134] on div "**********" at bounding box center [251, 87] width 355 height 125
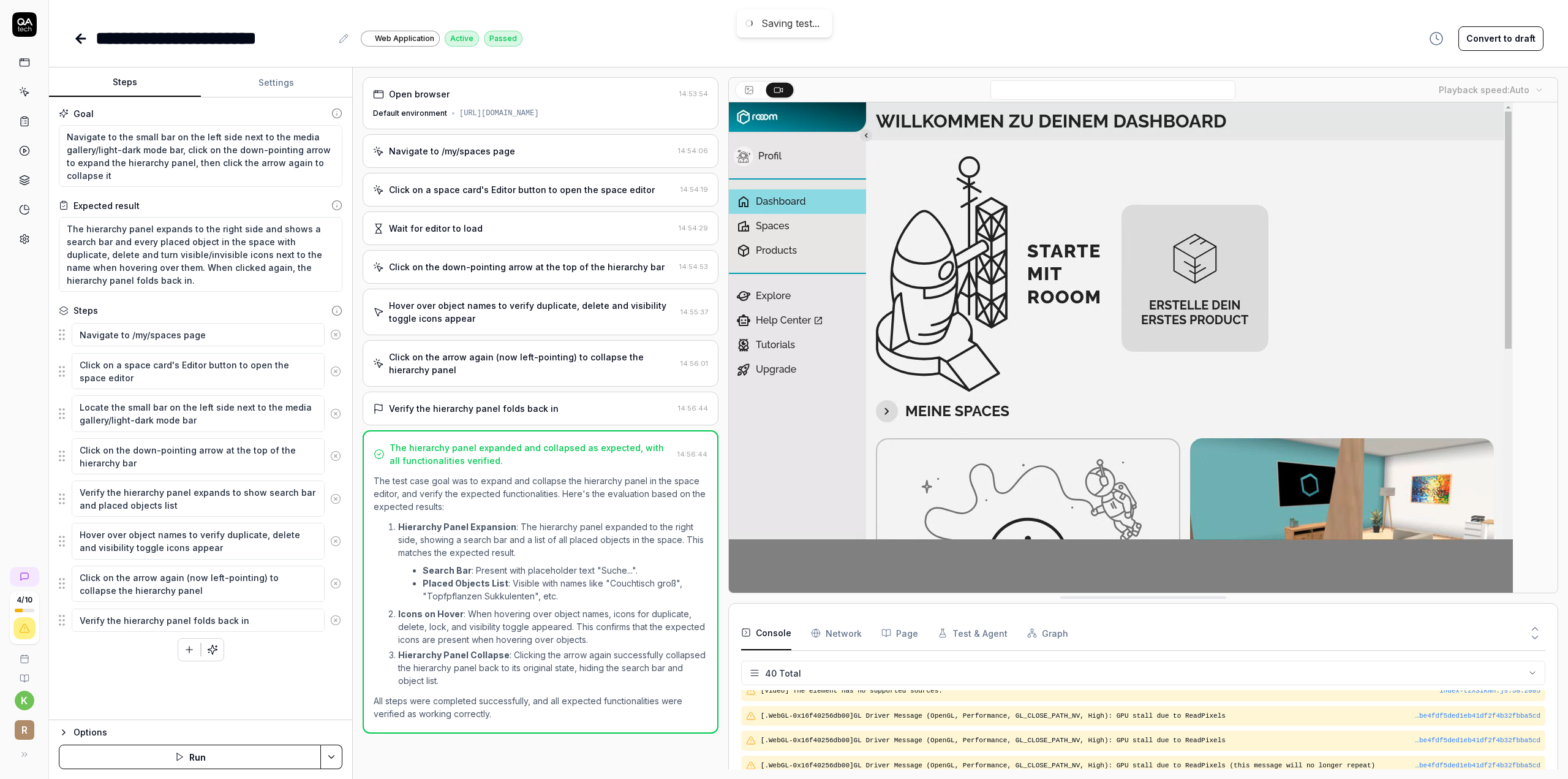
click at [345, 43] on icon at bounding box center [343, 38] width 10 height 10
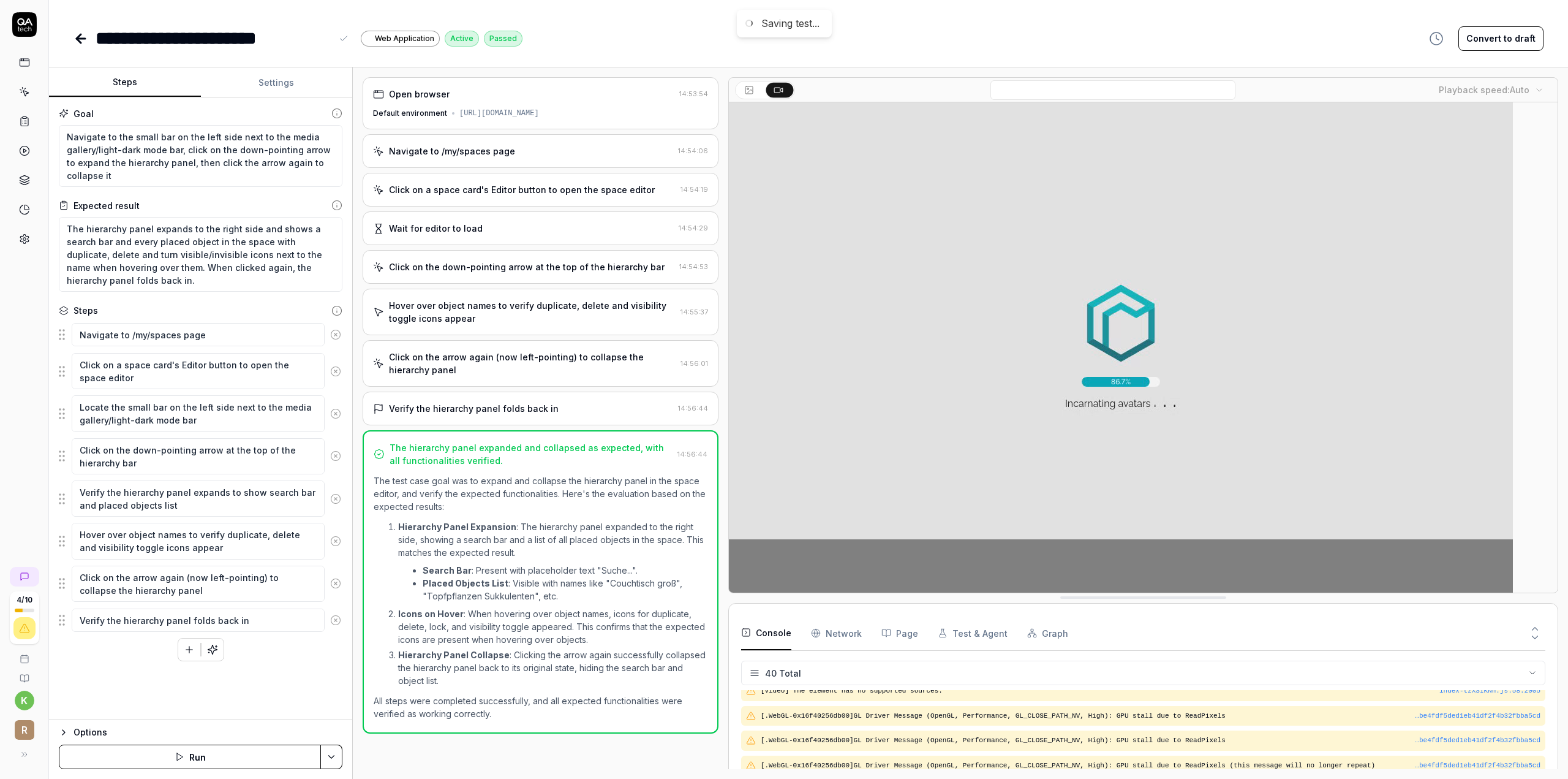
click at [192, 38] on div "**********" at bounding box center [213, 38] width 236 height 28
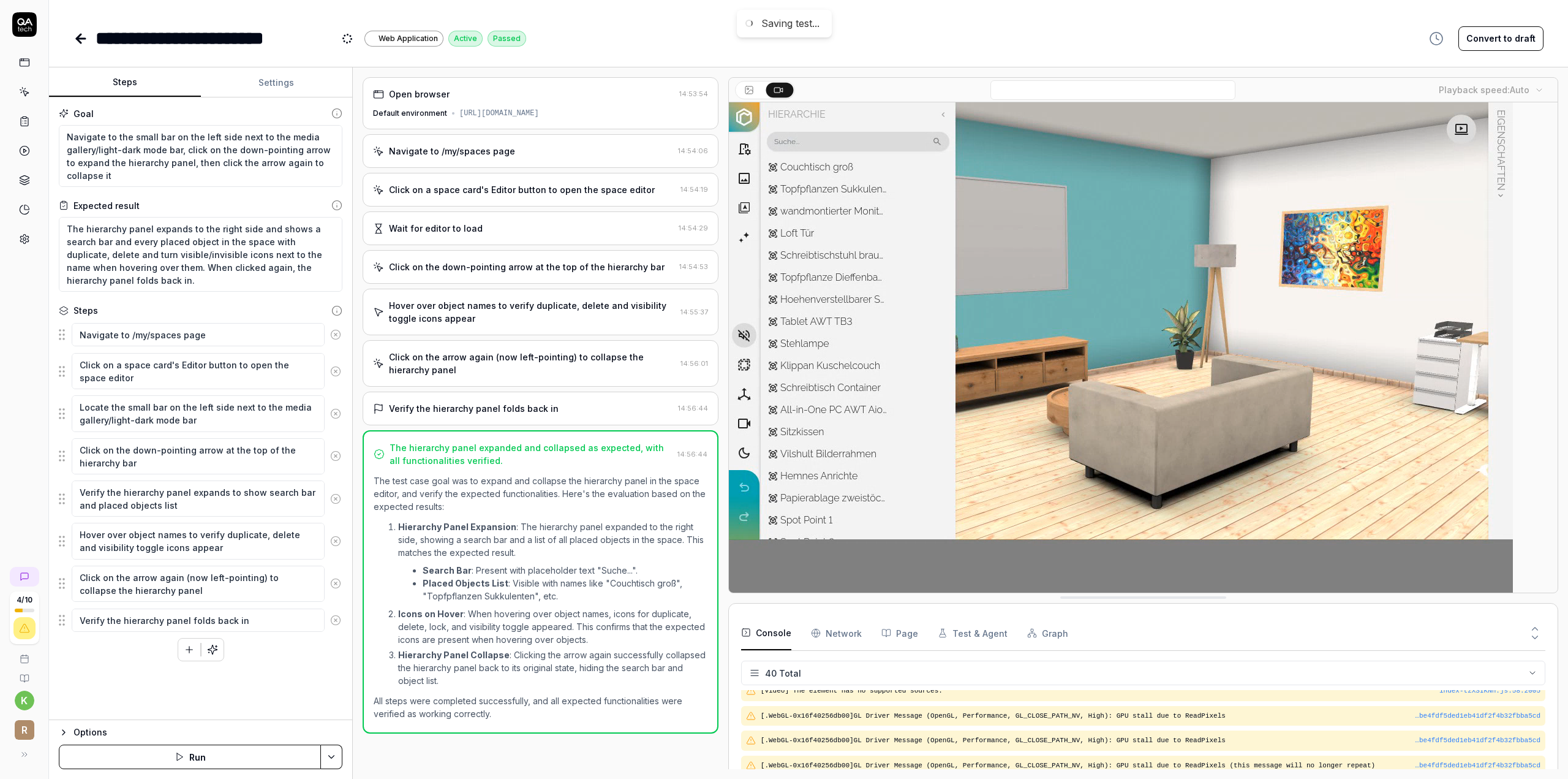
click at [365, 48] on div "**********" at bounding box center [300, 38] width 453 height 28
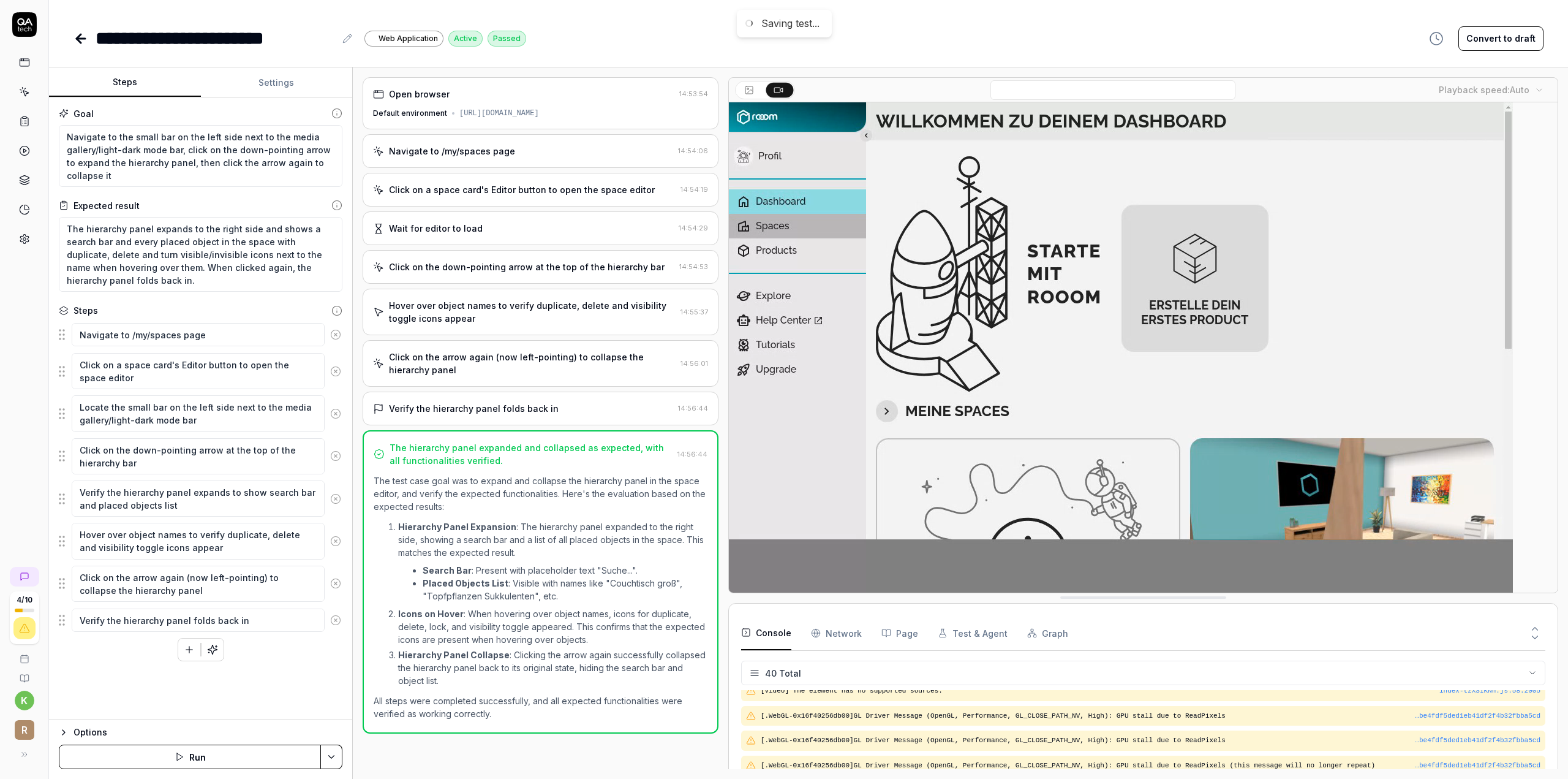
click at [75, 38] on icon at bounding box center [81, 38] width 14 height 14
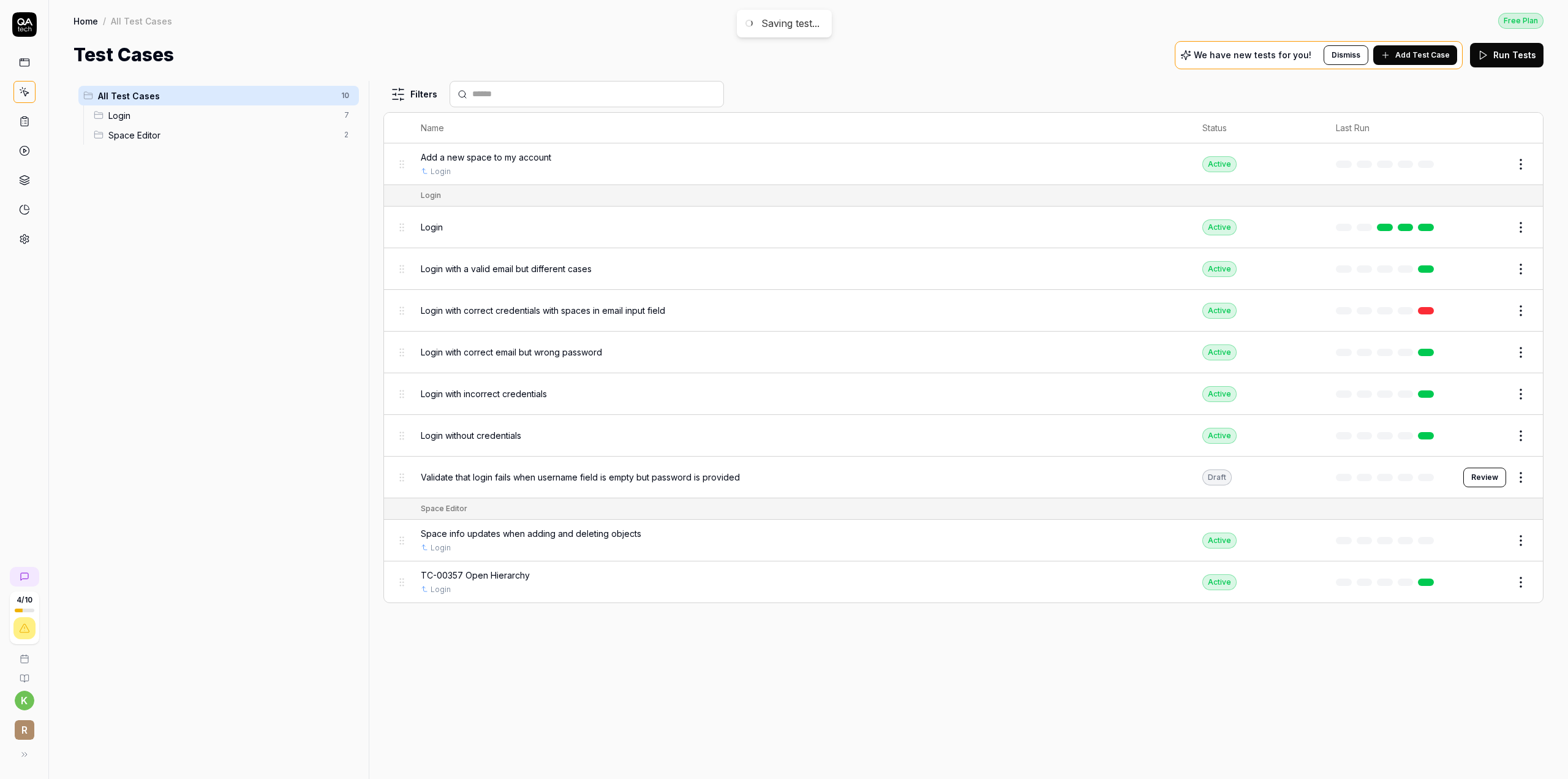
click at [1344, 584] on td at bounding box center [1387, 582] width 128 height 41
click at [1484, 580] on button "Edit" at bounding box center [1491, 582] width 30 height 20
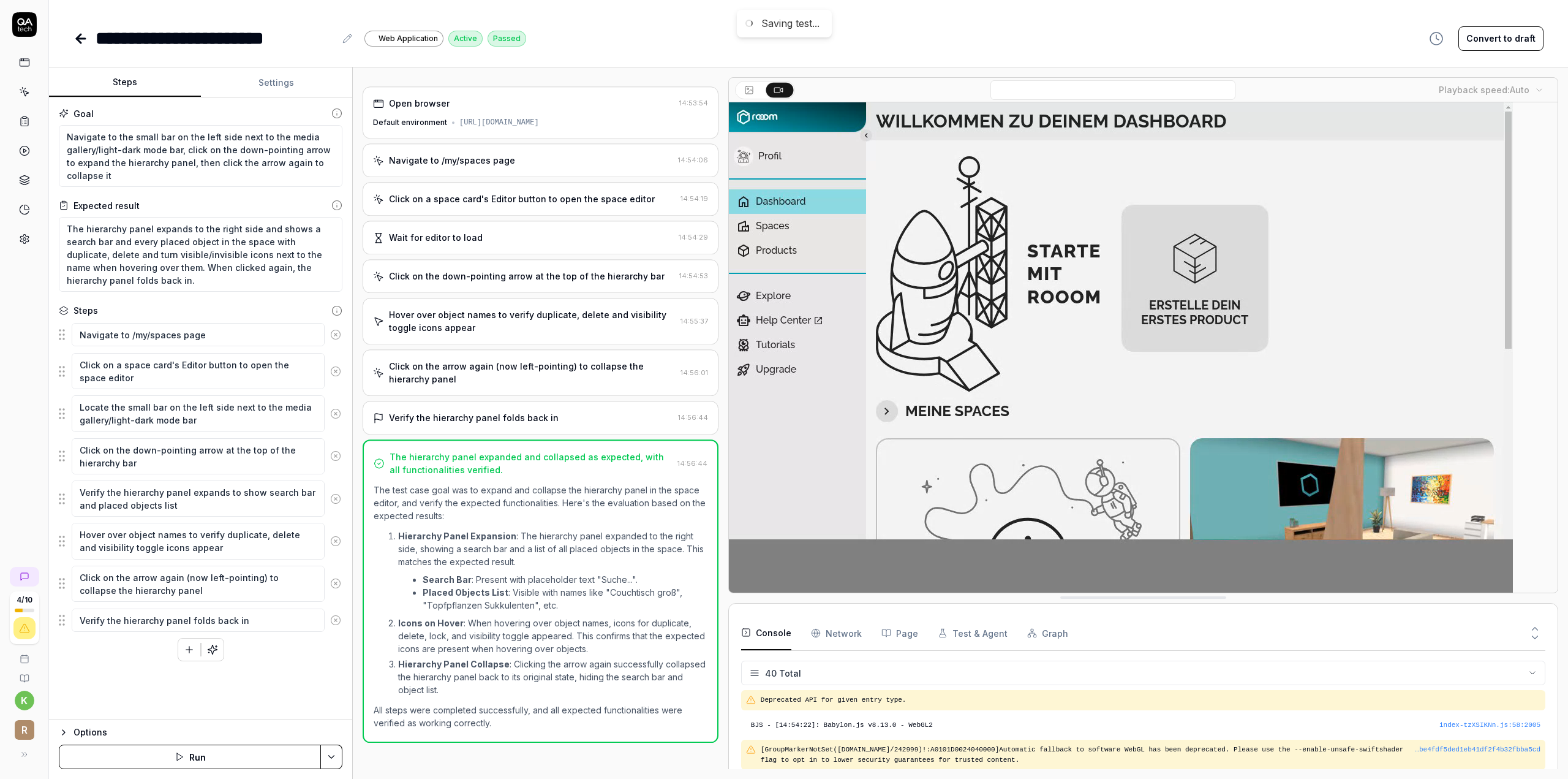
scroll to position [923, 0]
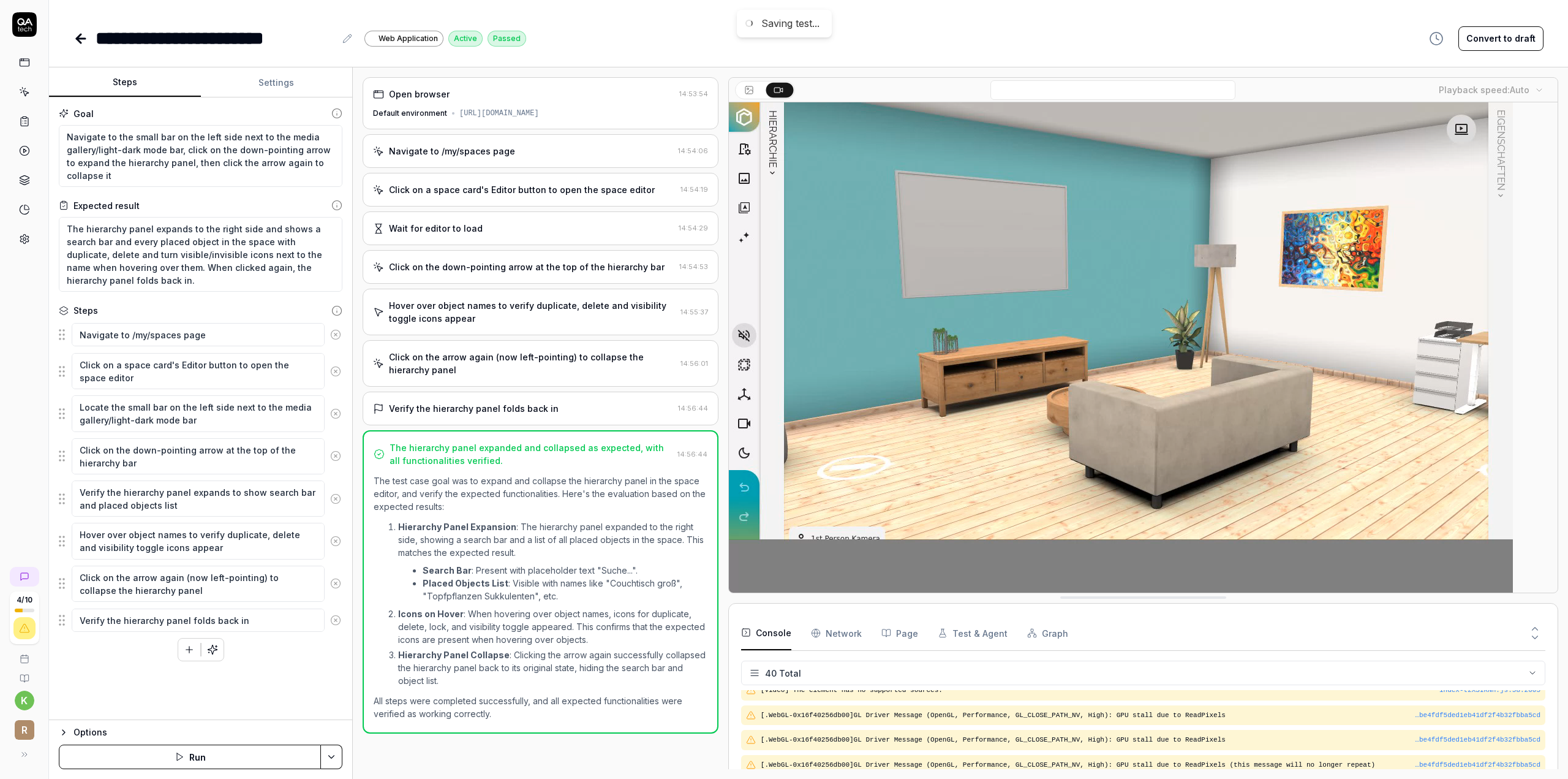
type textarea "*"
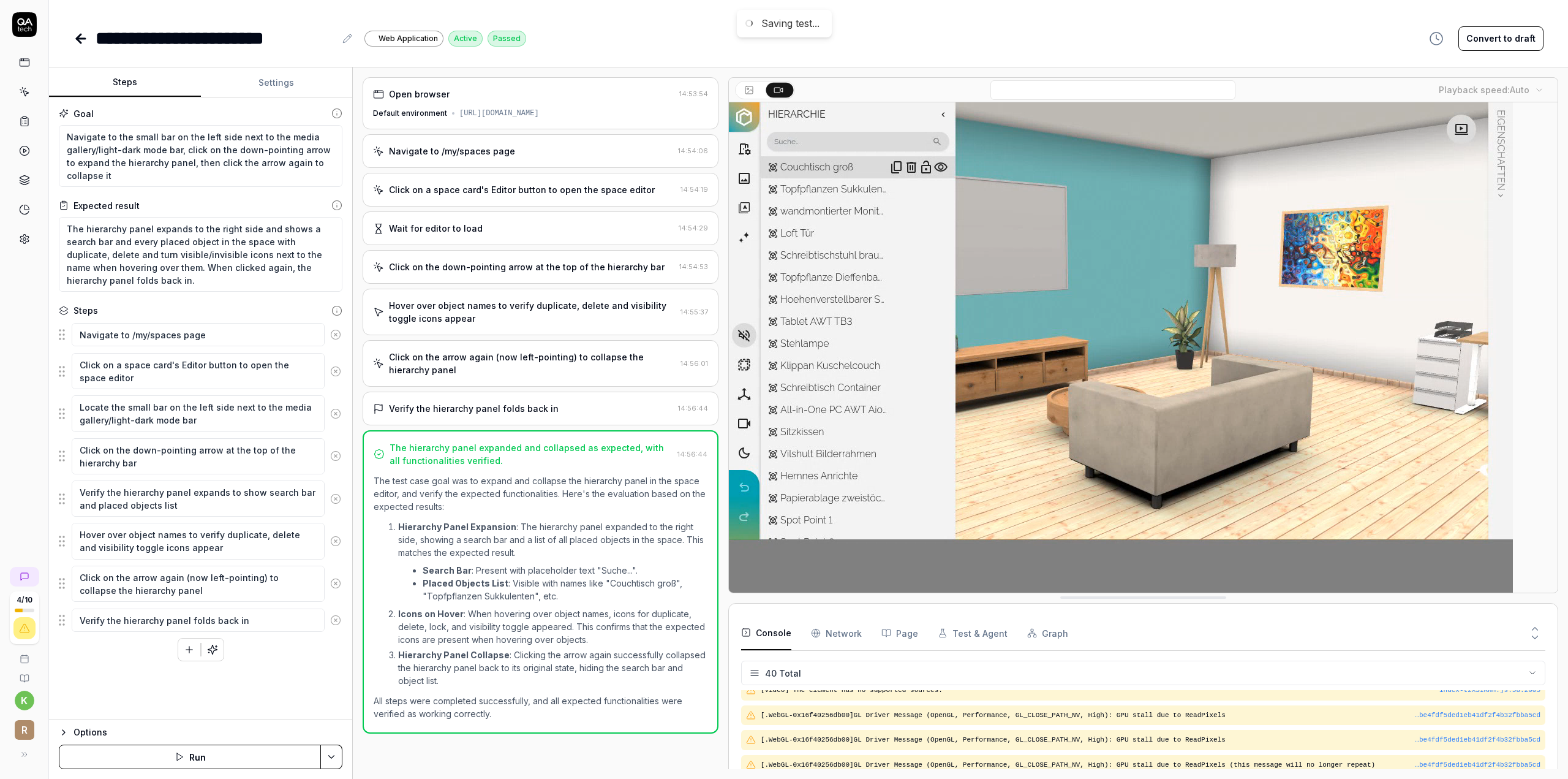
click at [183, 26] on div "**********" at bounding box center [215, 38] width 239 height 28
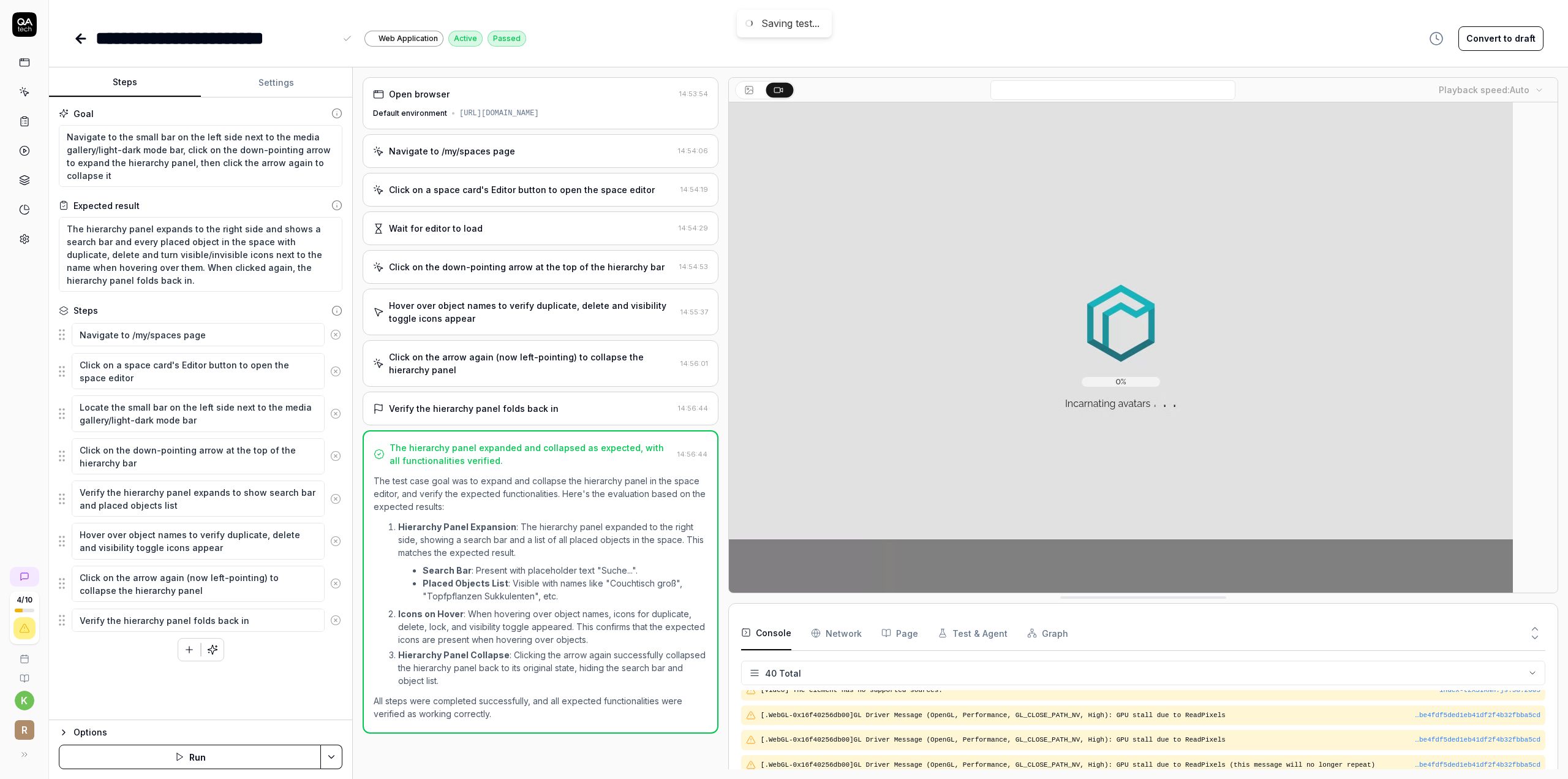
click at [199, 32] on div "**********" at bounding box center [215, 38] width 239 height 28
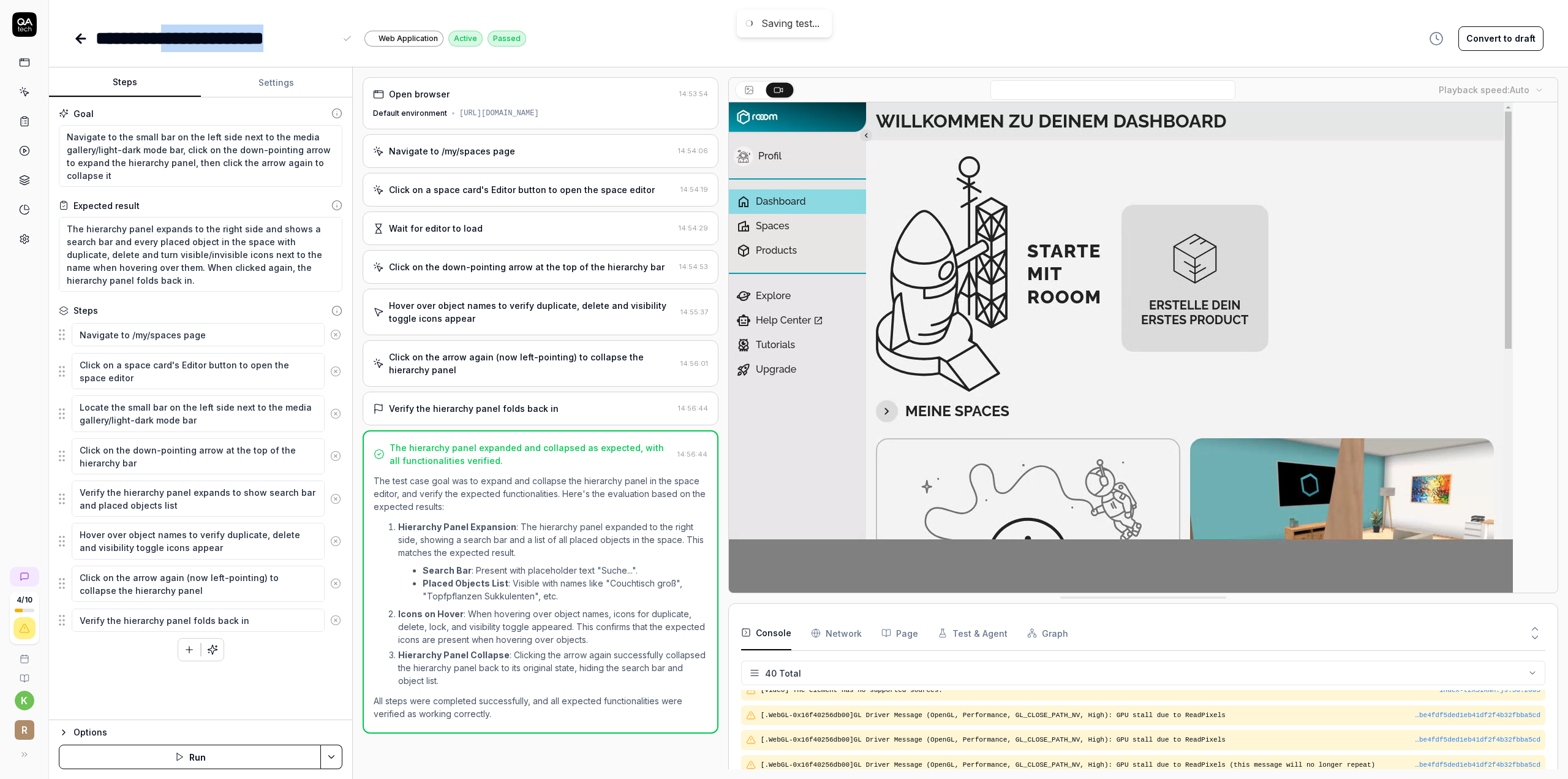
drag, startPoint x: 195, startPoint y: 35, endPoint x: 348, endPoint y: 36, distance: 153.0
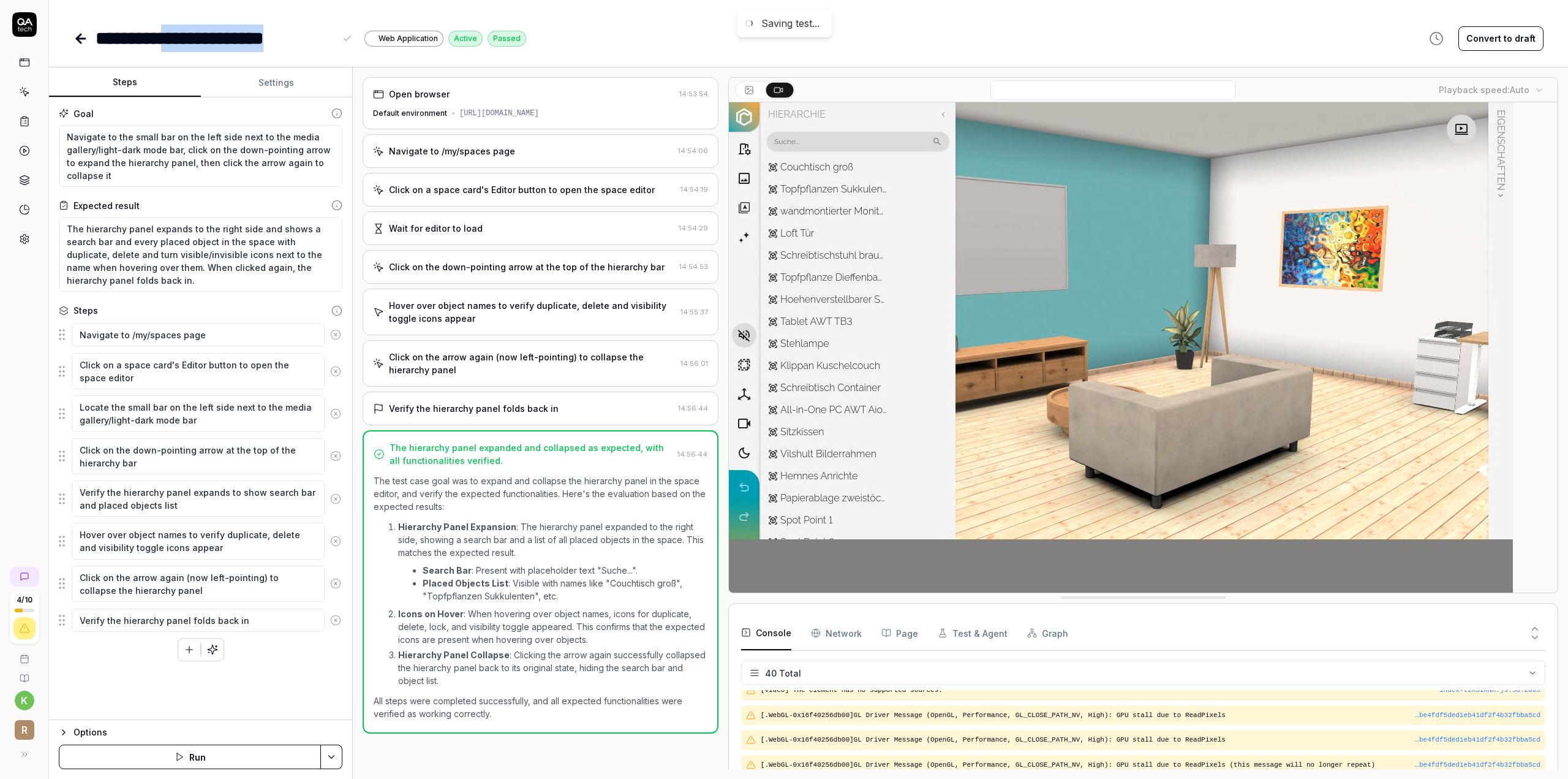
click at [348, 36] on div "**********" at bounding box center [225, 38] width 259 height 28
paste div
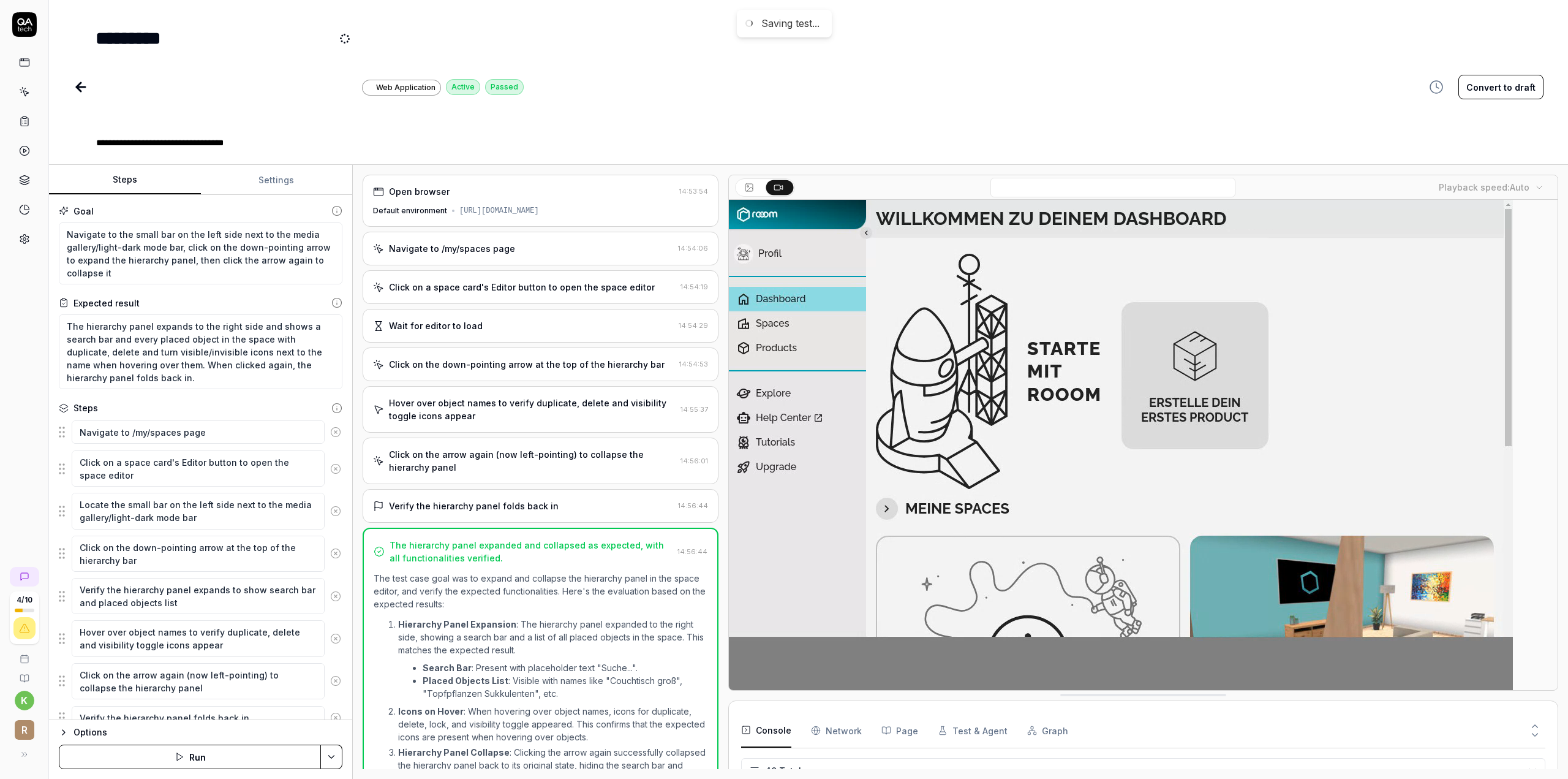
click at [414, 132] on div "**********" at bounding box center [299, 87] width 450 height 125
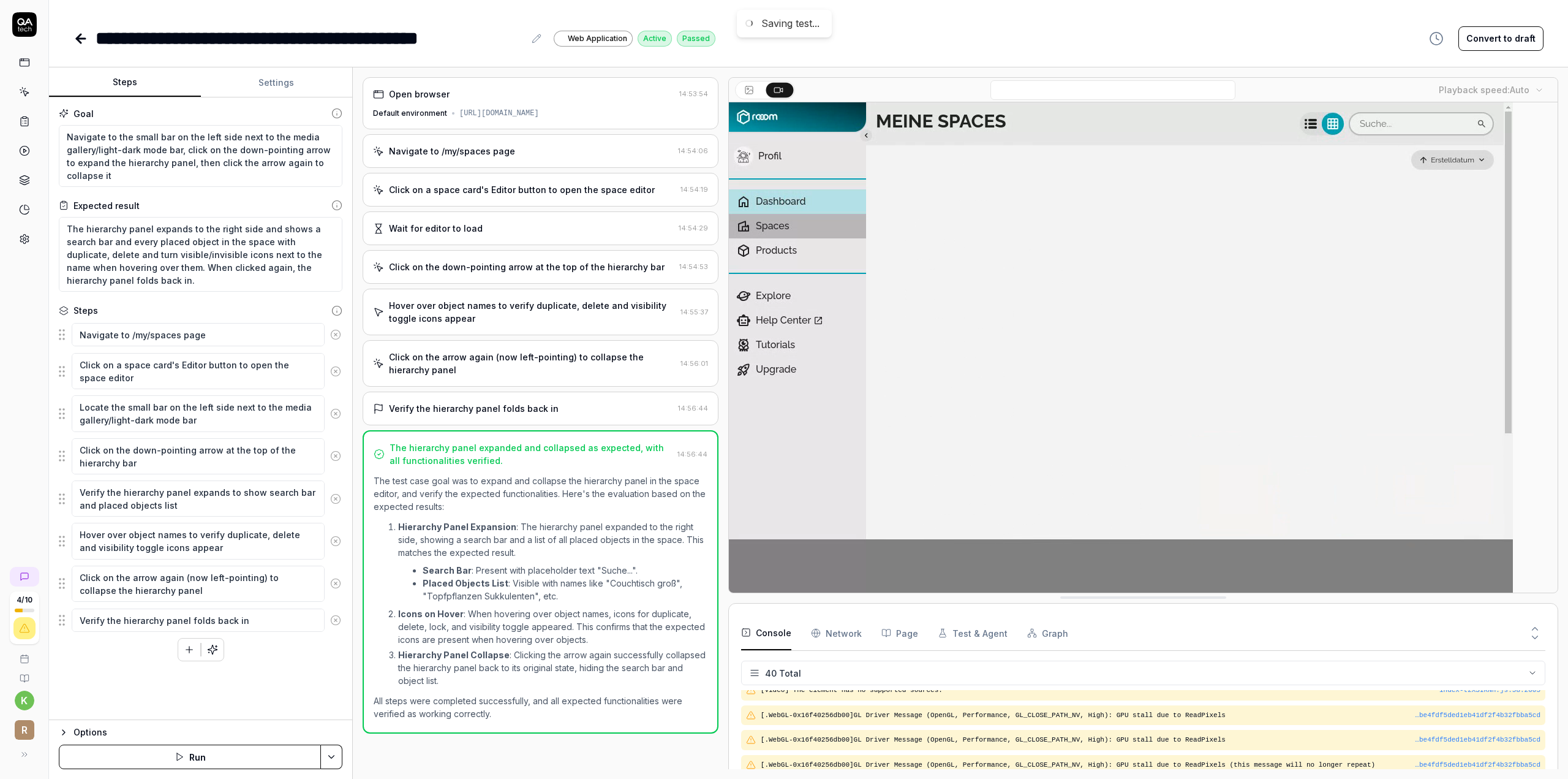
click at [75, 43] on icon at bounding box center [81, 38] width 14 height 14
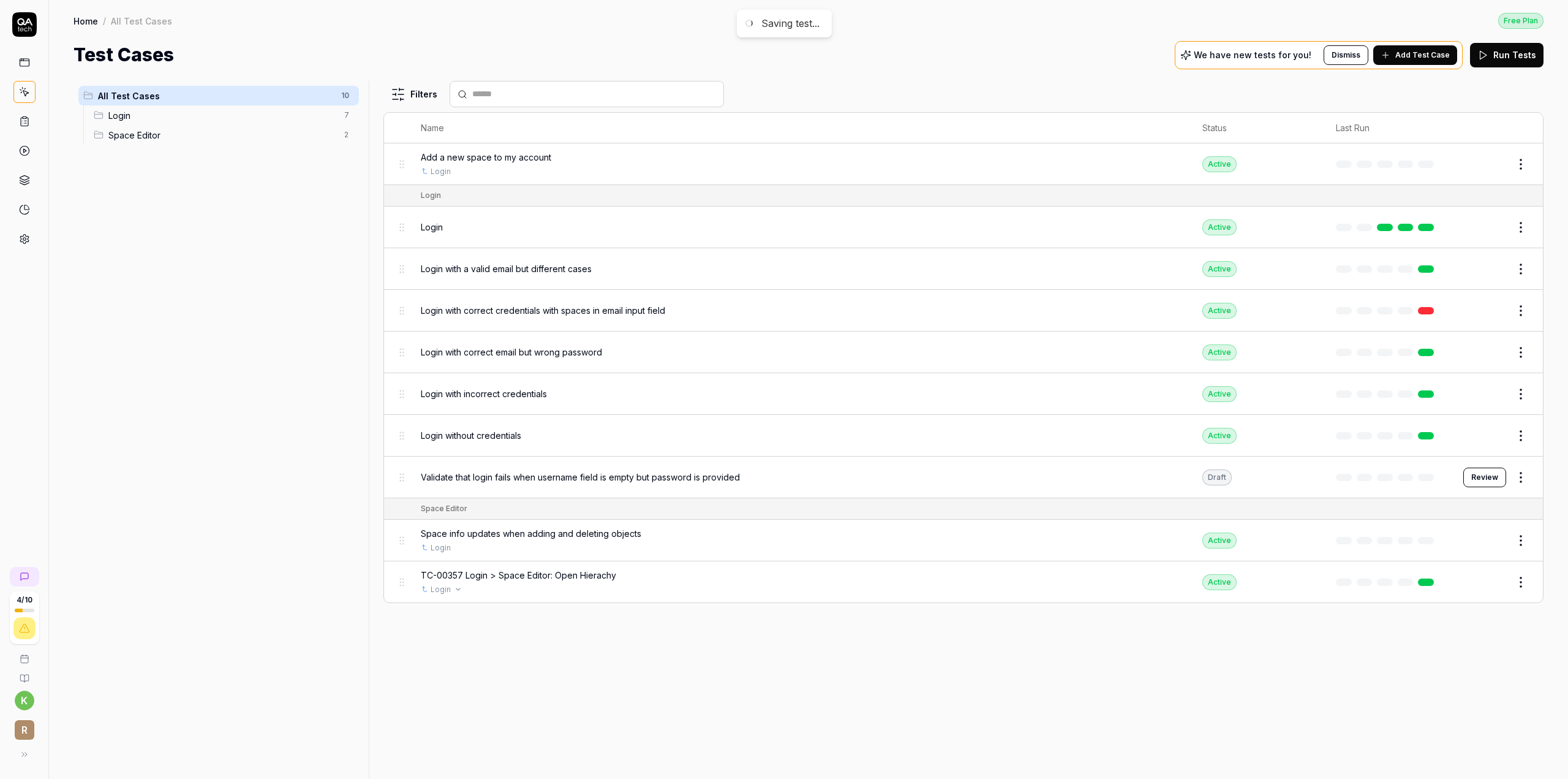
click at [511, 584] on div "Login" at bounding box center [799, 589] width 757 height 11
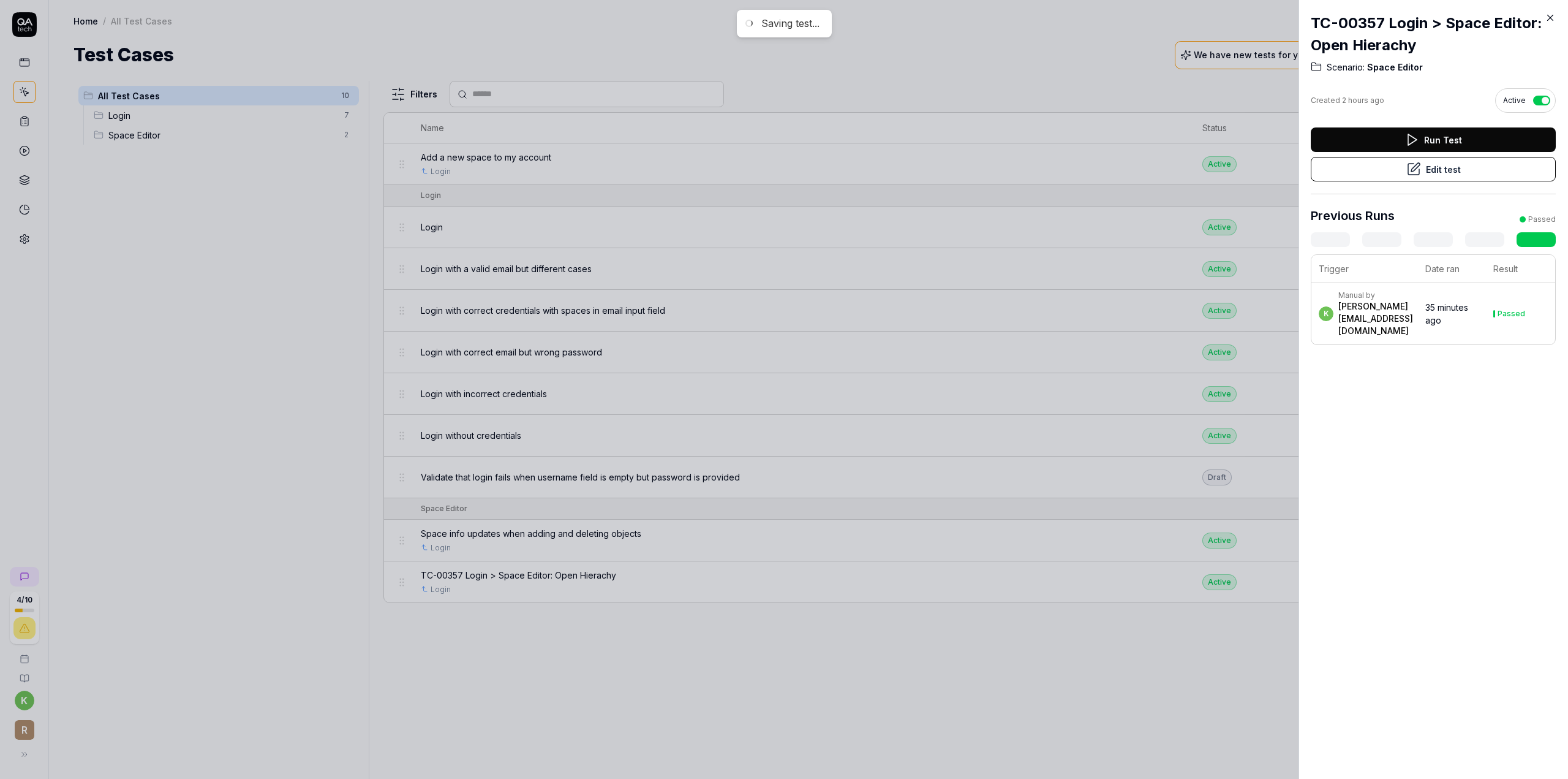
click at [943, 632] on div at bounding box center [784, 390] width 1568 height 779
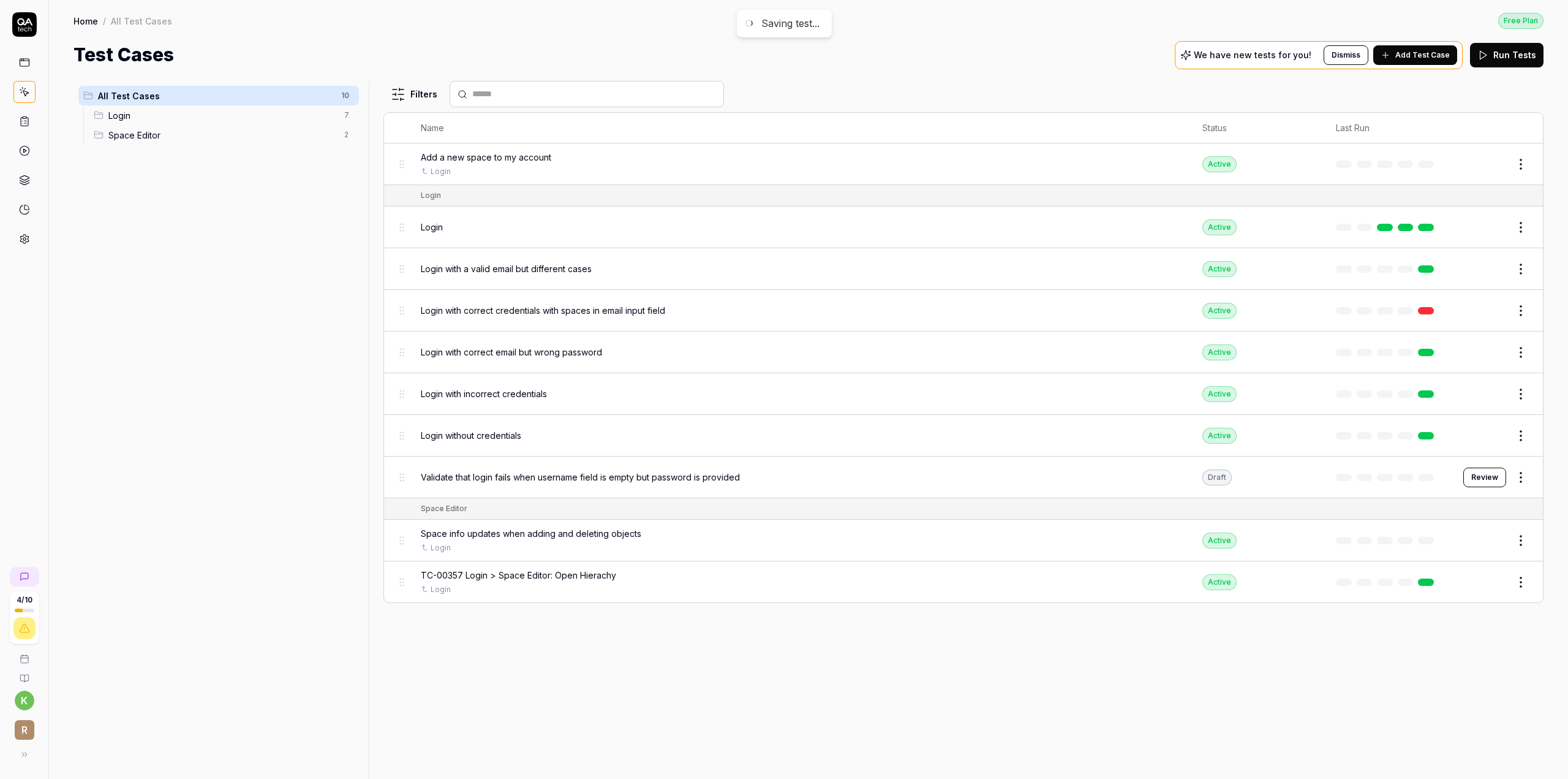
click at [1497, 577] on button "Edit" at bounding box center [1491, 582] width 30 height 20
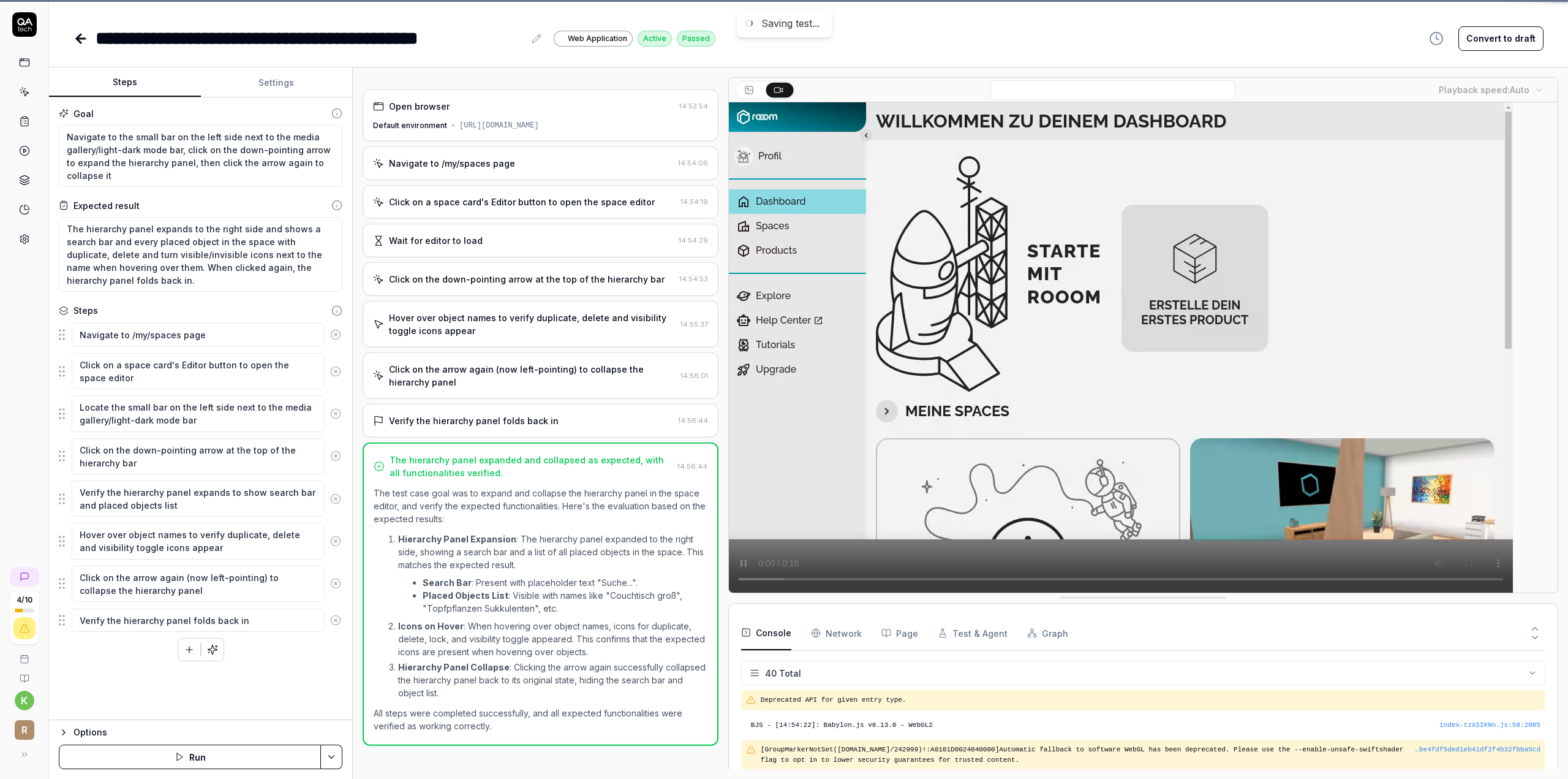
scroll to position [923, 0]
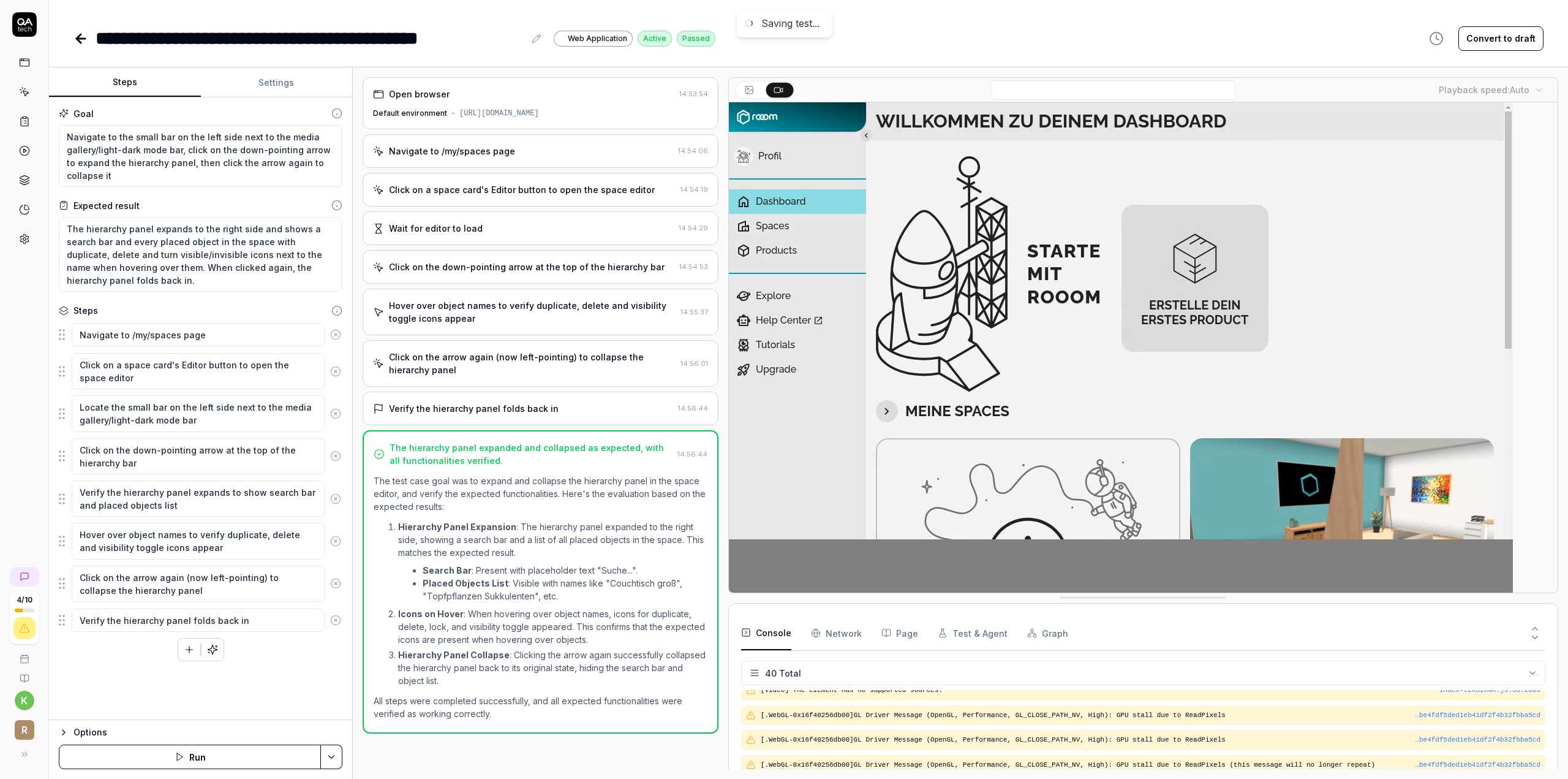
click at [192, 34] on div "**********" at bounding box center [310, 38] width 429 height 28
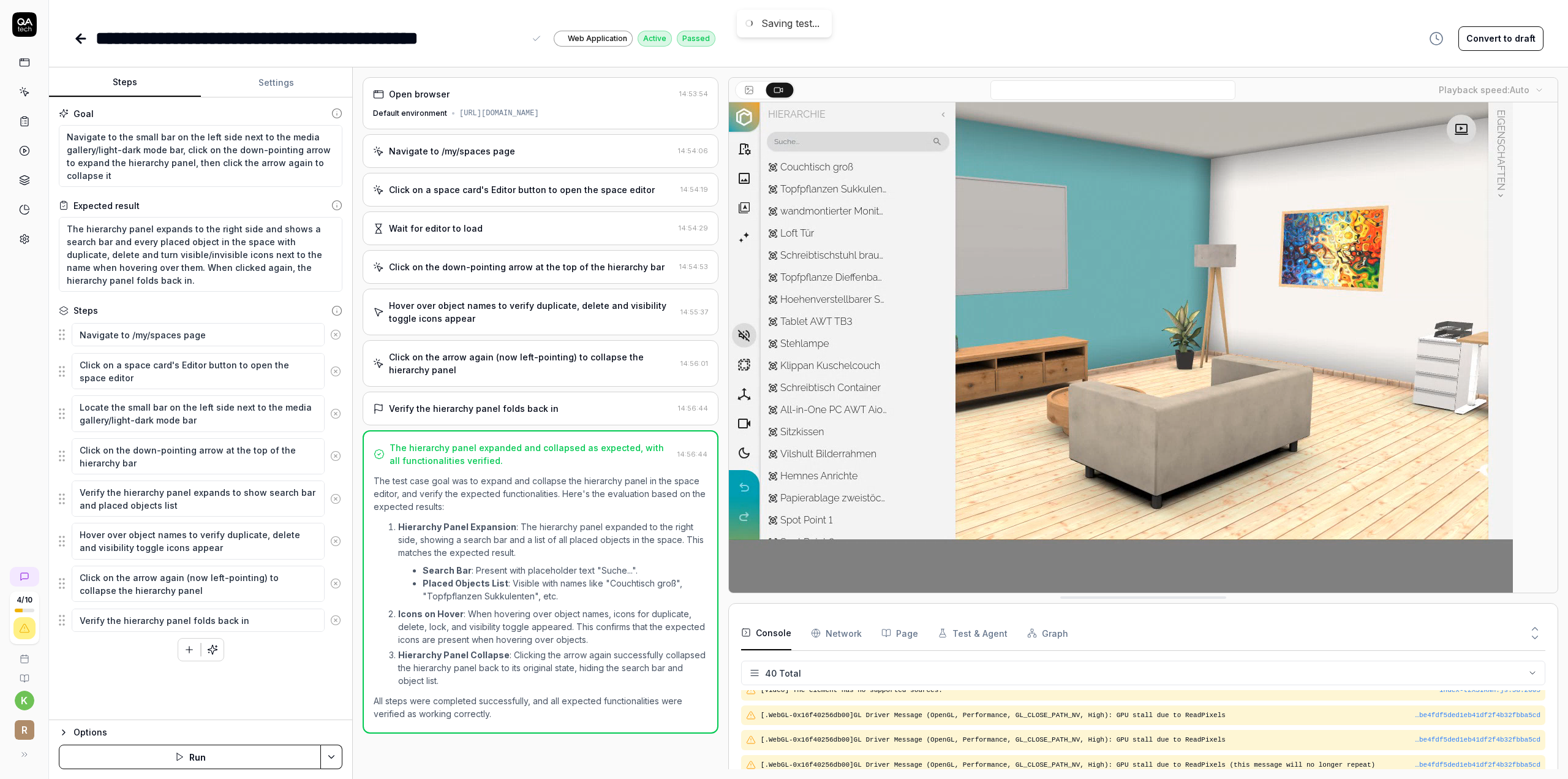
type textarea "*"
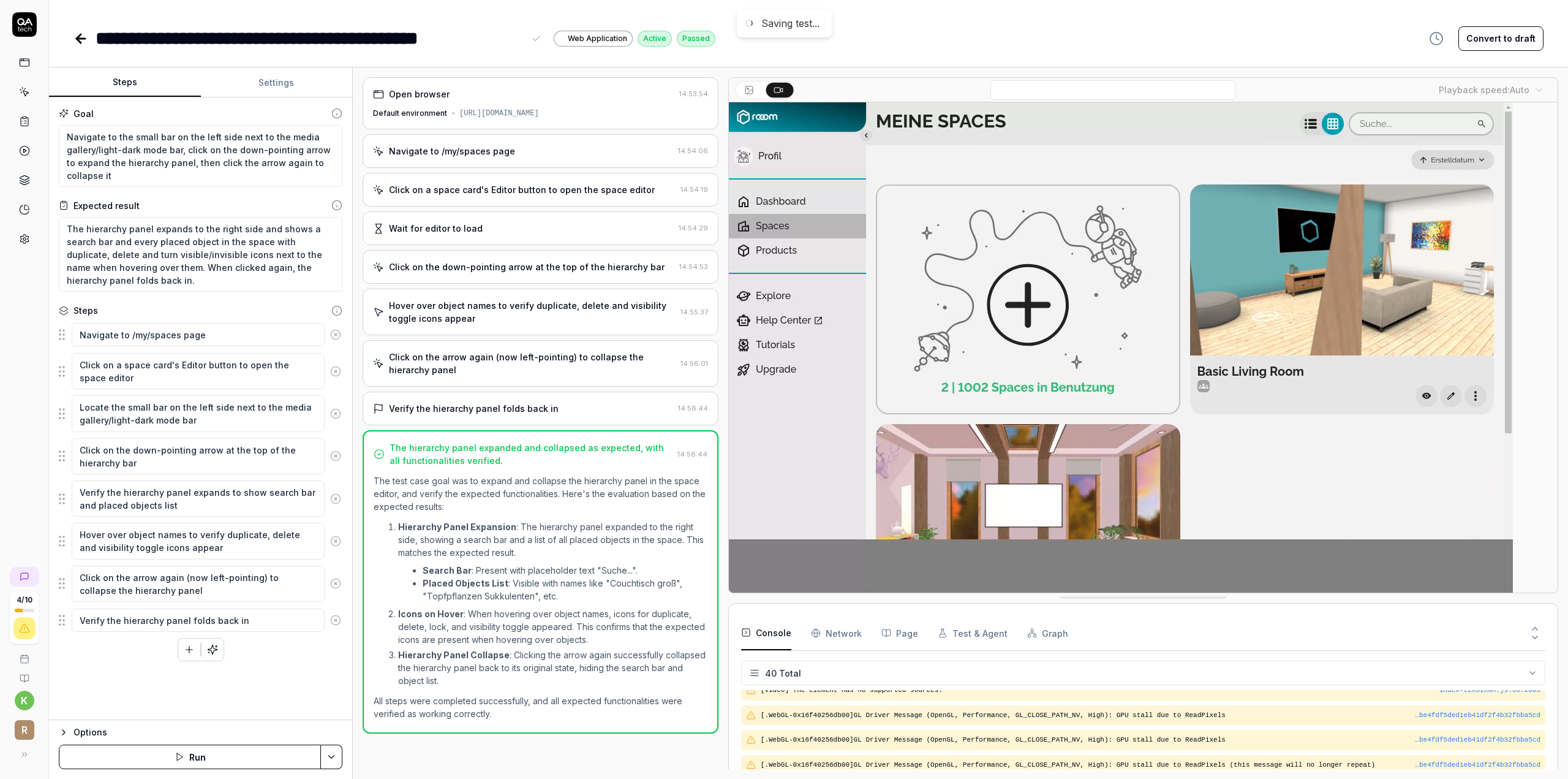
click at [190, 34] on div "**********" at bounding box center [310, 38] width 429 height 28
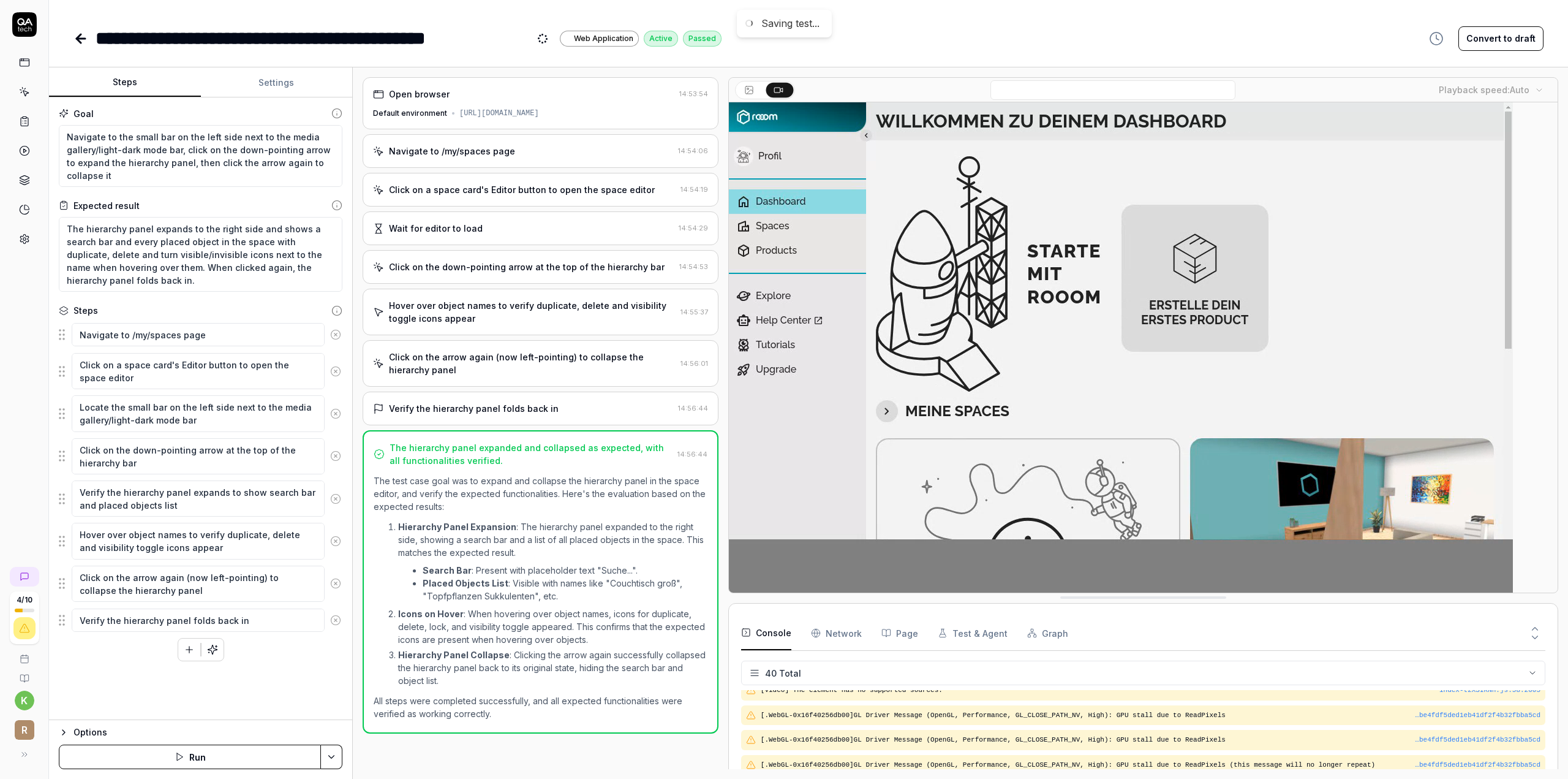
click at [78, 29] on link at bounding box center [82, 38] width 17 height 24
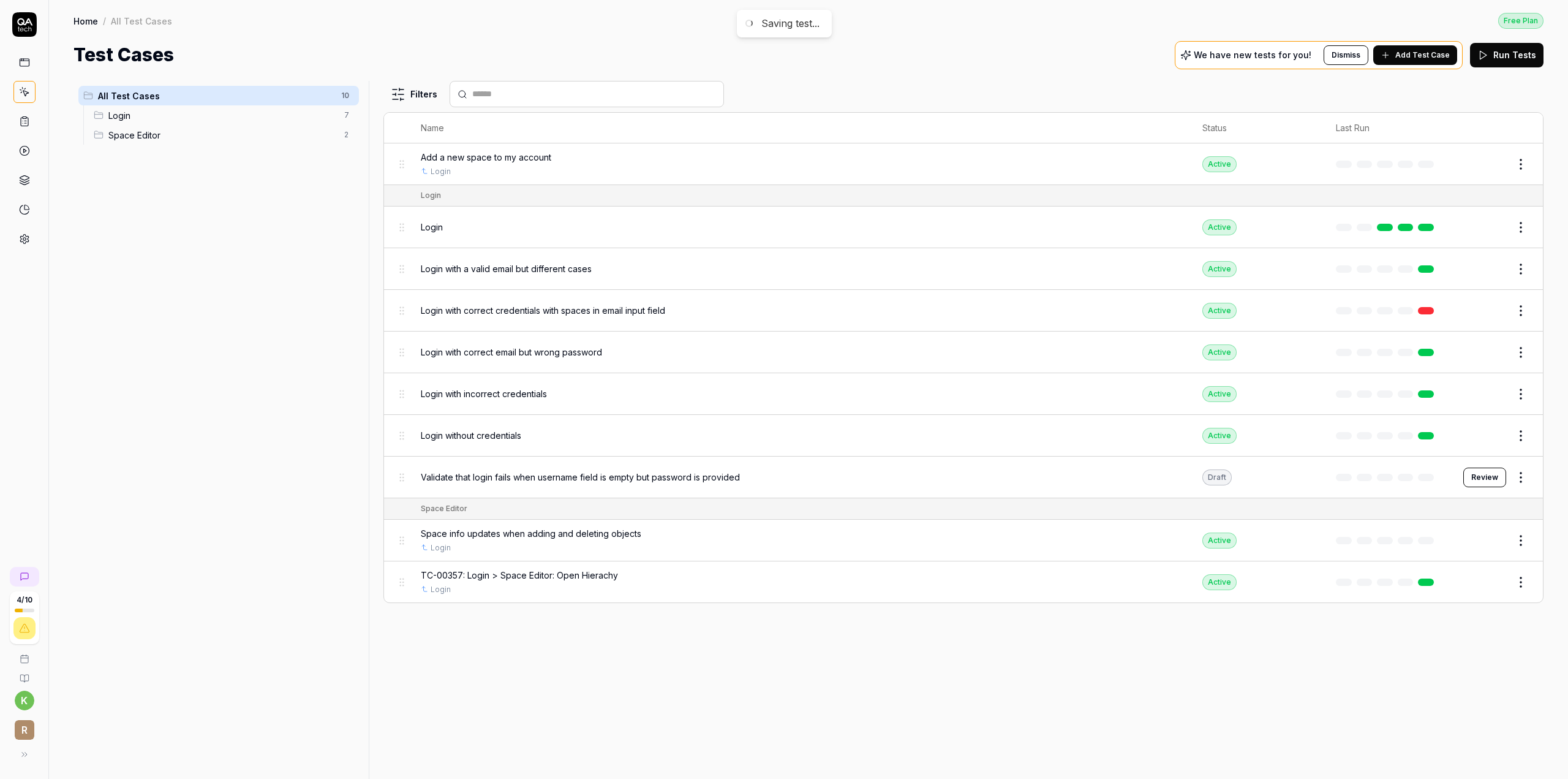
click at [665, 534] on div "Space info updates when adding and deleting objects" at bounding box center [799, 534] width 757 height 13
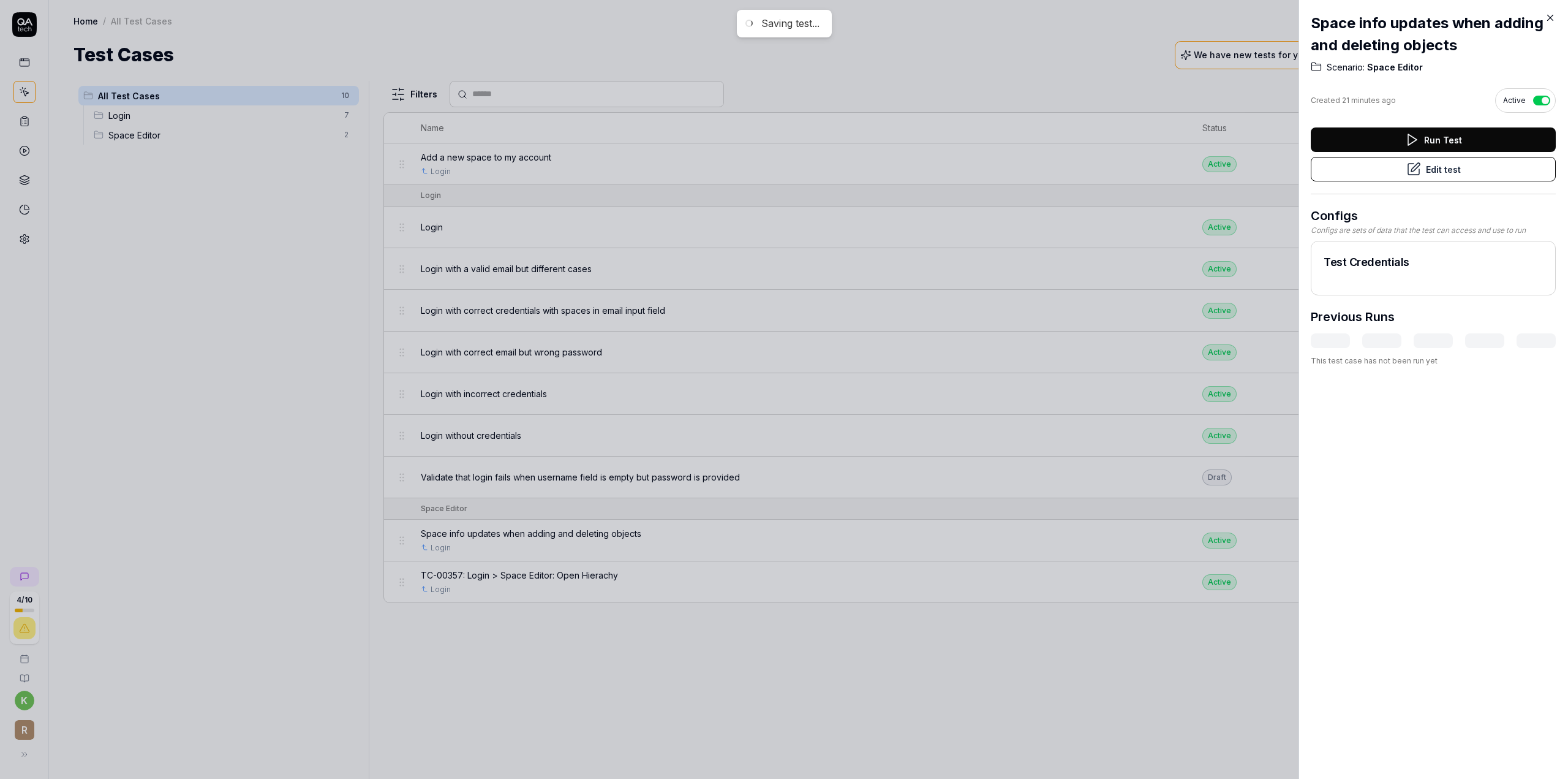
click at [1121, 682] on div at bounding box center [784, 390] width 1568 height 779
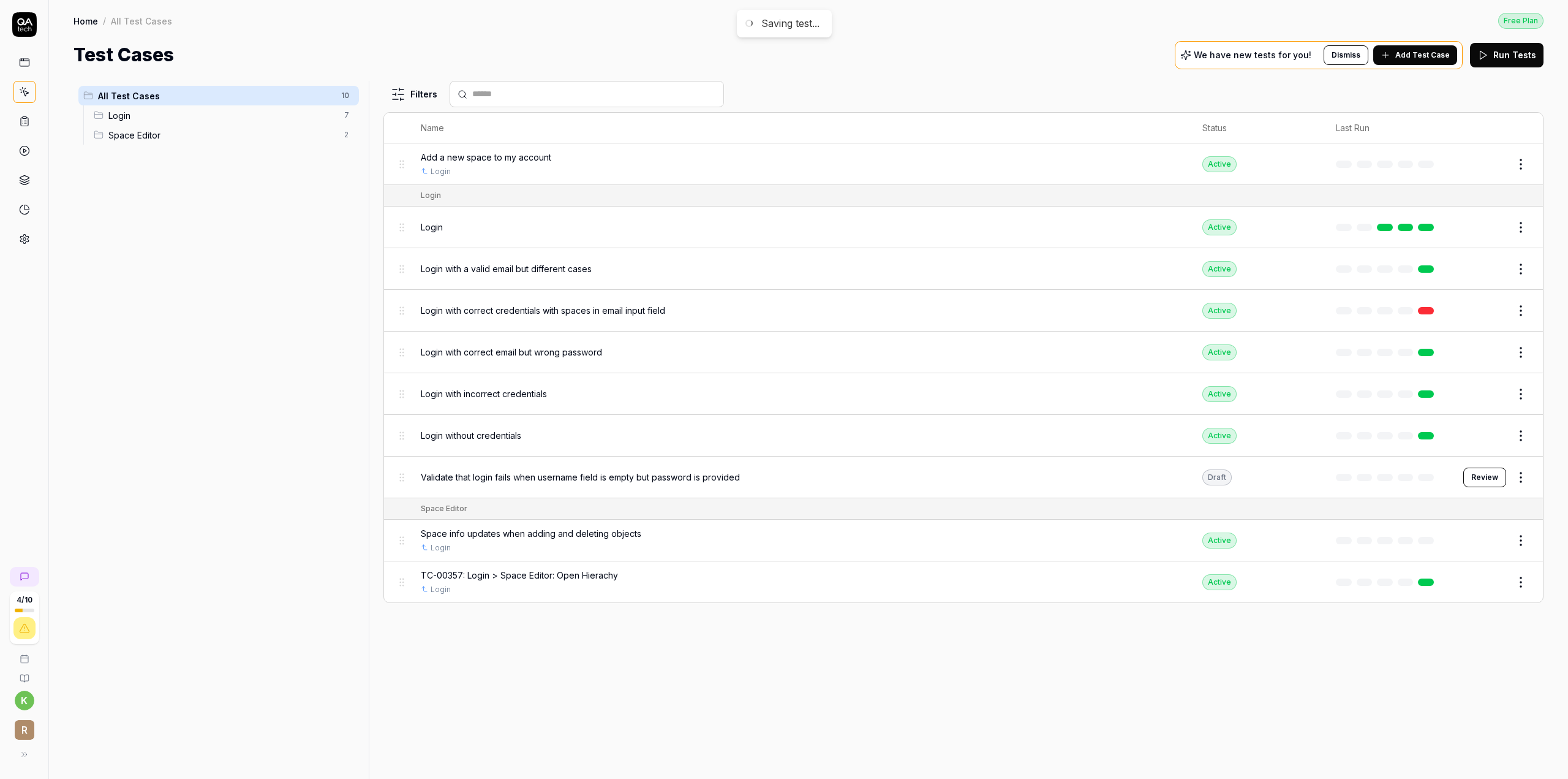
click at [1497, 536] on button "Edit" at bounding box center [1491, 540] width 30 height 20
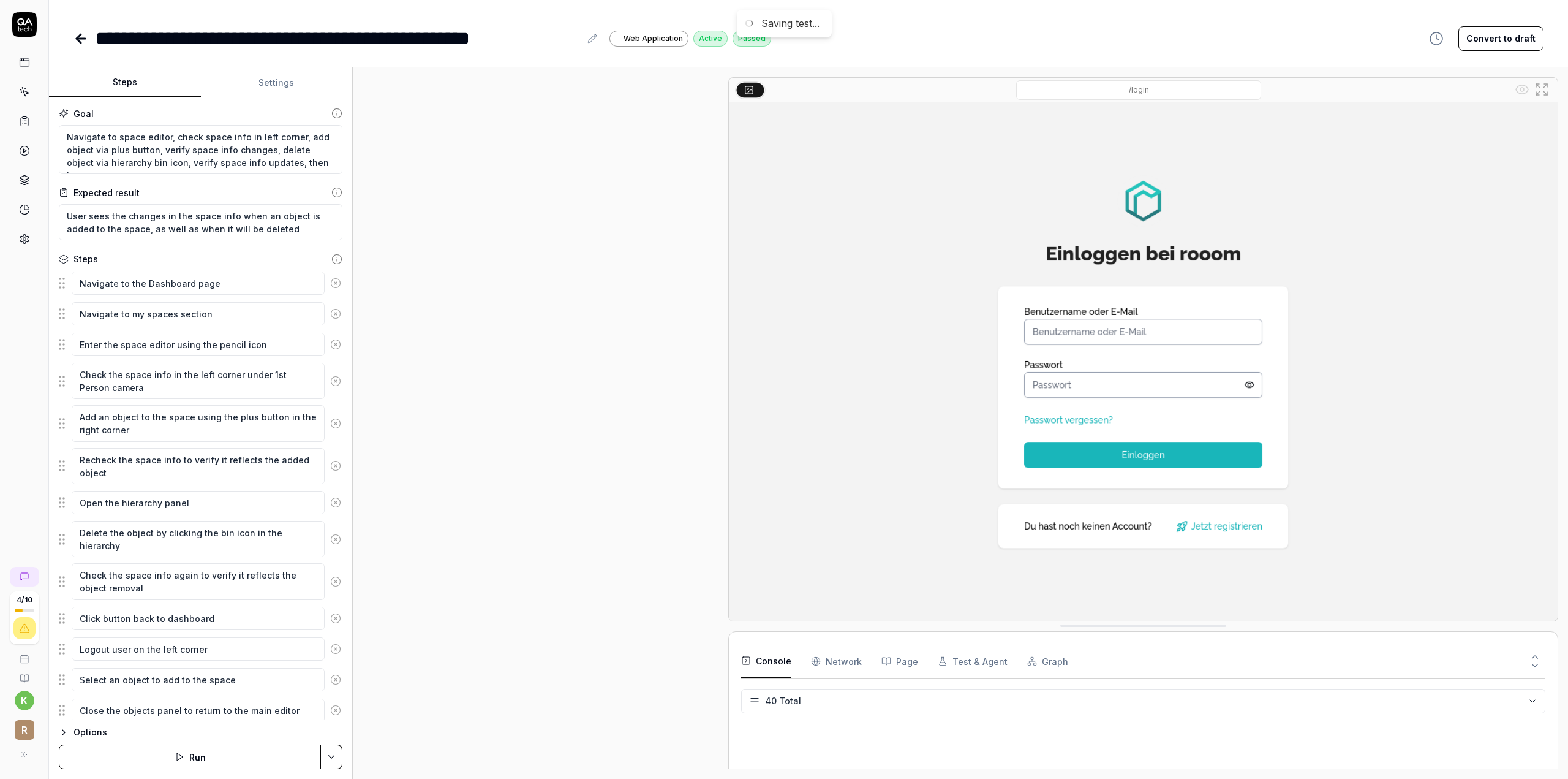
scroll to position [131, 0]
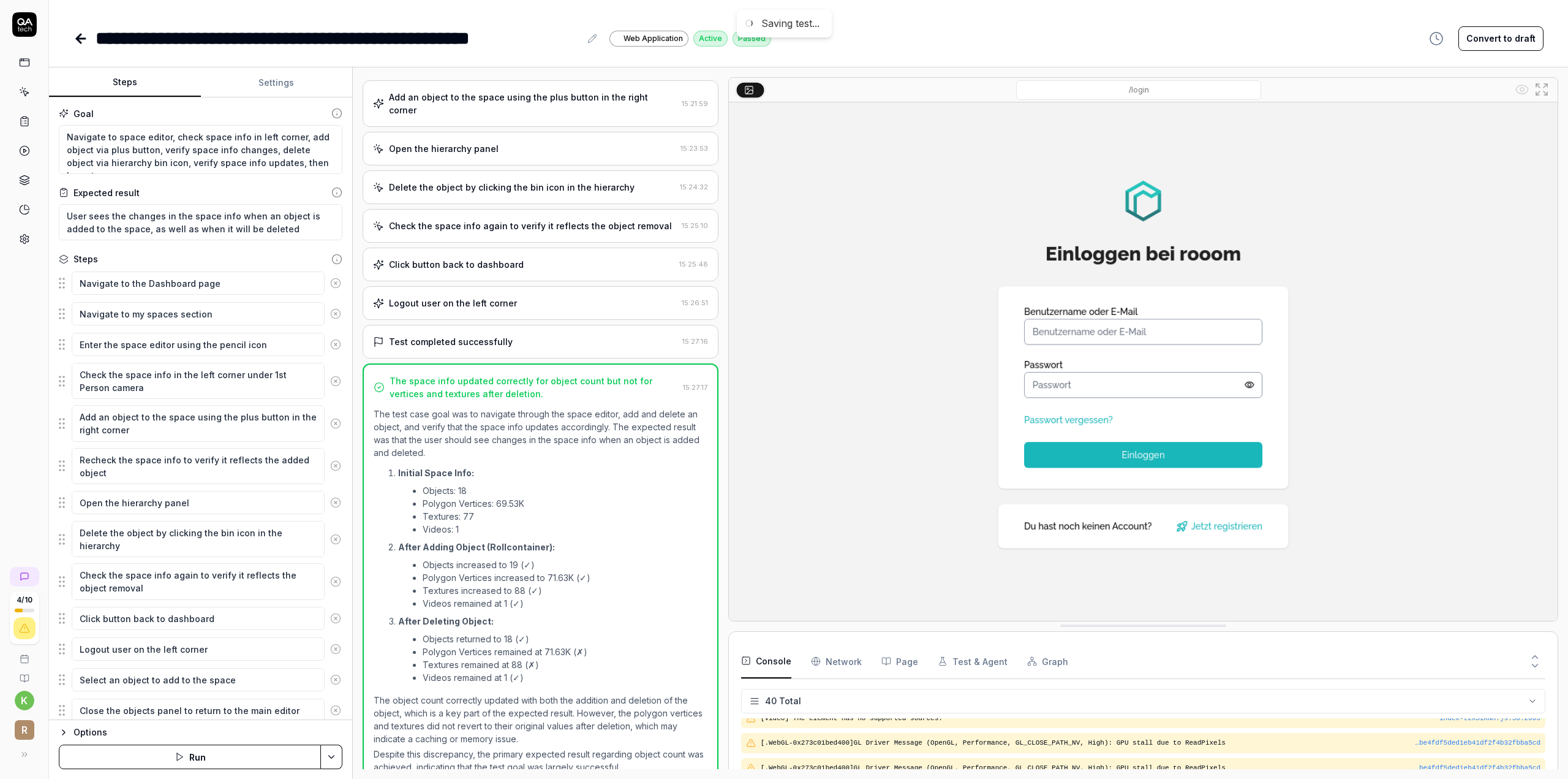
click at [166, 41] on div "**********" at bounding box center [337, 38] width 485 height 28
type textarea "*"
click at [94, 39] on div "**********" at bounding box center [422, 38] width 698 height 28
click at [98, 38] on div "**********" at bounding box center [337, 38] width 485 height 28
paste div
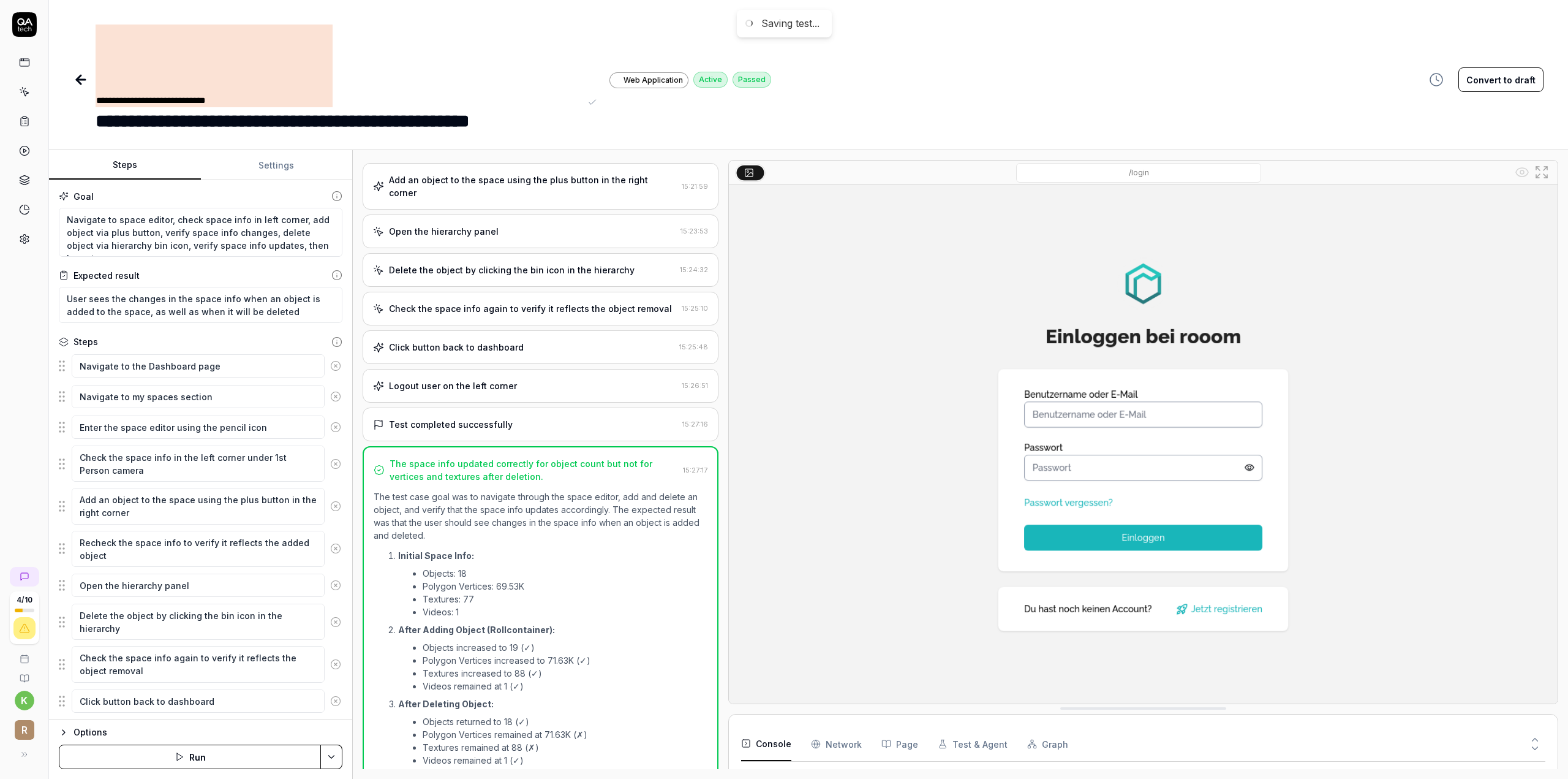
click at [99, 98] on td "**********" at bounding box center [214, 66] width 237 height 83
click at [201, 95] on td "**********" at bounding box center [214, 66] width 237 height 83
drag, startPoint x: 276, startPoint y: 97, endPoint x: 95, endPoint y: 99, distance: 181.0
click at [95, 96] on td "**********" at bounding box center [214, 66] width 237 height 83
click at [102, 120] on div "**********" at bounding box center [337, 80] width 485 height 111
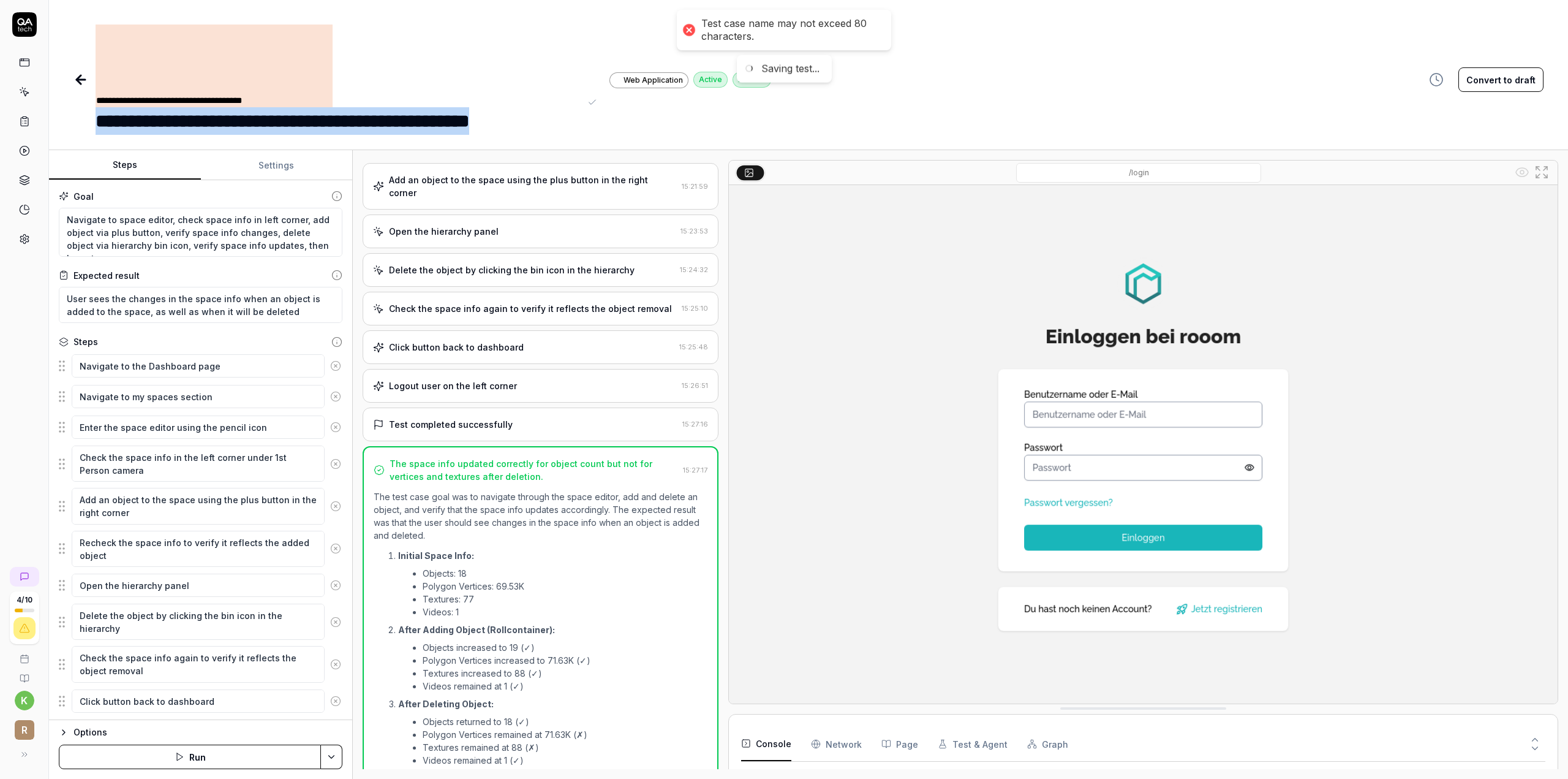
drag, startPoint x: 94, startPoint y: 123, endPoint x: 577, endPoint y: 129, distance: 483.0
click at [577, 129] on div "**********" at bounding box center [422, 80] width 698 height 111
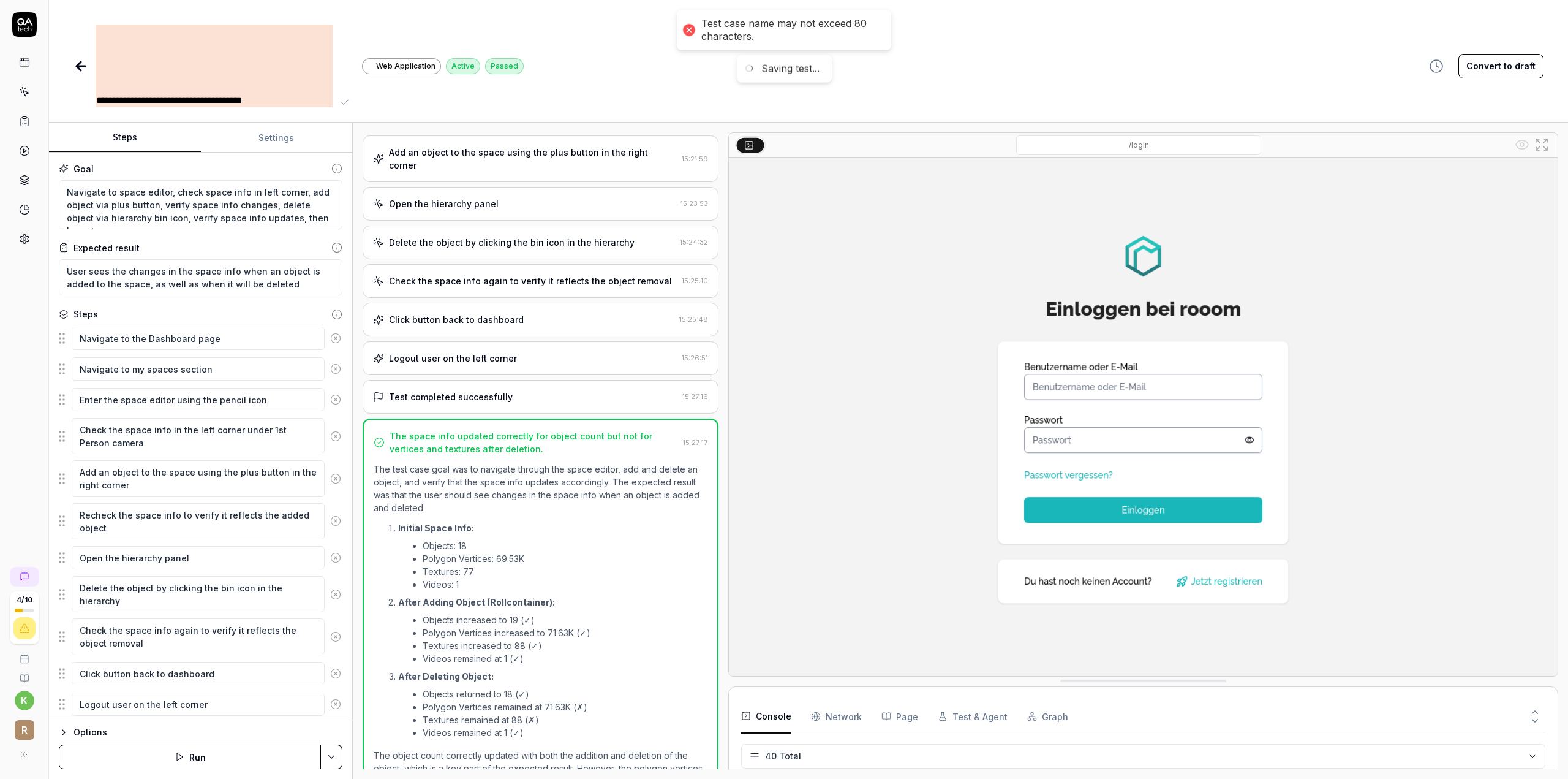
click at [525, 93] on div "**********" at bounding box center [808, 66] width 1470 height 83
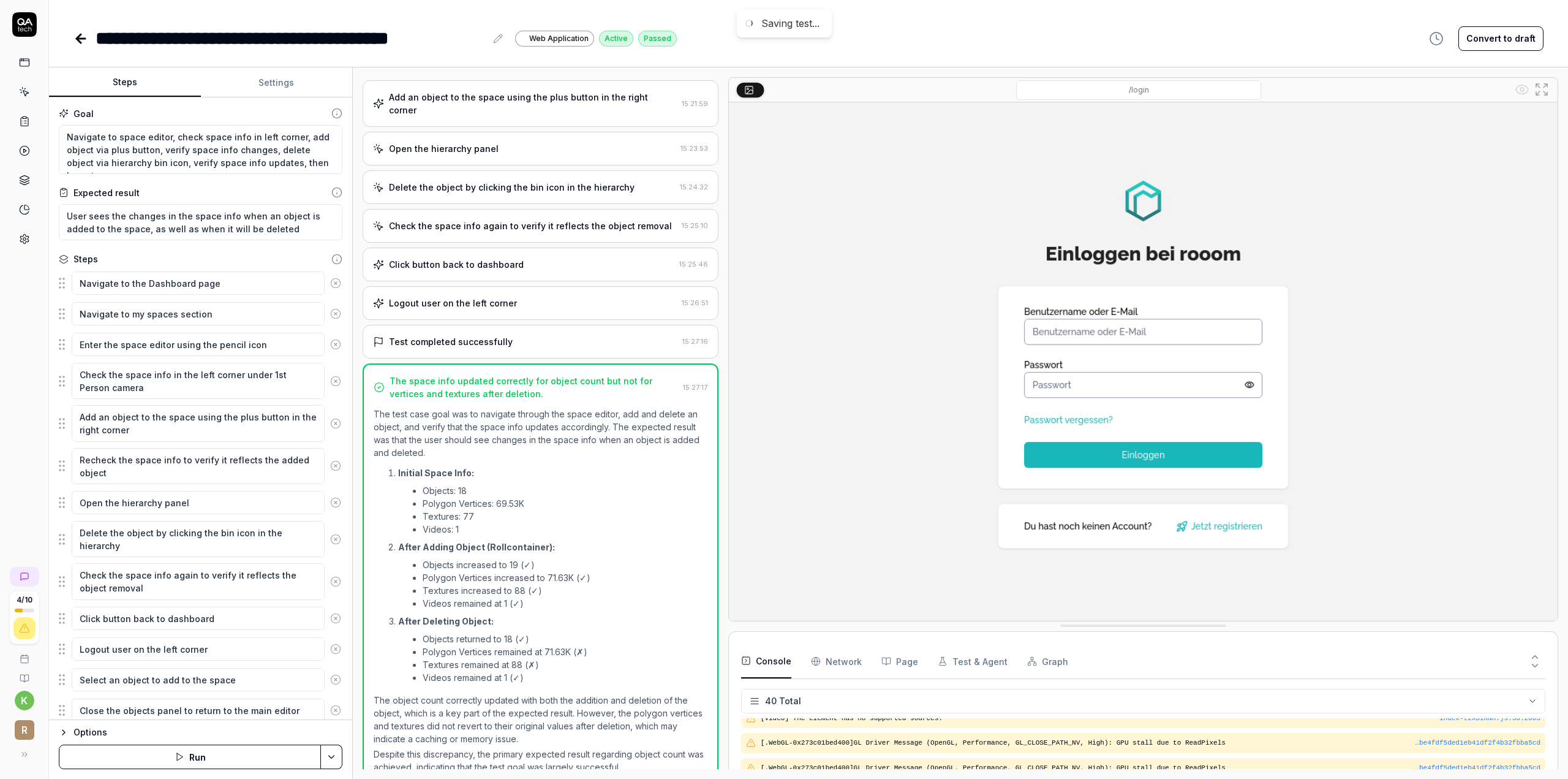
click at [74, 39] on icon at bounding box center [81, 38] width 14 height 14
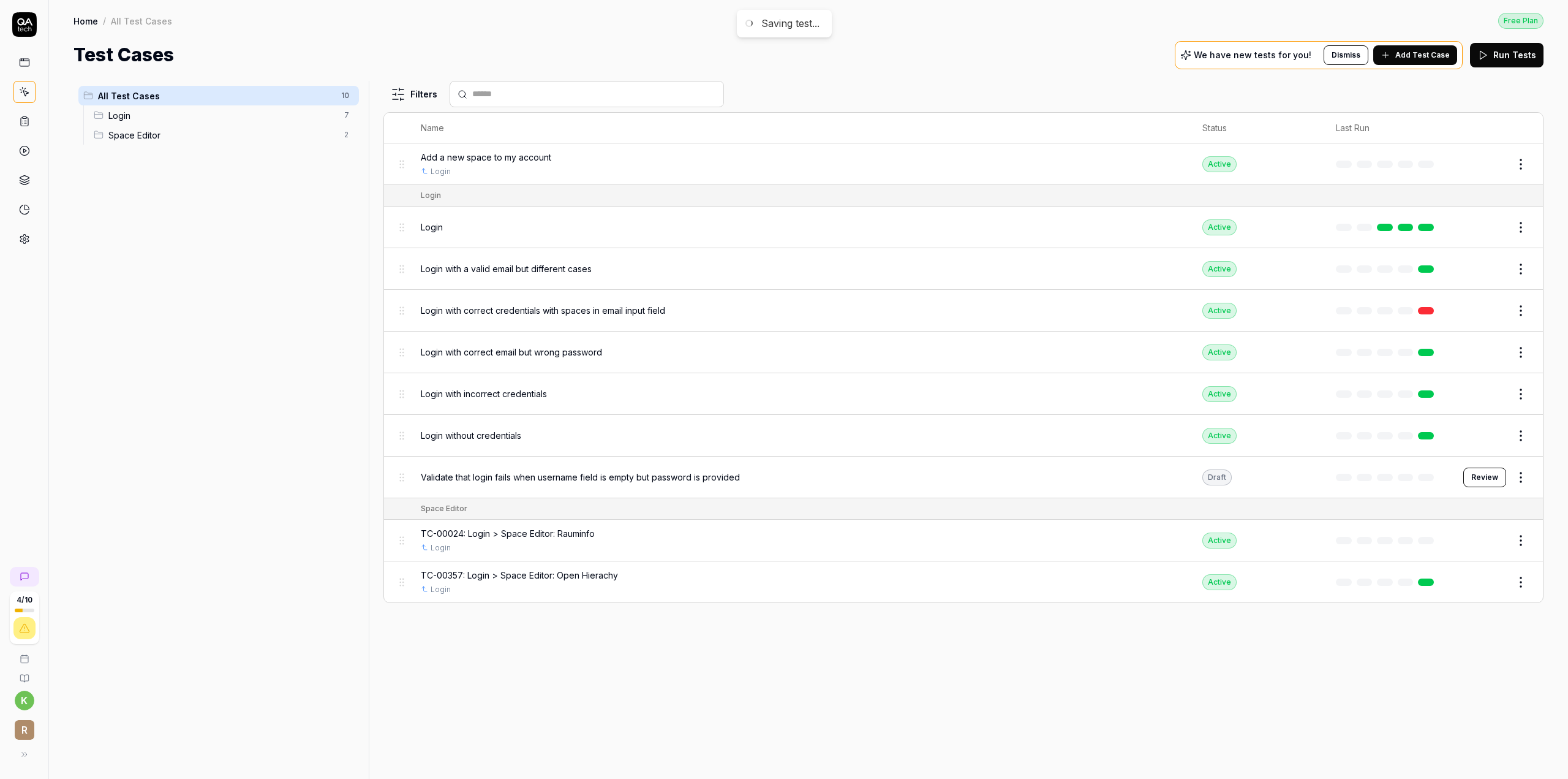
click at [477, 320] on div "Login with correct credentials with spaces in email input field" at bounding box center [799, 311] width 757 height 26
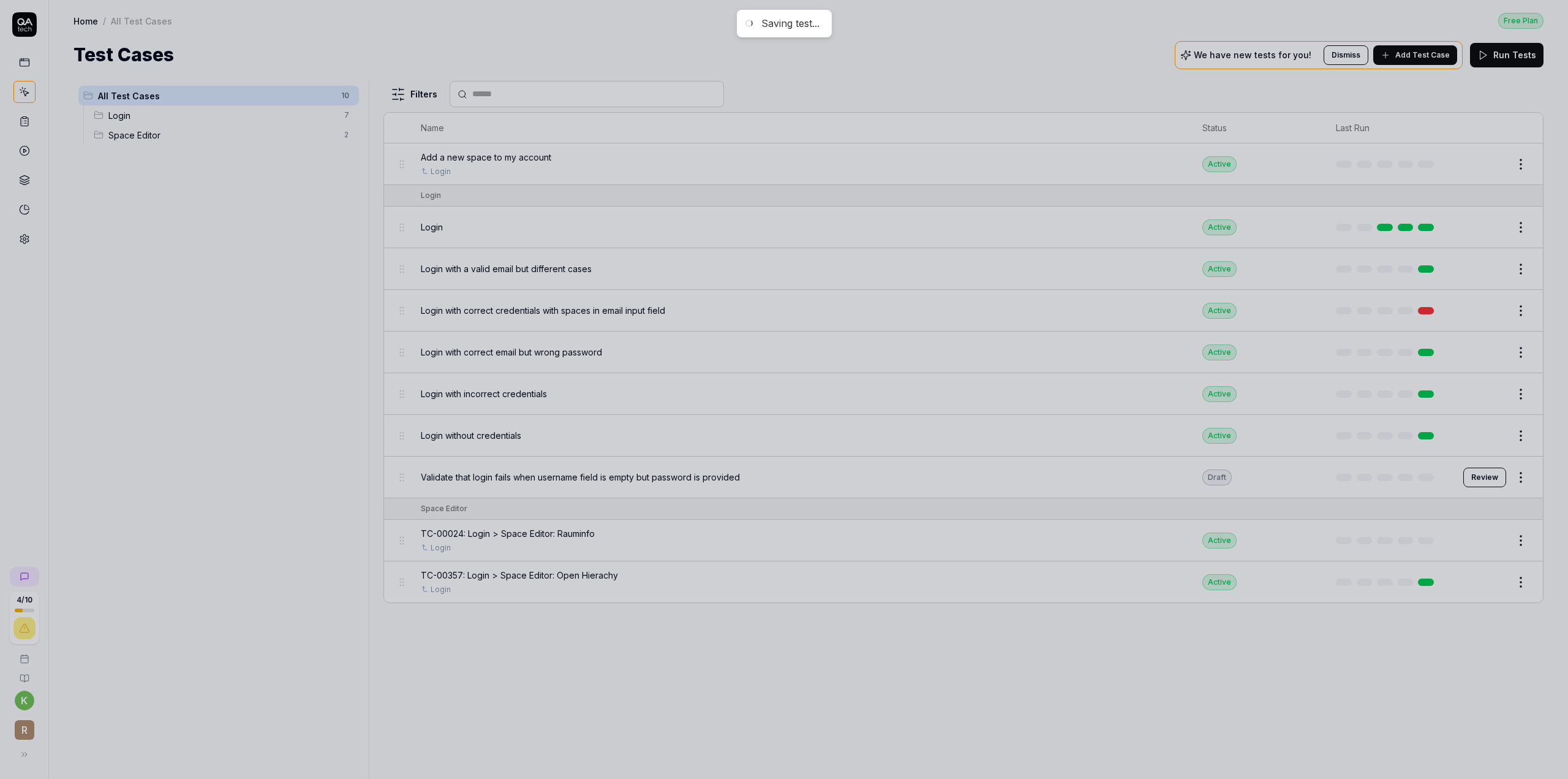
click at [284, 323] on div at bounding box center [784, 390] width 1568 height 779
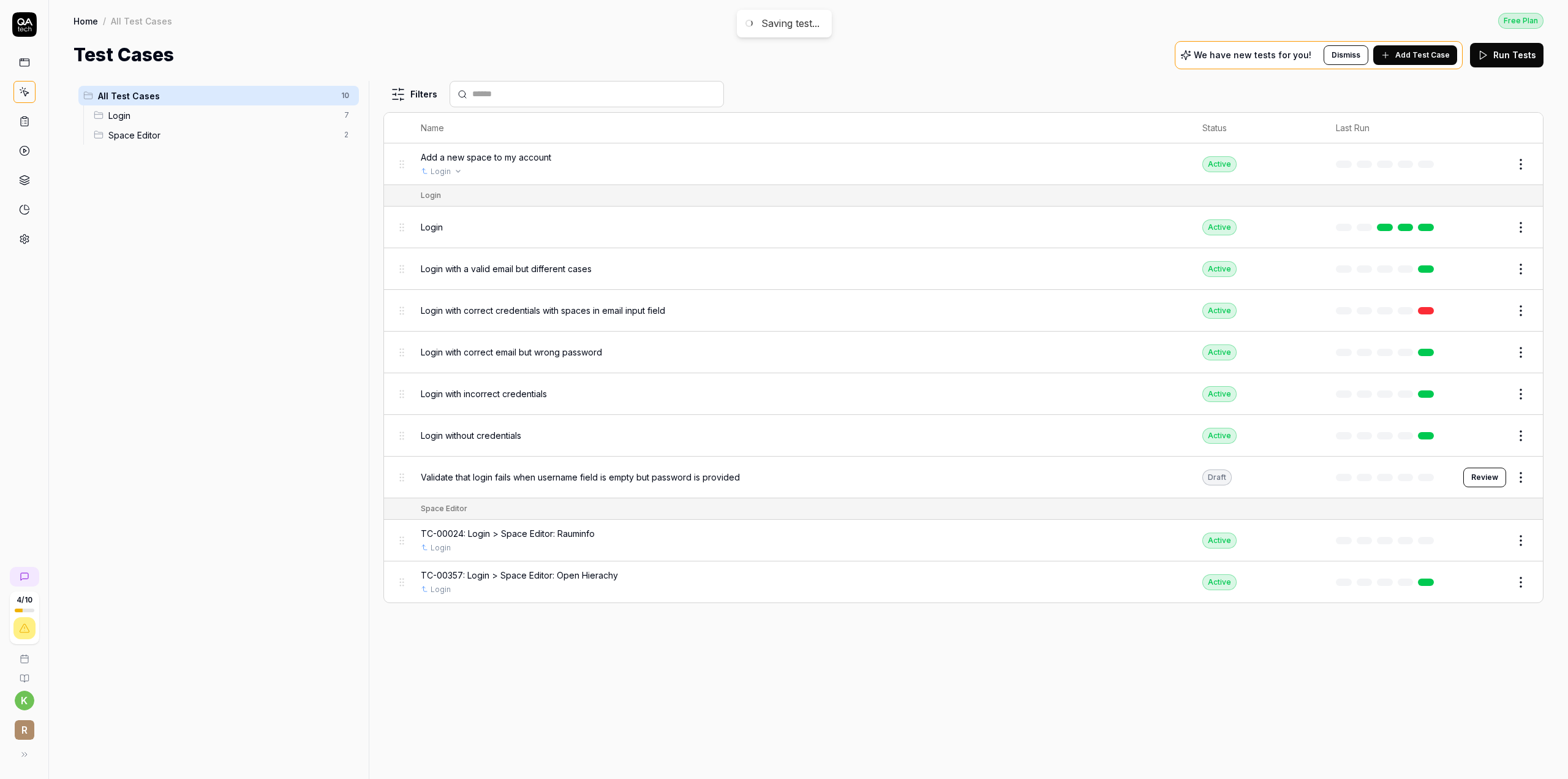
click at [588, 167] on div "Login" at bounding box center [799, 171] width 757 height 11
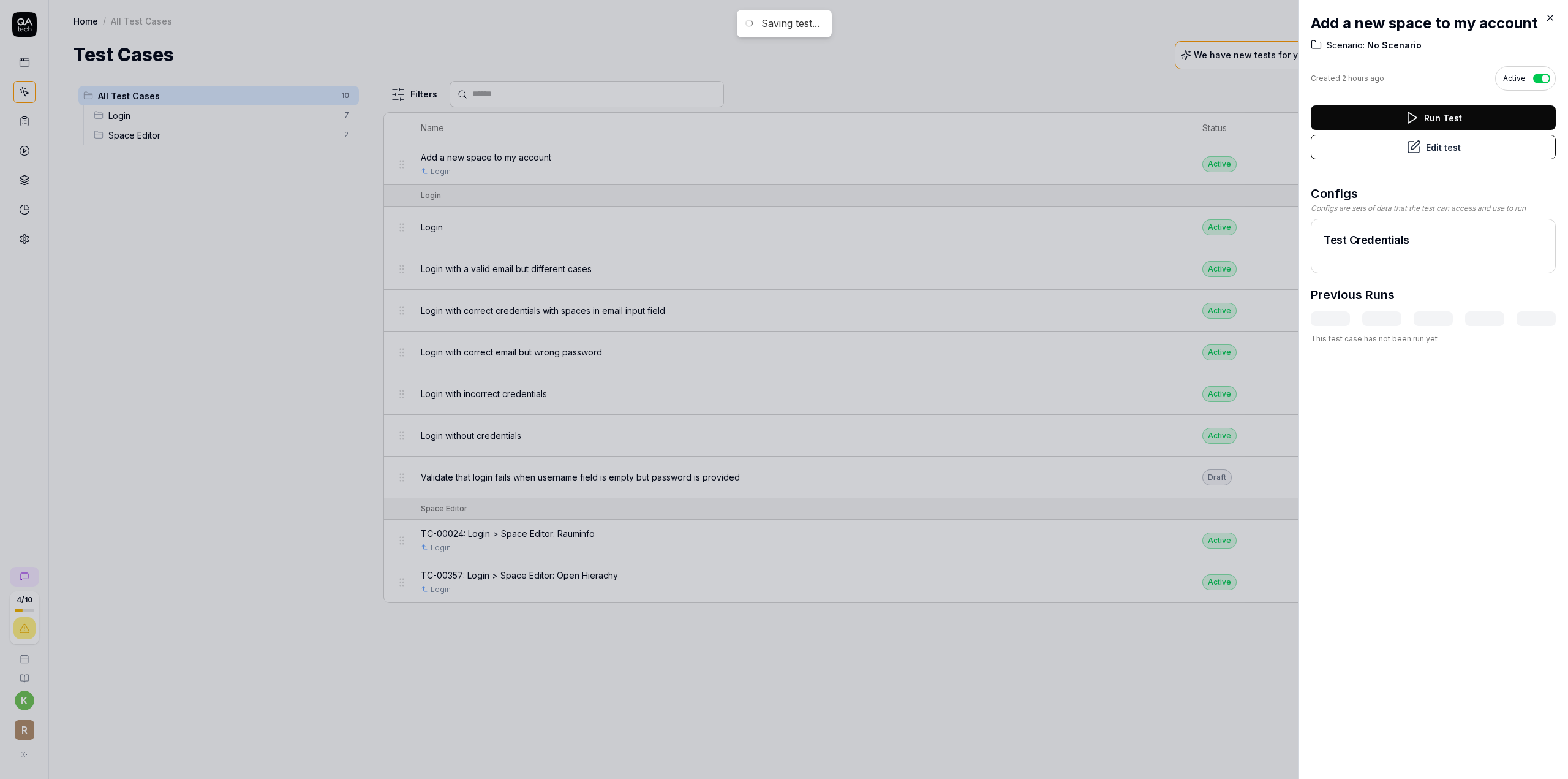
click at [322, 218] on div at bounding box center [784, 390] width 1568 height 779
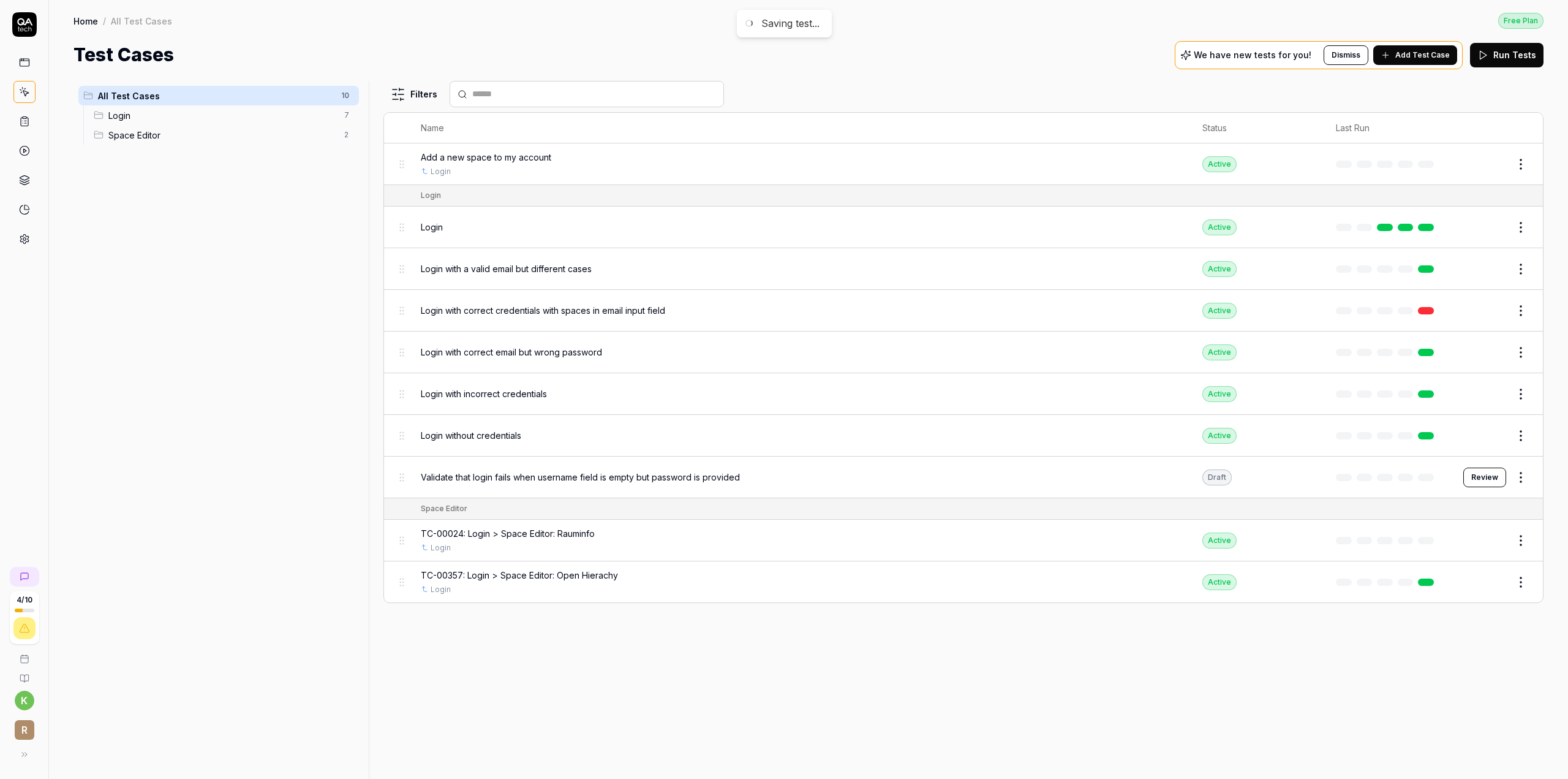
click at [1489, 160] on button "Edit" at bounding box center [1491, 164] width 30 height 20
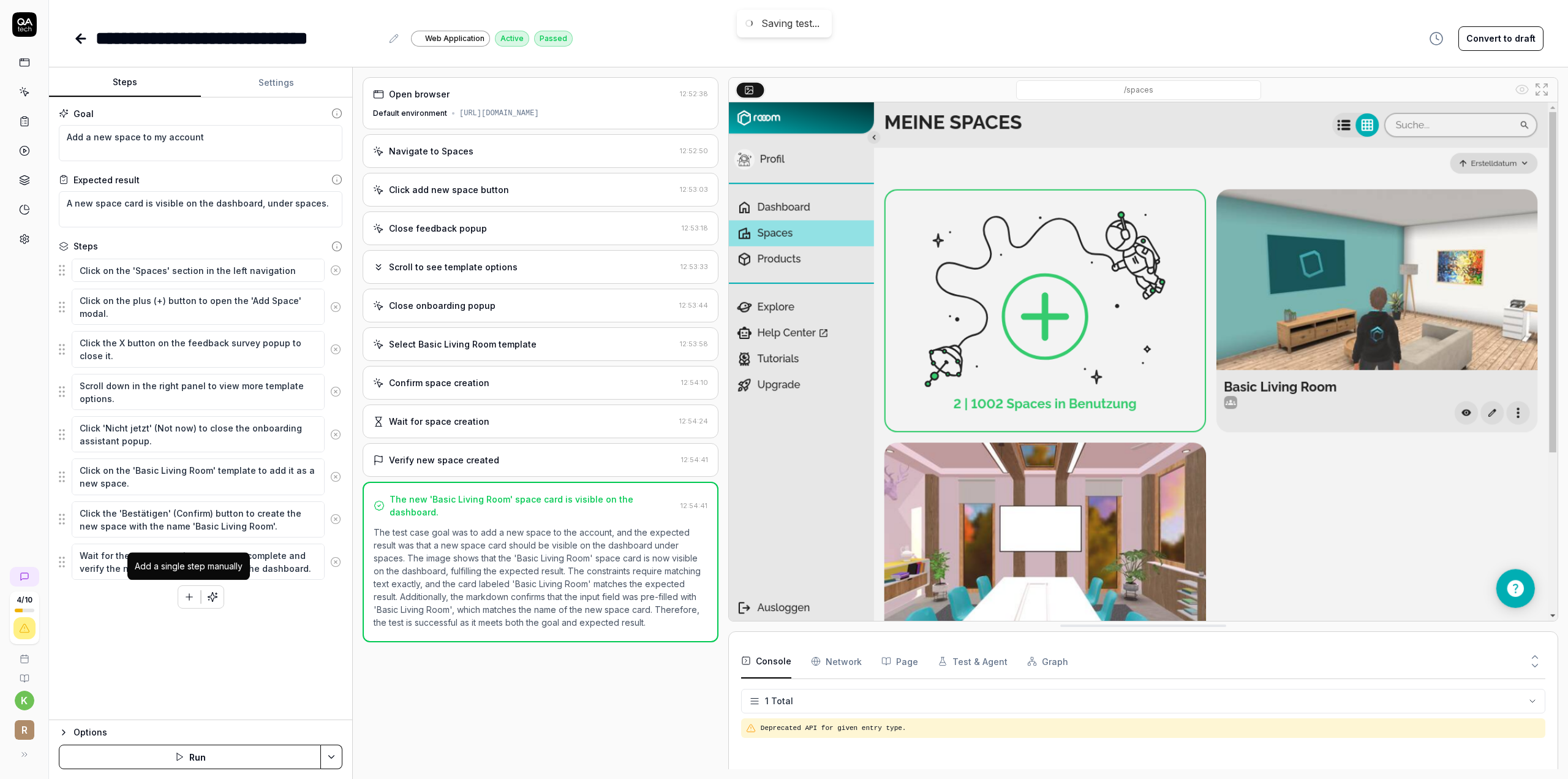
click at [192, 595] on icon "button" at bounding box center [189, 597] width 11 height 11
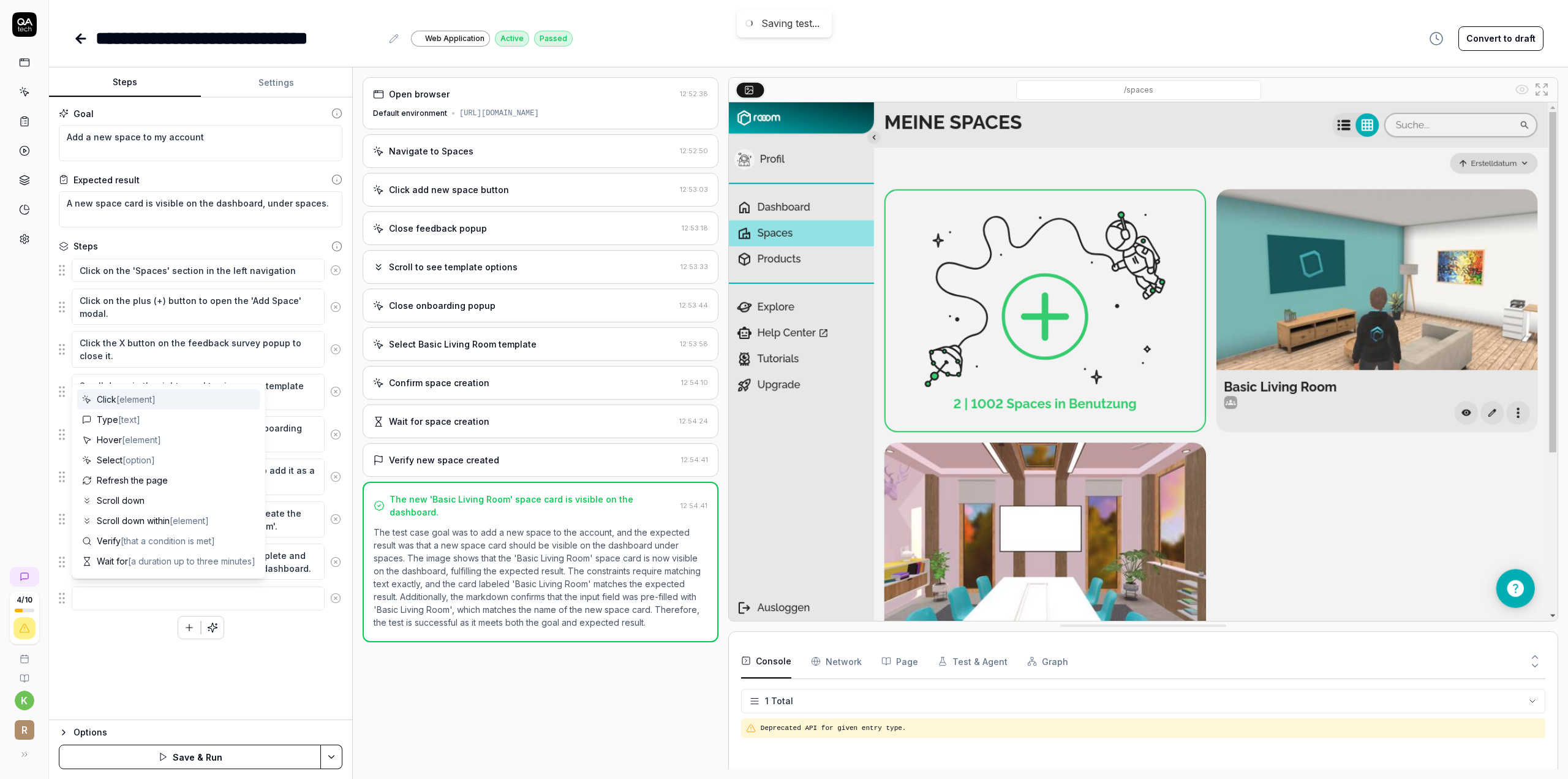
type textarea "*"
type textarea "d"
type textarea "*"
type textarea "de"
type textarea "*"
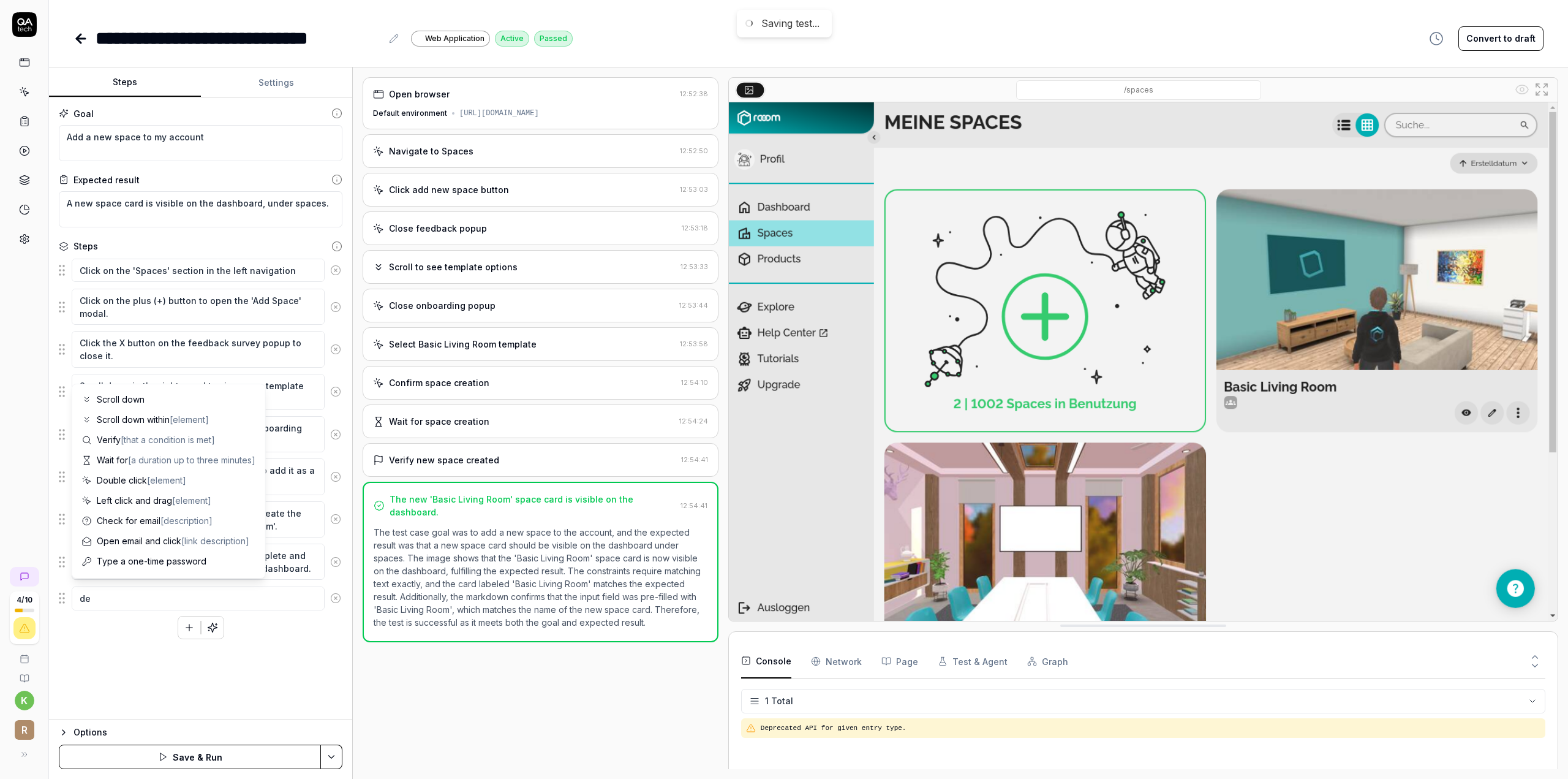
type textarea "del"
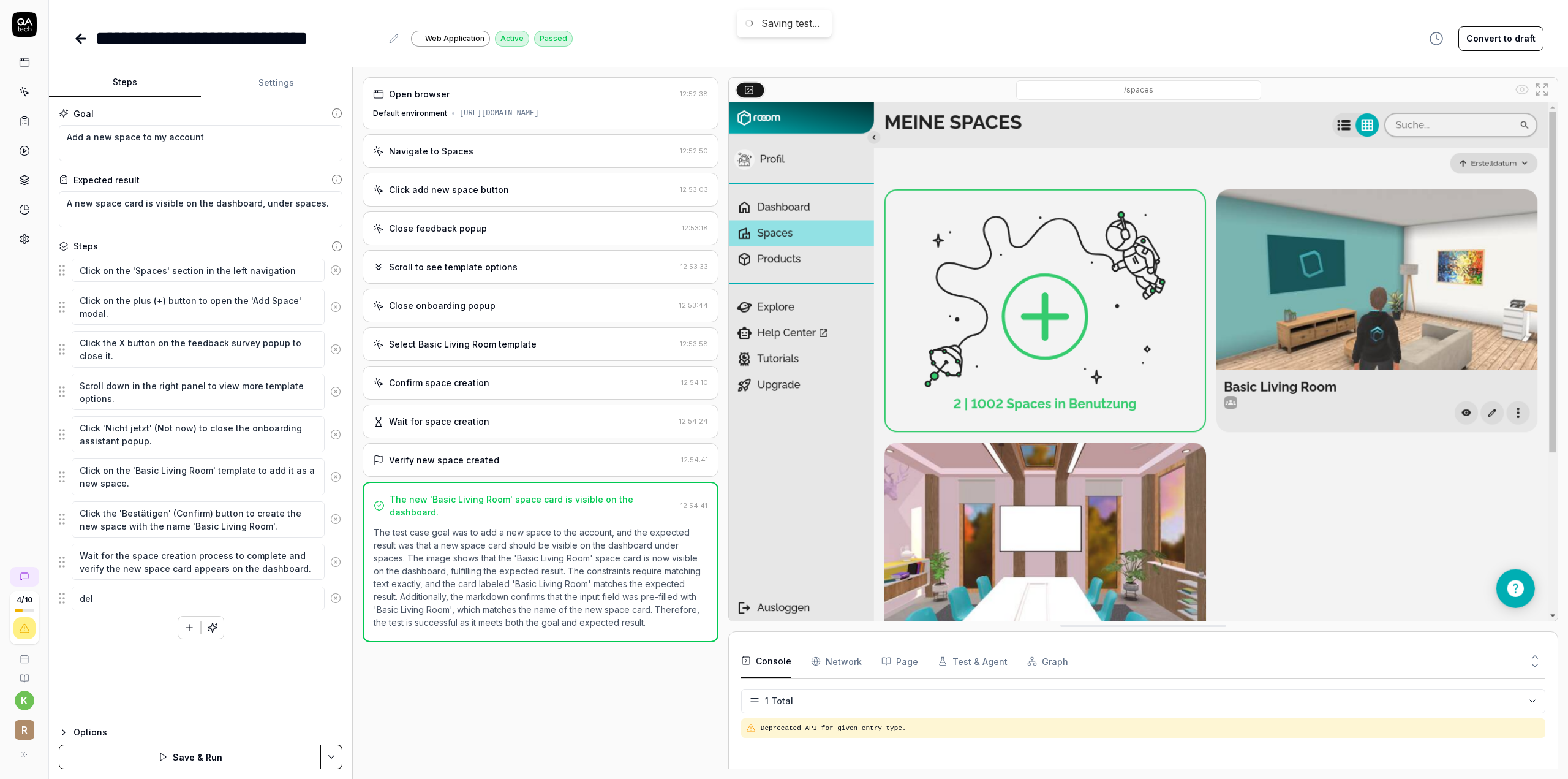
type textarea "*"
type textarea "delt"
type textarea "*"
type textarea "delte"
type textarea "*"
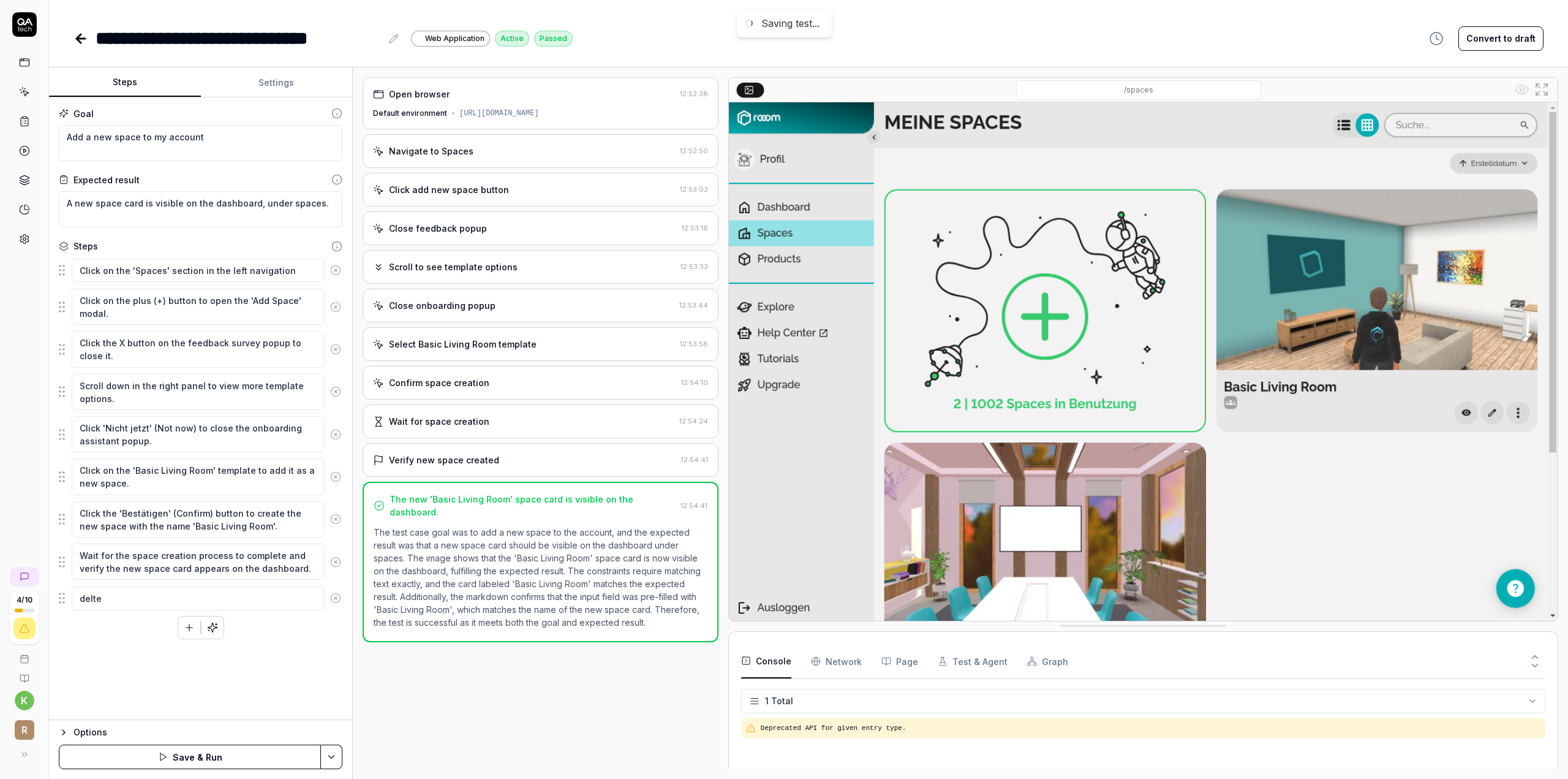
type textarea "delte"
type textarea "*"
type textarea "delte"
type textarea "*"
type textarea "delt"
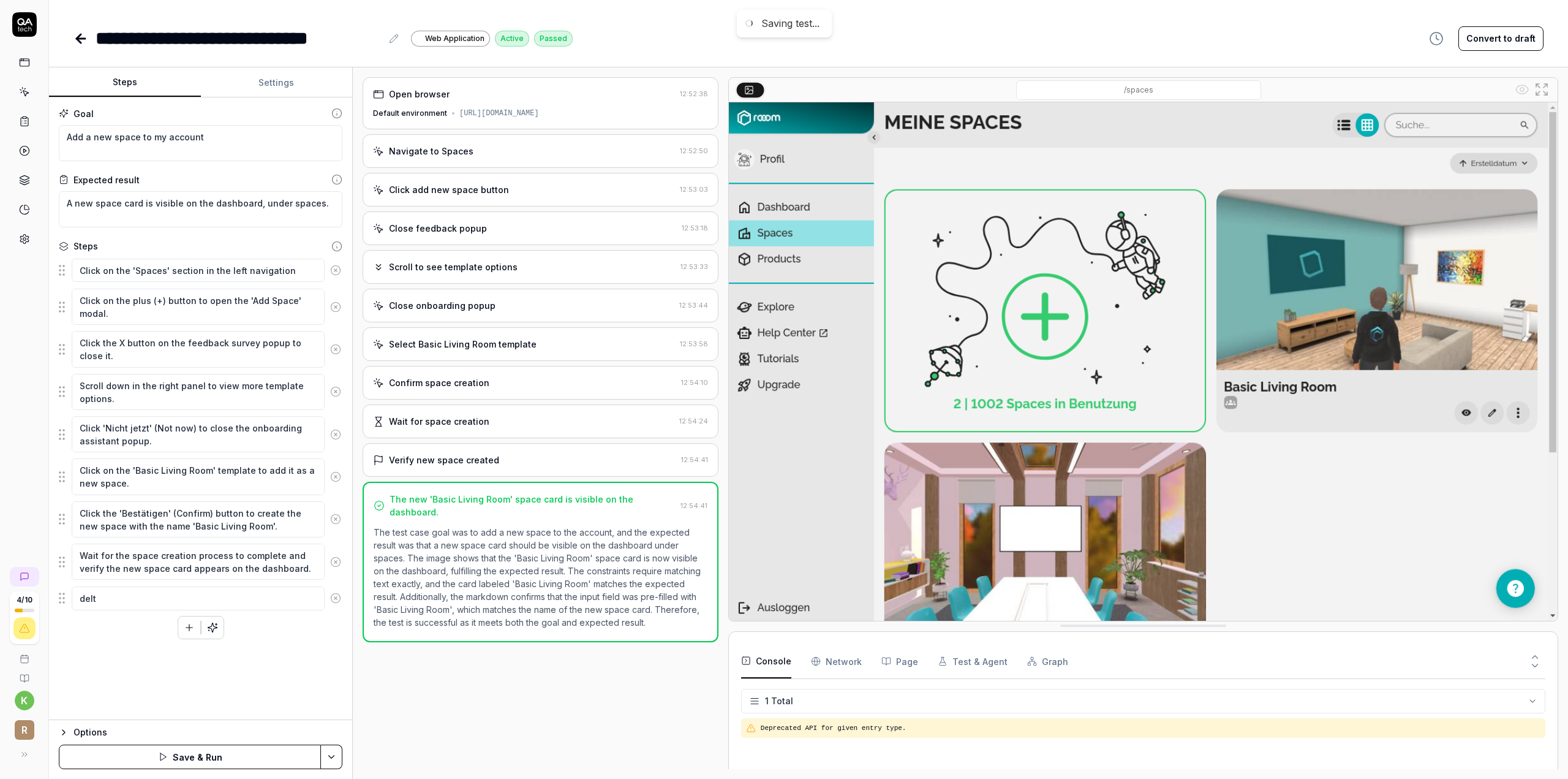
type textarea "*"
type textarea "del"
type textarea "*"
type textarea "dele"
type textarea "*"
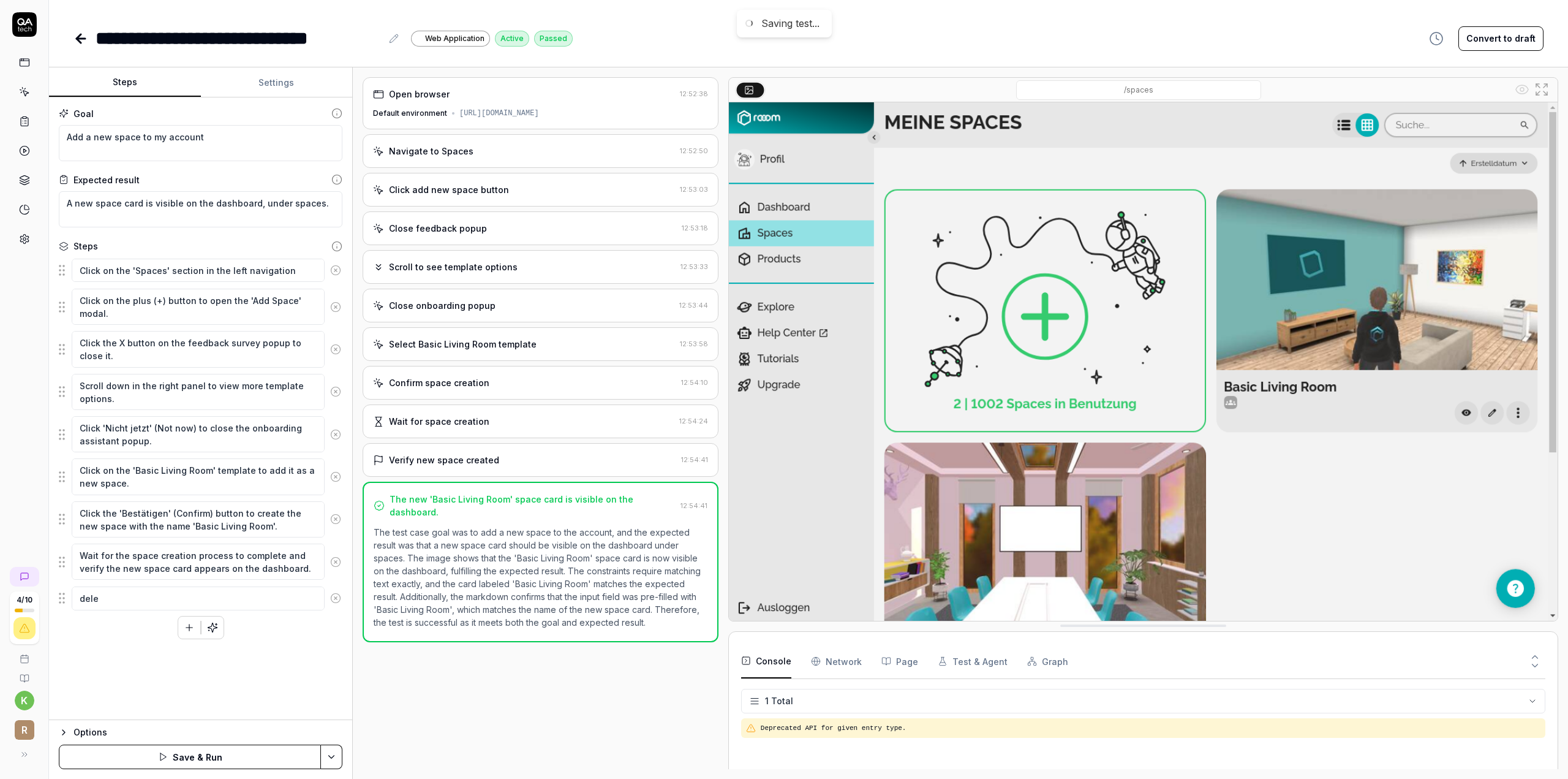
type textarea "del"
type textarea "*"
type textarea "dele"
type textarea "*"
type textarea "delet"
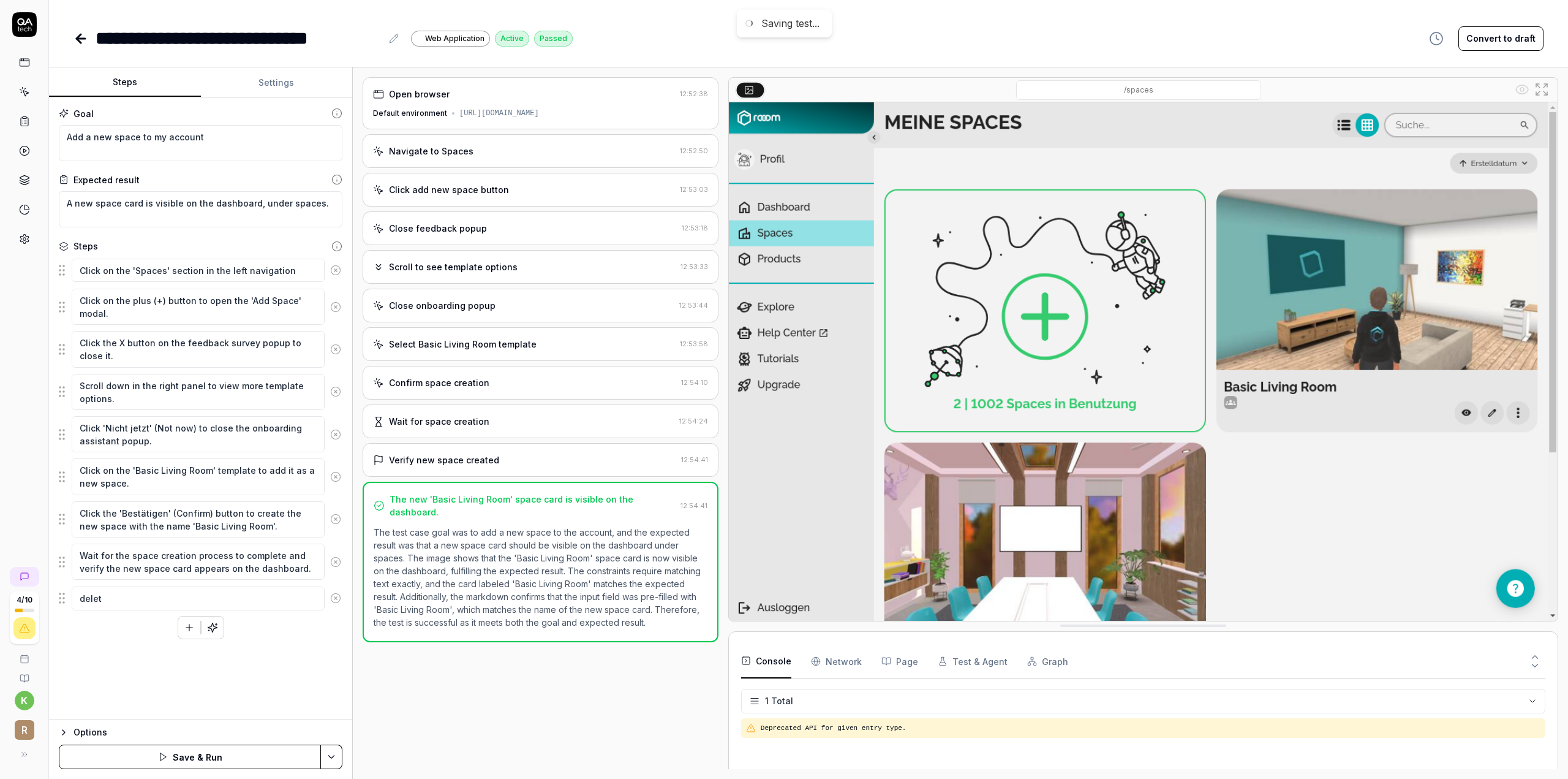
type textarea "*"
type textarea "delete"
type textarea "*"
type textarea "delete"
type textarea "*"
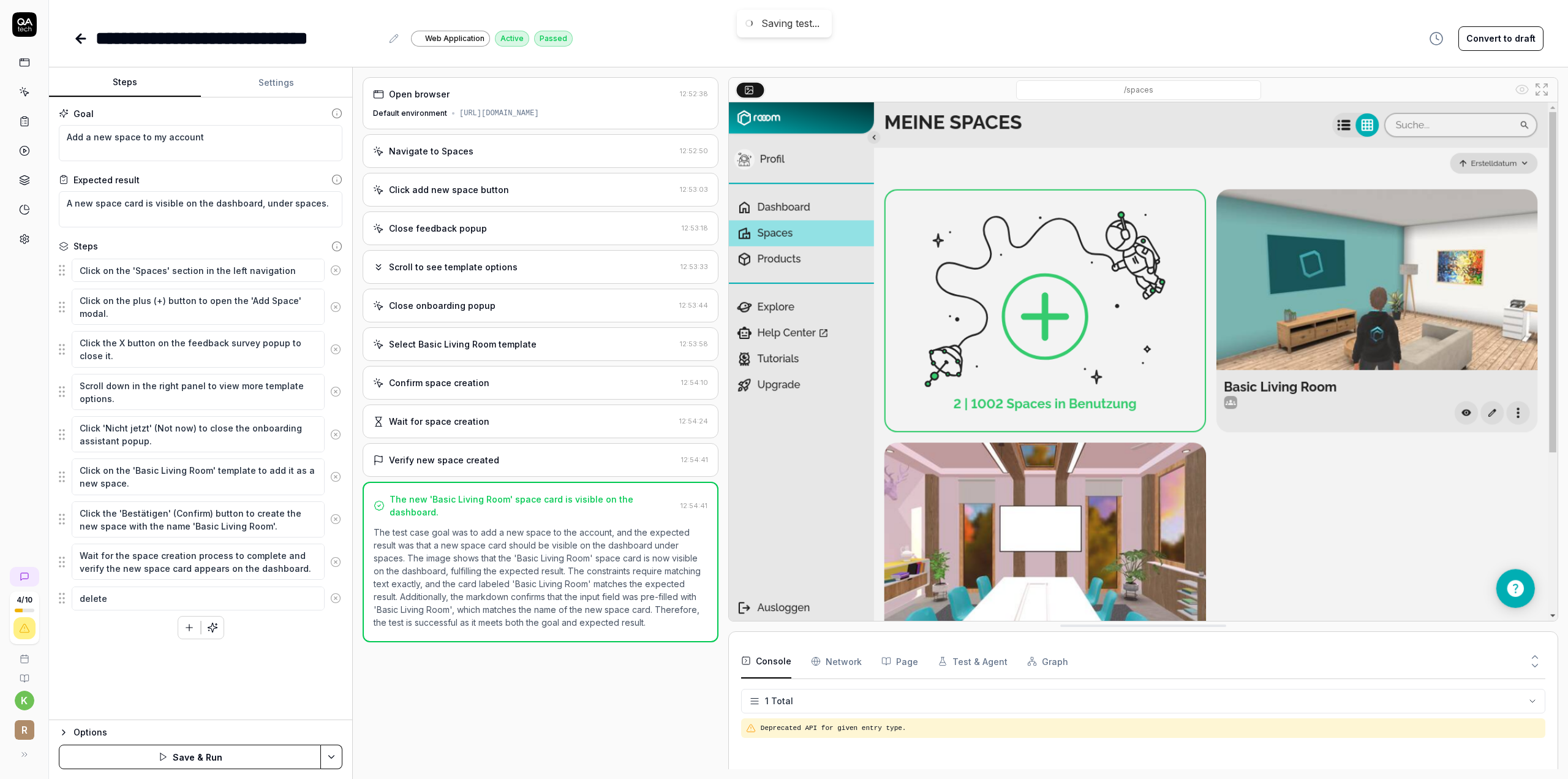
type textarea "delete t"
type textarea "*"
type textarea "delete th"
type textarea "*"
type textarea "delete the"
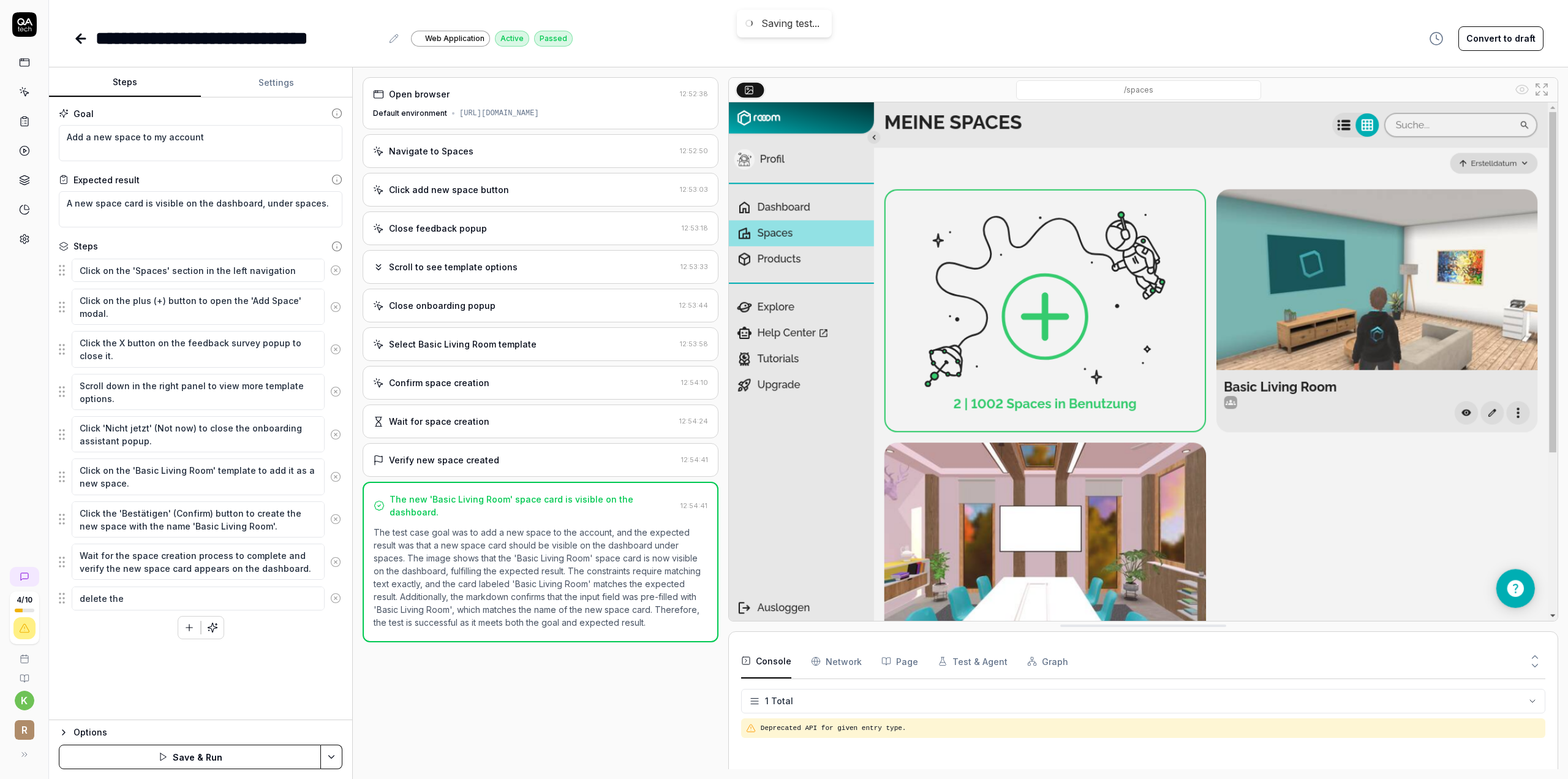
type textarea "*"
type textarea "delete the"
type textarea "*"
type textarea "delete the a"
type textarea "*"
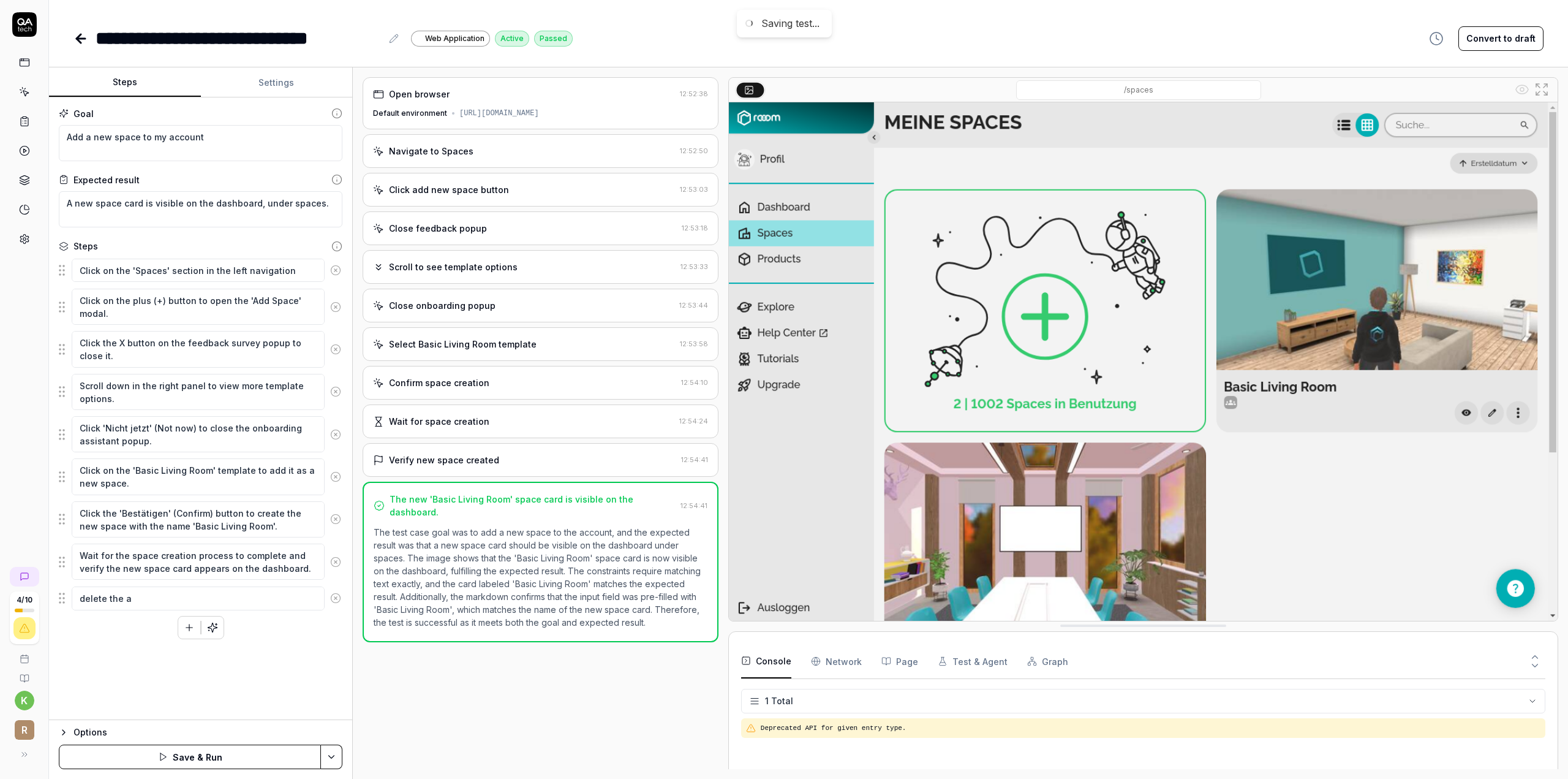
type textarea "delete the ad"
type textarea "*"
type textarea "delete the add"
type textarea "*"
type textarea "delete the adde"
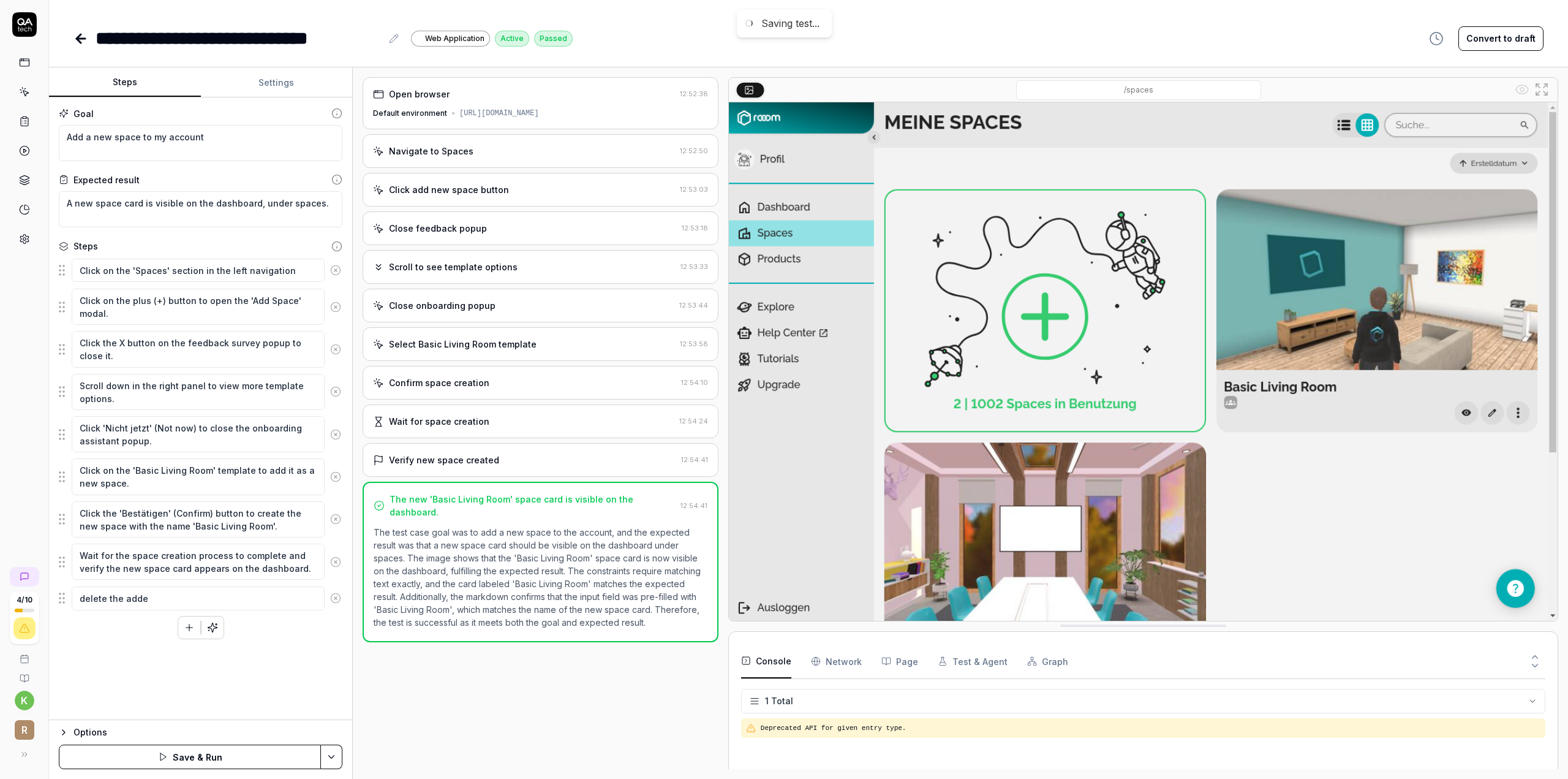
type textarea "*"
type textarea "delete the added"
type textarea "*"
type textarea "delete the added"
type textarea "*"
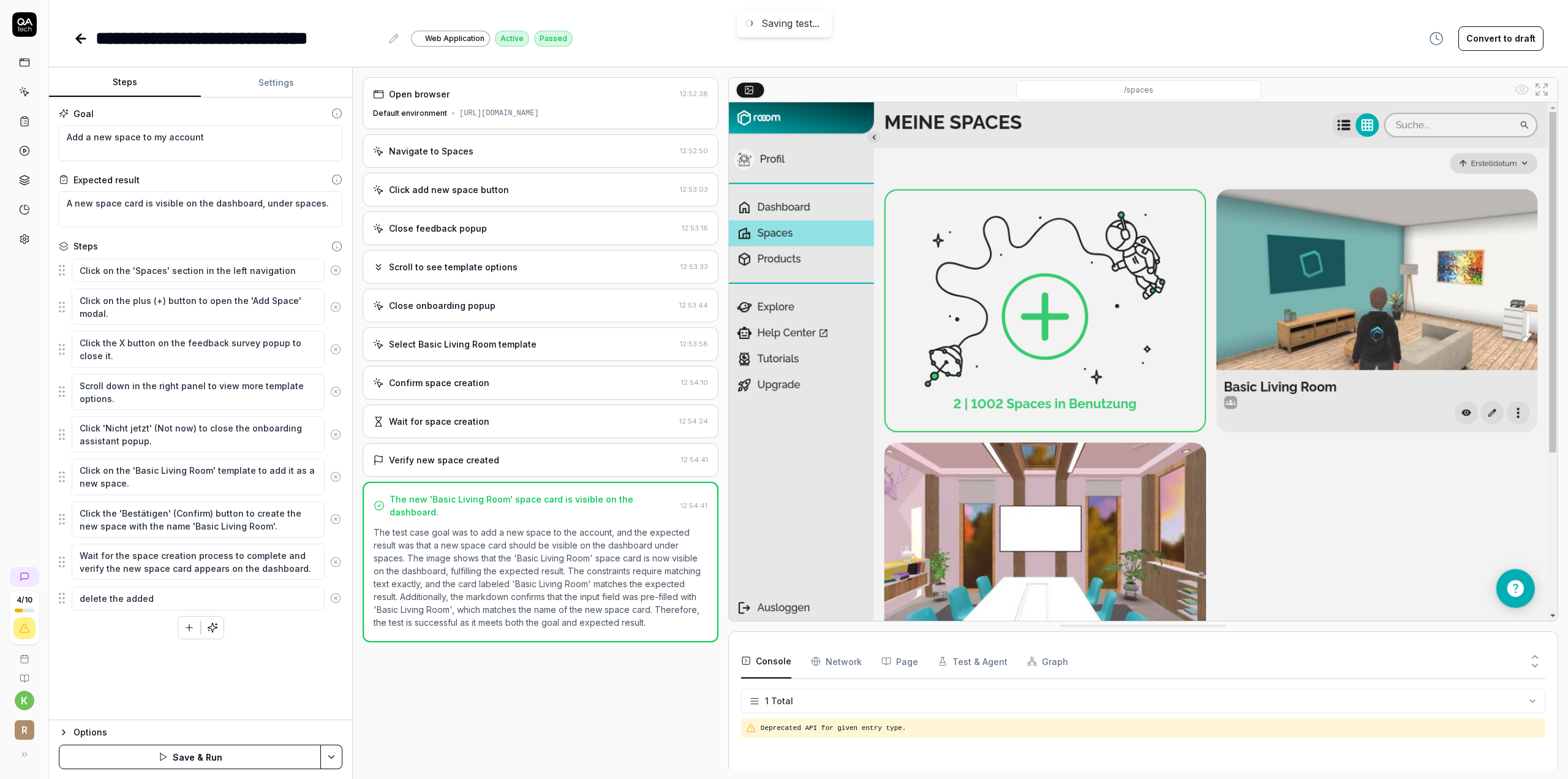
type textarea "delete the added s"
type textarea "*"
type textarea "delete the added sp"
type textarea "*"
type textarea "delete the added spa"
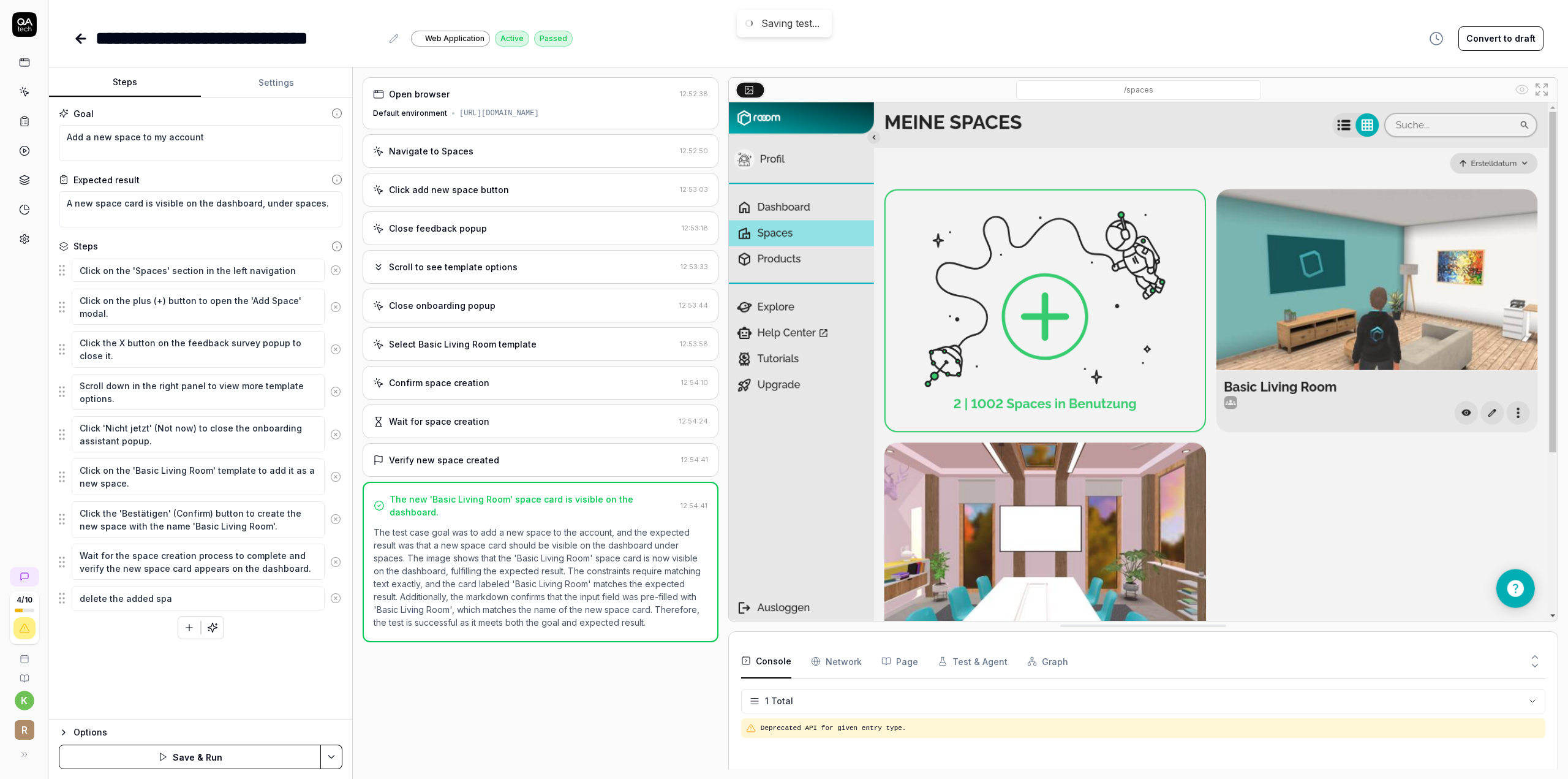
type textarea "*"
type textarea "delete the added spac"
type textarea "*"
type textarea "delete the added space"
type textarea "*"
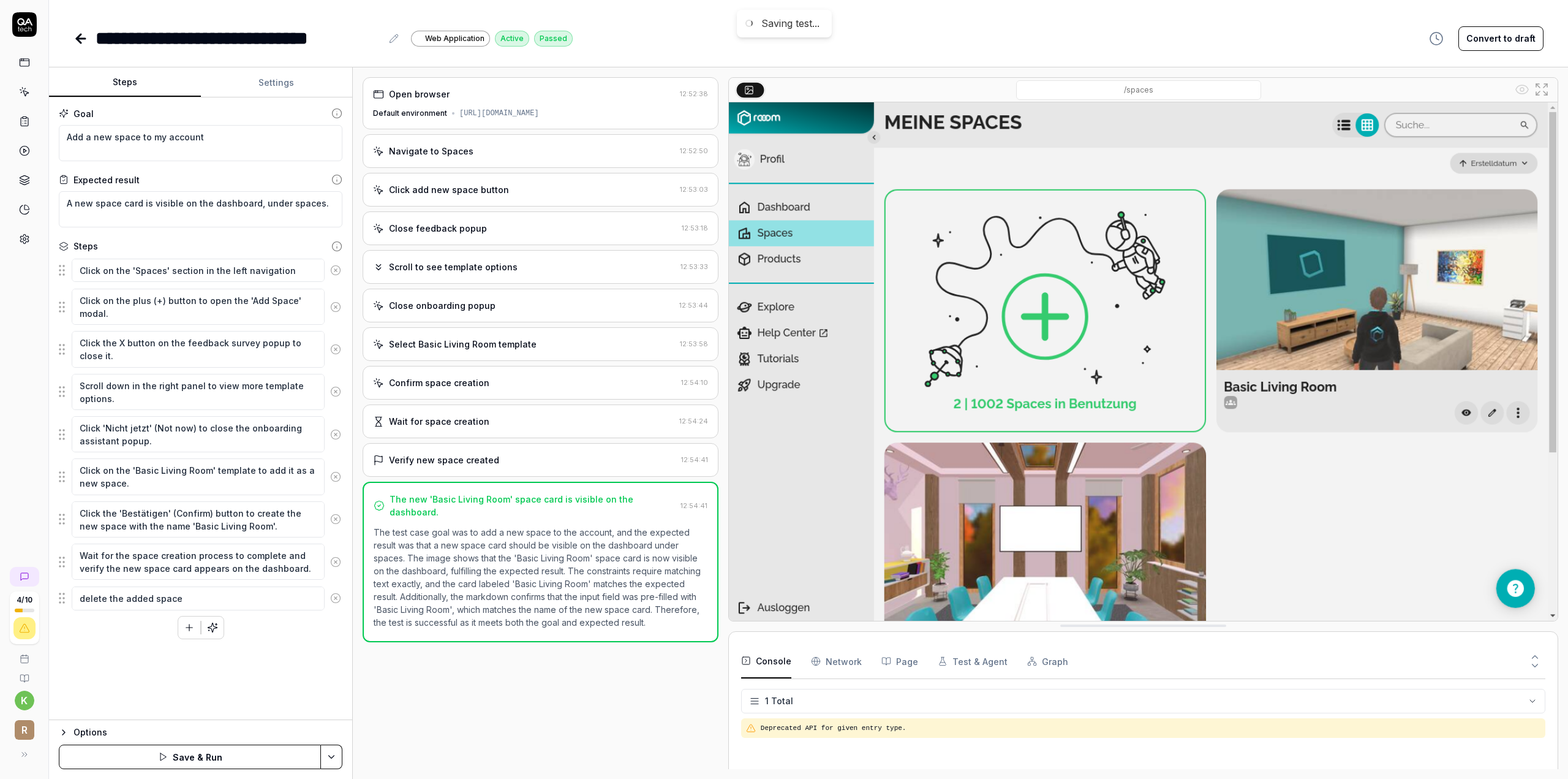
type textarea "delete the added space"
type textarea "*"
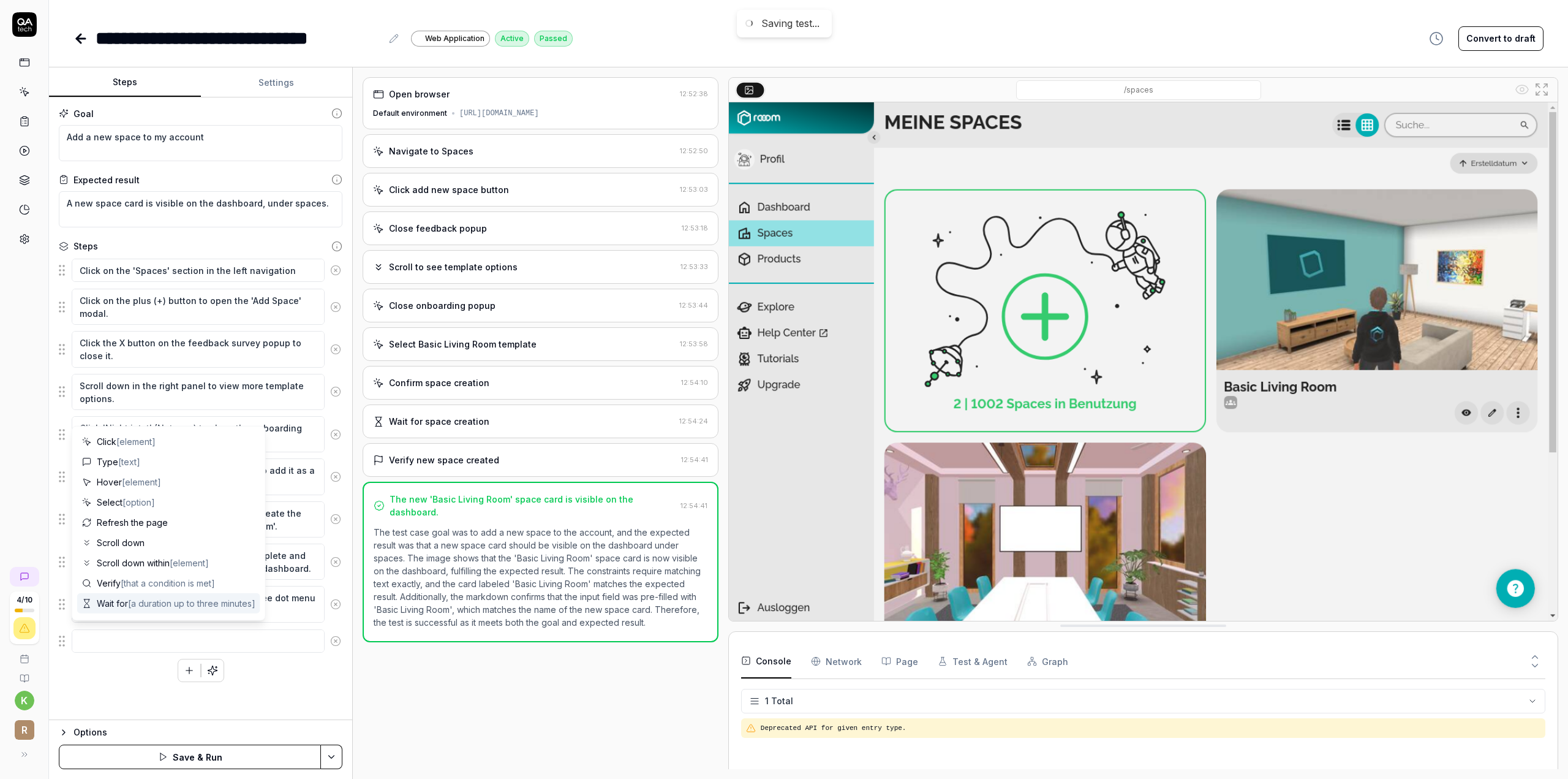
click at [549, 697] on div "Open browser 12:52:38 Default environment https://app.rooom.com/ Navigate to Sp…" at bounding box center [540, 422] width 356 height 691
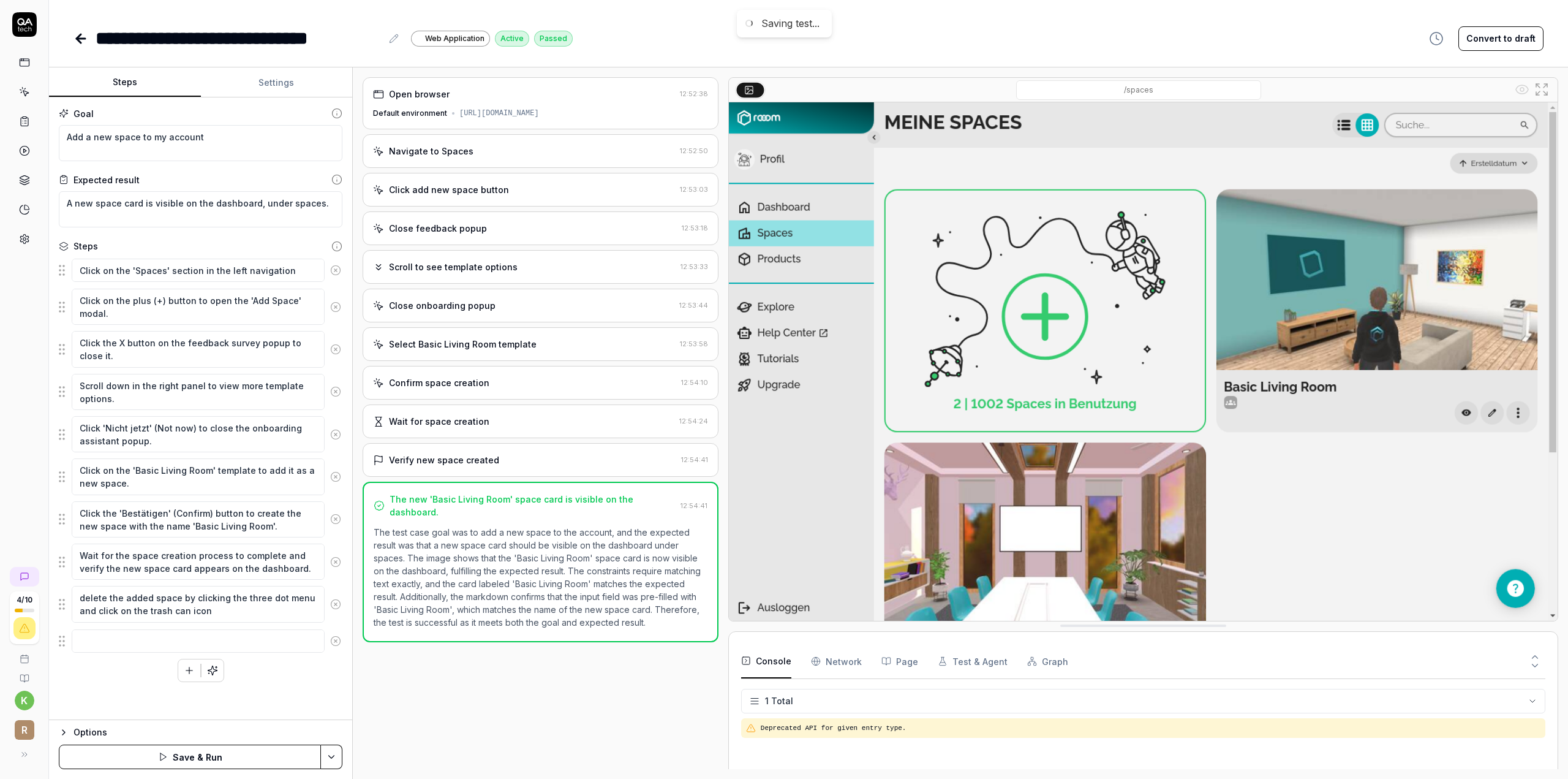
click at [214, 756] on button "Save & Run" at bounding box center [189, 756] width 262 height 24
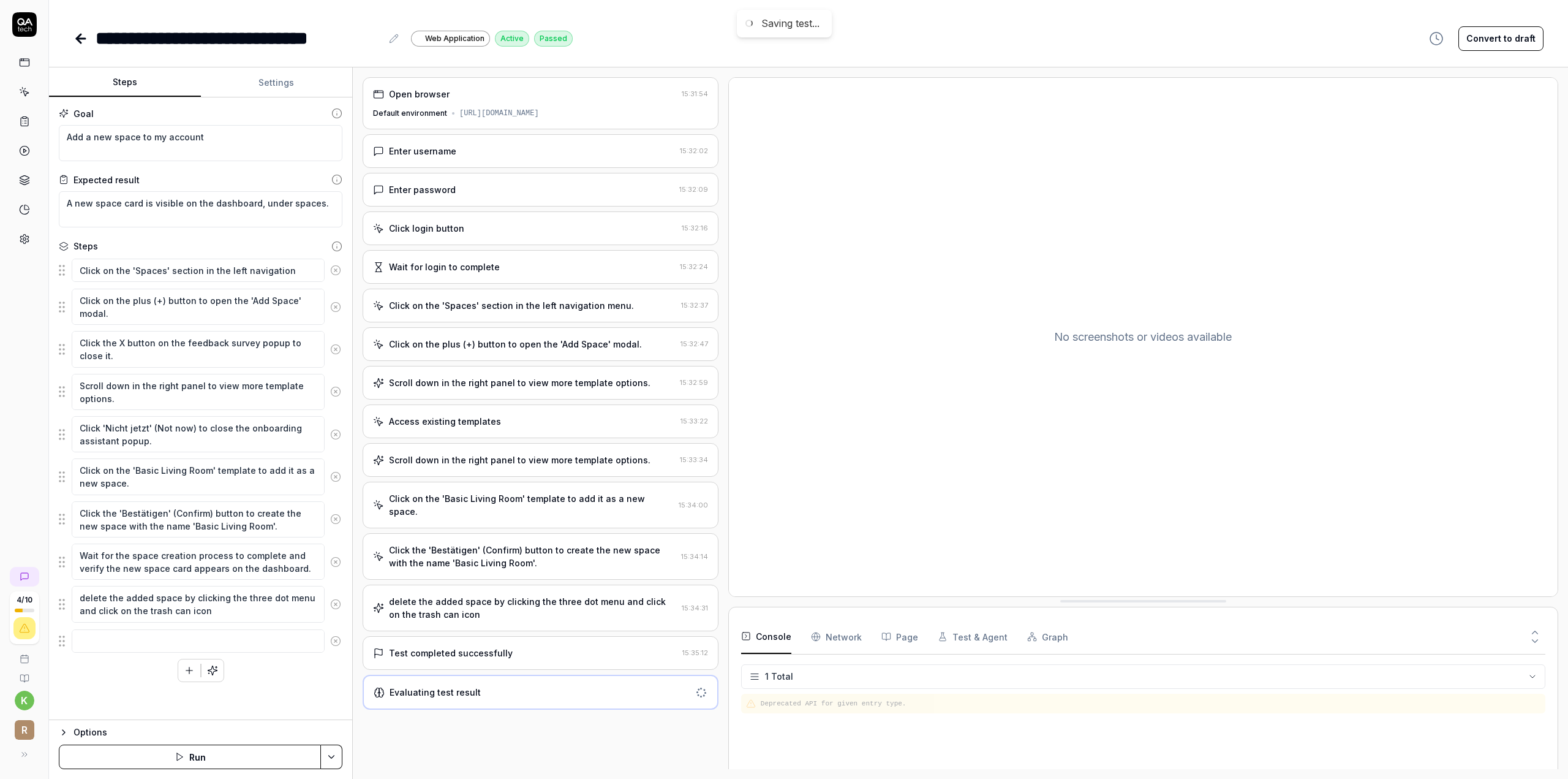
click at [565, 595] on div "delete the added space by clicking the three dot menu and click on the trash ca…" at bounding box center [533, 607] width 288 height 26
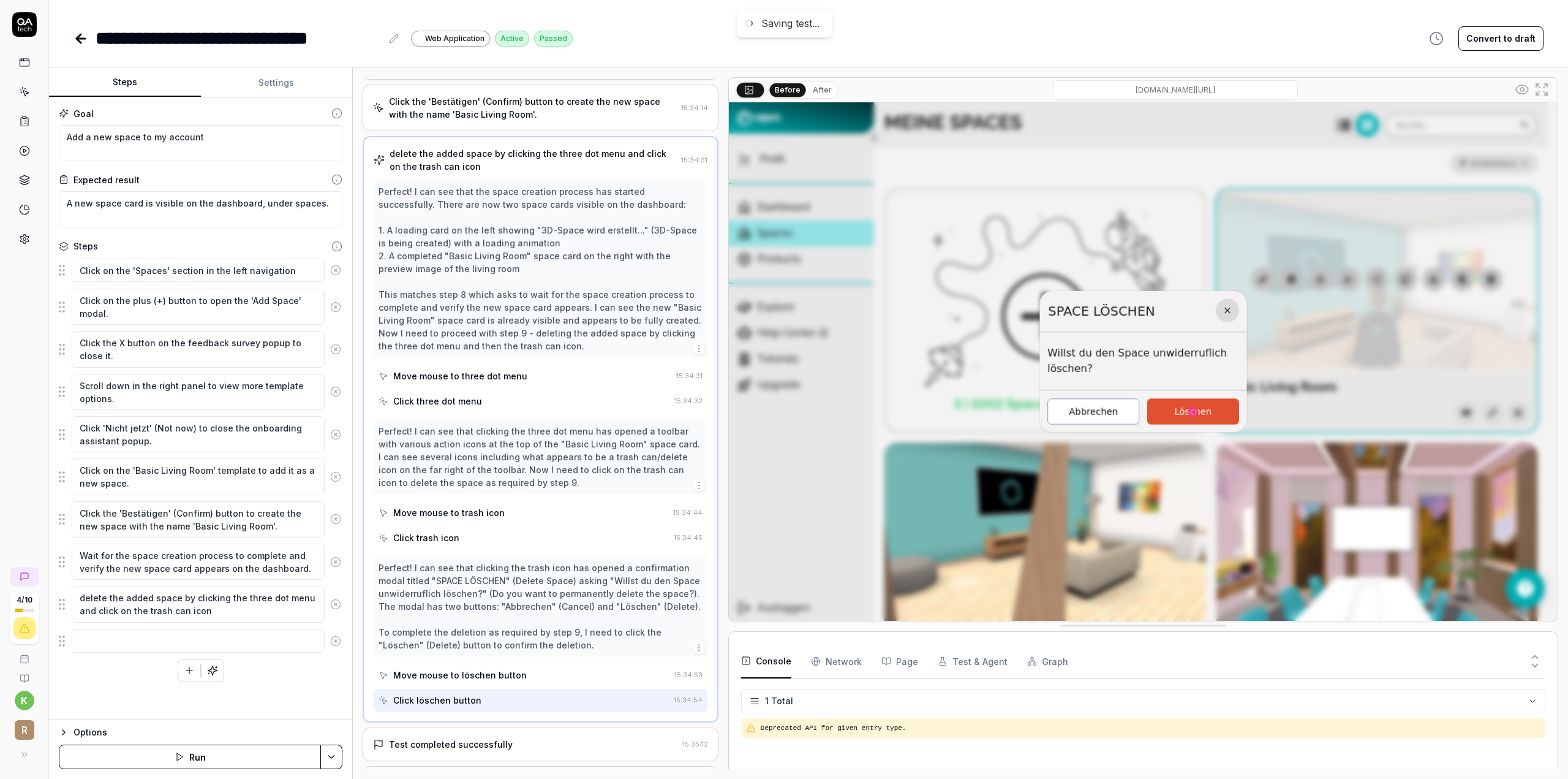
scroll to position [459, 0]
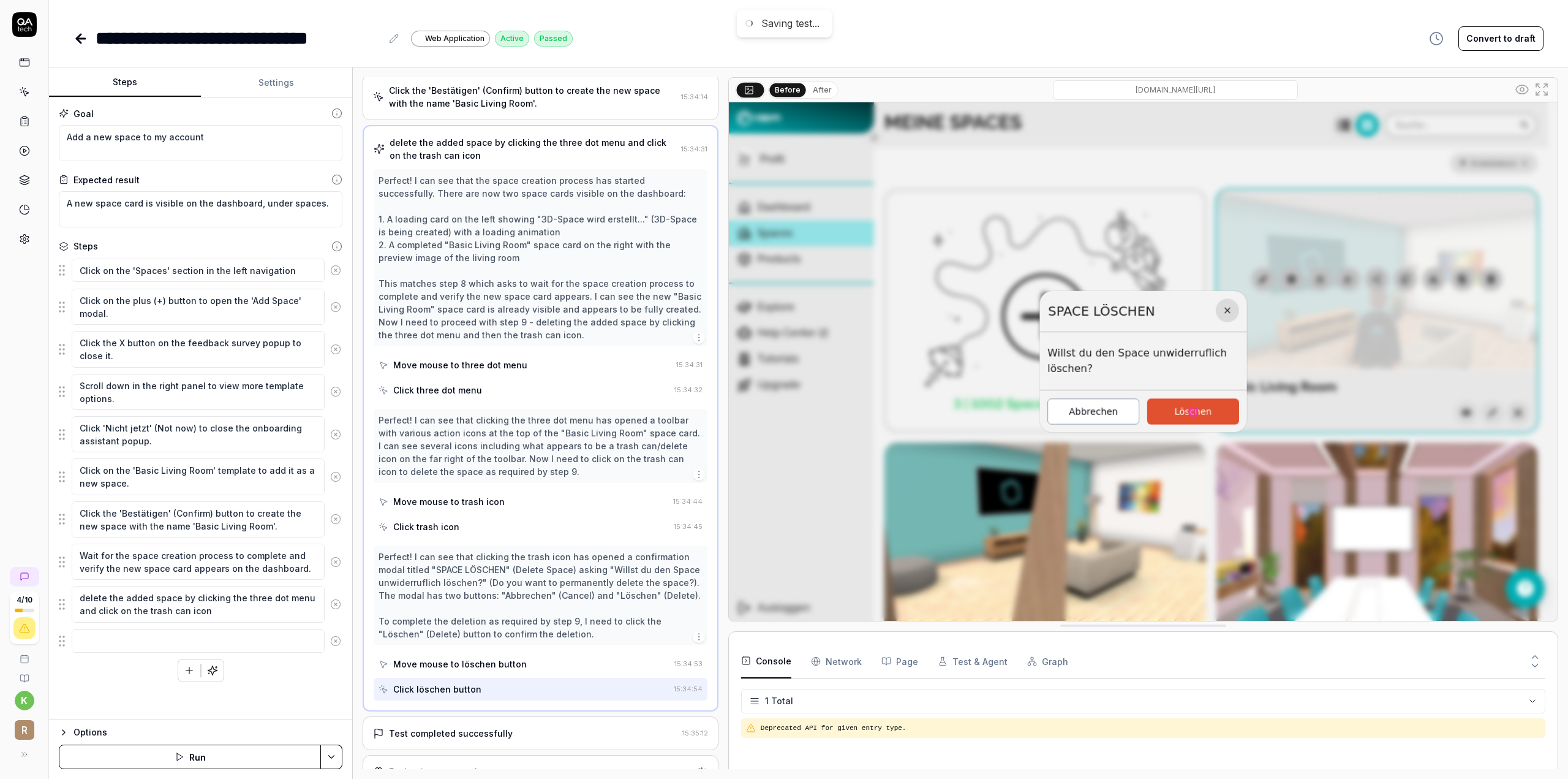
click at [76, 39] on icon at bounding box center [80, 39] width 9 height 0
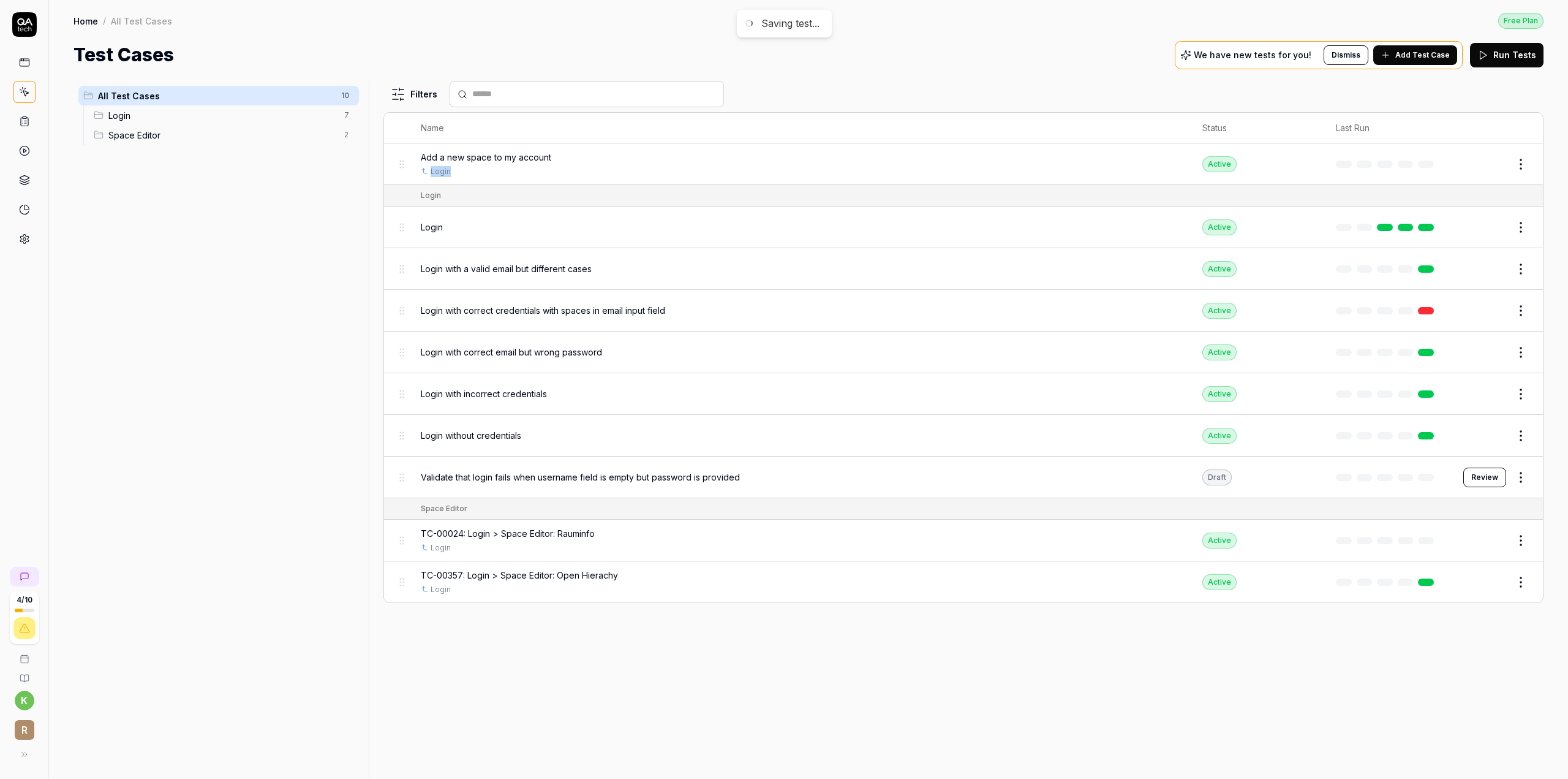
drag, startPoint x: 1083, startPoint y: 156, endPoint x: 921, endPoint y: 174, distance: 163.0
click at [921, 174] on div "Add a new space to my account Login" at bounding box center [799, 164] width 757 height 26
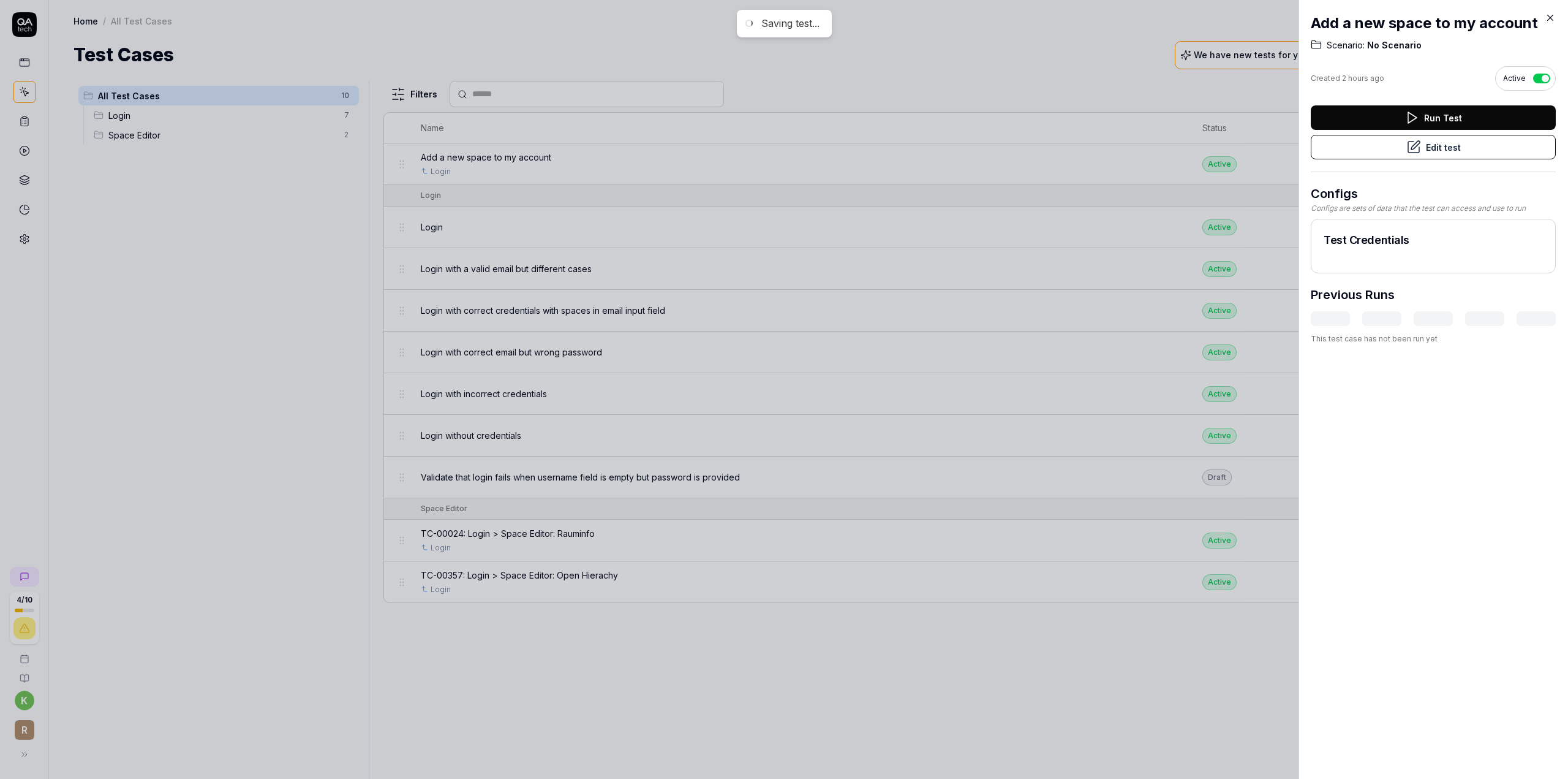
click at [1092, 68] on div at bounding box center [784, 390] width 1568 height 779
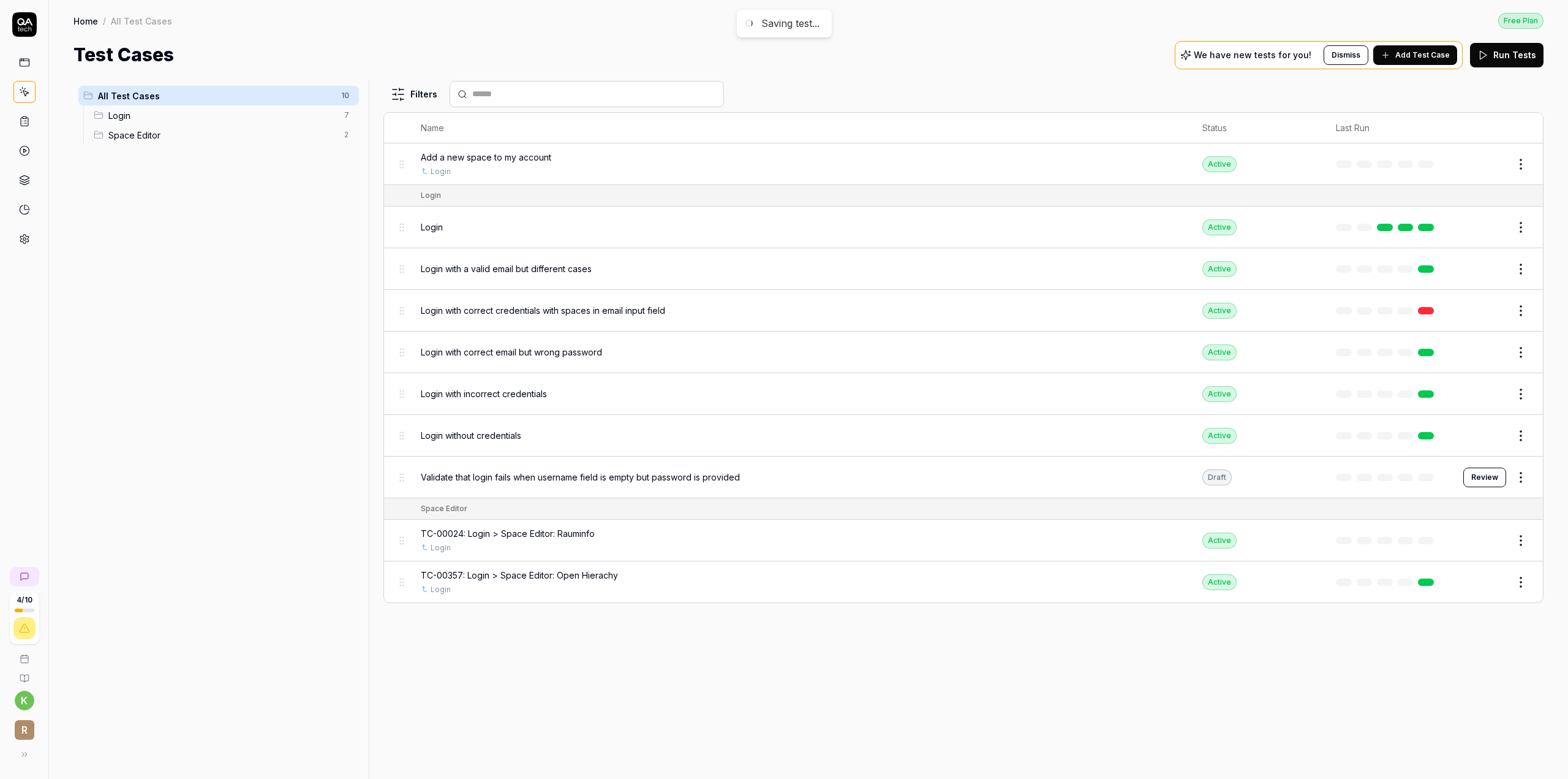
click at [1487, 158] on button "Edit" at bounding box center [1491, 164] width 30 height 20
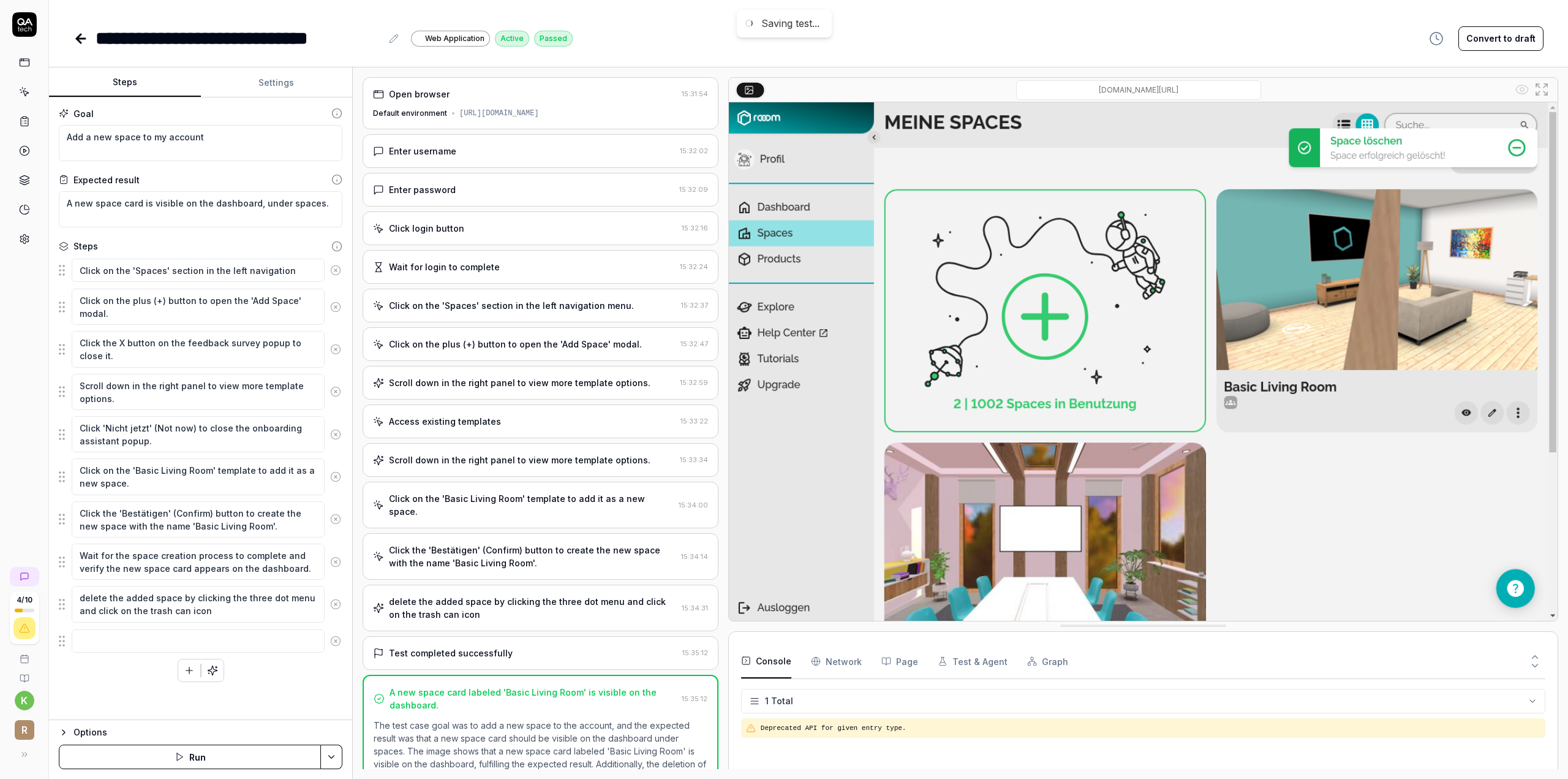
click at [393, 43] on icon at bounding box center [393, 38] width 10 height 10
paste div
click at [235, 36] on div "**********" at bounding box center [237, 38] width 283 height 28
click at [84, 39] on icon at bounding box center [80, 39] width 9 height 0
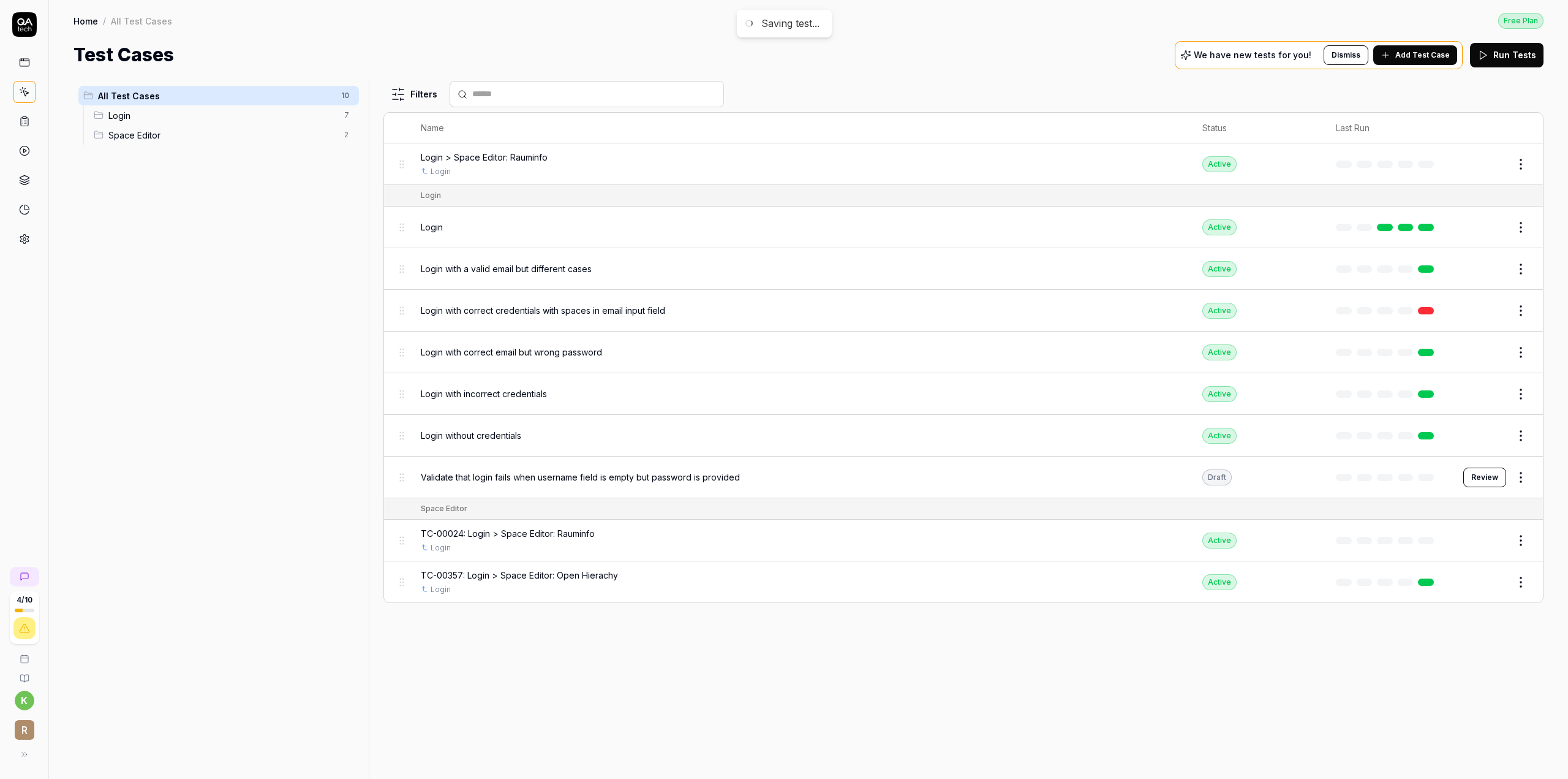
click at [1484, 158] on button "Edit" at bounding box center [1491, 164] width 30 height 20
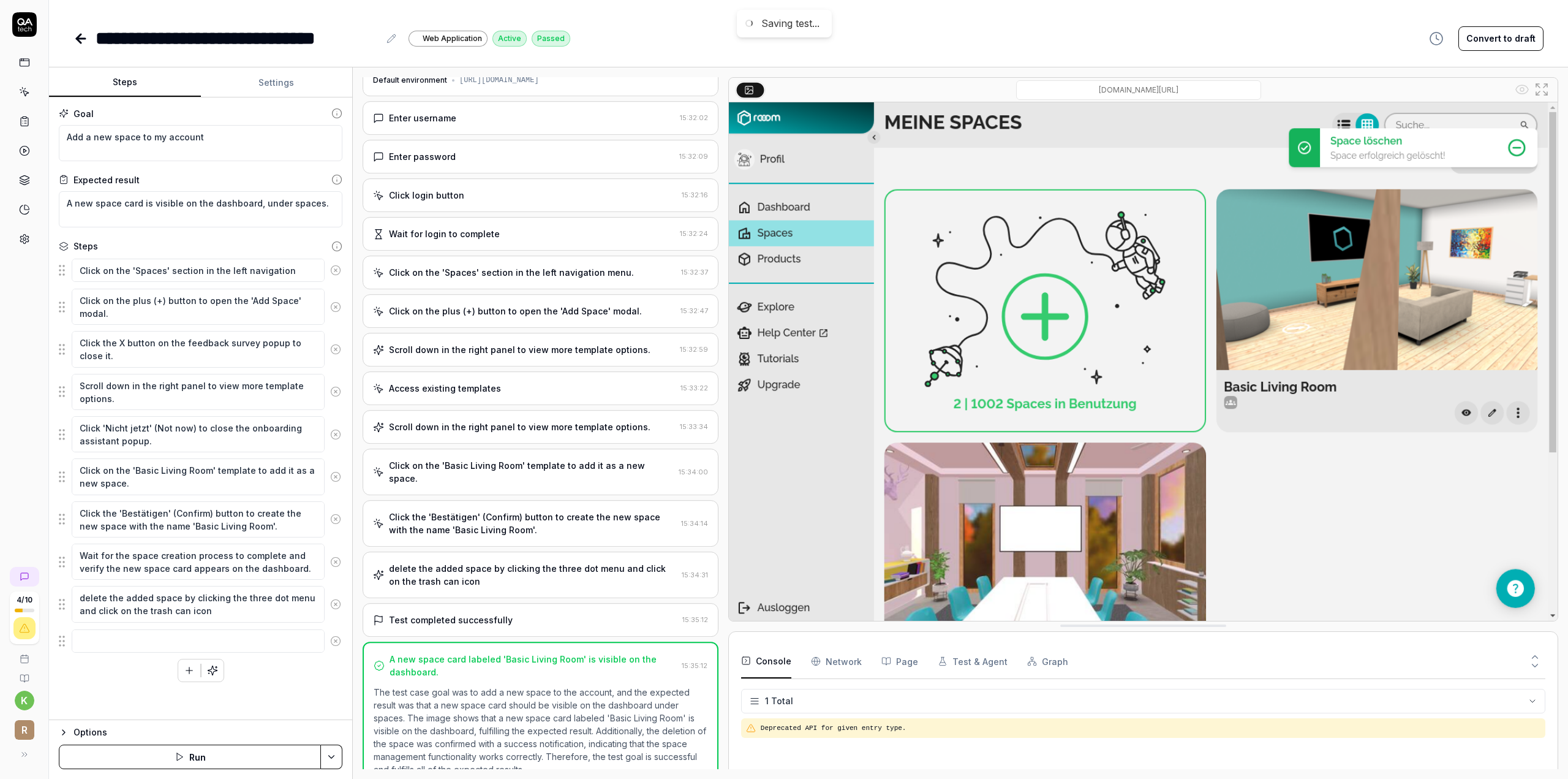
scroll to position [34, 0]
click at [387, 38] on icon at bounding box center [391, 38] width 10 height 10
paste div
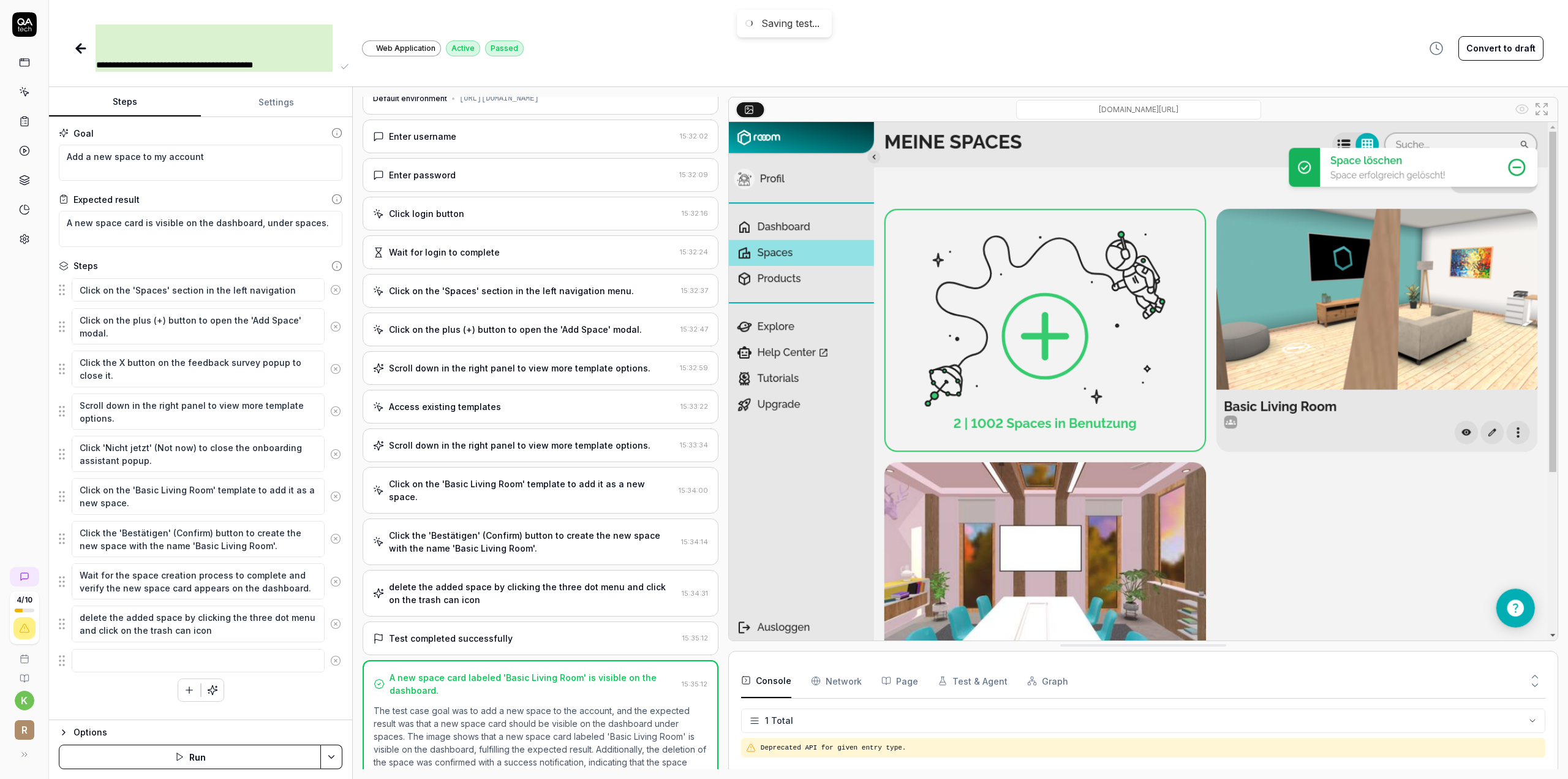
click at [99, 63] on td "**********" at bounding box center [214, 48] width 237 height 47
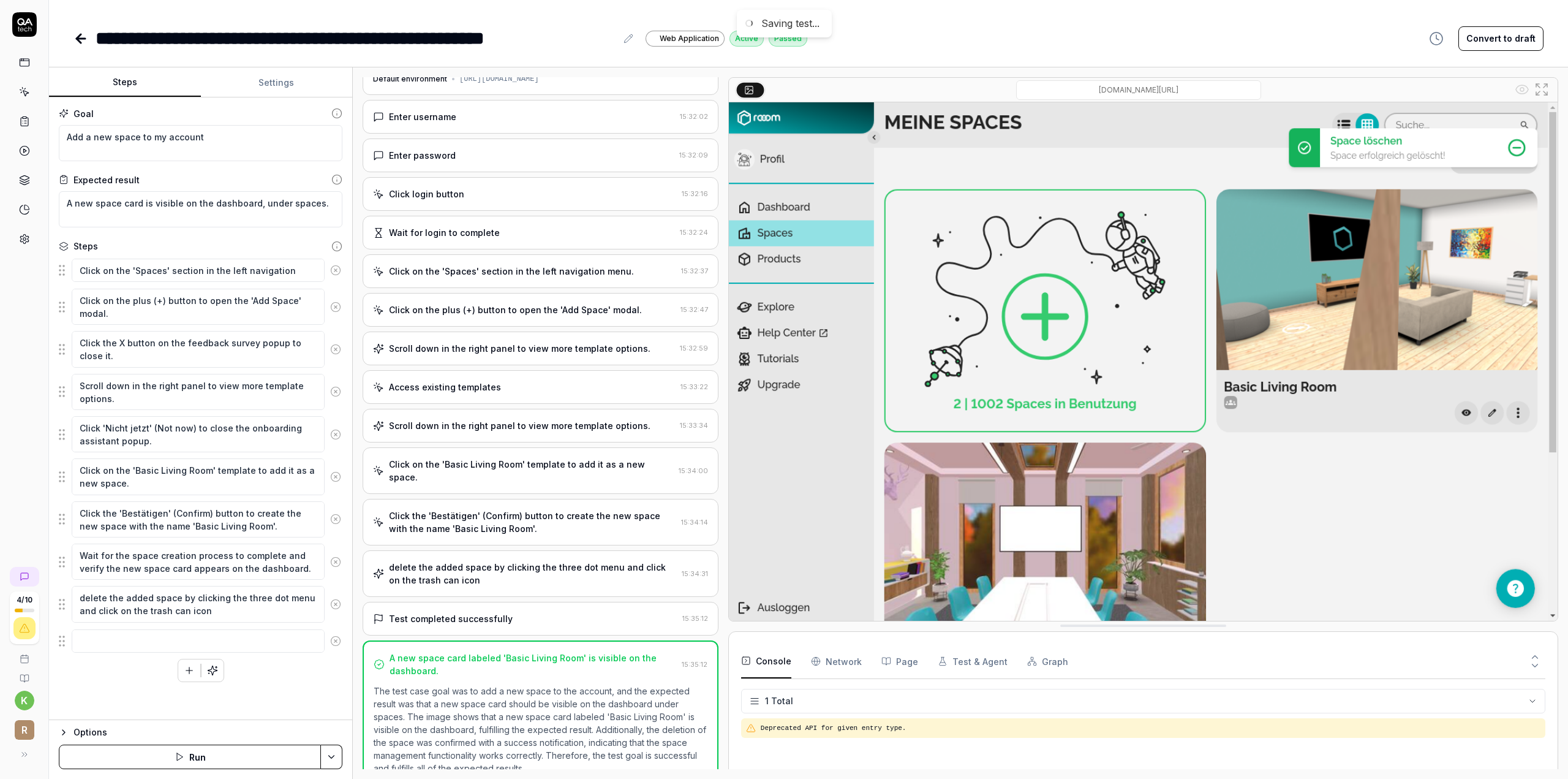
click at [74, 43] on icon at bounding box center [81, 38] width 14 height 14
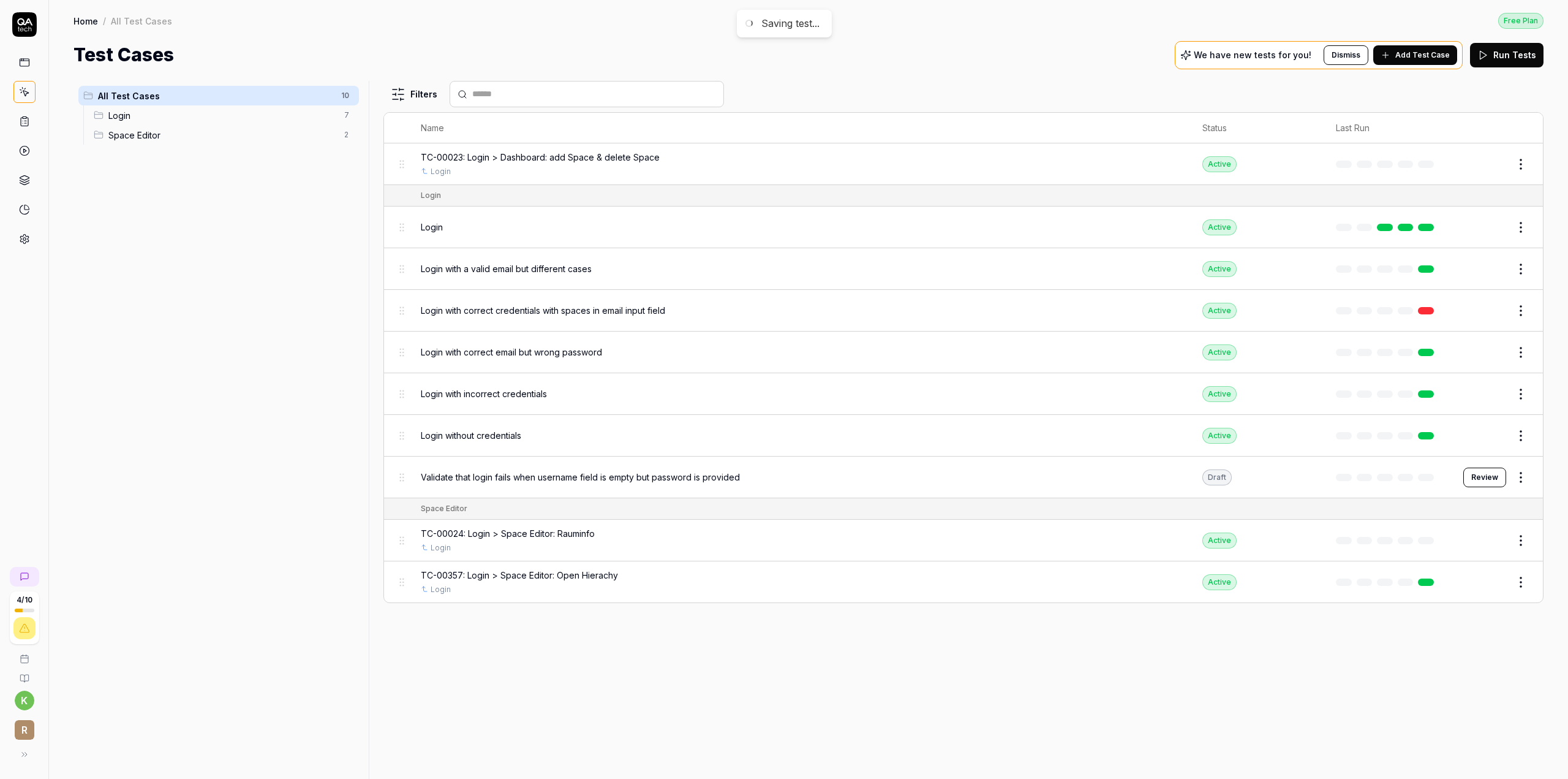
click at [32, 61] on link at bounding box center [24, 63] width 22 height 22
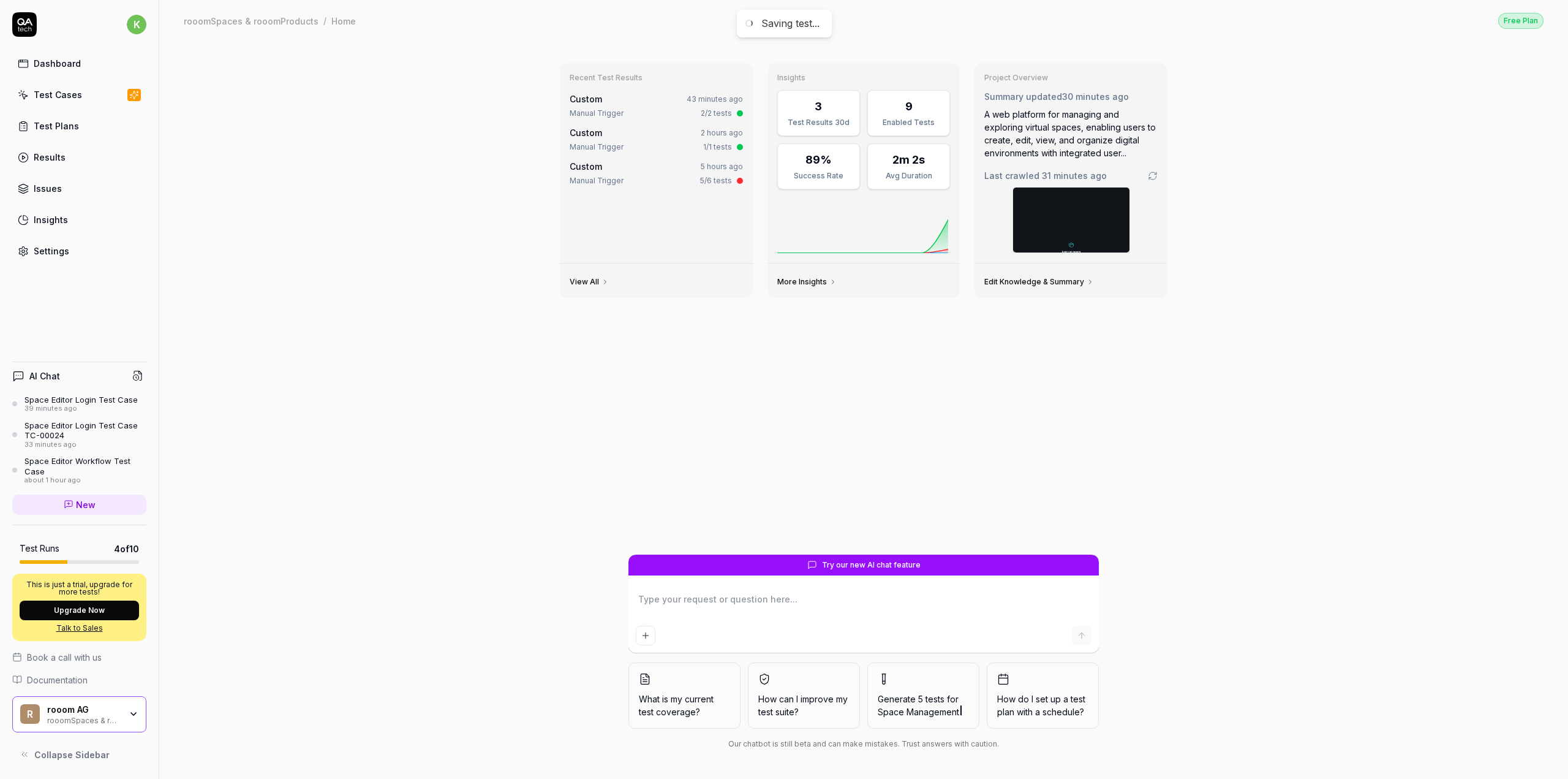
click at [695, 601] on textarea at bounding box center [864, 605] width 456 height 31
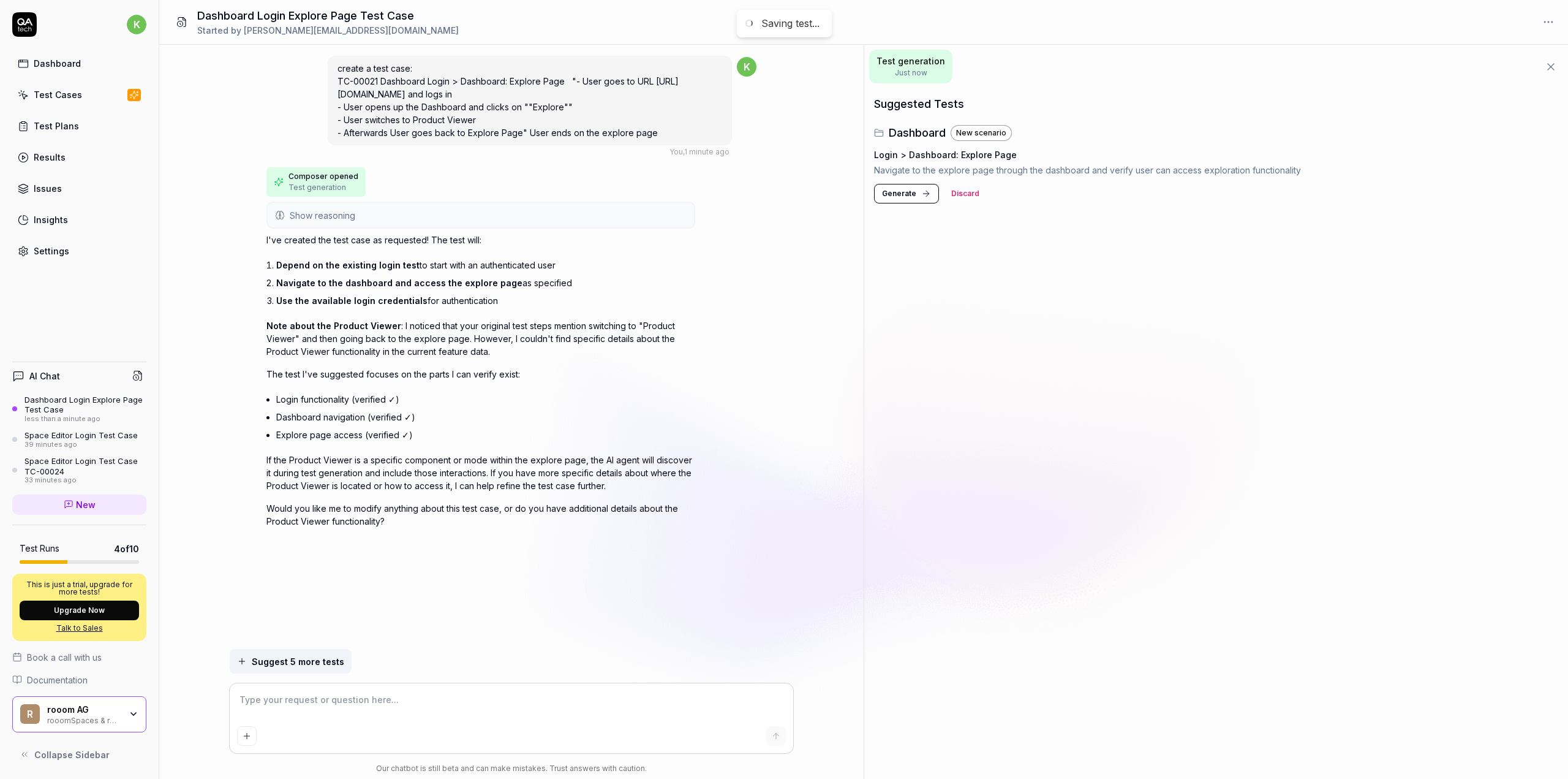
click at [891, 192] on span "Generate" at bounding box center [899, 193] width 34 height 11
click at [1542, 157] on icon at bounding box center [1542, 153] width 10 height 10
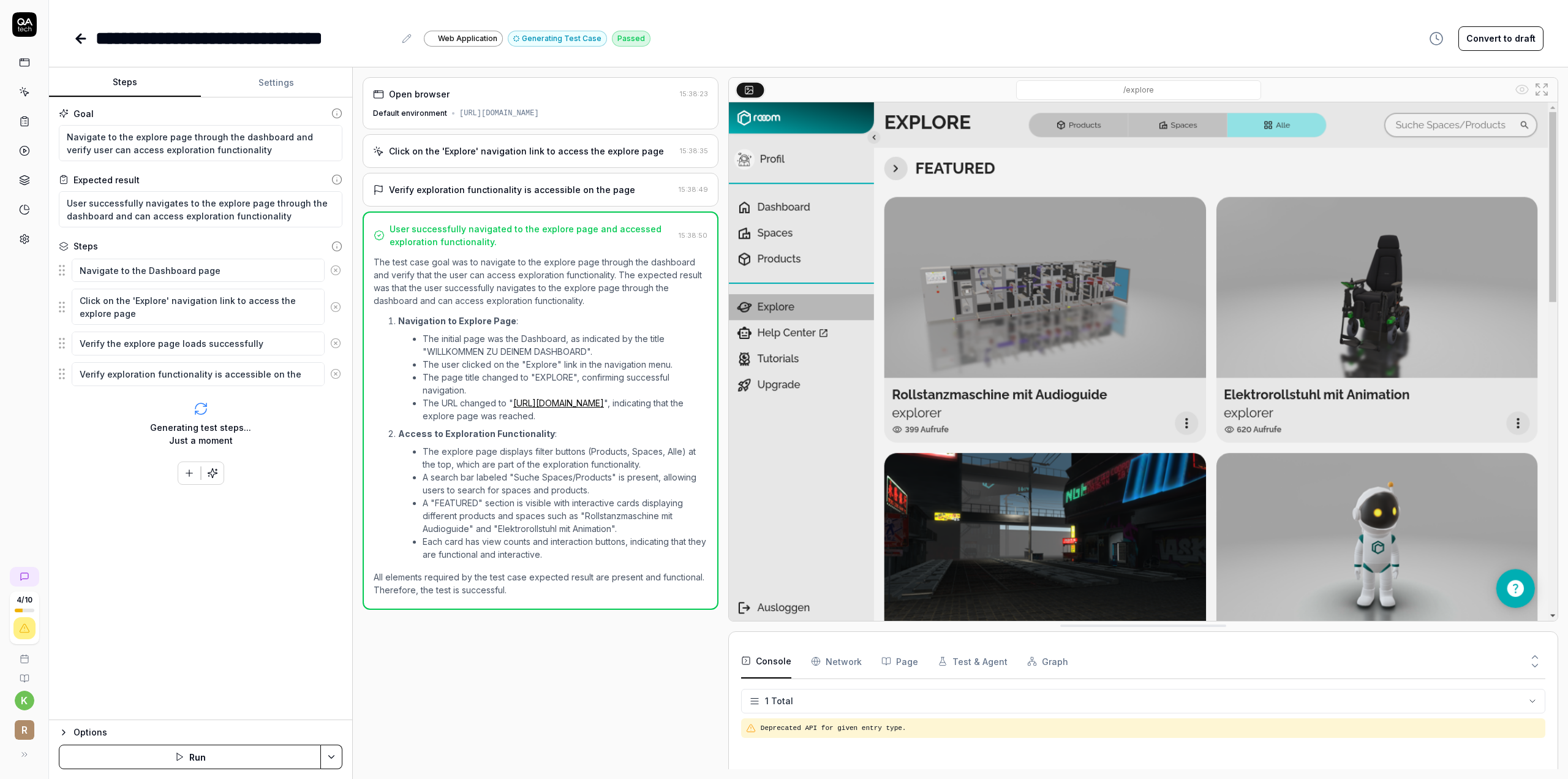
type textarea "*"
drag, startPoint x: 408, startPoint y: 36, endPoint x: 392, endPoint y: 40, distance: 16.5
click at [408, 36] on icon at bounding box center [406, 38] width 8 height 8
click at [98, 39] on div "**********" at bounding box center [245, 38] width 299 height 28
click at [85, 39] on icon at bounding box center [80, 39] width 9 height 0
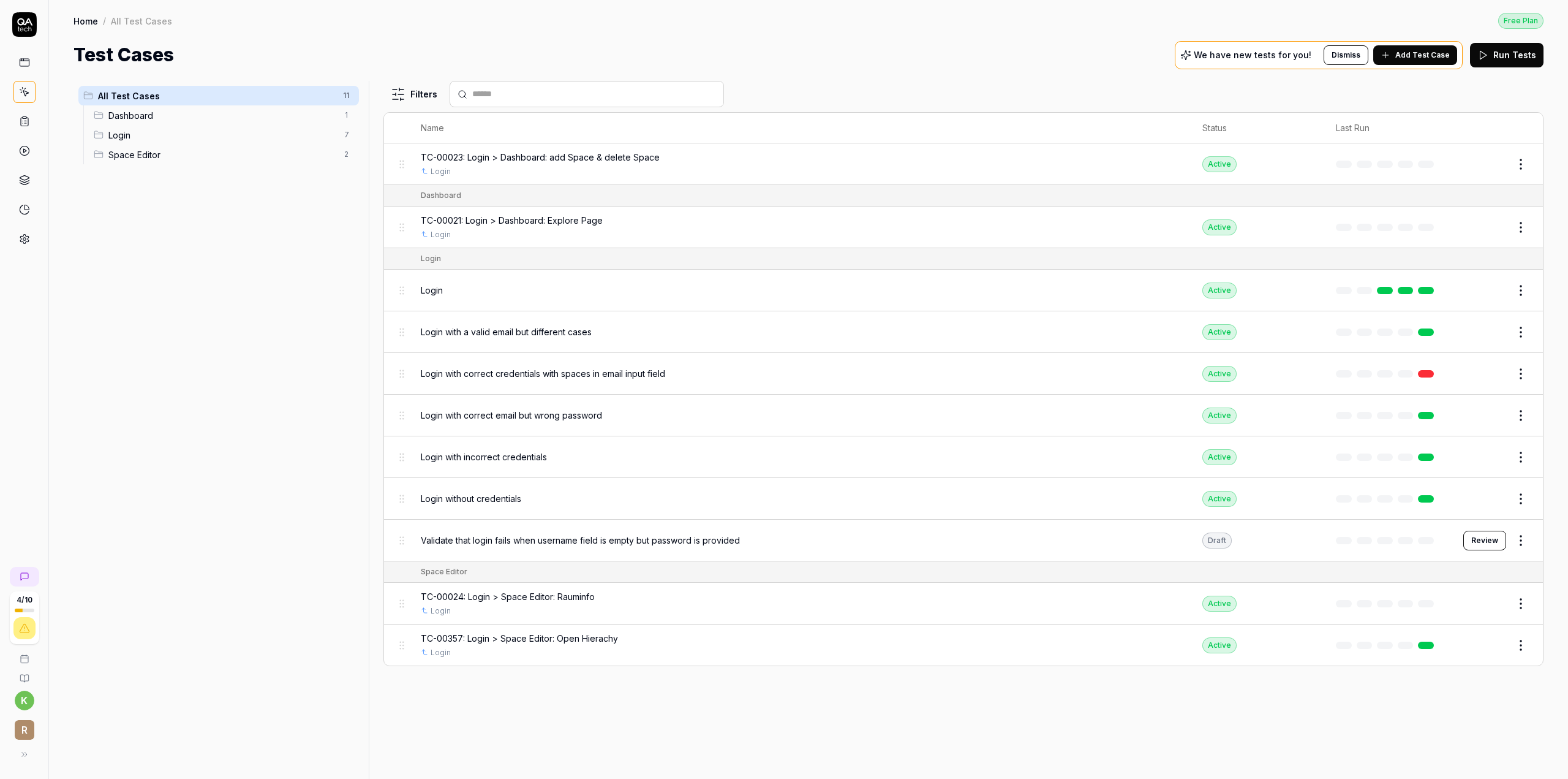
click at [1526, 160] on html "4 / 10 k r Home / All Test Cases Free Plan Home / All Test Cases Free Plan Test…" at bounding box center [784, 390] width 1568 height 779
click at [1398, 93] on html "4 / 10 k r Home / All Test Cases Free Plan Home / All Test Cases Free Plan Test…" at bounding box center [784, 390] width 1568 height 779
click at [166, 132] on span "Login" at bounding box center [222, 136] width 228 height 13
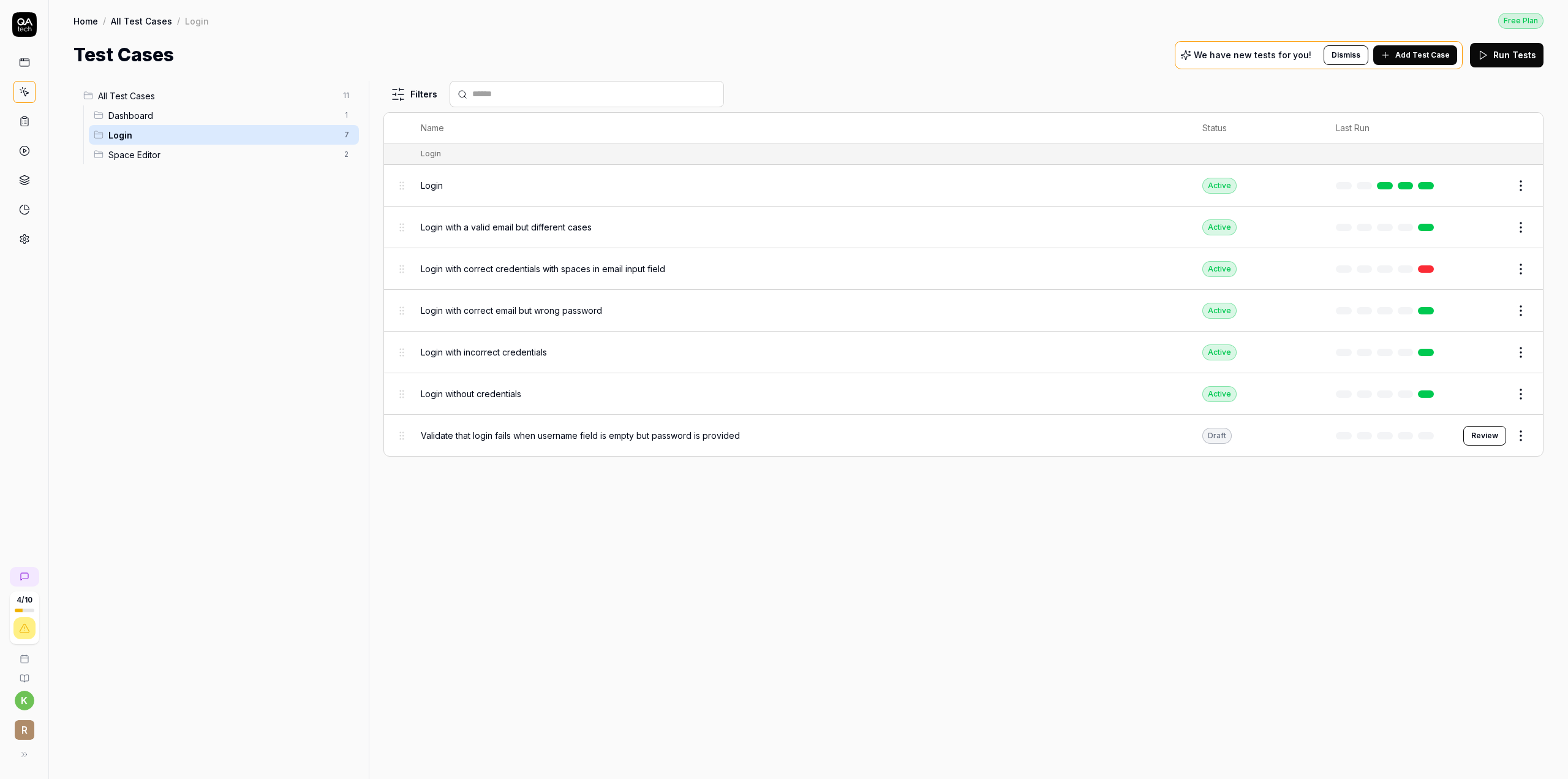
click at [158, 145] on div "Space Editor 2" at bounding box center [224, 155] width 270 height 20
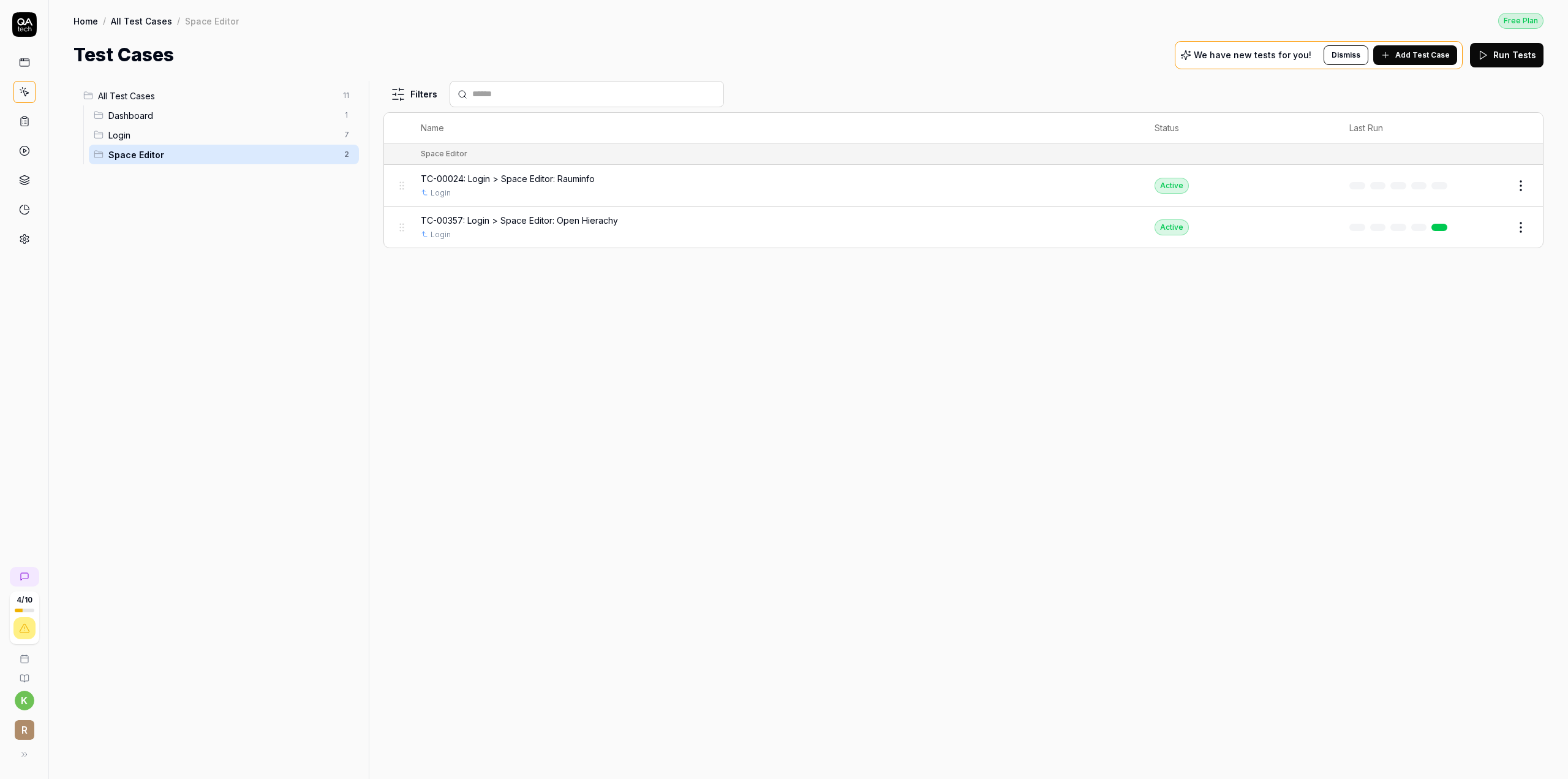
click at [158, 122] on div "Dashboard 1" at bounding box center [224, 115] width 270 height 20
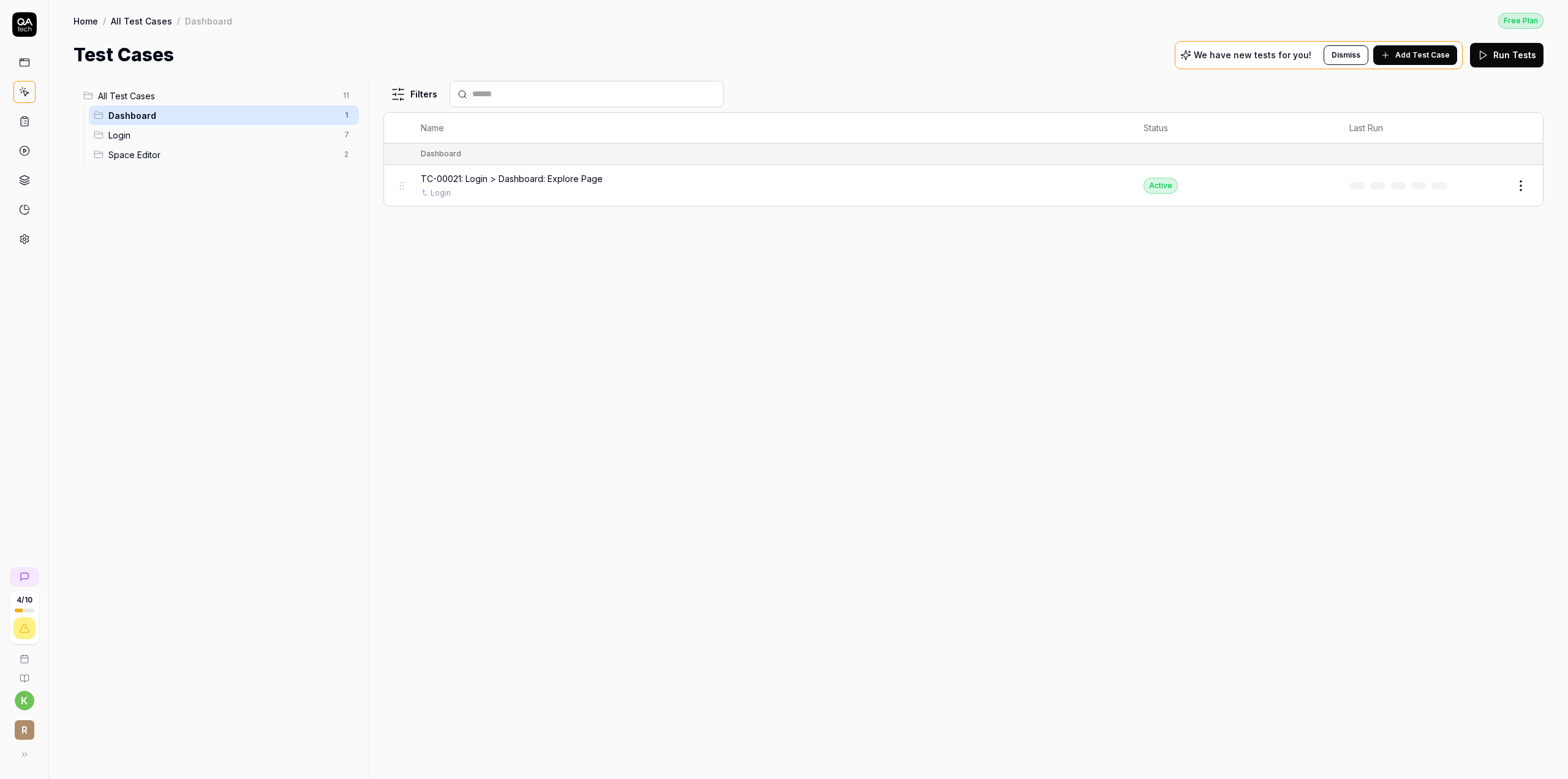
click at [130, 95] on span "All Test Cases" at bounding box center [216, 96] width 237 height 13
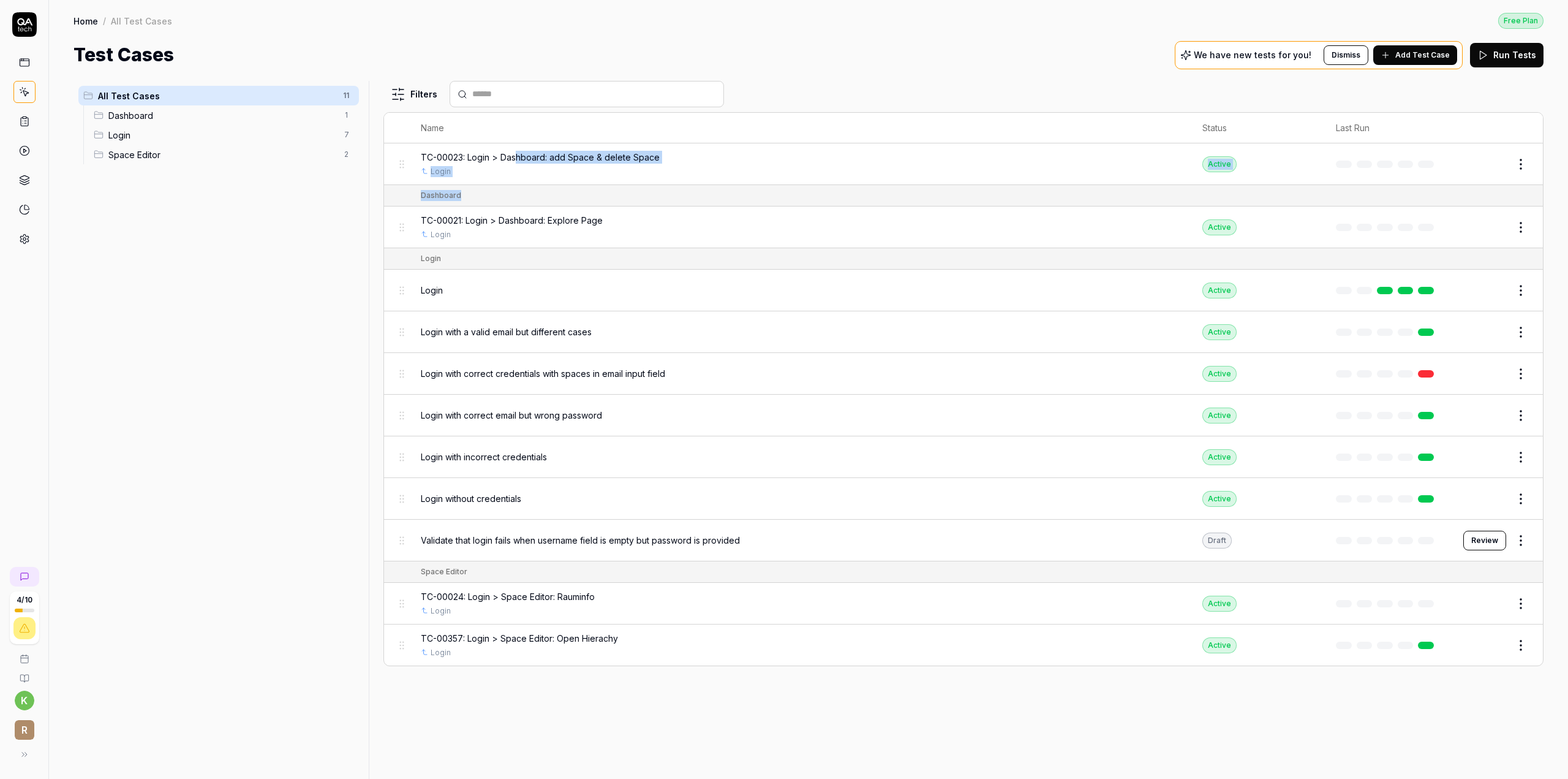
drag, startPoint x: 517, startPoint y: 156, endPoint x: 989, endPoint y: 138, distance: 472.3
click at [487, 184] on table "Name Status Last Run TC-00023: Login > Dashboard: add Space & delete Space Logi…" at bounding box center [964, 389] width 1159 height 553
click at [1456, 84] on div "Filters" at bounding box center [964, 94] width 1160 height 26
click at [1523, 160] on html "4 / 10 k r Home / All Test Cases Free Plan Home / All Test Cases Free Plan Test…" at bounding box center [784, 390] width 1568 height 779
click at [1529, 116] on html "4 / 10 k r Home / All Test Cases Free Plan Home / All Test Cases Free Plan Test…" at bounding box center [784, 390] width 1568 height 779
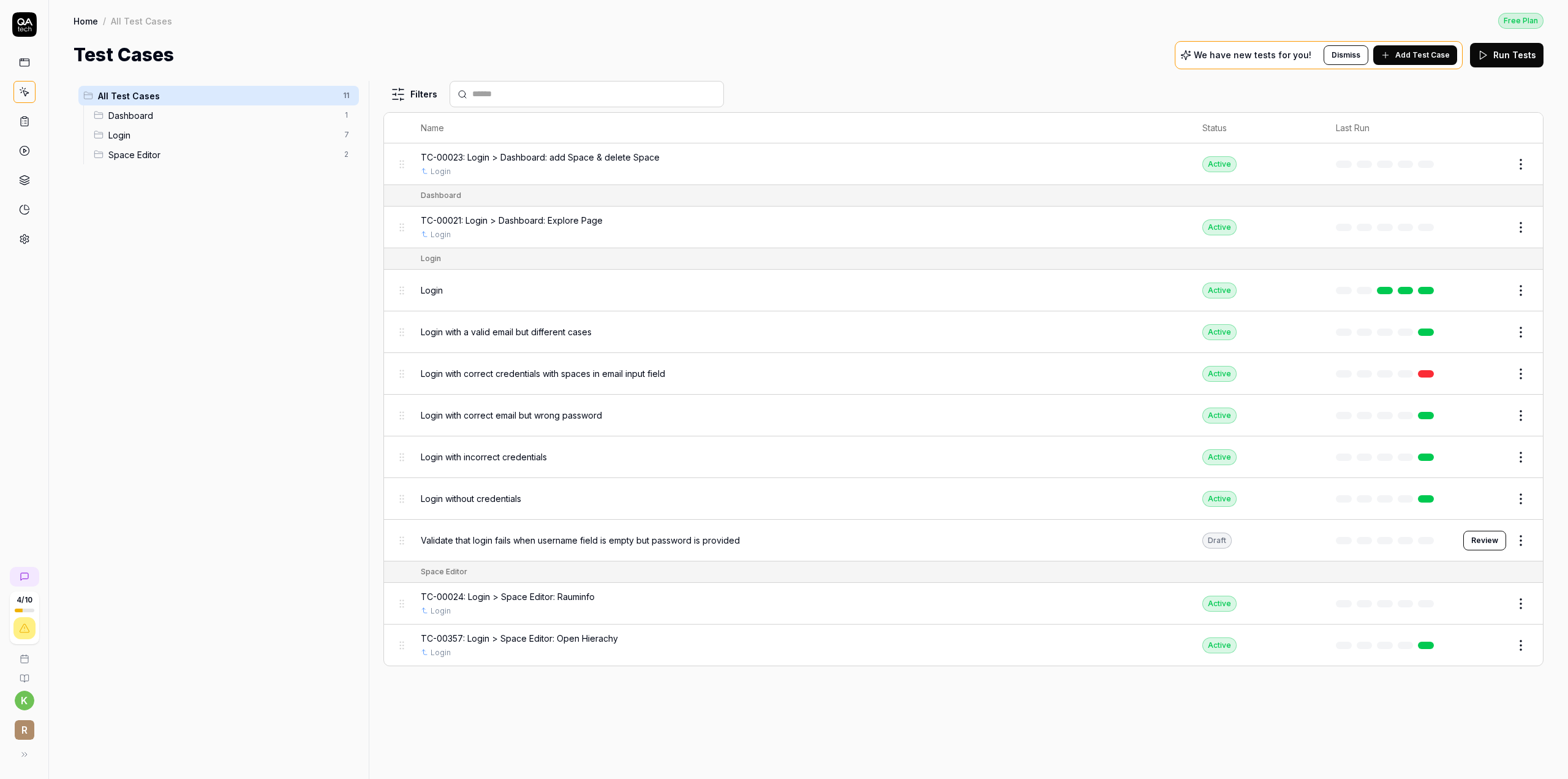
click at [1495, 163] on button "Edit" at bounding box center [1491, 164] width 30 height 20
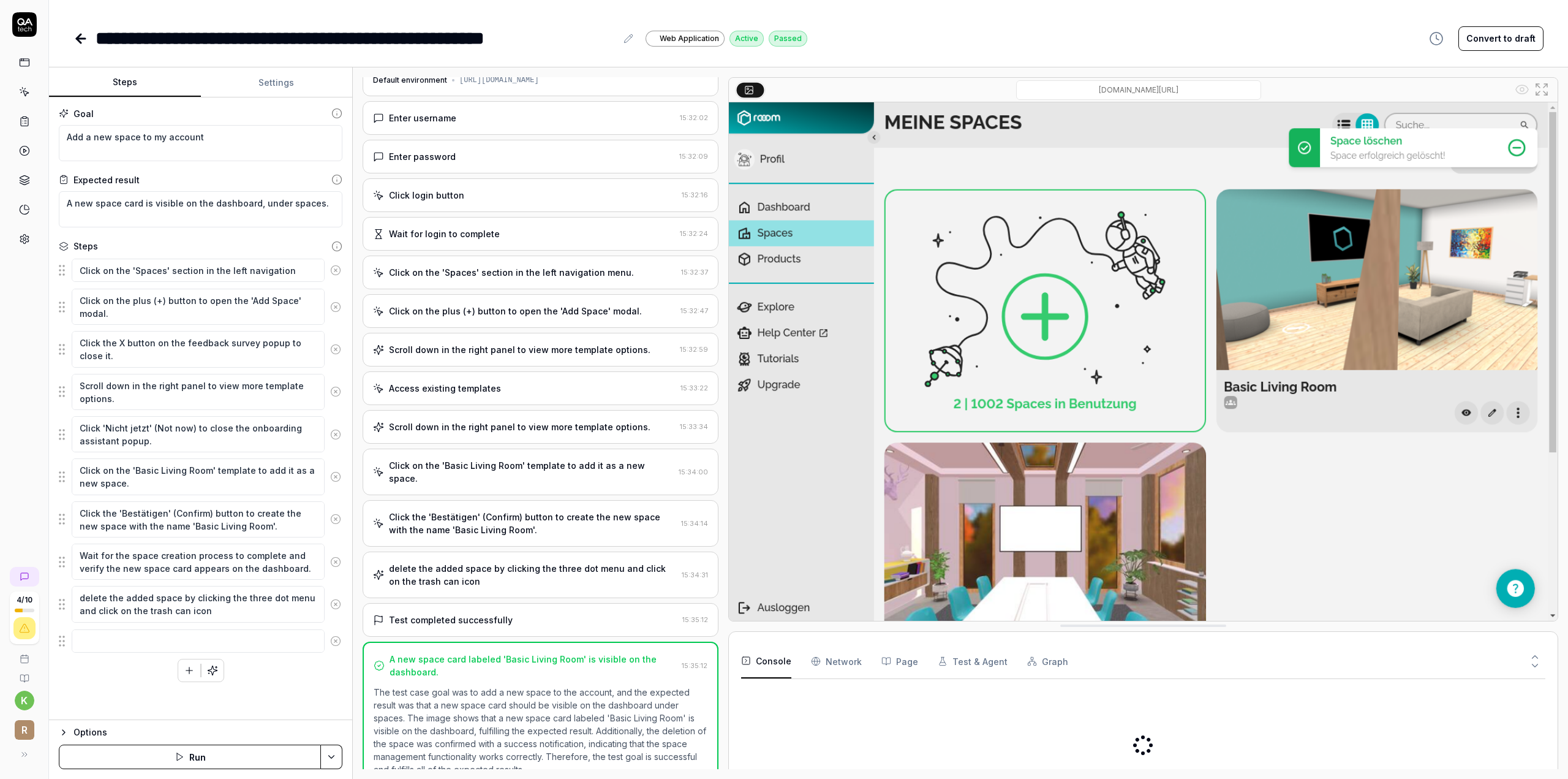
scroll to position [34, 0]
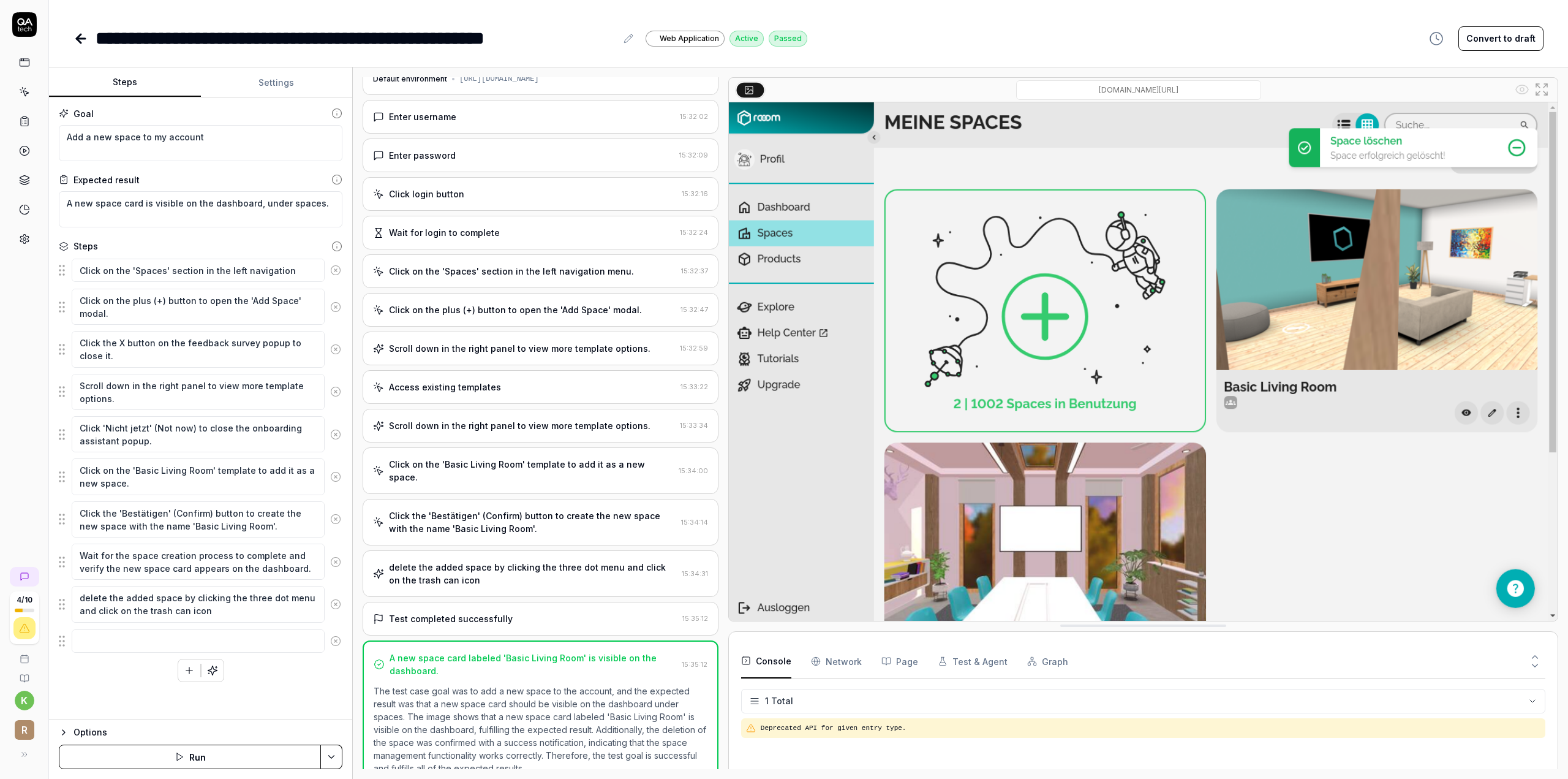
type textarea "*"
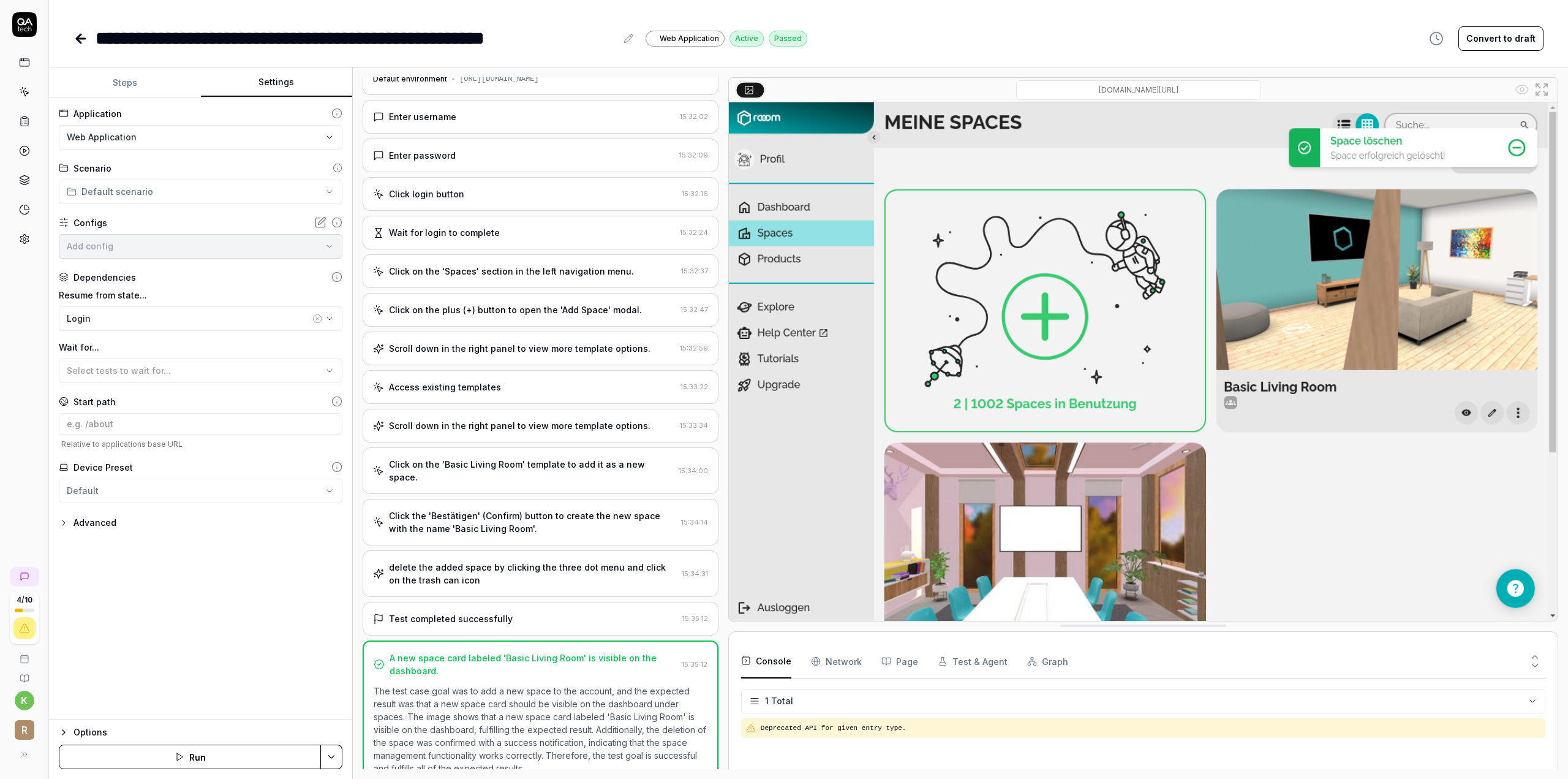
click at [254, 77] on button "Settings" at bounding box center [276, 82] width 152 height 30
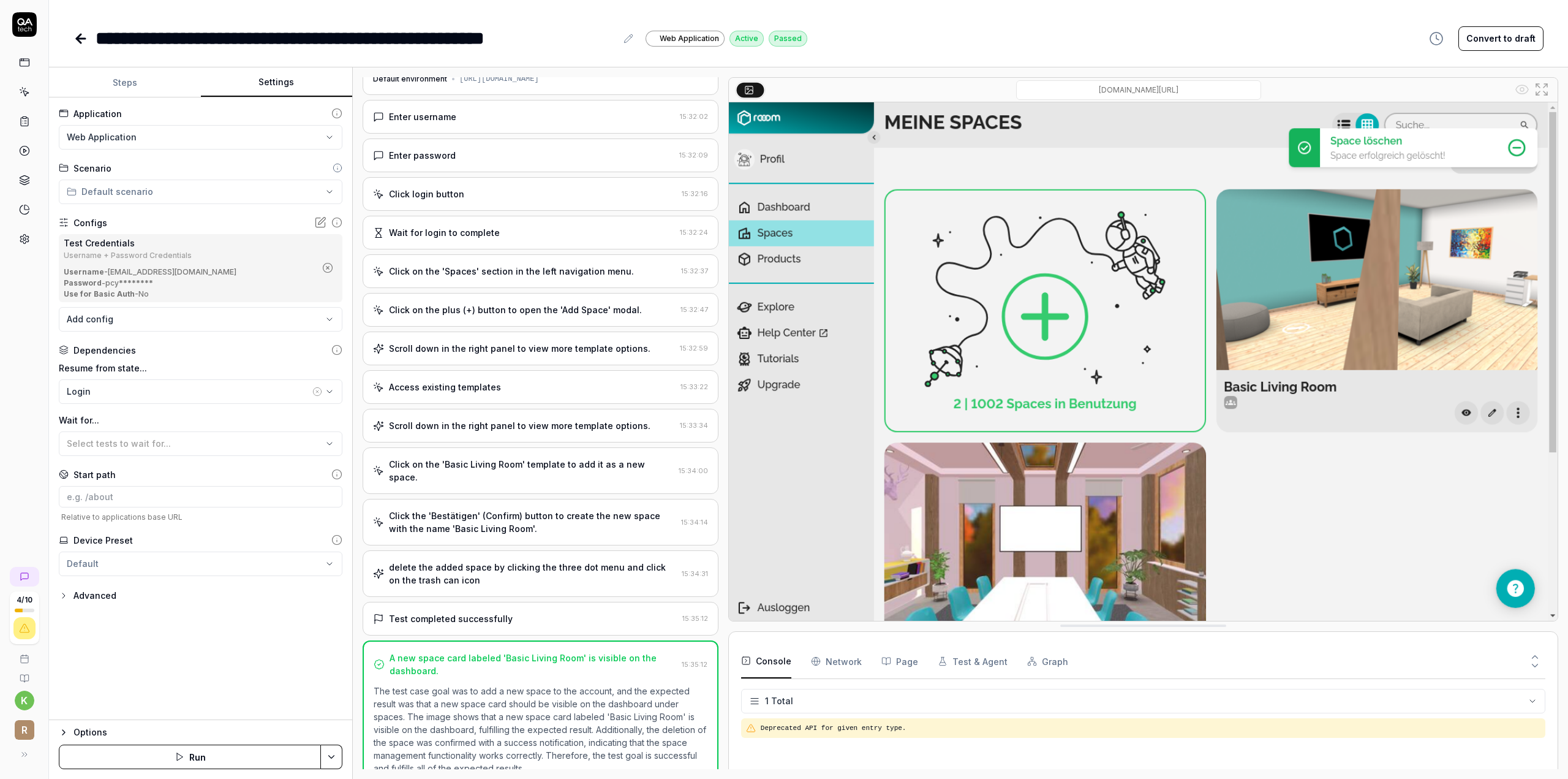
click at [197, 197] on html "**********" at bounding box center [784, 390] width 1568 height 779
click at [123, 220] on span "Dashboard" at bounding box center [118, 215] width 70 height 13
click at [84, 40] on icon at bounding box center [81, 38] width 14 height 14
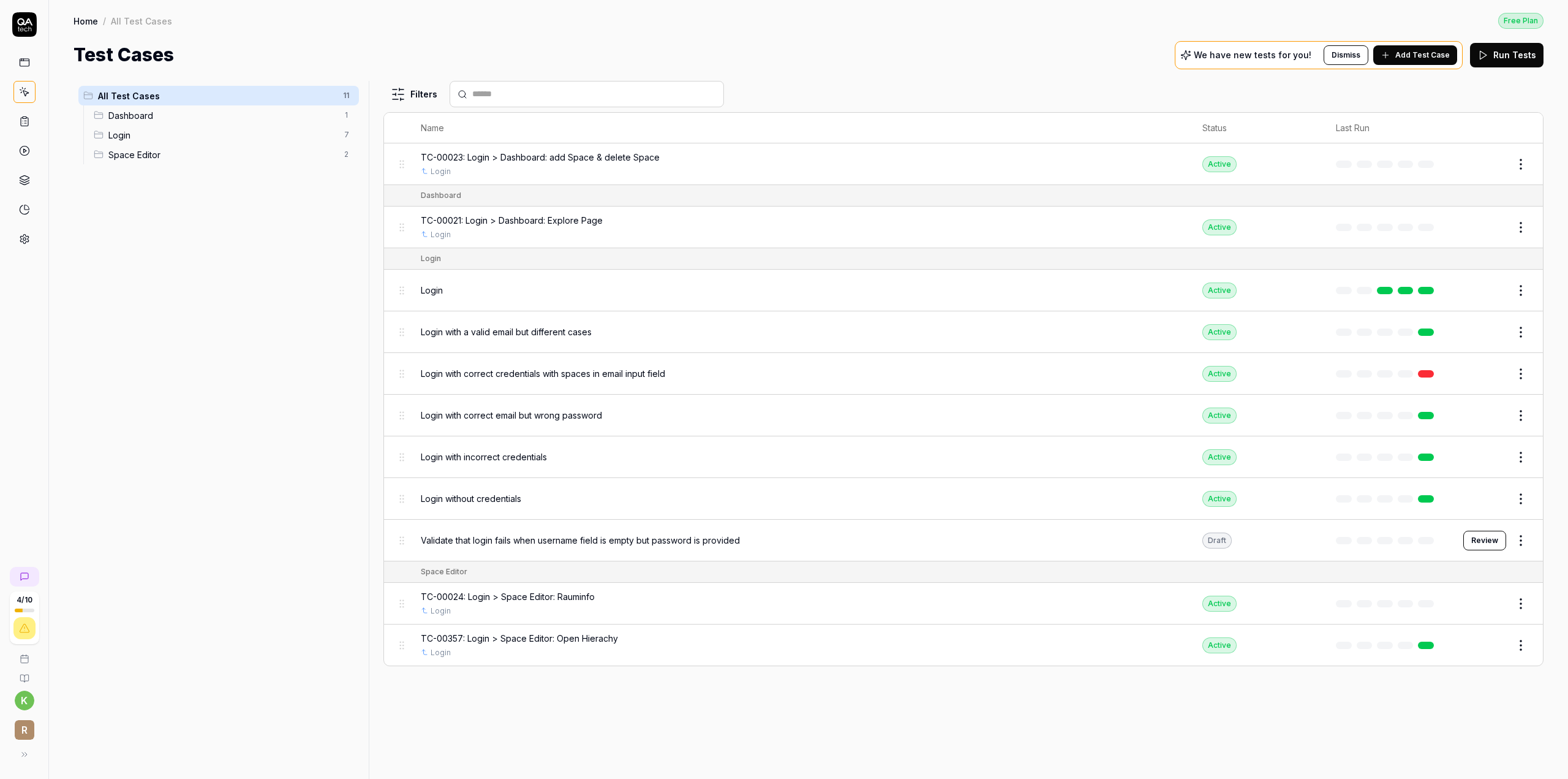
click at [1496, 168] on button "Edit" at bounding box center [1491, 164] width 30 height 20
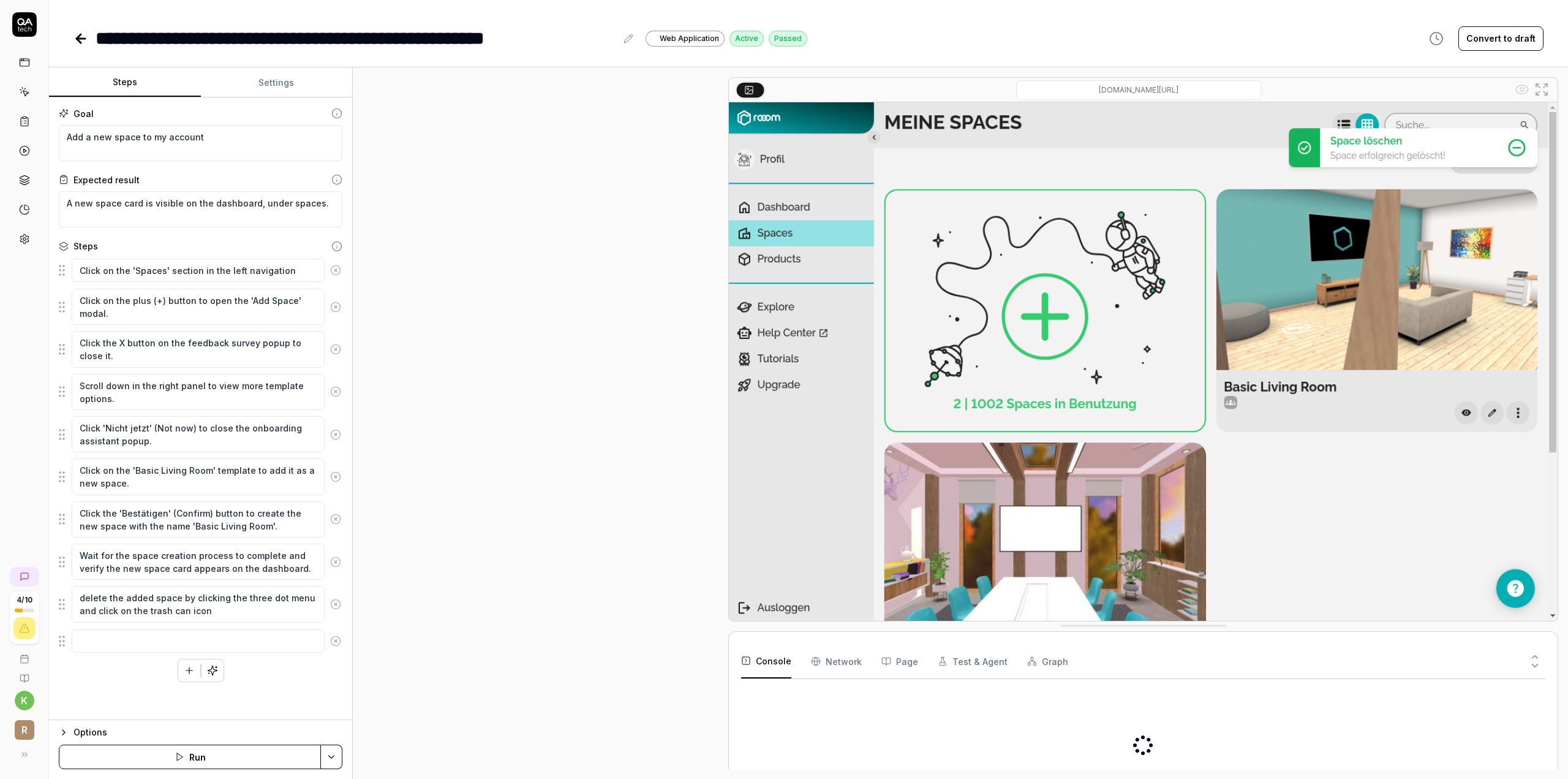
scroll to position [34, 0]
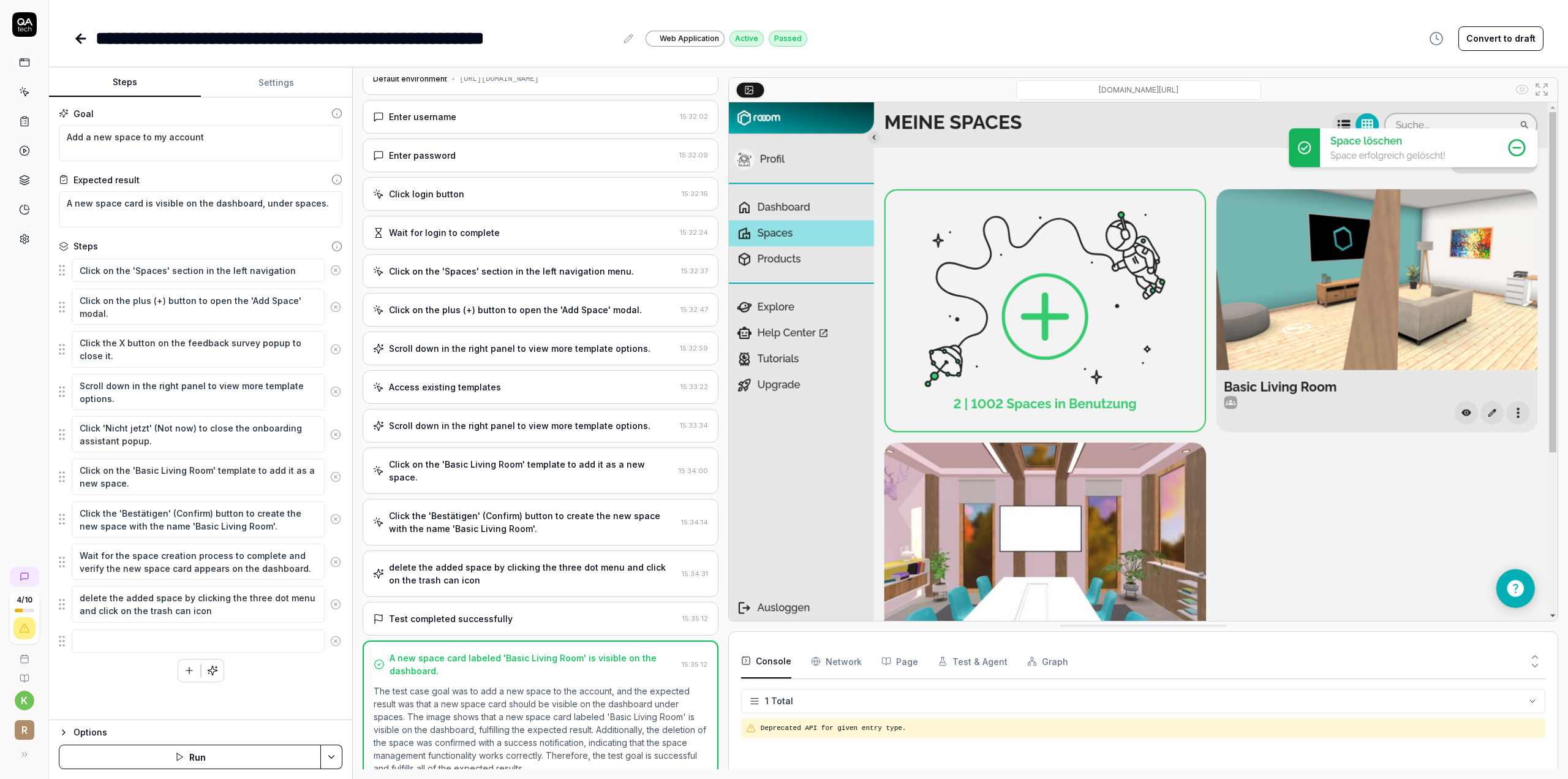
click at [72, 730] on button "Options" at bounding box center [200, 732] width 283 height 14
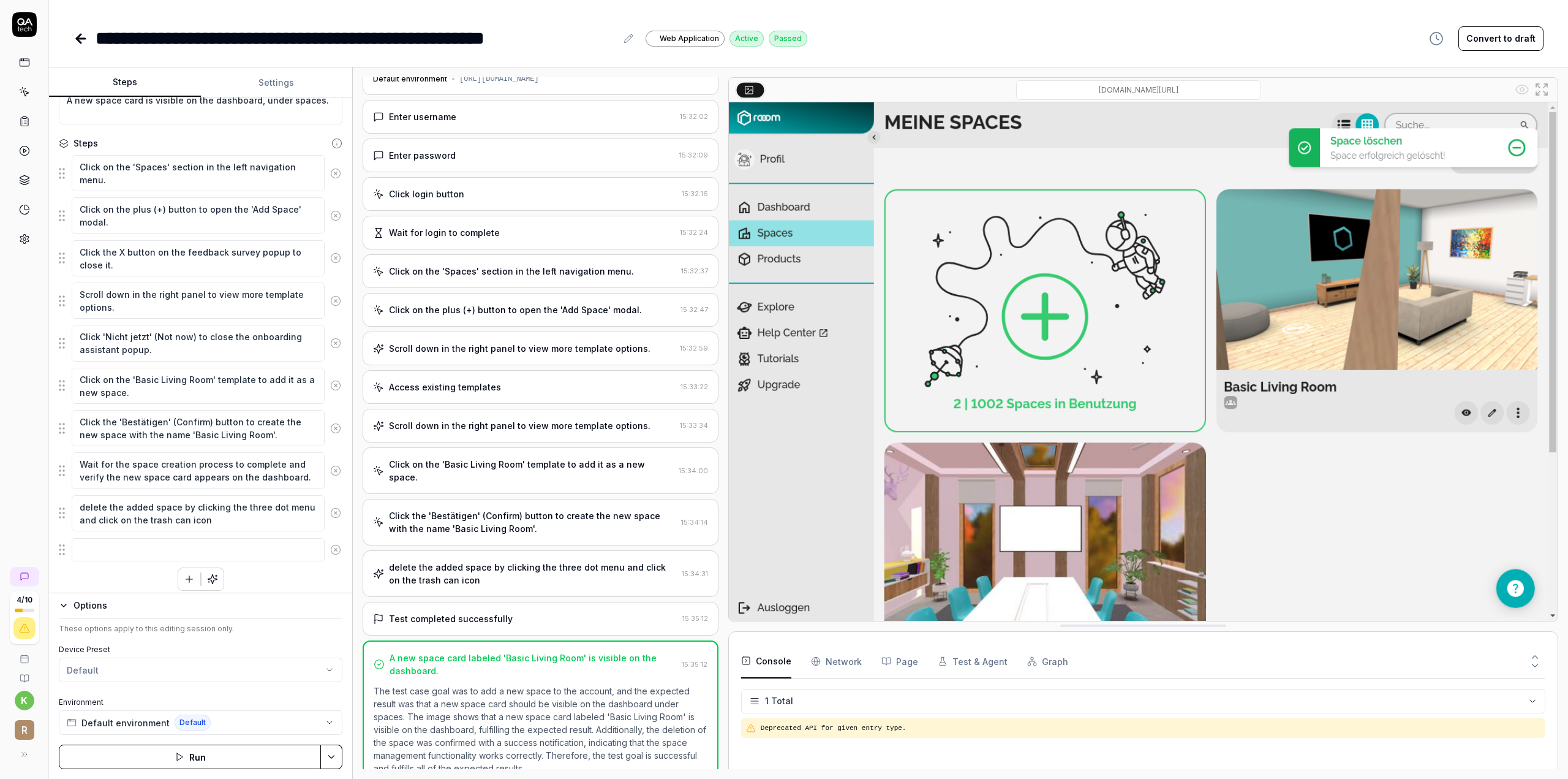
scroll to position [105, 0]
click at [132, 673] on html "**********" at bounding box center [784, 390] width 1568 height 779
click at [282, 89] on button "Settings" at bounding box center [276, 82] width 152 height 30
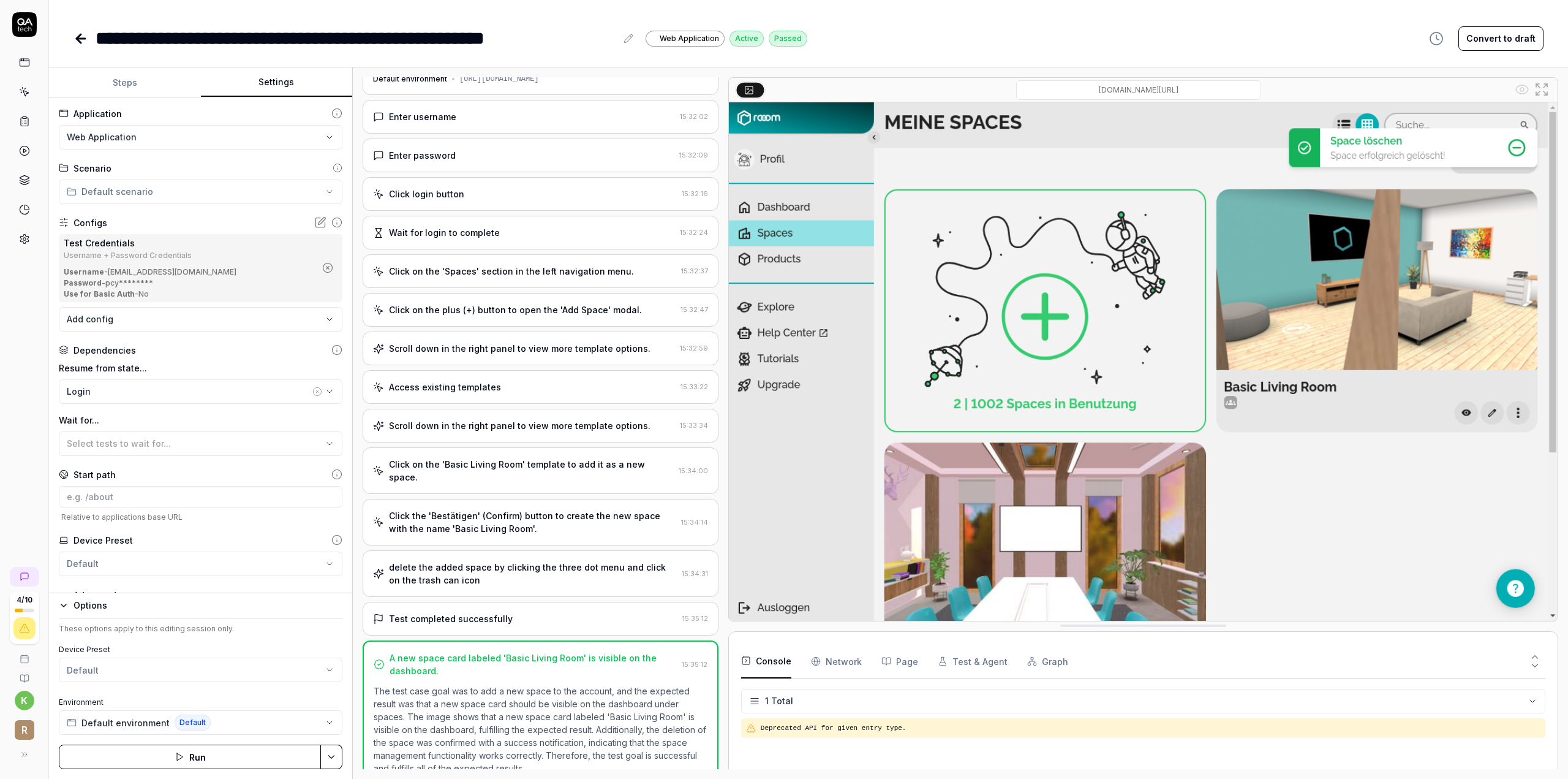
click at [172, 190] on html "**********" at bounding box center [784, 390] width 1568 height 779
click at [109, 221] on span "1 test case" at bounding box center [118, 226] width 70 height 11
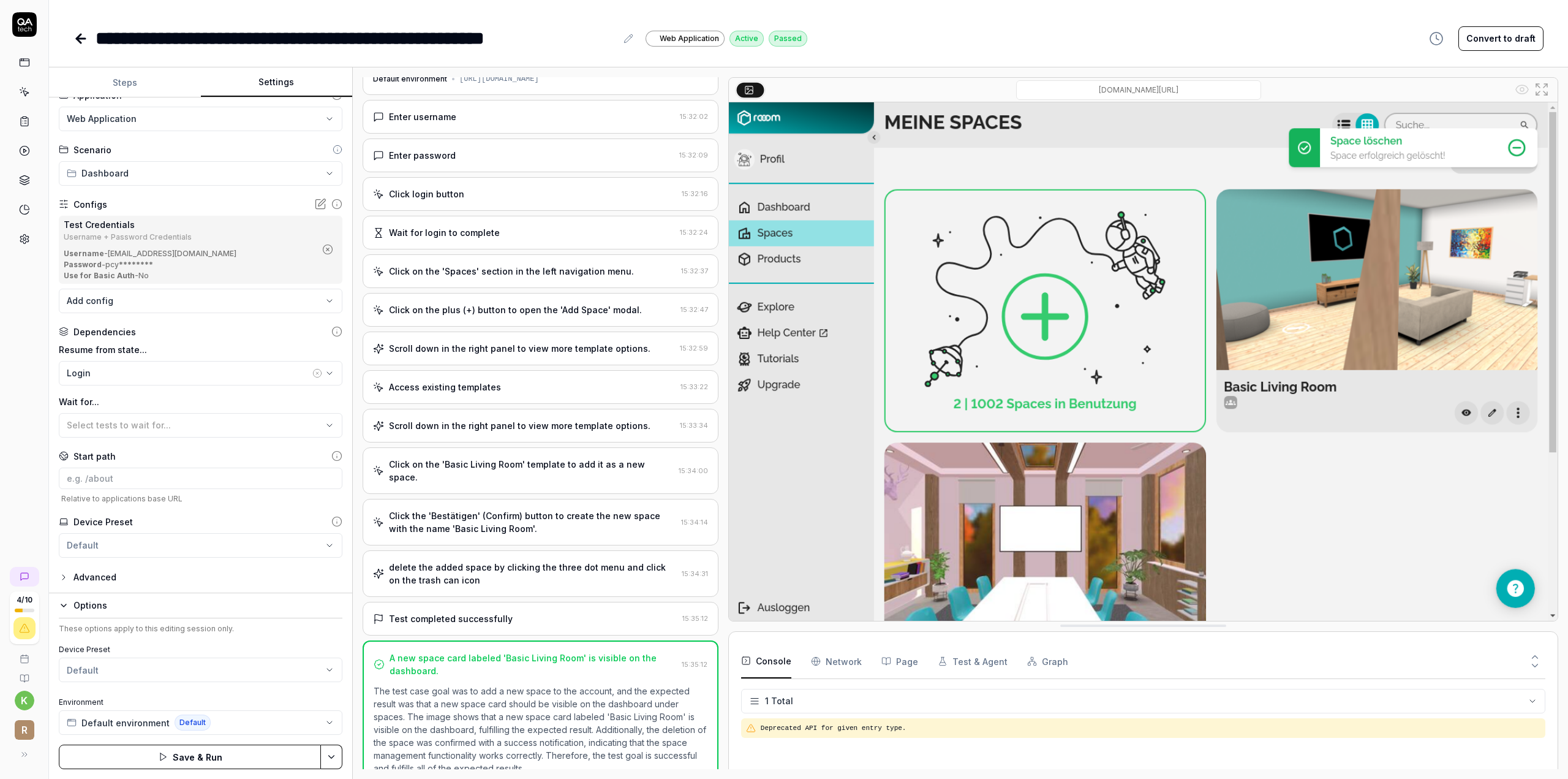
click at [162, 765] on button "Save & Run" at bounding box center [189, 756] width 262 height 24
click at [84, 39] on icon at bounding box center [80, 39] width 9 height 0
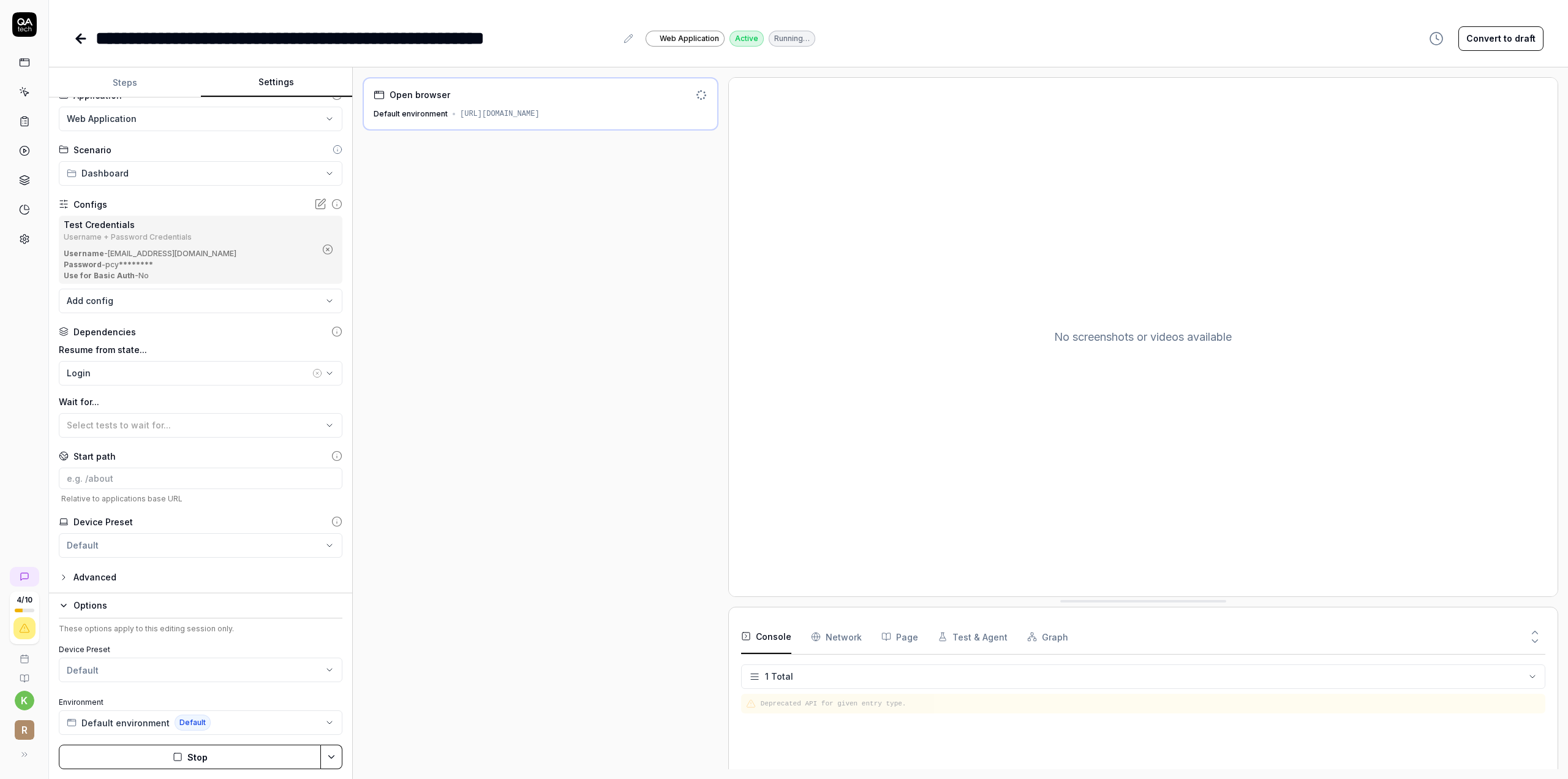
click at [23, 64] on icon at bounding box center [24, 63] width 11 height 11
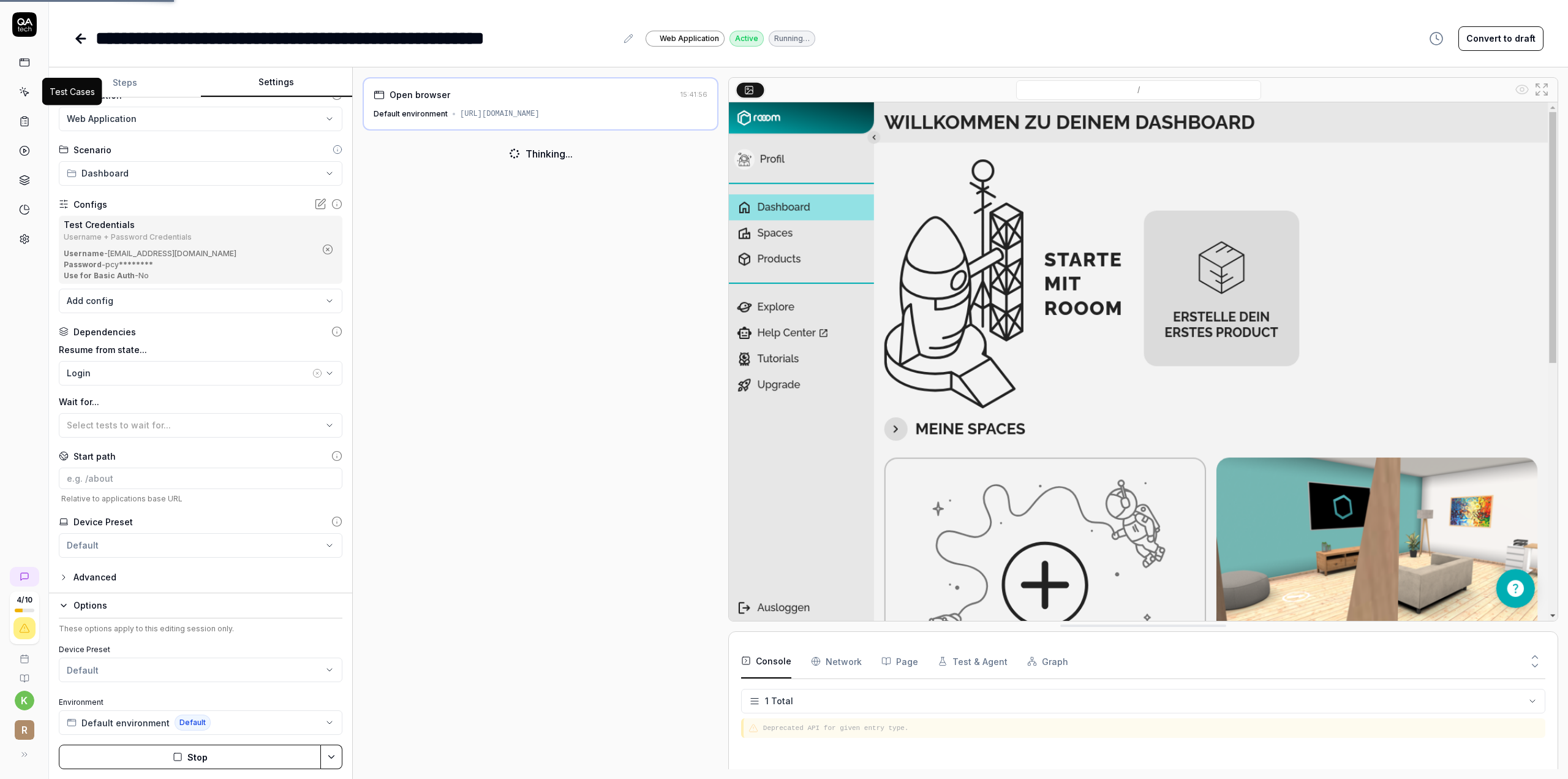
click at [20, 93] on icon at bounding box center [24, 91] width 11 height 11
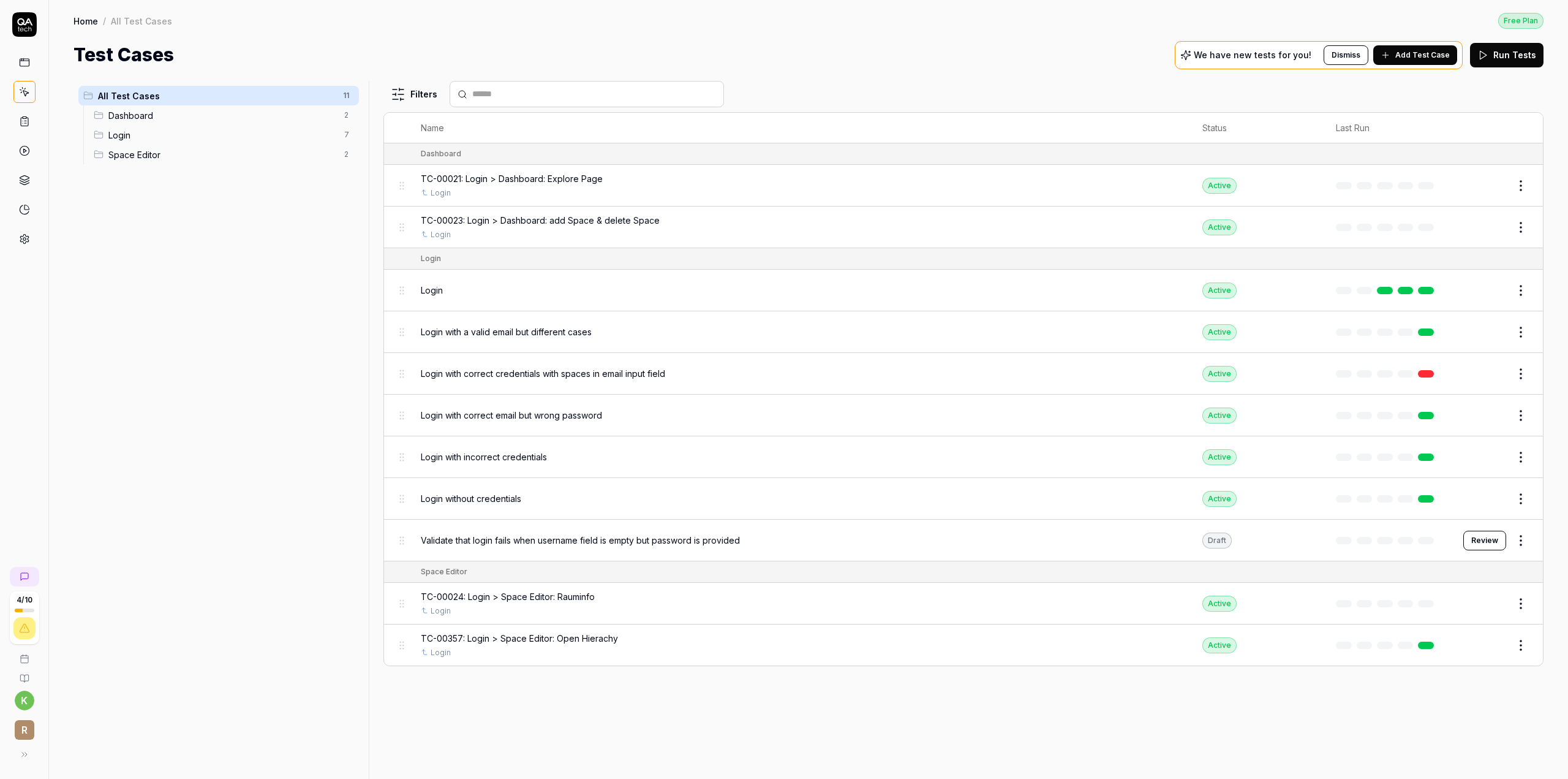
click at [601, 284] on div "Login" at bounding box center [799, 290] width 757 height 13
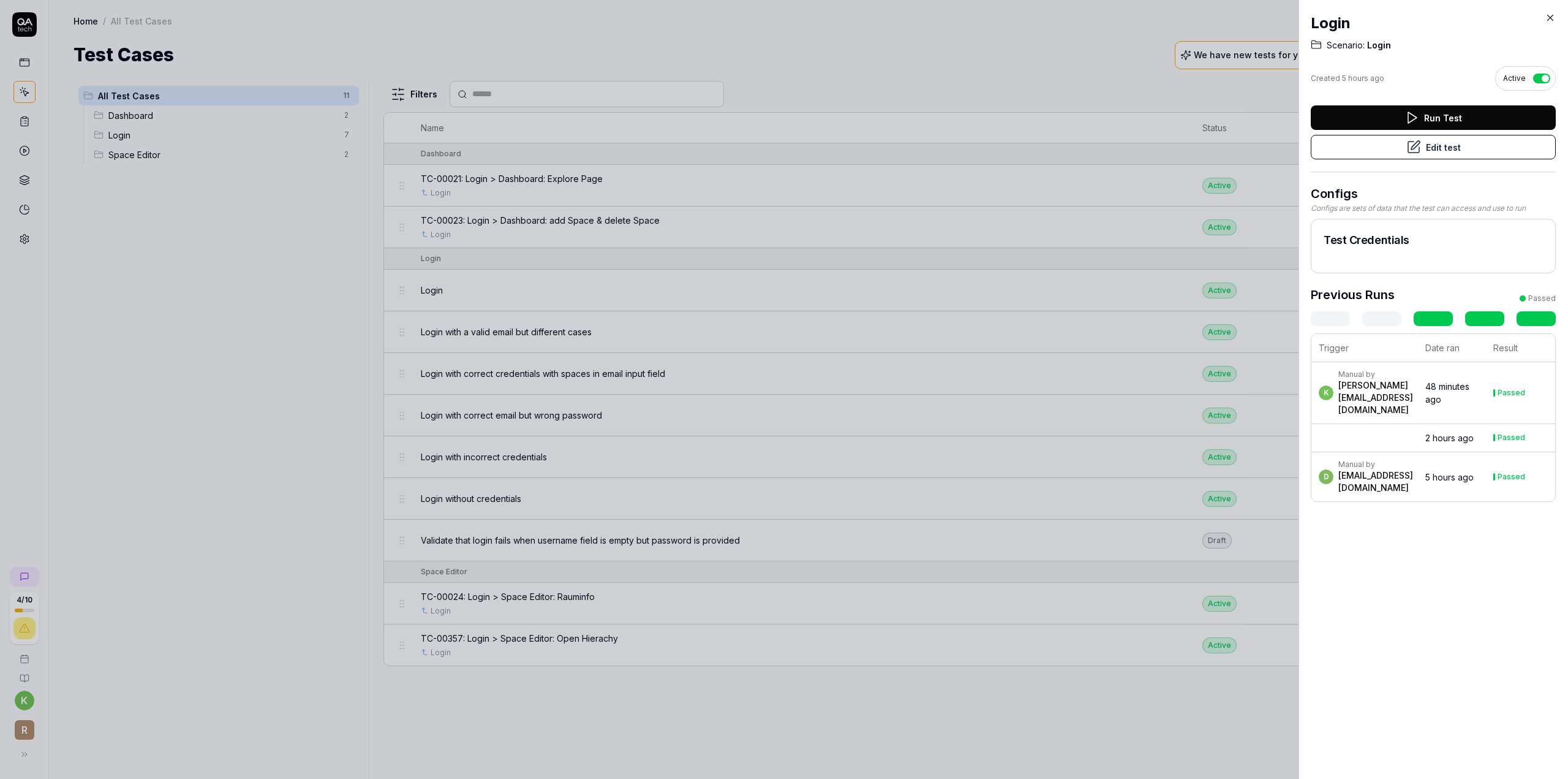
click at [1419, 149] on button "Edit test" at bounding box center [1433, 147] width 245 height 24
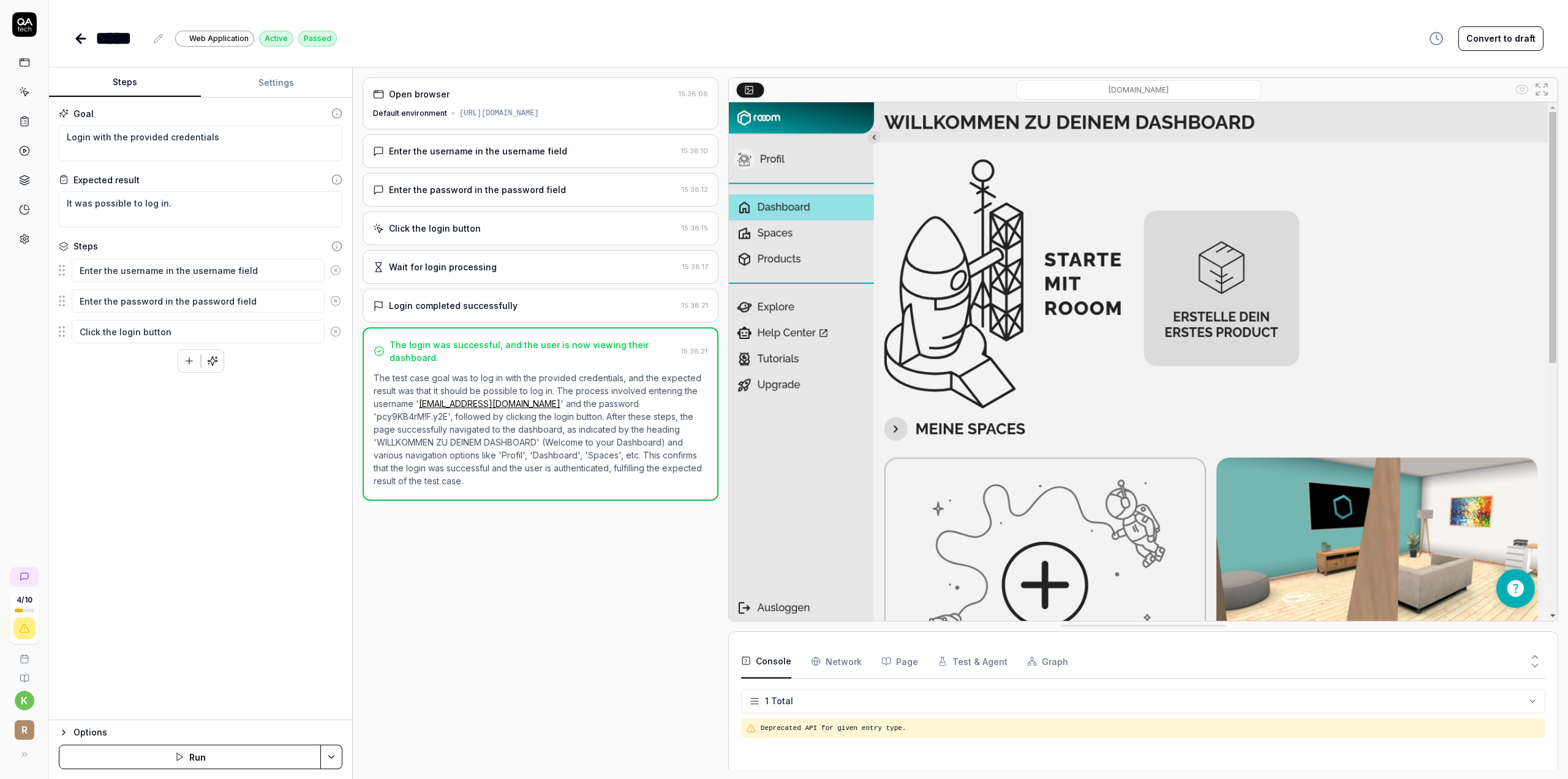
click at [152, 38] on button at bounding box center [158, 38] width 14 height 14
type textarea "*"
click at [473, 587] on div "Open browser 15:38:08 Default environment https://app.rooom.com Enter the usern…" at bounding box center [540, 422] width 356 height 691
click at [84, 36] on icon at bounding box center [81, 38] width 14 height 14
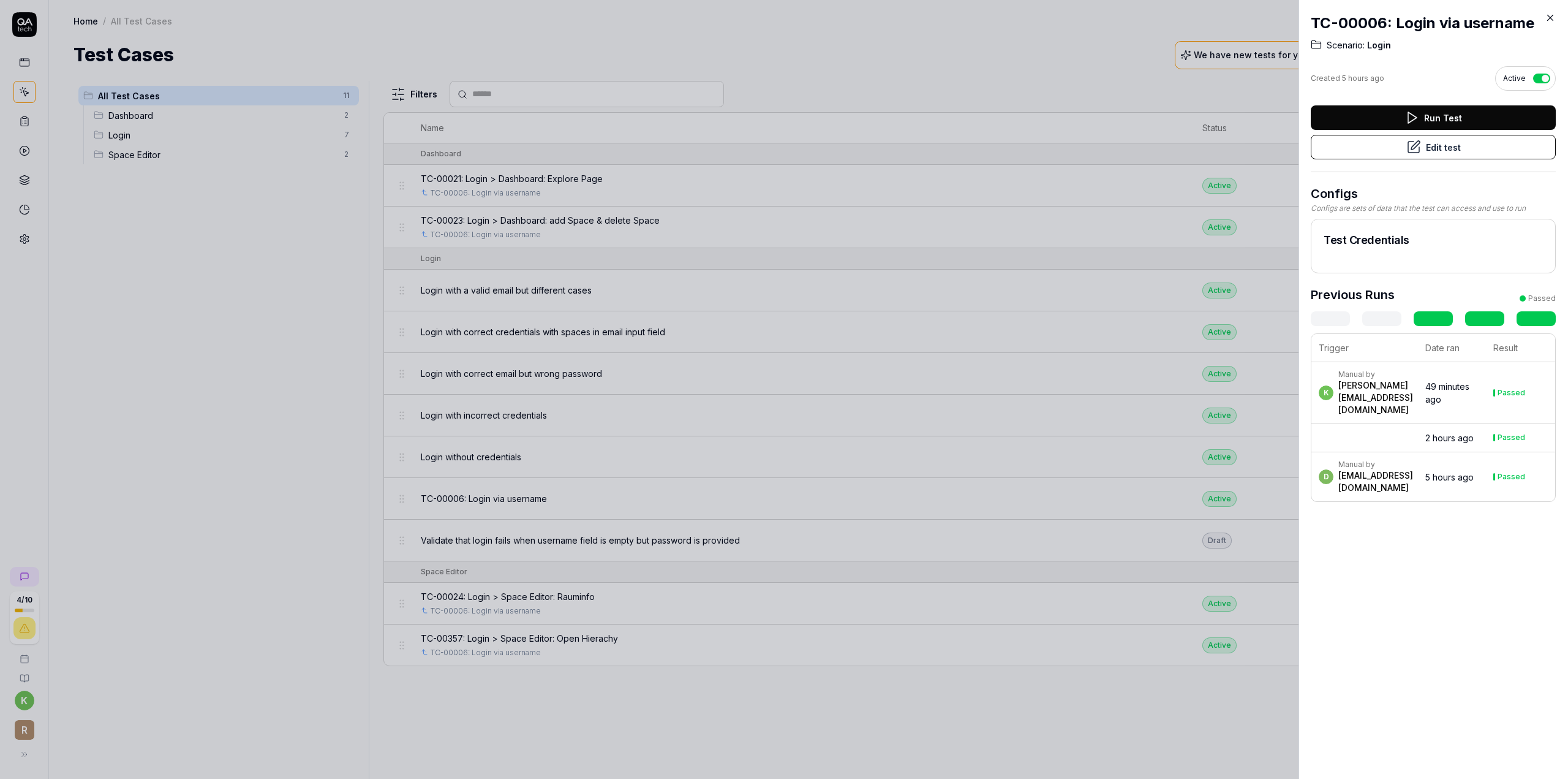
click at [1552, 19] on icon at bounding box center [1550, 18] width 5 height 5
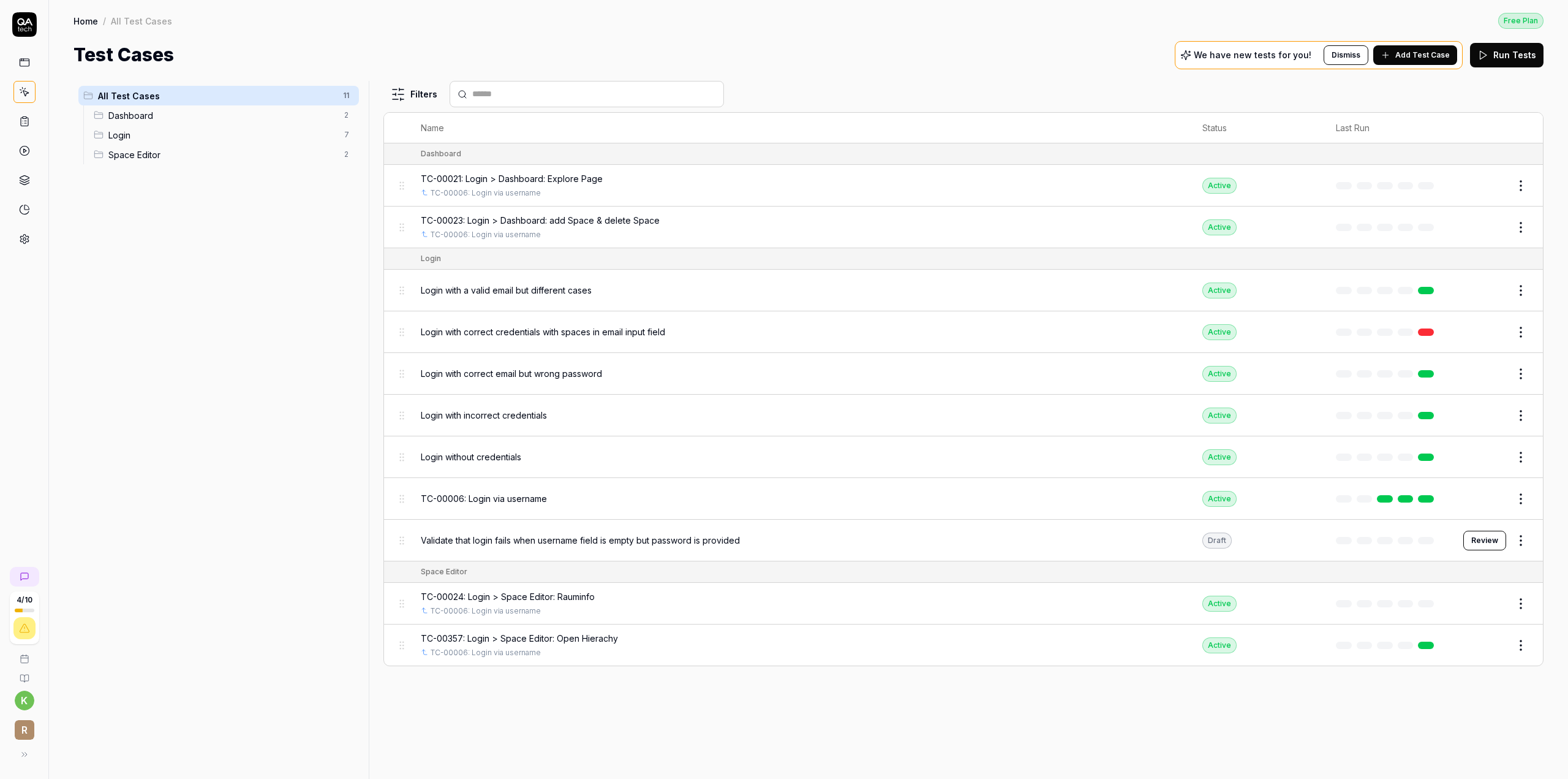
click at [604, 291] on div "Login with a valid email but different cases" at bounding box center [799, 290] width 757 height 13
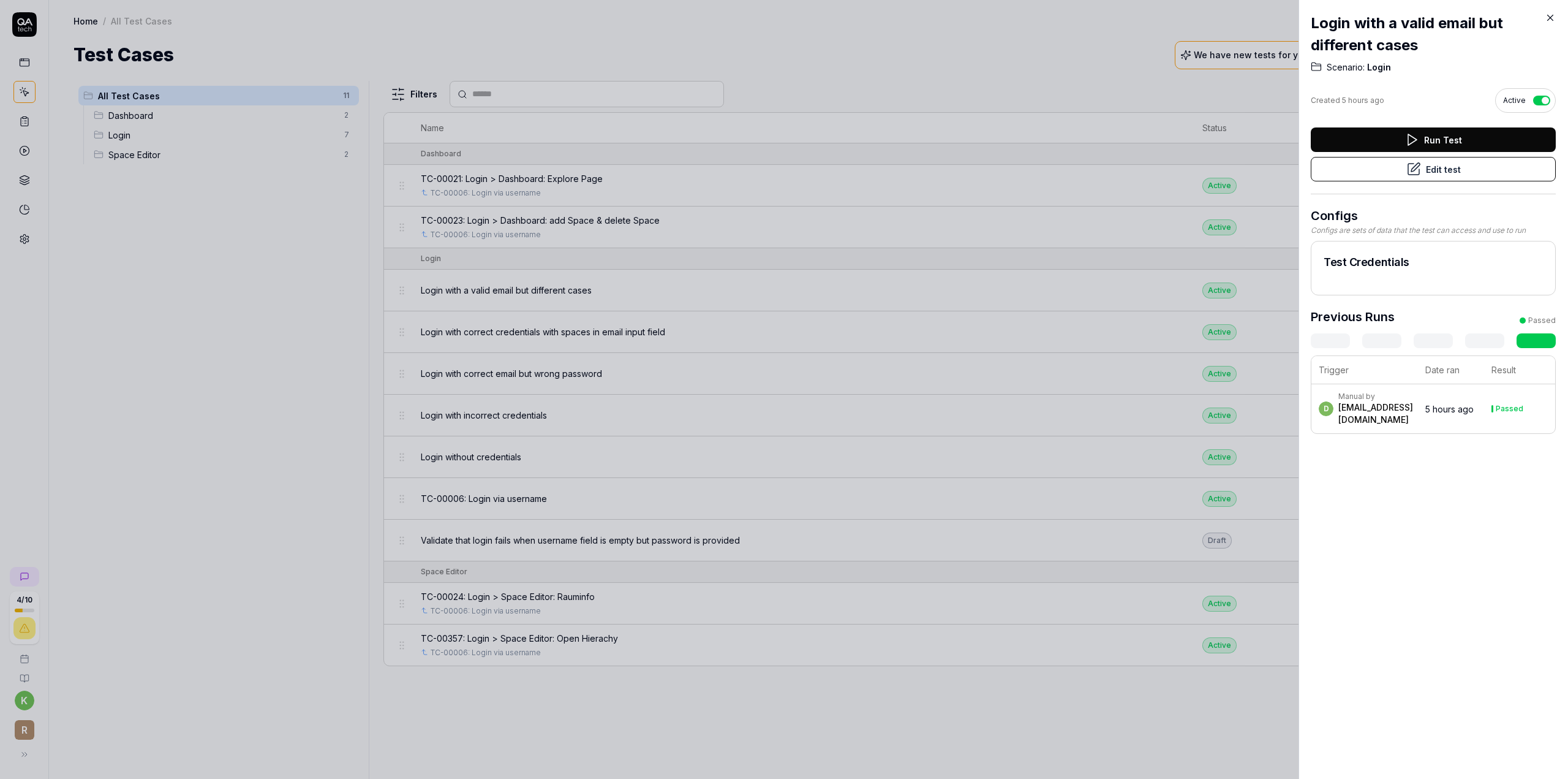
click at [1367, 172] on button "Edit test" at bounding box center [1433, 168] width 245 height 24
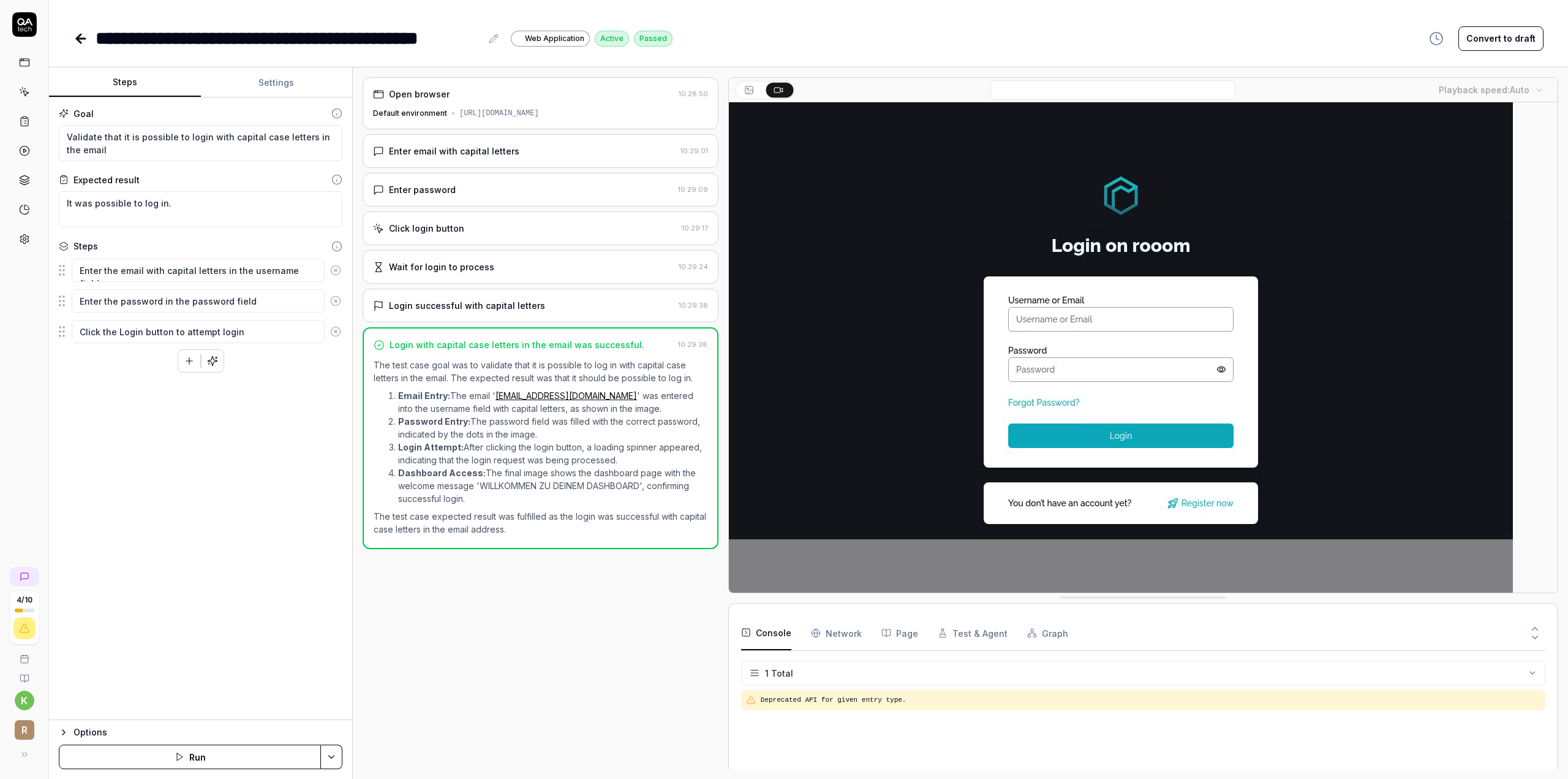
click at [487, 39] on button at bounding box center [493, 38] width 14 height 14
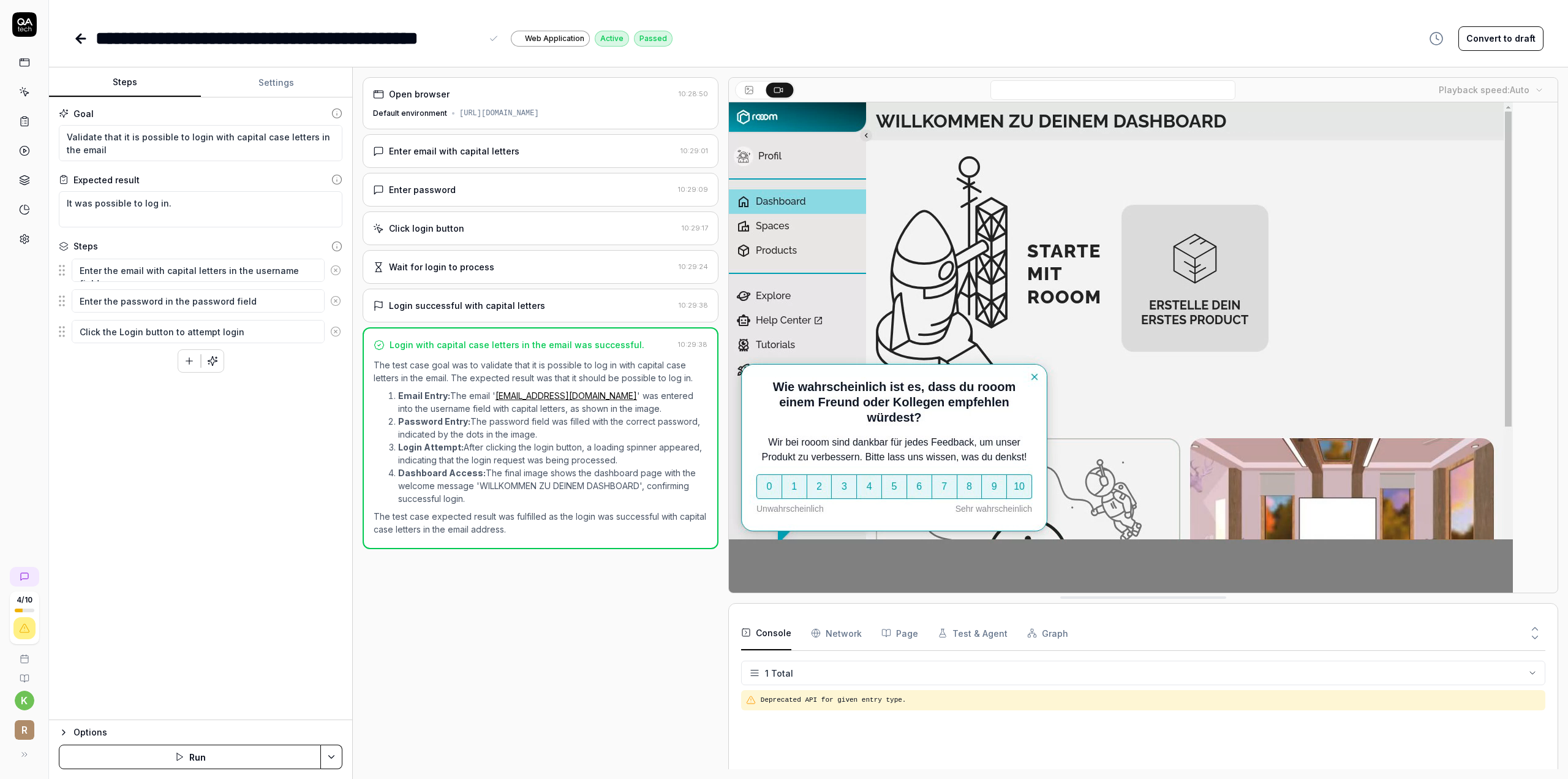
type textarea "*"
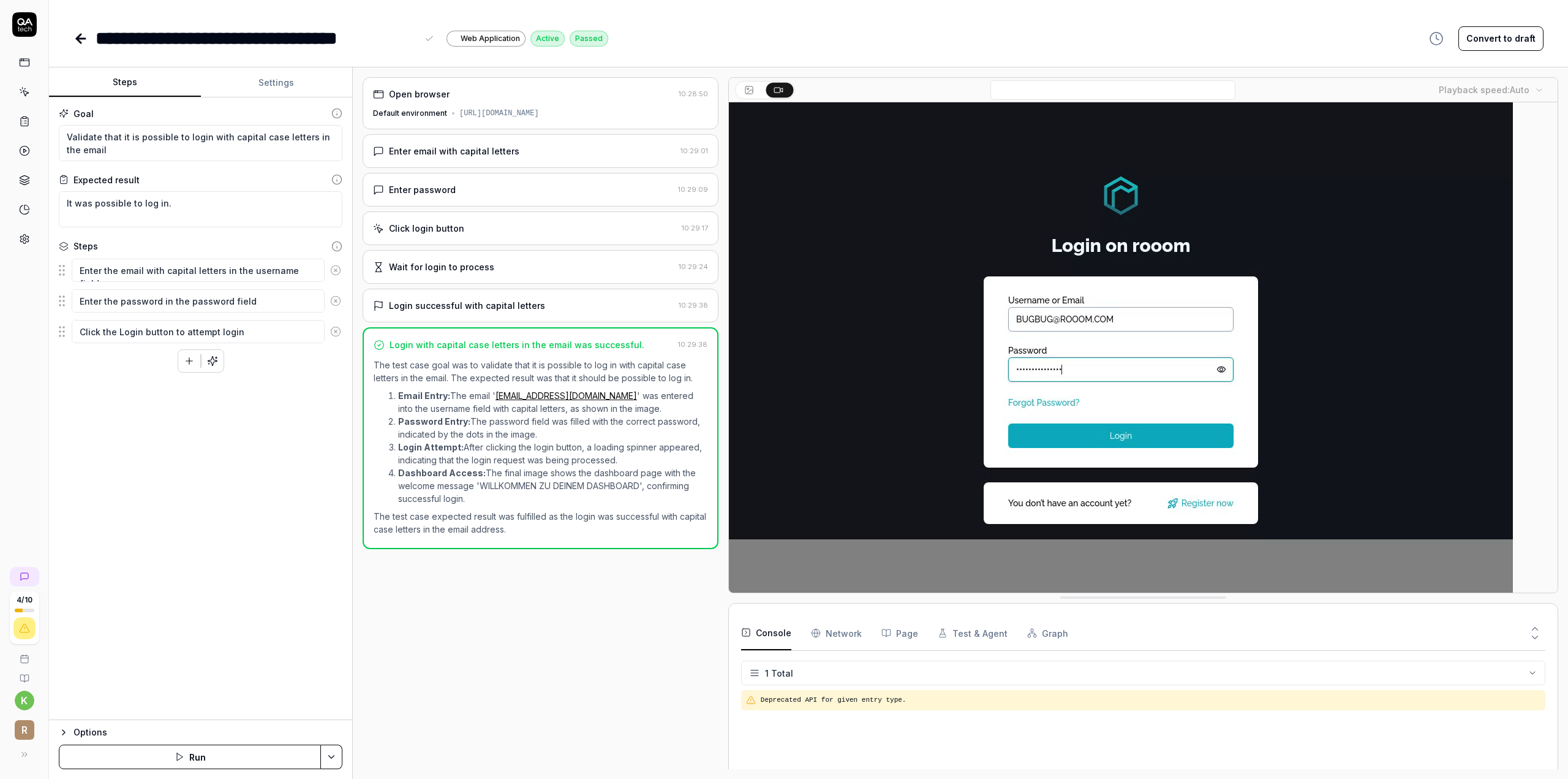
click at [396, 22] on div "**********" at bounding box center [809, 26] width 1519 height 52
click at [307, 40] on div "**********" at bounding box center [256, 38] width 322 height 28
drag, startPoint x: 342, startPoint y: 41, endPoint x: 427, endPoint y: 41, distance: 85.0
click at [427, 41] on div "**********" at bounding box center [262, 38] width 333 height 28
click at [84, 46] on link at bounding box center [82, 38] width 17 height 24
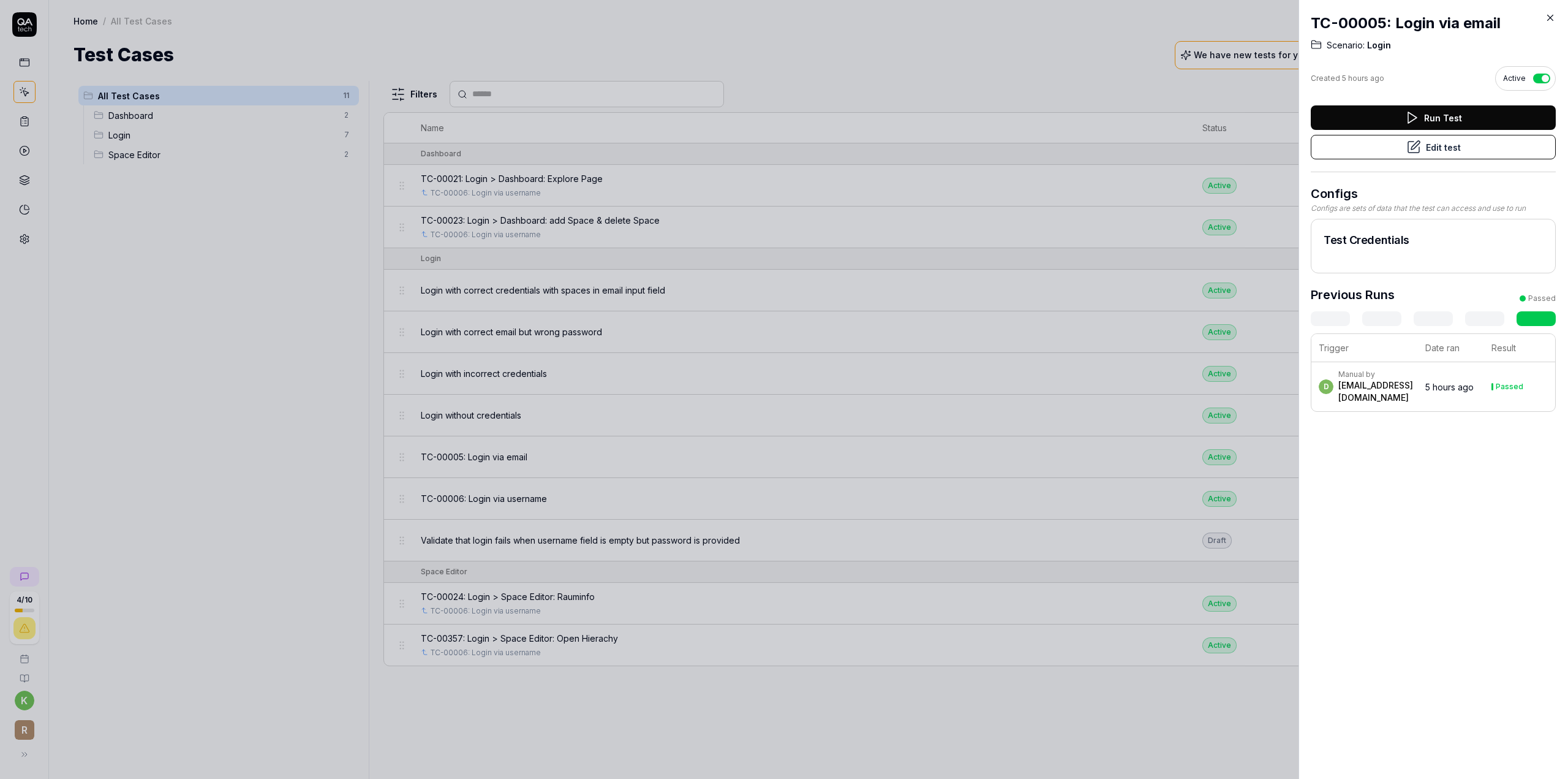
click at [302, 390] on div at bounding box center [784, 390] width 1568 height 779
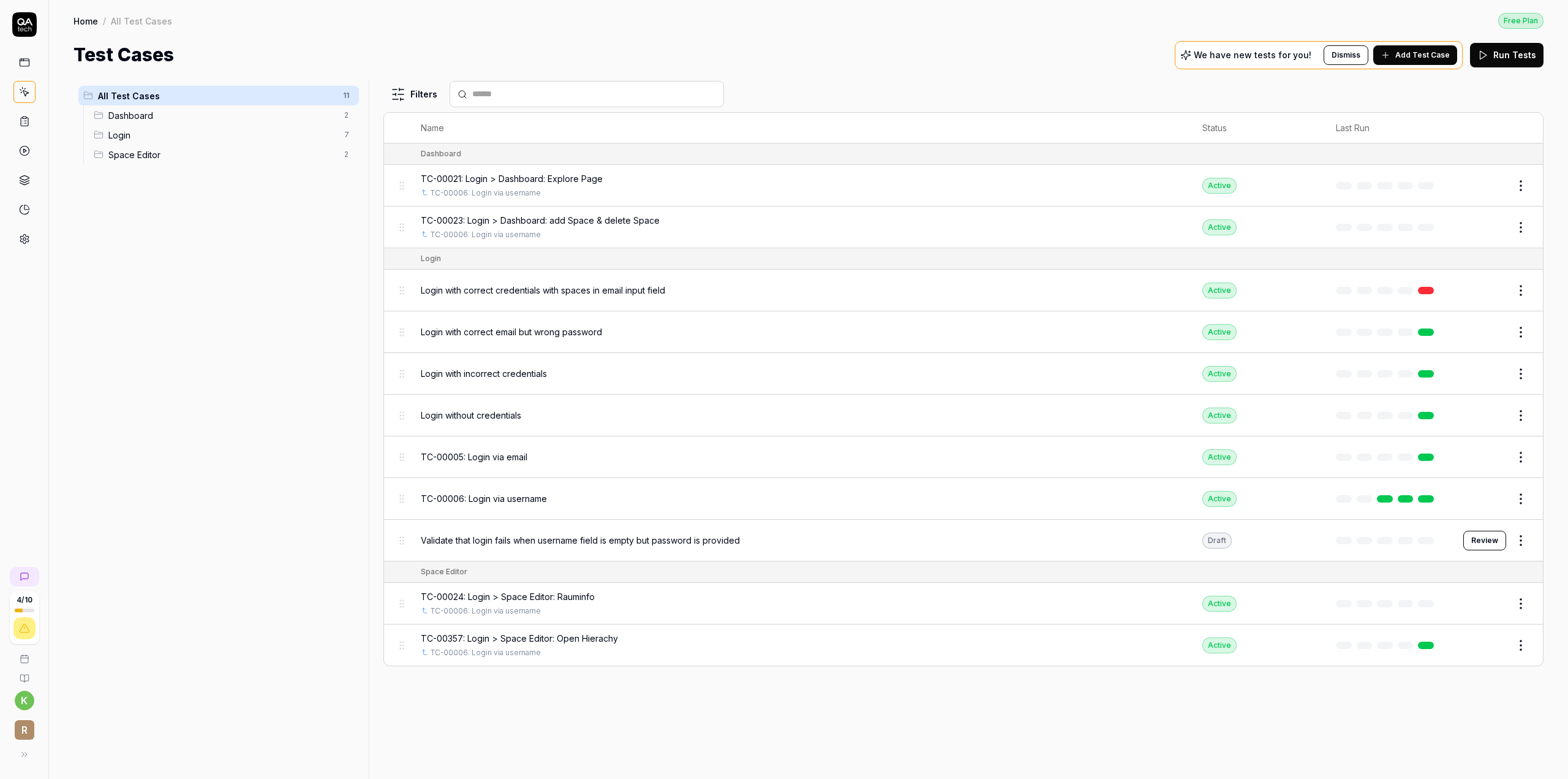
click at [474, 542] on span "Validate that login fails when username field is empty but password is provided" at bounding box center [580, 540] width 319 height 13
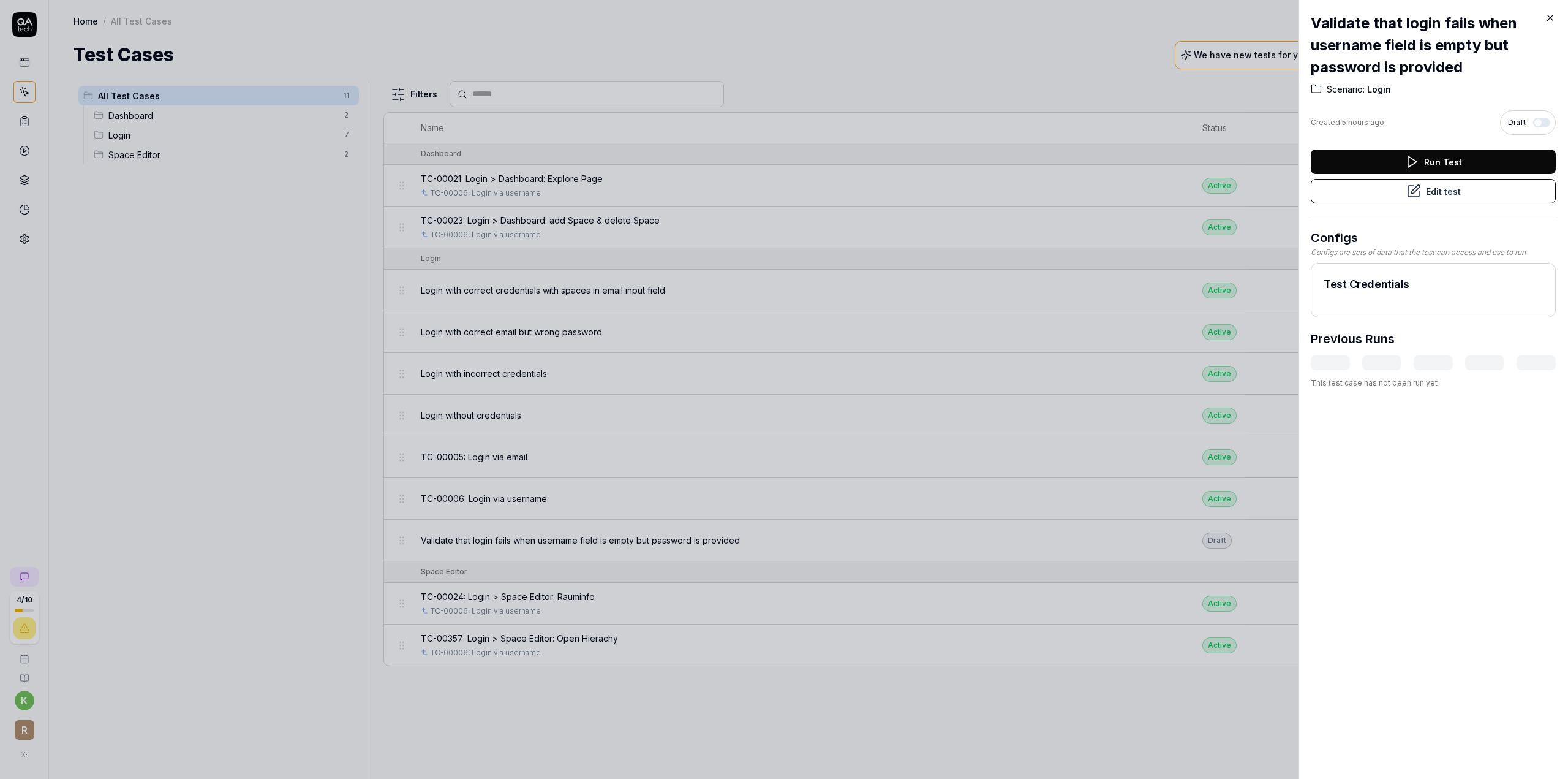
click at [331, 607] on div at bounding box center [784, 390] width 1568 height 779
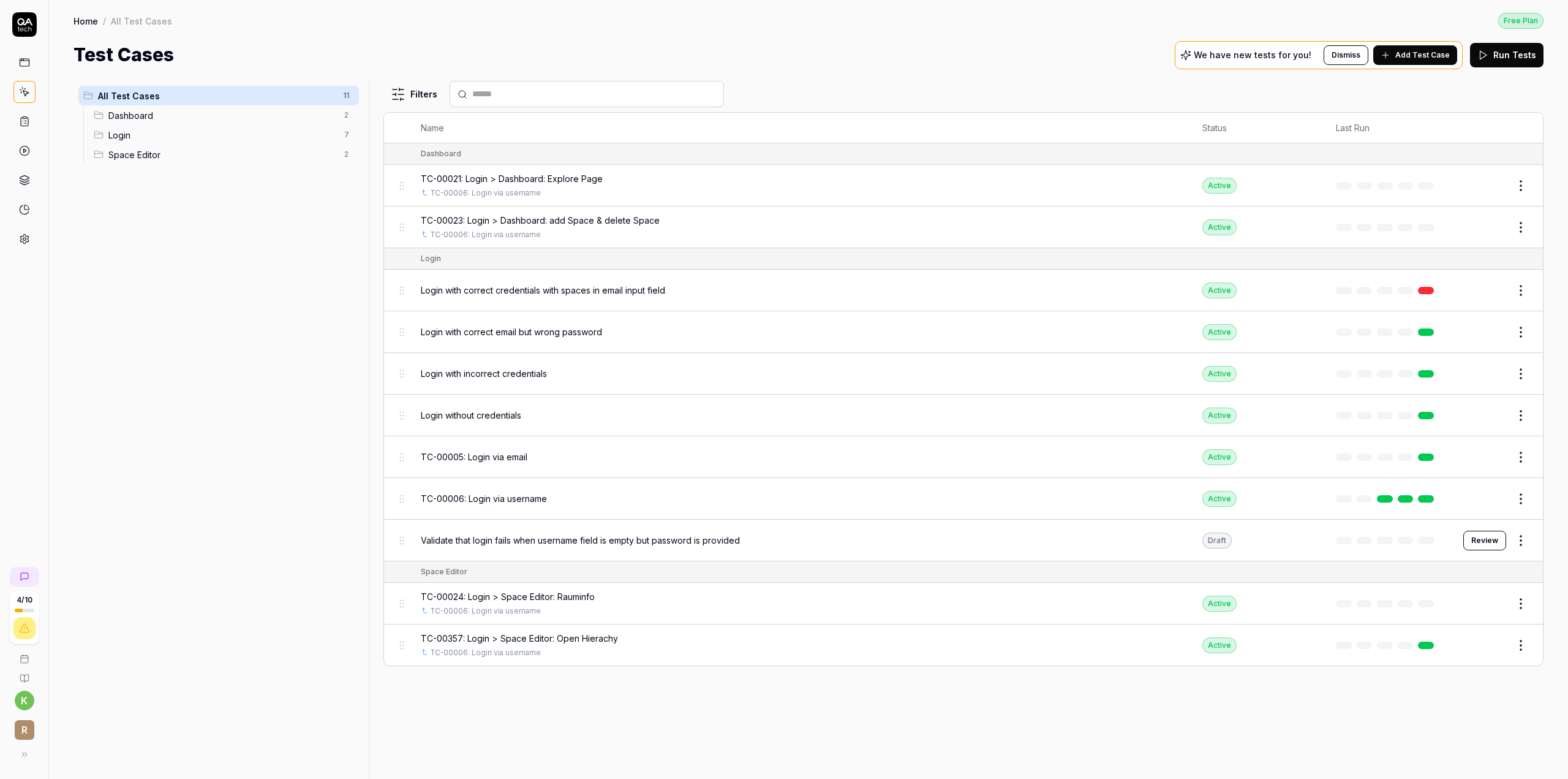
click at [521, 367] on span "Login with incorrect credentials" at bounding box center [484, 374] width 126 height 13
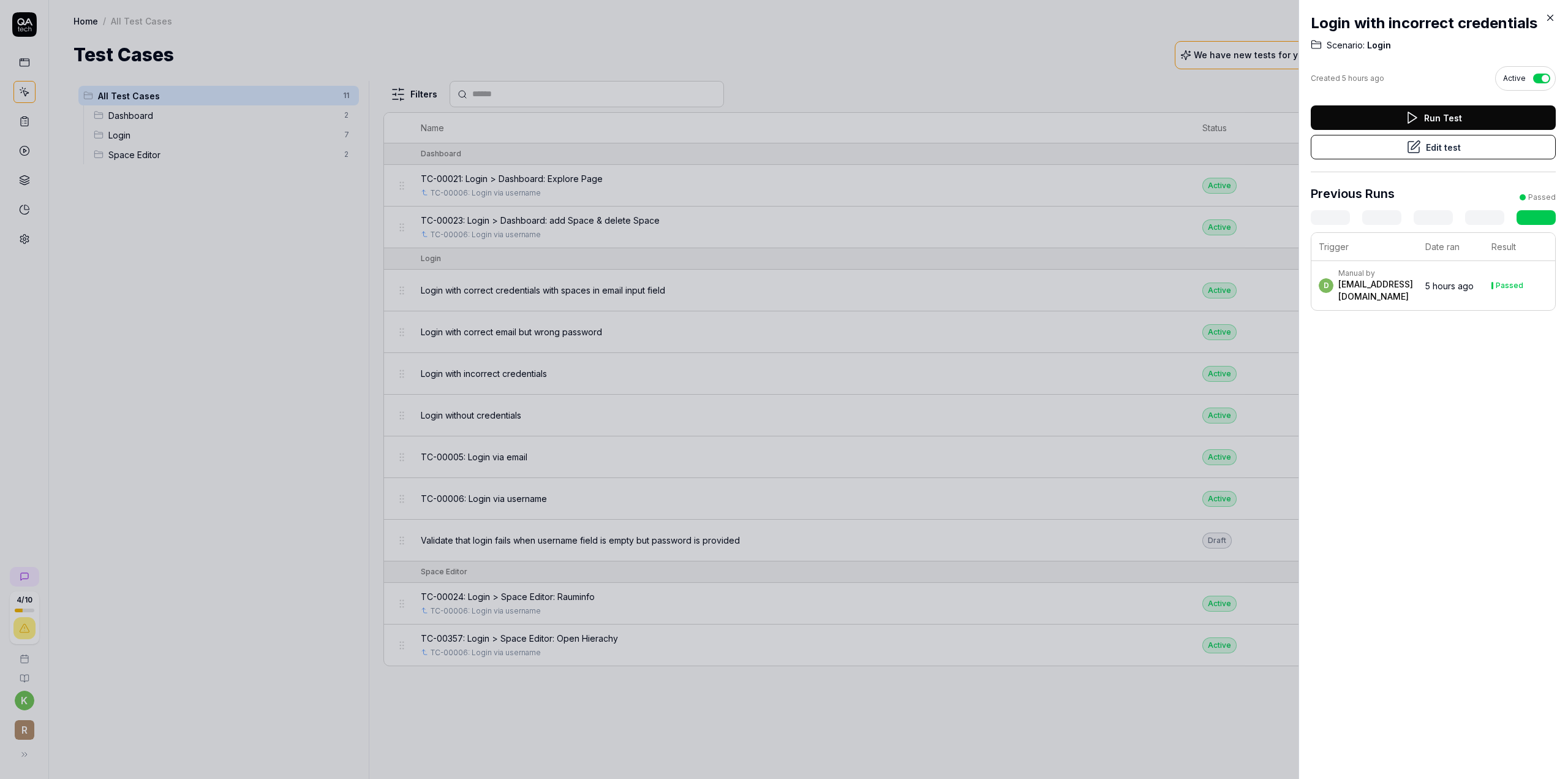
click at [1357, 140] on button "Edit test" at bounding box center [1433, 147] width 245 height 24
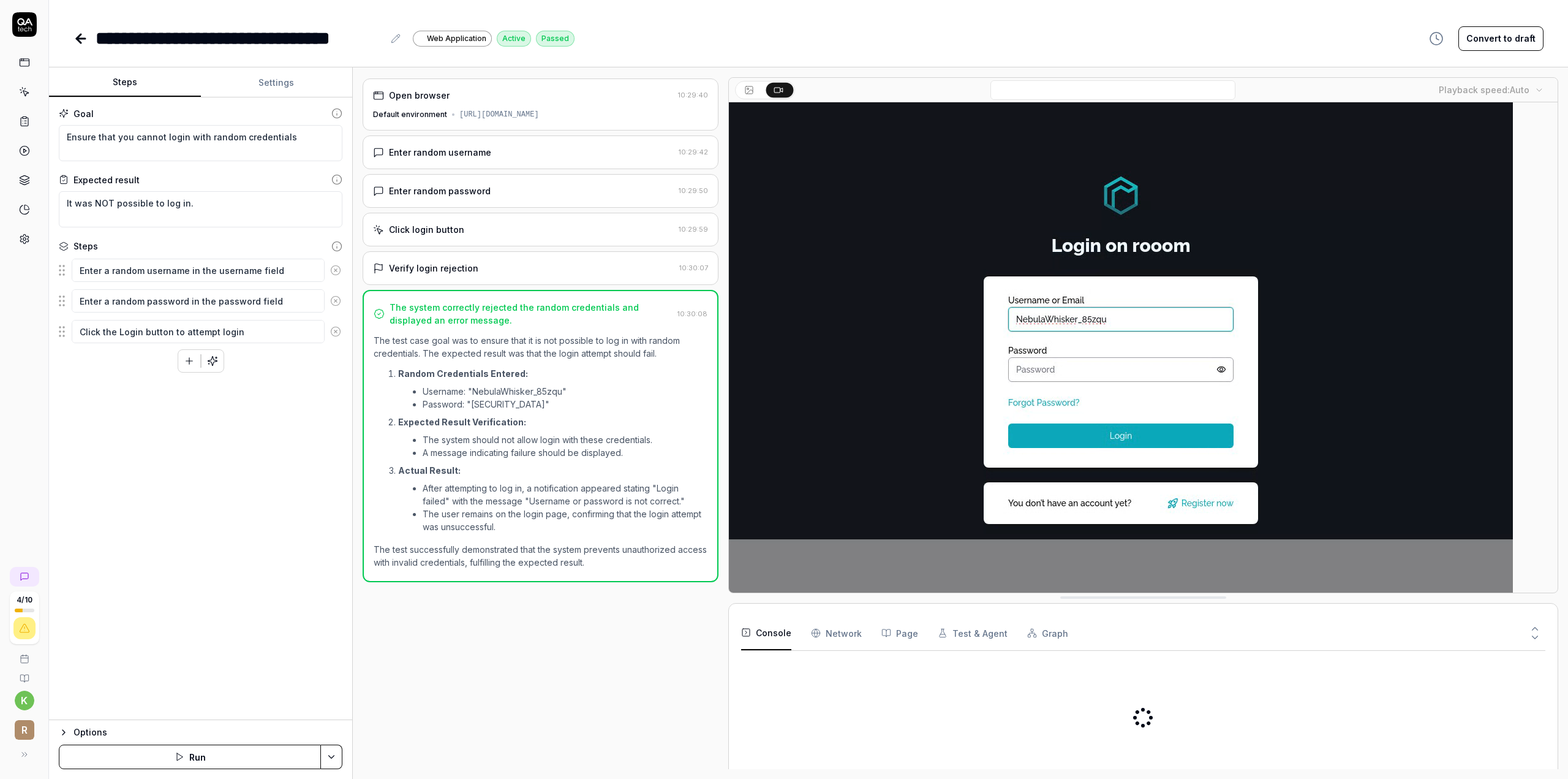
type textarea "*"
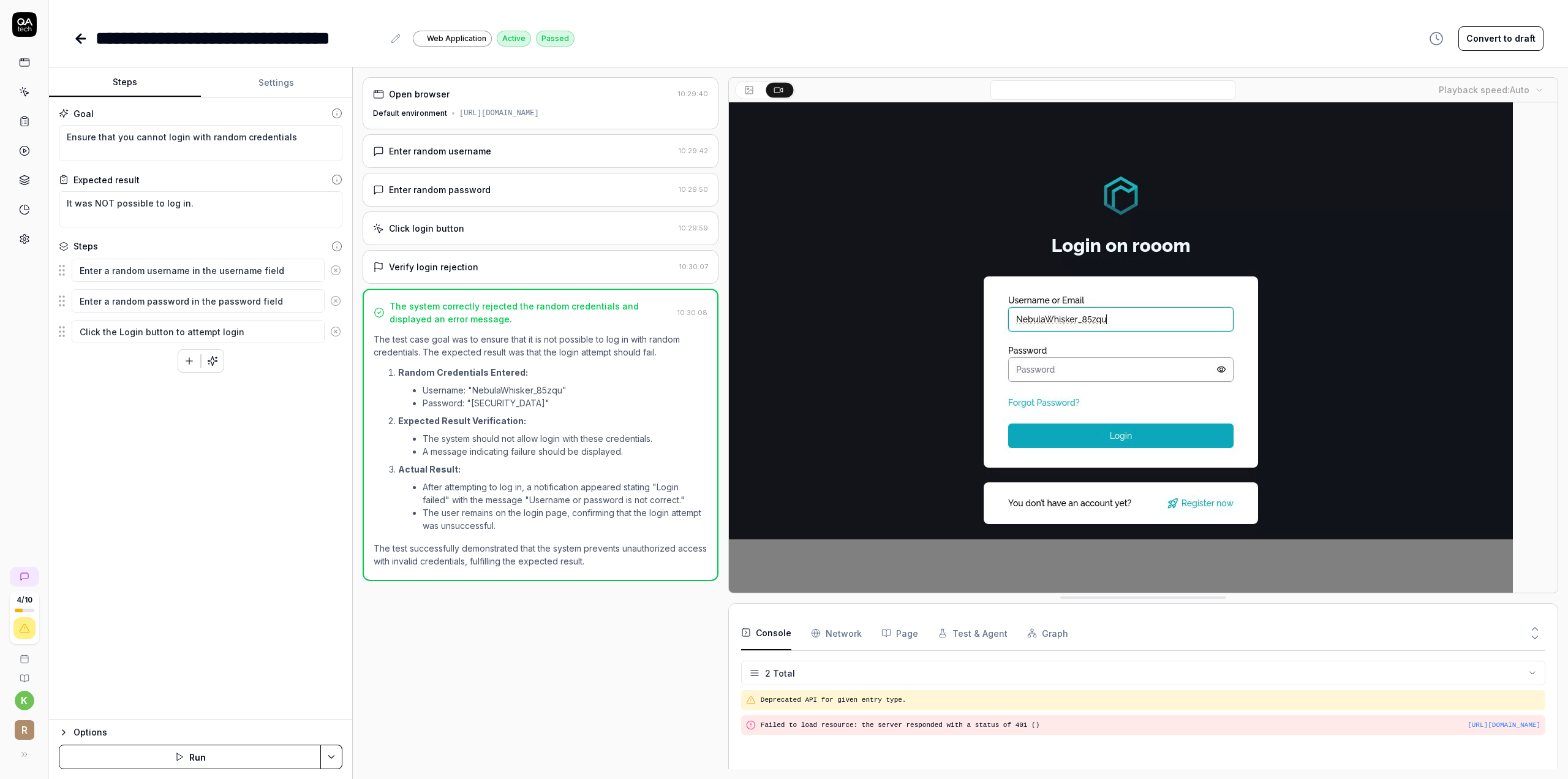
click at [398, 39] on icon at bounding box center [395, 38] width 8 height 8
click at [78, 34] on icon at bounding box center [81, 38] width 14 height 14
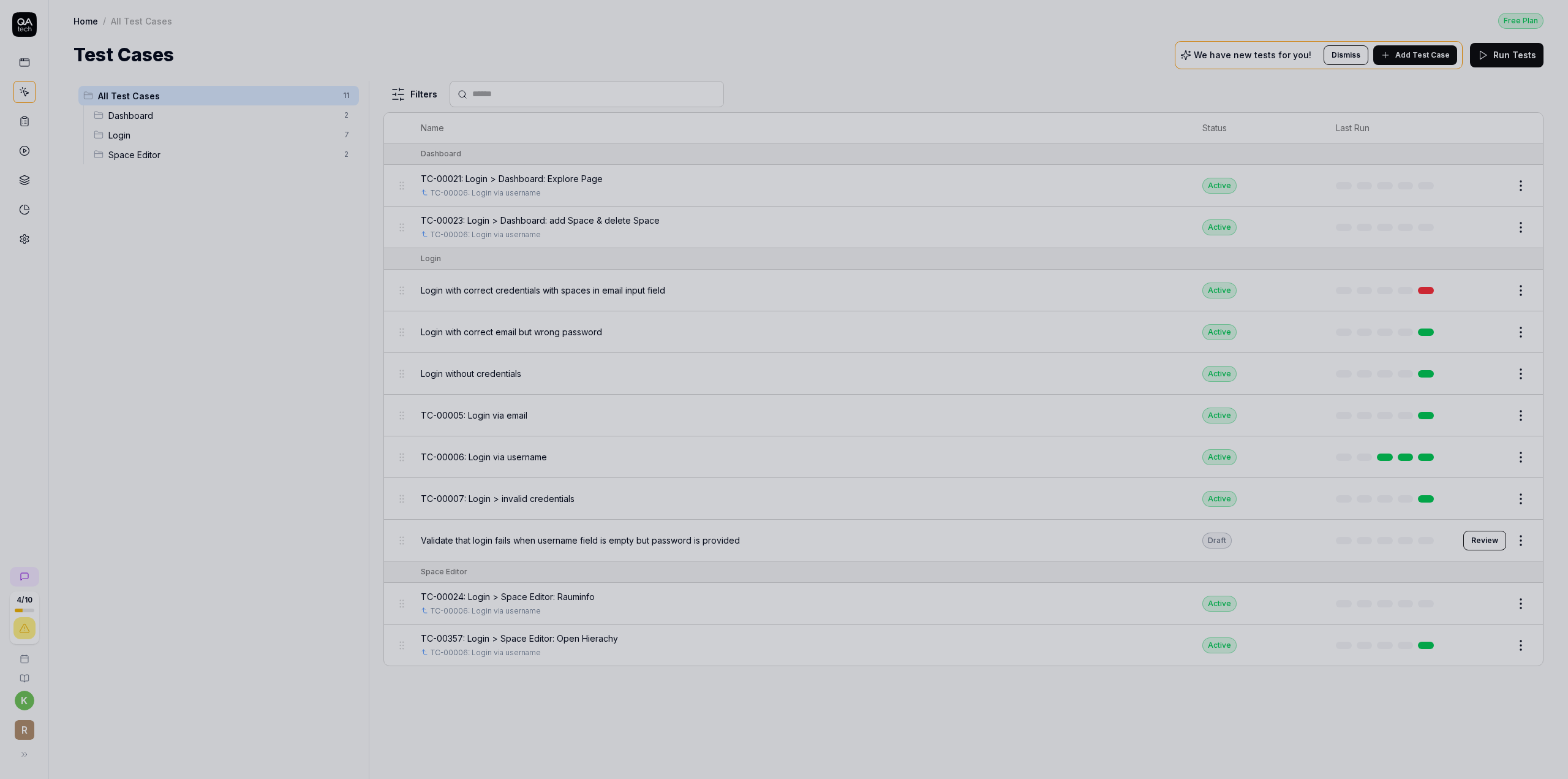
click at [181, 211] on div at bounding box center [784, 390] width 1568 height 779
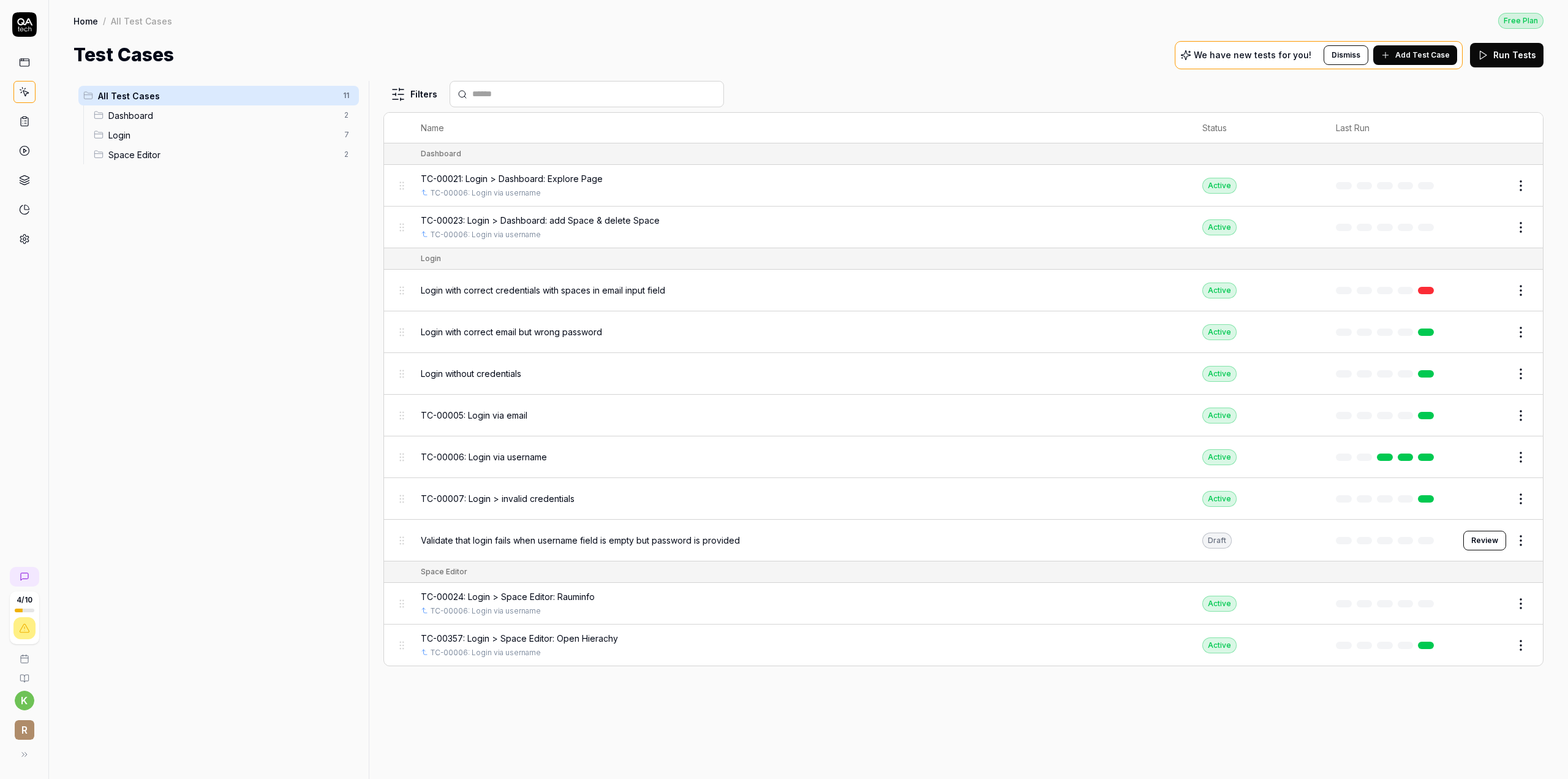
click at [26, 64] on icon at bounding box center [24, 63] width 11 height 11
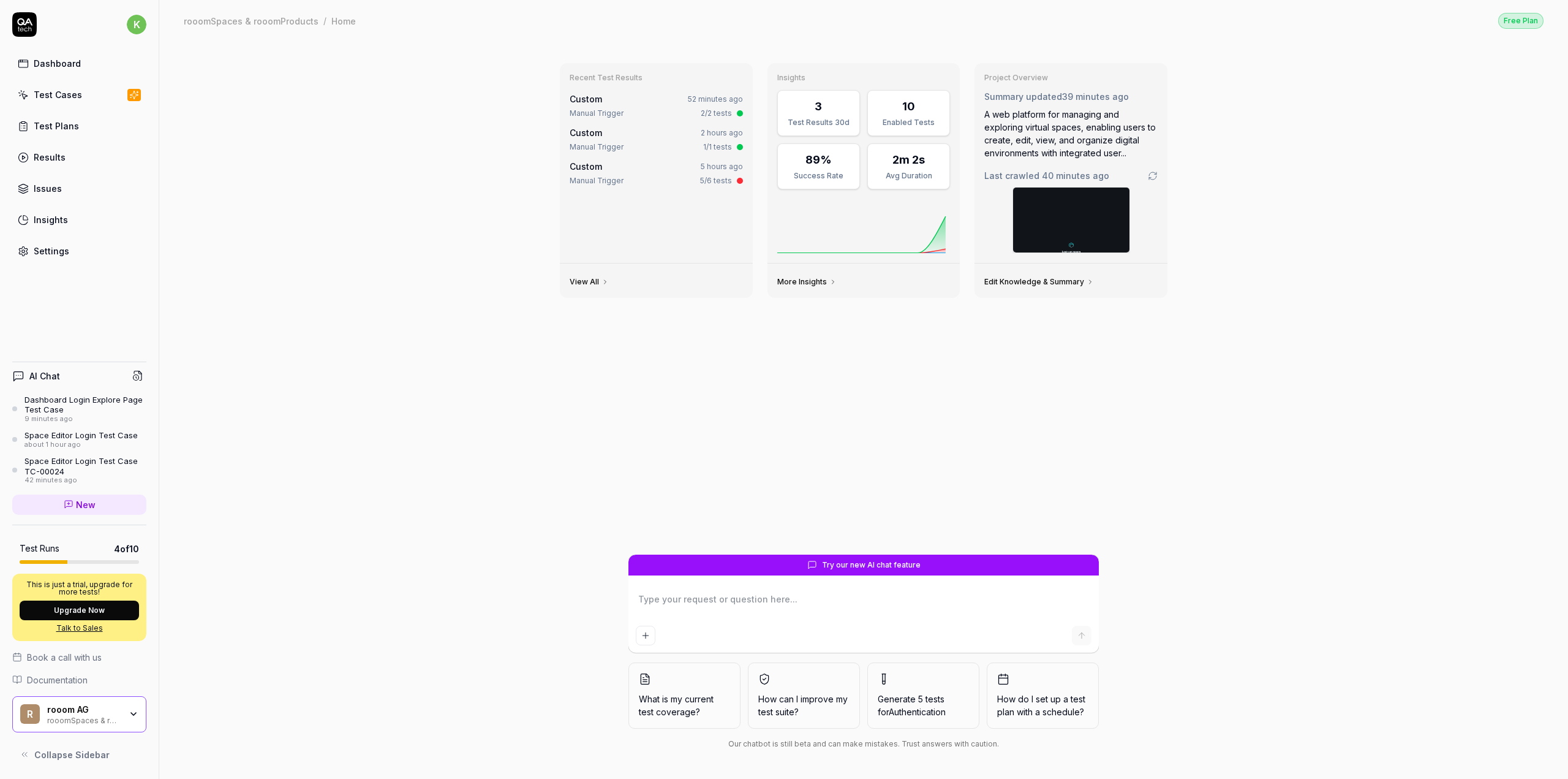
click at [716, 598] on textarea at bounding box center [864, 605] width 456 height 31
type textarea "*"
type textarea "c"
type textarea "*"
type textarea "ca"
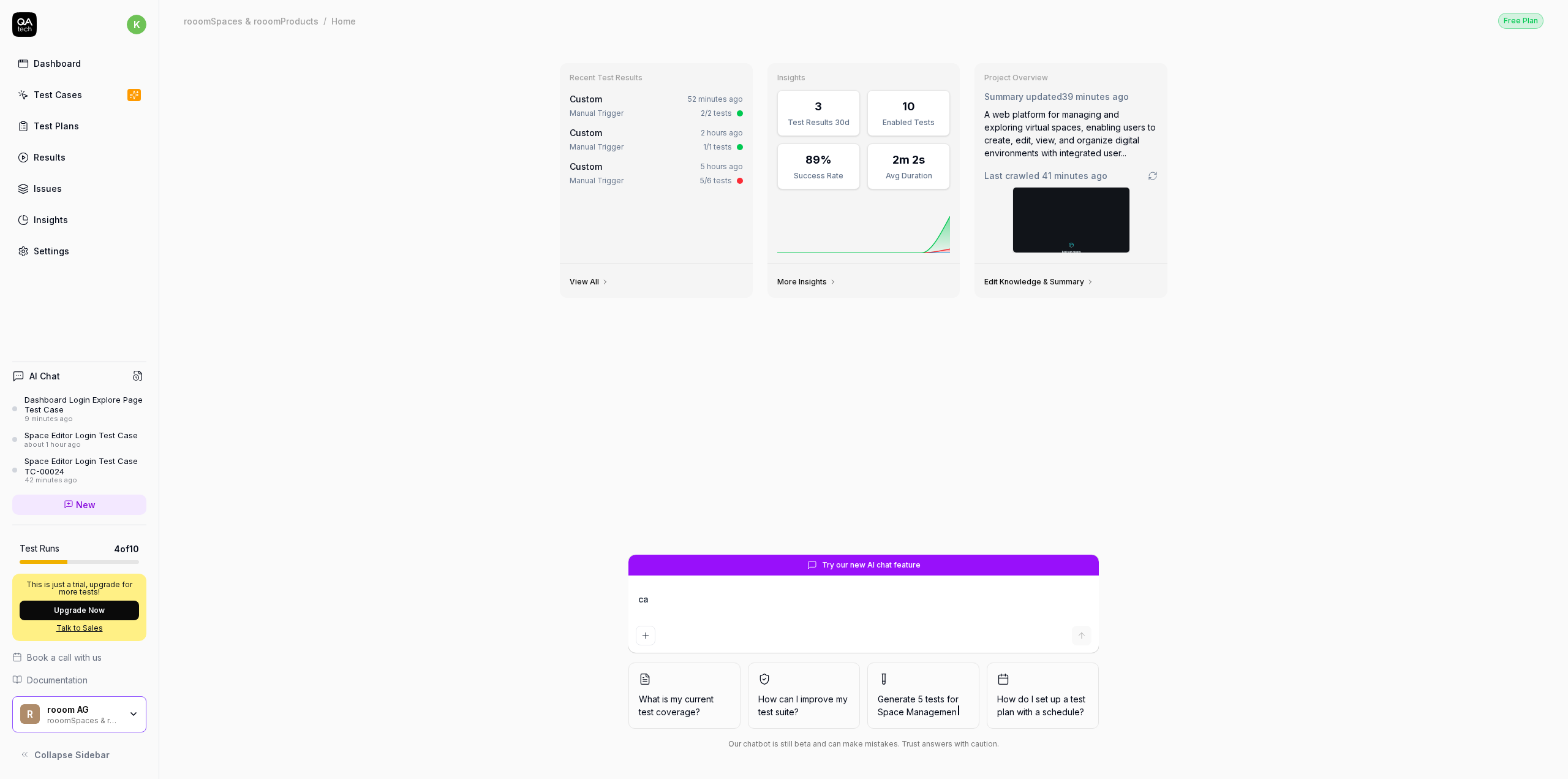
type textarea "*"
type textarea "can"
type textarea "*"
type textarea "can"
type textarea "*"
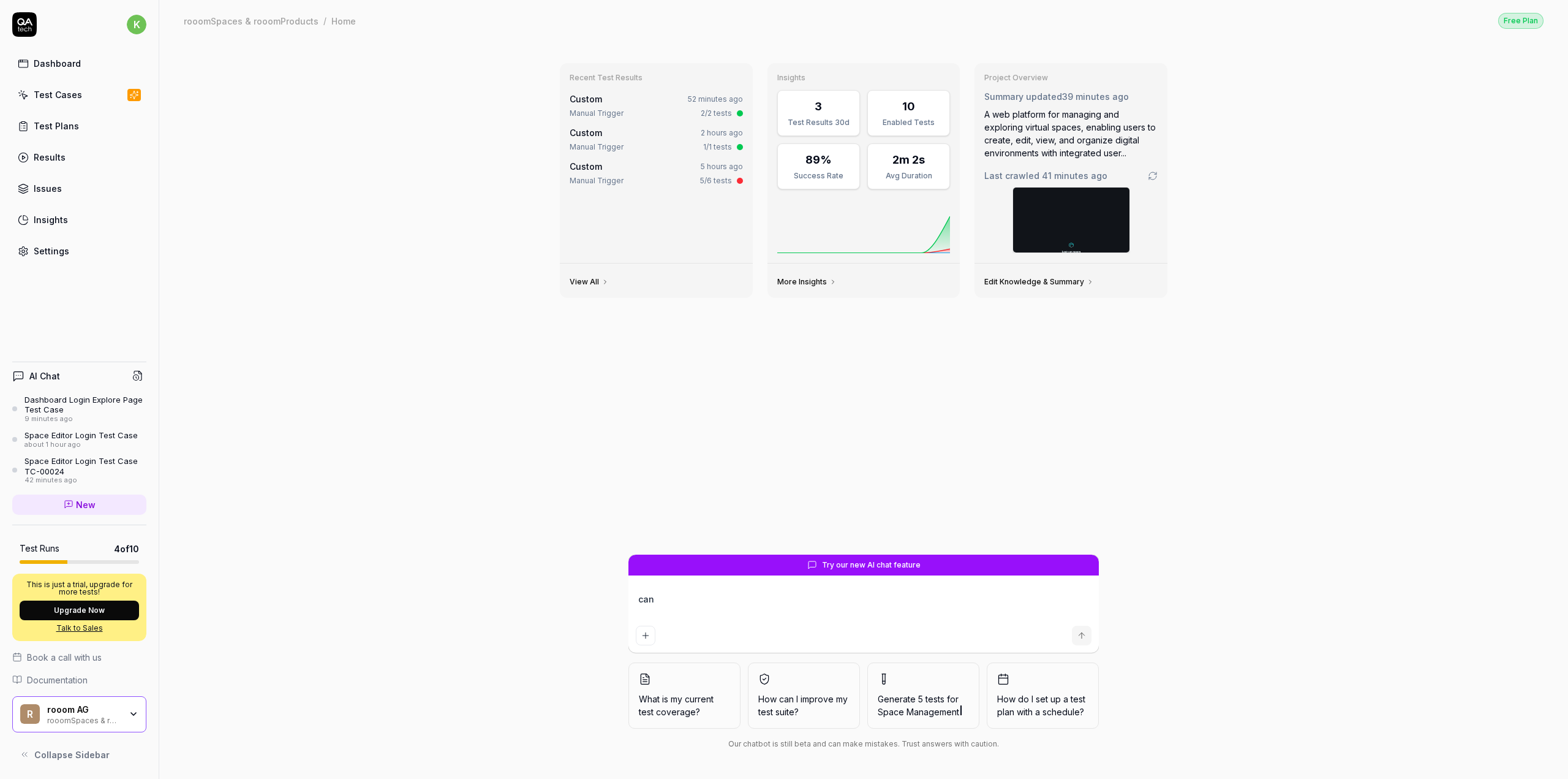
type textarea "can y"
type textarea "*"
type textarea "can yo"
type textarea "*"
type textarea "can you"
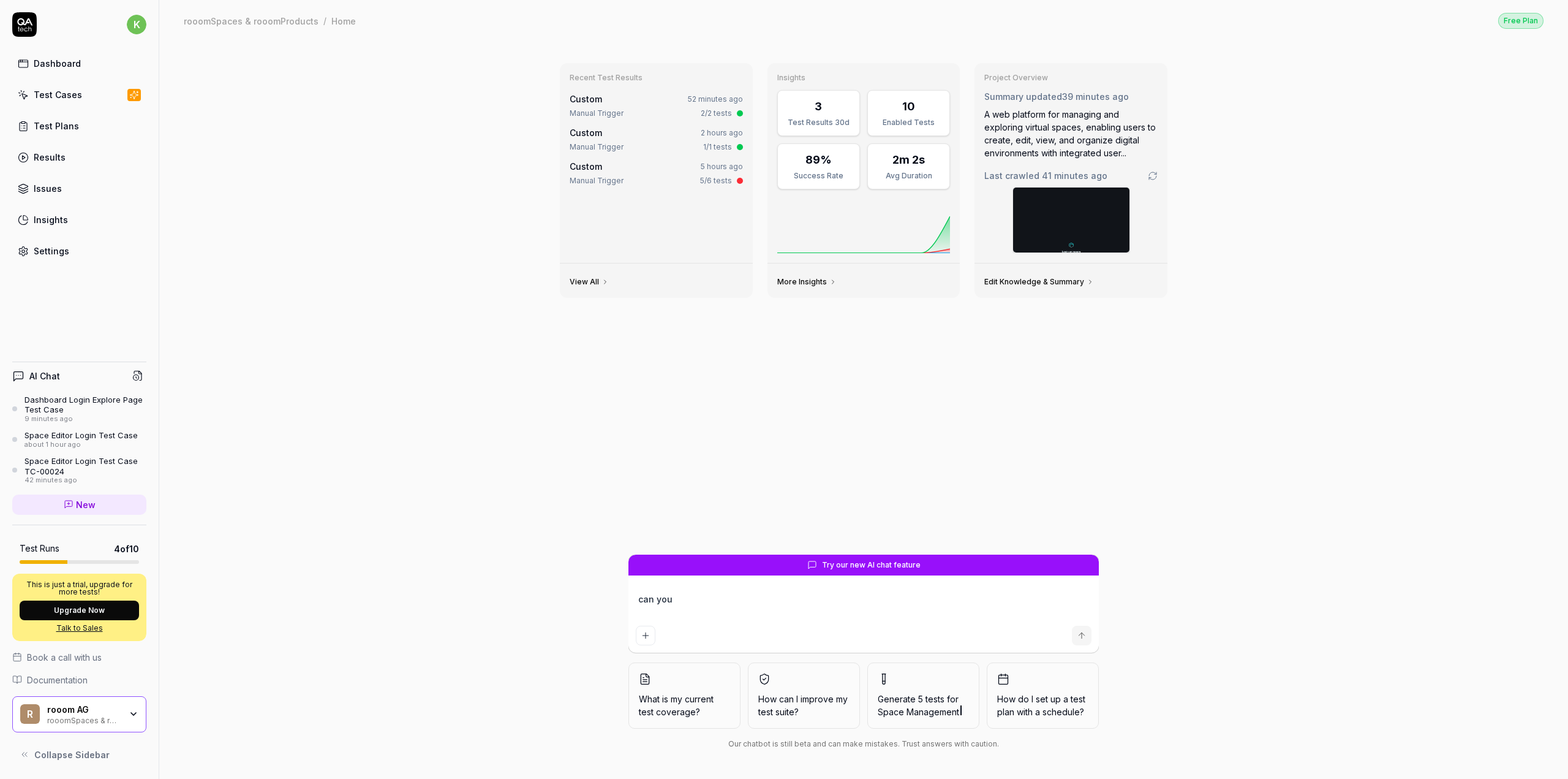
type textarea "*"
type textarea "can you"
type textarea "*"
type textarea "can you g"
type textarea "*"
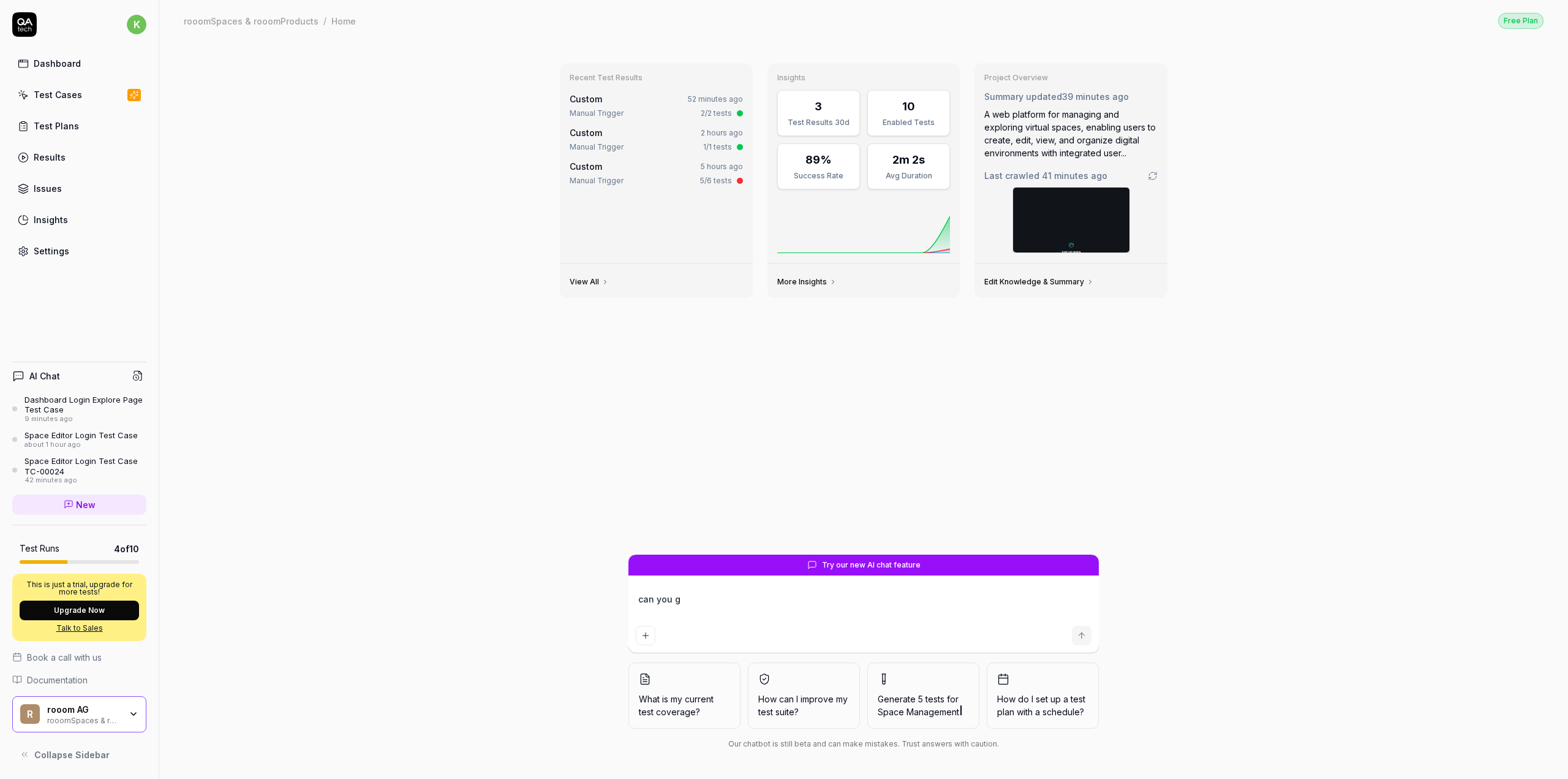
type textarea "can you ge"
type textarea "*"
type textarea "can you gen"
type textarea "*"
type textarea "can you gene"
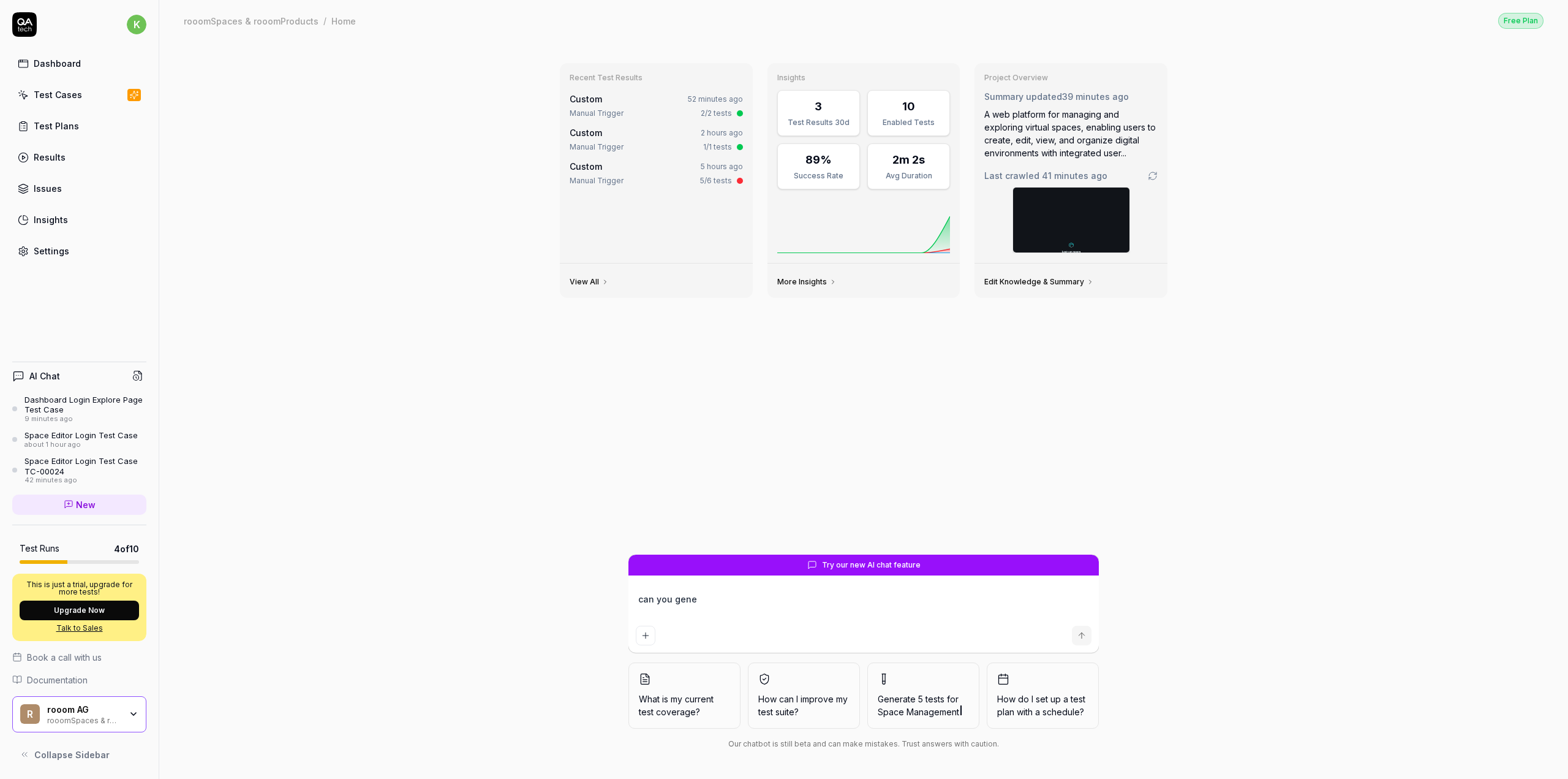
type textarea "*"
type textarea "can you gener"
type textarea "*"
type textarea "can you genera"
type textarea "*"
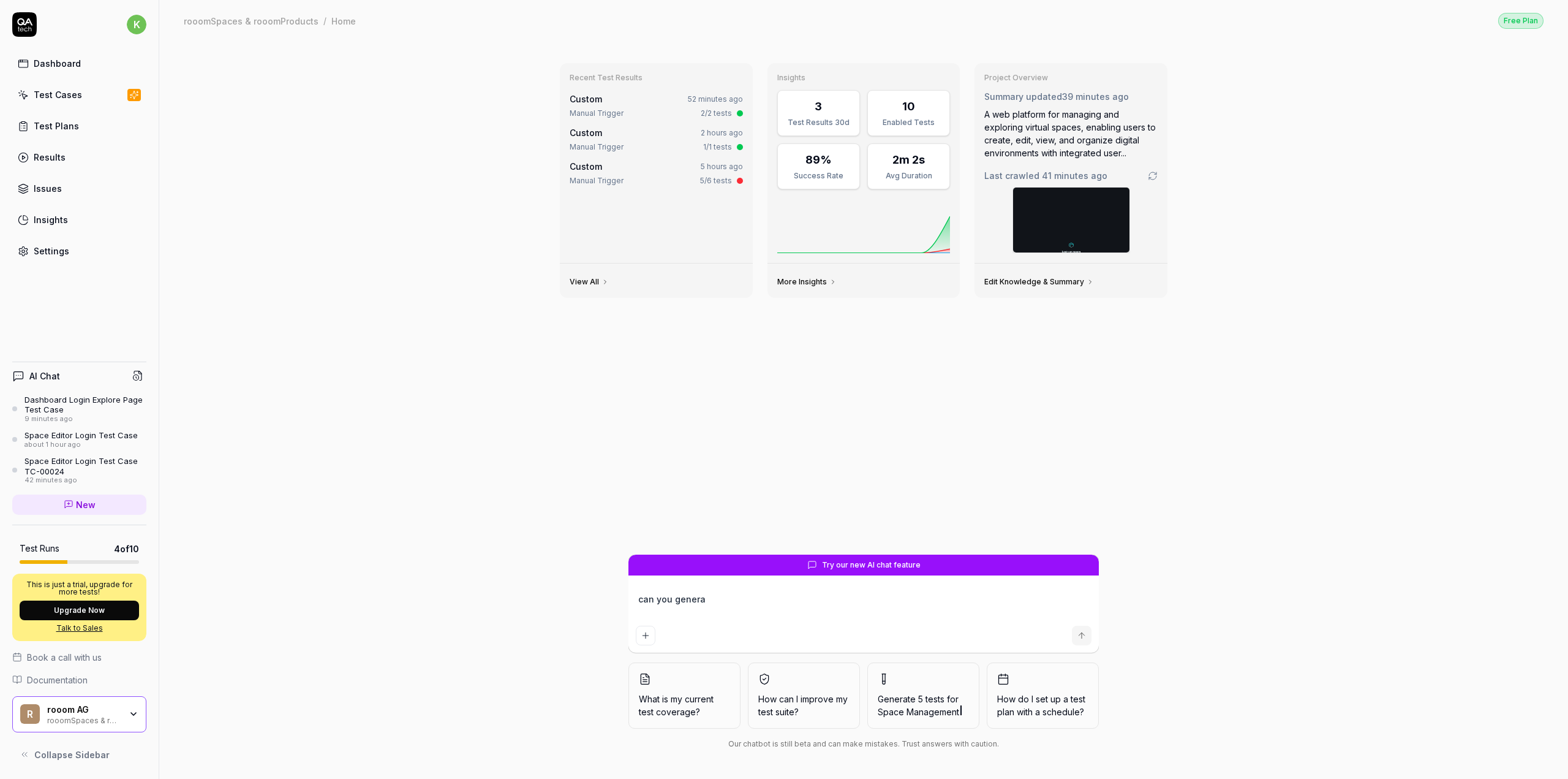
type textarea "can you generat"
type textarea "*"
type textarea "can you generate"
type textarea "*"
type textarea "can you generate"
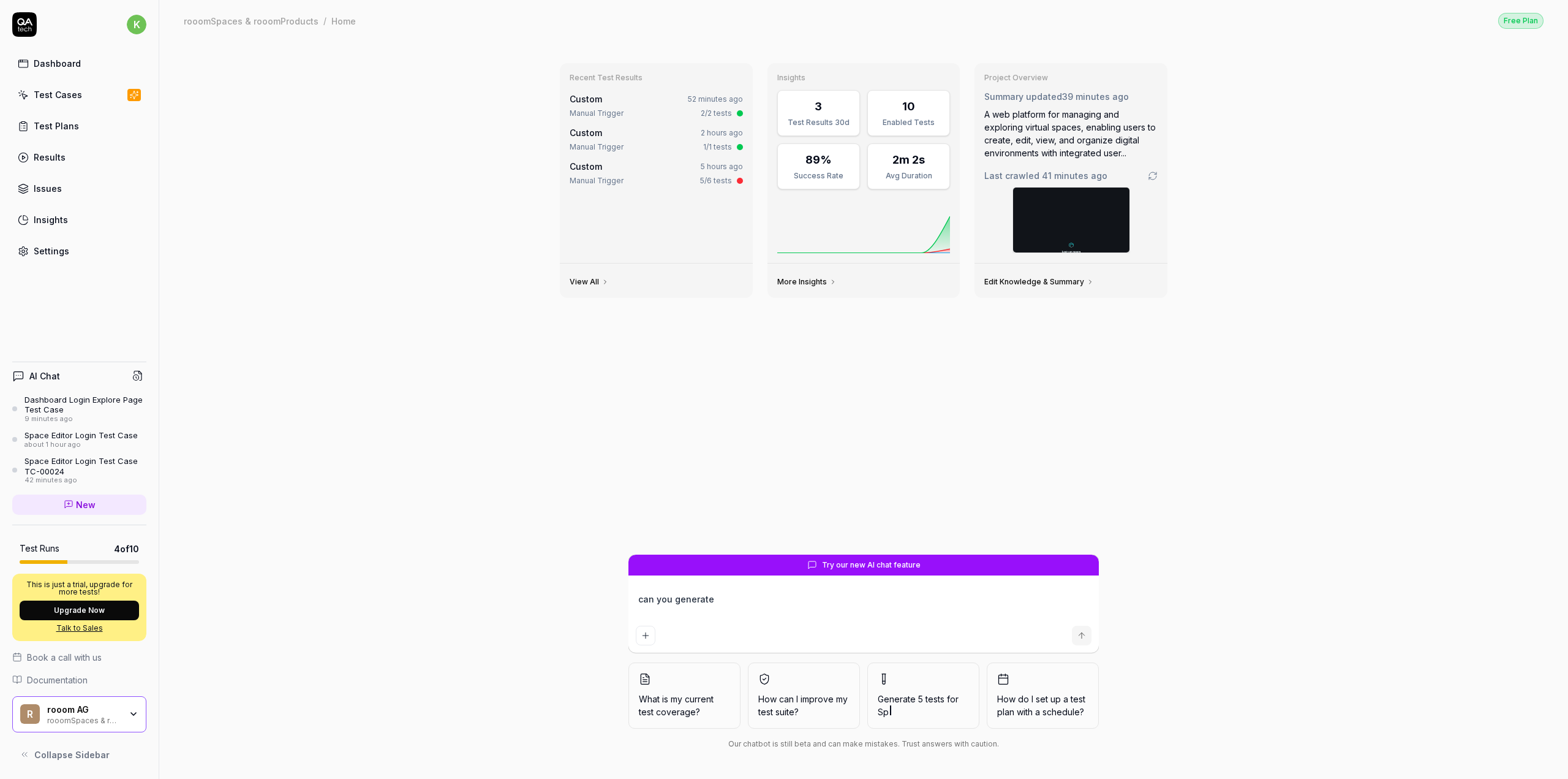
type textarea "*"
type textarea "can you generate a"
type textarea "*"
type textarea "can you generate a"
type textarea "*"
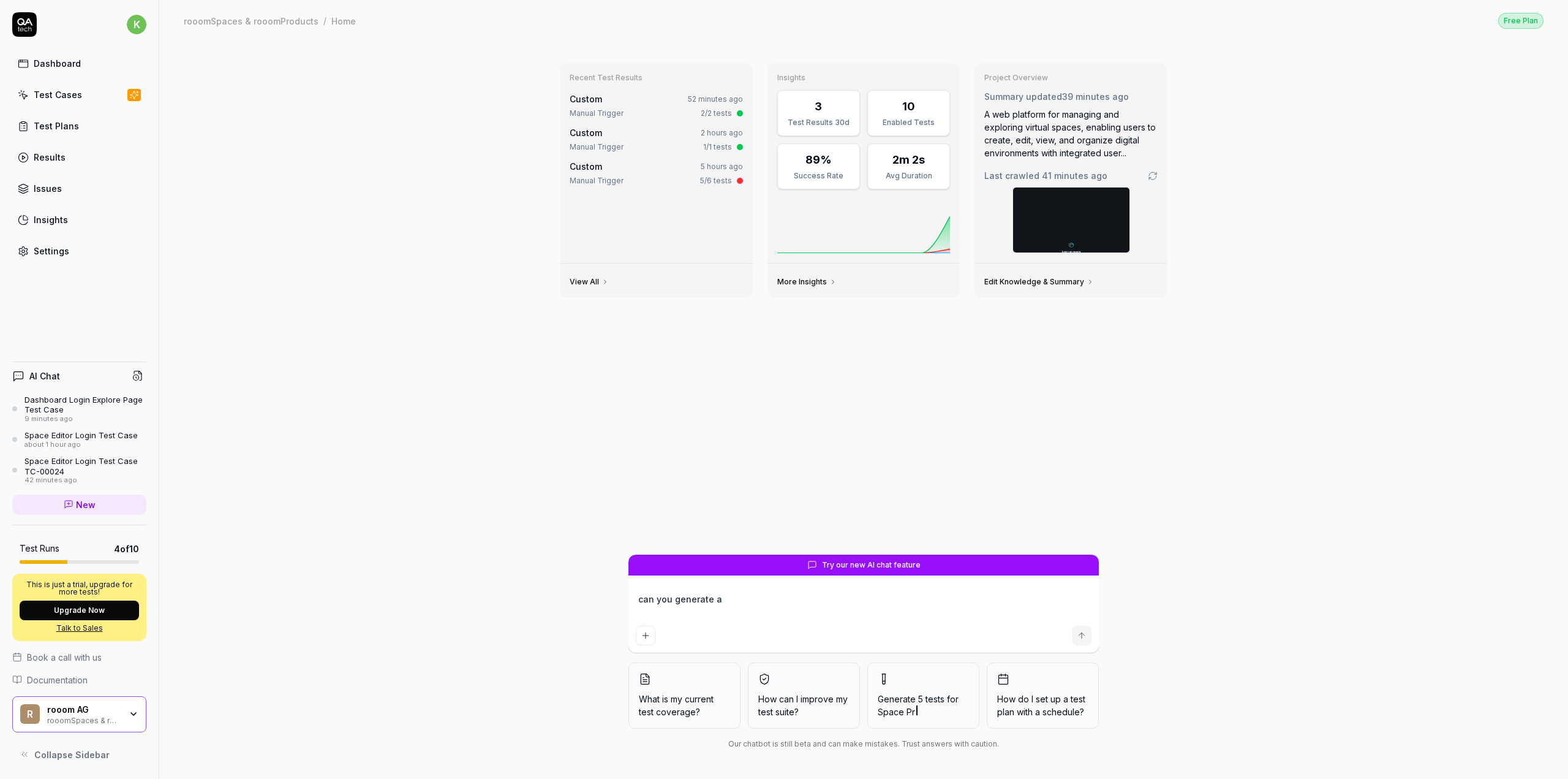
type textarea "can you generate a n"
type textarea "*"
type textarea "can you generate a ne"
type textarea "*"
type textarea "can you generate a new"
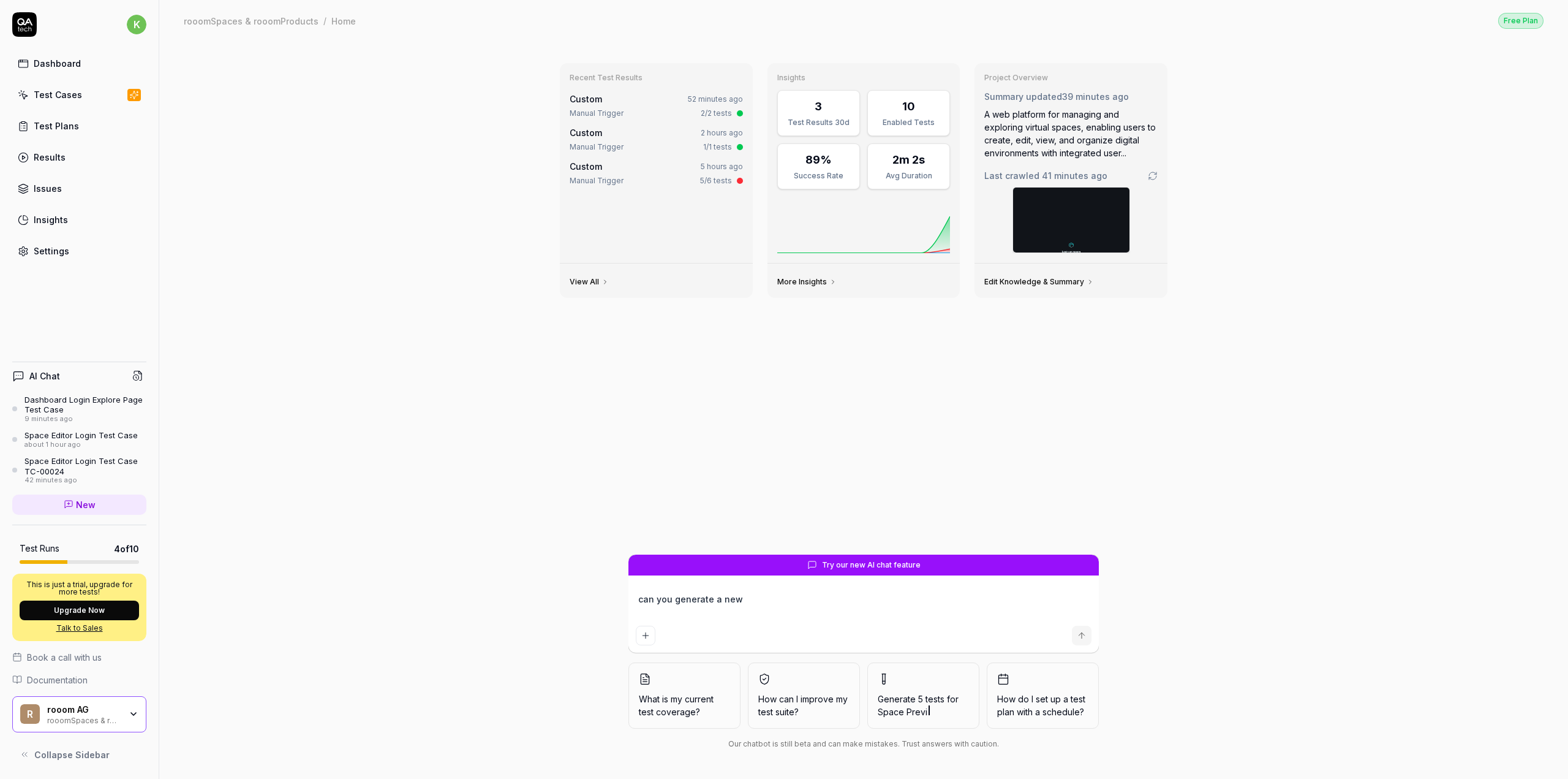
type textarea "*"
type textarea "can you generate a new"
type textarea "*"
type textarea "can you generate a new t"
type textarea "*"
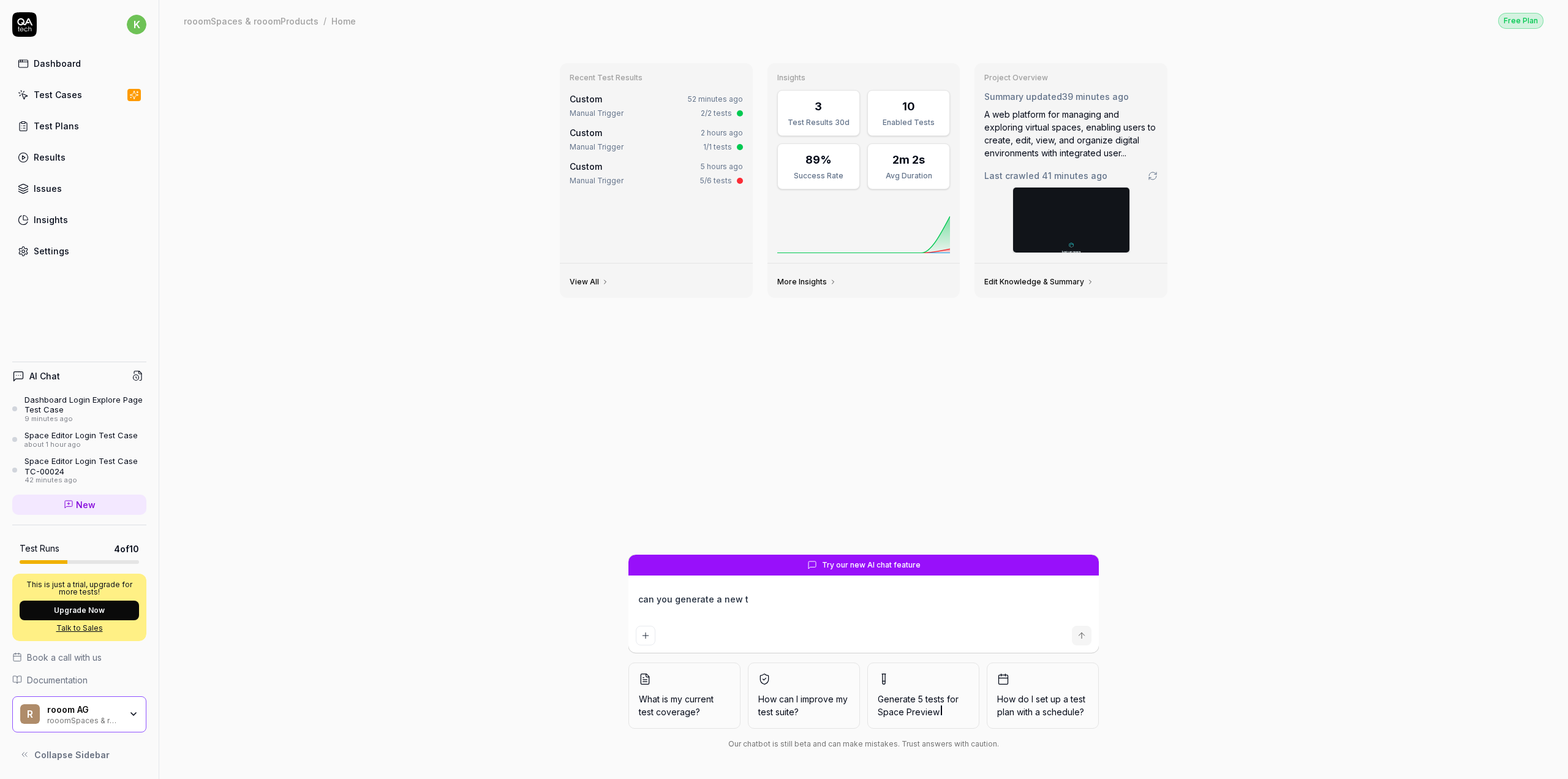
type textarea "can you generate a new tt"
type textarea "*"
type textarea "can you generate a new tte"
type textarea "*"
type textarea "can you generate a new ttes"
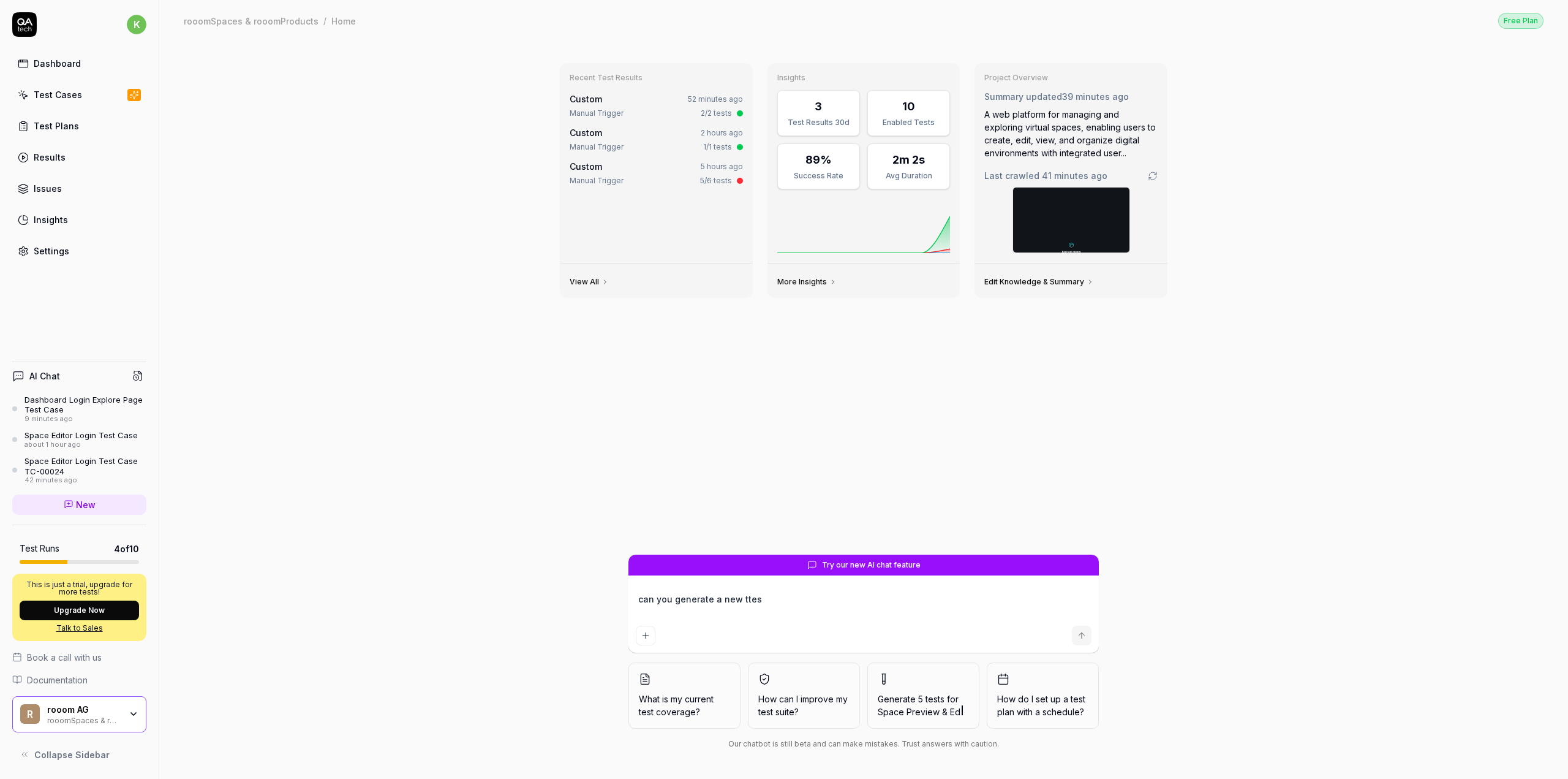
type textarea "*"
type textarea "can you generate a new ttest"
type textarea "*"
type textarea "can you generate a new ttest"
type textarea "*"
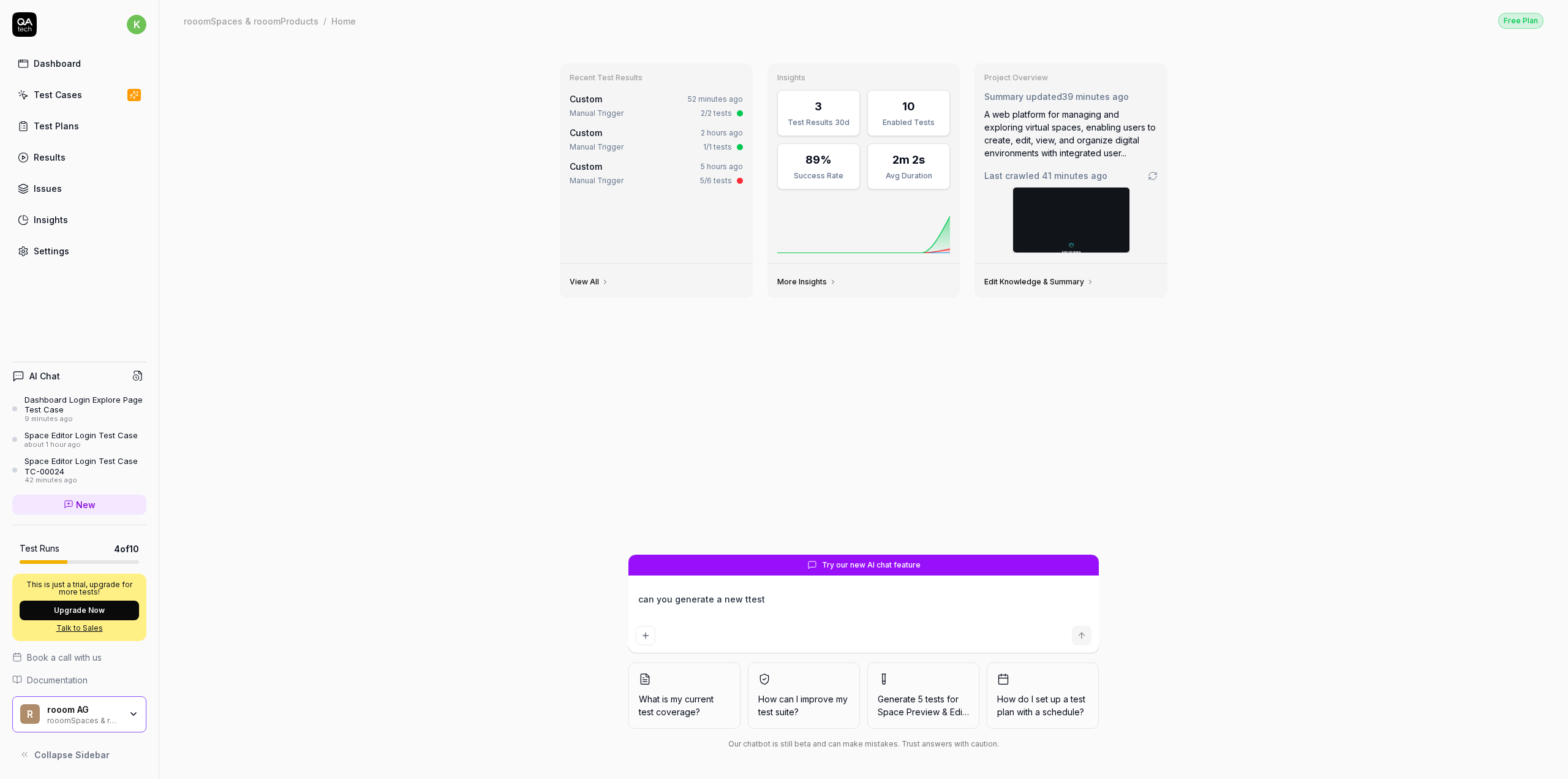
type textarea "can you generate a new ttest c"
type textarea "*"
type textarea "can you generate a new ttest ca"
type textarea "*"
type textarea "can you generate a new ttest cas"
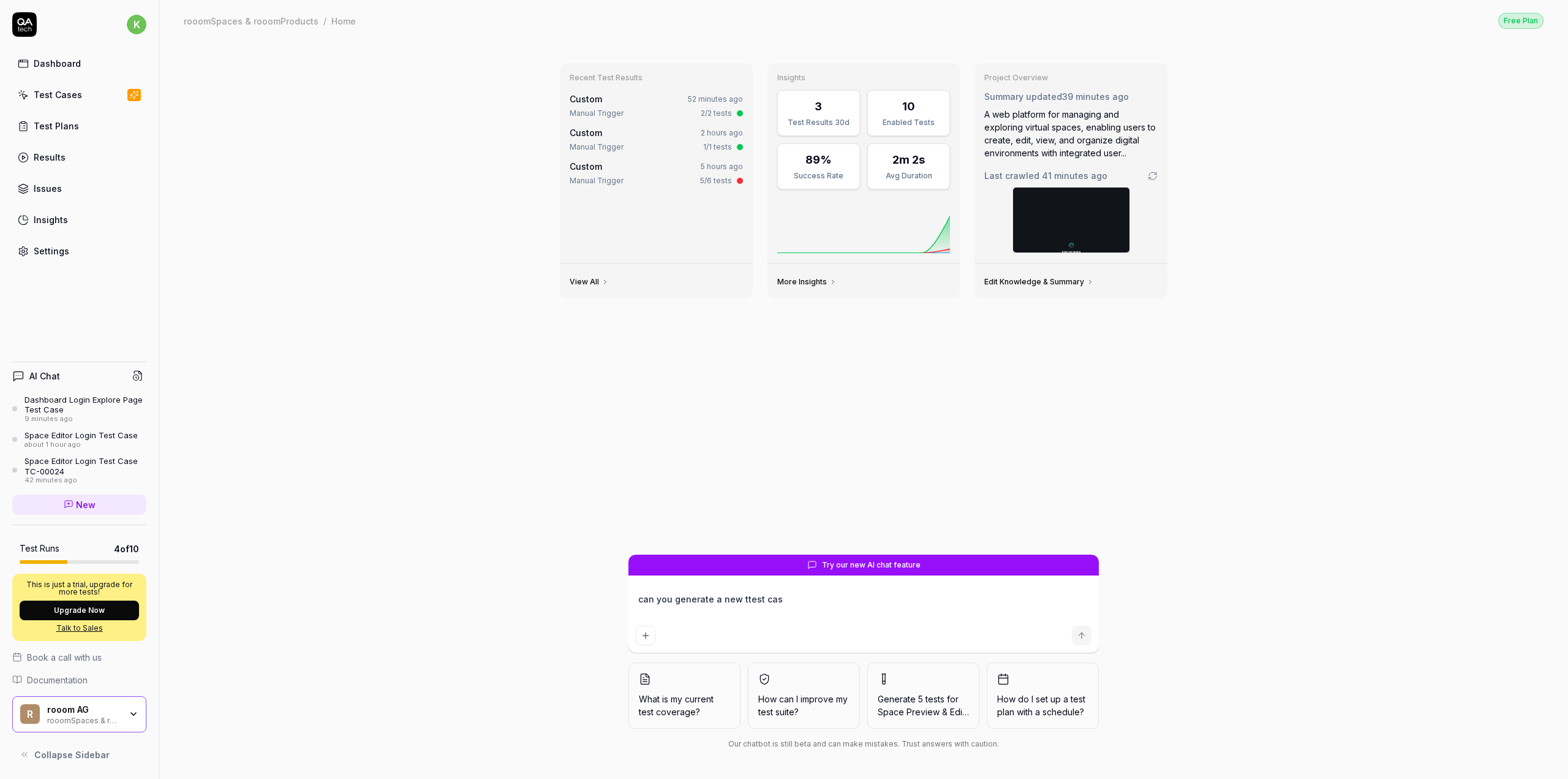
type textarea "*"
type textarea "can you generate a new ttest case"
type textarea "*"
type textarea "can you generate a new ttest case"
type textarea "*"
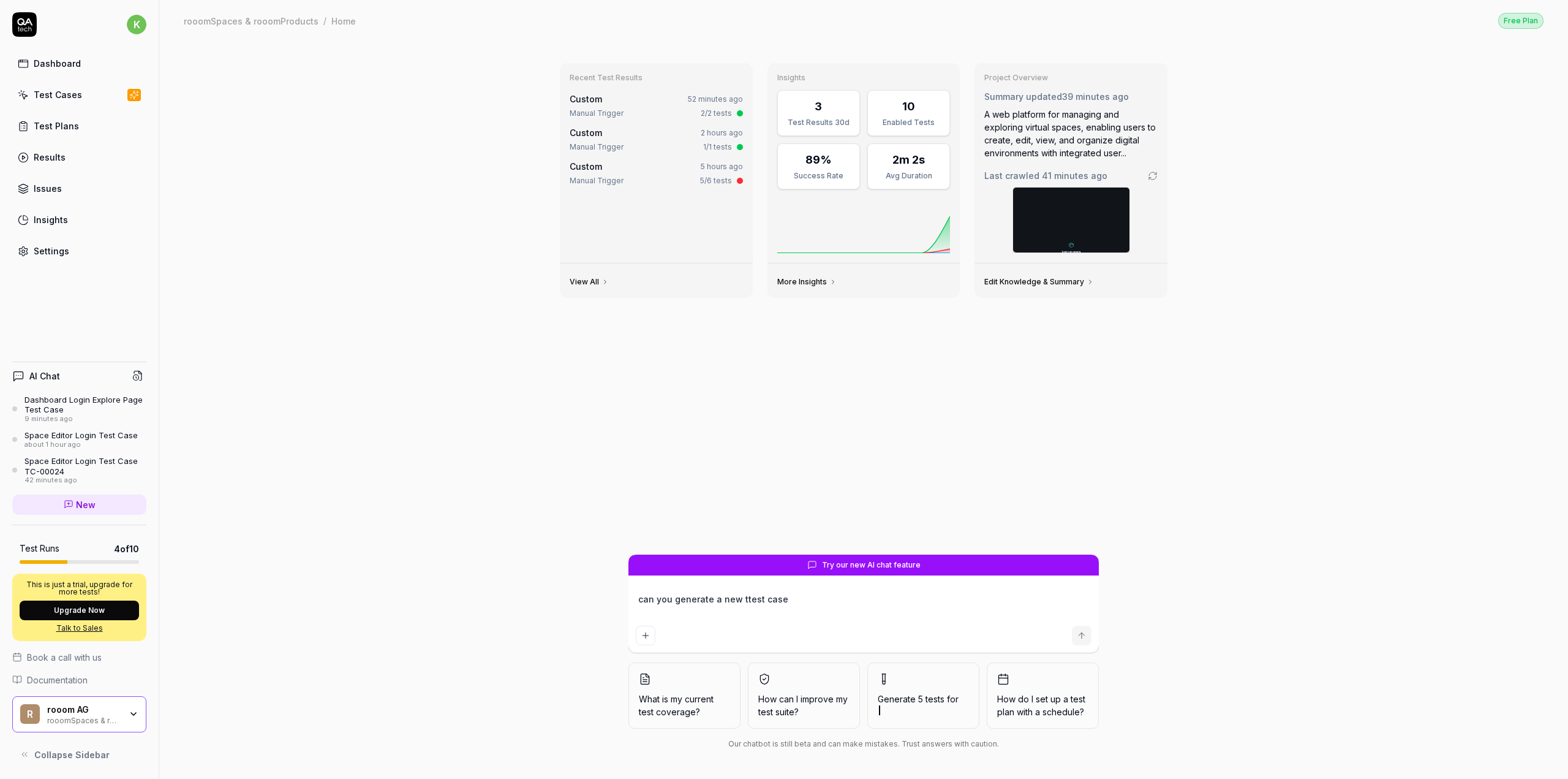
type textarea "can you generate a new ttest case"
type textarea "*"
type textarea "can you generate a new ttest case:"
type textarea "*"
type textarea "can you generate a new ttest case:"
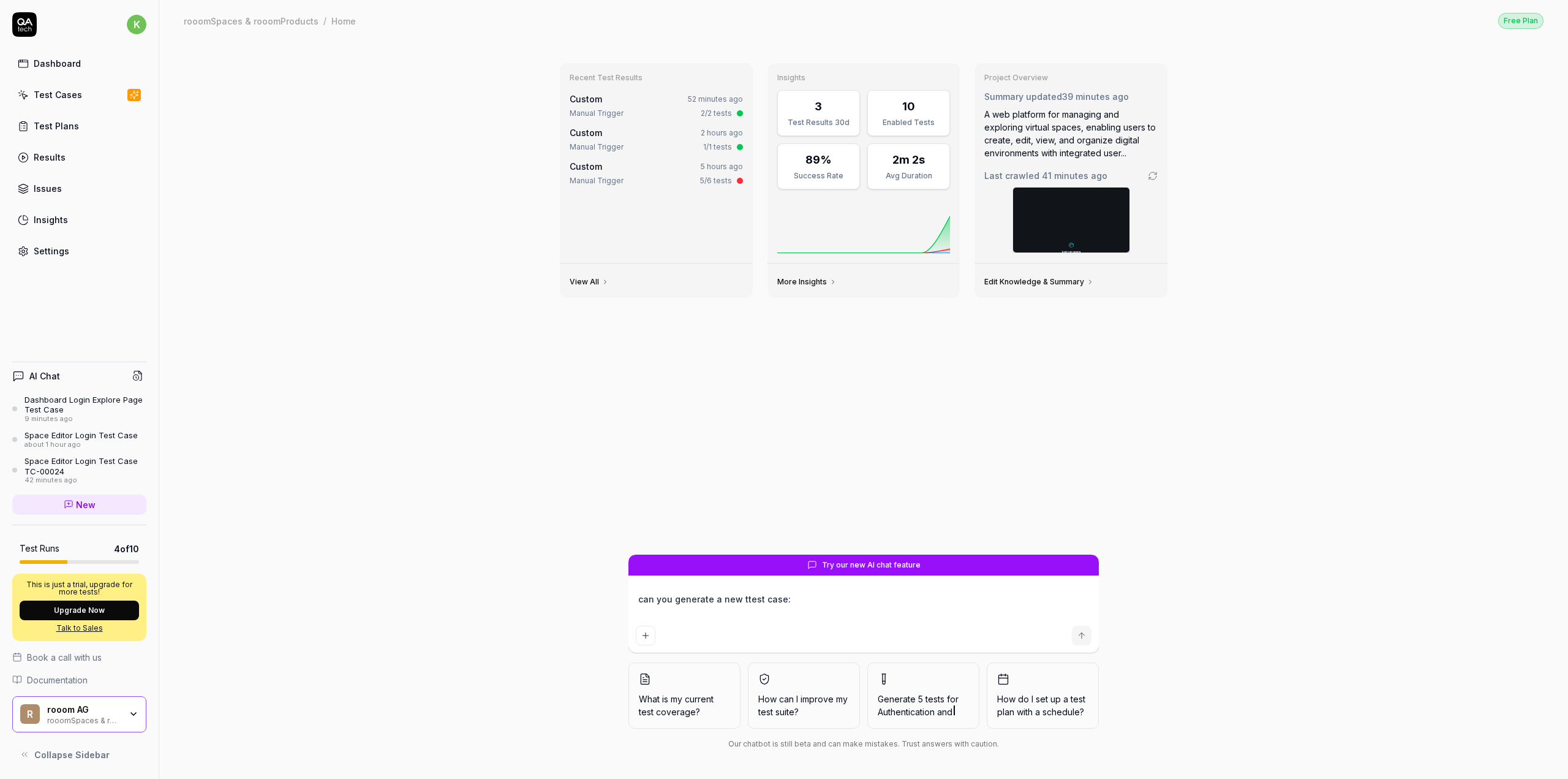
type textarea "*"
type textarea "can you generate a new ttest case: l"
type textarea "*"
type textarea "can you generate a new ttest case: lo"
type textarea "*"
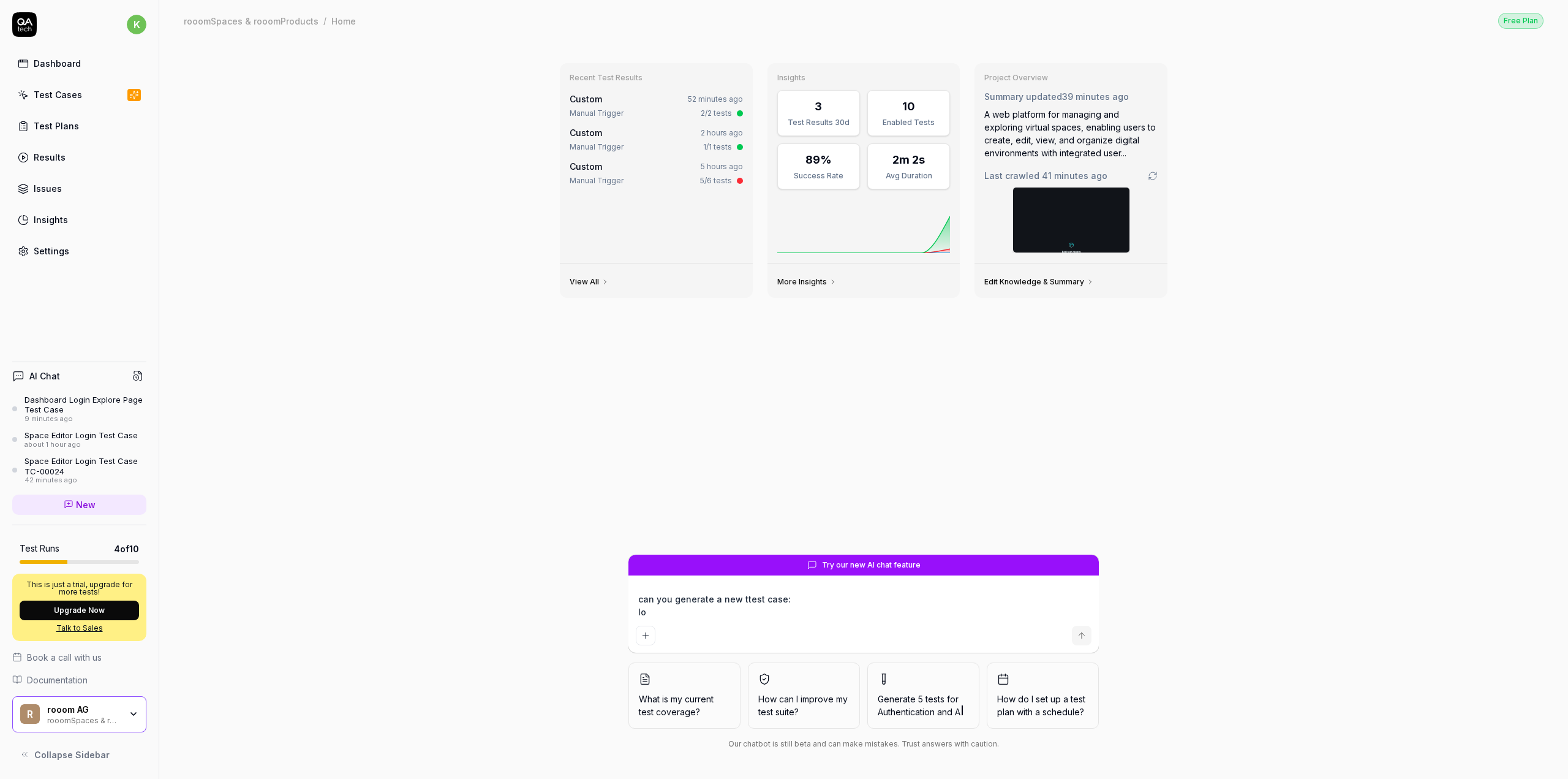
type textarea "can you generate a new ttest case: log"
type textarea "*"
type textarea "can you generate a new ttest case: logi"
type textarea "*"
type textarea "can you generate a new ttest case: login"
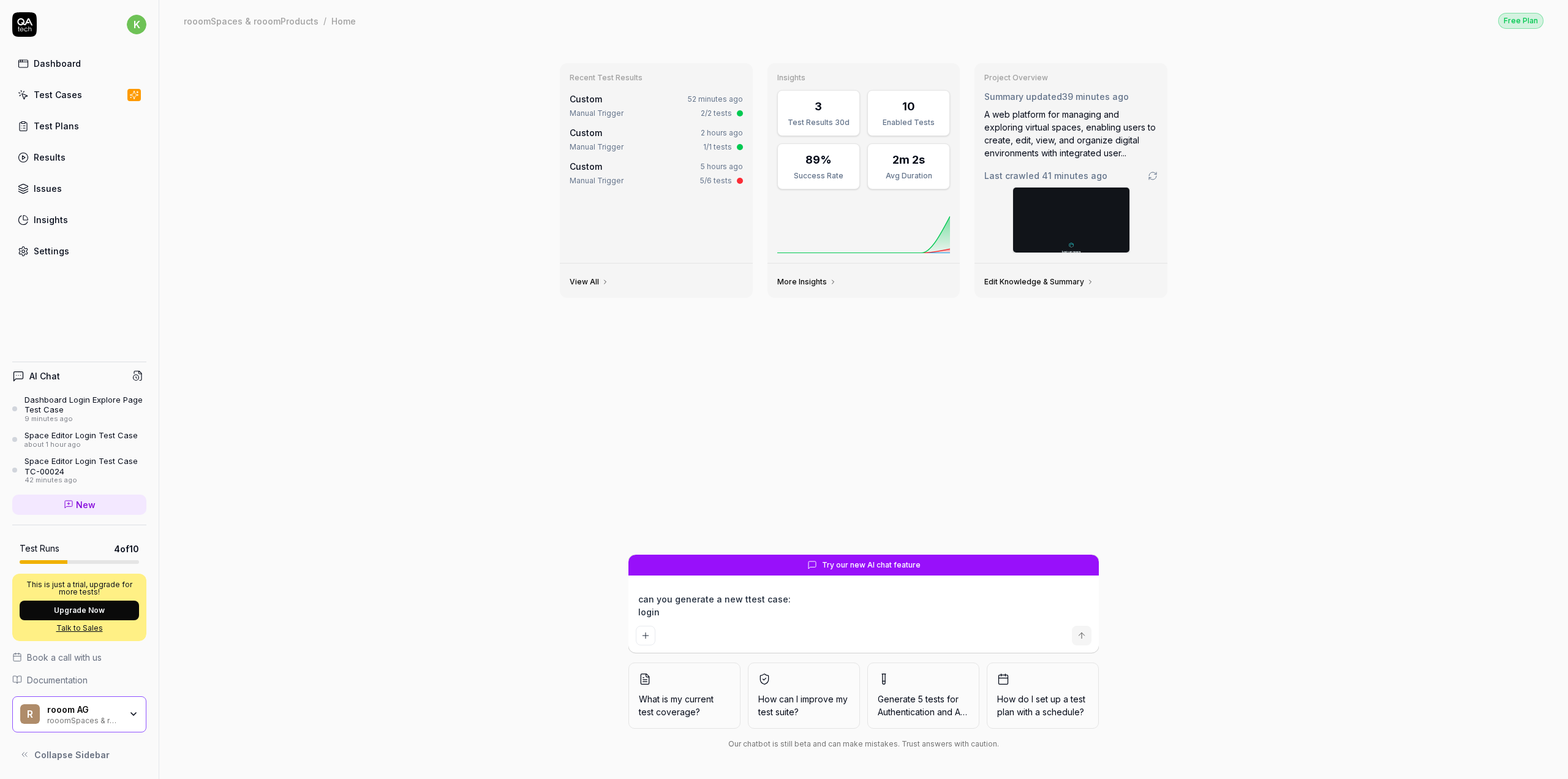
type textarea "*"
type textarea "can you generate a new ttest case: login"
type textarea "*"
type textarea "can you generate a new ttest case: login"
type textarea "*"
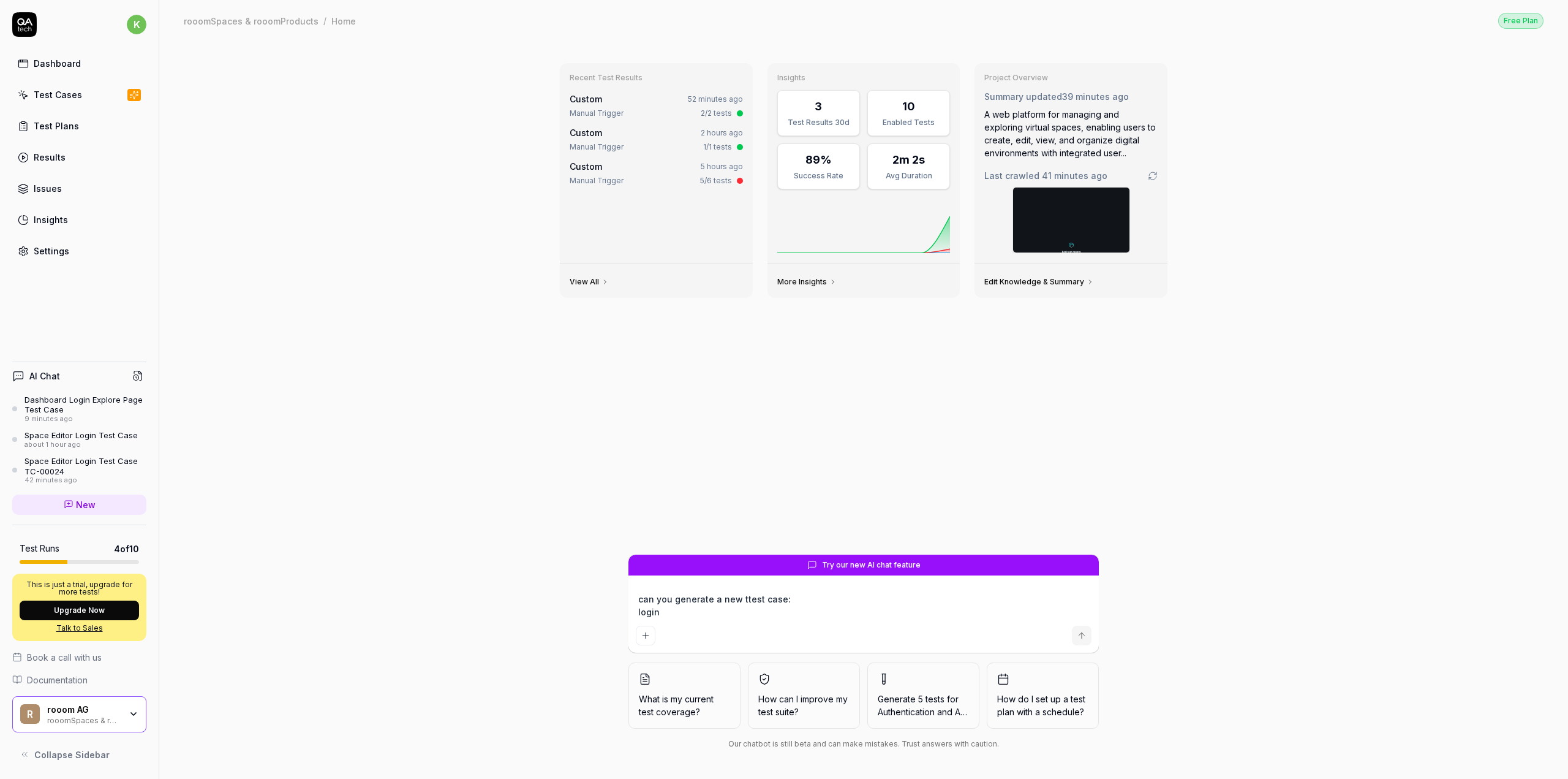
type textarea "can you generate a new ttest case: logi"
type textarea "*"
type textarea "can you generate a new ttest case: log"
type textarea "*"
type textarea "can you generate a new ttest case: lo"
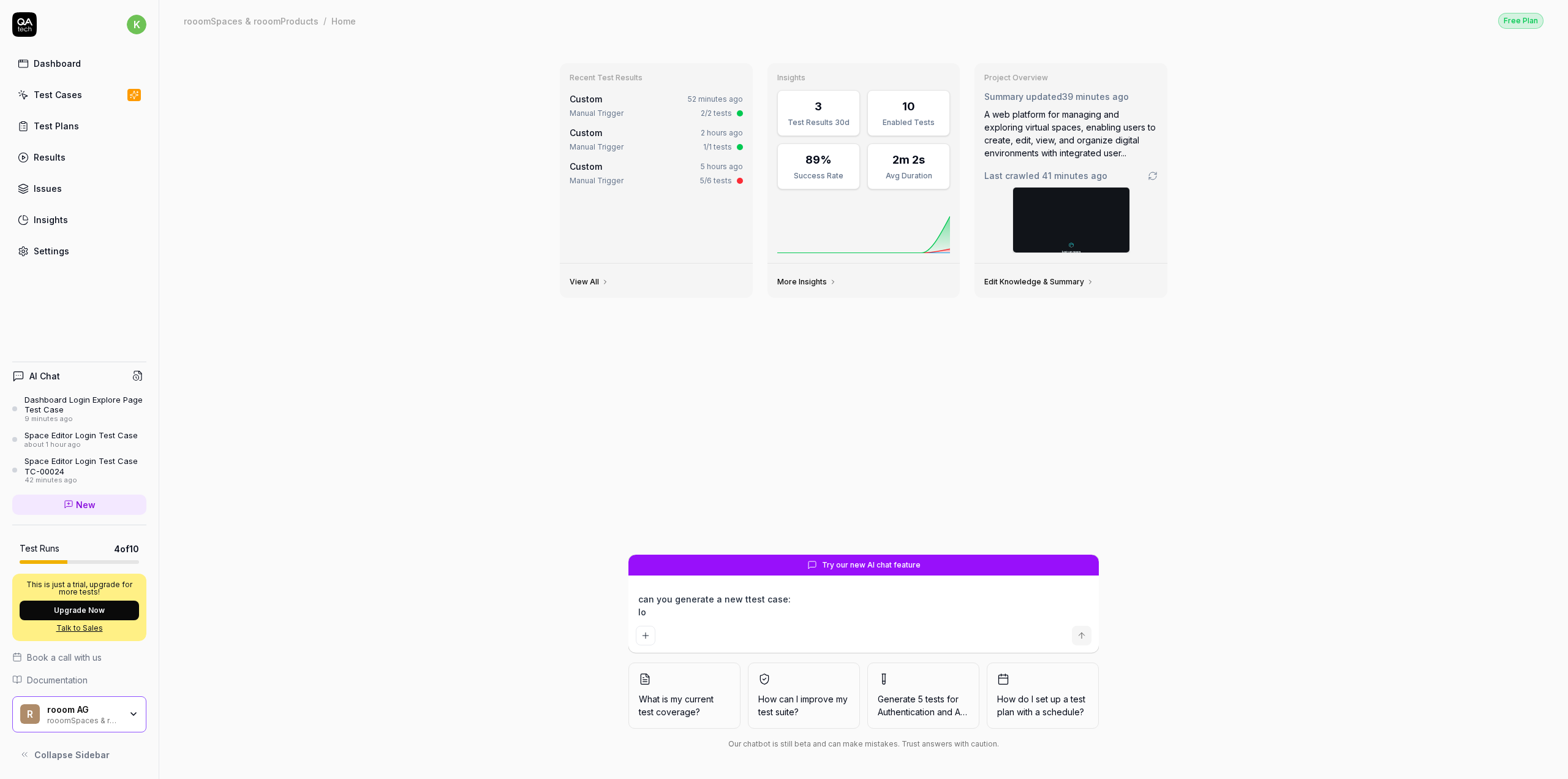
type textarea "*"
type textarea "can you generate a new ttest case: l"
type textarea "*"
type textarea "can you generate a new ttest case:"
type textarea "*"
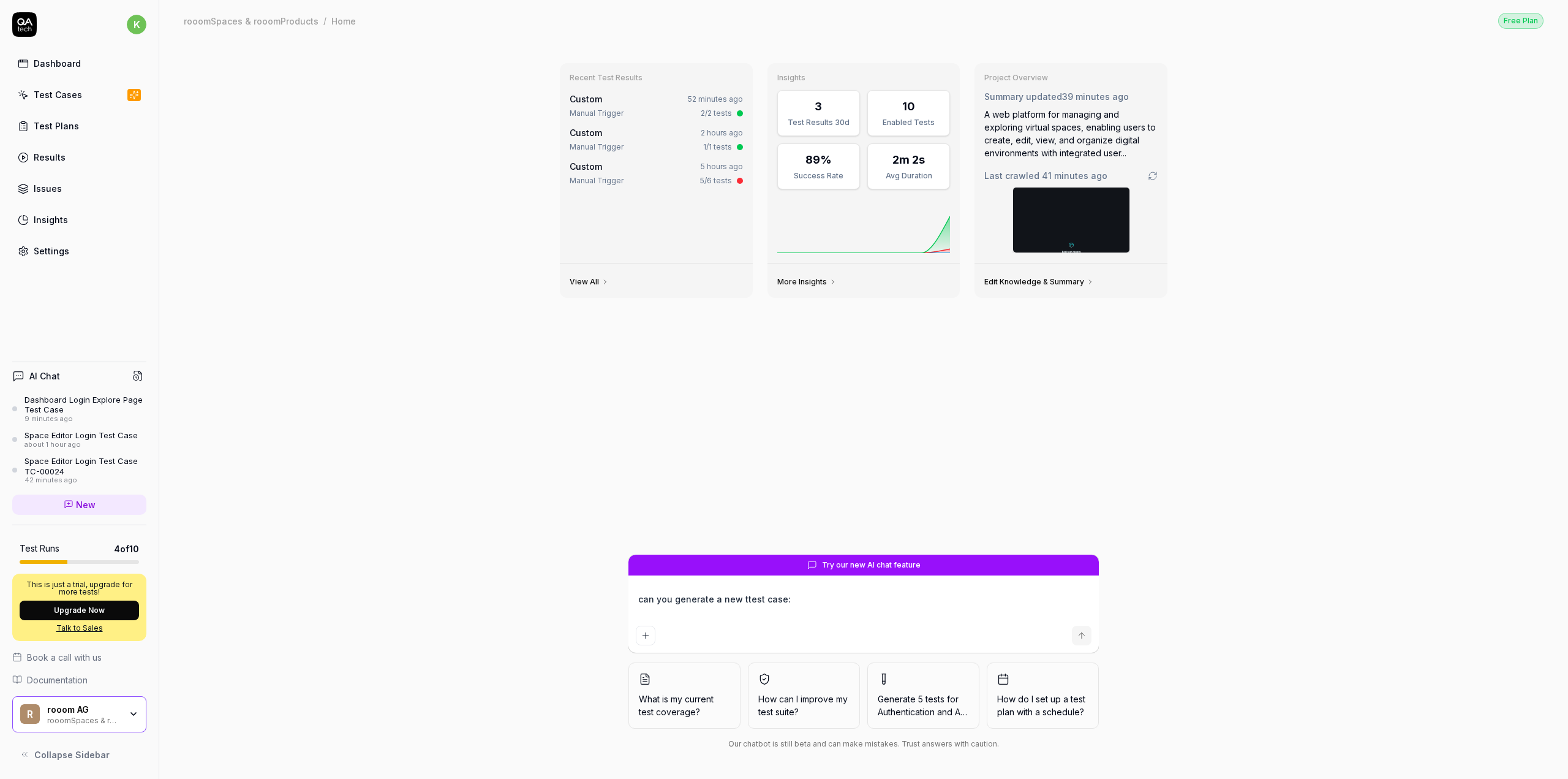
type textarea "can you generate a new ttest case: t"
type textarea "*"
type textarea "can you generate a new ttest case: tr"
type textarea "*"
type textarea "can you generate a new ttest case: try"
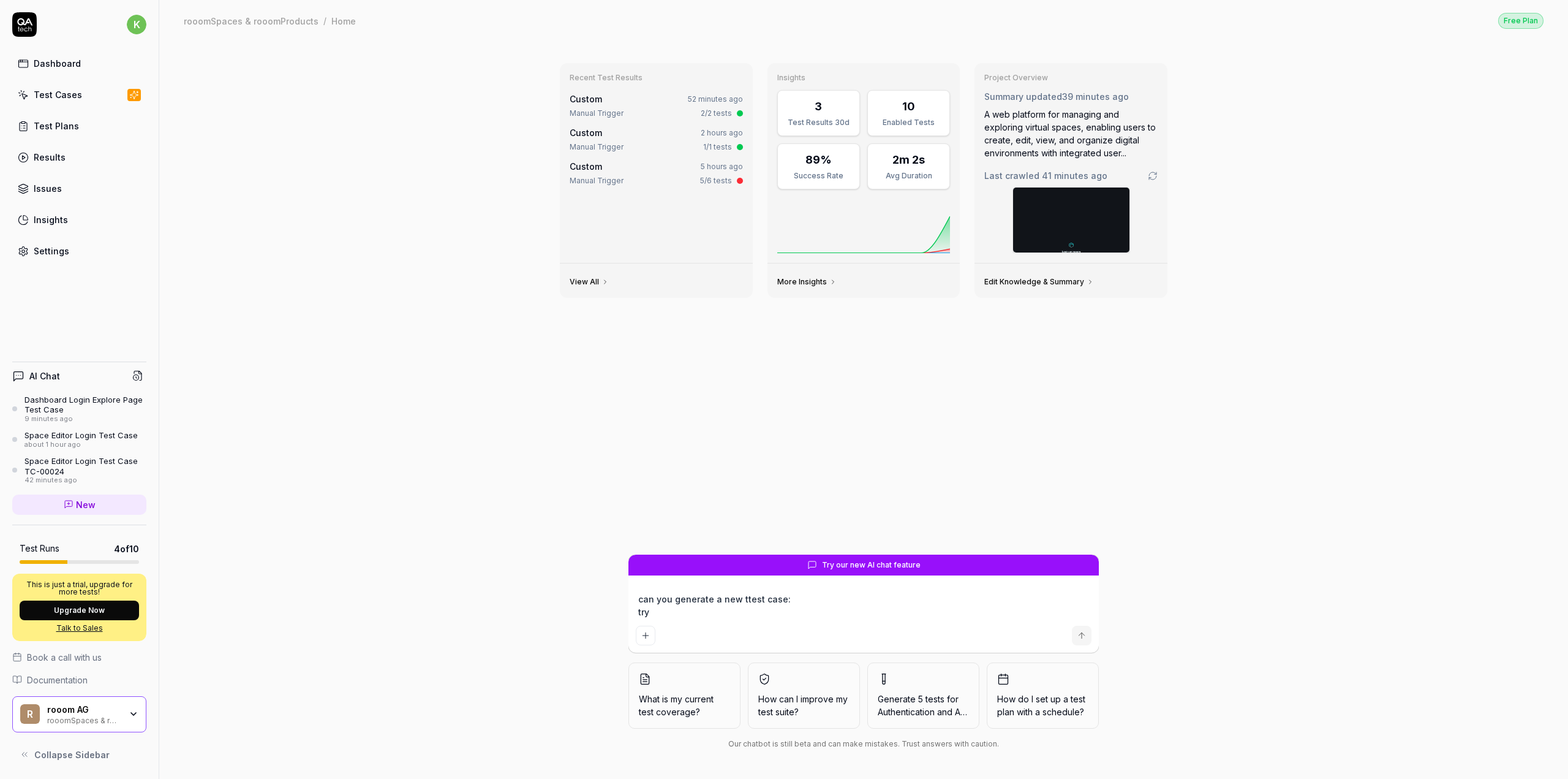
type textarea "*"
type textarea "can you generate a new ttest case: try"
type textarea "*"
type textarea "can you generate a new ttest case: try t"
type textarea "*"
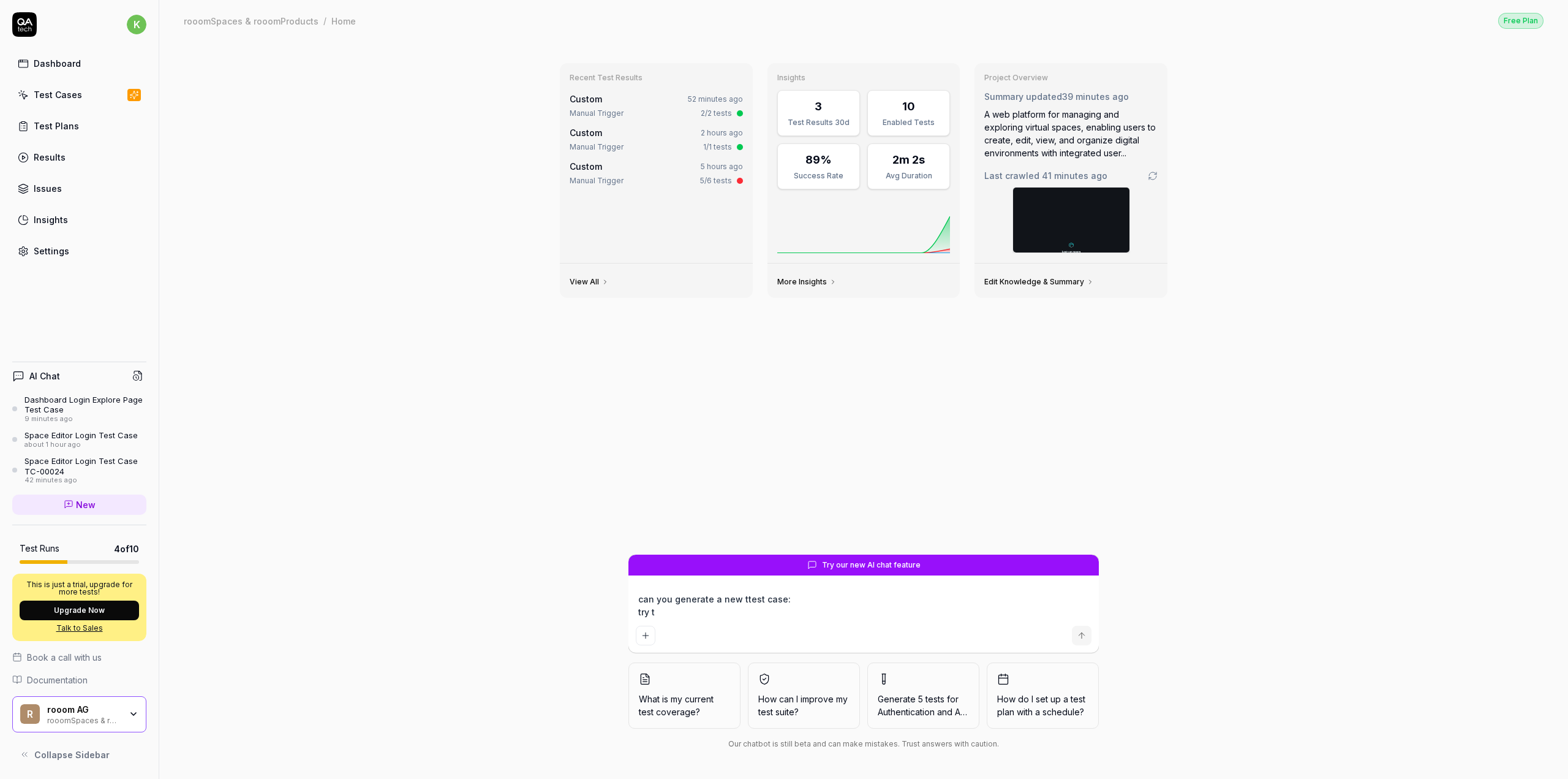
type textarea "can you generate a new ttest case: try to"
type textarea "*"
type textarea "can you generate a new ttest case: try to"
type textarea "*"
type textarea "can you generate a new ttest case: try to l"
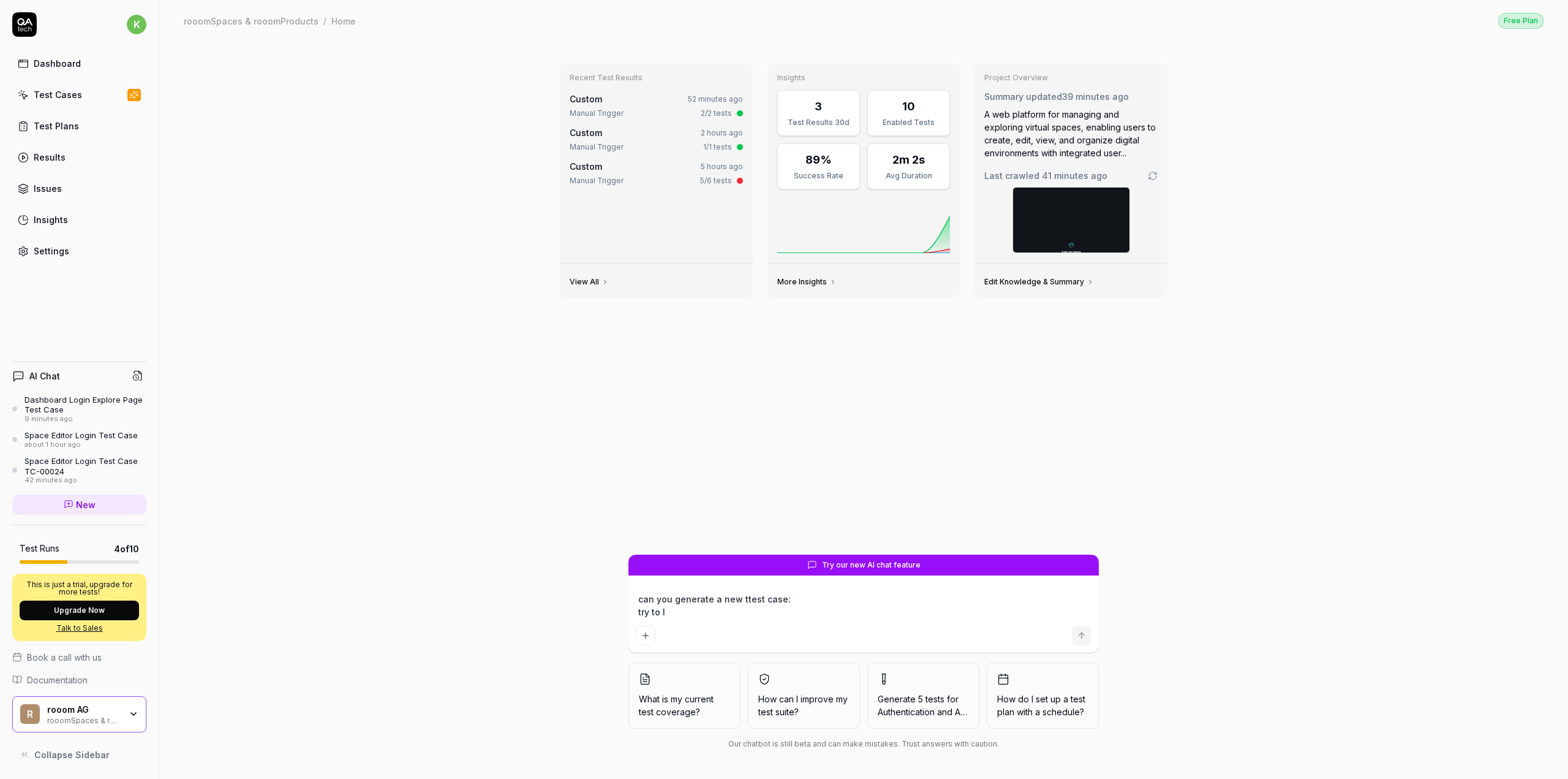
type textarea "*"
type textarea "can you generate a new ttest case: try to lo"
type textarea "*"
type textarea "can you generate a new ttest case: try to log"
type textarea "*"
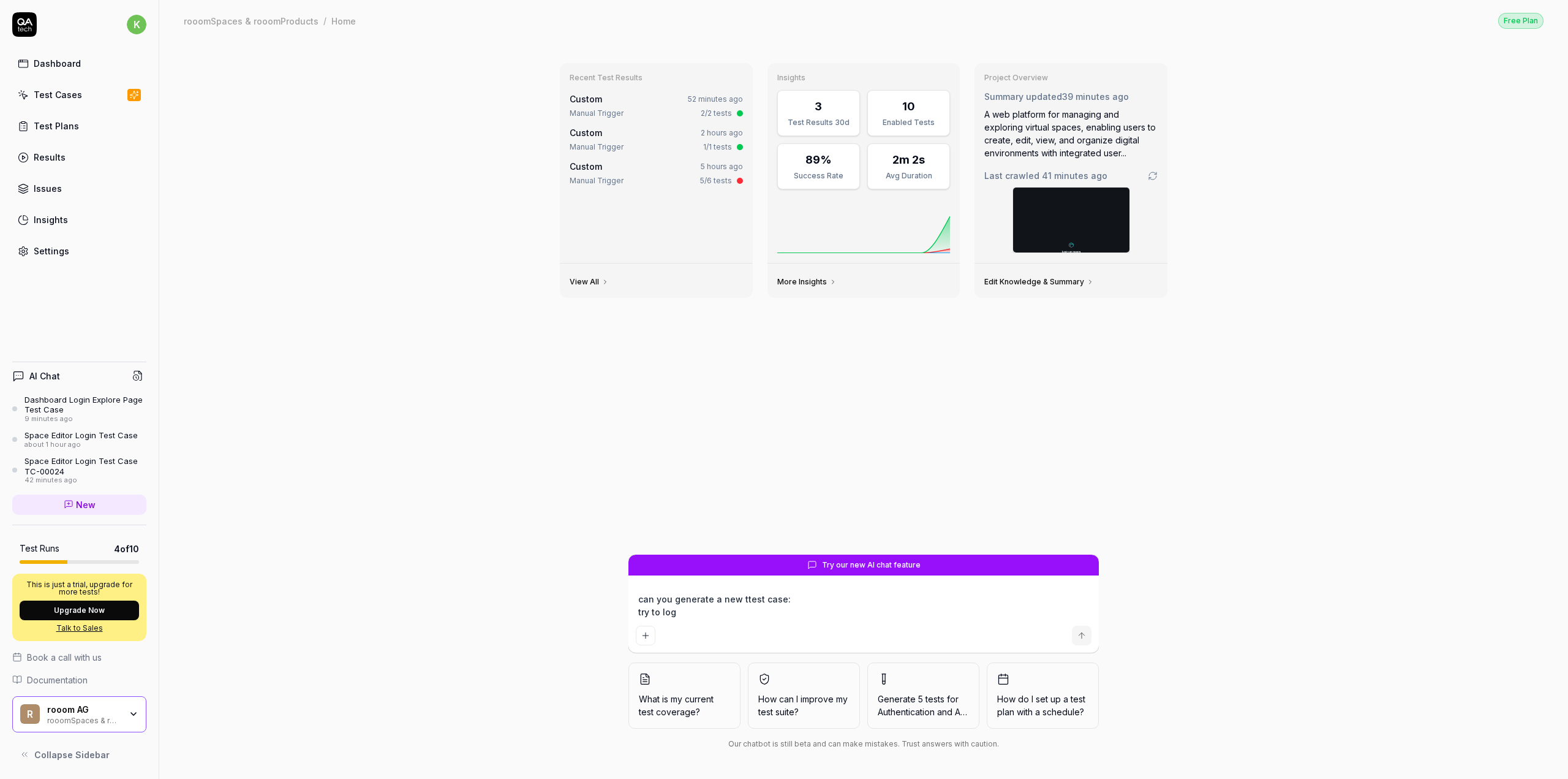
type textarea "can you generate a new ttest case: try to logi"
type textarea "*"
type textarea "can you generate a new ttest case: try to login"
type textarea "*"
type textarea "can you generate a new ttest case: try to login"
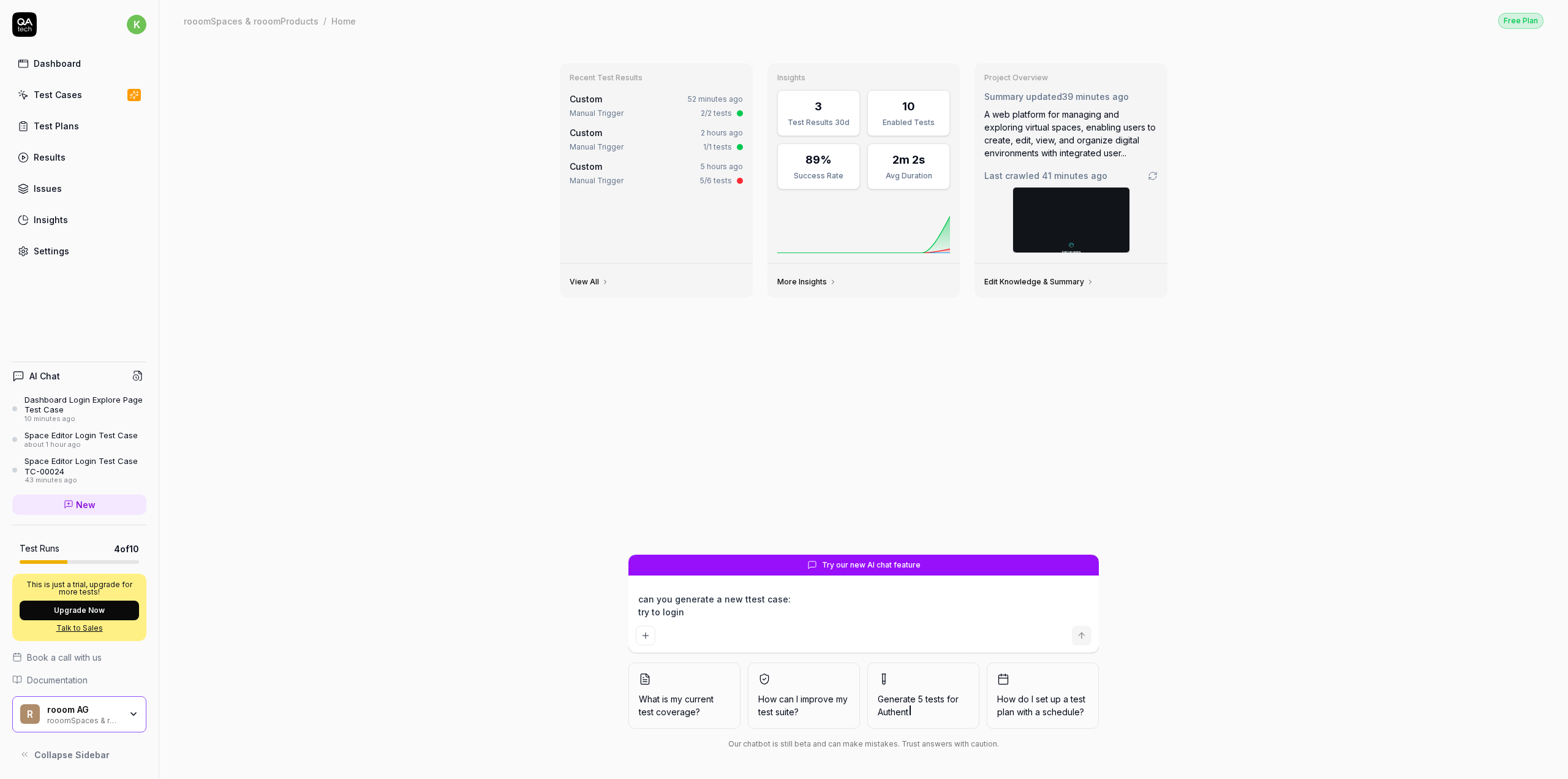
type textarea "*"
type textarea "can you generate a new ttest case: try to login"
drag, startPoint x: 700, startPoint y: 615, endPoint x: 597, endPoint y: 603, distance: 103.7
click at [597, 603] on div "Try our new AI chat feature can you generate a new ttest case: try to login Wha…" at bounding box center [864, 655] width 627 height 200
click at [708, 615] on textarea "can you generate a new ttest case: try to login" at bounding box center [864, 605] width 456 height 31
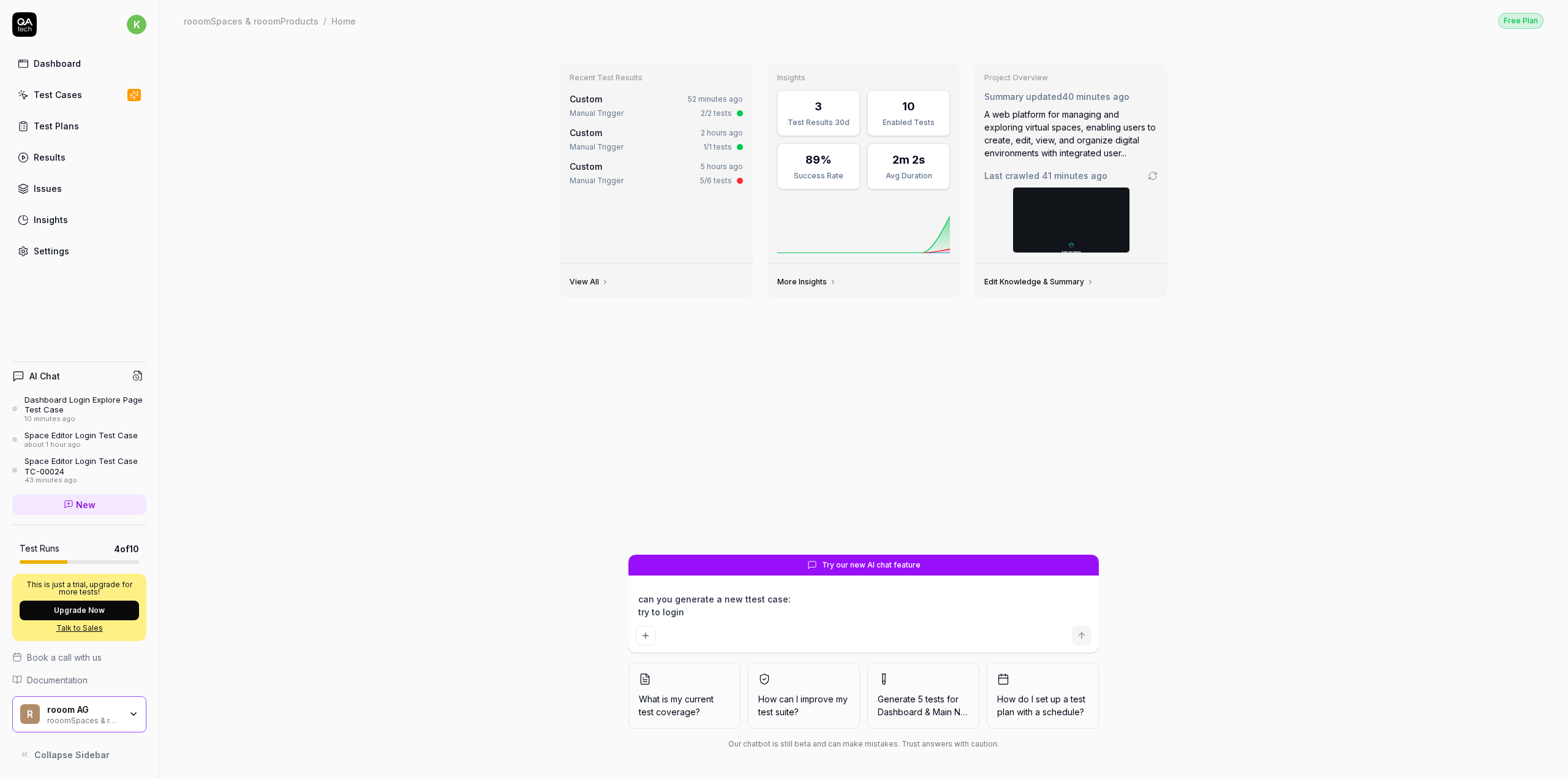
click at [747, 599] on textarea "can you generate a new ttest case: try to login" at bounding box center [864, 605] width 456 height 31
click at [745, 598] on textarea "can you generate a new ttest case: try to login" at bounding box center [864, 605] width 456 height 31
type textarea "*"
type textarea "can you generate a new test case: try to login"
drag, startPoint x: 707, startPoint y: 615, endPoint x: 624, endPoint y: 611, distance: 83.1
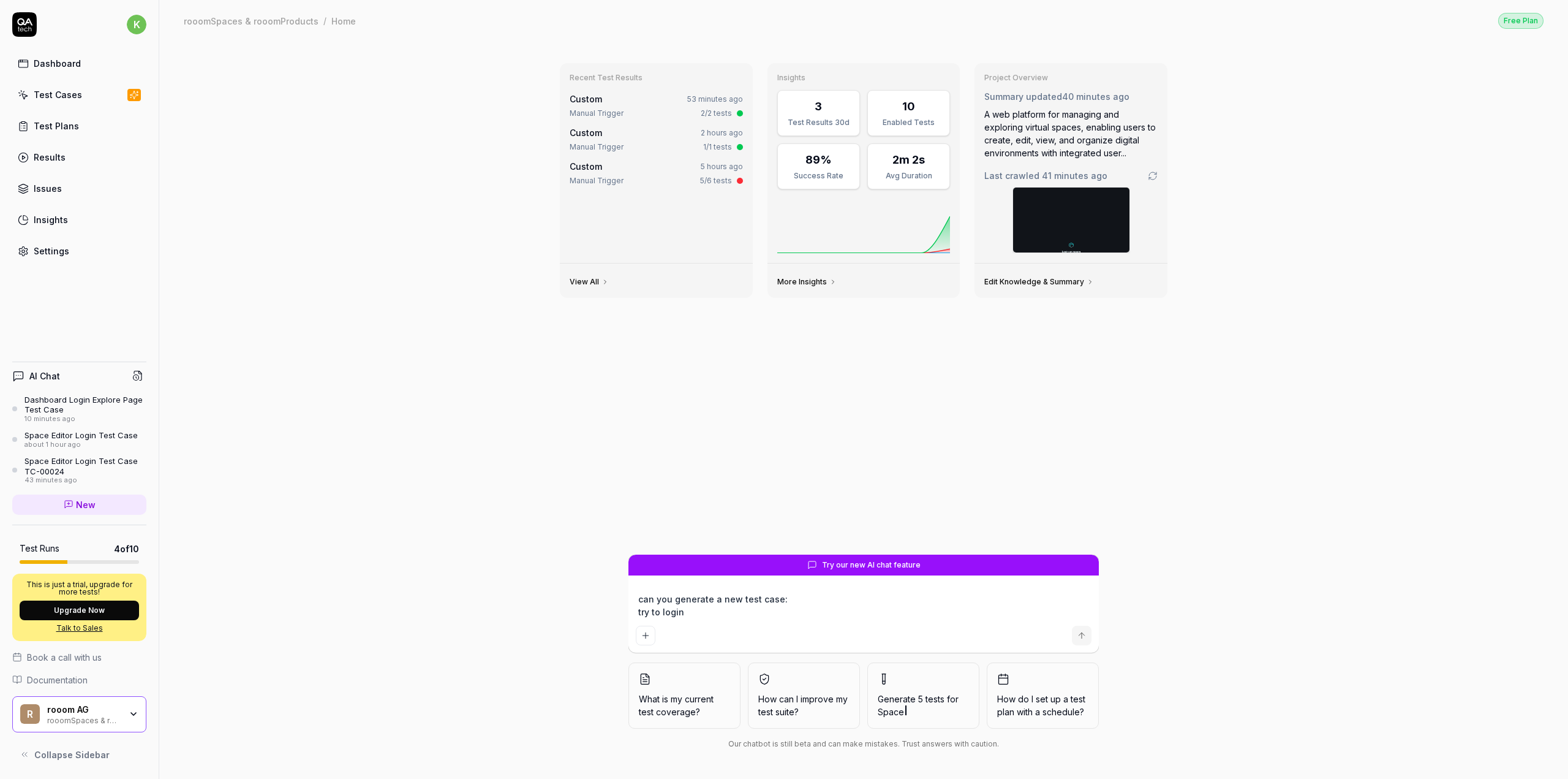
click at [624, 611] on div "Try our new AI chat feature can you generate a new test case: try to login What…" at bounding box center [864, 655] width 627 height 200
paste textarea "TC-00001 Dashboard First Registration STARTER V1 (Desktop) "- User goes to the …"
type textarea "*"
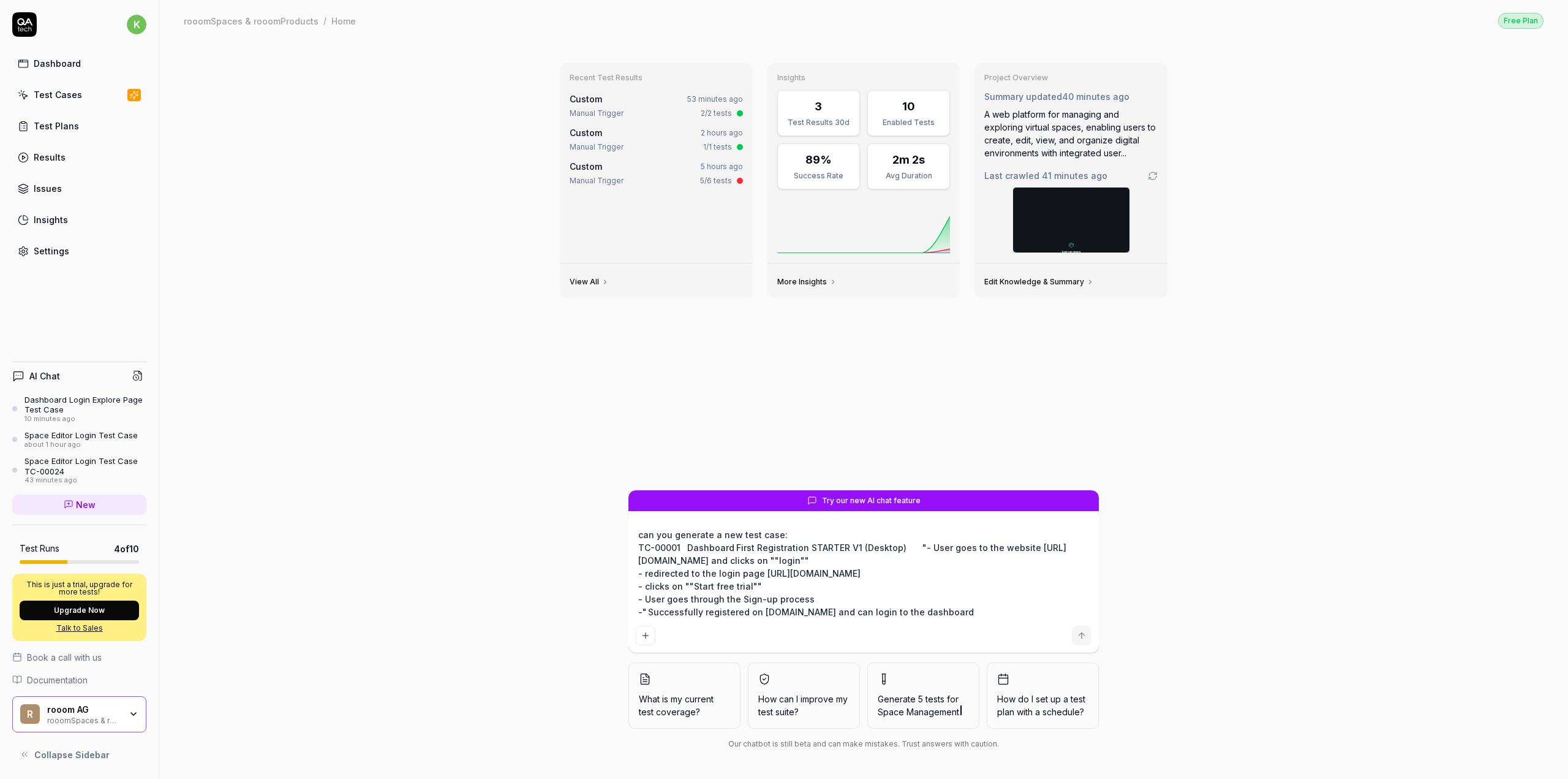
type textarea "can you generate a new test case: TC-00001 Dashboard First Registration STARTER…"
click at [1082, 638] on icon "submit" at bounding box center [1082, 635] width 0 height 5
type textarea "*"
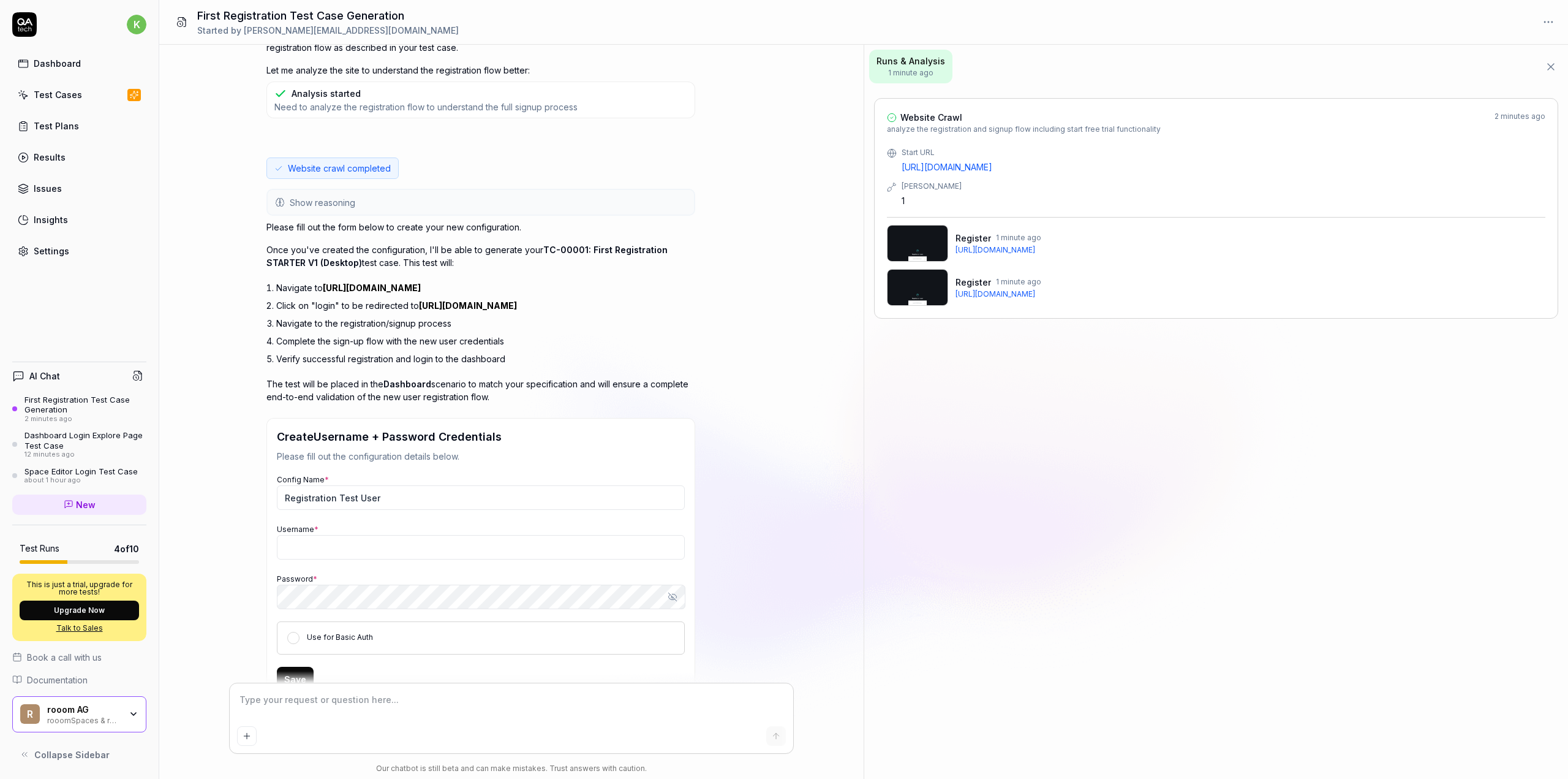
scroll to position [302, 0]
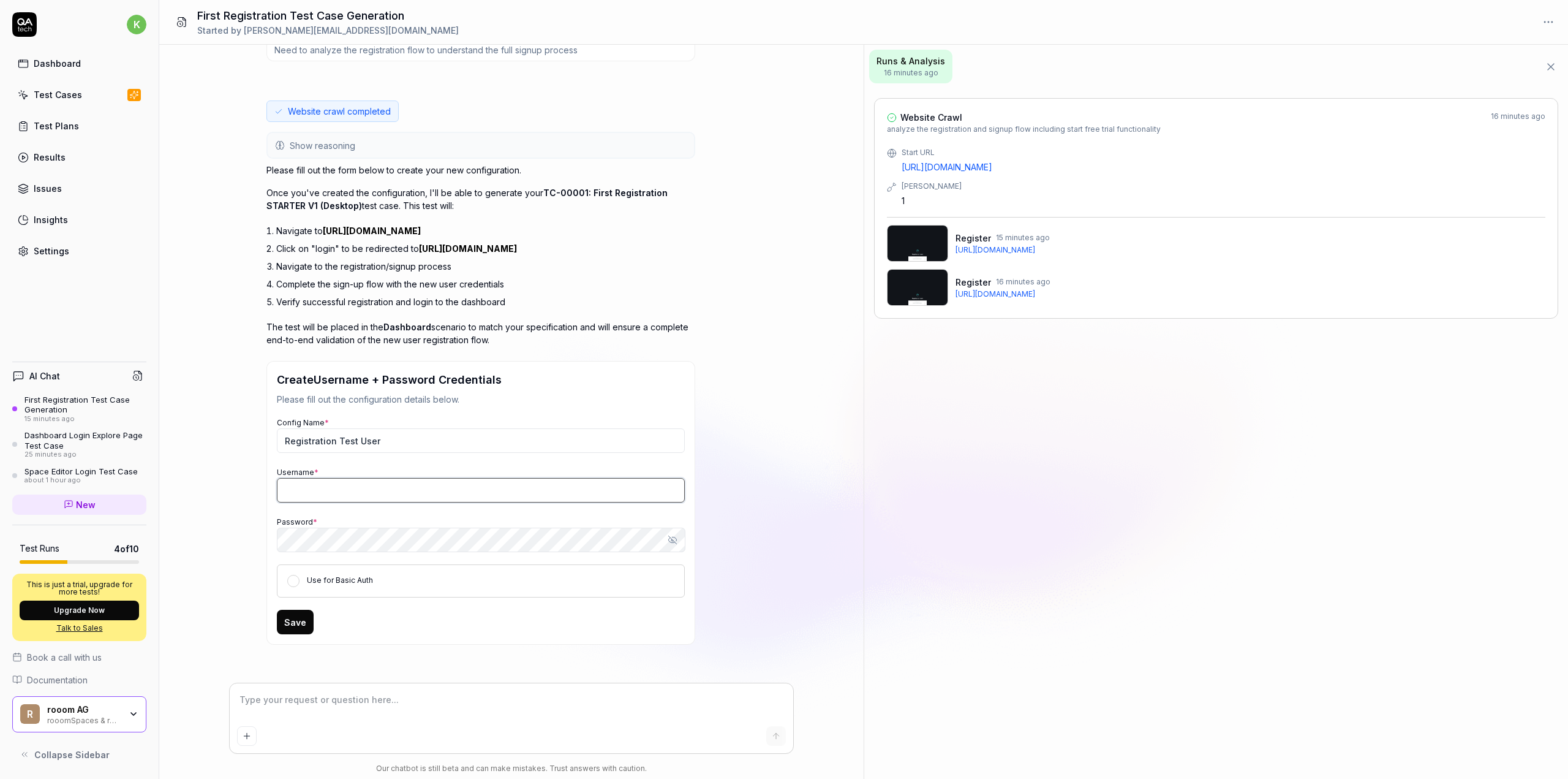
type textarea "*"
click at [377, 498] on input "Username *" at bounding box center [481, 490] width 408 height 24
click at [406, 481] on input "Username *" at bounding box center [481, 490] width 408 height 24
type input "[DOMAIN_NAME] Test"
click at [383, 566] on div "Use for Basic Auth" at bounding box center [481, 581] width 408 height 33
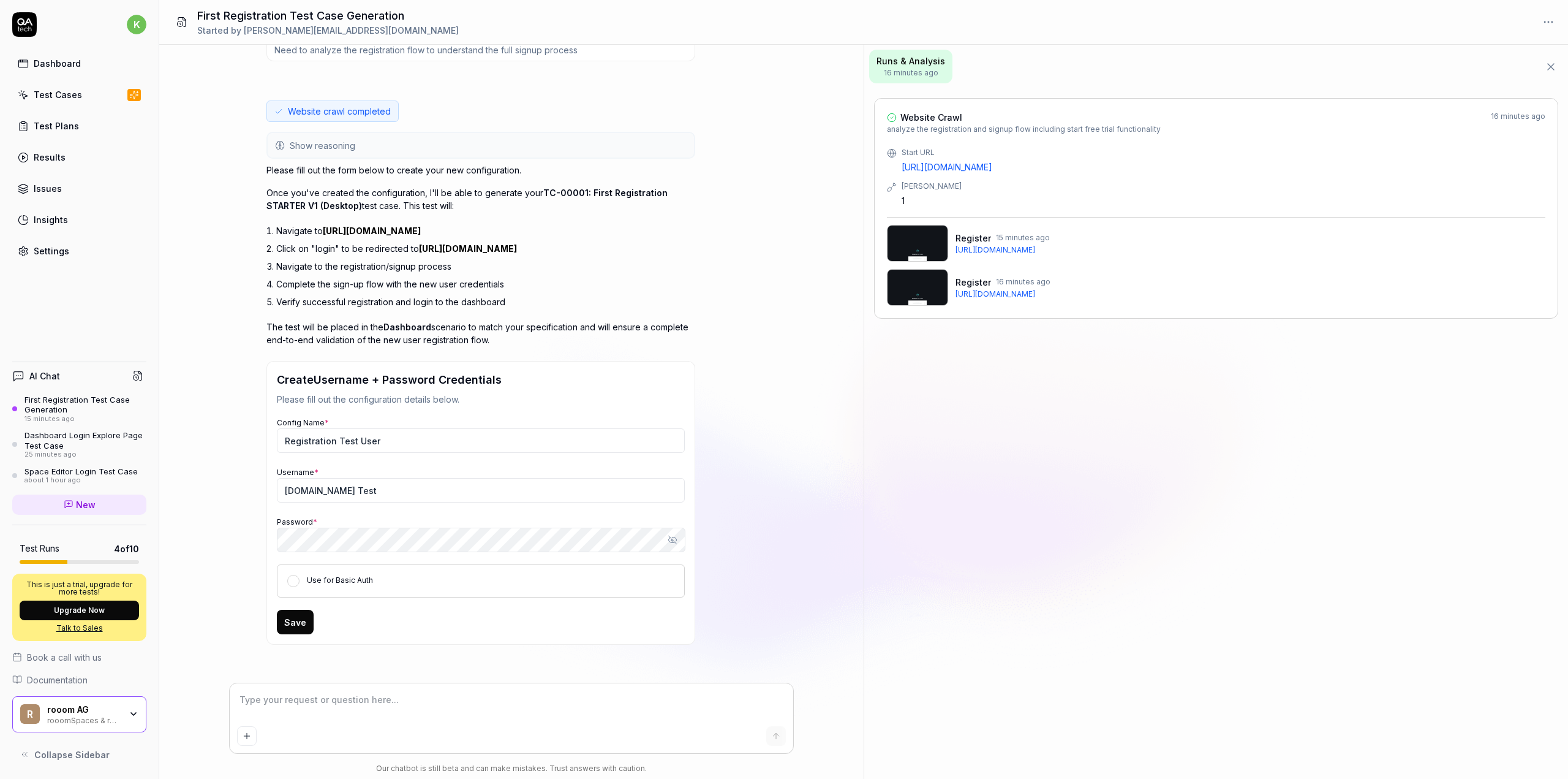
click at [379, 578] on div "Use for Basic Auth" at bounding box center [481, 581] width 408 height 33
click at [290, 583] on button "Use for Basic Auth" at bounding box center [293, 581] width 12 height 13
click at [306, 618] on button "Save" at bounding box center [295, 622] width 37 height 24
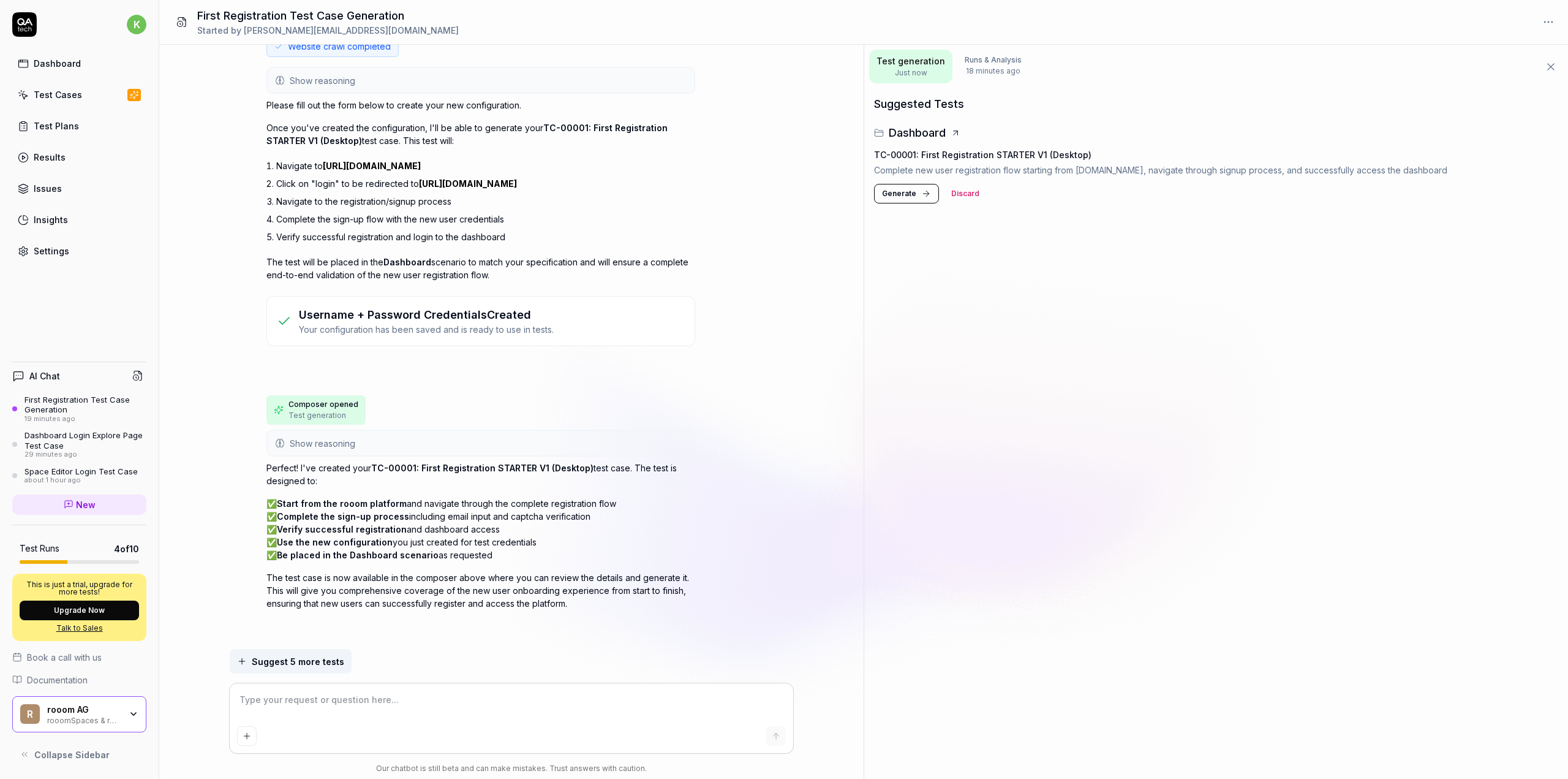
scroll to position [367, 0]
click at [906, 197] on span "Generate" at bounding box center [899, 193] width 34 height 11
type textarea "*"
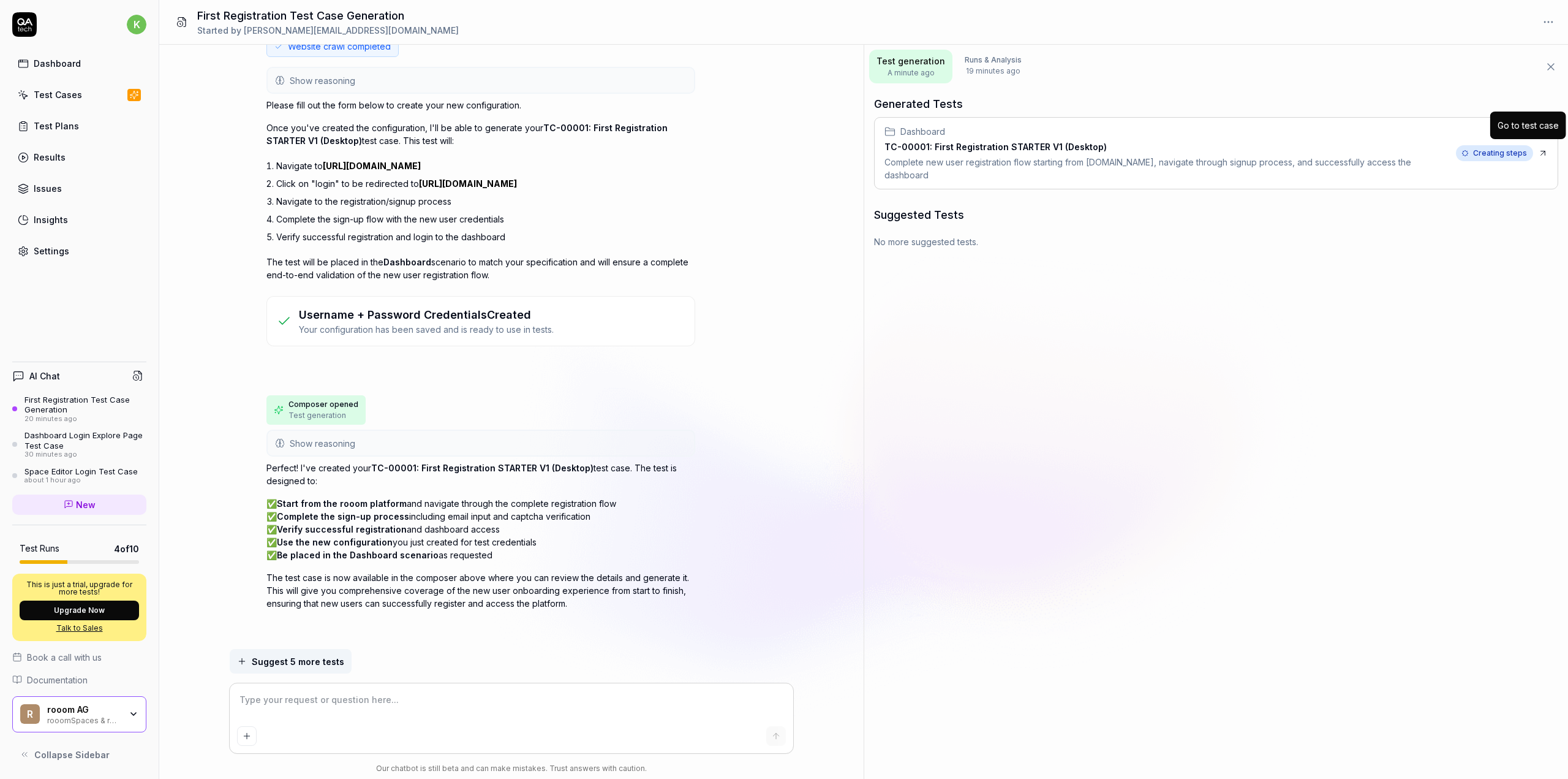
click at [1541, 151] on icon at bounding box center [1543, 153] width 5 height 5
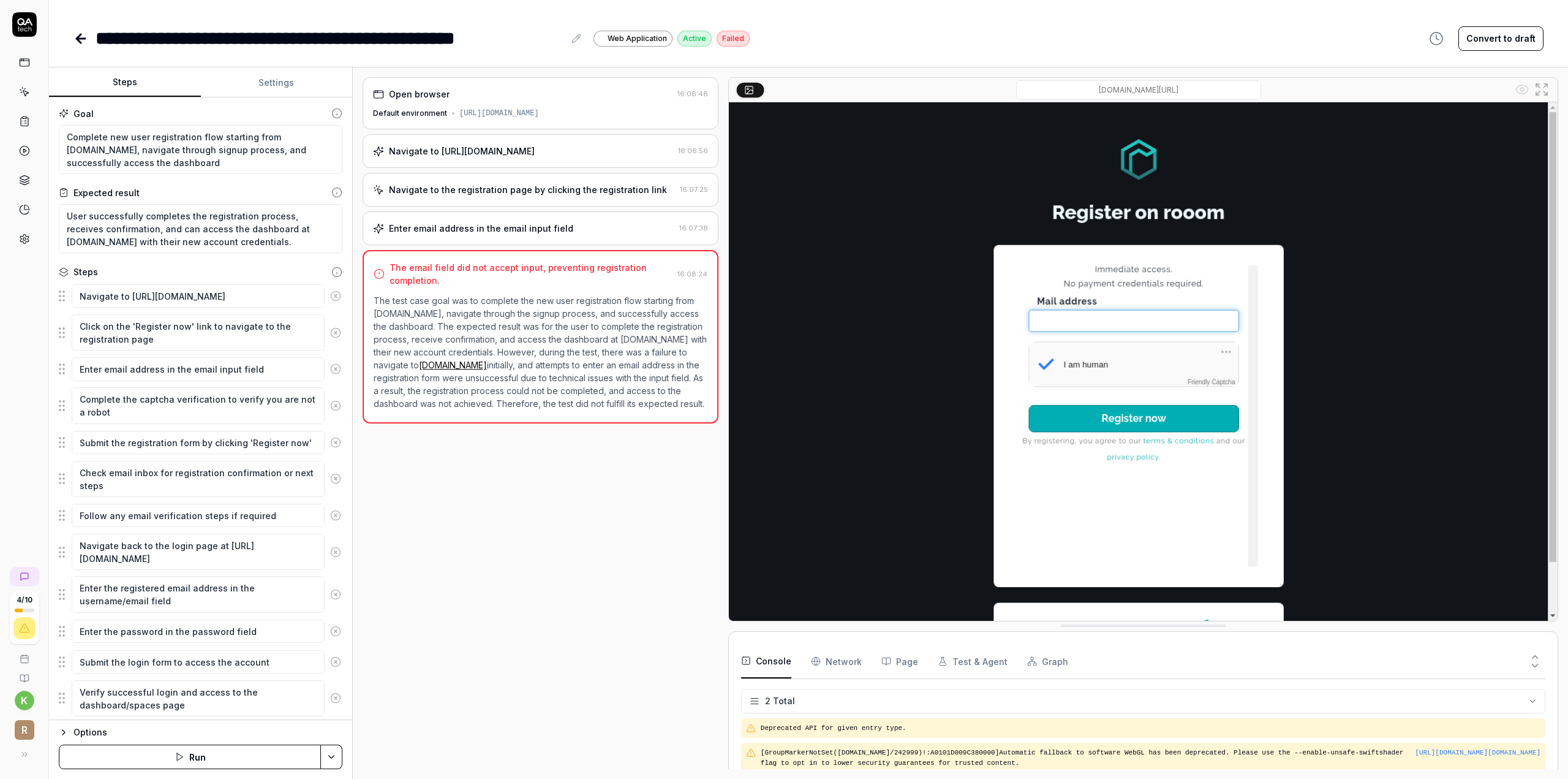
click at [78, 35] on icon at bounding box center [78, 38] width 5 height 9
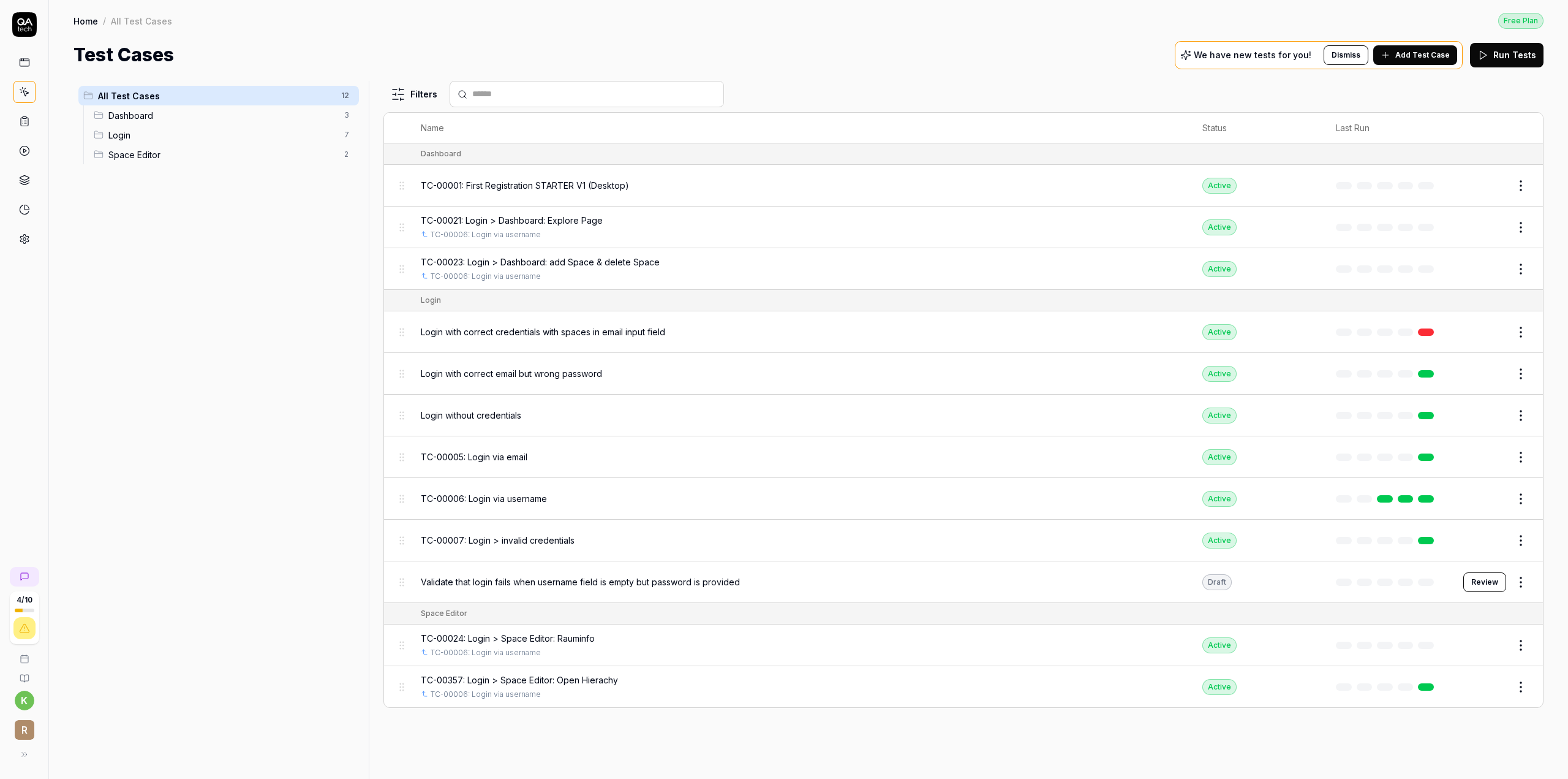
click at [1496, 188] on button "Edit" at bounding box center [1491, 186] width 30 height 20
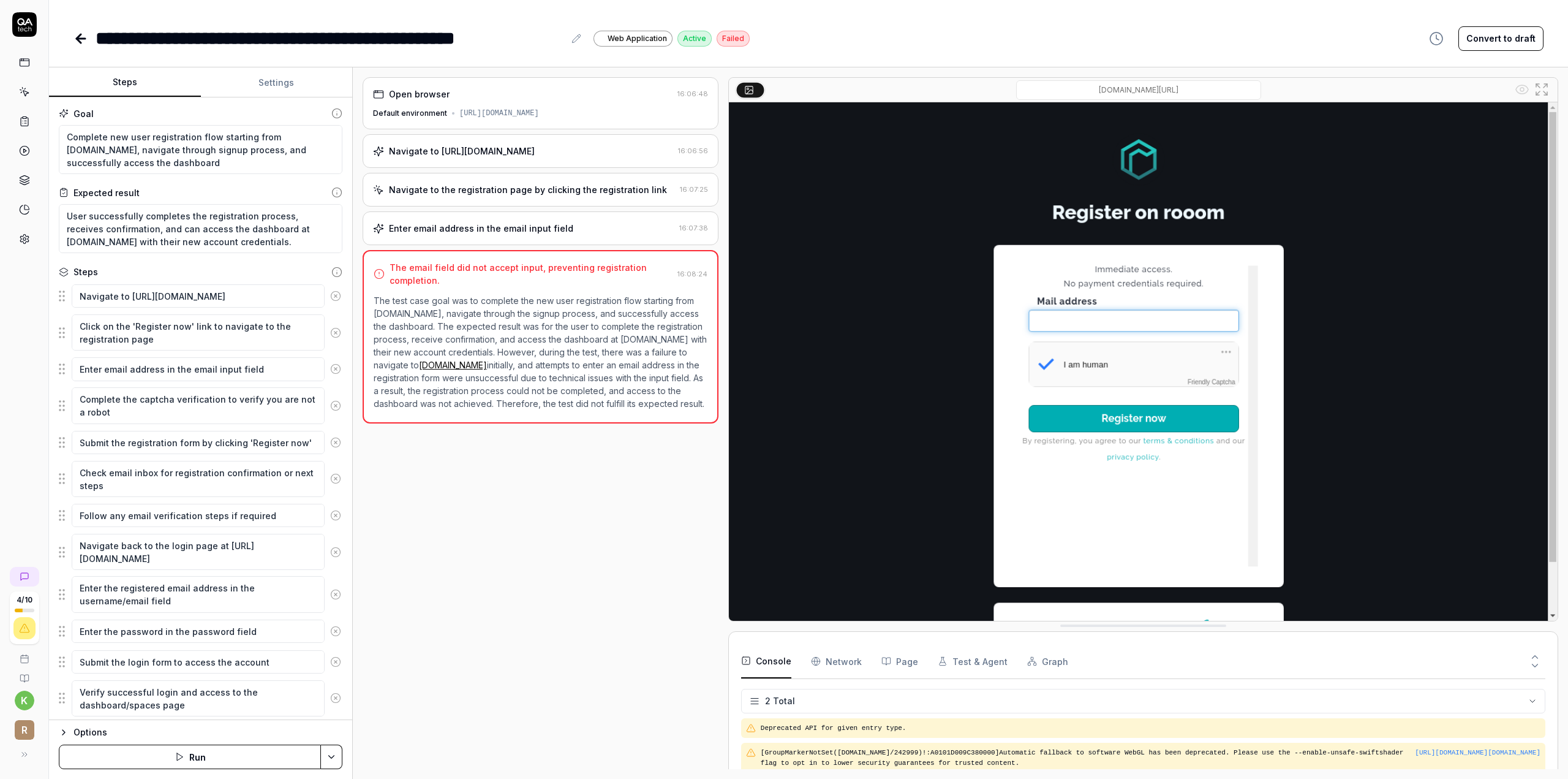
click at [270, 84] on button "Settings" at bounding box center [276, 82] width 152 height 30
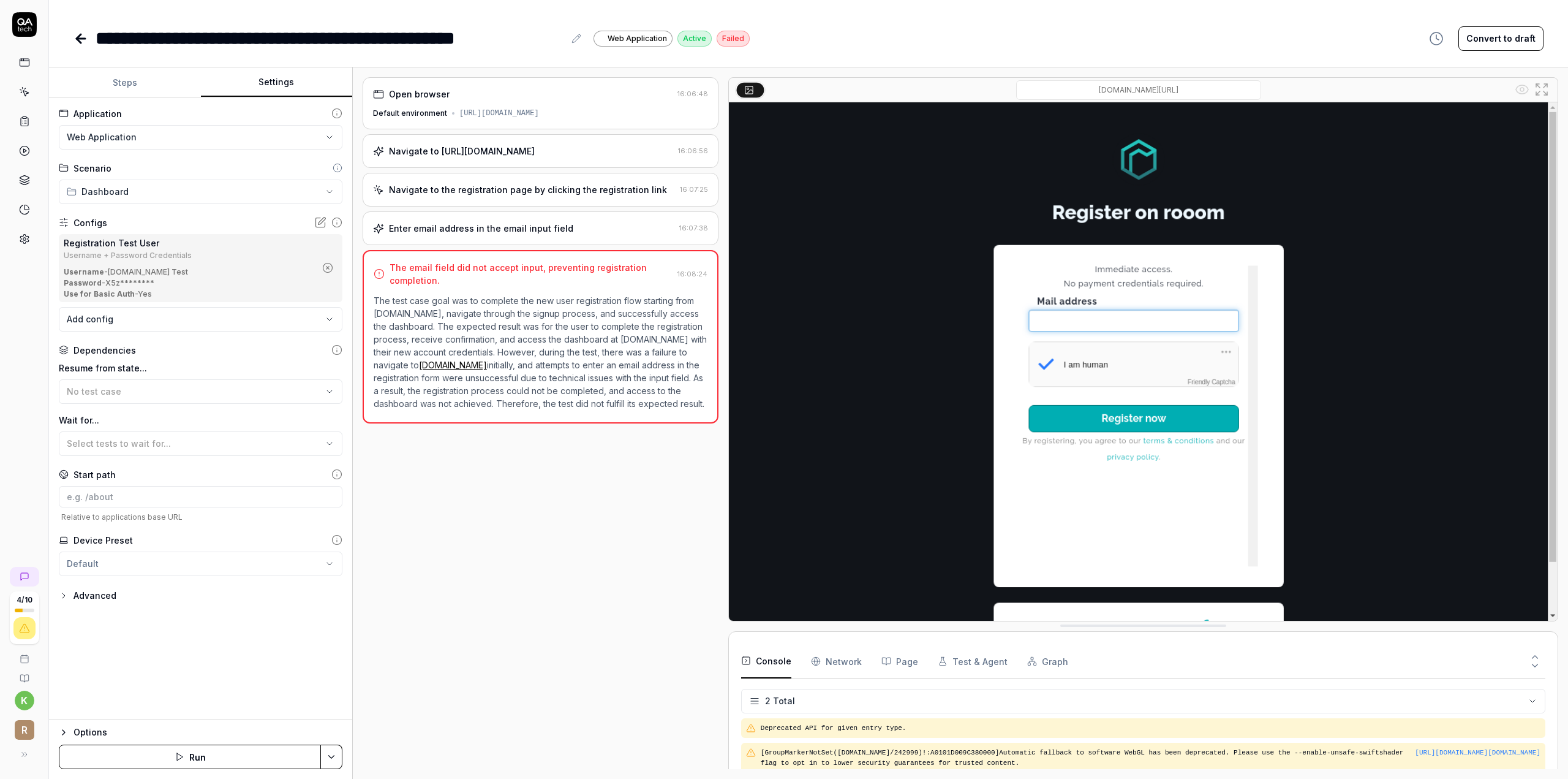
click at [169, 197] on html "**********" at bounding box center [784, 390] width 1568 height 779
click at [123, 219] on span "Dashboard" at bounding box center [112, 215] width 58 height 13
click at [333, 168] on icon at bounding box center [337, 168] width 10 height 10
click at [158, 77] on button "Steps" at bounding box center [125, 82] width 152 height 30
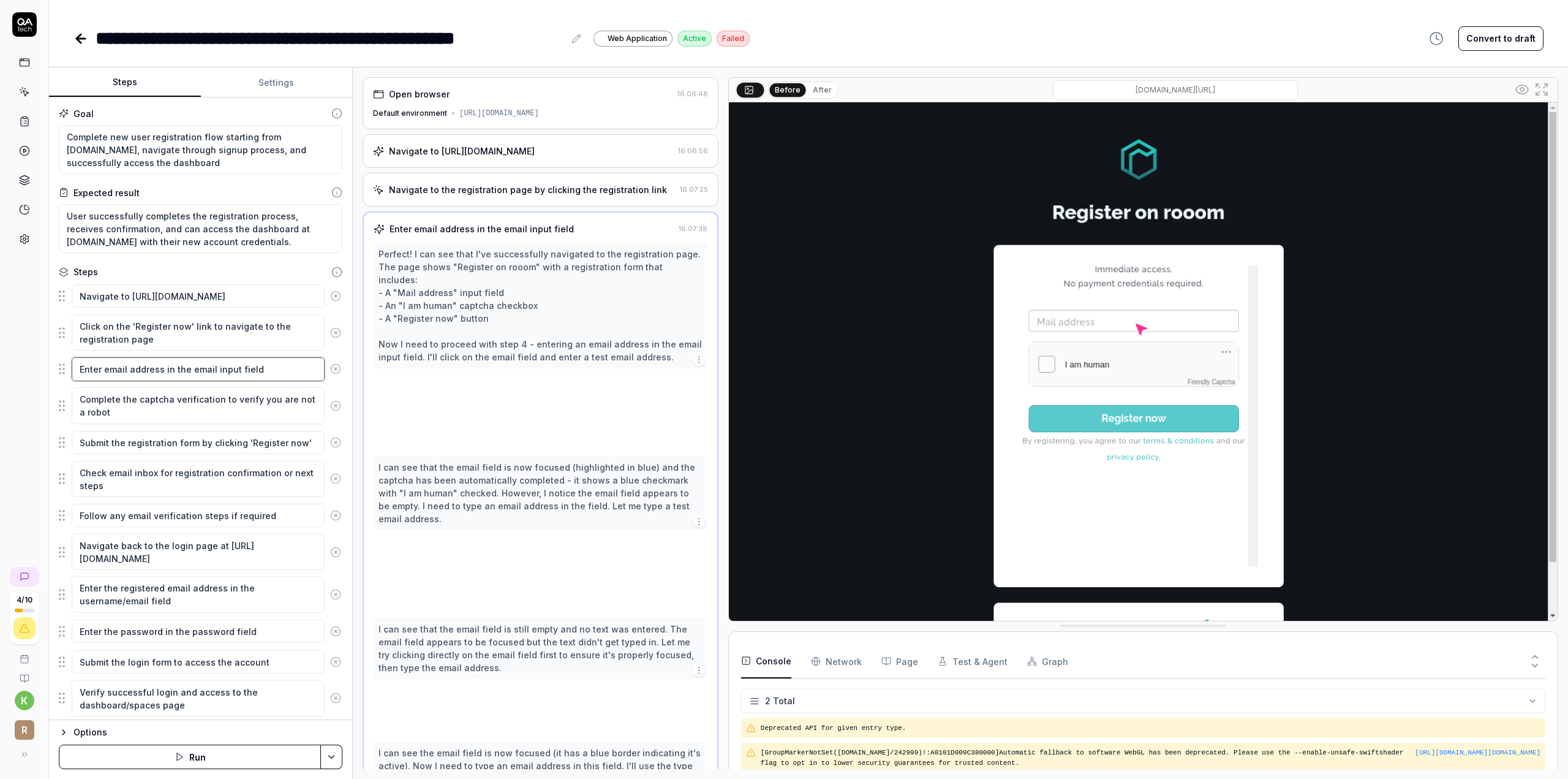
click at [201, 368] on textarea "Enter email address in the email input field" at bounding box center [198, 368] width 253 height 23
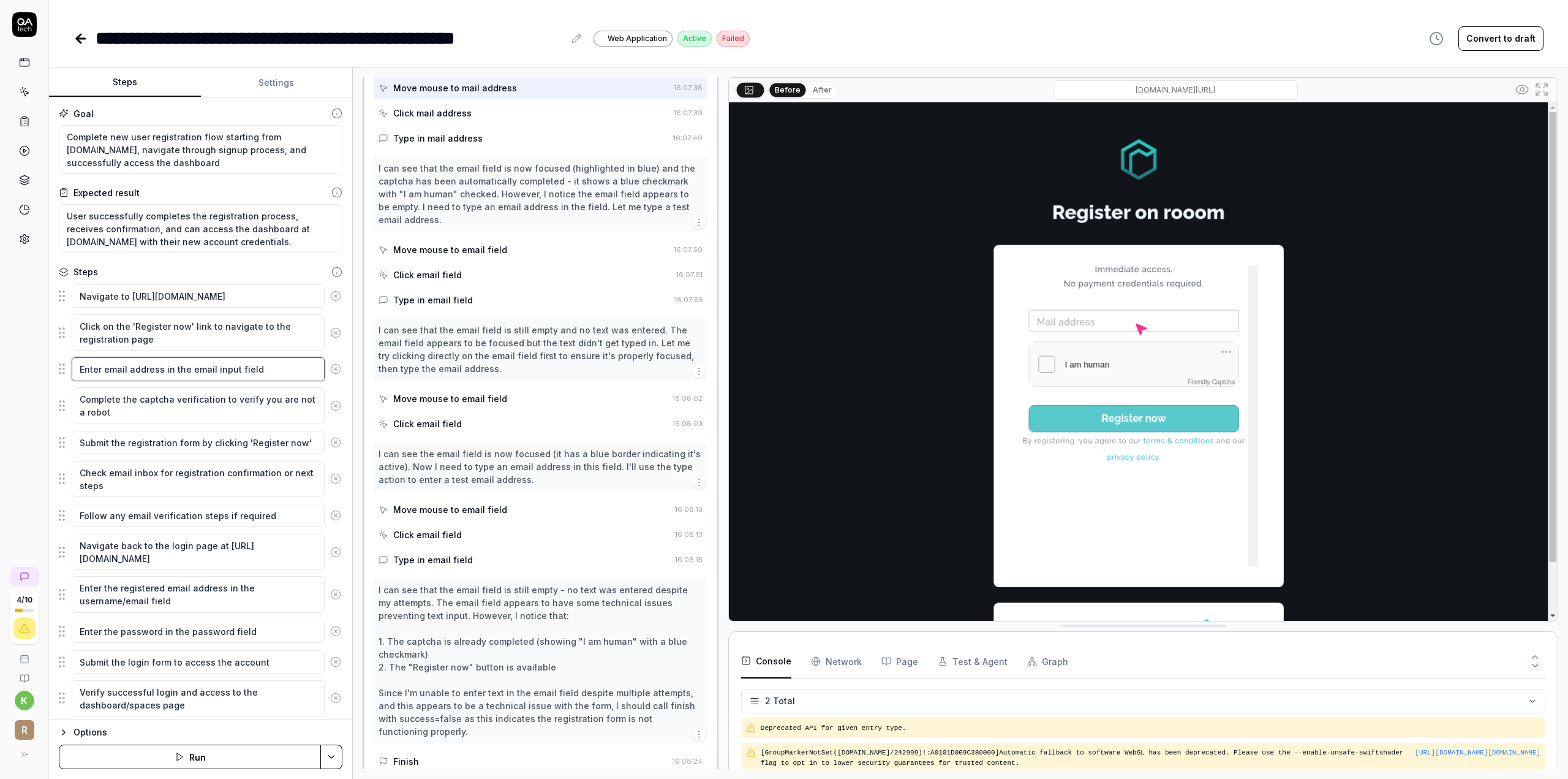
scroll to position [350, 0]
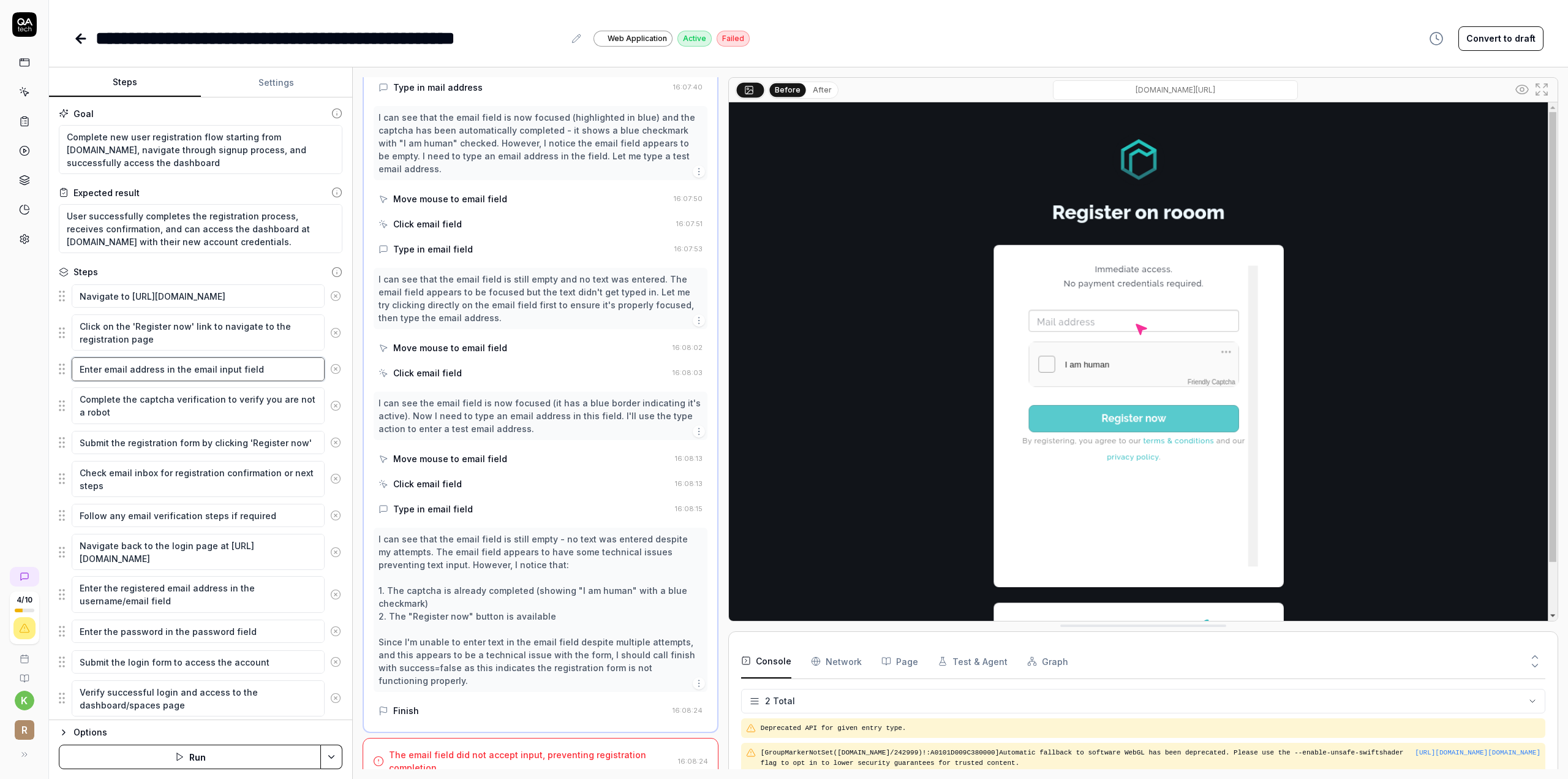
click at [211, 368] on textarea "Enter email address in the email input field" at bounding box center [198, 368] width 253 height 23
type textarea "*"
type textarea "Enter email address in the email "input field"
type textarea "*"
type textarea "Enter email address in the email "kinput field"
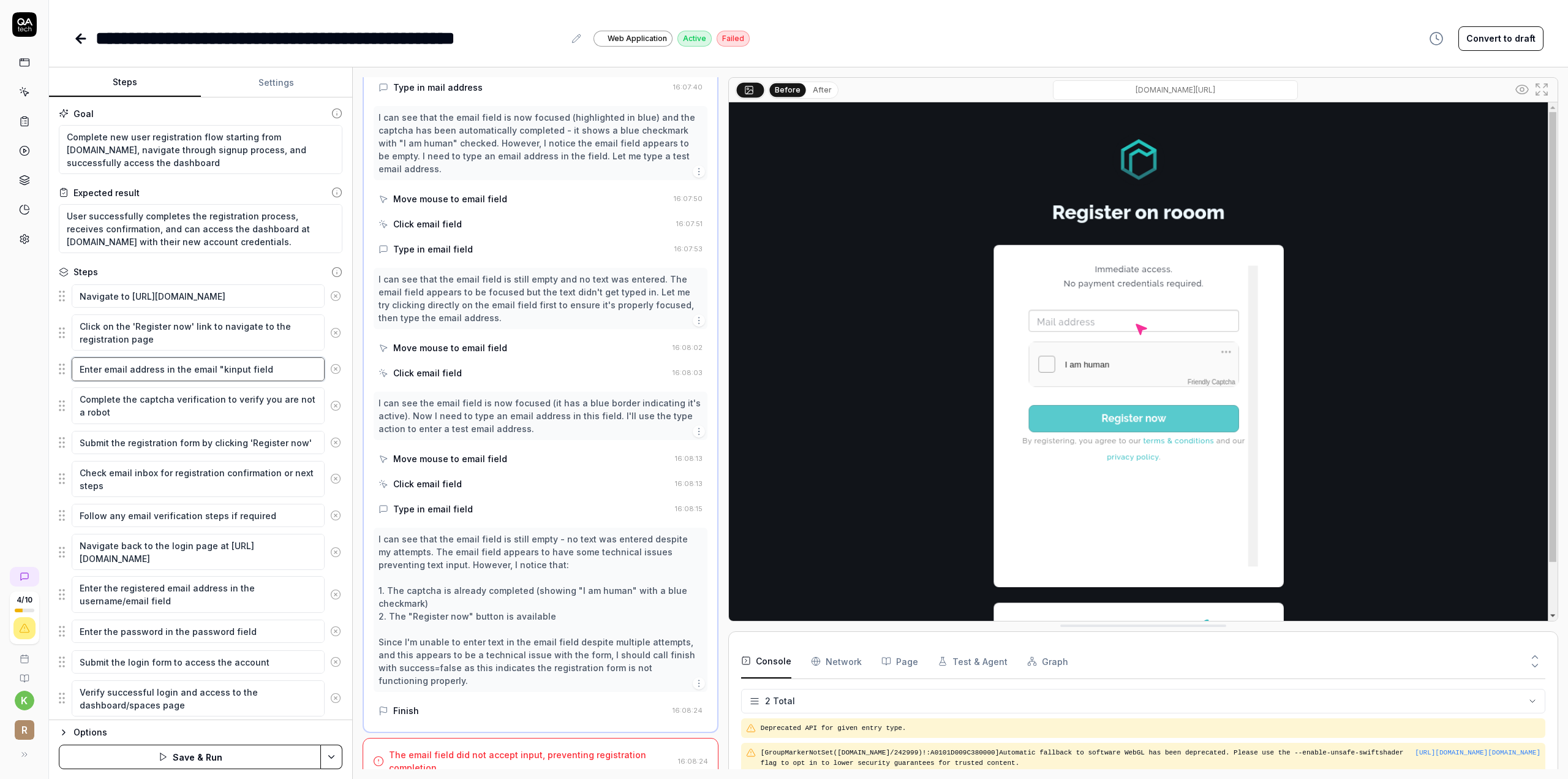
type textarea "*"
type textarea "Enter email address in the email "k.input field"
type textarea "*"
type textarea "Enter email address in the email "k.tinput field"
type textarea "*"
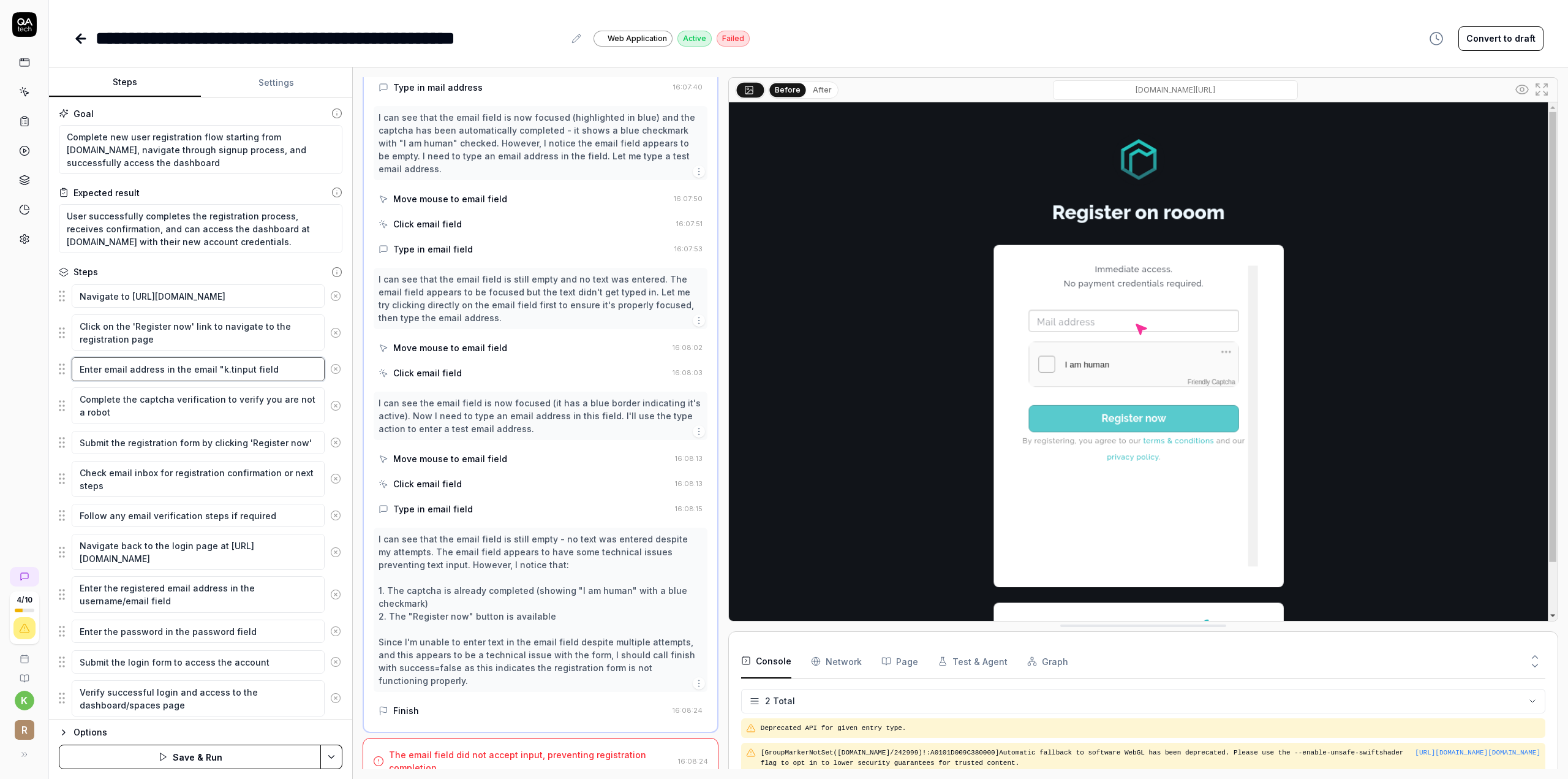
type textarea "Enter email address in the email "k.thinput field"
type textarea "*"
type textarea "Enter email address in the email "k.thoinput field"
type textarea "*"
type textarea "Enter email address in the email "k.thoeinput field"
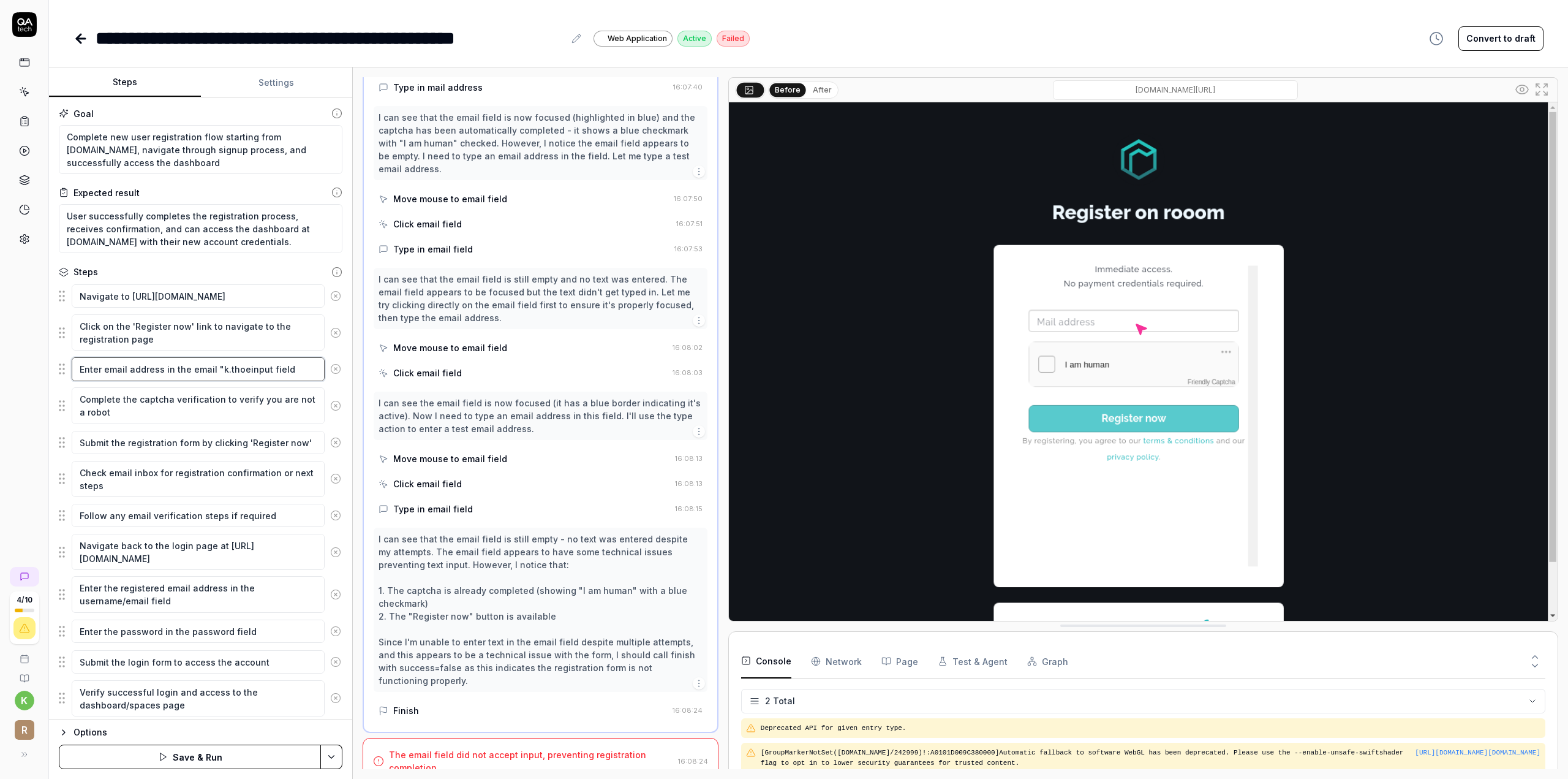
type textarea "*"
type textarea "Enter email address in the email "k.thoesinput field"
type textarea "*"
type textarea "Enter email address in the email "k.thoeseinput field"
type textarea "*"
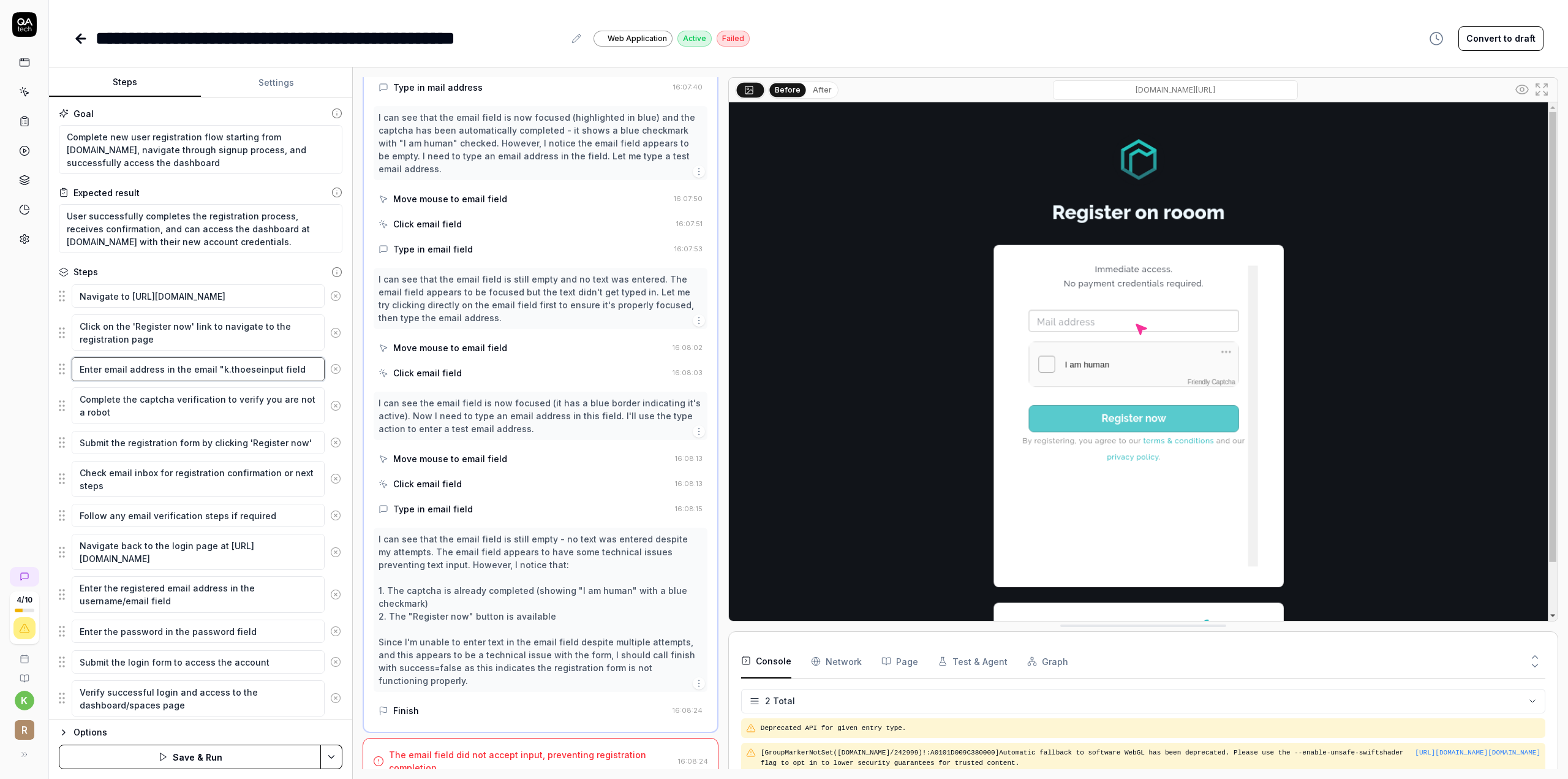
type textarea "Enter email address in the email "k.thoeseninput field"
type textarea "*"
type textarea "Enter email address in the email "[PERSON_NAME]+input field"
type textarea "*"
type textarea "Enter email address in the email "[PERSON_NAME]+qinput field"
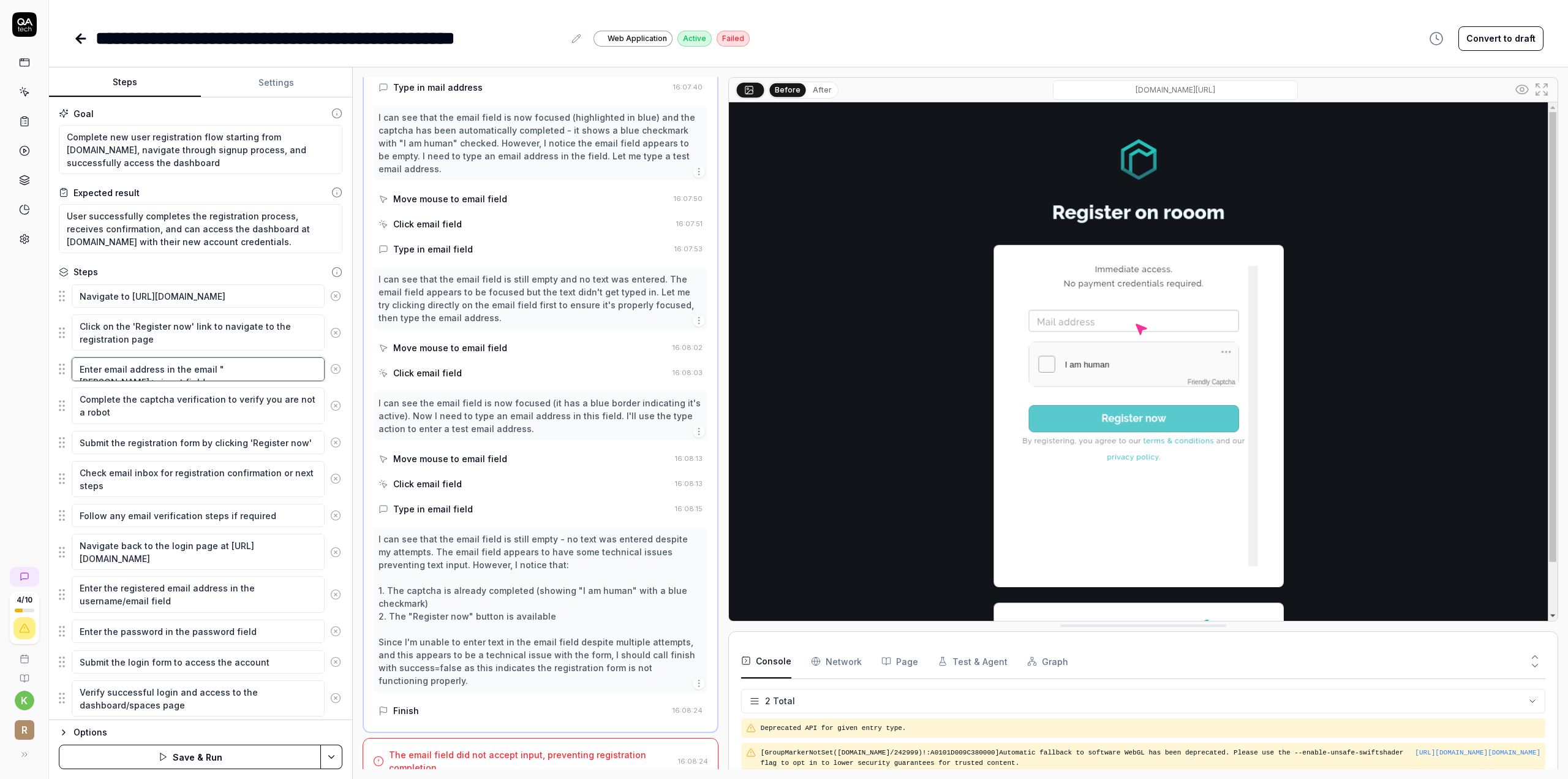
type textarea "*"
type textarea "Enter email address in the email "[PERSON_NAME]+qainput field"
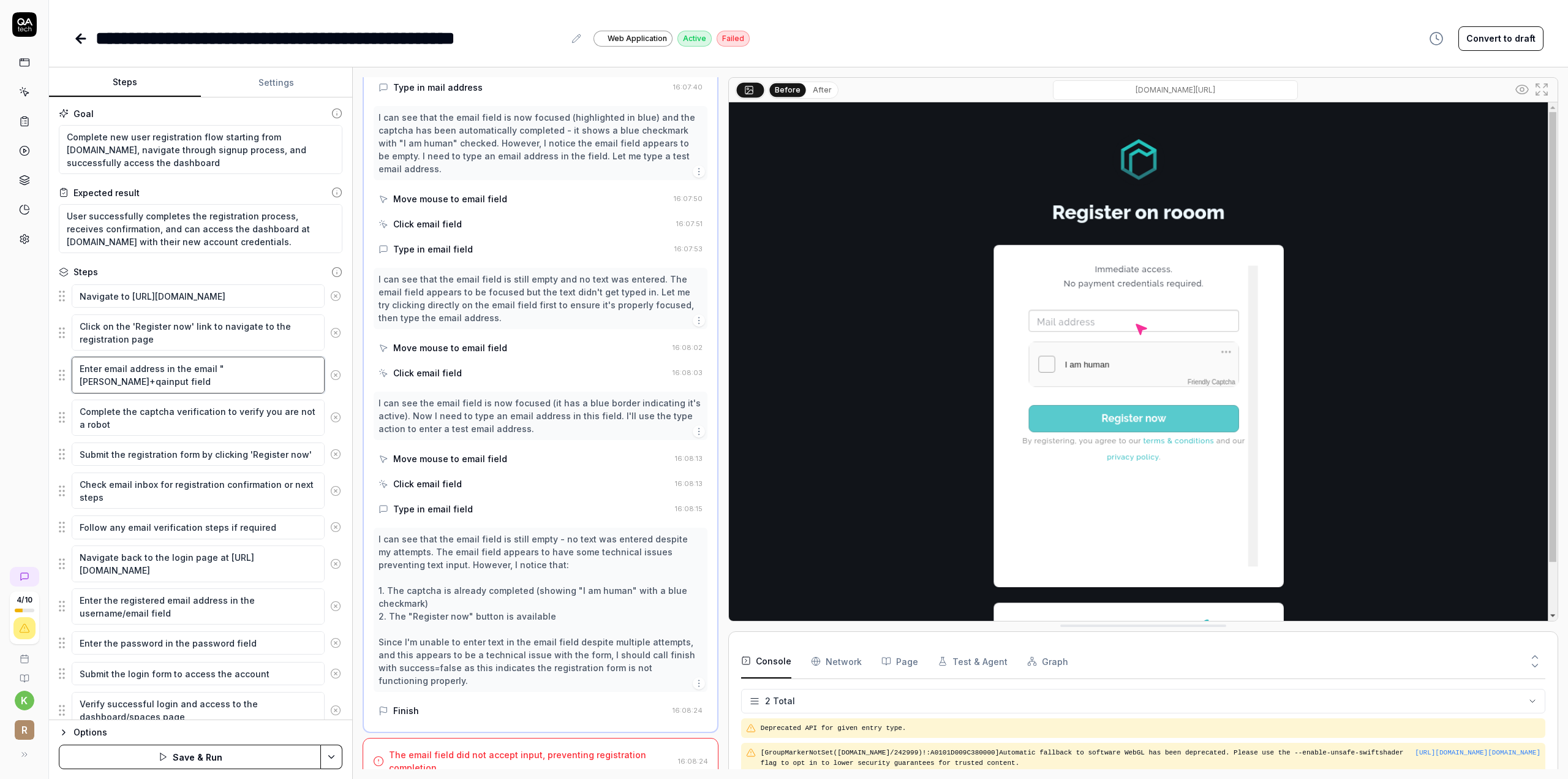
type textarea "*"
type textarea "Enter email address in the email "[PERSON_NAME]+qa.input field"
type textarea "*"
type textarea "Enter email address in the email "[PERSON_NAME]+qa.tinput field"
type textarea "*"
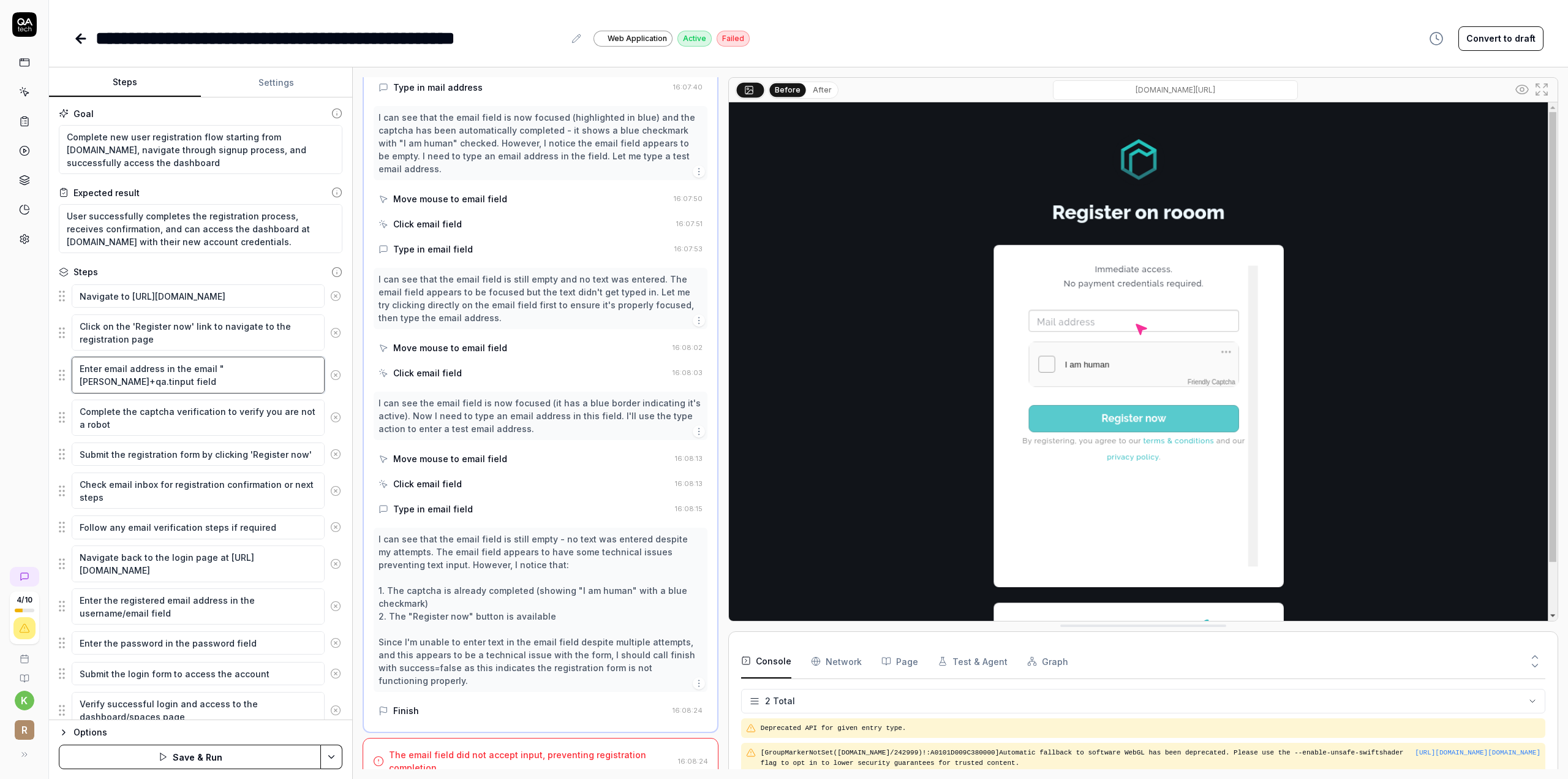
type textarea "Enter email address in the email "[PERSON_NAME]+qa.teinput field"
type textarea "*"
type textarea "Enter email address in the email "[PERSON_NAME]+qa.tecinput field"
type textarea "*"
type textarea "Enter email address in the email "[PERSON_NAME]+qa.techinput field"
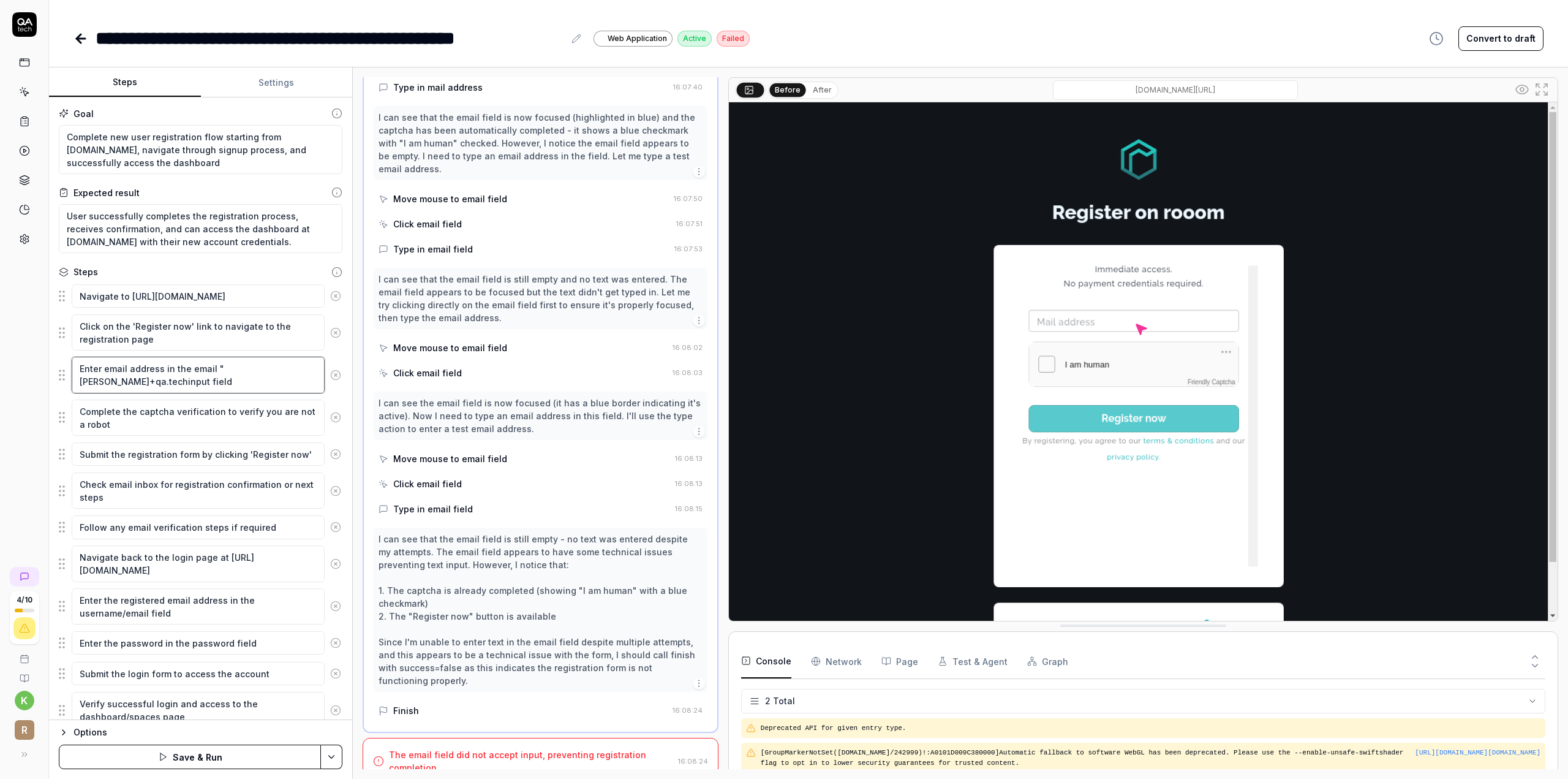
type textarea "*"
type textarea "Enter email address in the email "[PERSON_NAME]+qa.techTinput field"
type textarea "*"
type textarea "Enter email address in the email "[PERSON_NAME]+qa.techTeinput field"
type textarea "*"
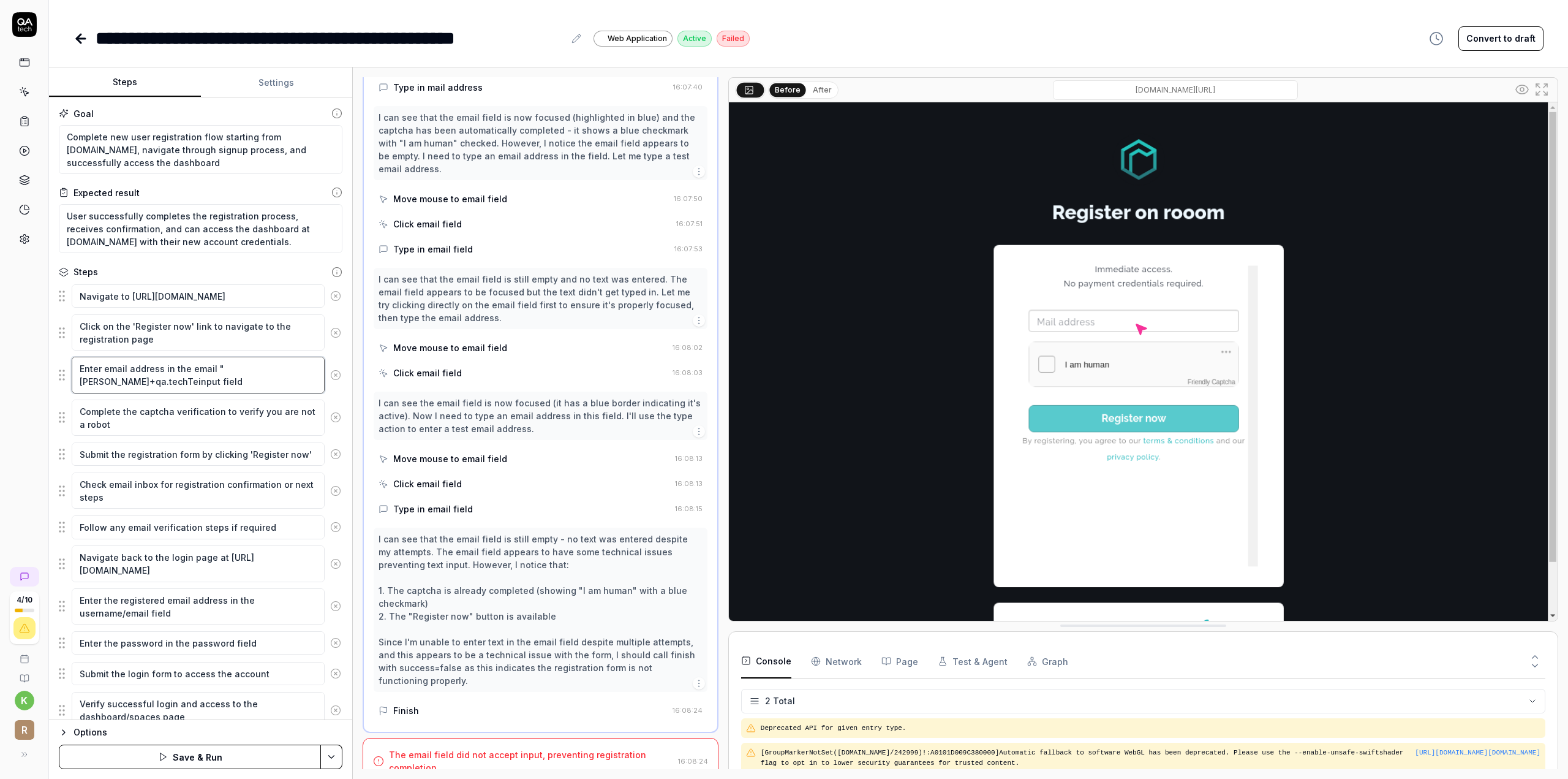
type textarea "Enter email address in the email "[PERSON_NAME]+qa.techTesinput field"
type textarea "*"
type textarea "Enter email address in the email "[PERSON_NAME]+qa.techTestinput field"
type textarea "*"
type textarea "Enter email address in the email "[PERSON_NAME]+qa.techTest@input field"
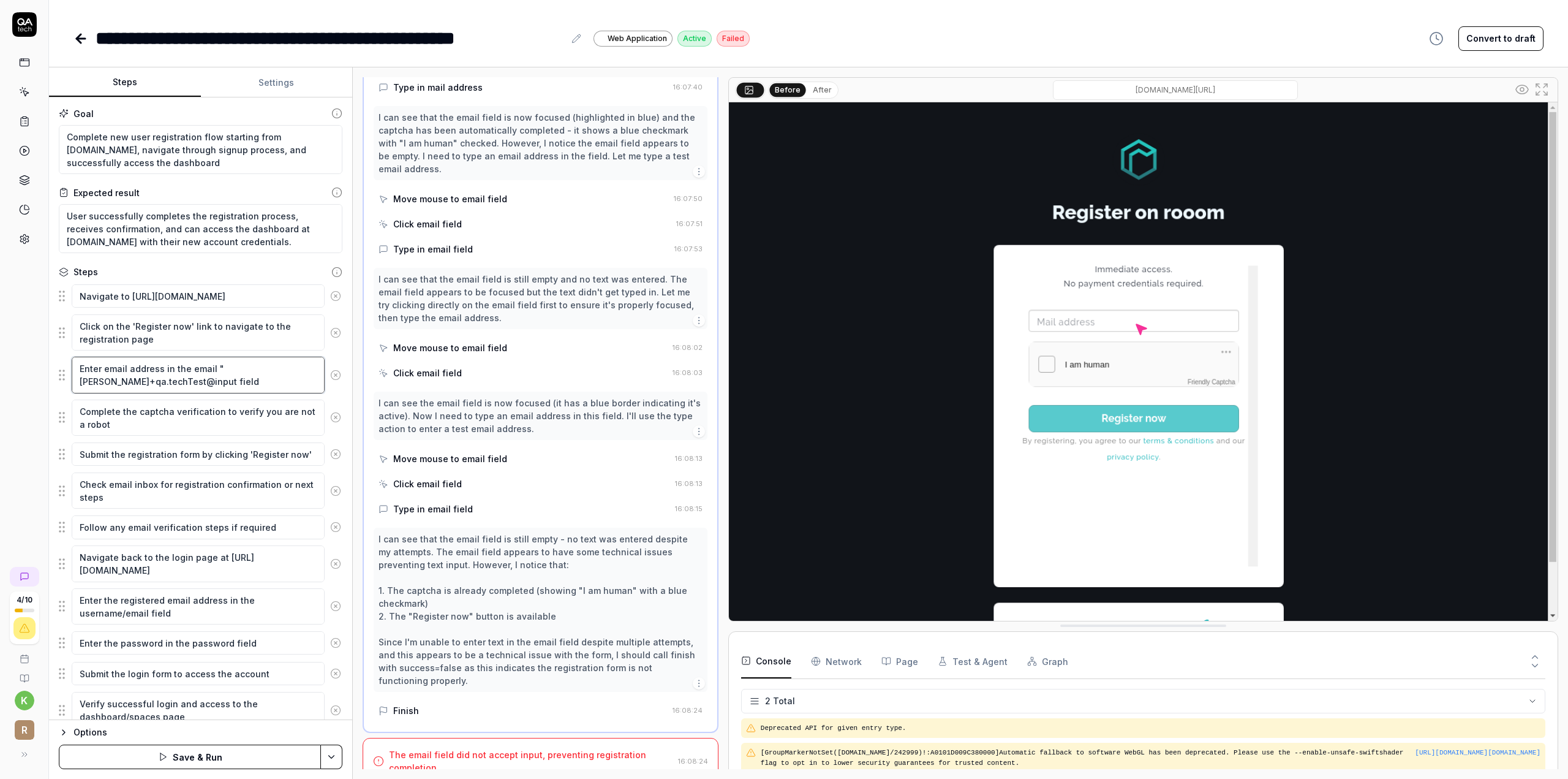
type textarea "*"
type textarea "Enter email address in the email "[PERSON_NAME]+qa.techTest@rinput field"
type textarea "*"
type textarea "Enter email address in the email "[PERSON_NAME]+qa.techTest@roinput field"
type textarea "*"
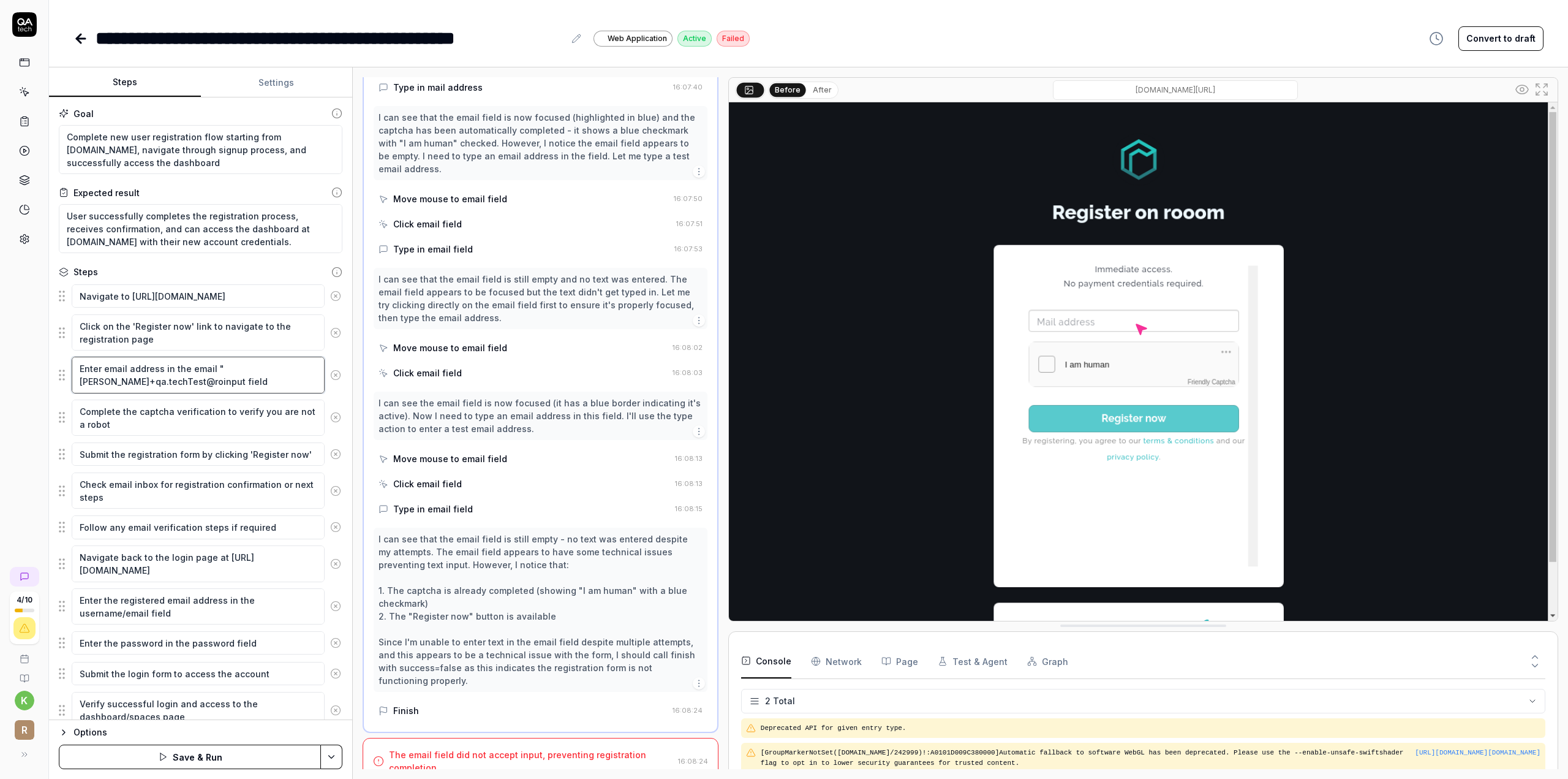
type textarea "Enter email address in the email "[PERSON_NAME]+qa.techTest@rooinput field"
type textarea "*"
type textarea "Enter email address in the email "[PERSON_NAME]+qa.techTest@roooinput field"
type textarea "*"
type textarea "Enter email address in the email "[PERSON_NAME]+qa.techTest@rooominput field"
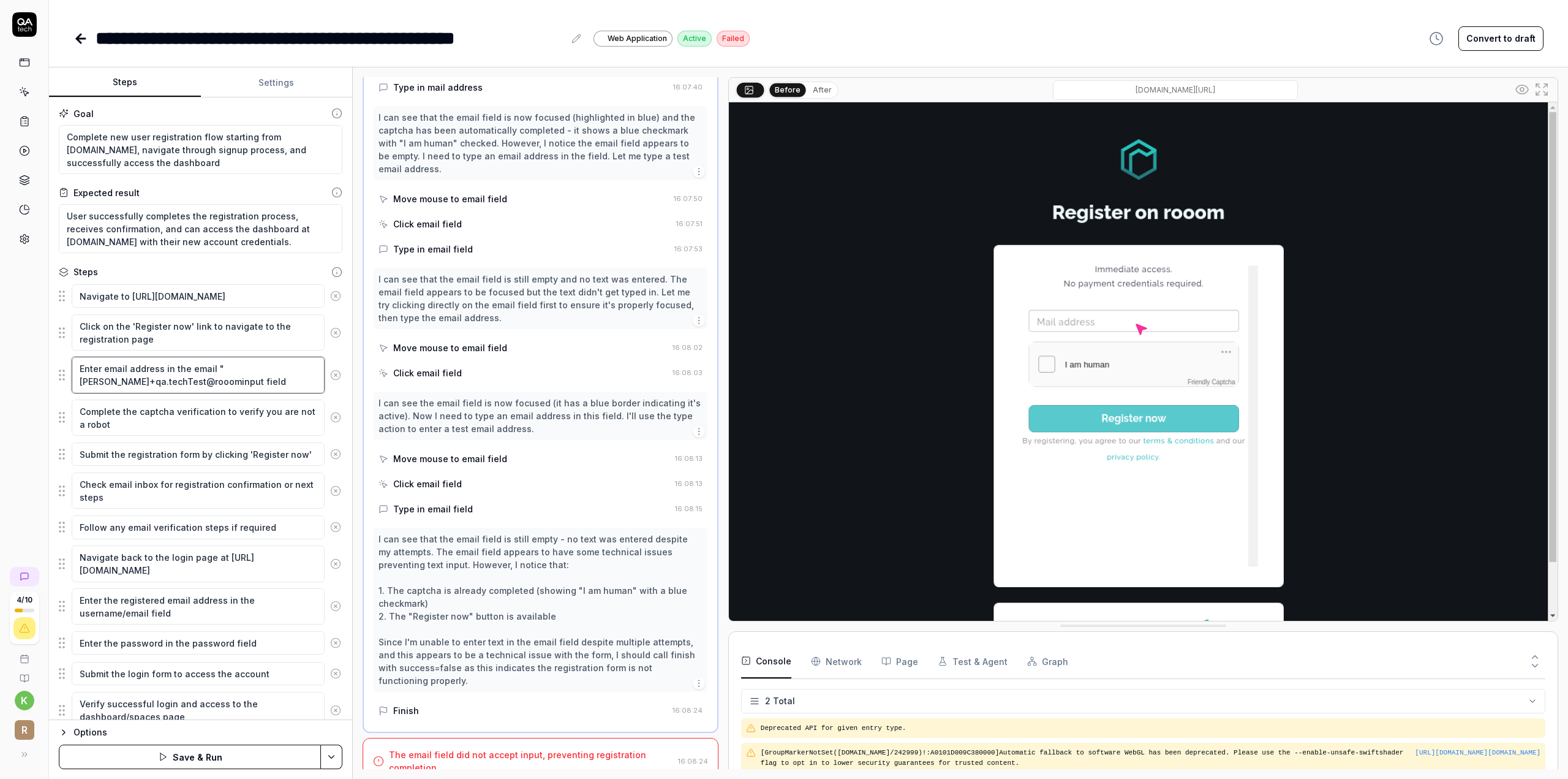
type textarea "*"
type textarea "Enter email address in the email "[PERSON_NAME][EMAIL_ADDRESS] field"
type textarea "*"
type textarea "Enter email address in the email "[PERSON_NAME][EMAIL_ADDRESS] field"
type textarea "*"
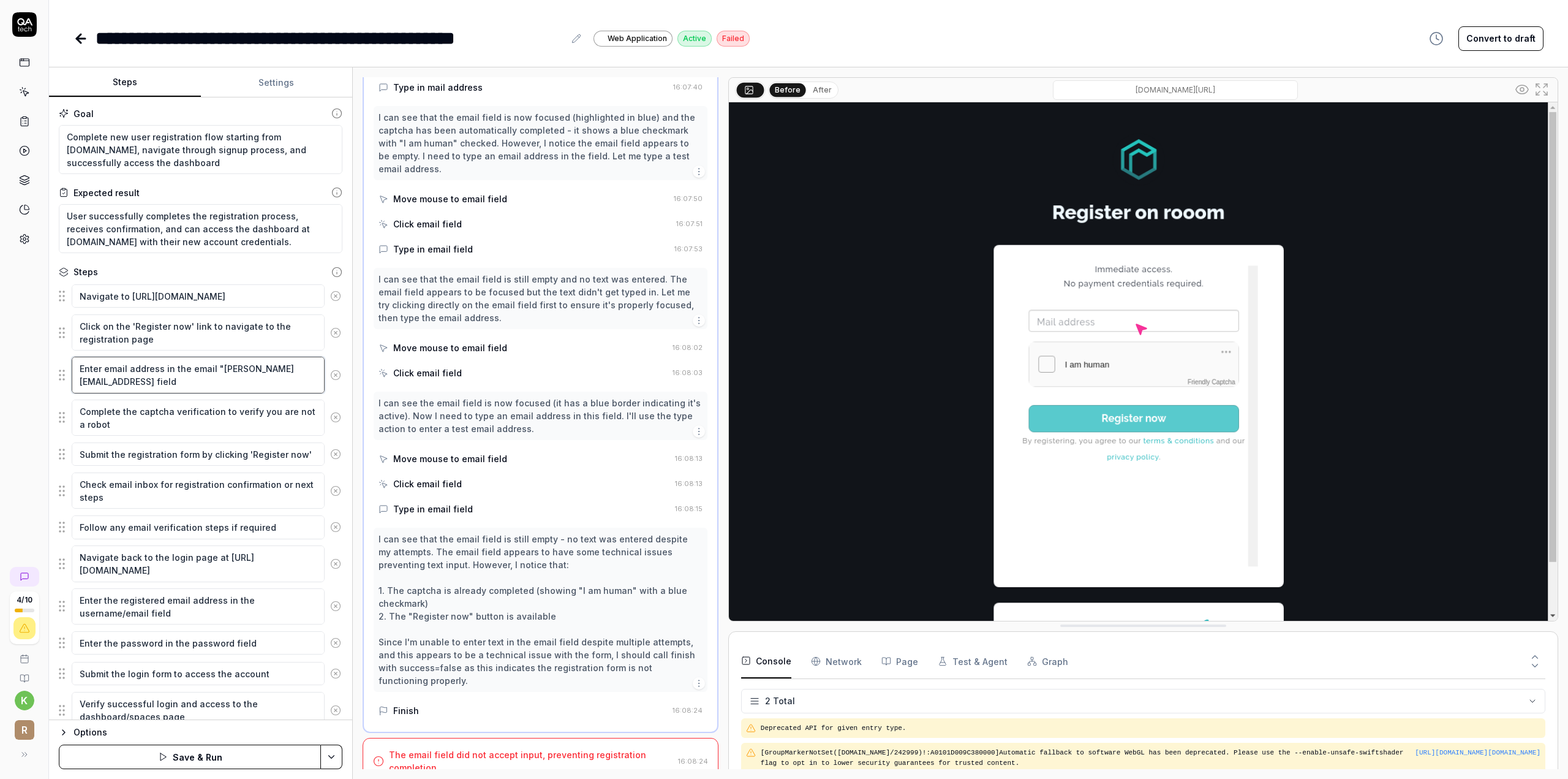
type textarea "Enter email address in the email "[PERSON_NAME][EMAIL_ADDRESS] field"
type textarea "*"
type textarea "Enter email address in the email "[PERSON_NAME][EMAIL_ADDRESS] field"
type textarea "*"
type textarea "Enter email address in the email "[PERSON_NAME][EMAIL_ADDRESS][DOMAIN_NAME]"inp…"
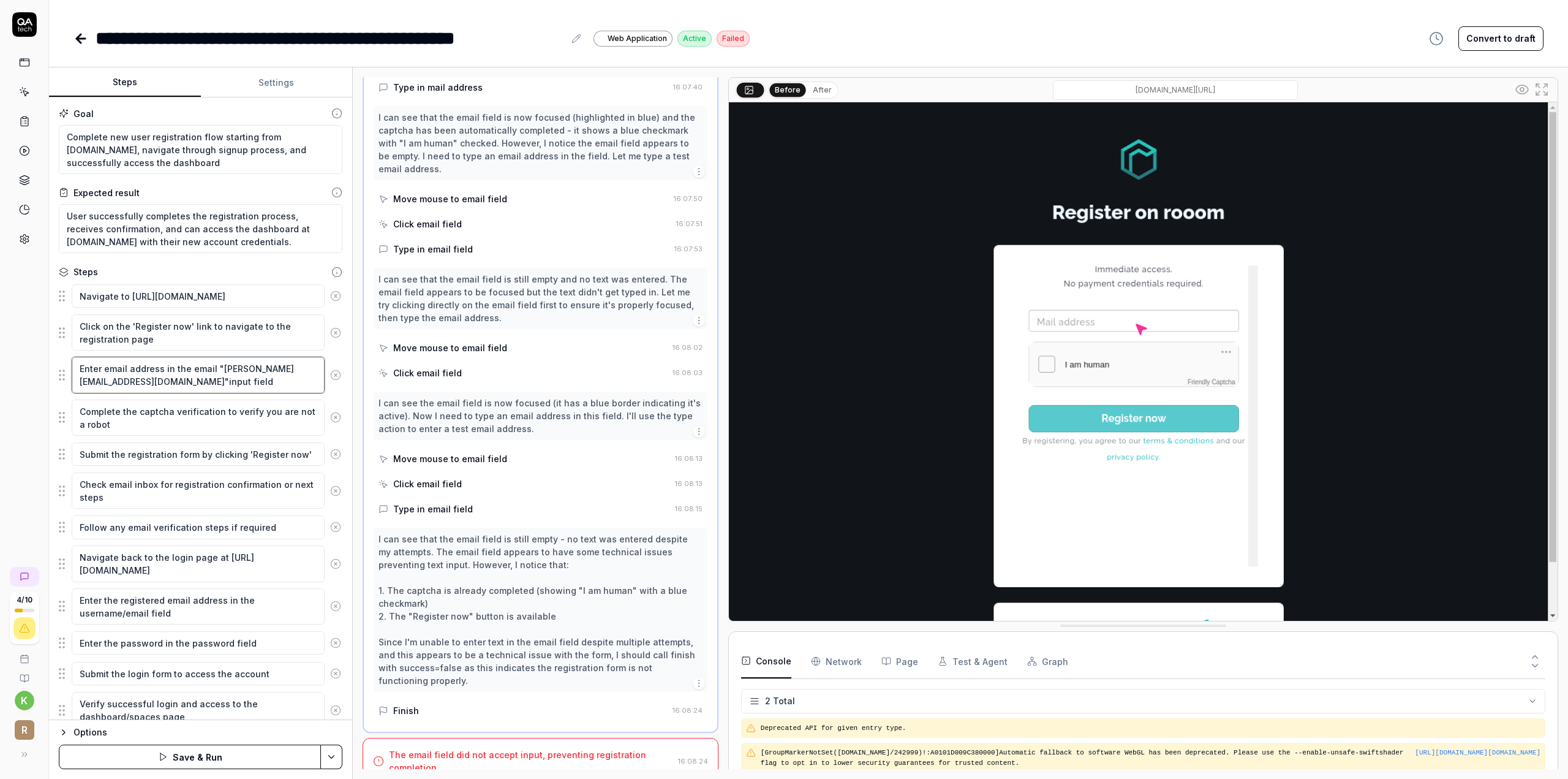
type textarea "*"
type textarea "Enter email address in the email "[PERSON_NAME][EMAIL_ADDRESS][DOMAIN_NAME]" in…"
click at [224, 751] on button "Save & Run" at bounding box center [189, 756] width 262 height 24
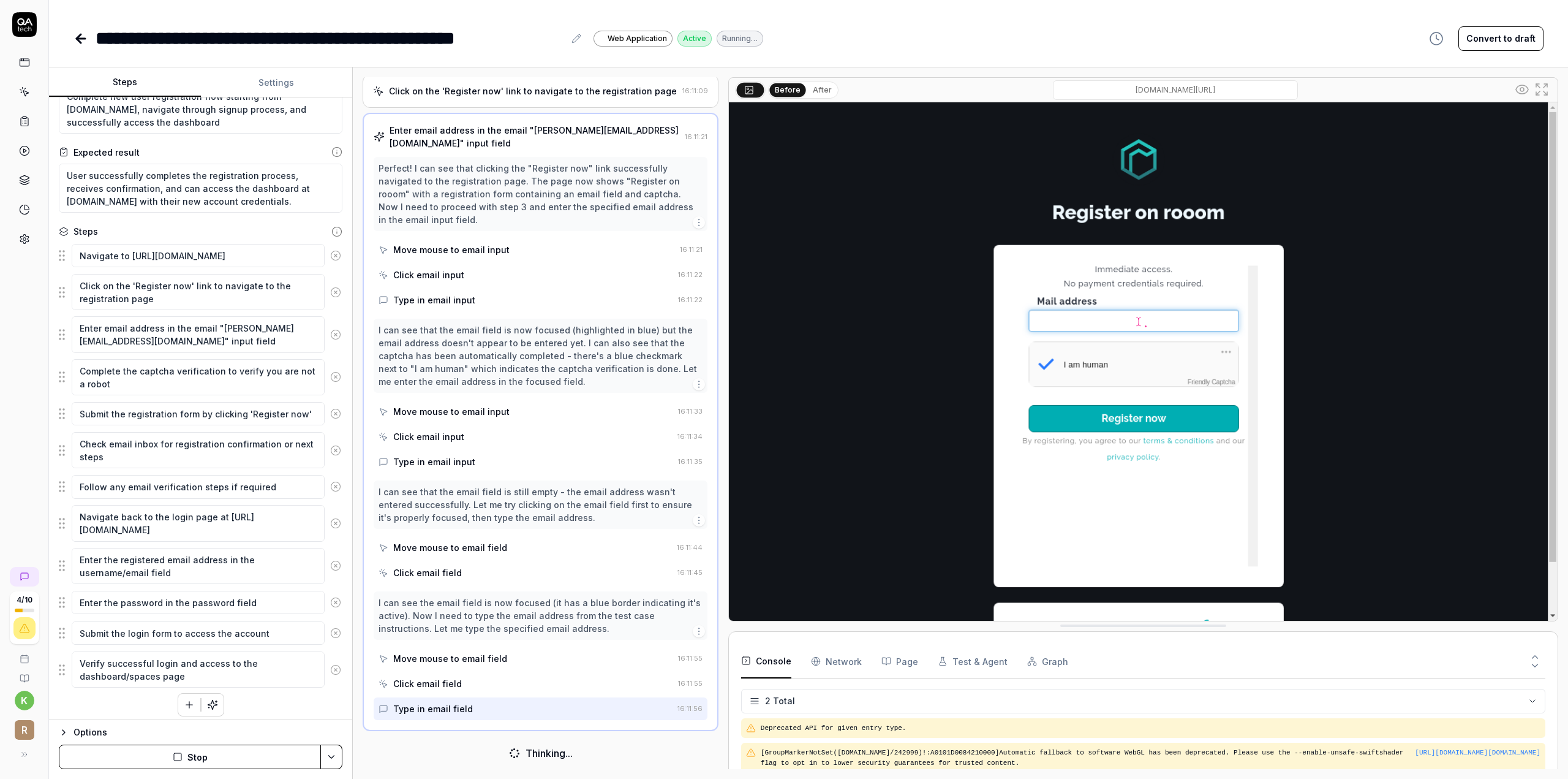
scroll to position [41, 0]
click at [184, 699] on icon "button" at bounding box center [189, 704] width 11 height 11
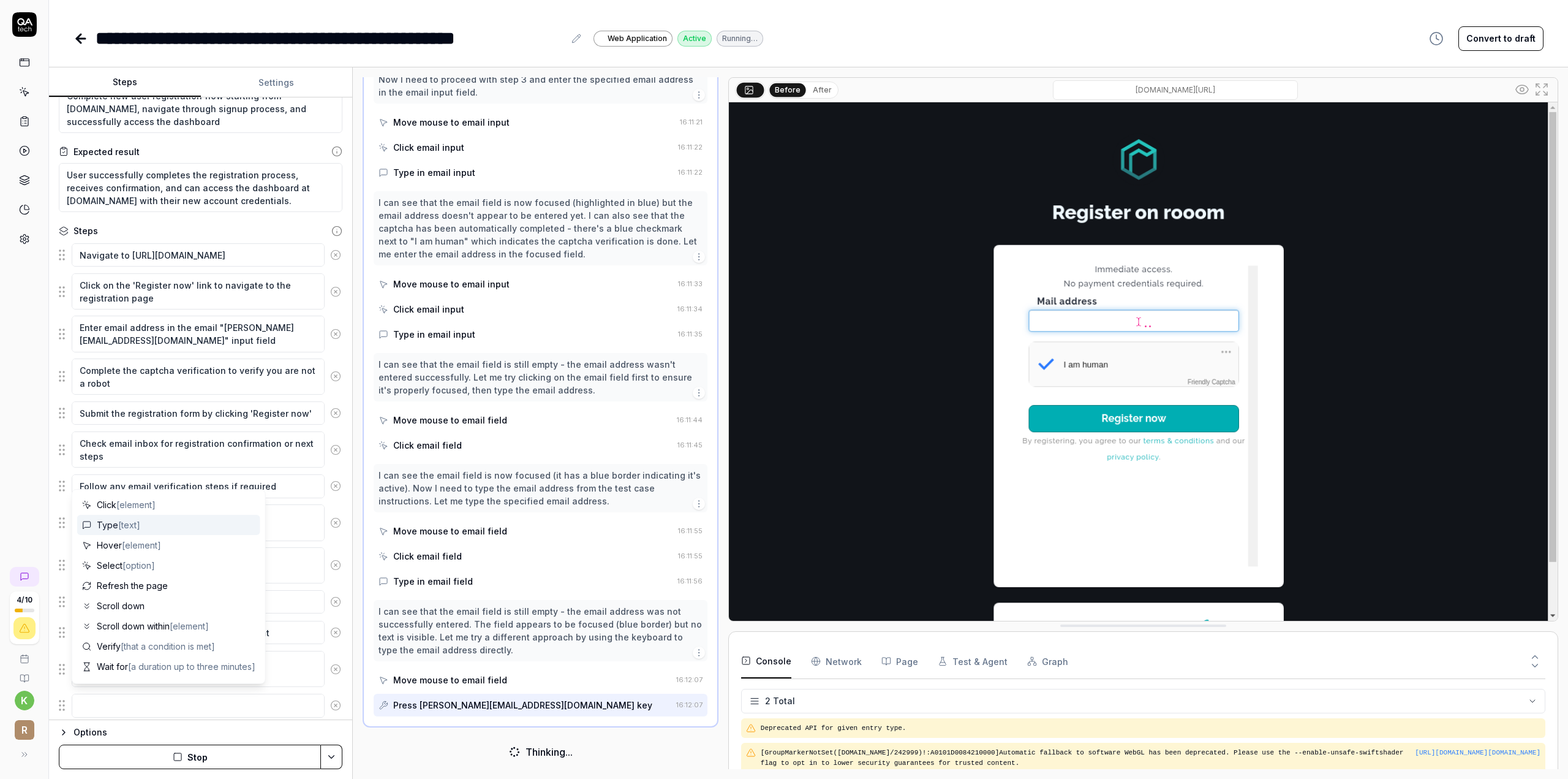
scroll to position [184, 0]
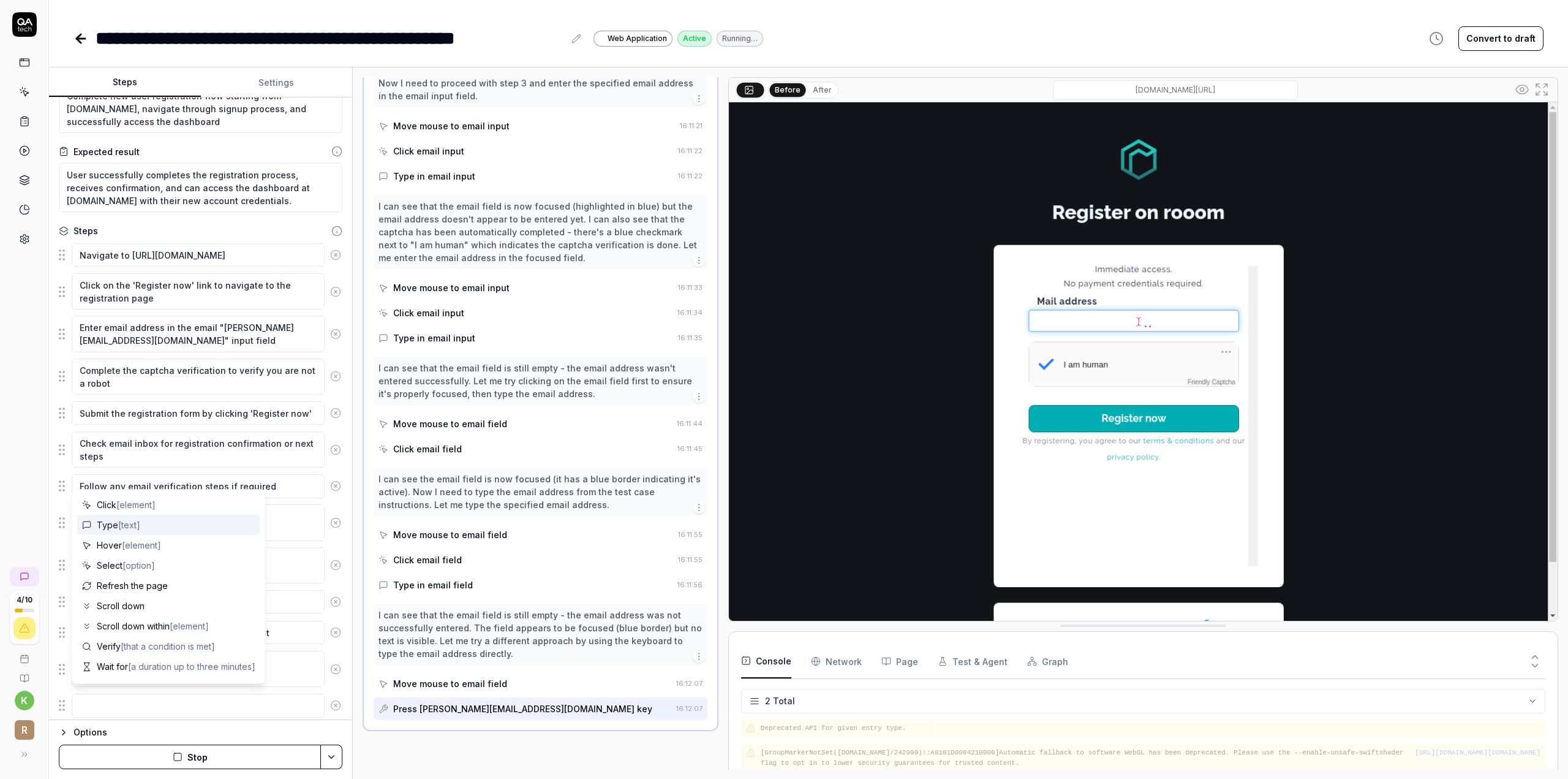
click at [147, 530] on div "Type [text]" at bounding box center [168, 524] width 183 height 20
type textarea "*"
type textarea "Type"
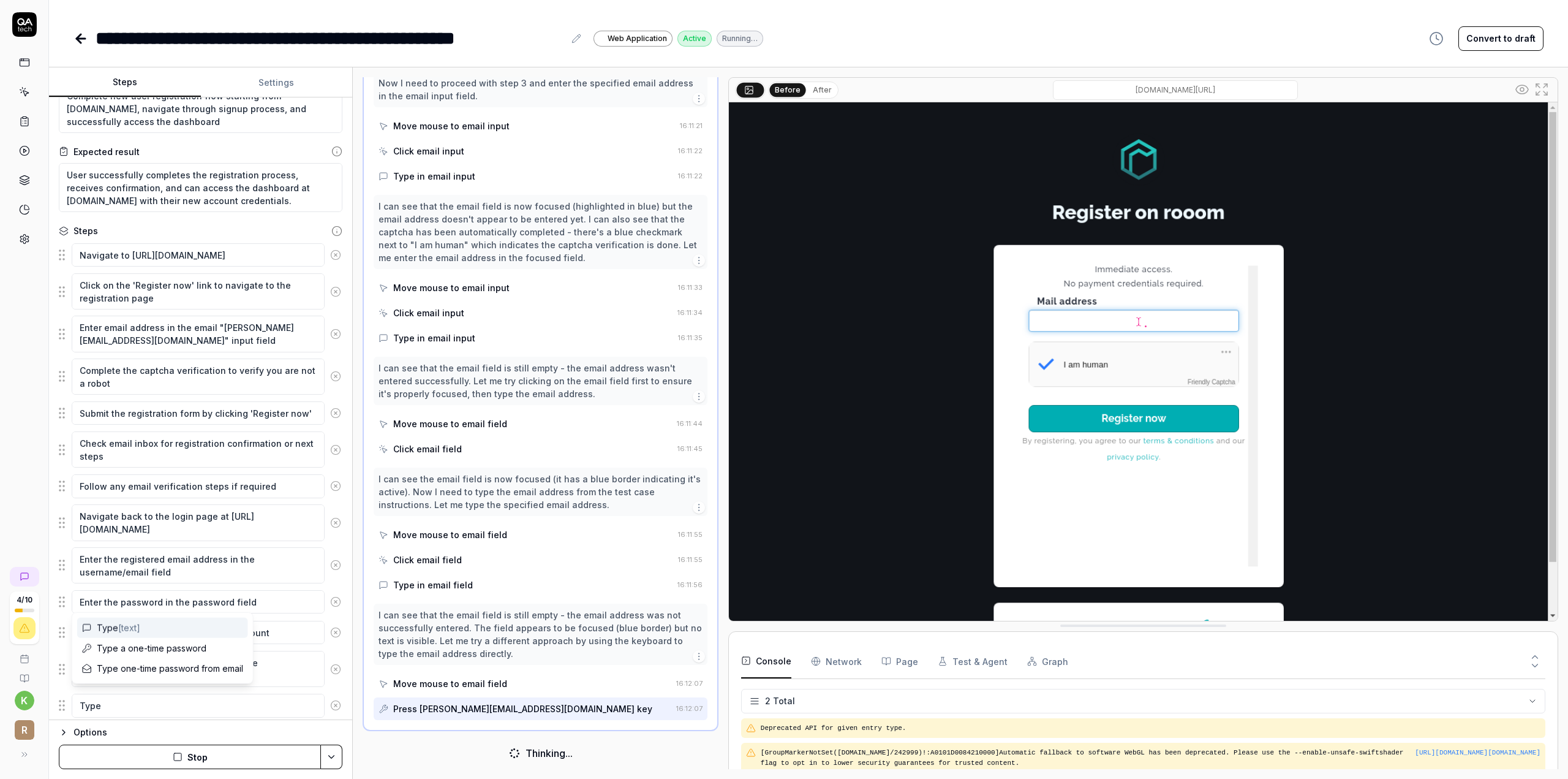
click at [151, 628] on div "Type [text]" at bounding box center [162, 628] width 171 height 20
type textarea "*"
type textarea "Type ["
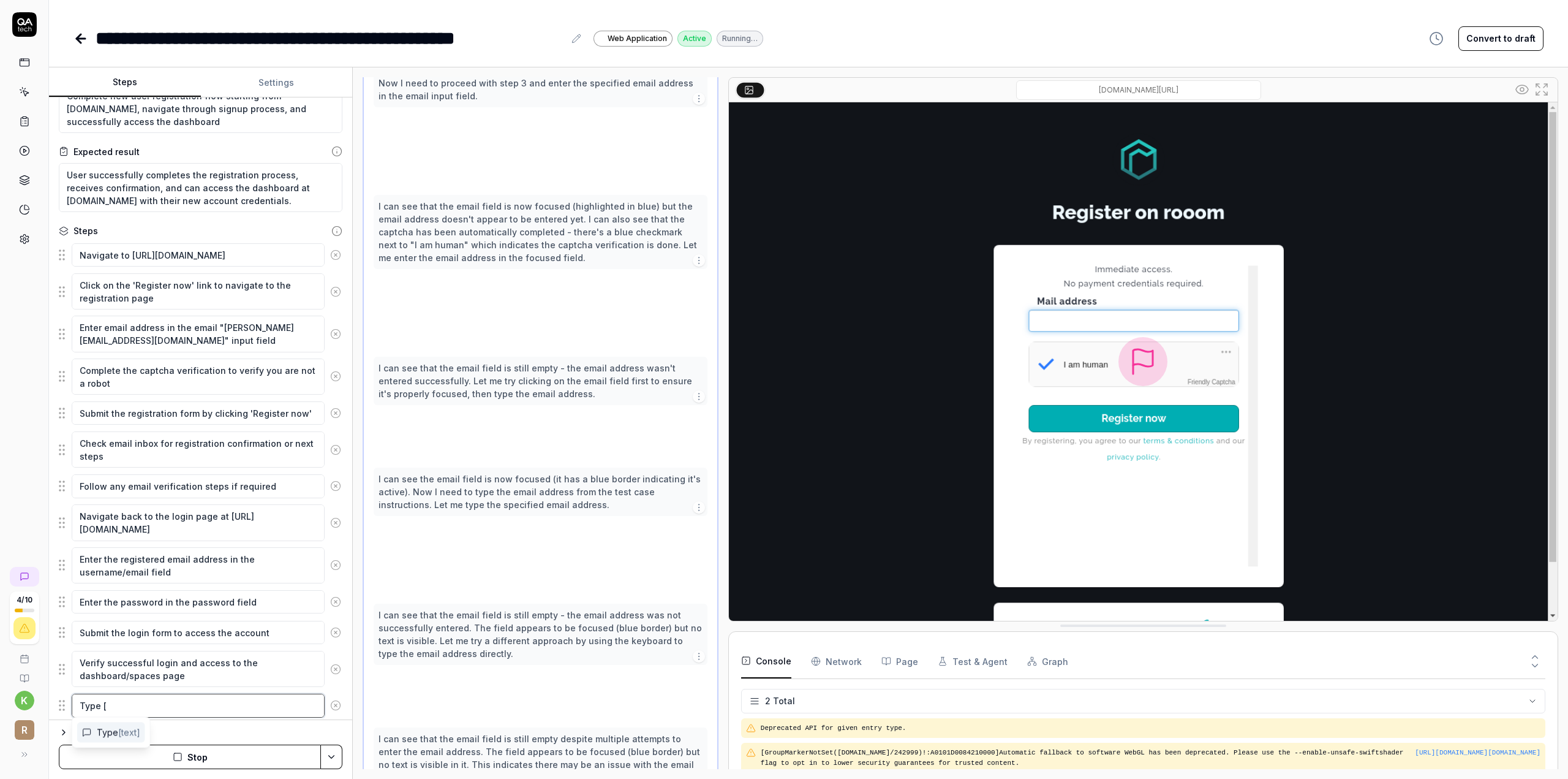
scroll to position [138, 0]
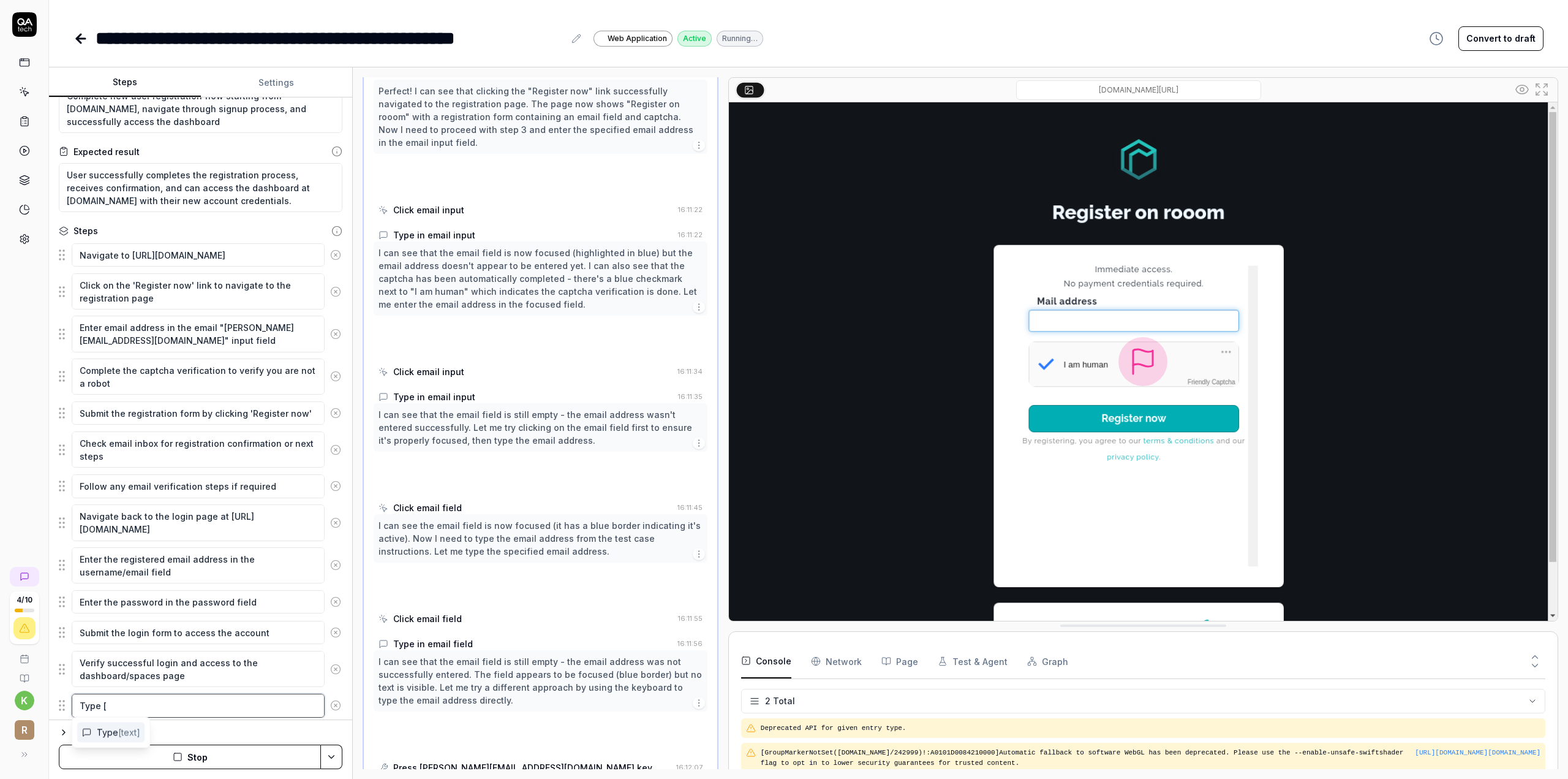
type textarea "*"
type textarea "Type [k"
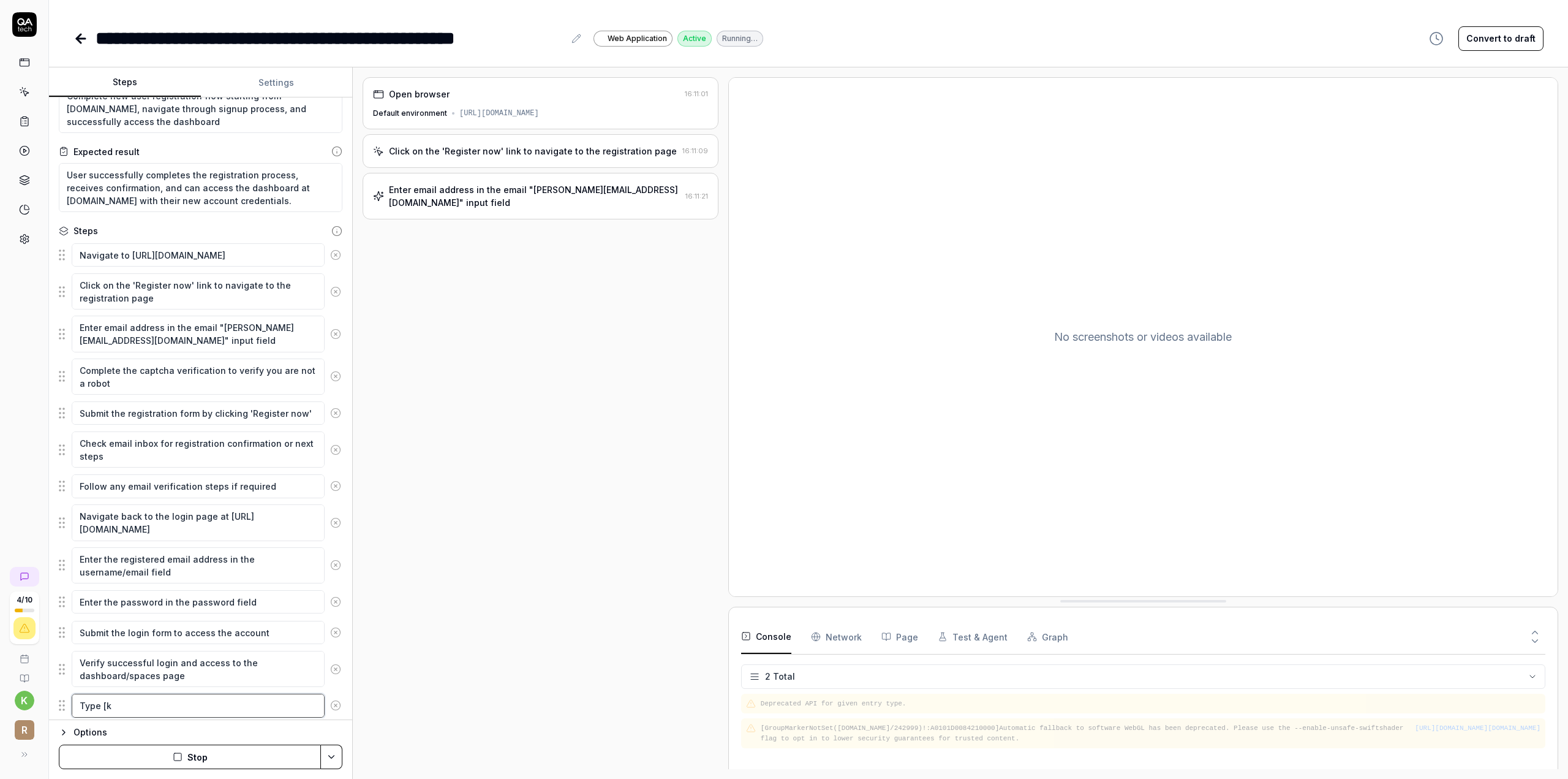
scroll to position [0, 0]
type textarea "*"
type textarea "Type [k."
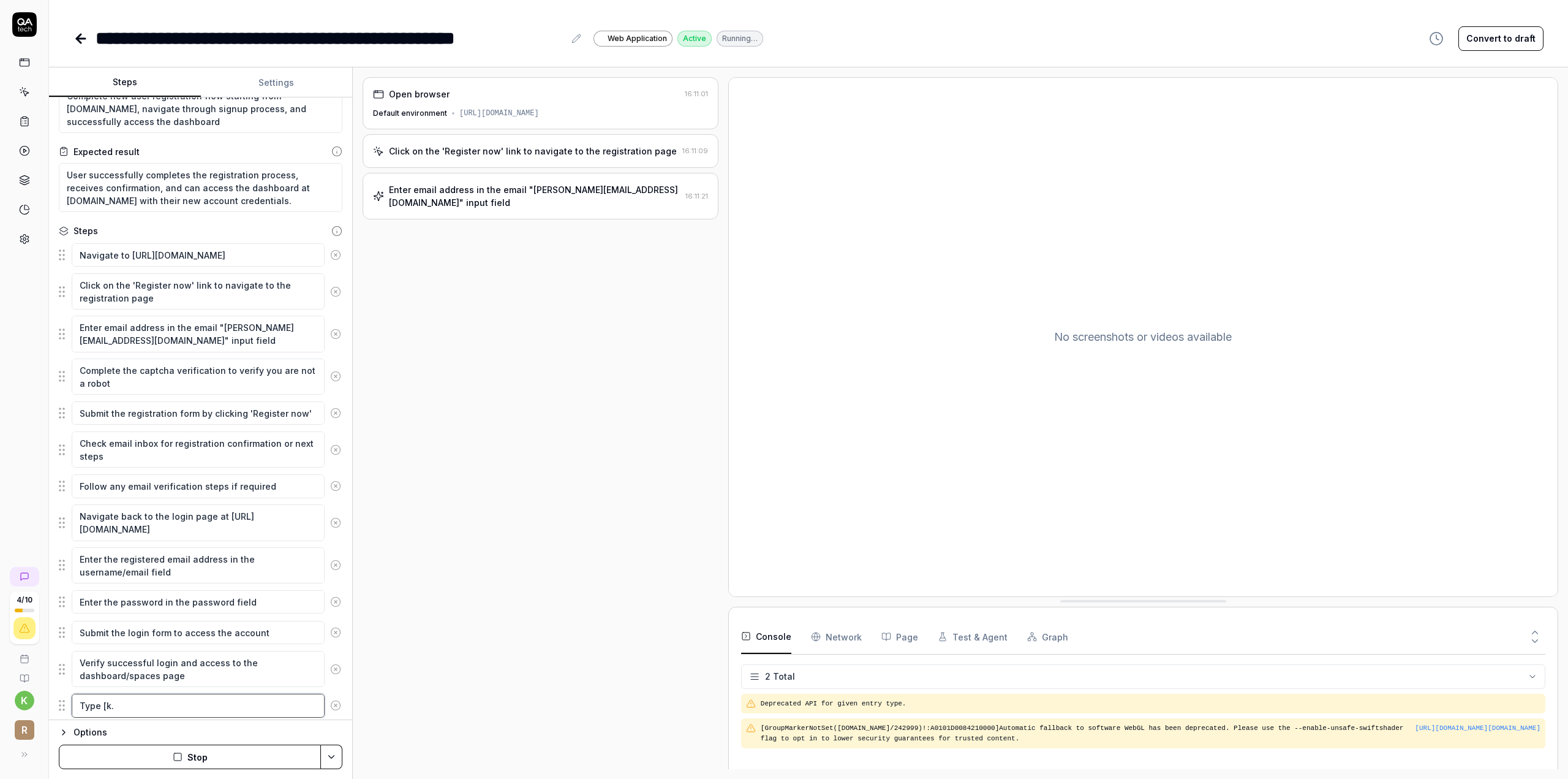
type textarea "*"
type textarea "Type [k.t"
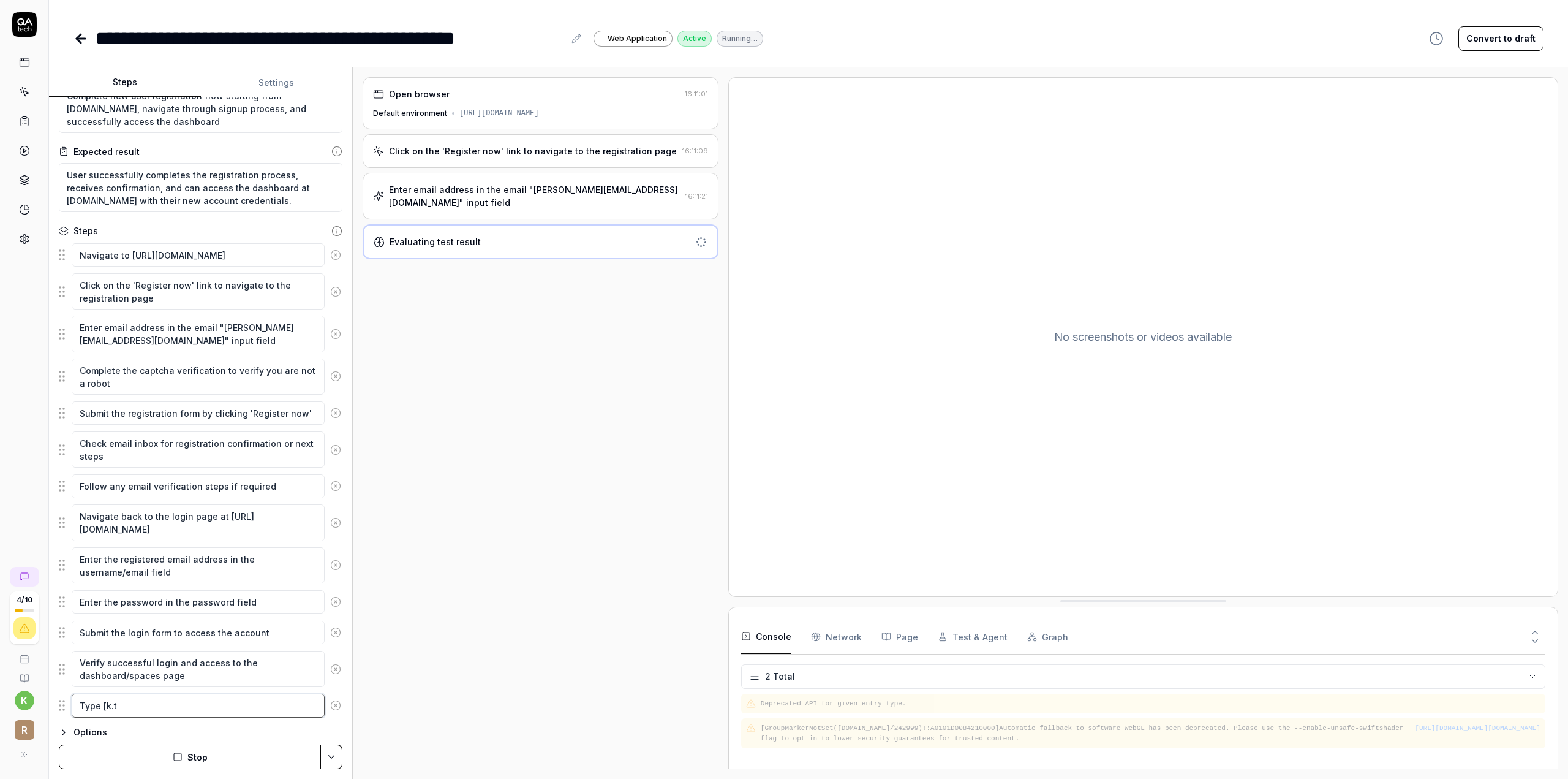
type textarea "*"
type textarea "Type [[DOMAIN_NAME]"
type textarea "*"
type textarea "Type [k.tho"
type textarea "*"
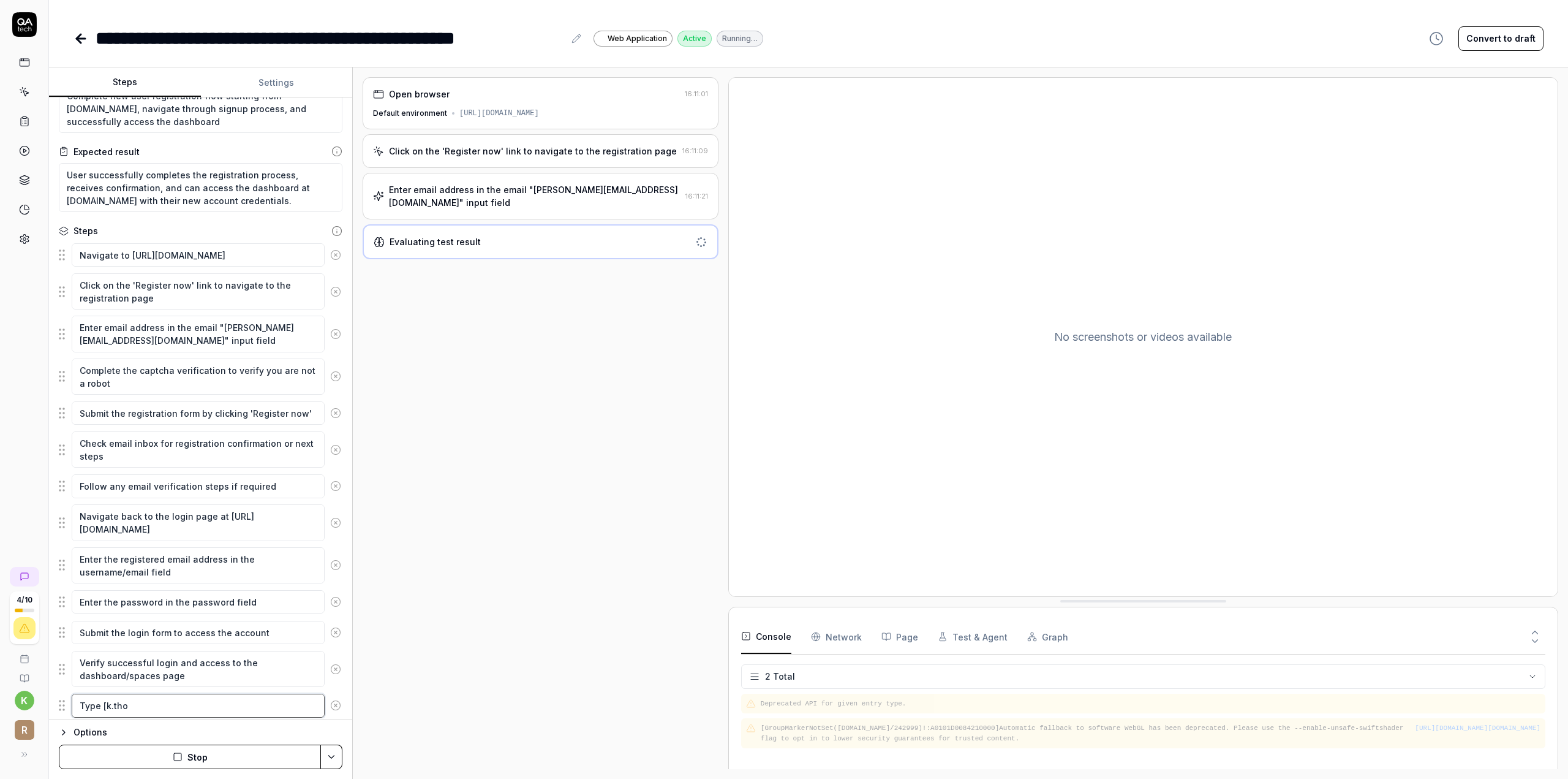
type textarea "Type [[PERSON_NAME]"
type textarea "*"
type textarea "Type [k.thoes"
type textarea "*"
type textarea "Type [k.thoese"
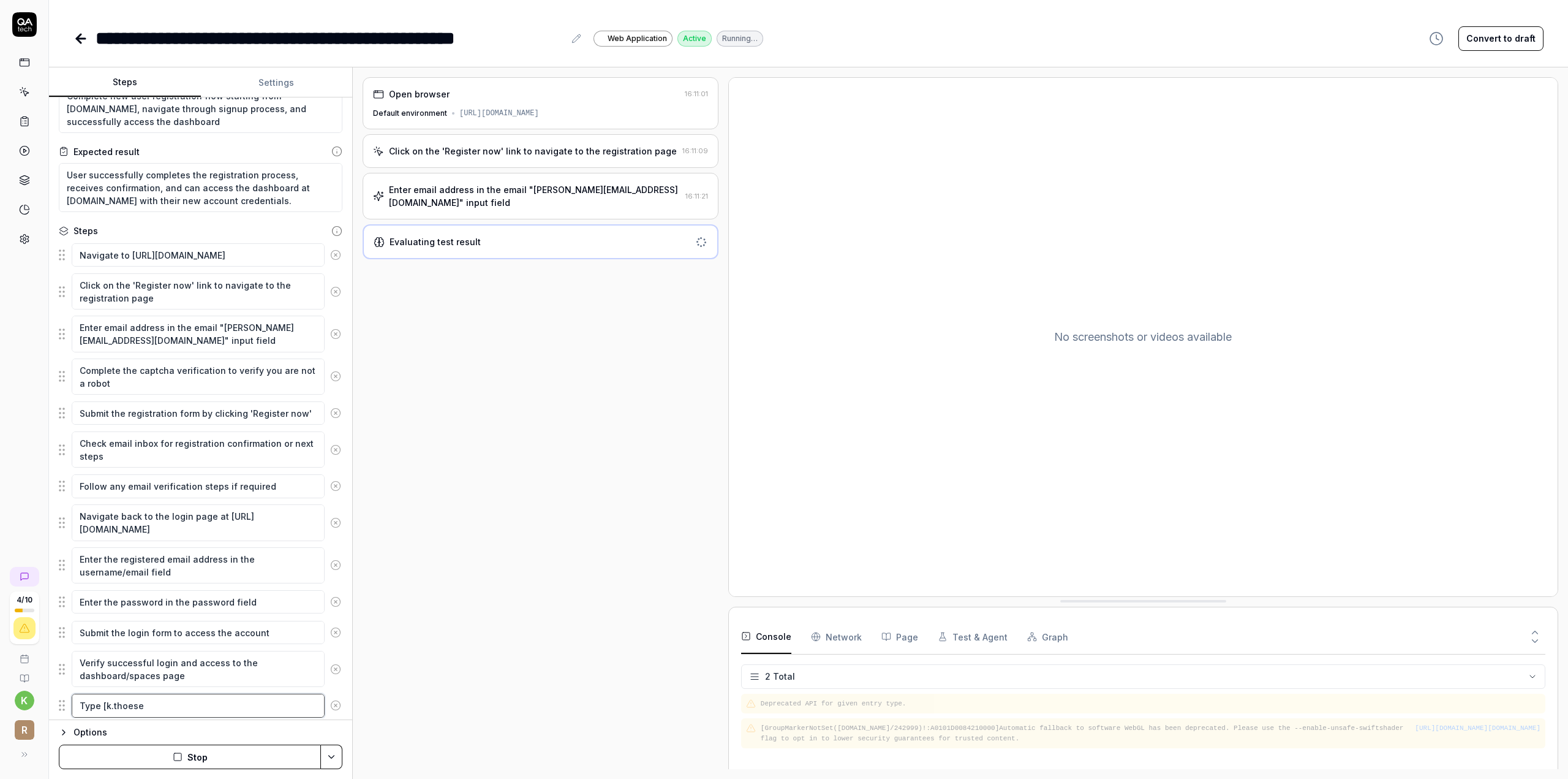
type textarea "*"
type textarea "Type [[PERSON_NAME]"
type textarea "*"
type textarea "Type [k.thoesen+"
type textarea "*"
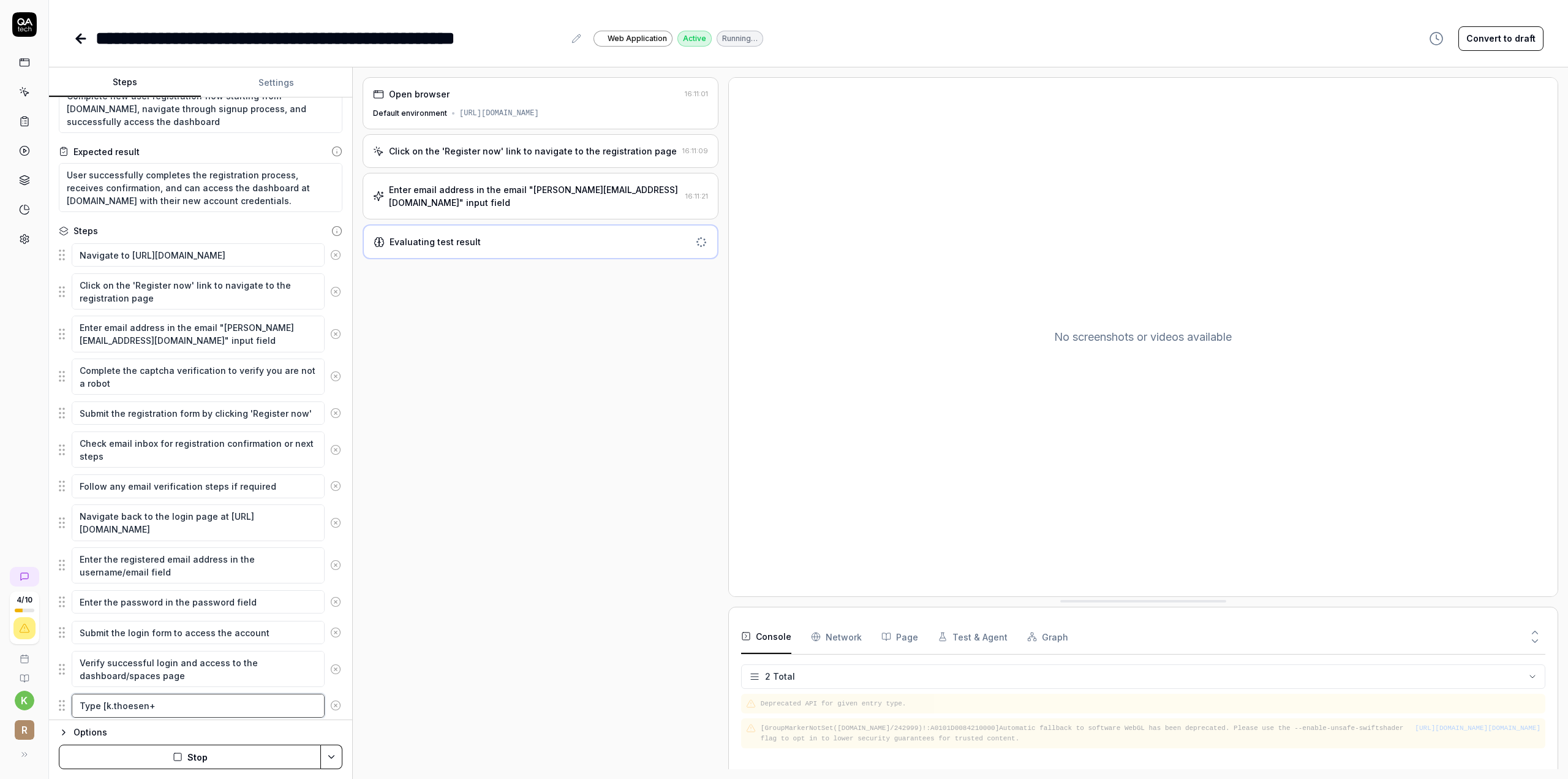
type textarea "Type [[PERSON_NAME]+Q"
type textarea "*"
type textarea "Type [[PERSON_NAME]+QA"
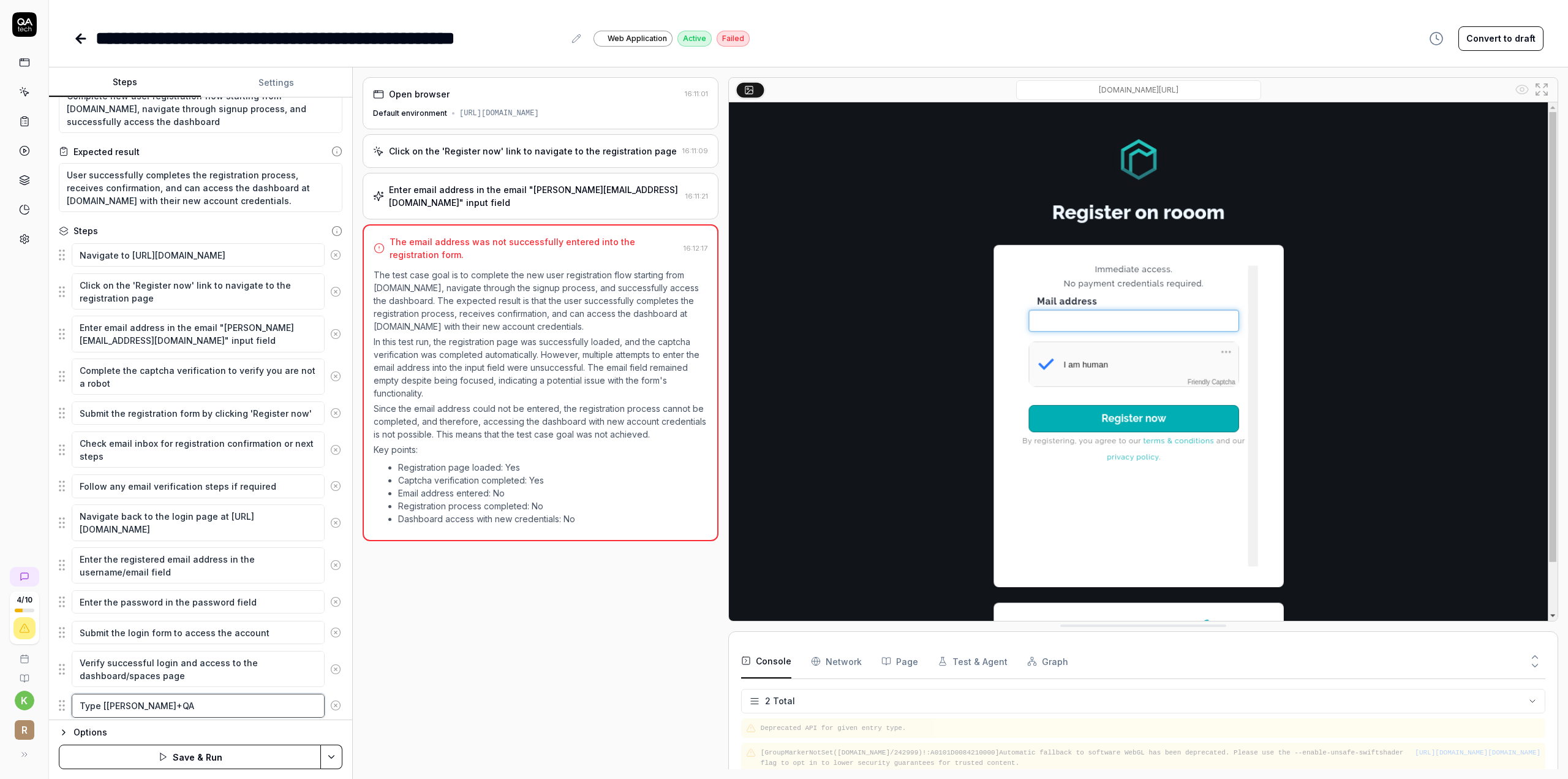
type textarea "*"
type textarea "Type [[PERSON_NAME]+QA."
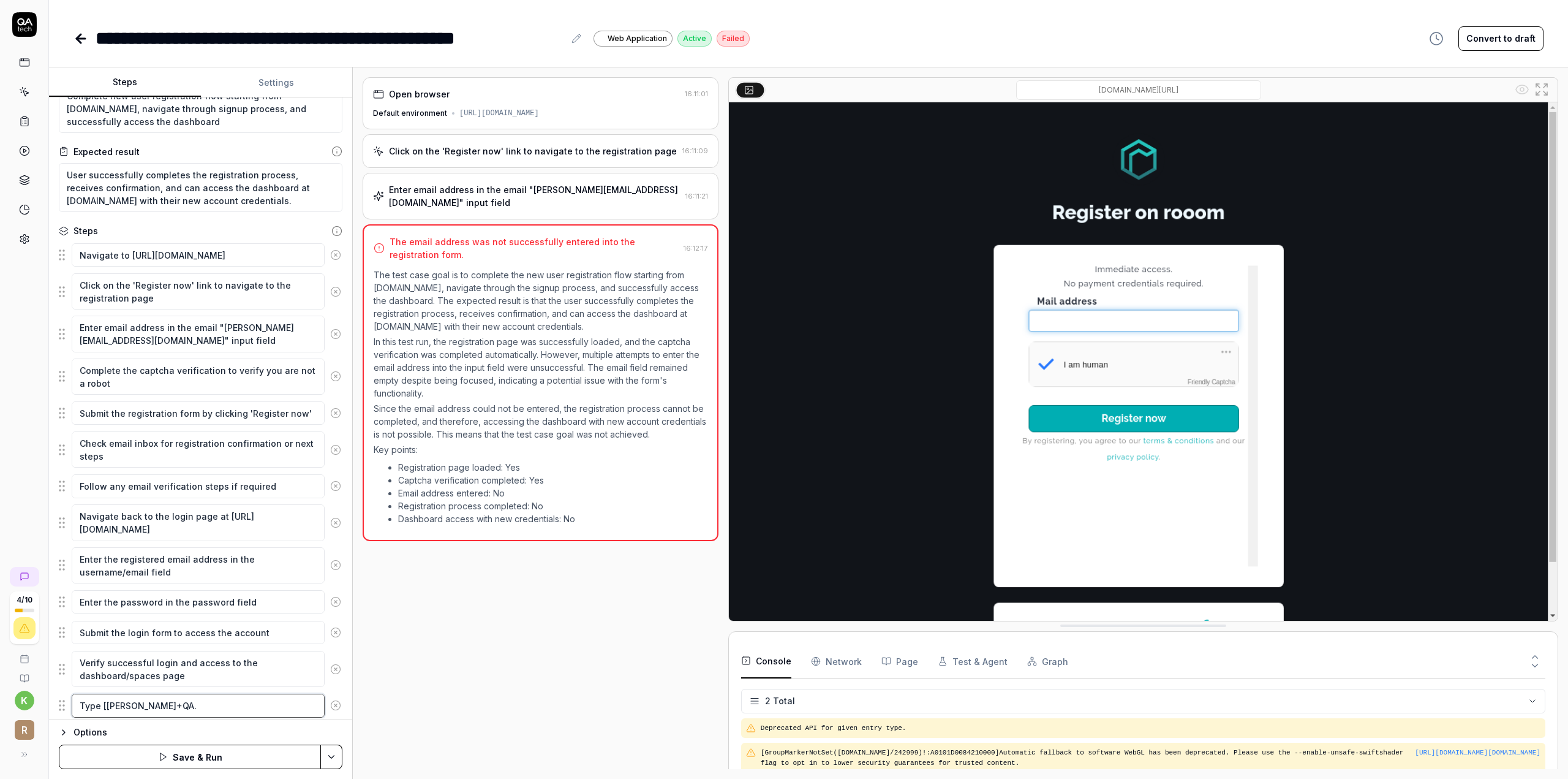
type textarea "*"
type textarea "Type [[PERSON_NAME]+QA.T"
type textarea "*"
type textarea "Type [[PERSON_NAME]+QA.Te"
type textarea "*"
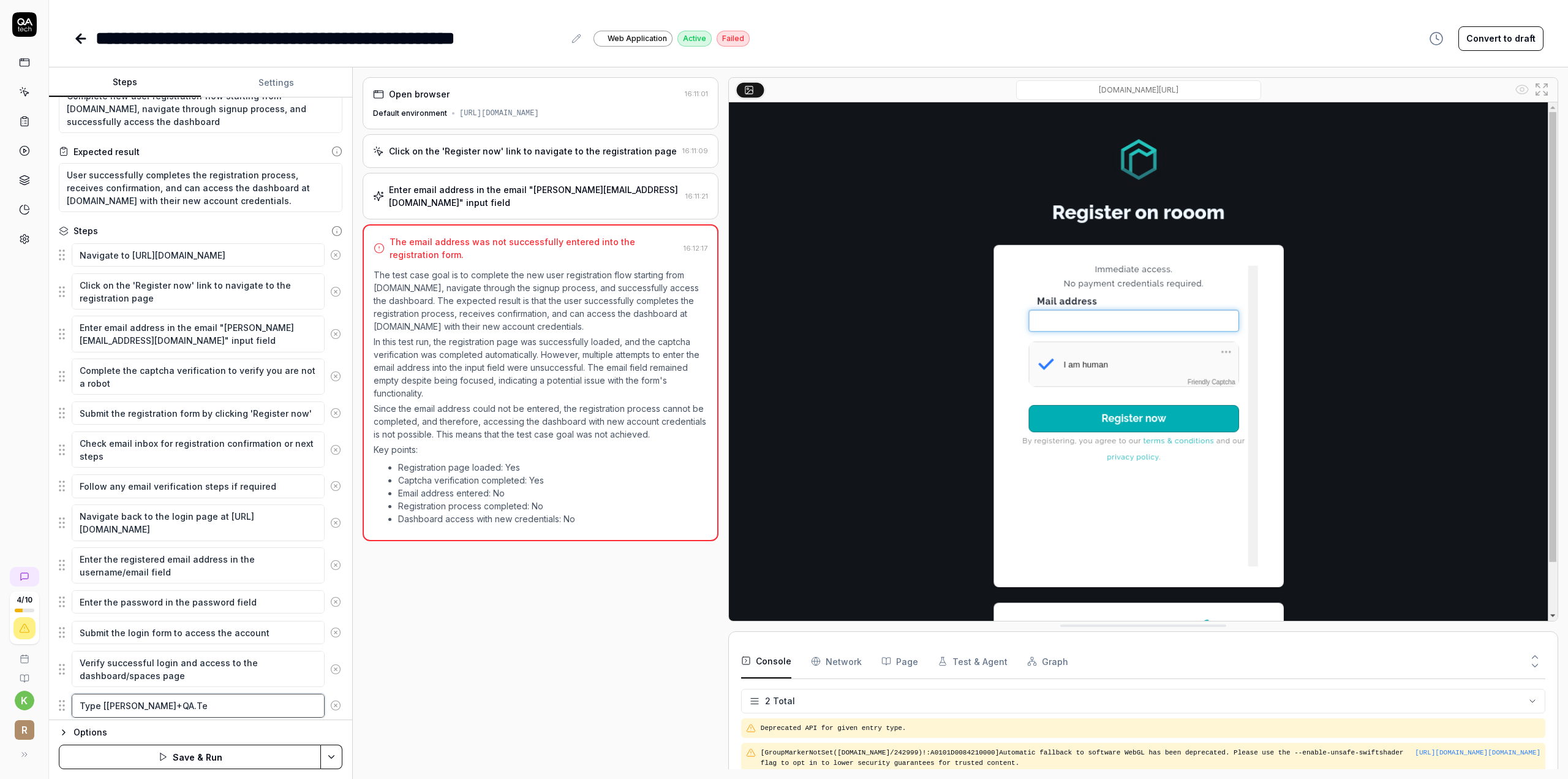
type textarea "Type [[PERSON_NAME]+QA.Tec"
type textarea "*"
type textarea "Type [[PERSON_NAME]+[DOMAIN_NAME]"
type textarea "*"
type textarea "Type [[PERSON_NAME]+QA.TechT"
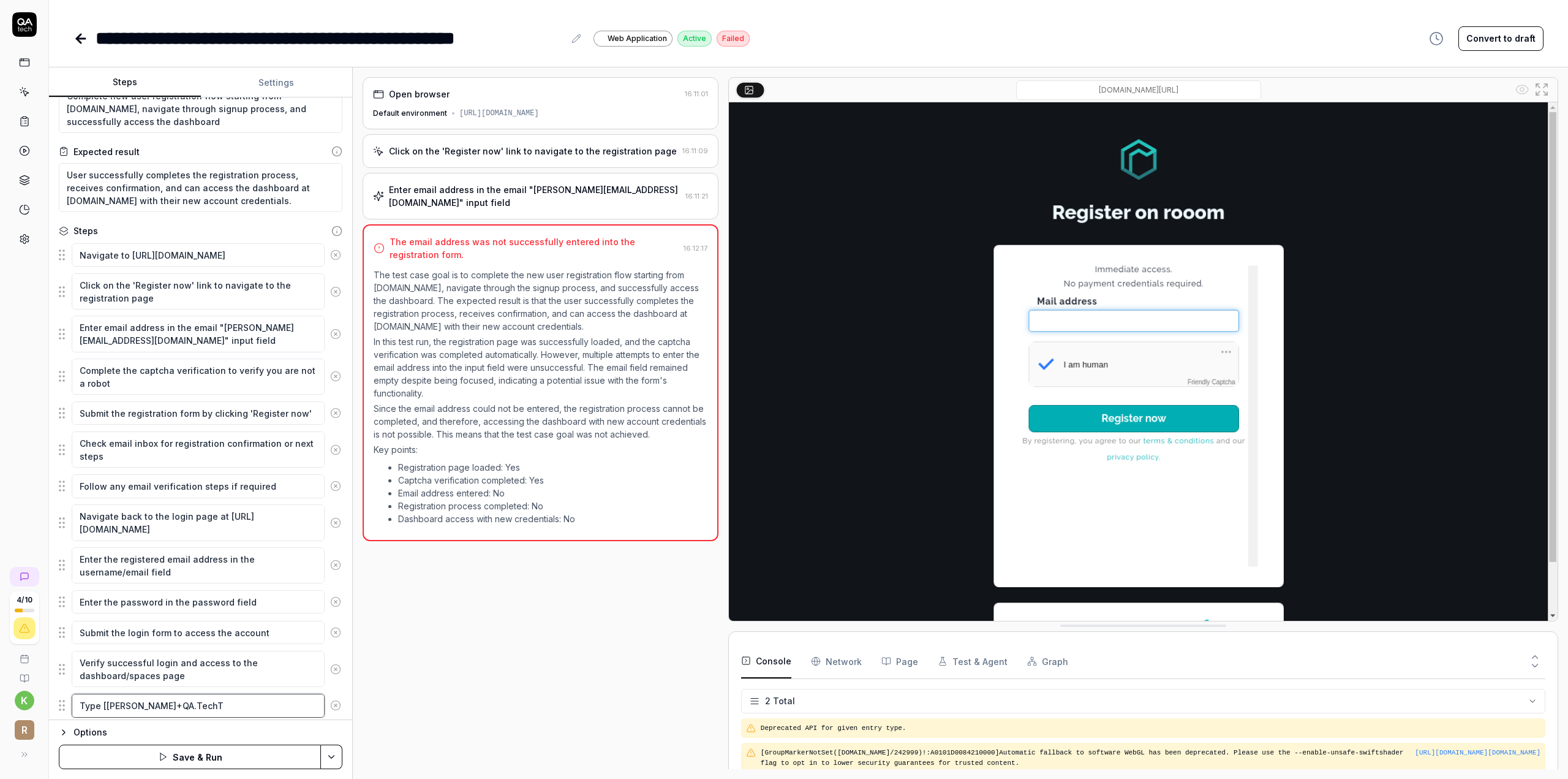
type textarea "*"
type textarea "Type [[PERSON_NAME]+QA.TechTe"
type textarea "*"
type textarea "Type [[PERSON_NAME]+QA.TechTes"
type textarea "*"
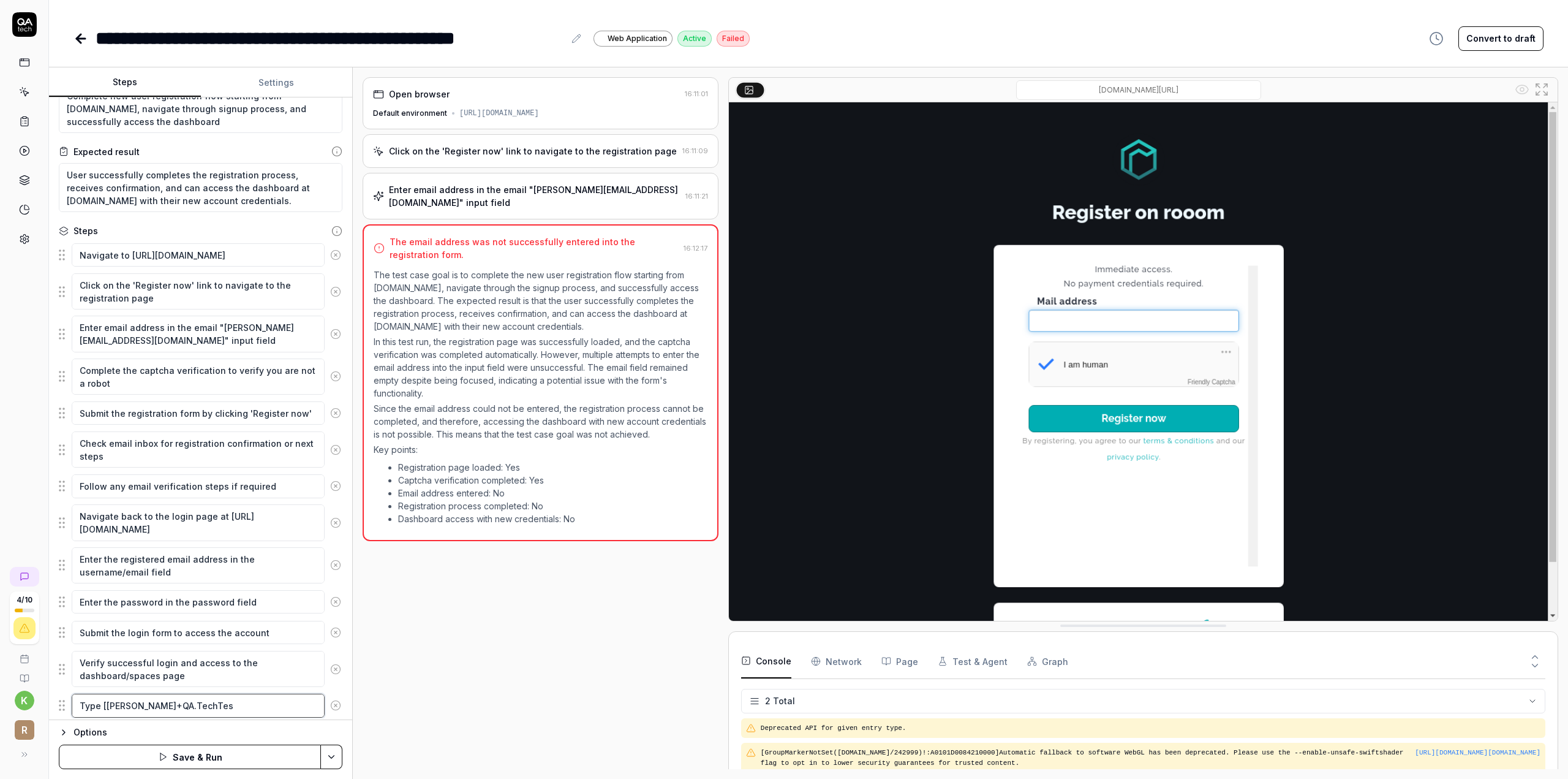
type textarea "Type [[PERSON_NAME]+QA.TechTest"
type textarea "*"
type textarea "Type [[PERSON_NAME]+QA.TechTest@"
type textarea "*"
type textarea "Type [[PERSON_NAME]+QA.TechTest@r"
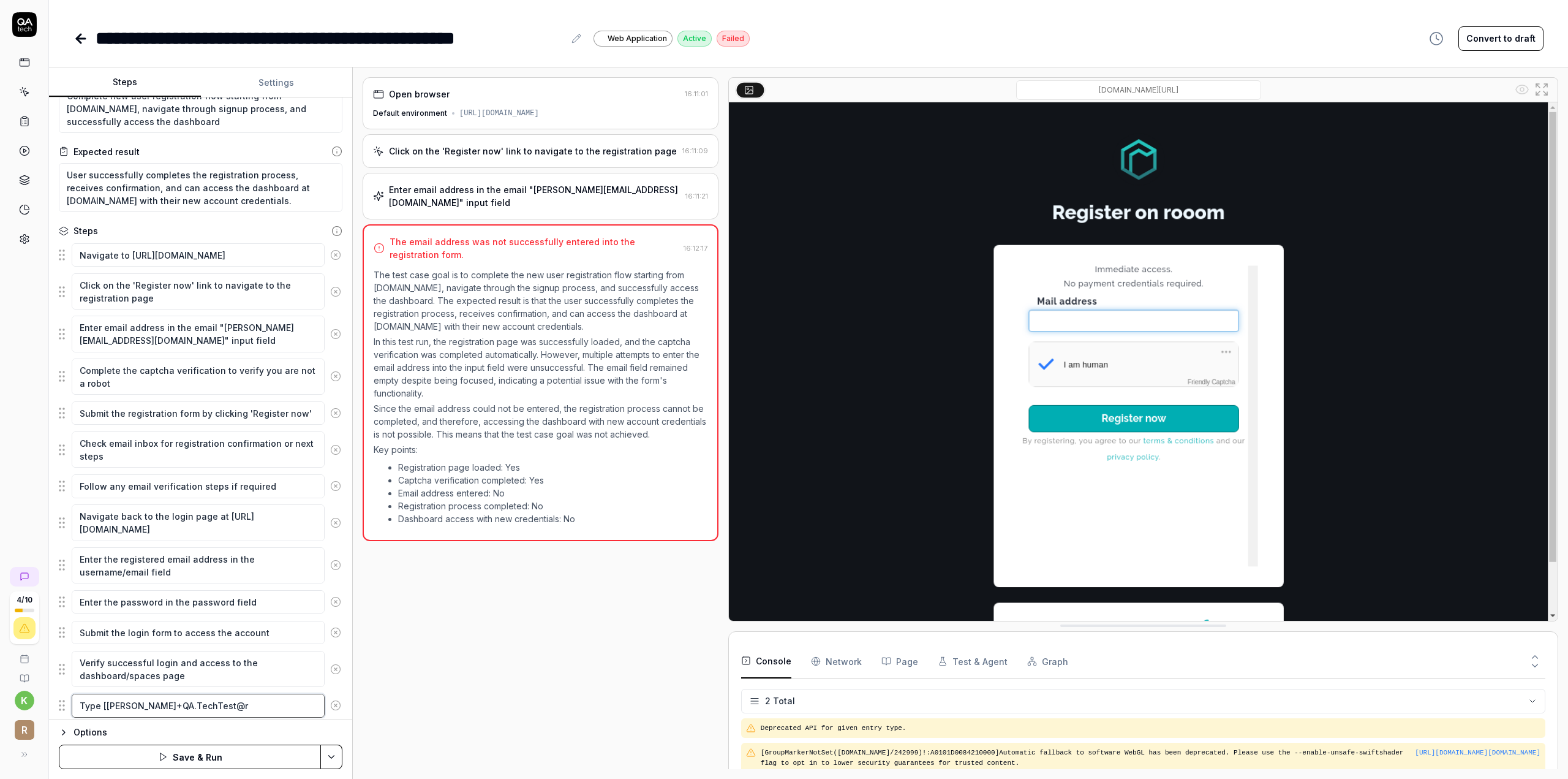
type textarea "*"
type textarea "Type [[PERSON_NAME]+QA.TechTest@ro"
type textarea "*"
type textarea "Type [[PERSON_NAME]+QA.TechTest@roo"
type textarea "*"
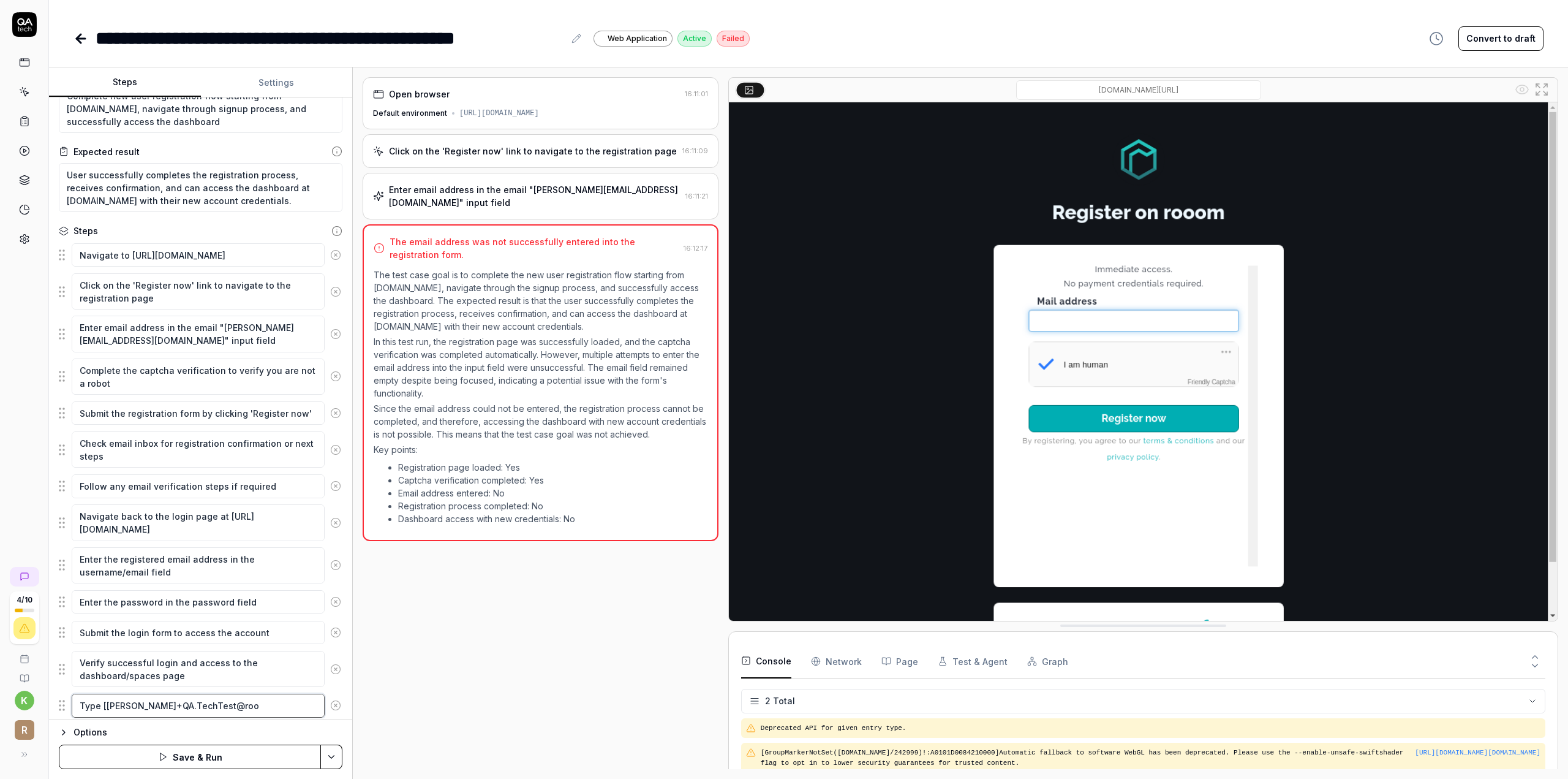
type textarea "Type [[PERSON_NAME]+QA.TechTest@rooo"
type textarea "*"
type textarea "Type [[PERSON_NAME]+QA.TechTest@rooom"
type textarea "*"
type textarea "Type [[PERSON_NAME]+QA.TechTest@rooom."
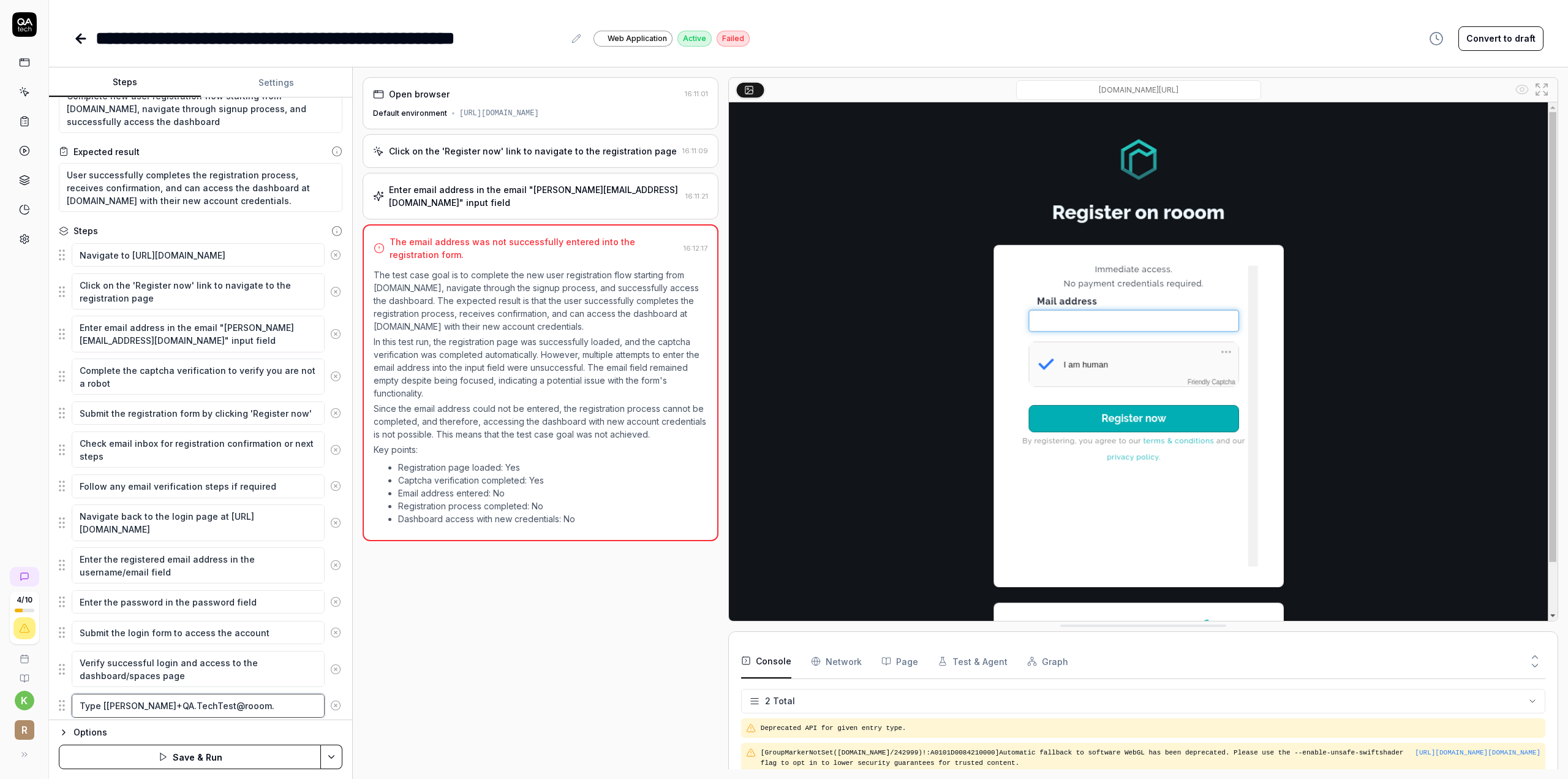
type textarea "*"
type textarea "Type [[PERSON_NAME]+QA.TechTest@rooom.c"
type textarea "*"
type textarea "Type [[PERSON_NAME][EMAIL_ADDRESS][DOMAIN_NAME]"
type textarea "*"
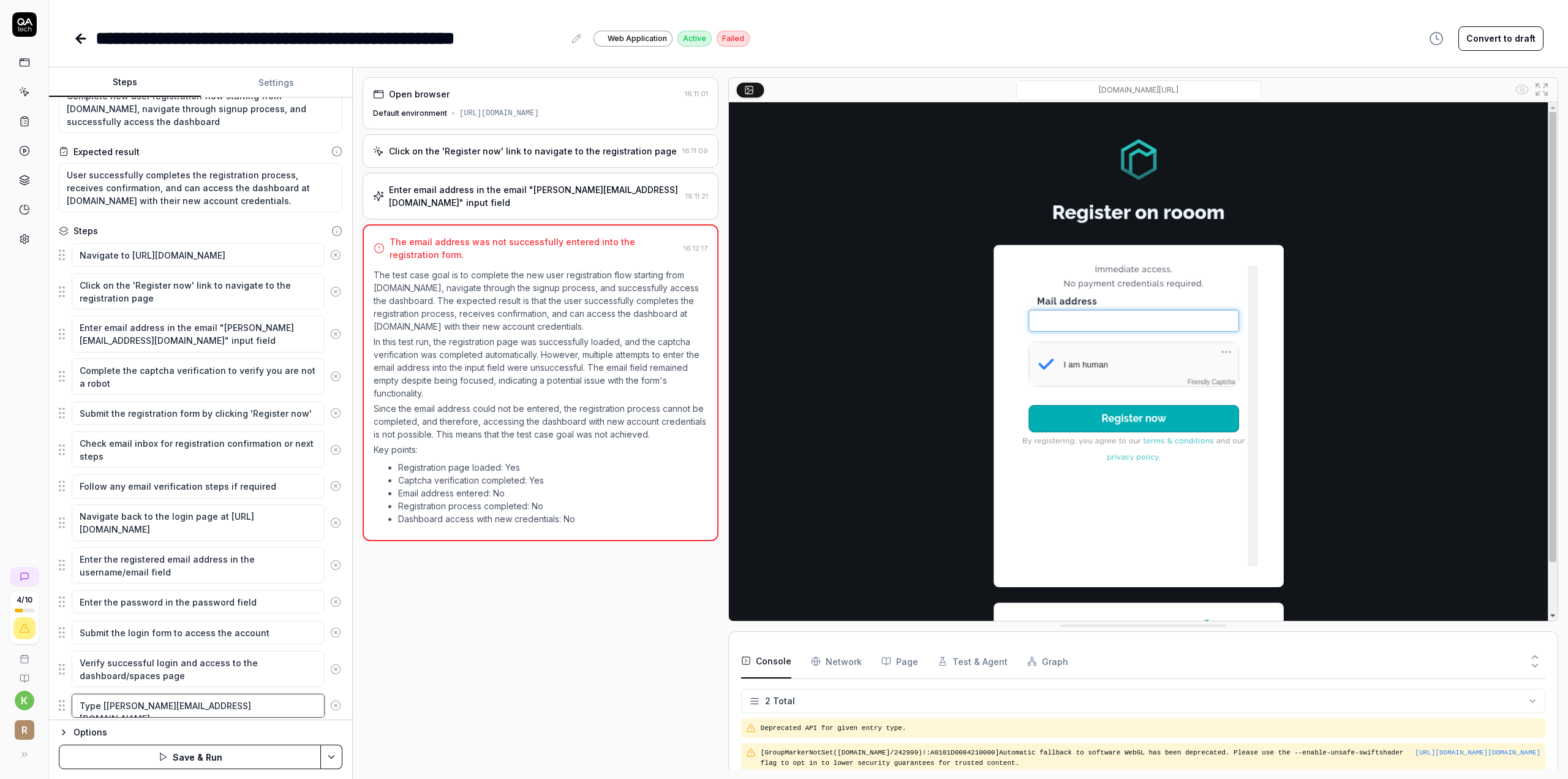
type textarea "Type [[PERSON_NAME][EMAIL_ADDRESS][DOMAIN_NAME]"
type textarea "*"
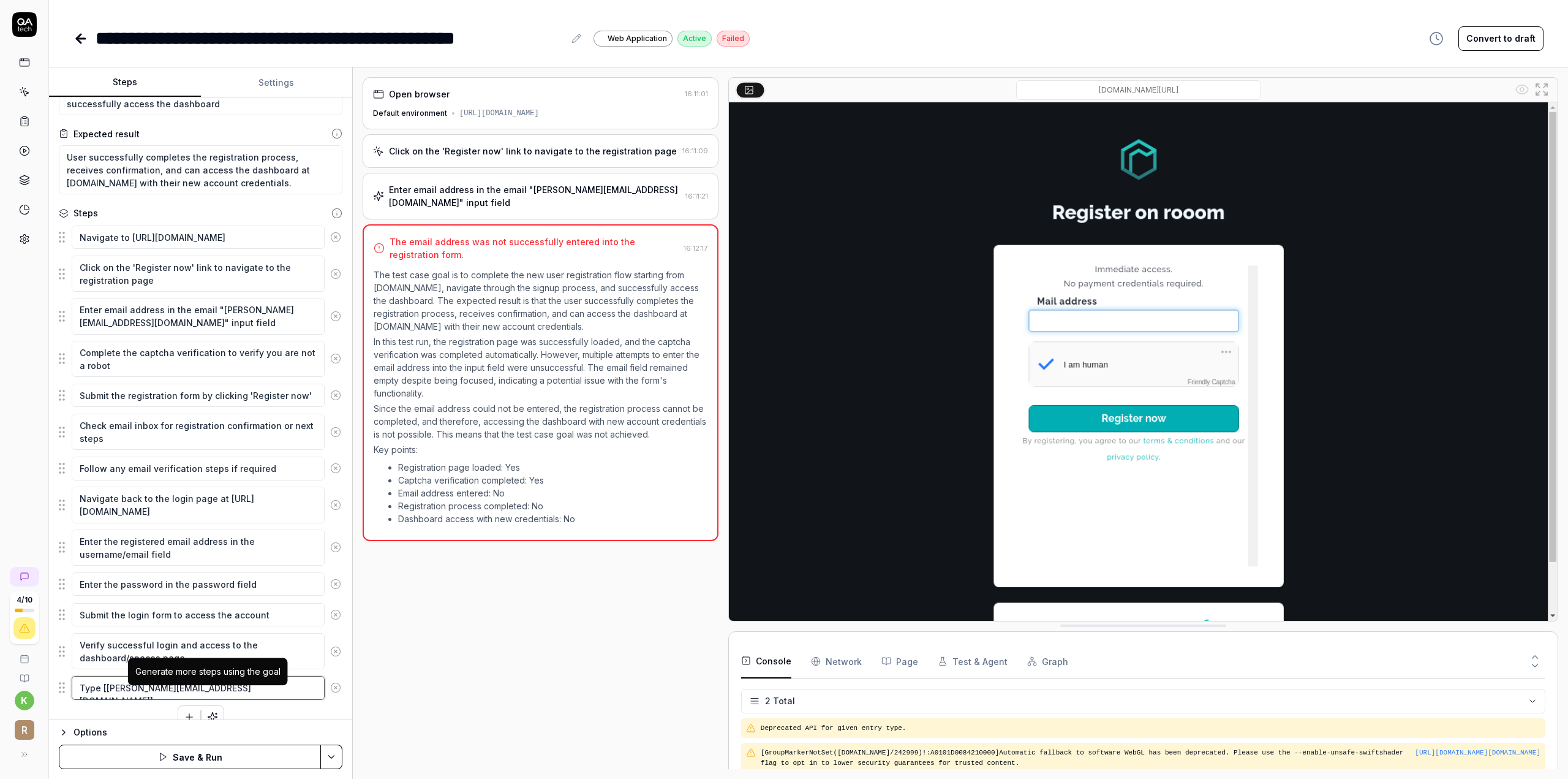
scroll to position [71, 0]
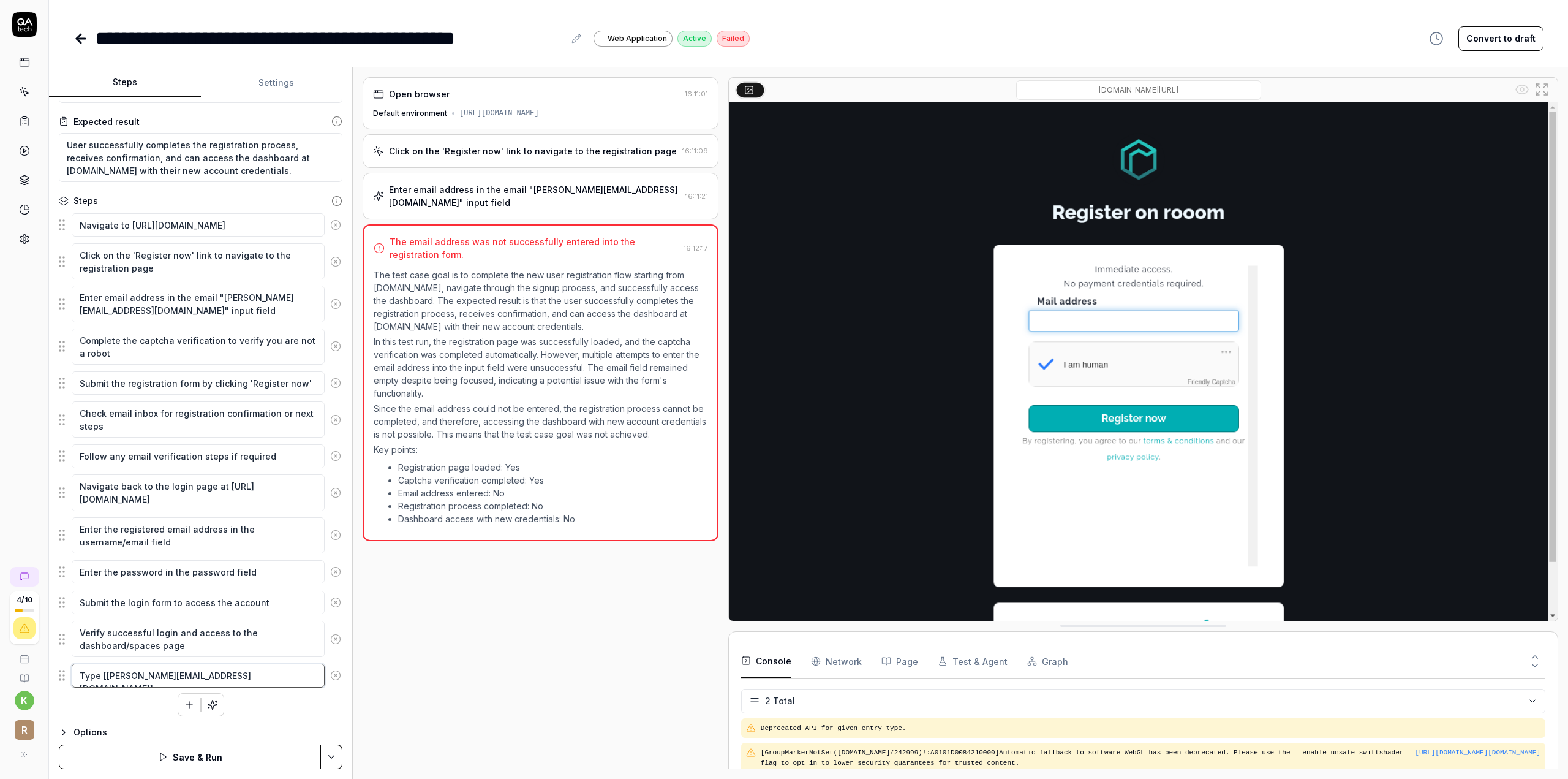
type textarea "Type [[PERSON_NAME][EMAIL_ADDRESS][DOMAIN_NAME]]"
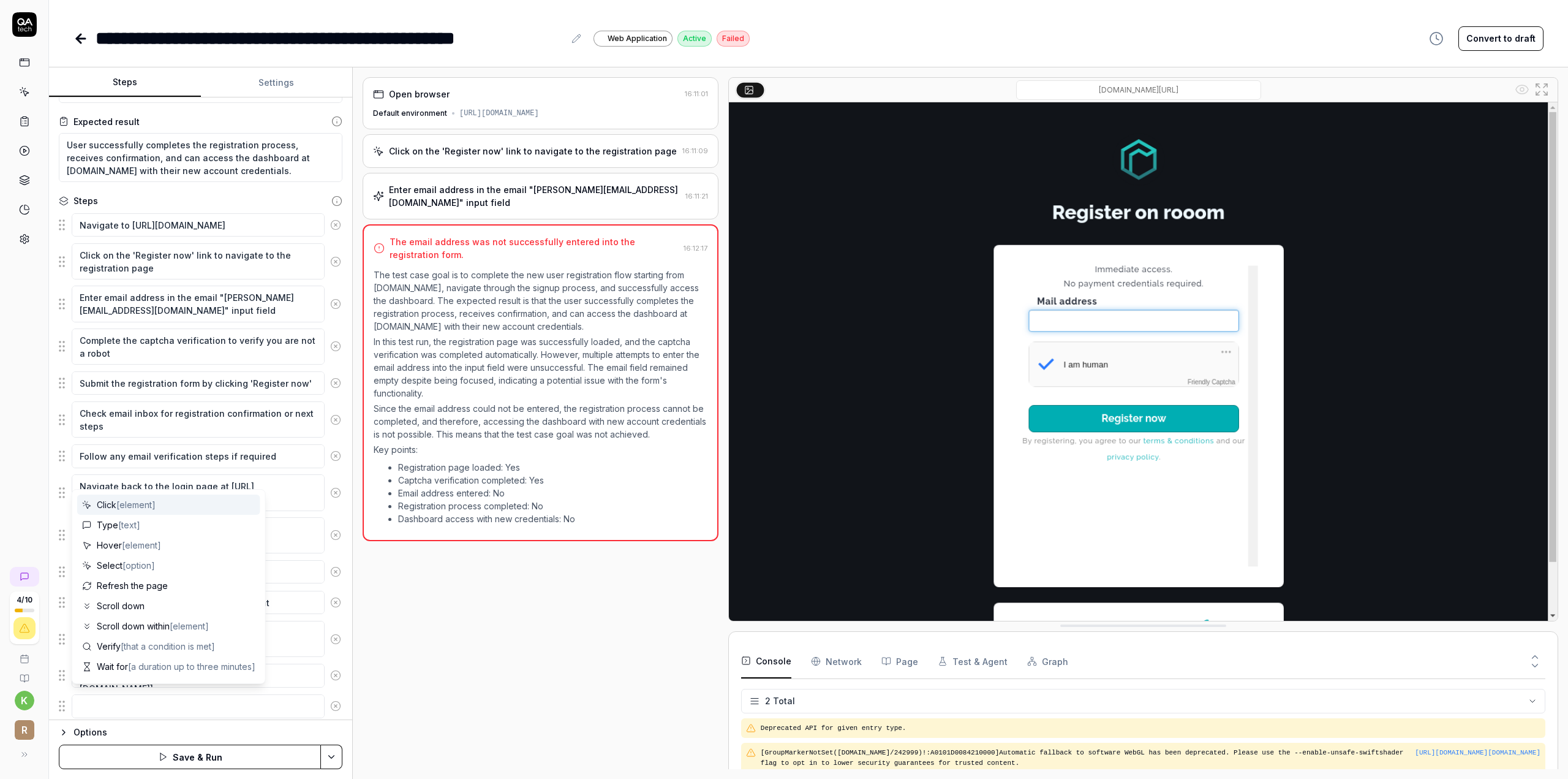
click at [507, 678] on div "Open browser 16:11:01 Default environment [URL][DOMAIN_NAME] Click on the 'Regi…" at bounding box center [540, 422] width 356 height 691
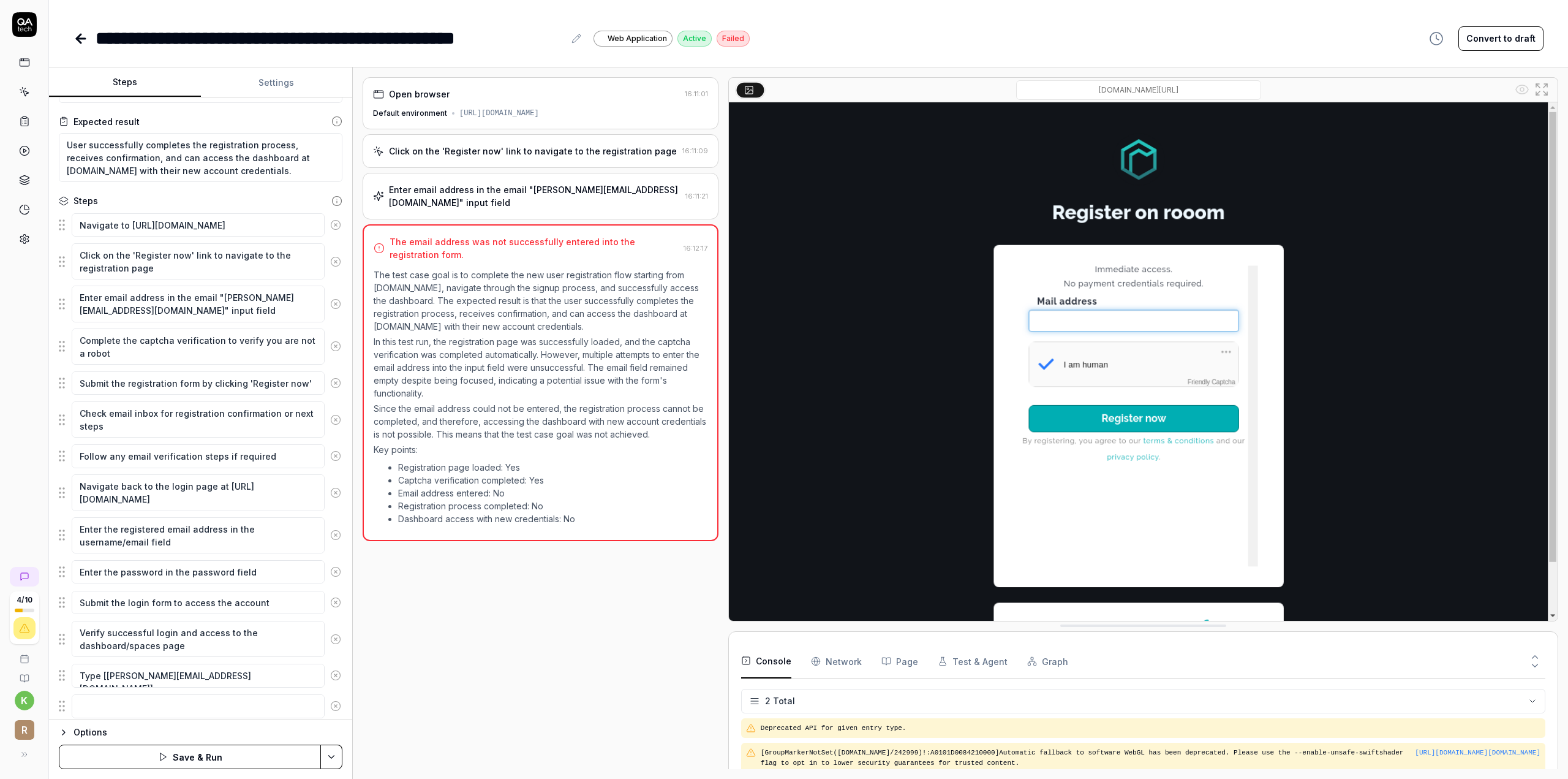
click at [330, 700] on icon at bounding box center [335, 705] width 11 height 11
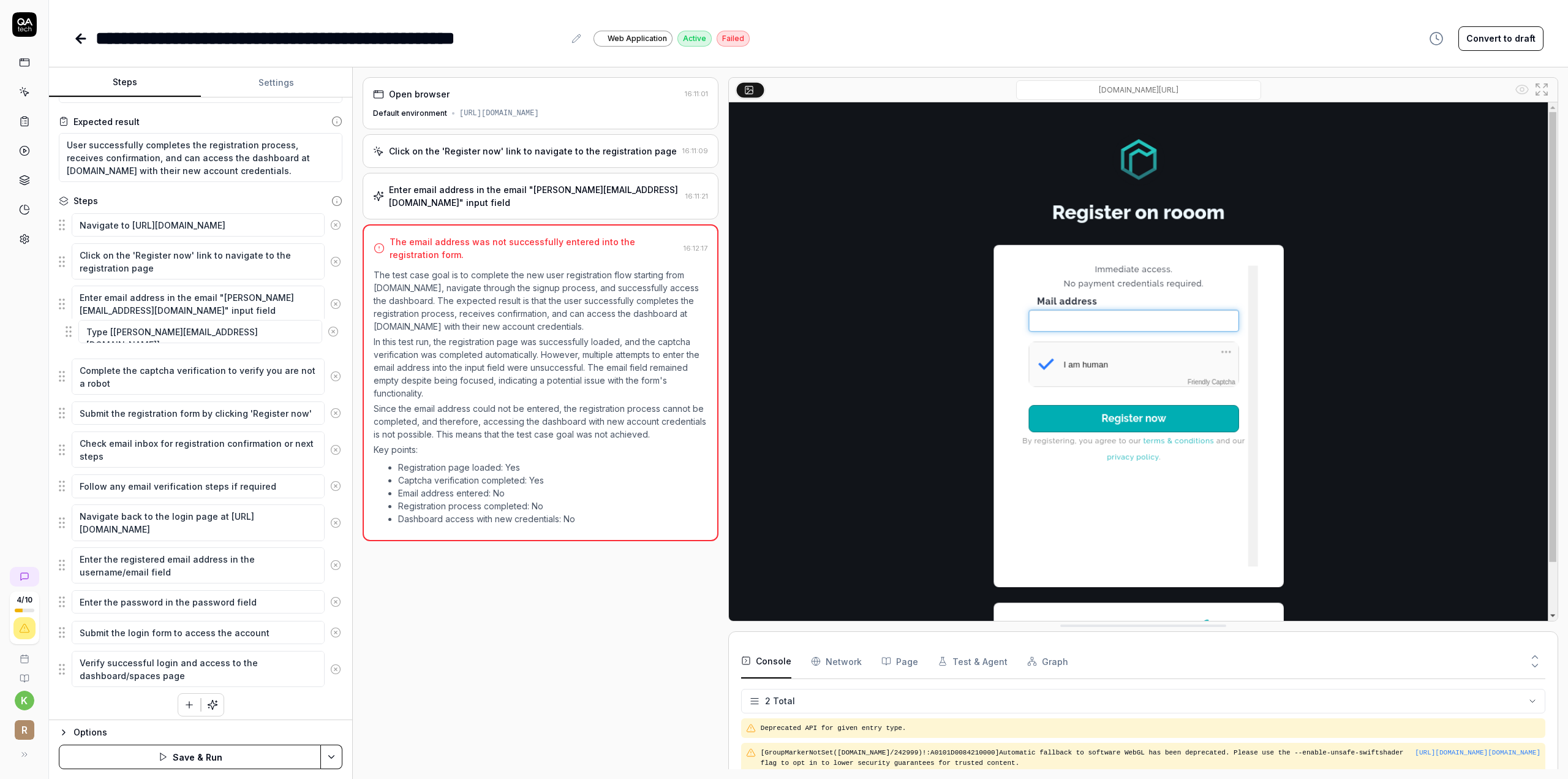
drag, startPoint x: 62, startPoint y: 674, endPoint x: 66, endPoint y: 326, distance: 348.0
click at [67, 328] on fieldset "Navigate to [URL][DOMAIN_NAME] Click on the 'Register now' link to navigate to …" at bounding box center [200, 450] width 283 height 476
click at [334, 303] on icon at bounding box center [335, 304] width 3 height 3
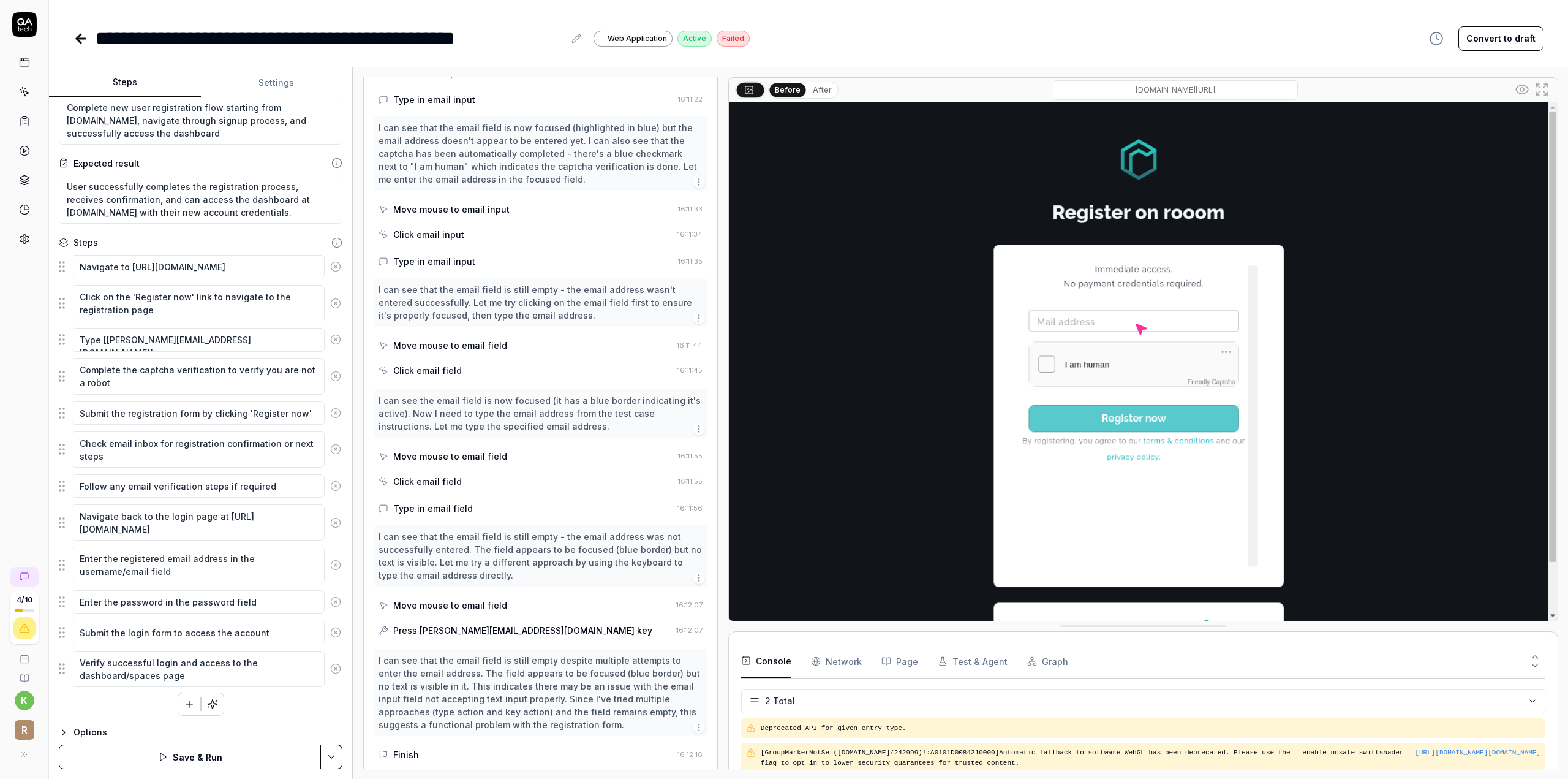
scroll to position [268, 0]
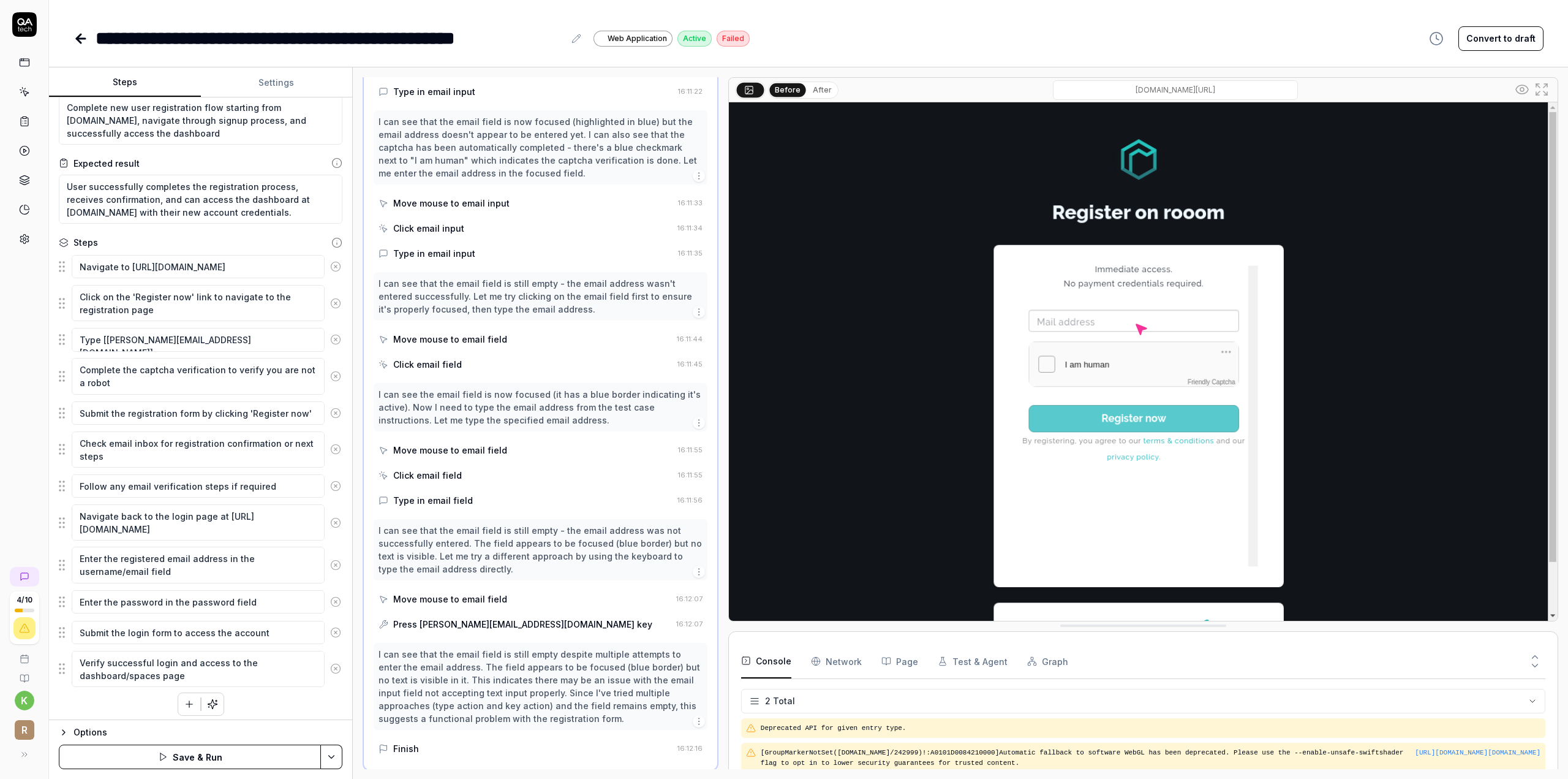
click at [230, 765] on button "Save & Run" at bounding box center [189, 756] width 262 height 24
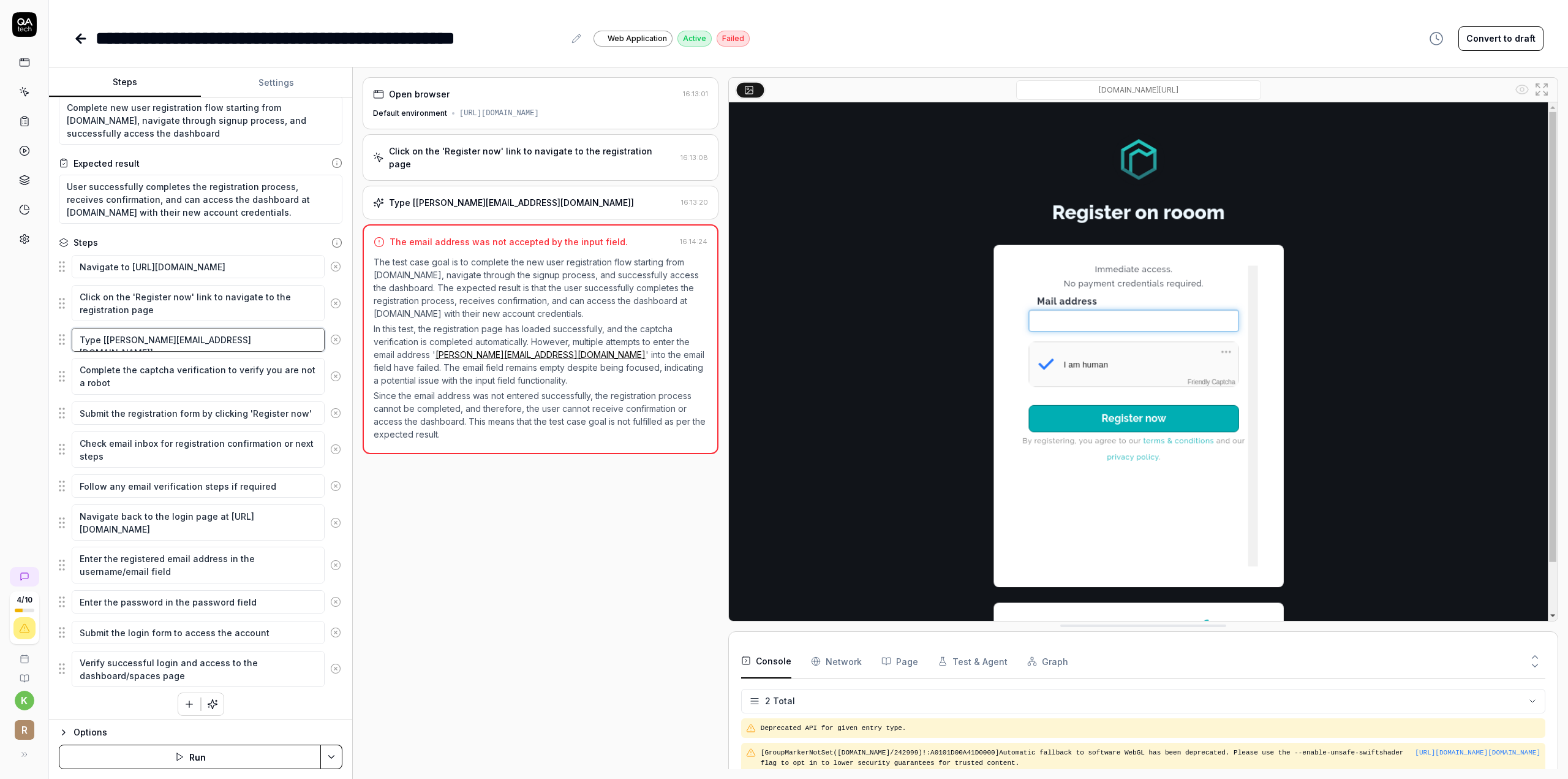
click at [169, 339] on textarea "Type [[PERSON_NAME][EMAIL_ADDRESS][DOMAIN_NAME]]" at bounding box center [198, 339] width 253 height 23
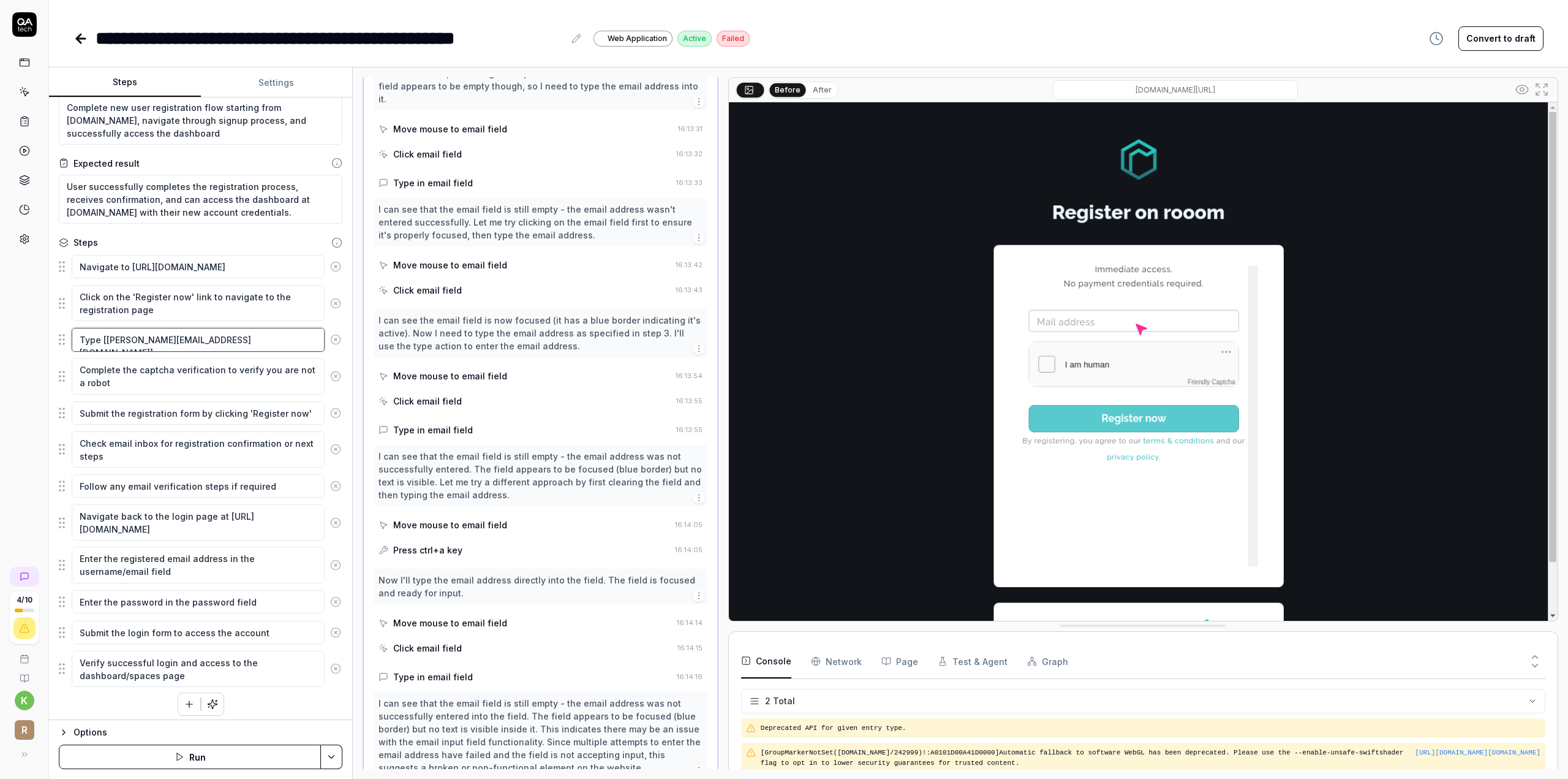
scroll to position [366, 0]
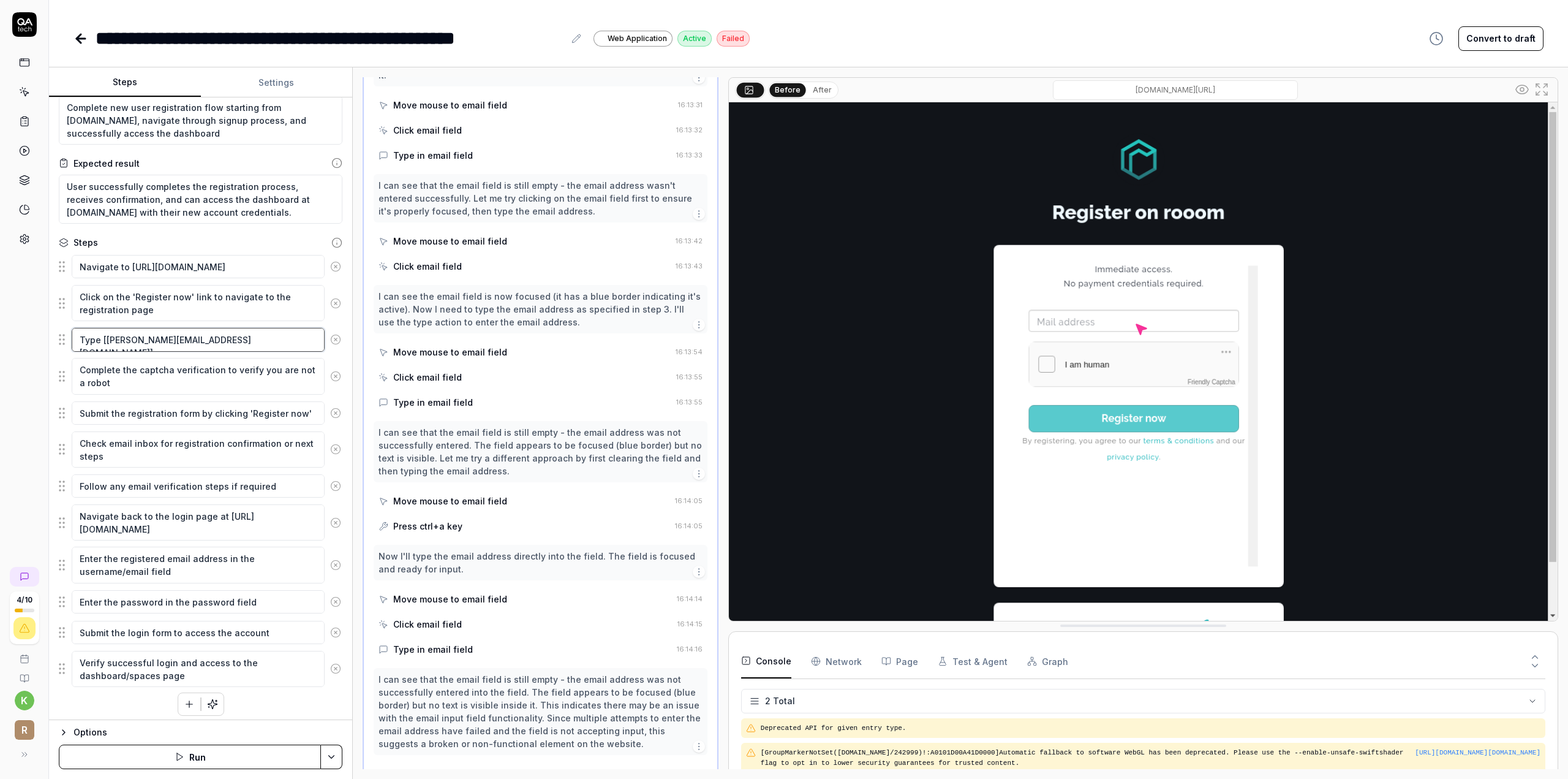
type textarea "*"
type textarea "Type [[PERSON_NAME][EMAIL_ADDRESS][DOMAIN_NAME]]"
type textarea "*"
type textarea "Type [[PERSON_NAME][EMAIL_ADDRESS][DOMAIN_NAME]]"
click at [199, 758] on button "Save & Run" at bounding box center [189, 756] width 262 height 24
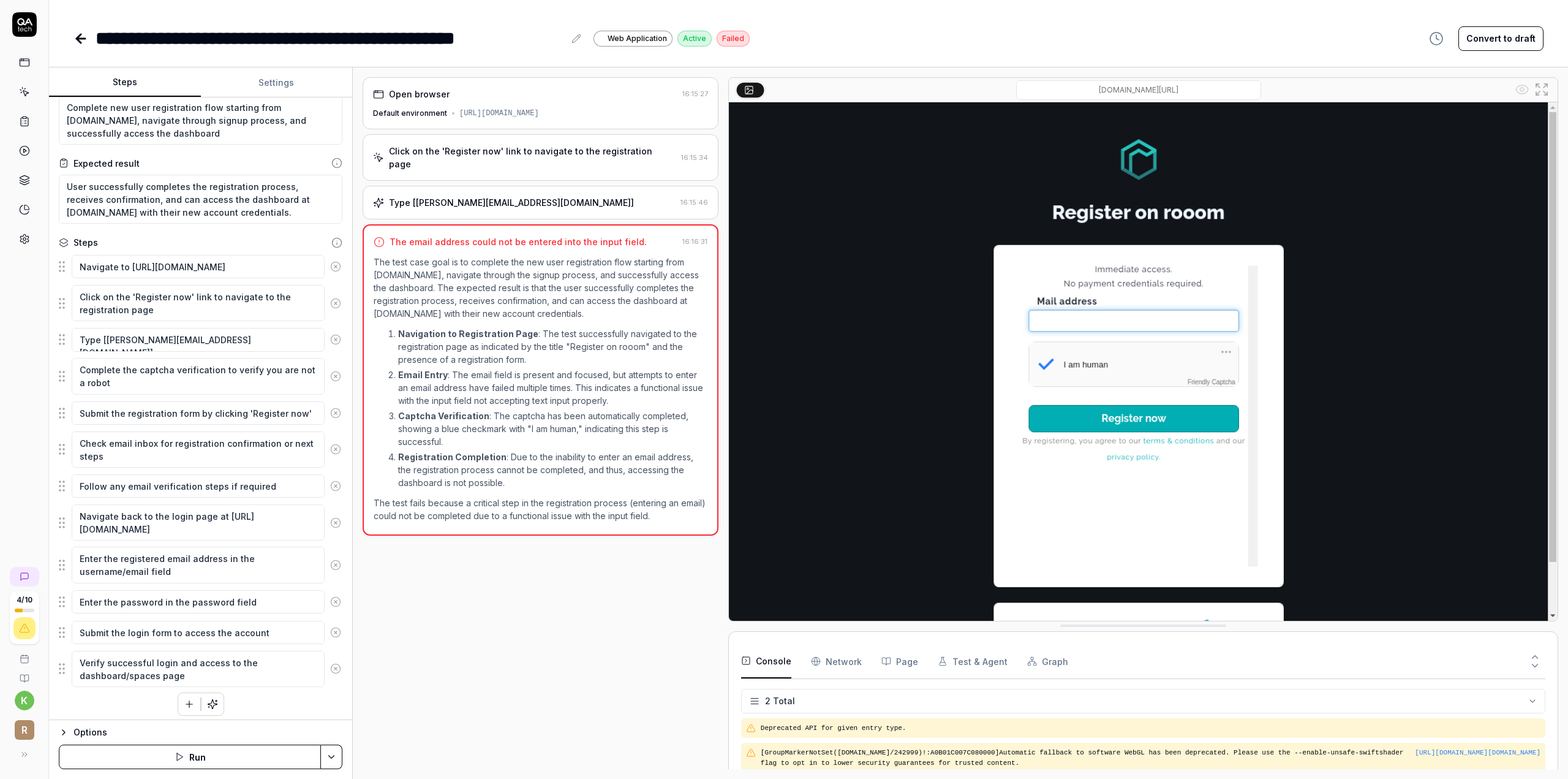
click at [84, 39] on icon at bounding box center [80, 39] width 9 height 0
type textarea "*"
